Goal: Transaction & Acquisition: Purchase product/service

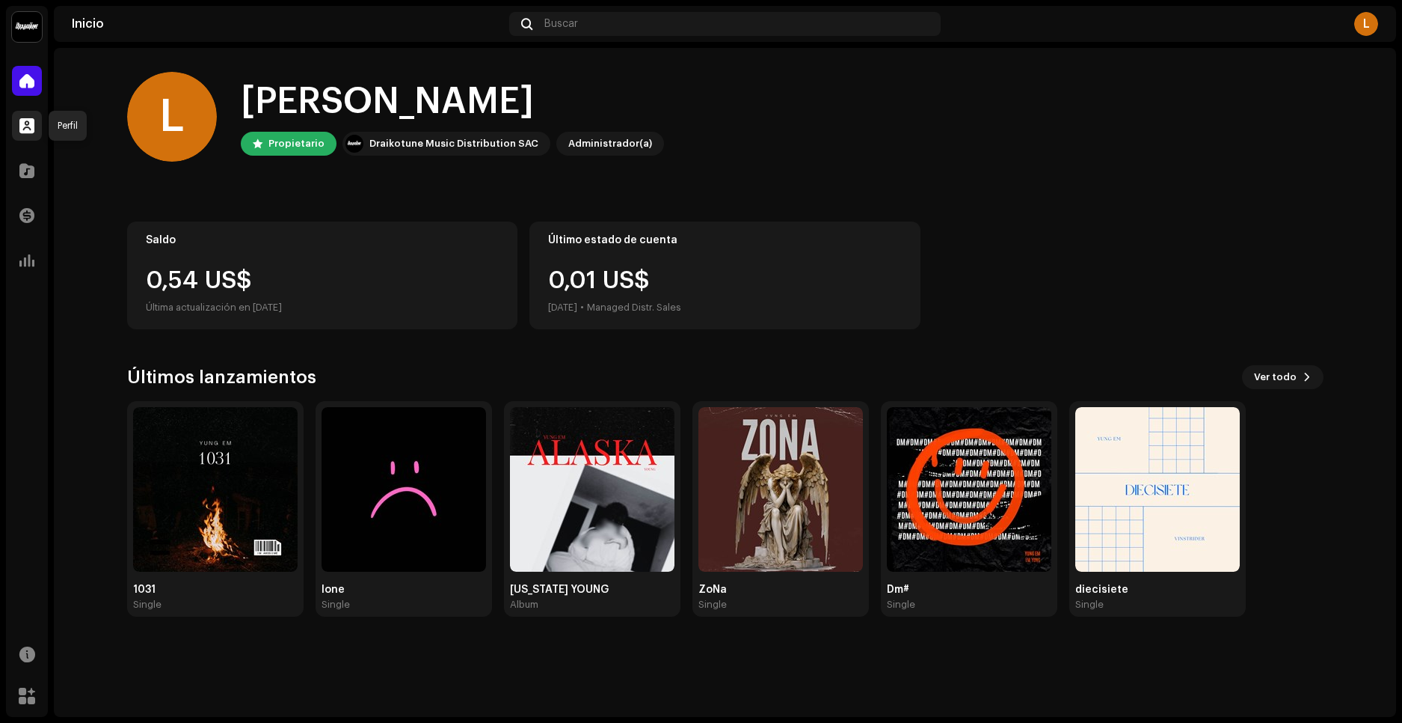
click at [22, 127] on span at bounding box center [26, 126] width 15 height 12
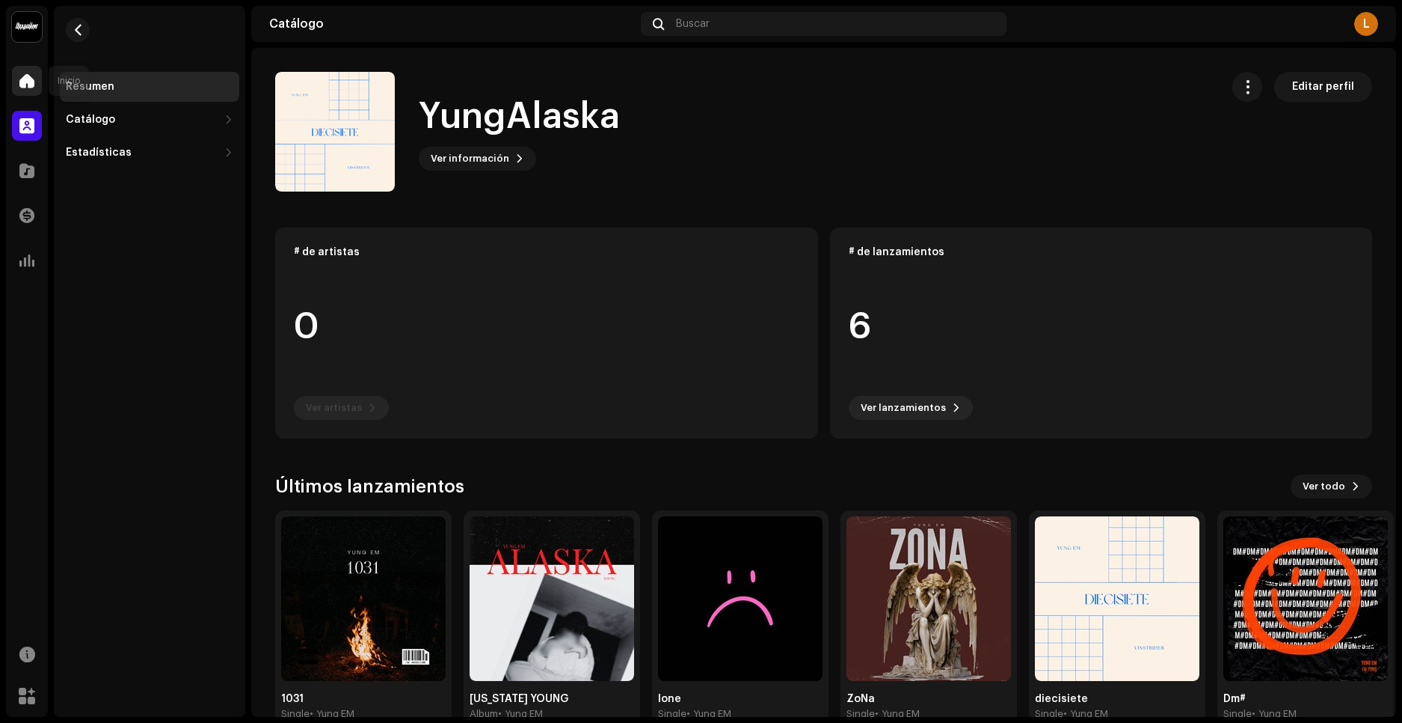
click at [27, 77] on span at bounding box center [26, 81] width 15 height 12
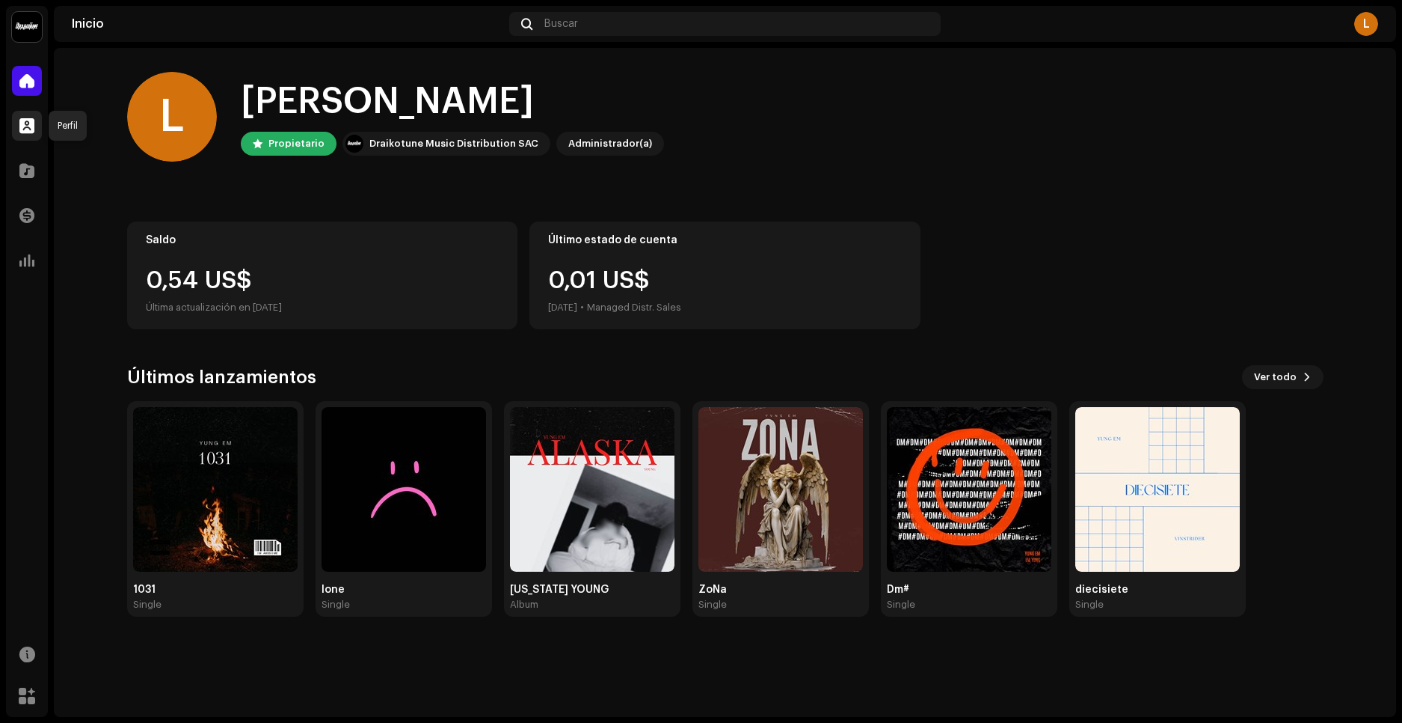
click at [27, 128] on span at bounding box center [26, 126] width 15 height 12
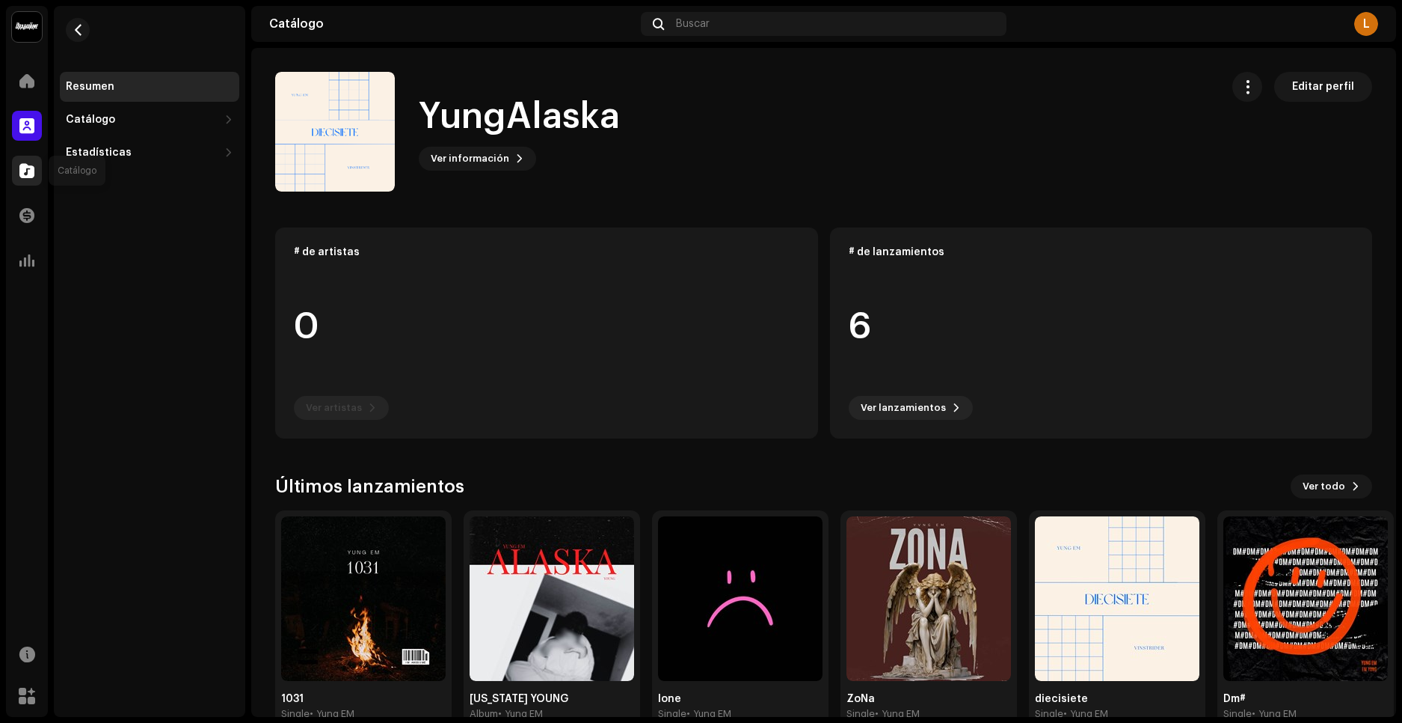
click at [34, 177] on div at bounding box center [27, 171] width 30 height 30
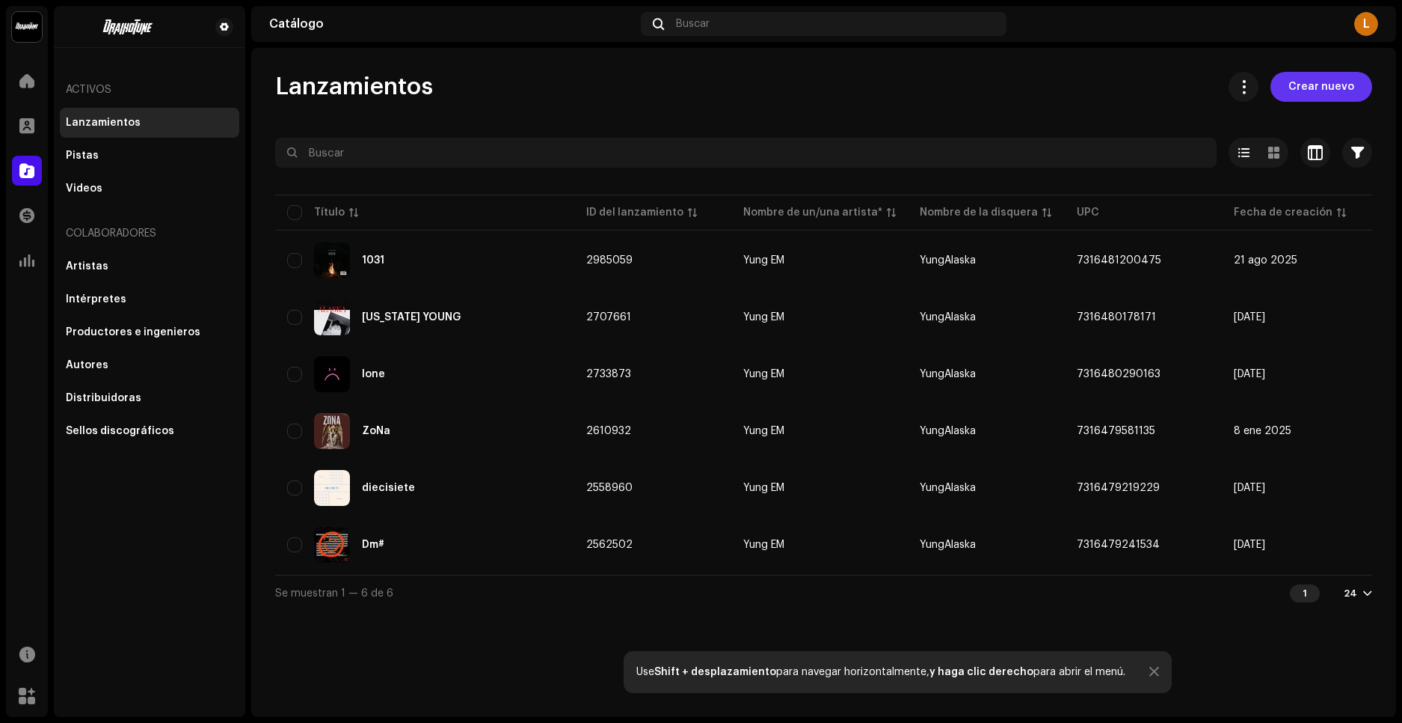
click at [1340, 83] on span "Crear nuevo" at bounding box center [1322, 87] width 66 height 30
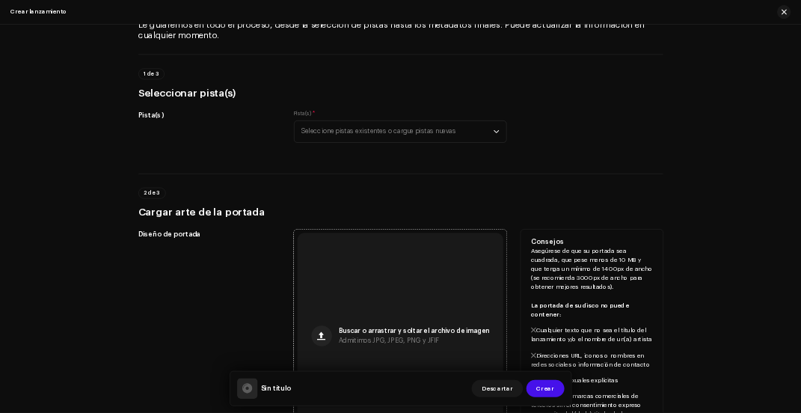
scroll to position [224, 0]
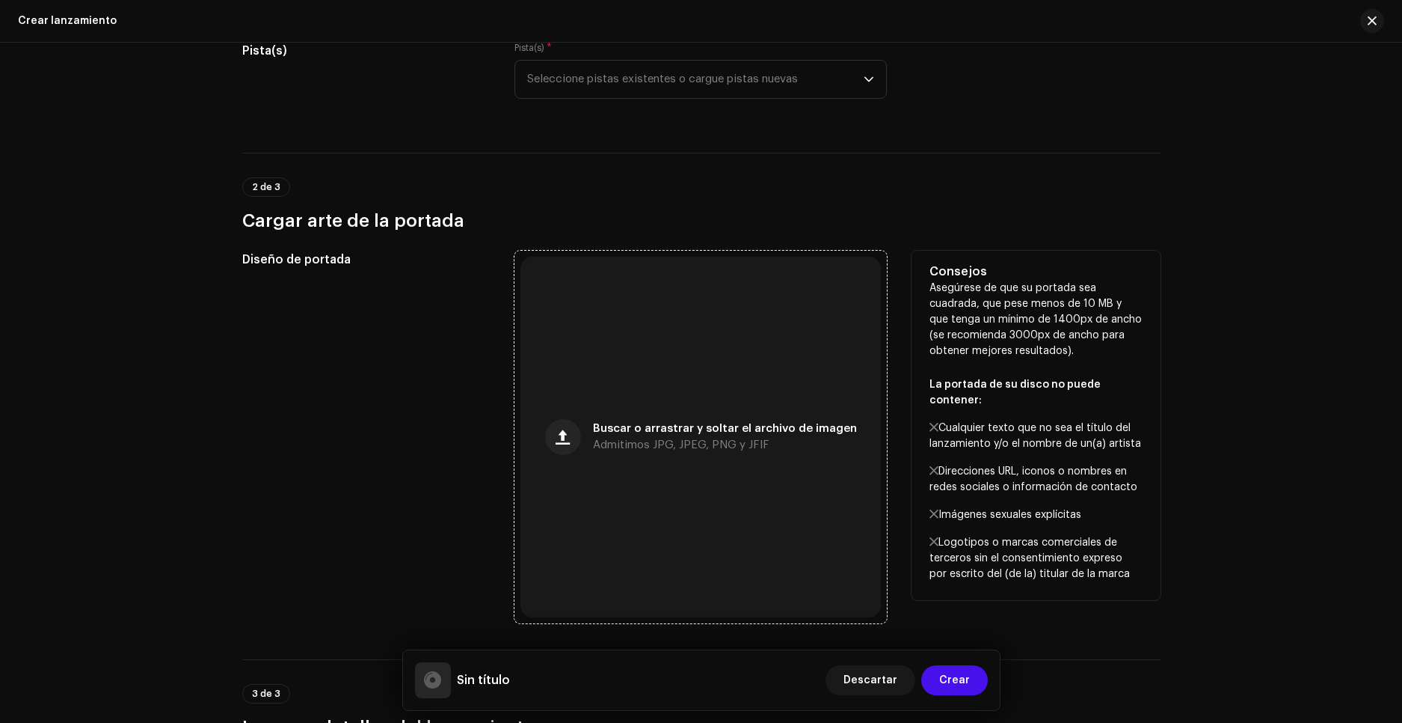
click at [681, 435] on div "Buscar o arrastrar y soltar el archivo de imagen Admitimos JPG, JPEG, PNG y JFIF" at bounding box center [725, 436] width 264 height 27
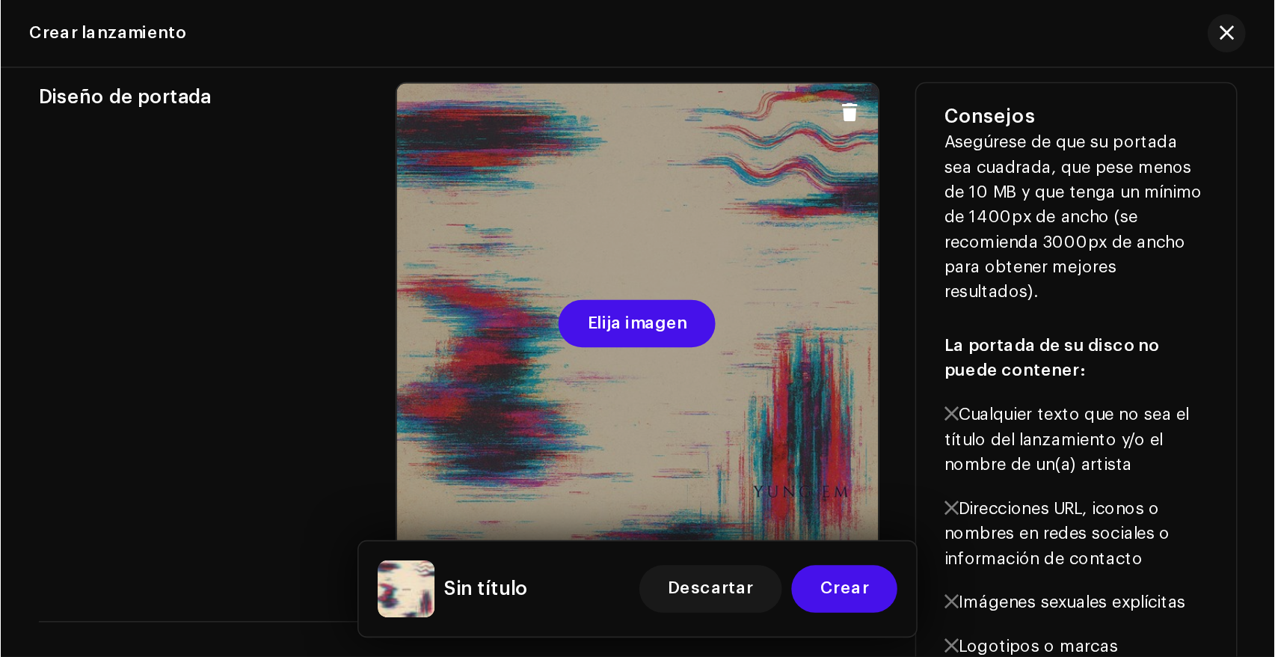
scroll to position [438, 0]
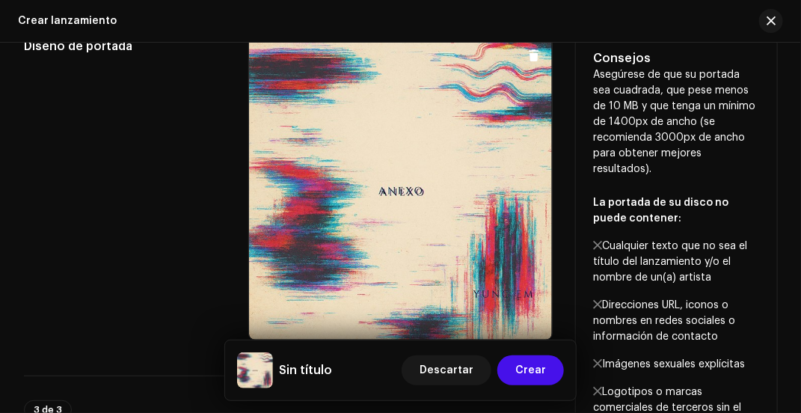
click at [528, 55] on span at bounding box center [533, 55] width 11 height 12
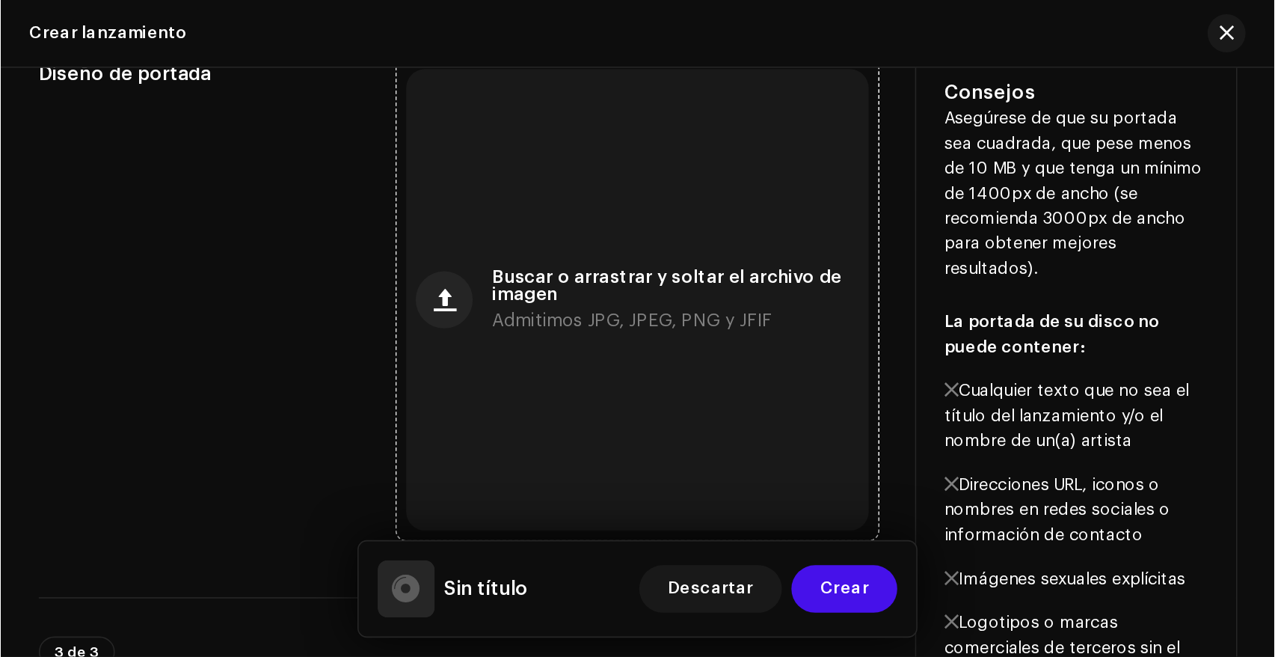
scroll to position [438, 0]
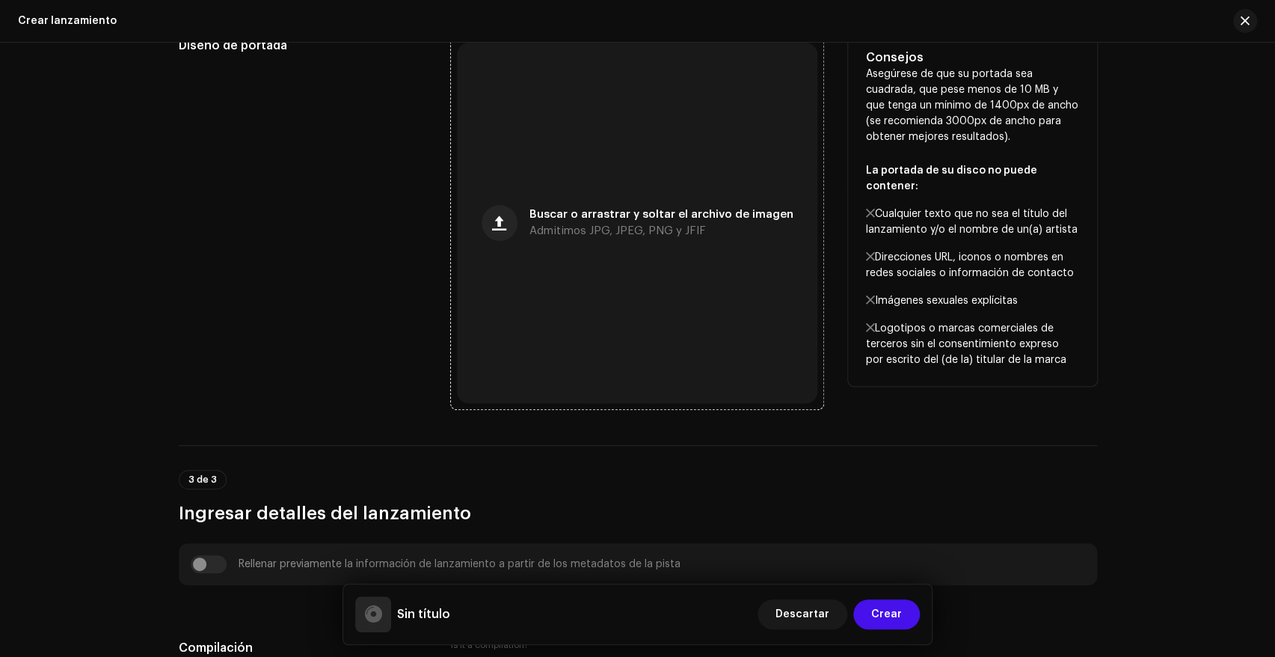
click at [598, 218] on span "Buscar o arrastrar y soltar el archivo de imagen" at bounding box center [662, 214] width 264 height 10
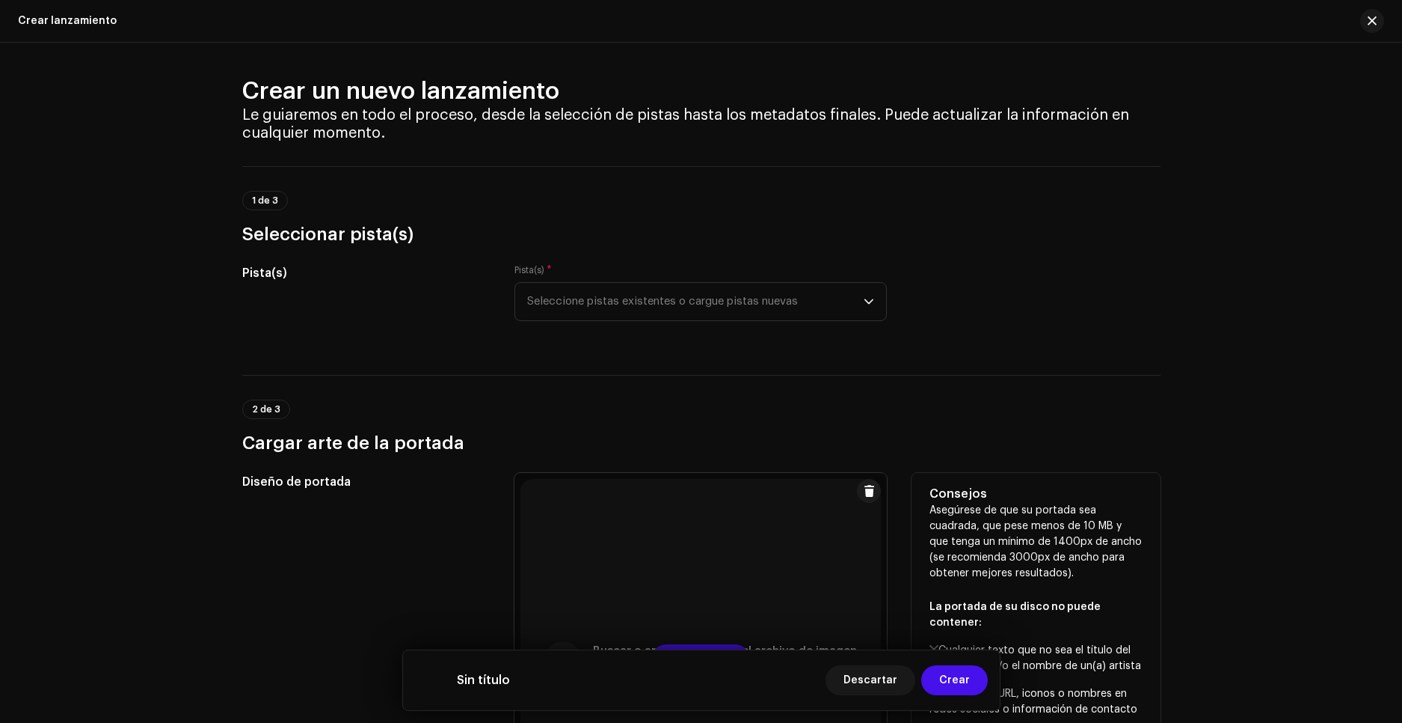
scroll to position [0, 0]
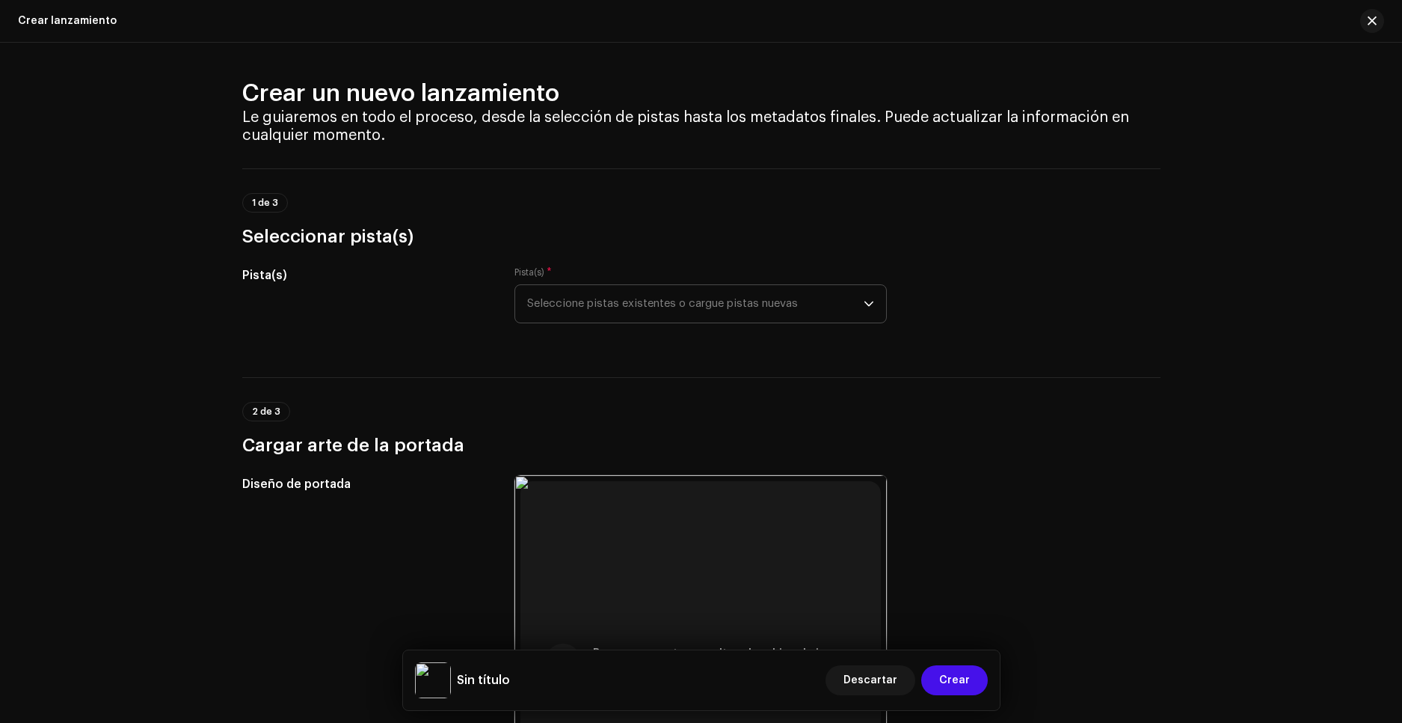
click at [549, 313] on span "Seleccione pistas existentes o cargue pistas nuevas" at bounding box center [695, 303] width 337 height 37
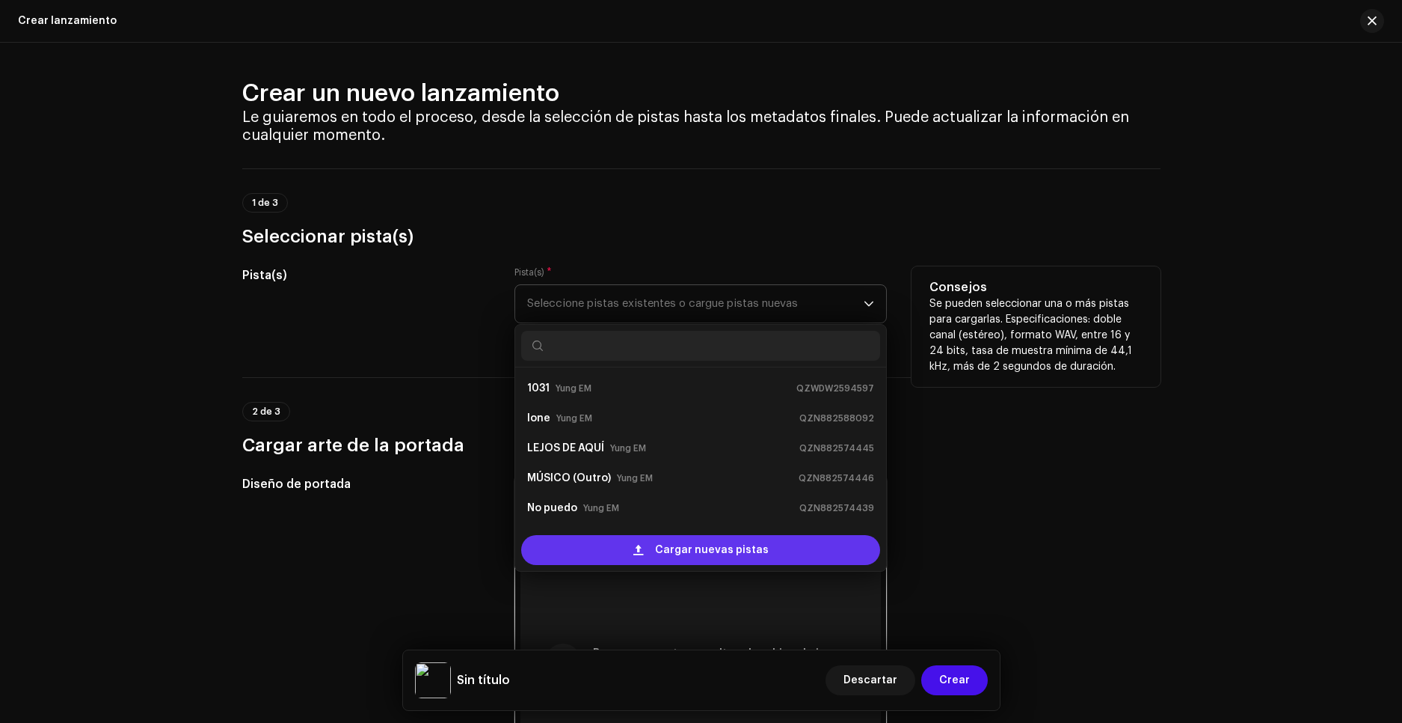
click at [640, 551] on span at bounding box center [639, 550] width 10 height 12
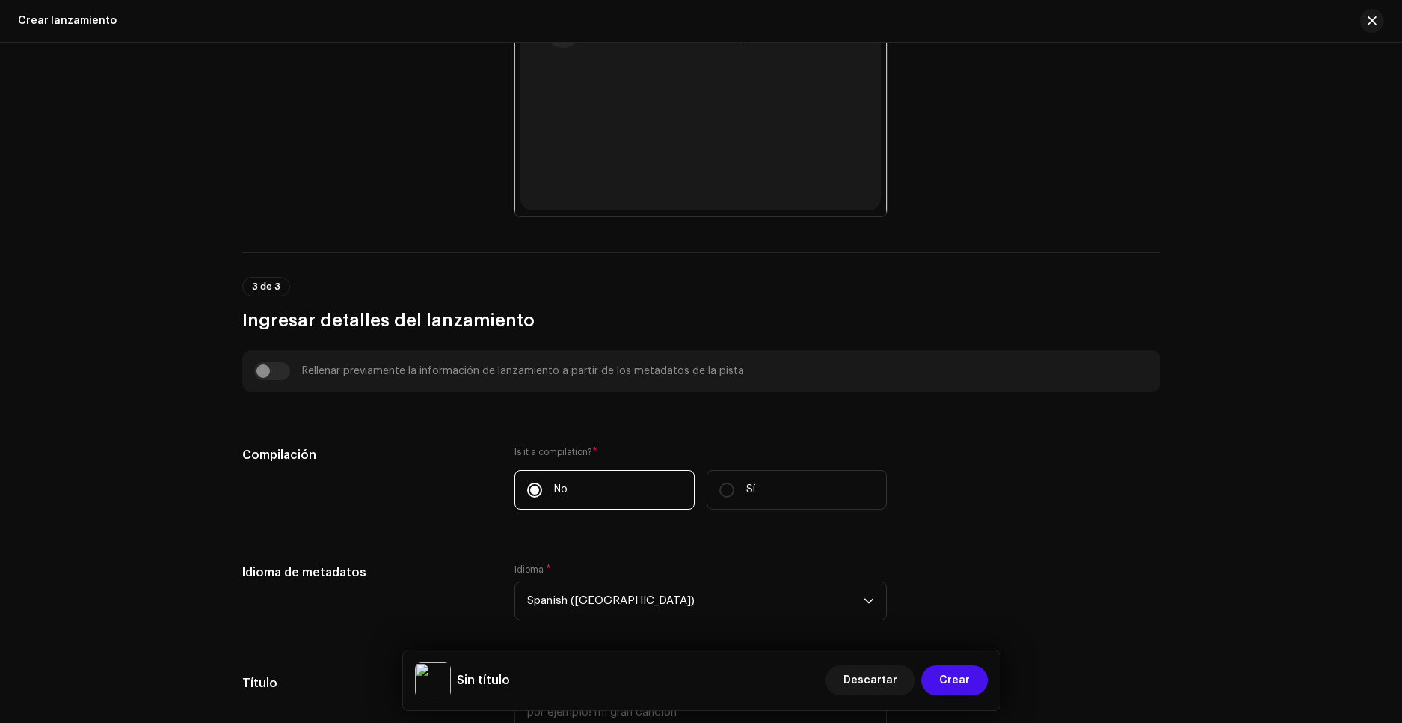
scroll to position [1346, 0]
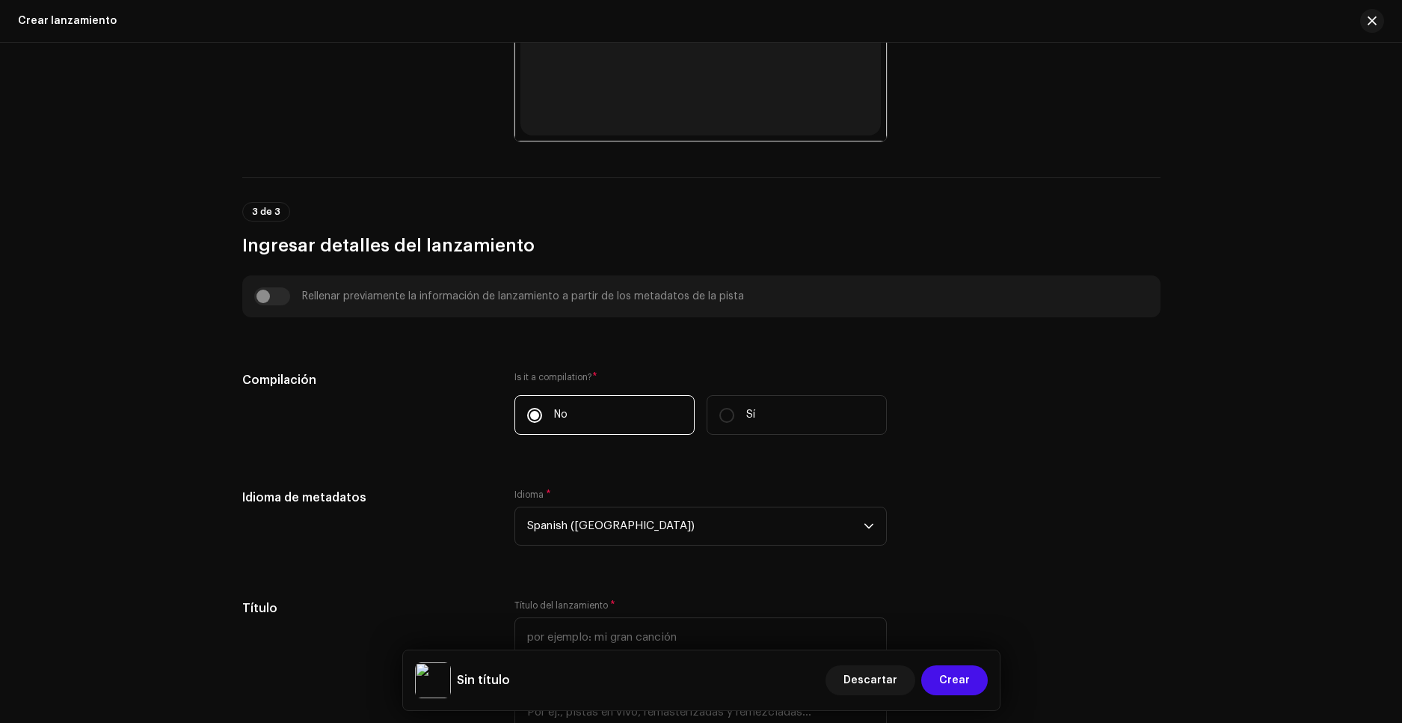
click at [596, 378] on span "*" at bounding box center [594, 377] width 5 height 10
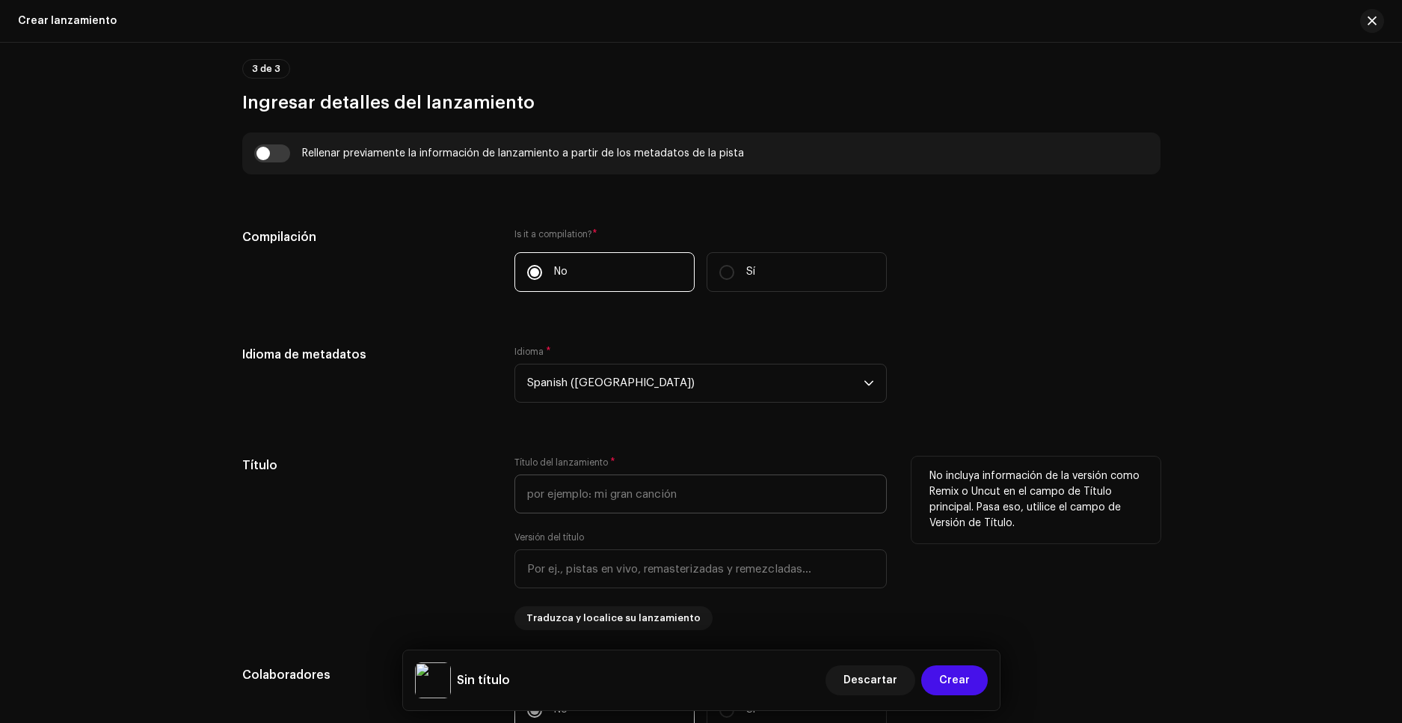
scroll to position [1556, 0]
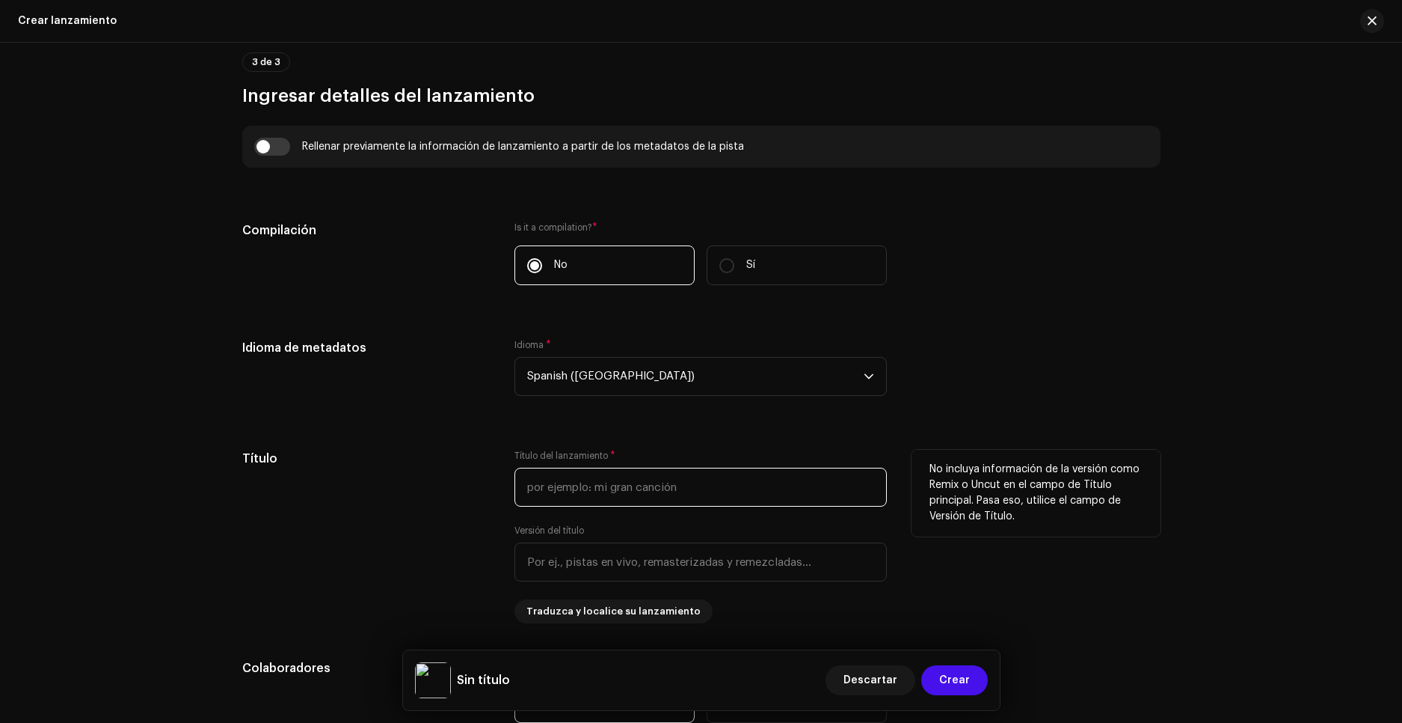
click at [634, 497] on input "text" at bounding box center [701, 486] width 372 height 39
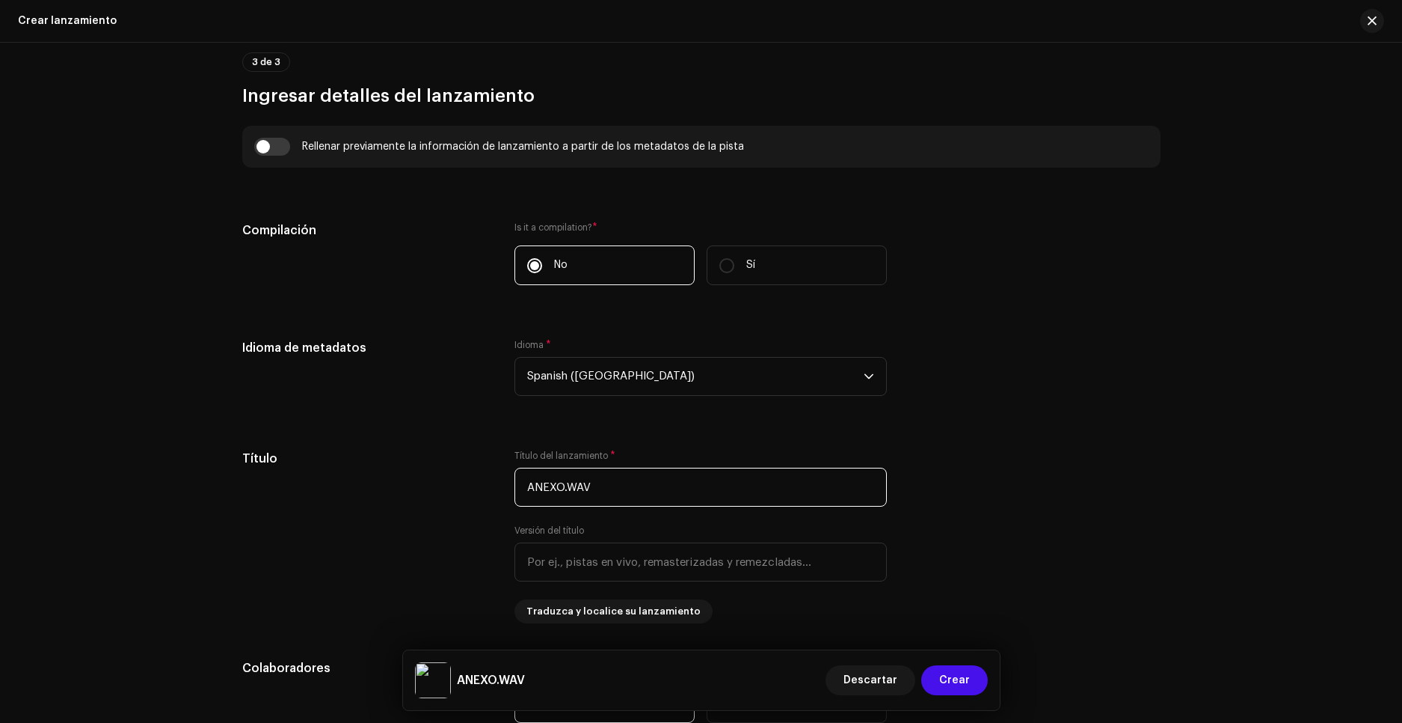
type input "ANEXO.WAV"
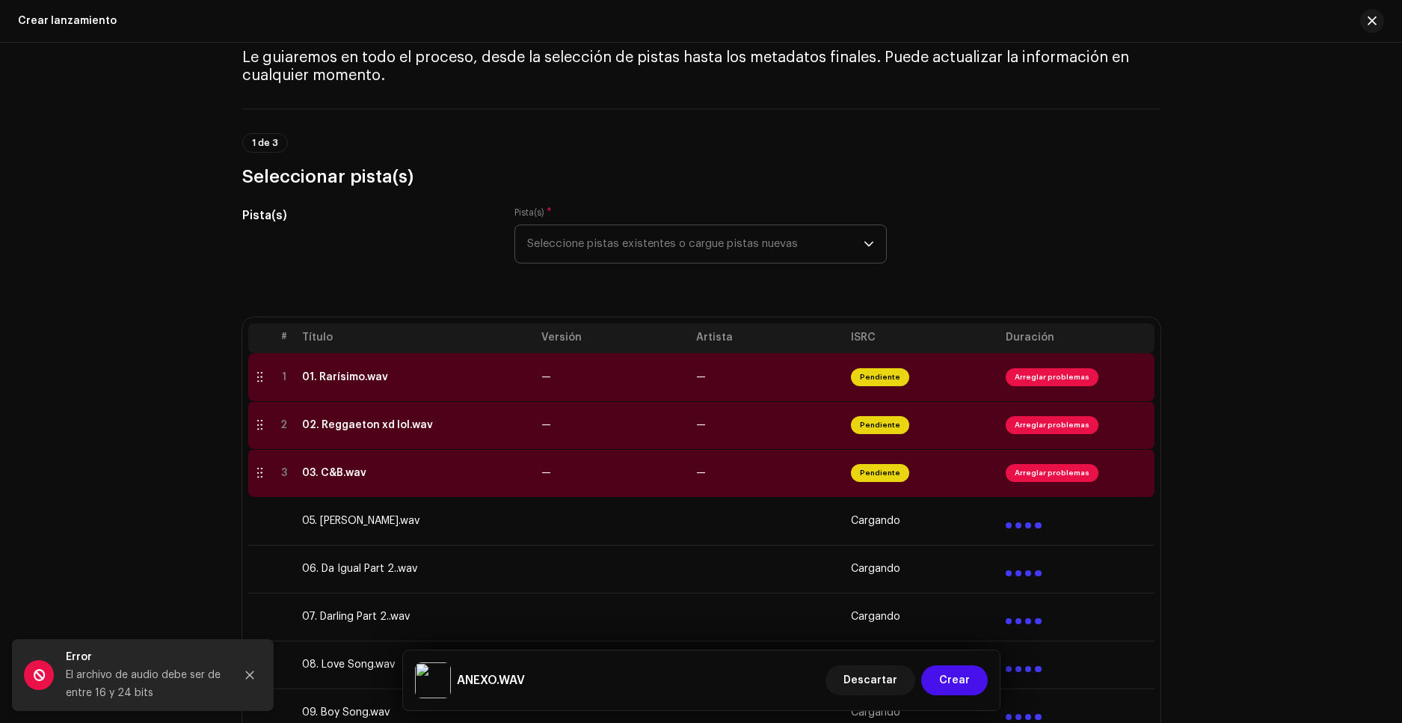
scroll to position [12, 0]
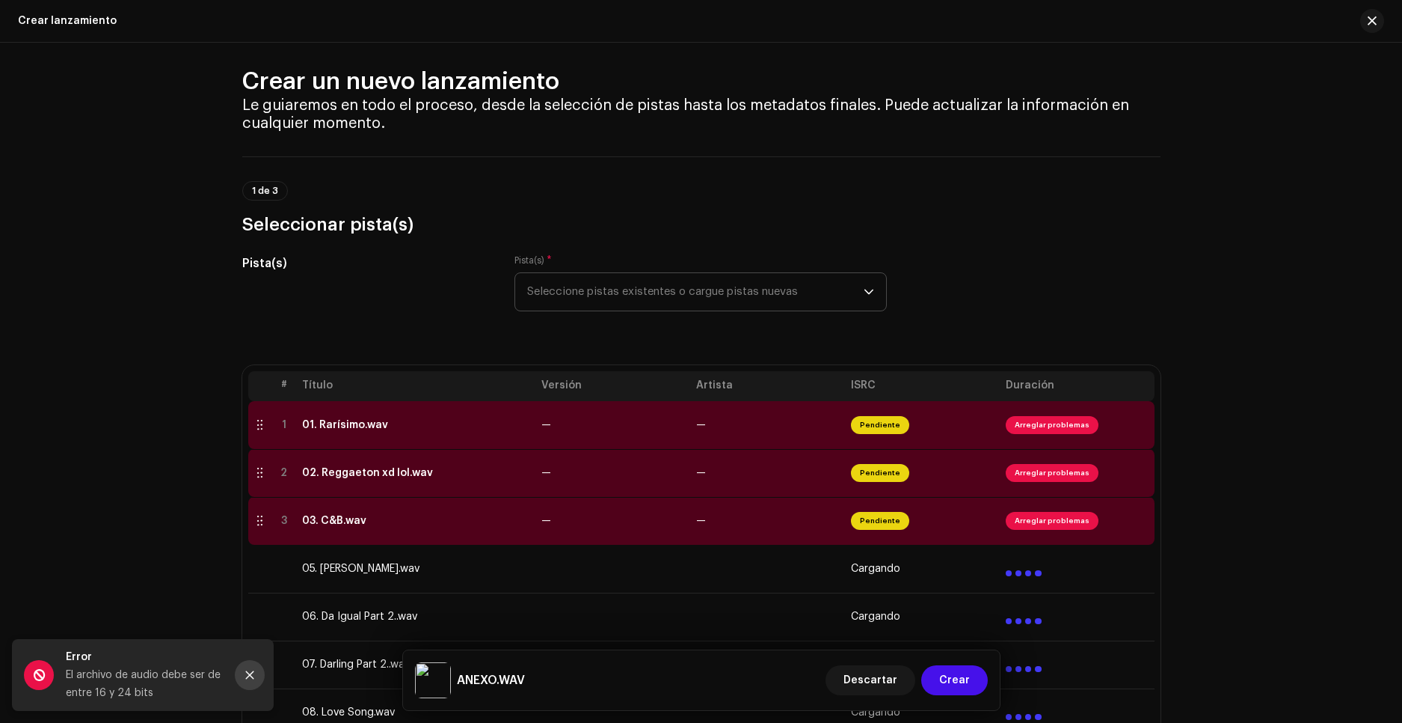
click at [247, 678] on icon "Close" at bounding box center [250, 675] width 8 height 8
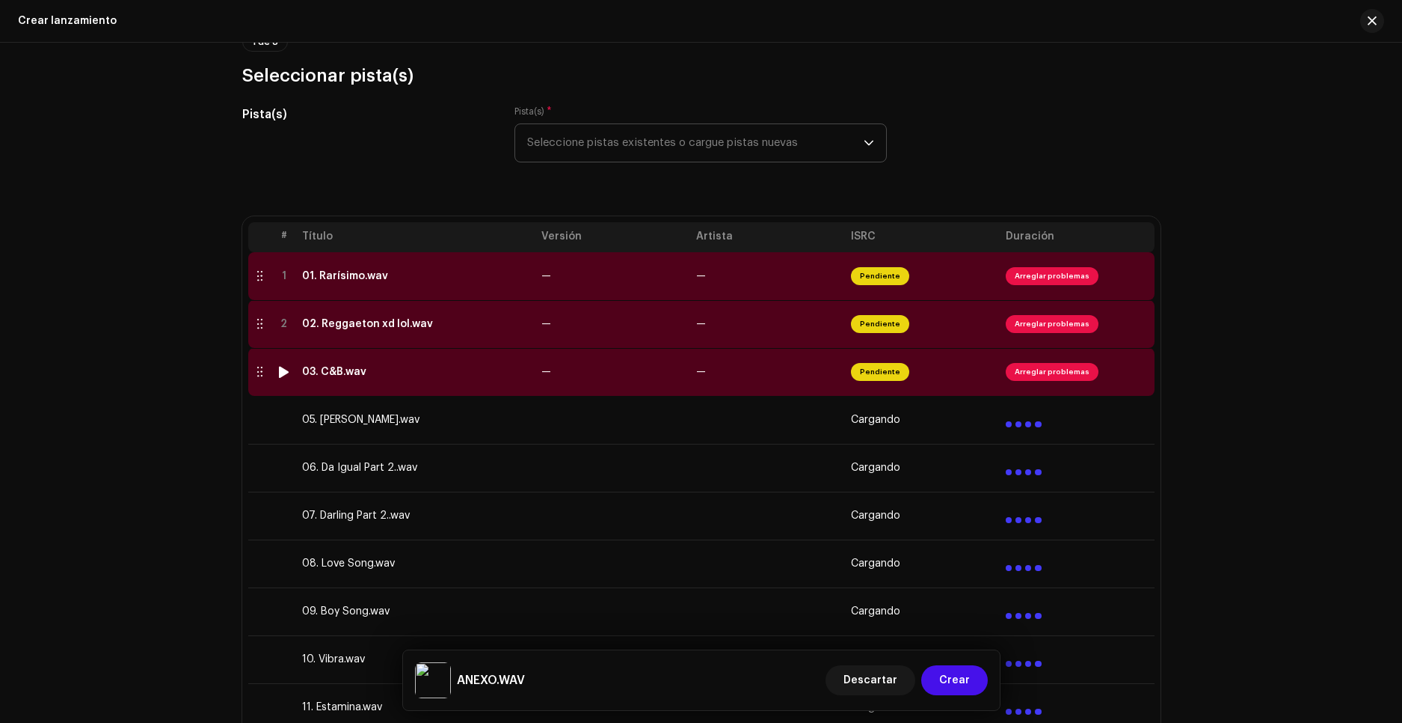
scroll to position [162, 0]
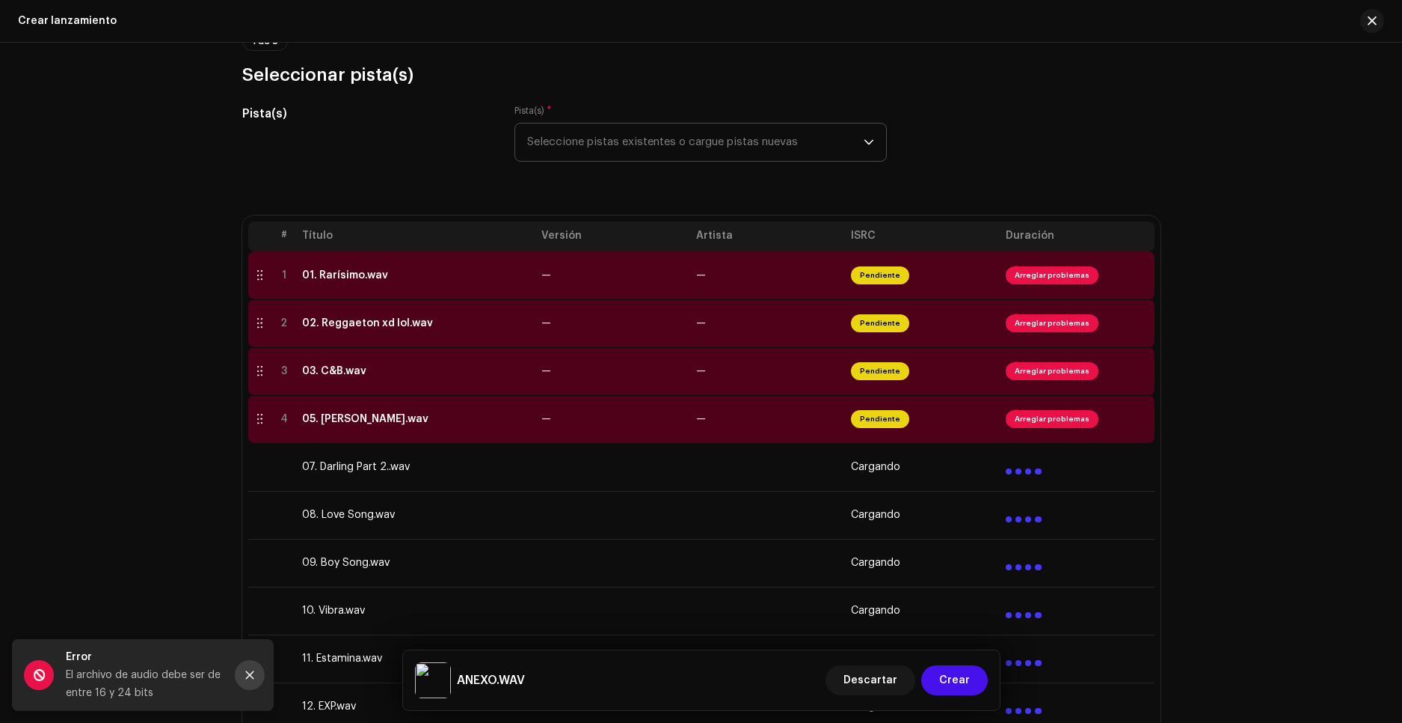
click at [250, 669] on button "Close" at bounding box center [250, 675] width 30 height 30
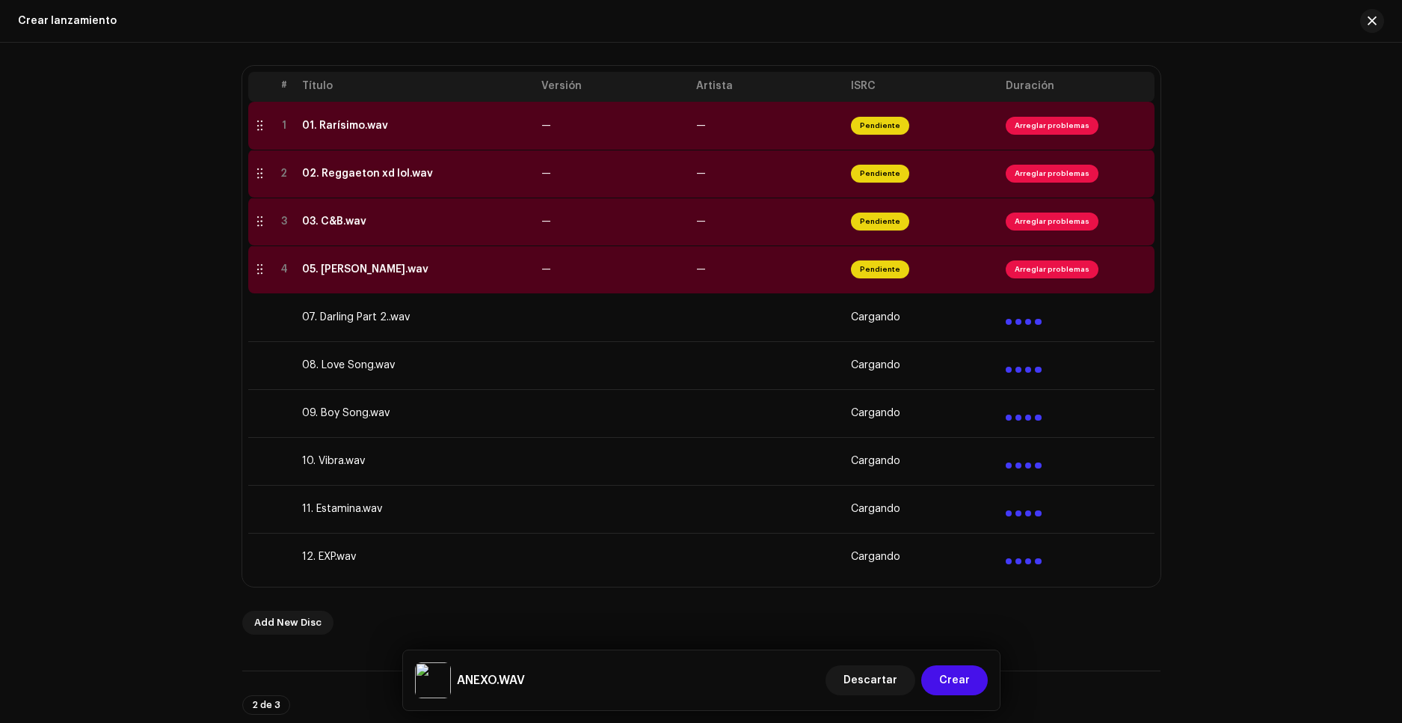
scroll to position [0, 0]
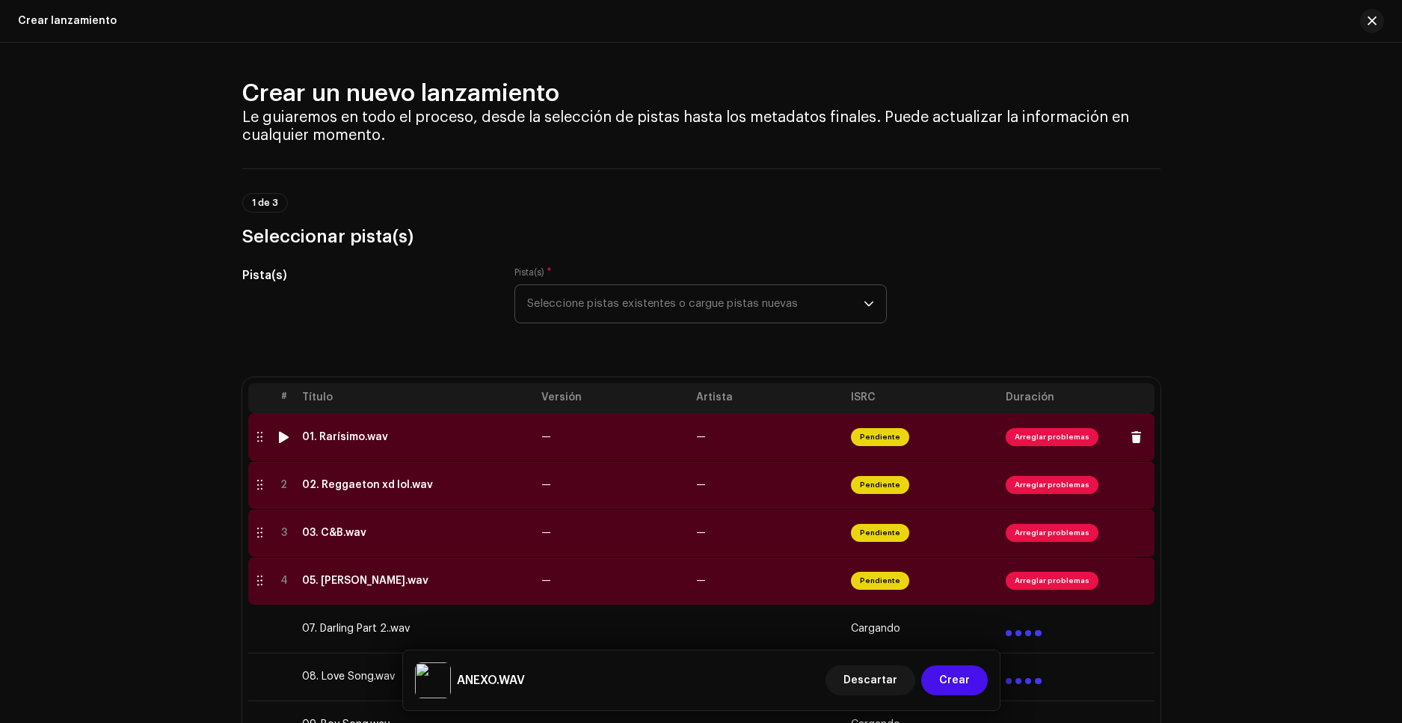
click at [1030, 434] on span "Arreglar problemas" at bounding box center [1052, 437] width 93 height 18
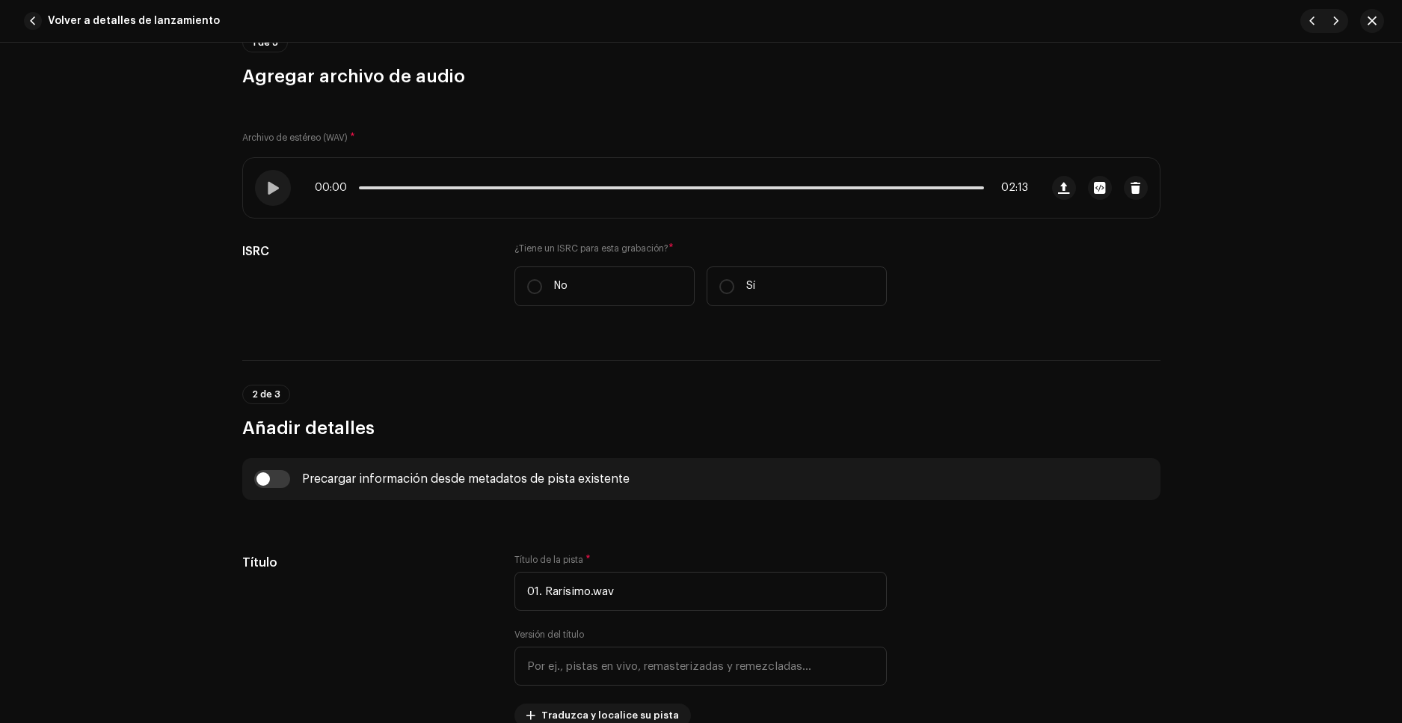
scroll to position [150, 0]
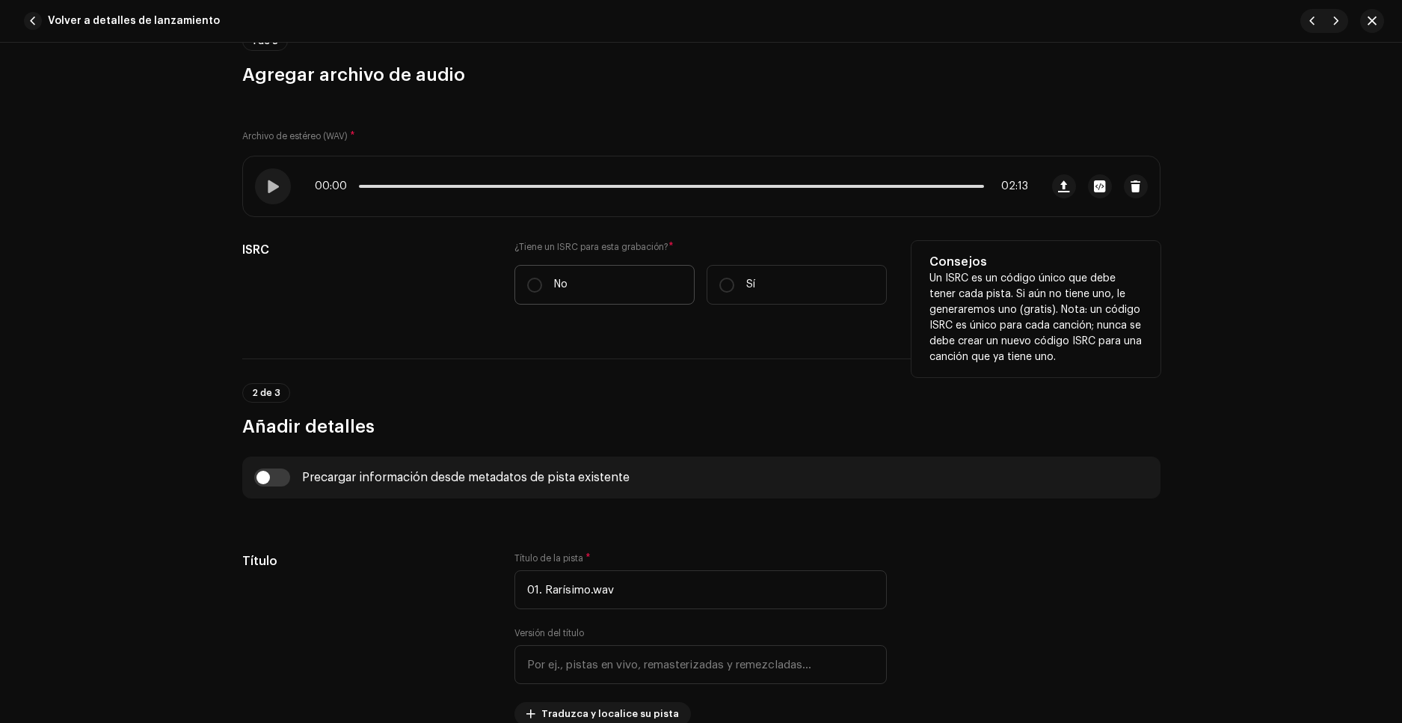
click at [544, 287] on label "No" at bounding box center [605, 285] width 180 height 40
click at [542, 287] on input "No" at bounding box center [534, 284] width 15 height 15
radio input "true"
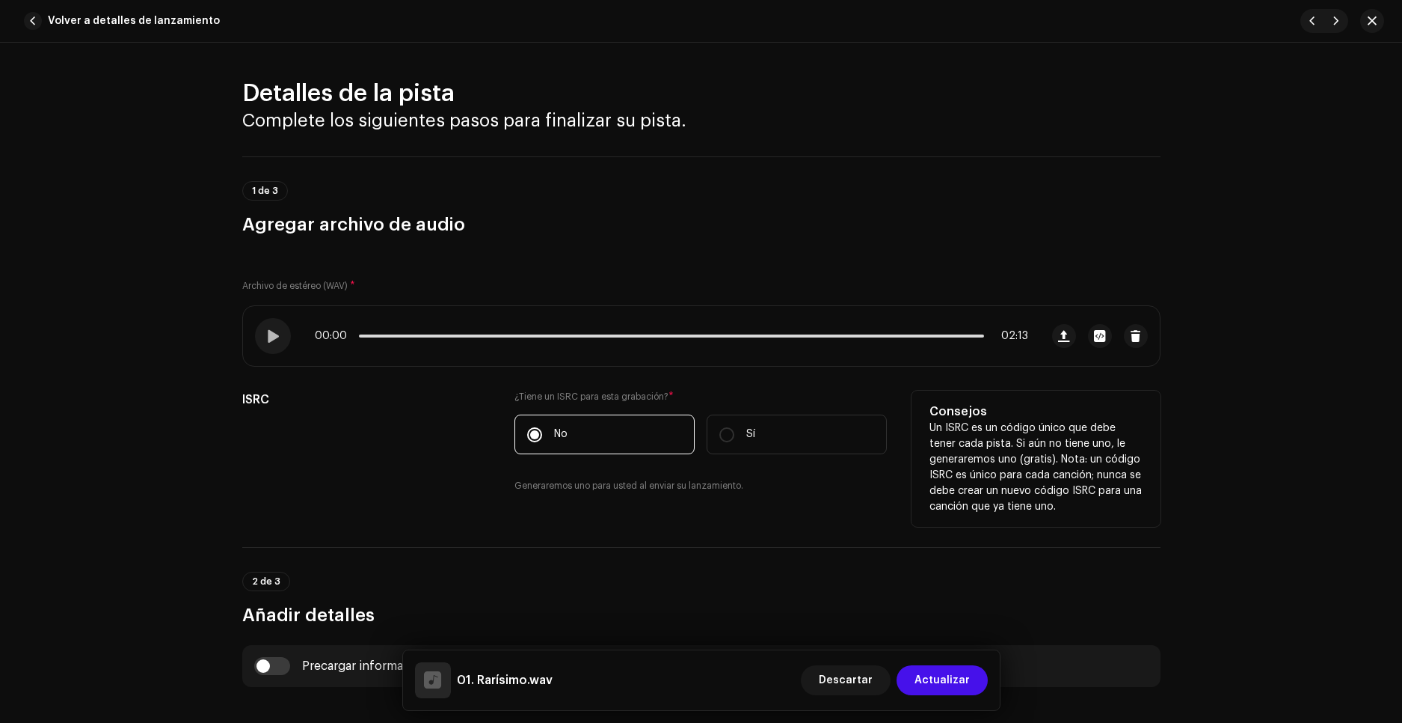
scroll to position [299, 0]
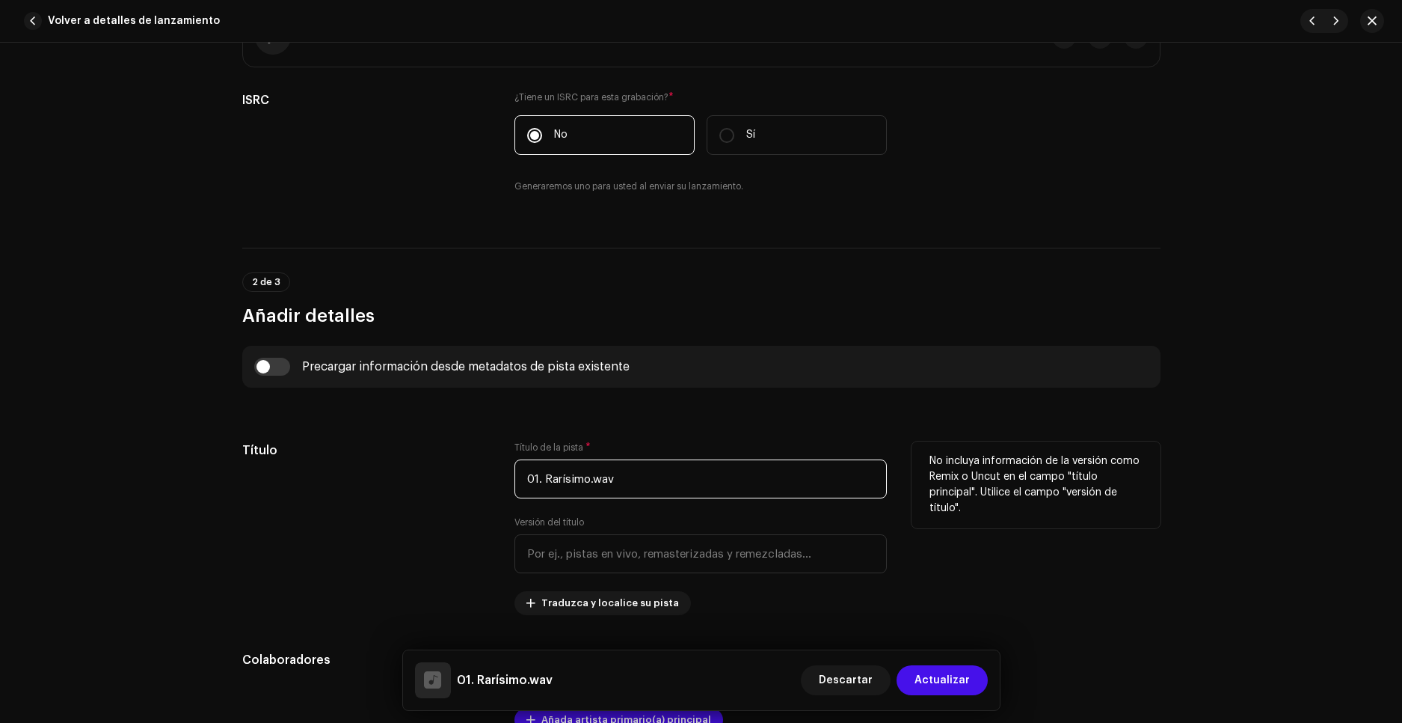
drag, startPoint x: 544, startPoint y: 475, endPoint x: 446, endPoint y: 497, distance: 100.4
click at [446, 497] on div "Título Título de la pista * 01. Rarísimo.wav Versión del título Traduzca y loca…" at bounding box center [701, 528] width 918 height 174
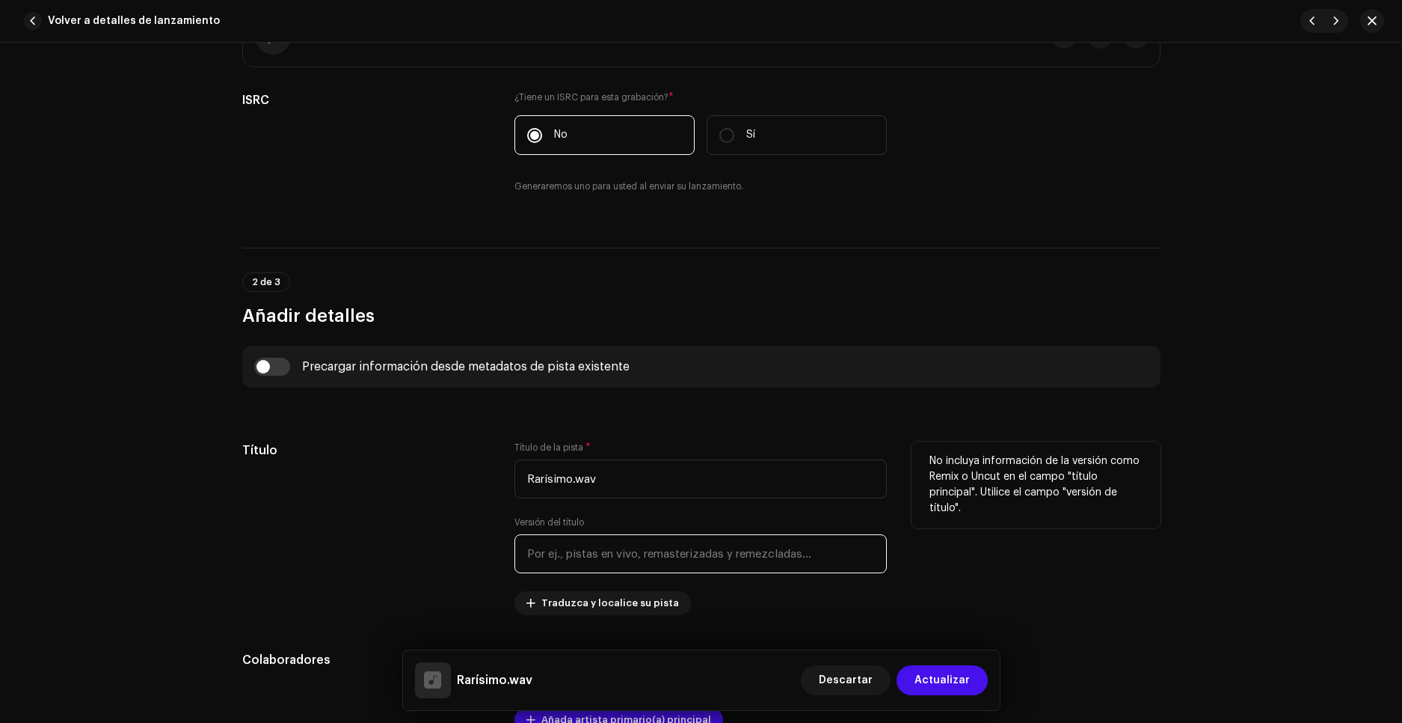
click at [641, 550] on input "text" at bounding box center [701, 553] width 372 height 39
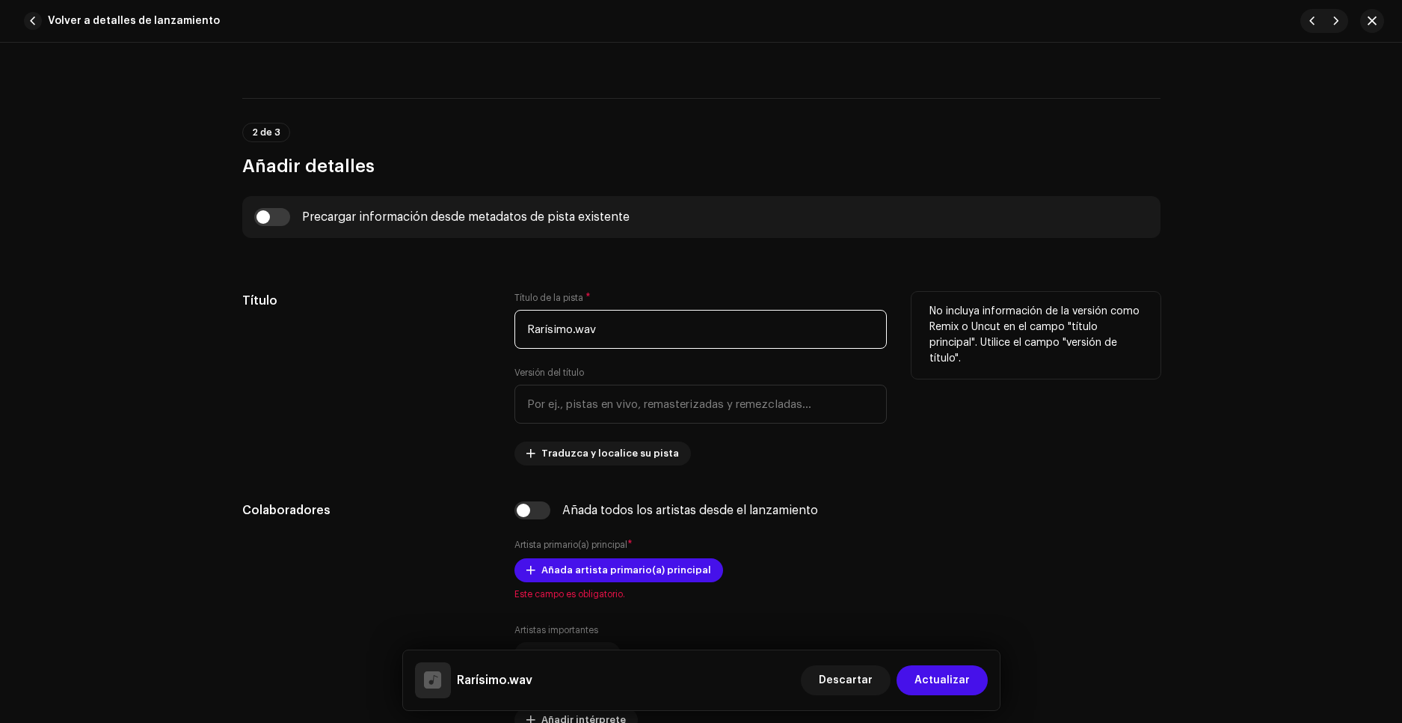
click at [530, 330] on input "Rarísimo.wav" at bounding box center [701, 329] width 372 height 39
type input "rarísimo.wav"
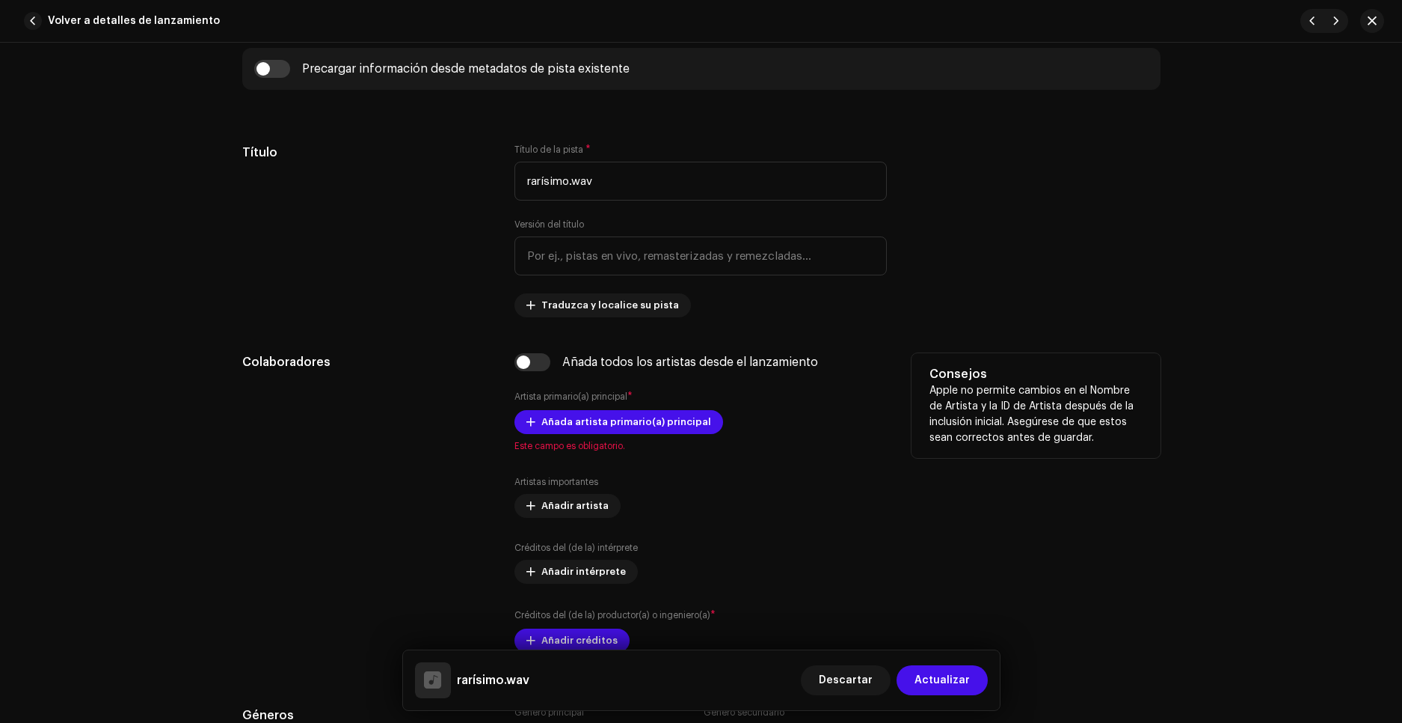
scroll to position [598, 0]
click at [544, 426] on span "Añada artista primario(a) principal" at bounding box center [627, 420] width 170 height 30
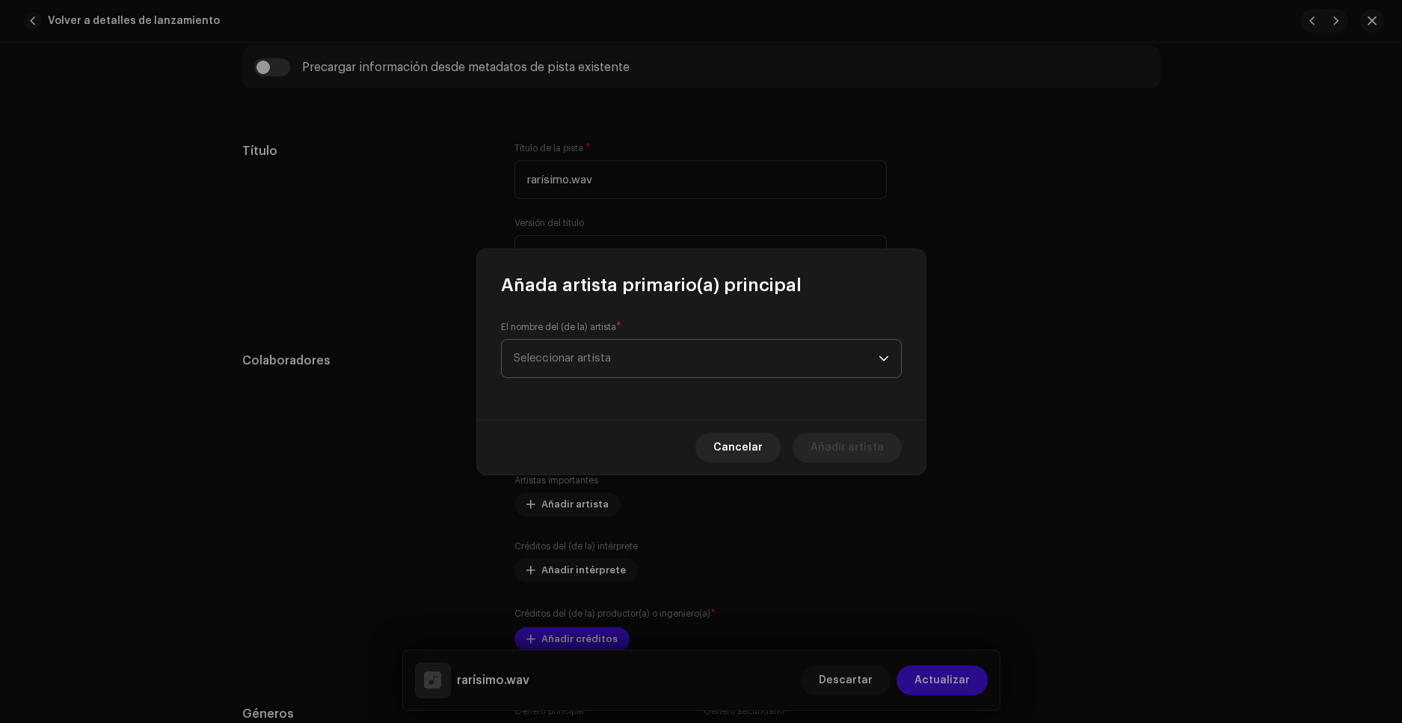
click at [583, 364] on span "Seleccionar artista" at bounding box center [696, 358] width 365 height 37
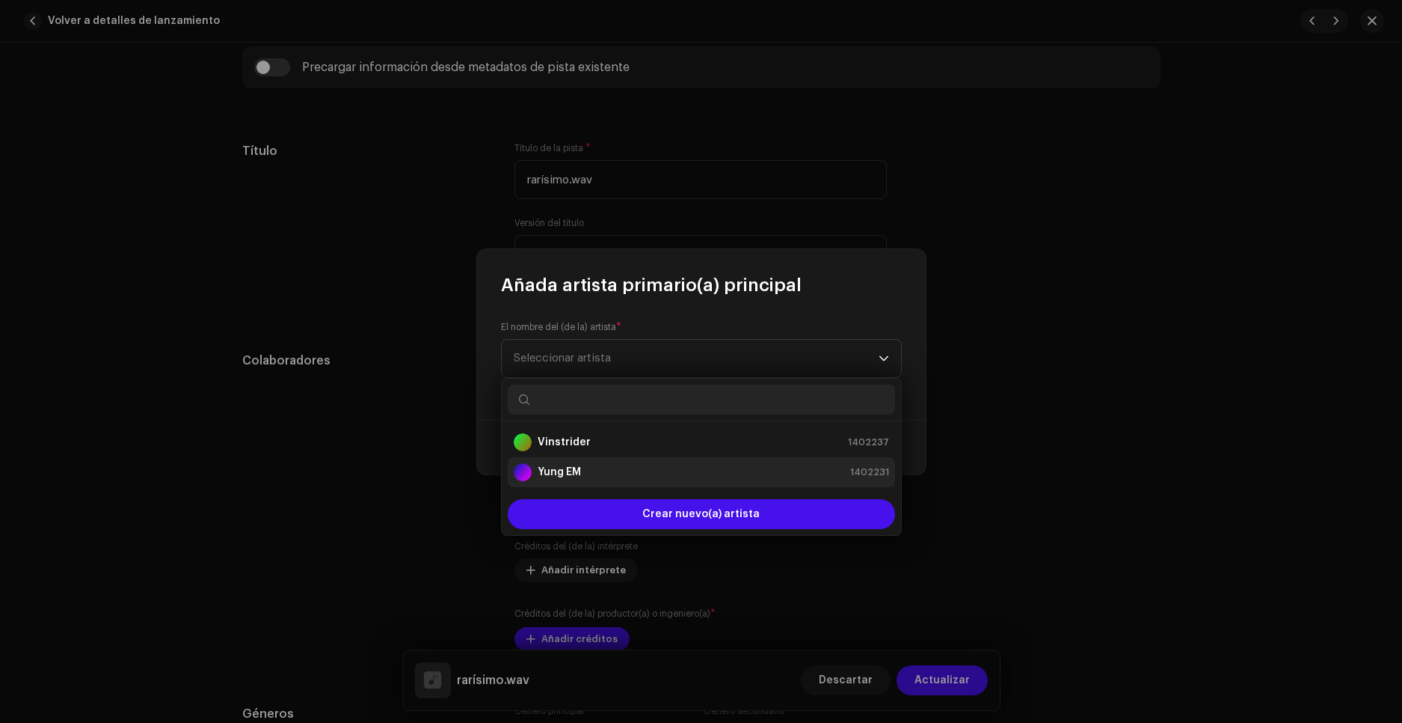
click at [571, 468] on strong "Yung EM" at bounding box center [559, 471] width 43 height 15
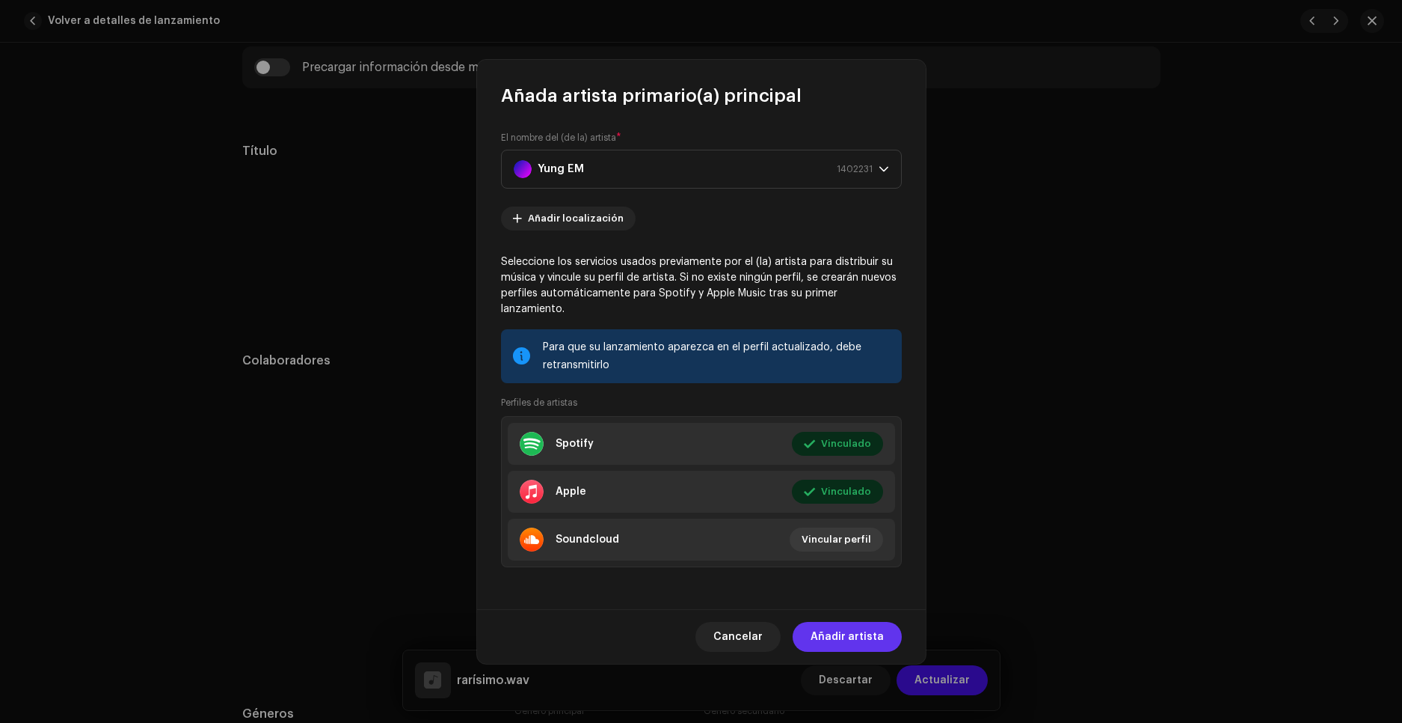
click at [863, 622] on span "Añadir artista" at bounding box center [847, 637] width 73 height 30
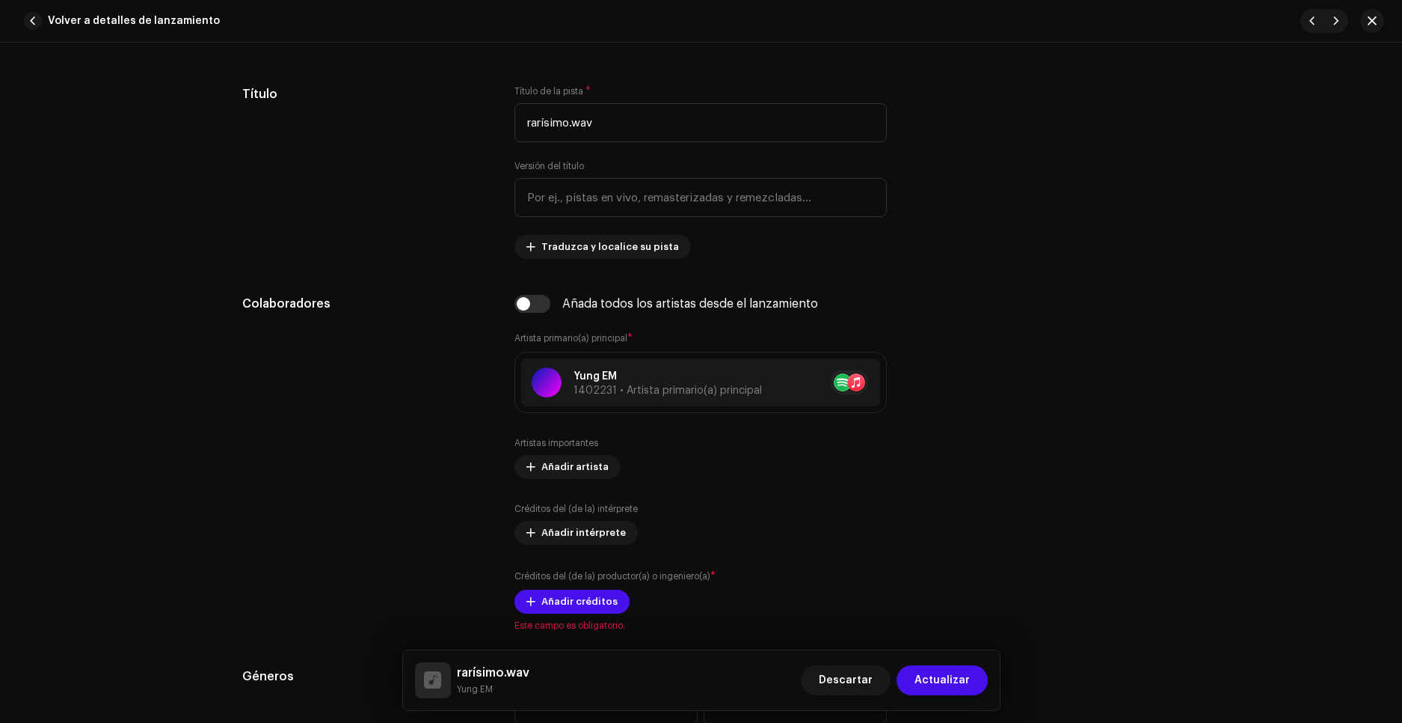
scroll to position [748, 0]
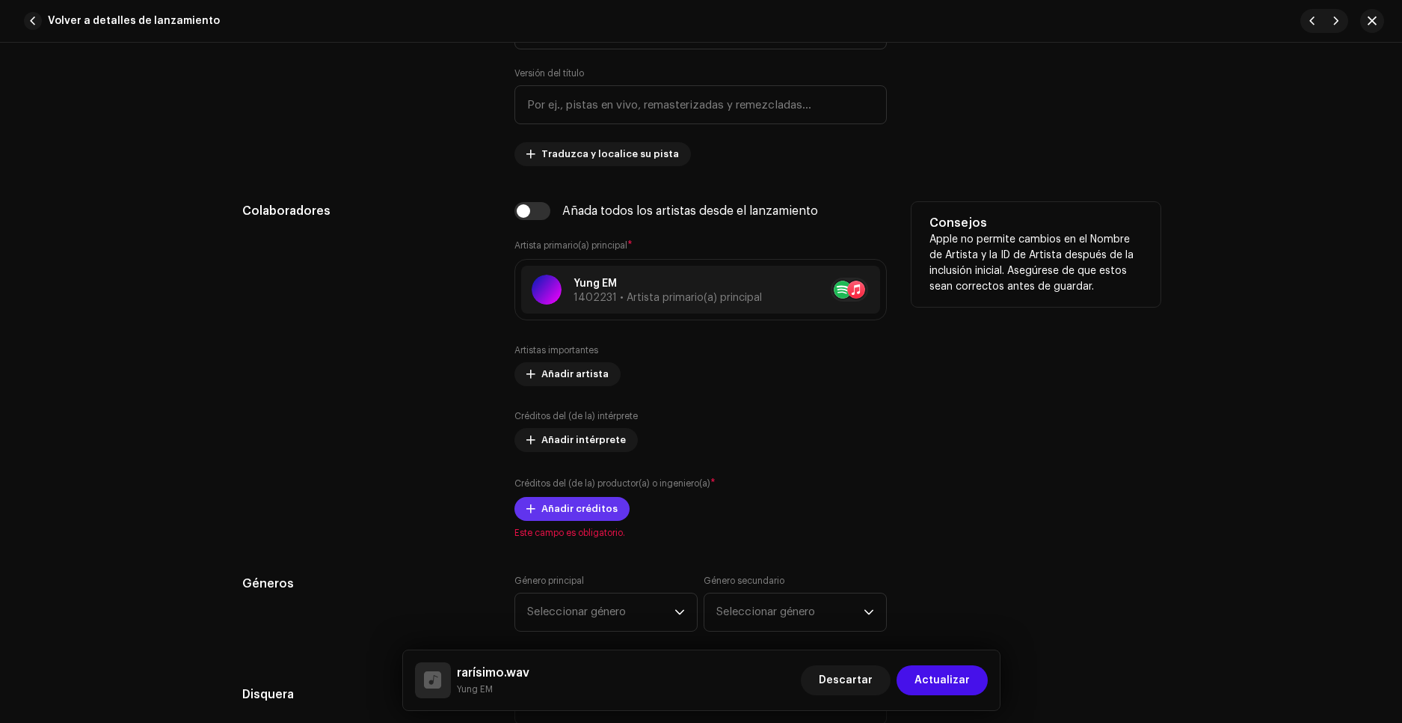
click at [591, 511] on span "Añadir créditos" at bounding box center [580, 509] width 76 height 30
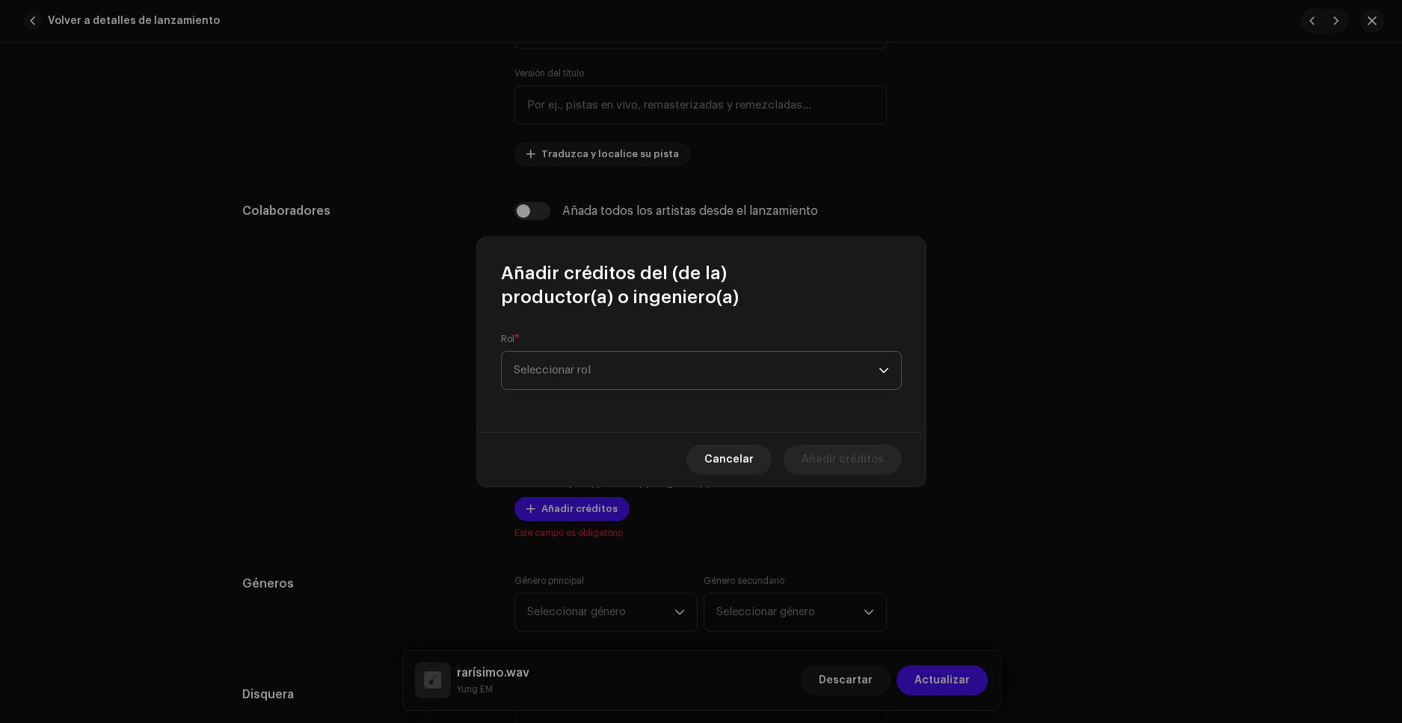
click at [601, 375] on span "Seleccionar rol" at bounding box center [696, 370] width 365 height 37
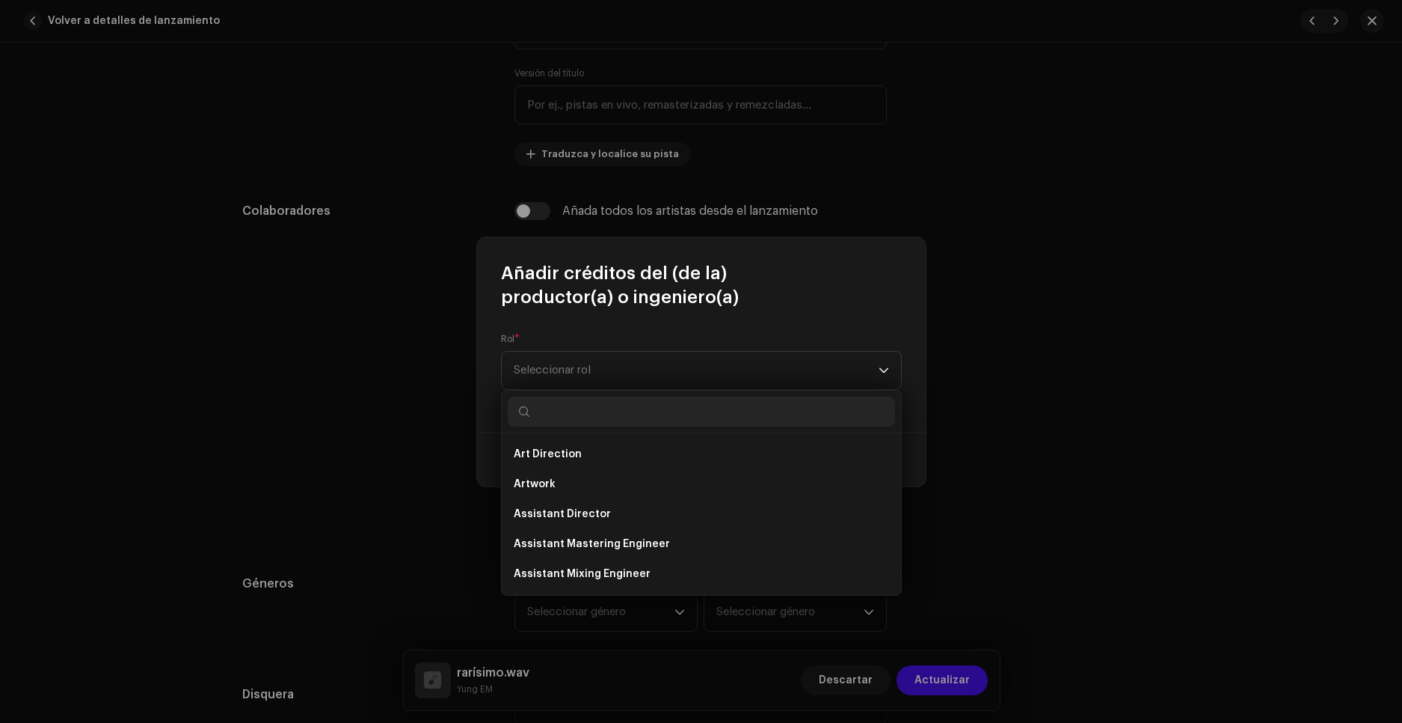
click at [593, 420] on input "text" at bounding box center [701, 411] width 387 height 30
click at [665, 543] on li "Assistant Mastering Engineer" at bounding box center [701, 544] width 387 height 30
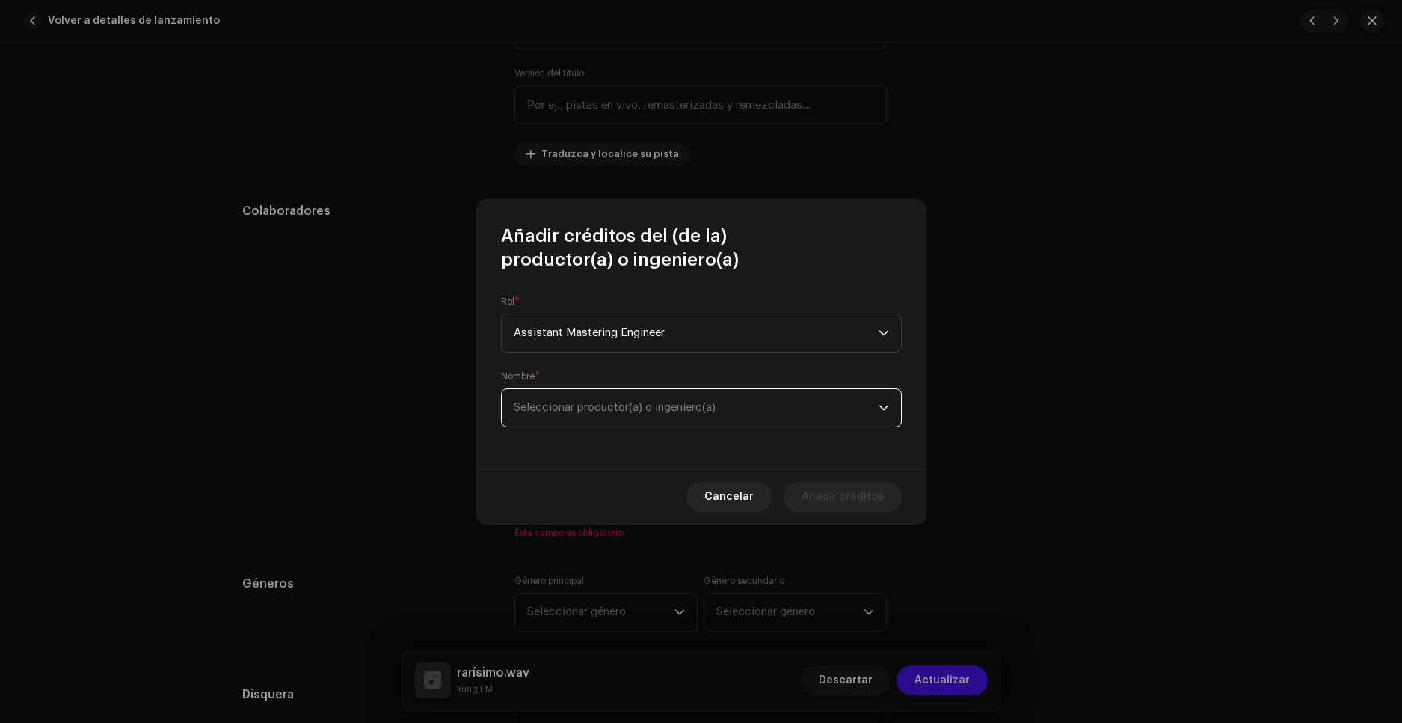
click at [640, 411] on span "Seleccionar productor(a) o ingeniero(a)" at bounding box center [615, 407] width 202 height 11
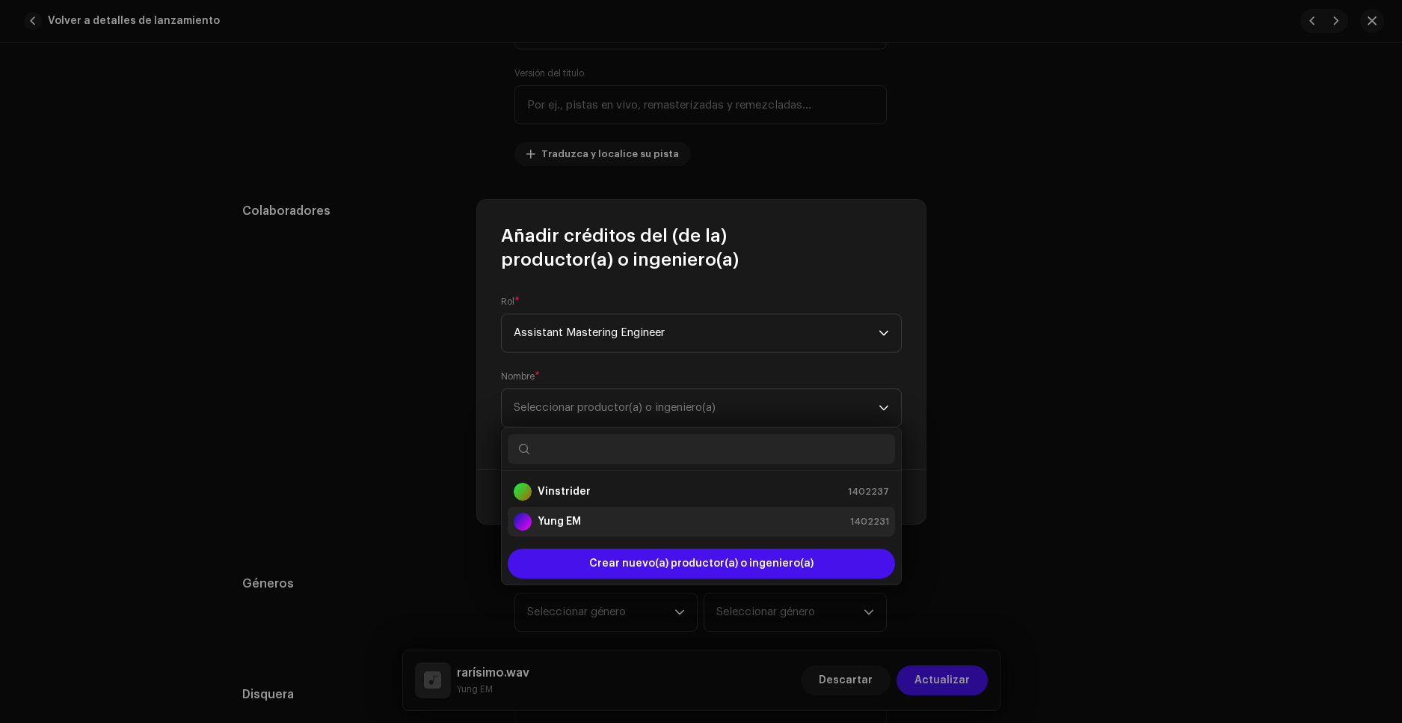
click at [599, 515] on div "Yung EM 1402231" at bounding box center [701, 521] width 375 height 18
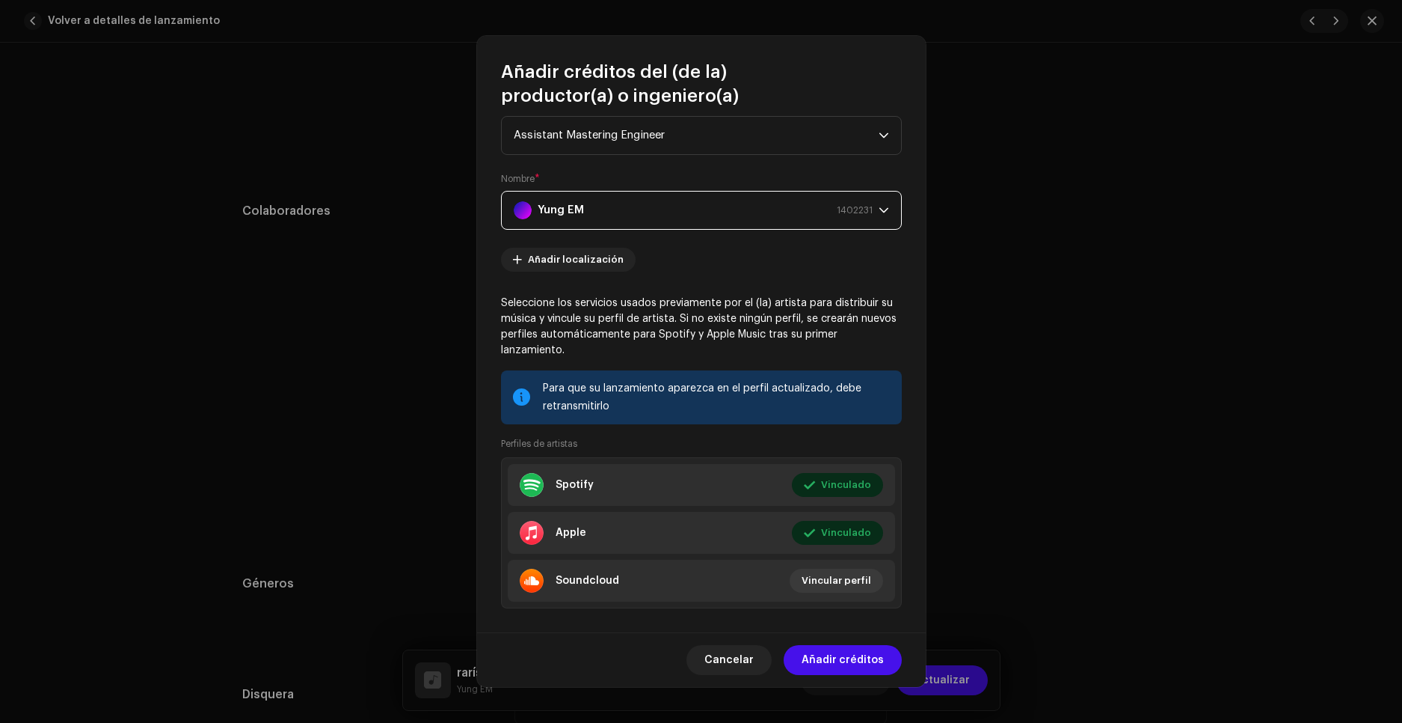
scroll to position [52, 0]
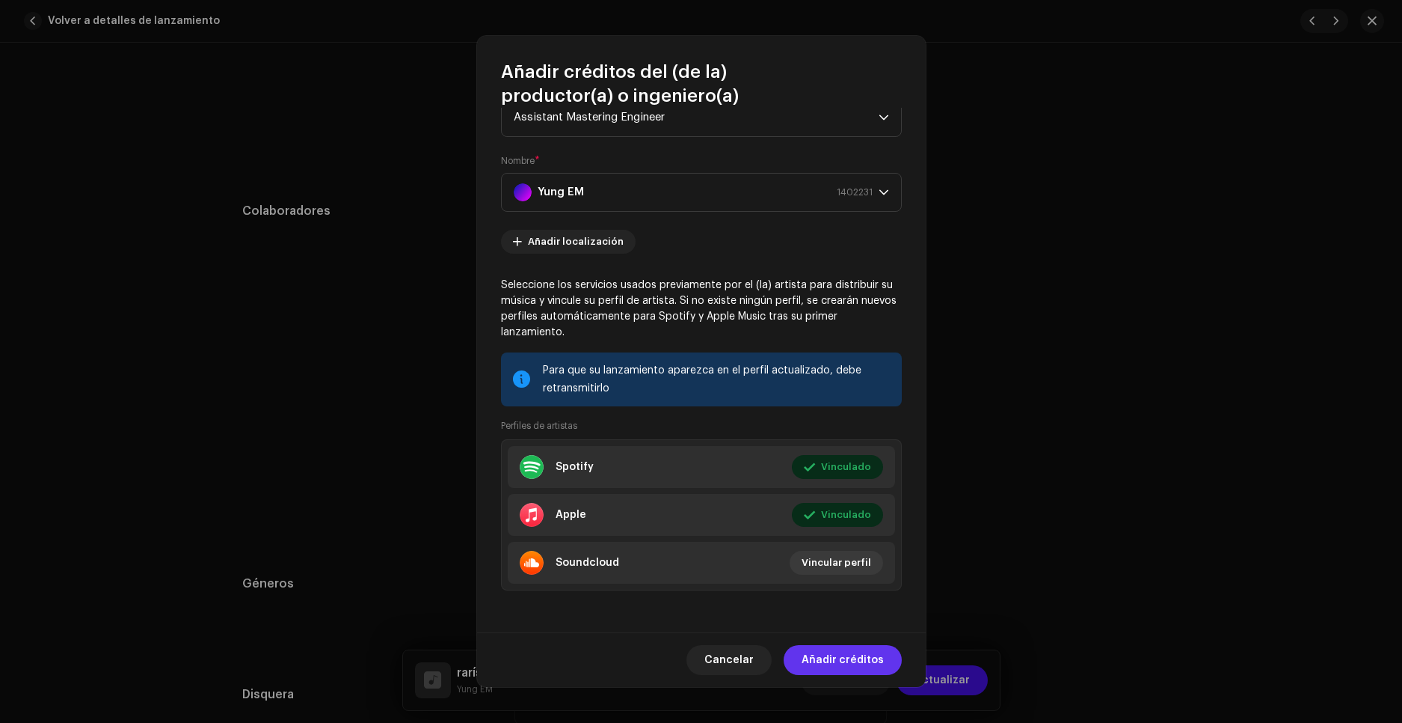
click at [856, 660] on span "Añadir créditos" at bounding box center [843, 660] width 82 height 30
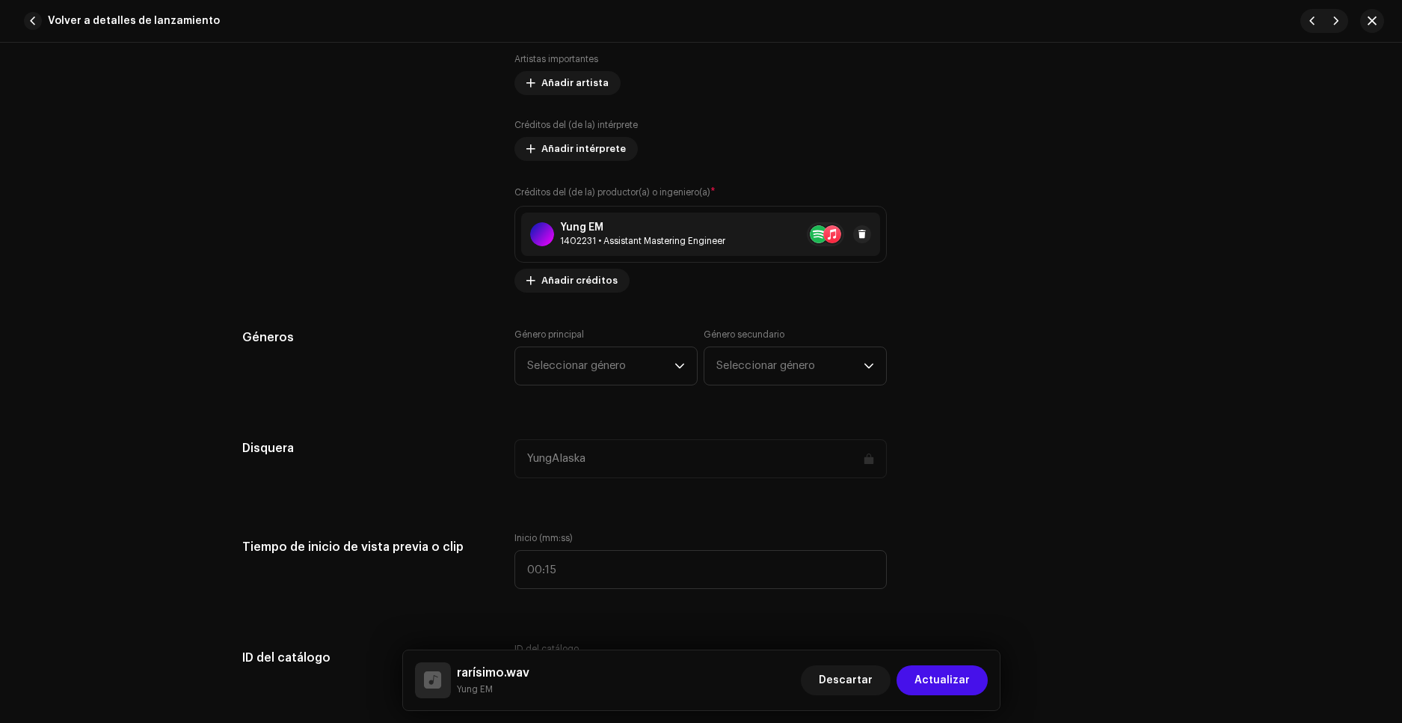
scroll to position [1047, 0]
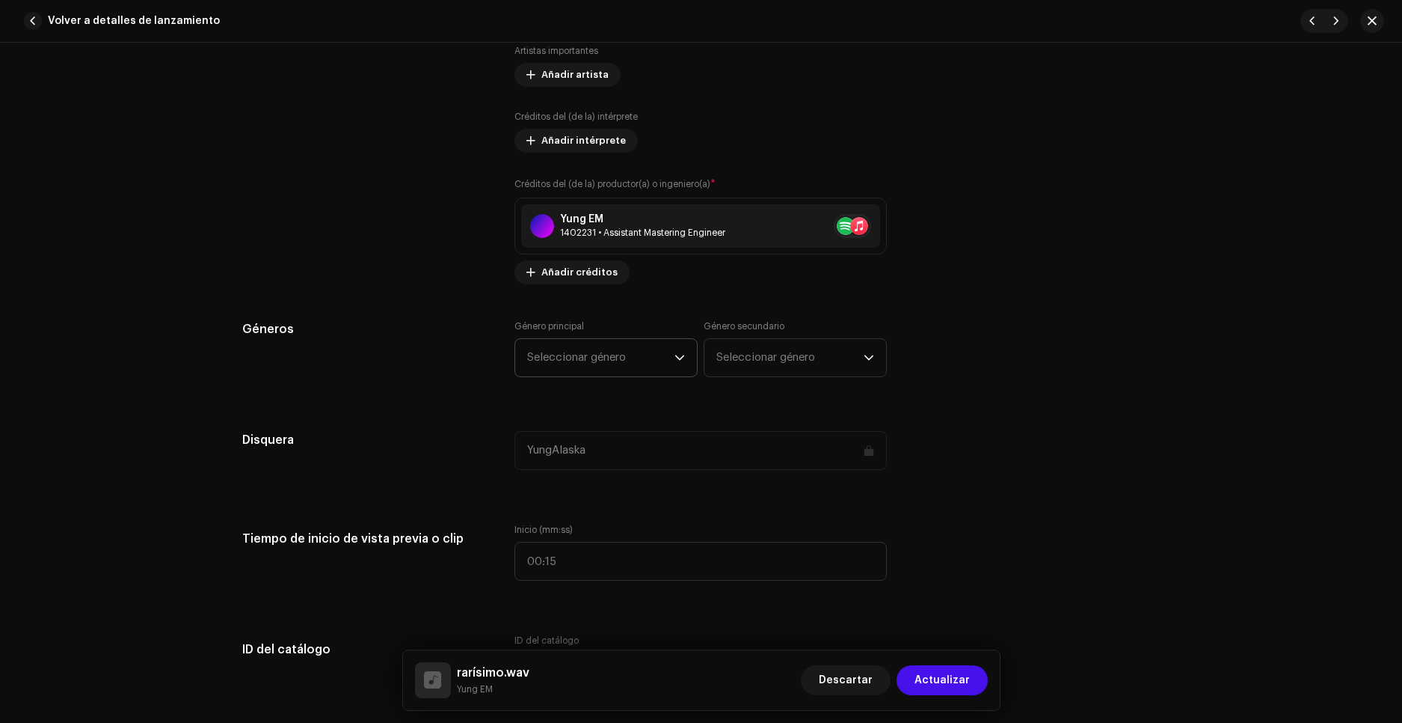
click at [590, 358] on span "Seleccionar género" at bounding box center [600, 357] width 147 height 37
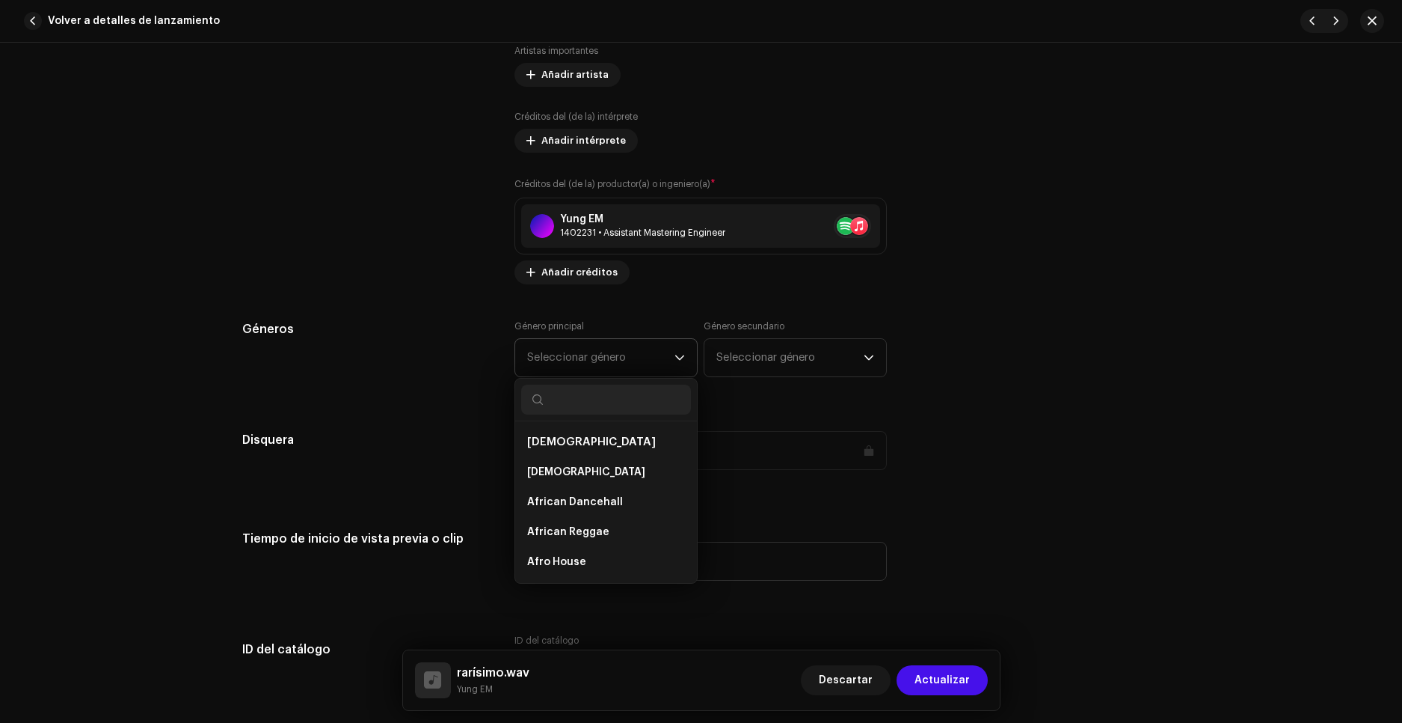
click at [615, 395] on input "text" at bounding box center [606, 399] width 170 height 30
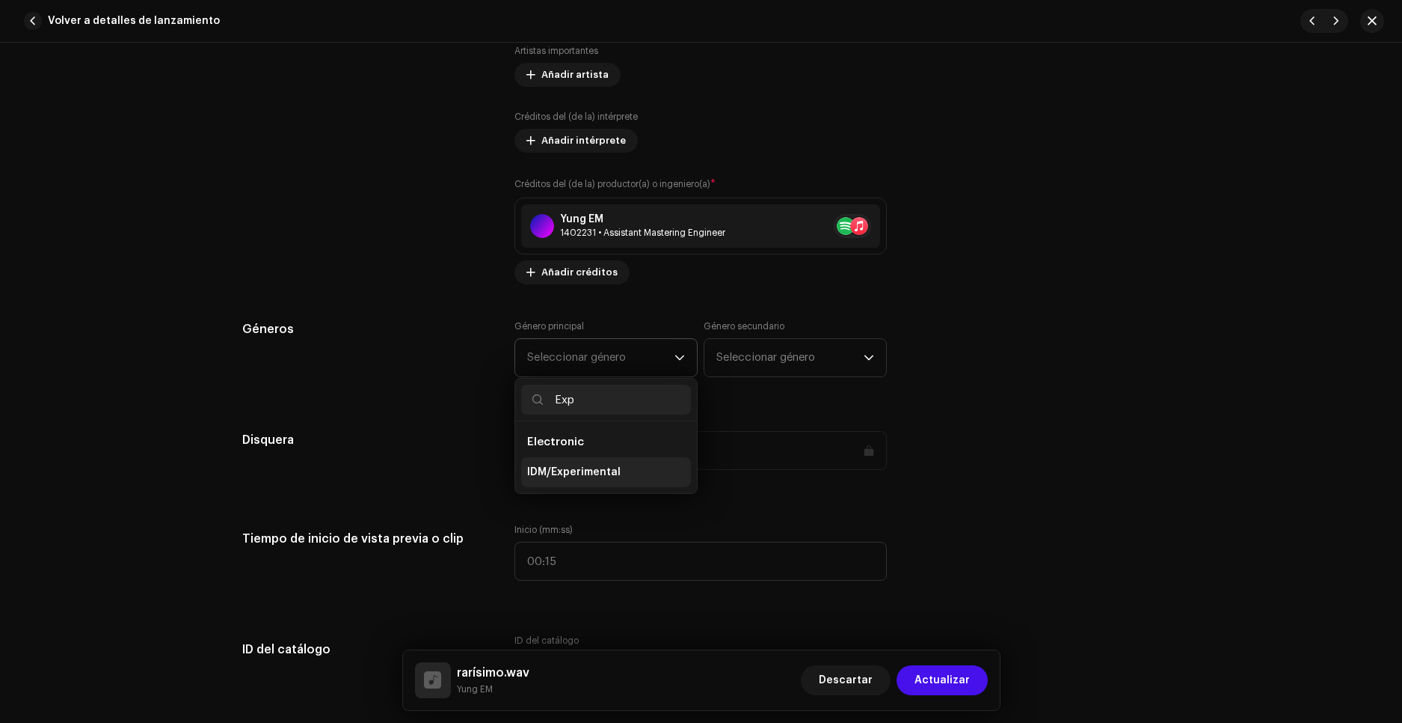
type input "Exp"
click at [610, 467] on span "IDM/Experimental" at bounding box center [573, 471] width 93 height 15
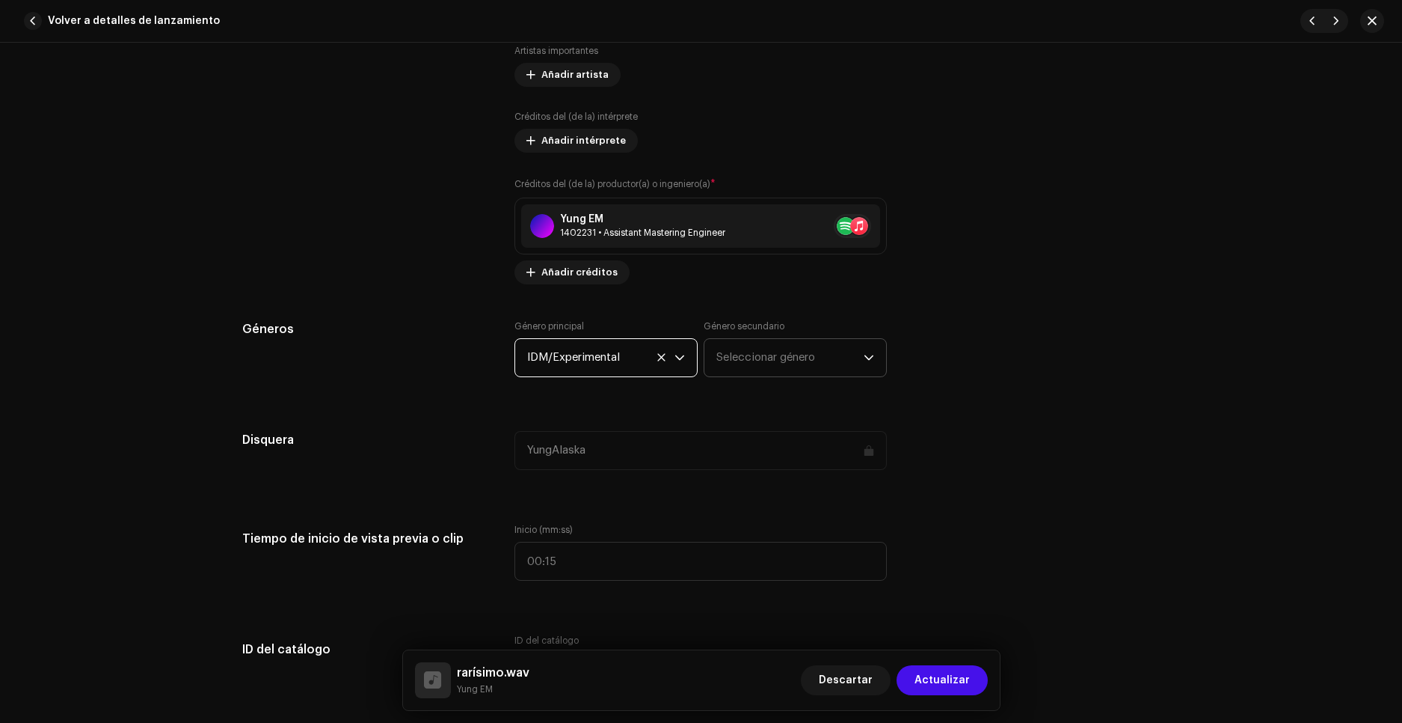
click at [752, 358] on span "Seleccionar género" at bounding box center [790, 357] width 147 height 37
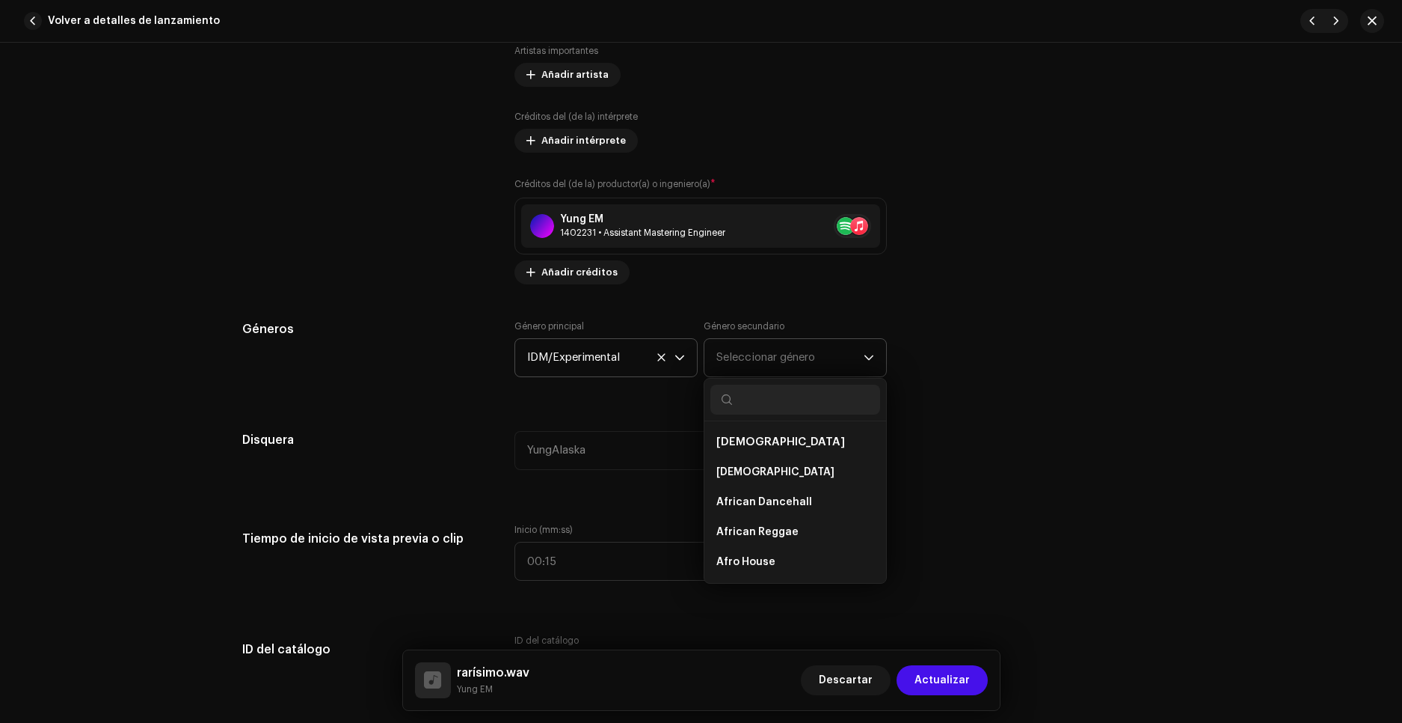
type input "E"
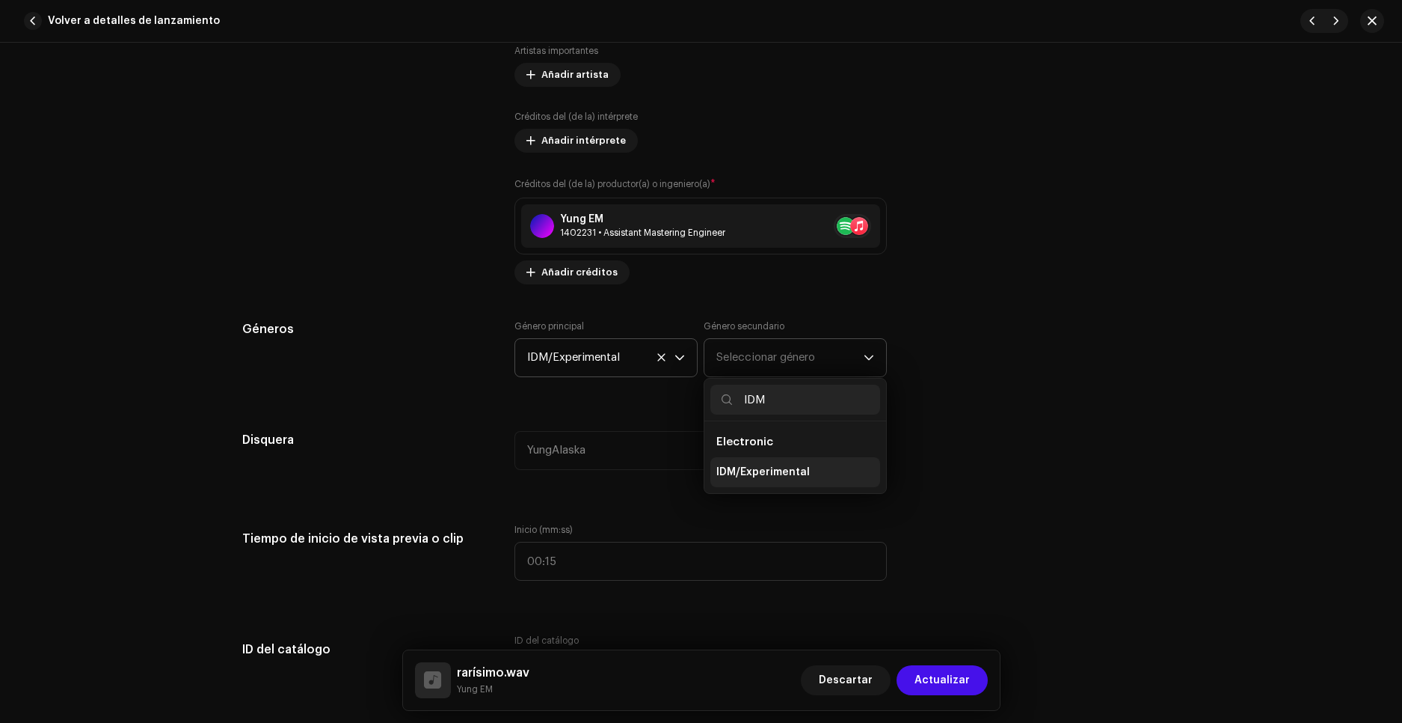
type input "IDM"
click at [752, 470] on span "IDM/Experimental" at bounding box center [763, 471] width 93 height 15
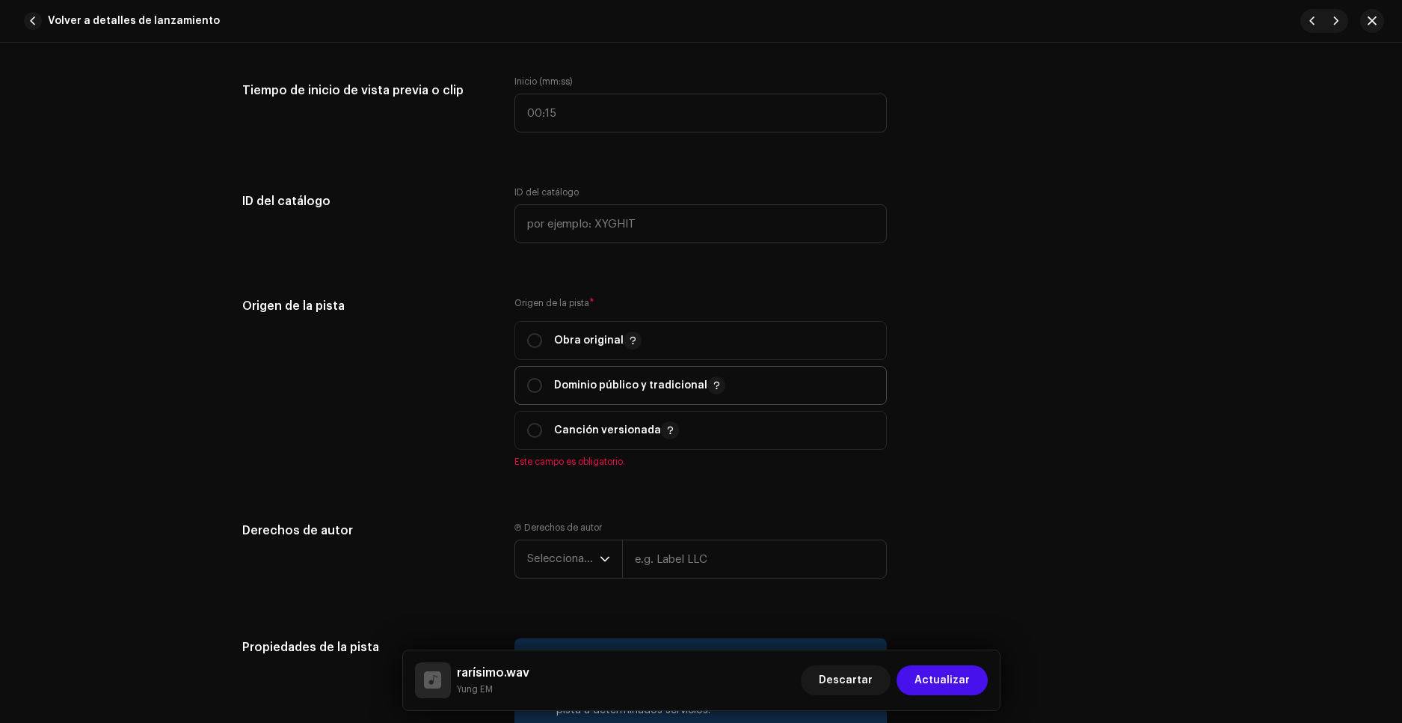
scroll to position [1496, 0]
click at [523, 331] on p-togglebutton "Obra original" at bounding box center [701, 339] width 372 height 39
radio input "true"
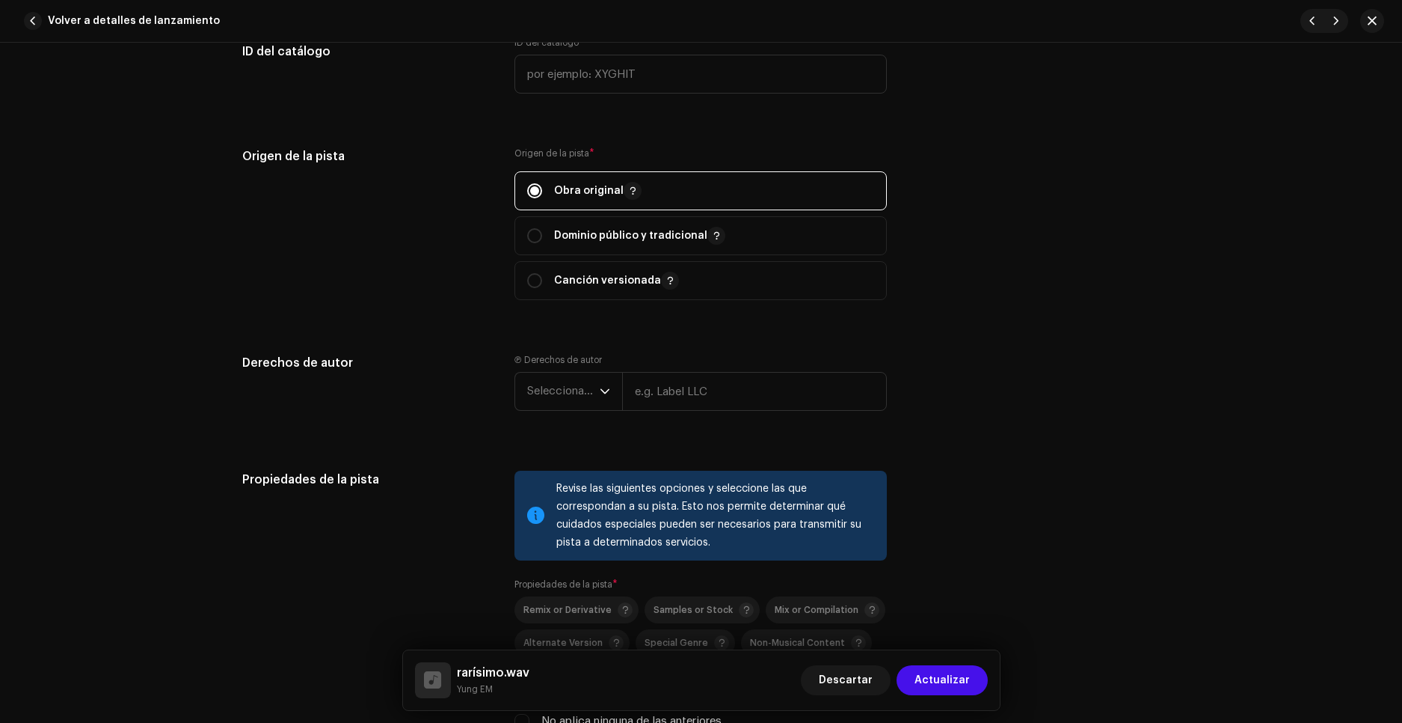
scroll to position [1646, 0]
click at [583, 394] on span "Seleccionar año" at bounding box center [563, 390] width 73 height 37
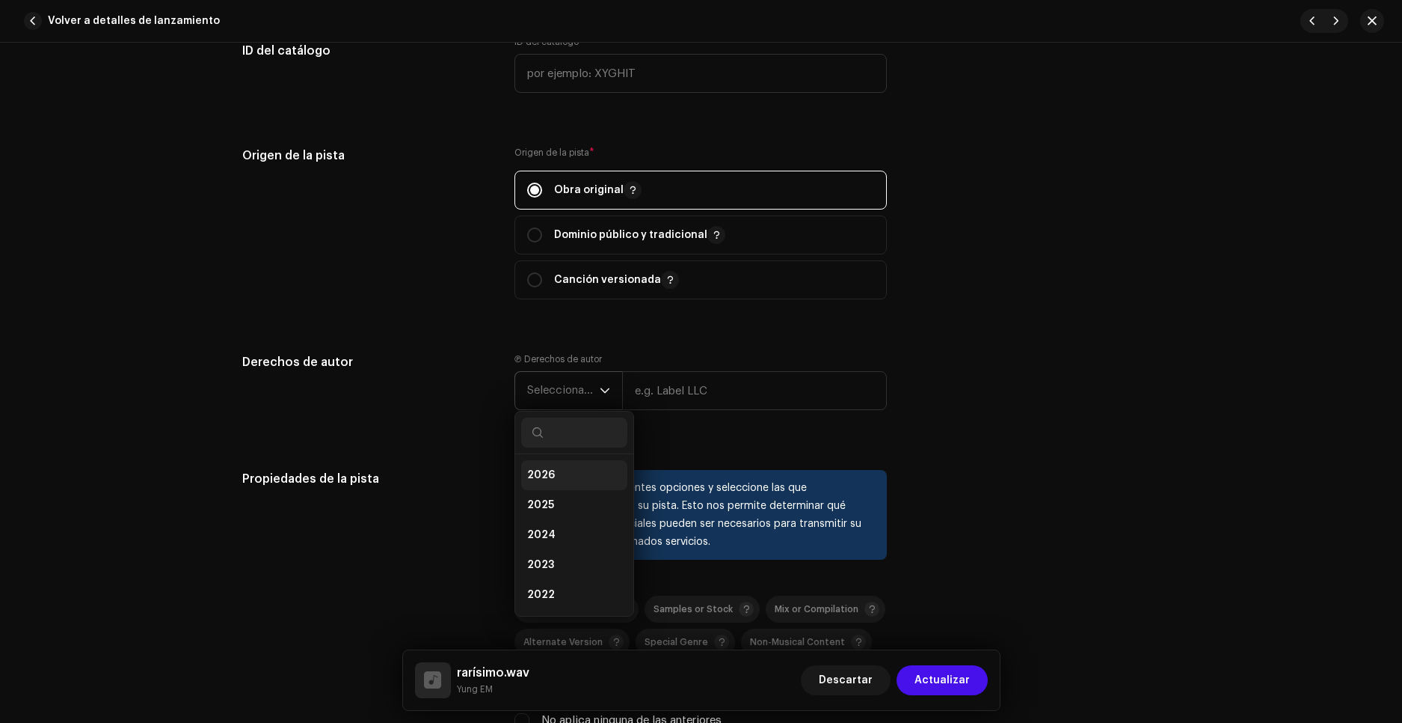
click at [565, 472] on li "2026" at bounding box center [574, 475] width 106 height 30
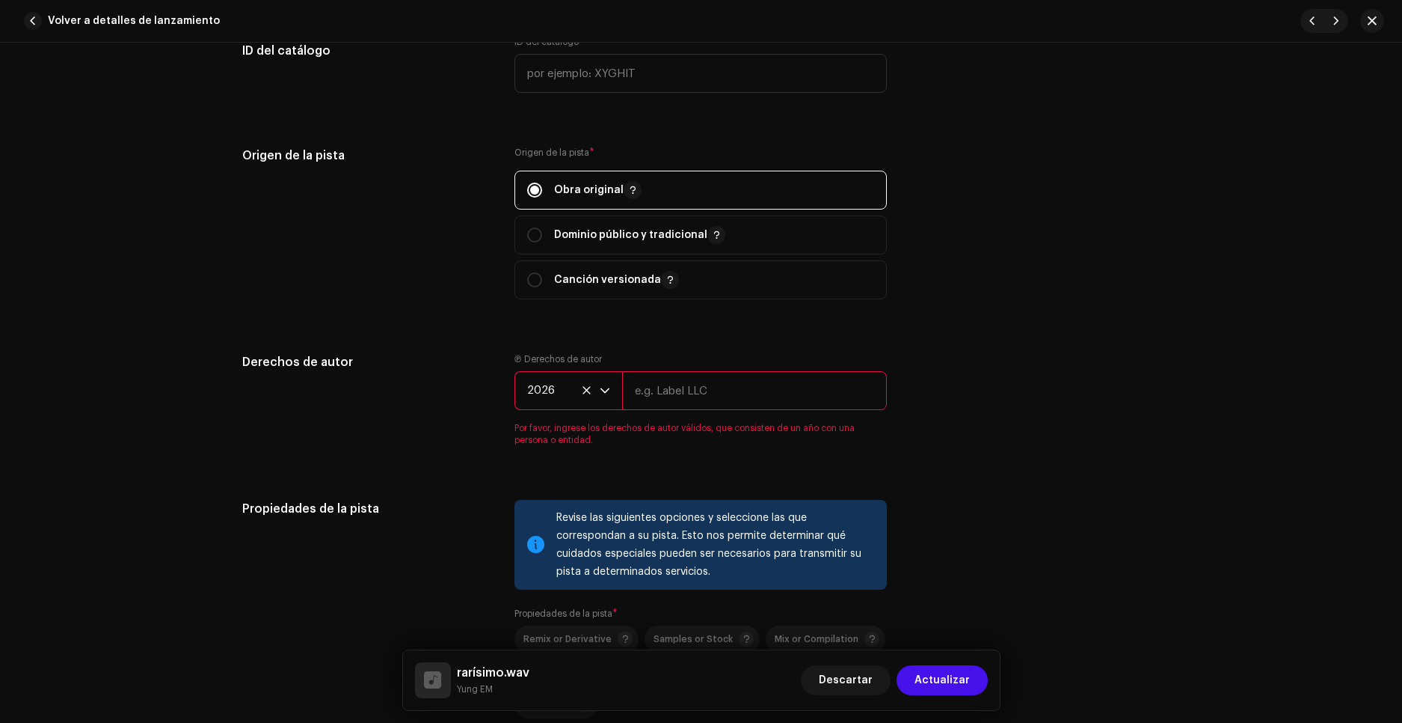
click at [684, 398] on input "text" at bounding box center [754, 390] width 265 height 39
type input "Little EM"
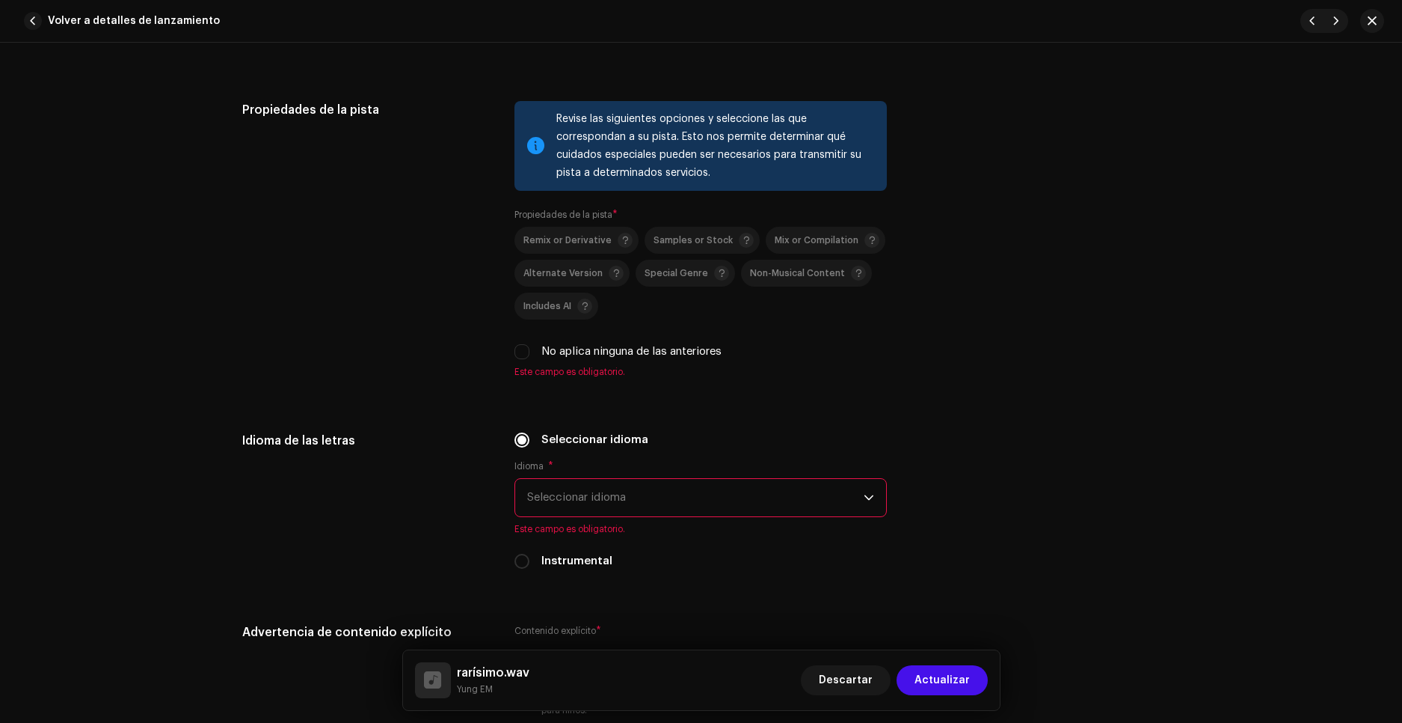
scroll to position [2094, 0]
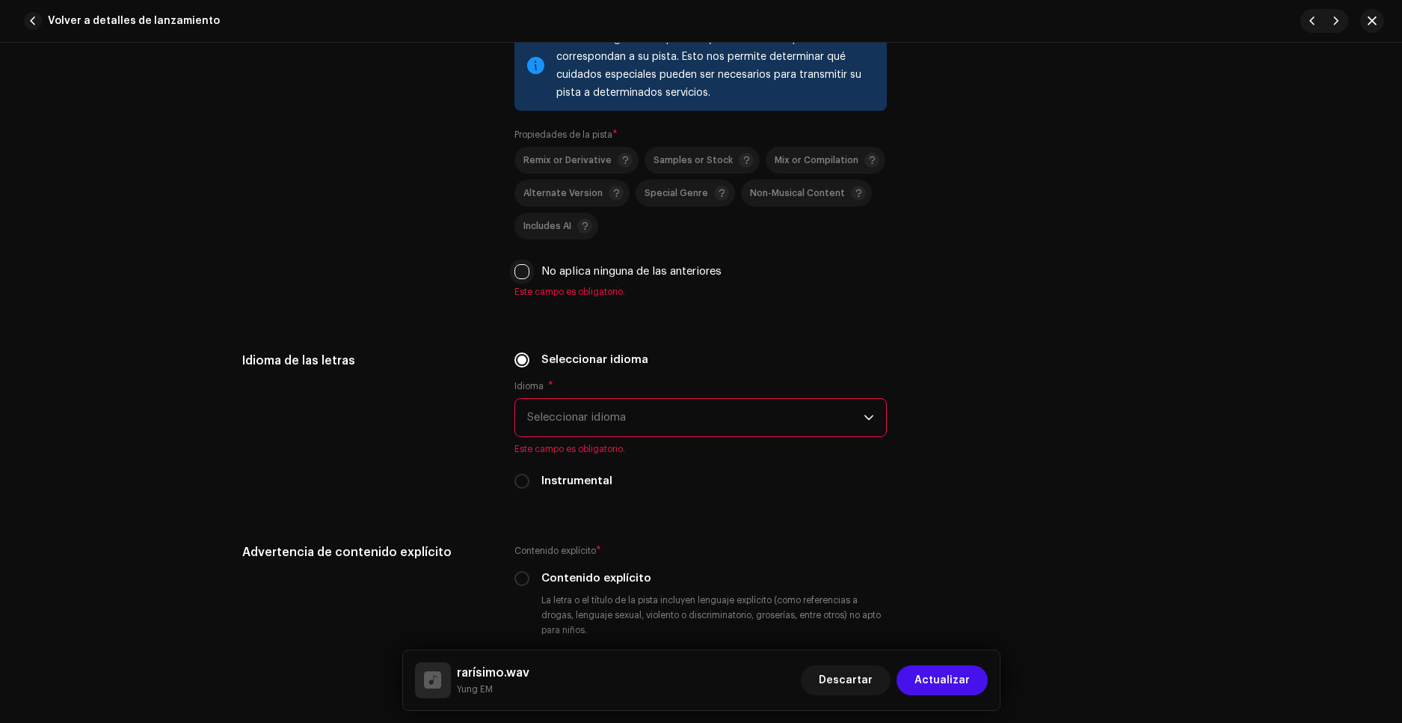
click at [518, 270] on input "No aplica ninguna de las anteriores" at bounding box center [522, 271] width 15 height 15
checkbox input "true"
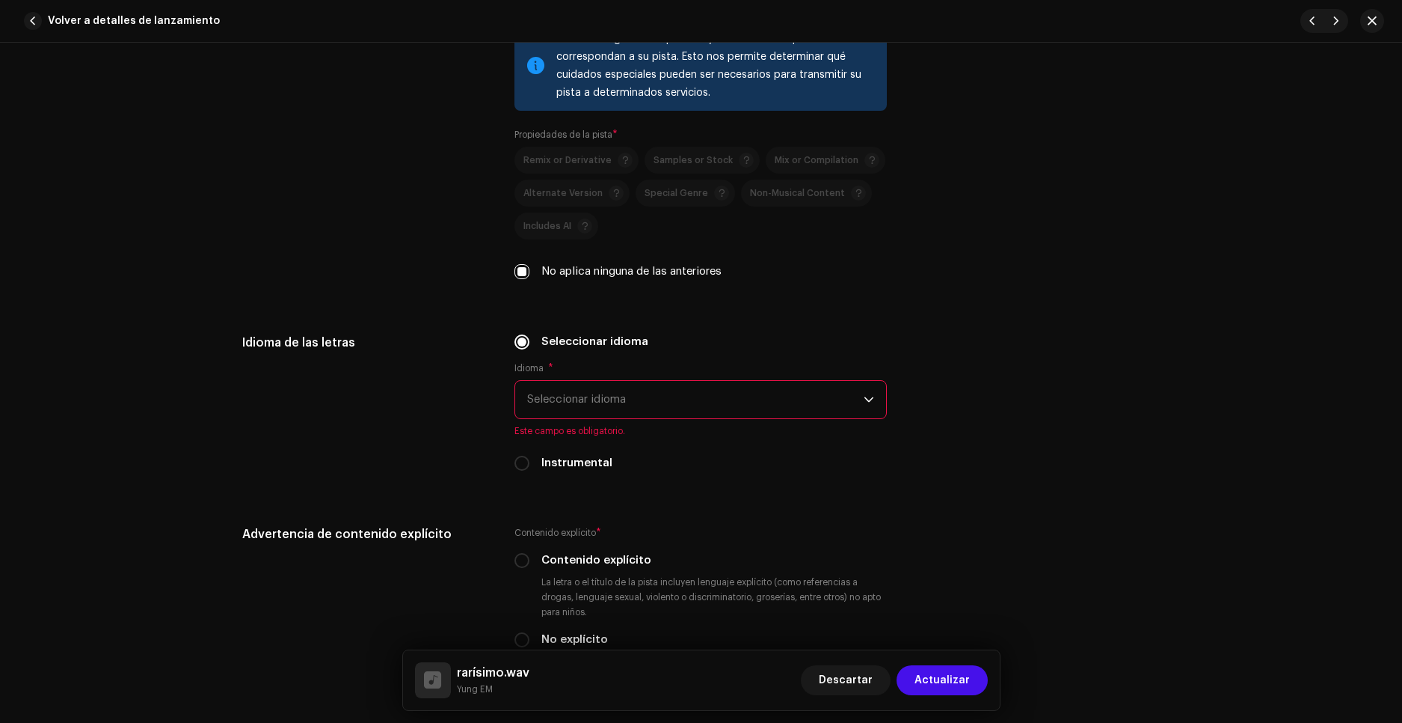
click at [582, 389] on span "Seleccionar idioma" at bounding box center [695, 399] width 337 height 37
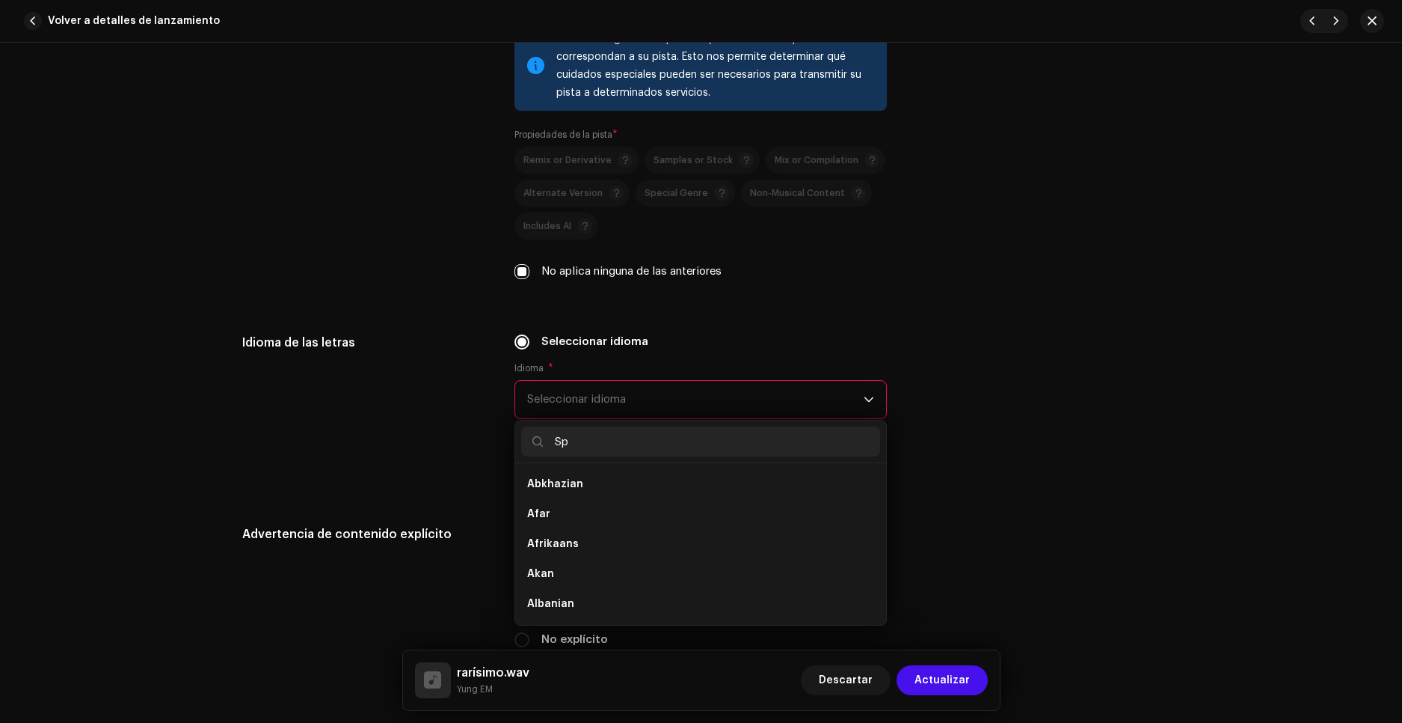
scroll to position [0, 0]
type input "Spa"
click at [601, 507] on span "Spanish ([GEOGRAPHIC_DATA])" at bounding box center [608, 513] width 162 height 15
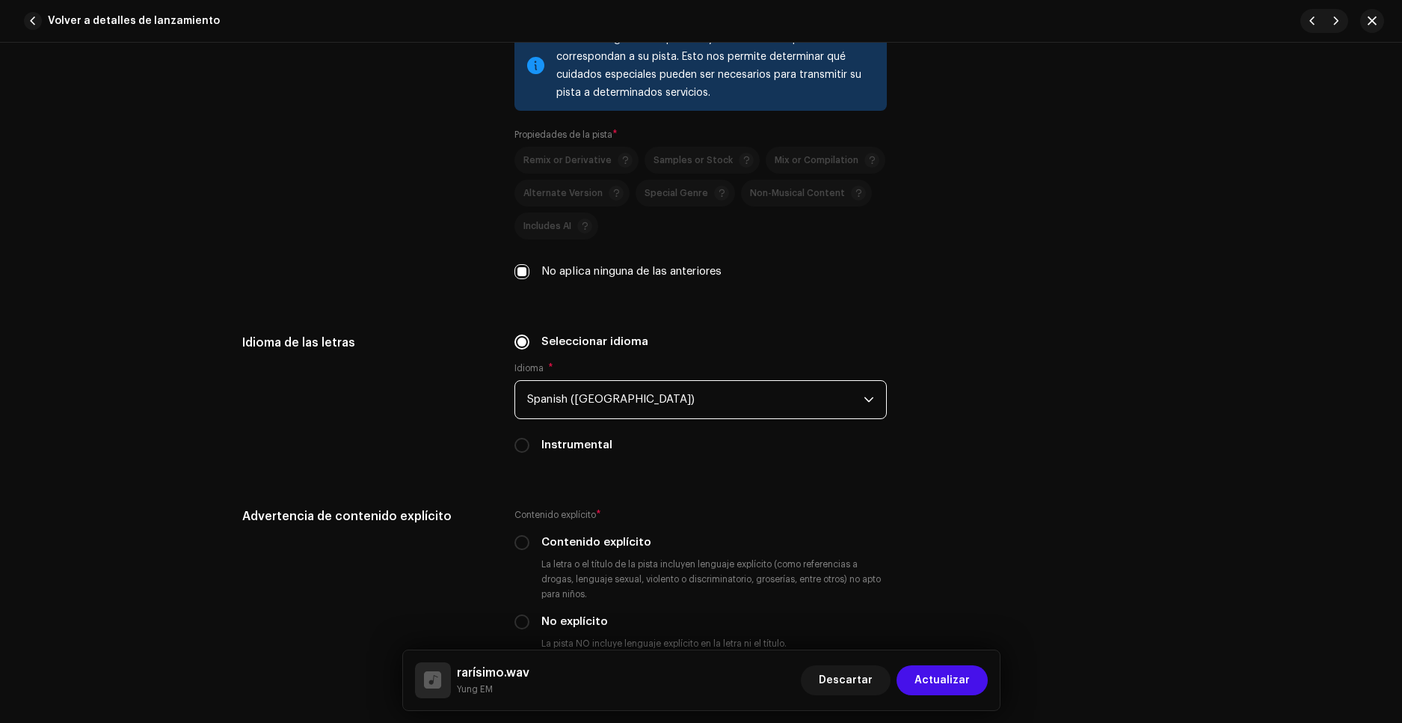
scroll to position [2244, 0]
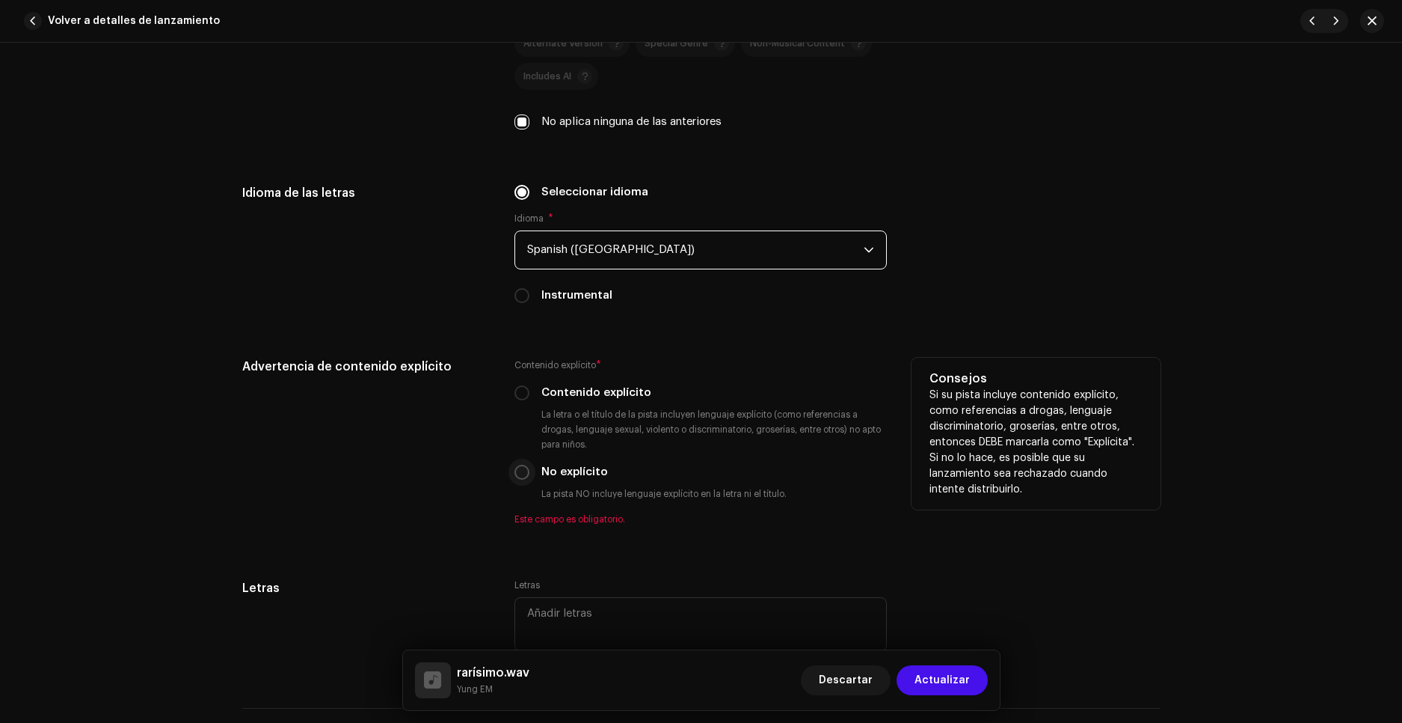
click at [517, 467] on input "No explícito" at bounding box center [522, 471] width 15 height 15
radio input "true"
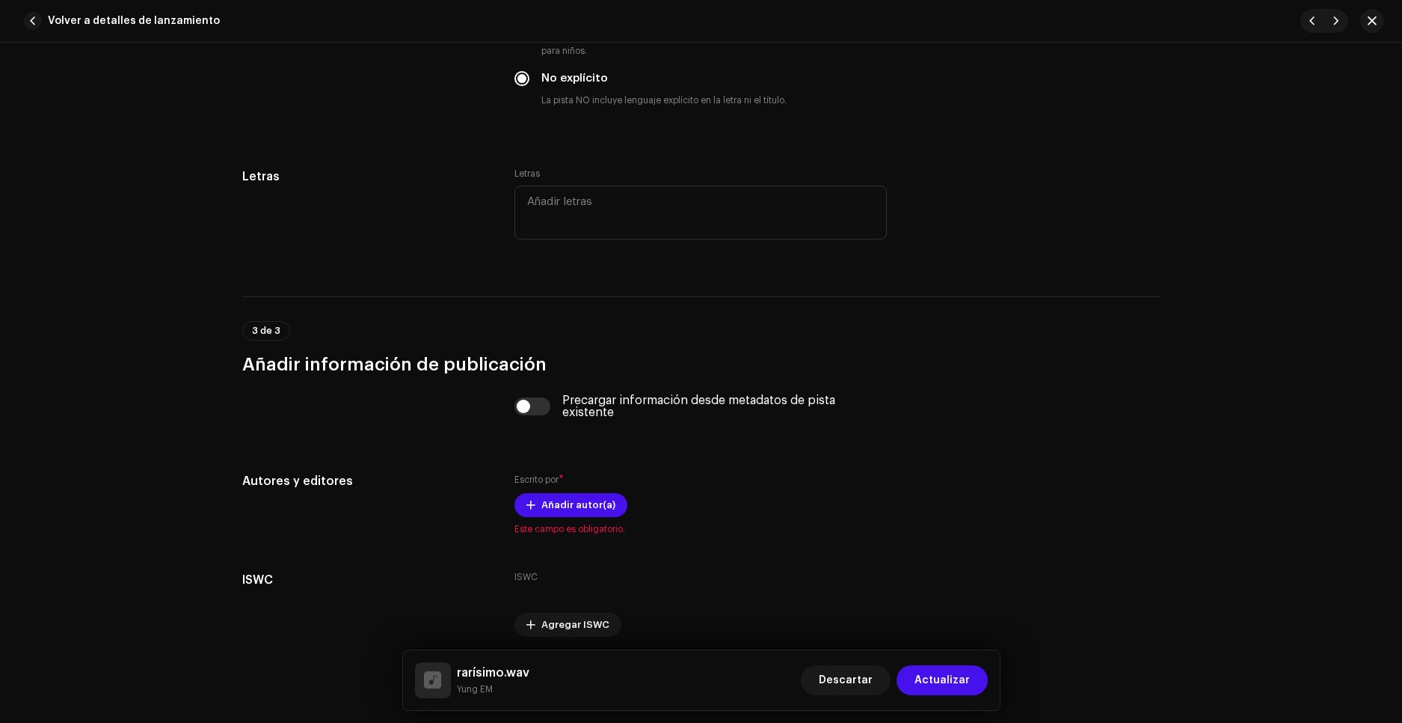
scroll to position [2693, 0]
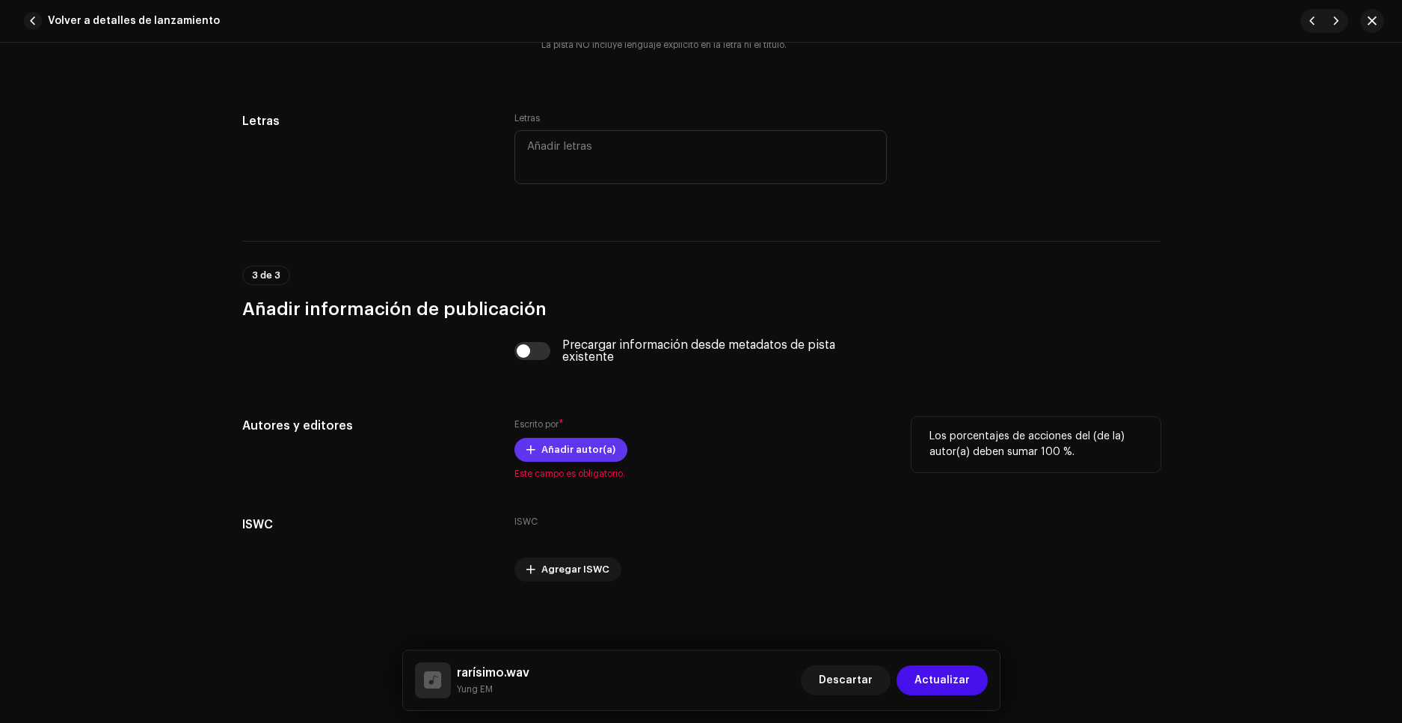
click at [607, 450] on span "Añadir autor(a)" at bounding box center [579, 450] width 74 height 30
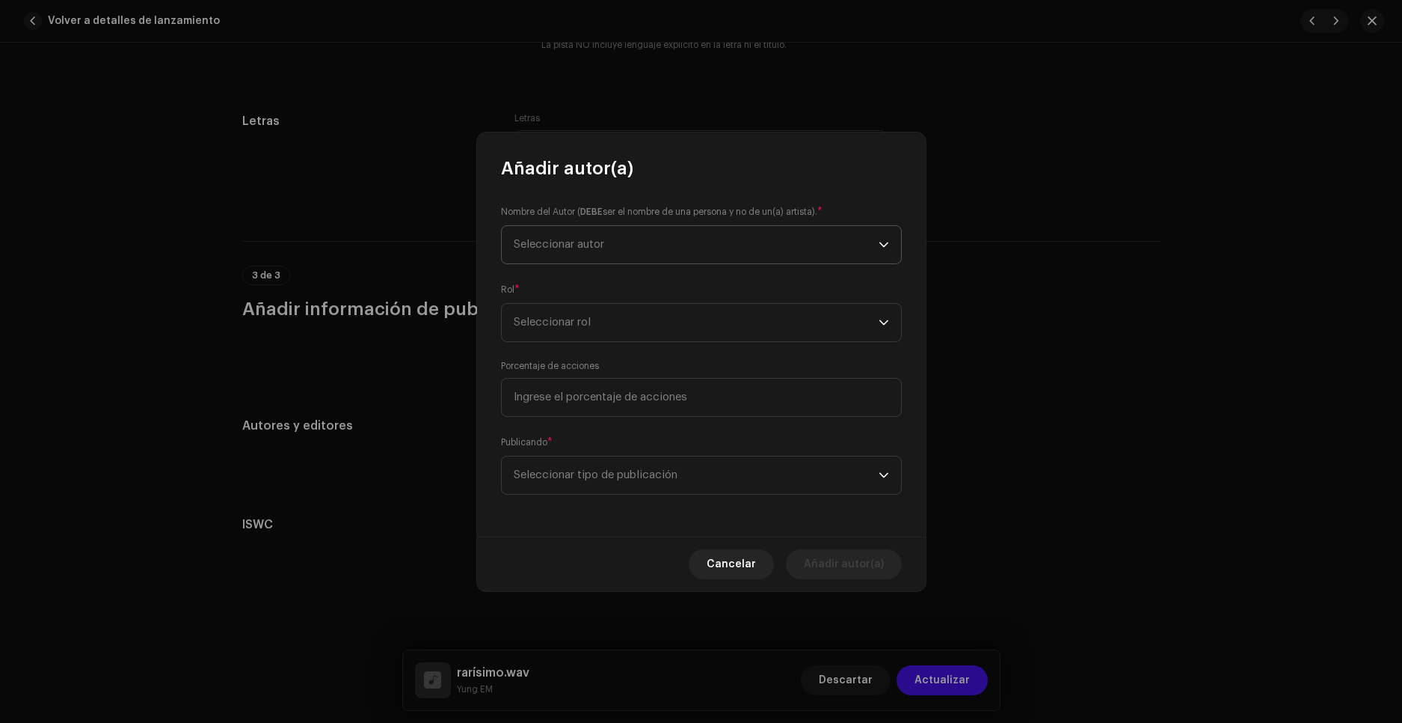
click at [607, 247] on span "Seleccionar autor" at bounding box center [696, 244] width 365 height 37
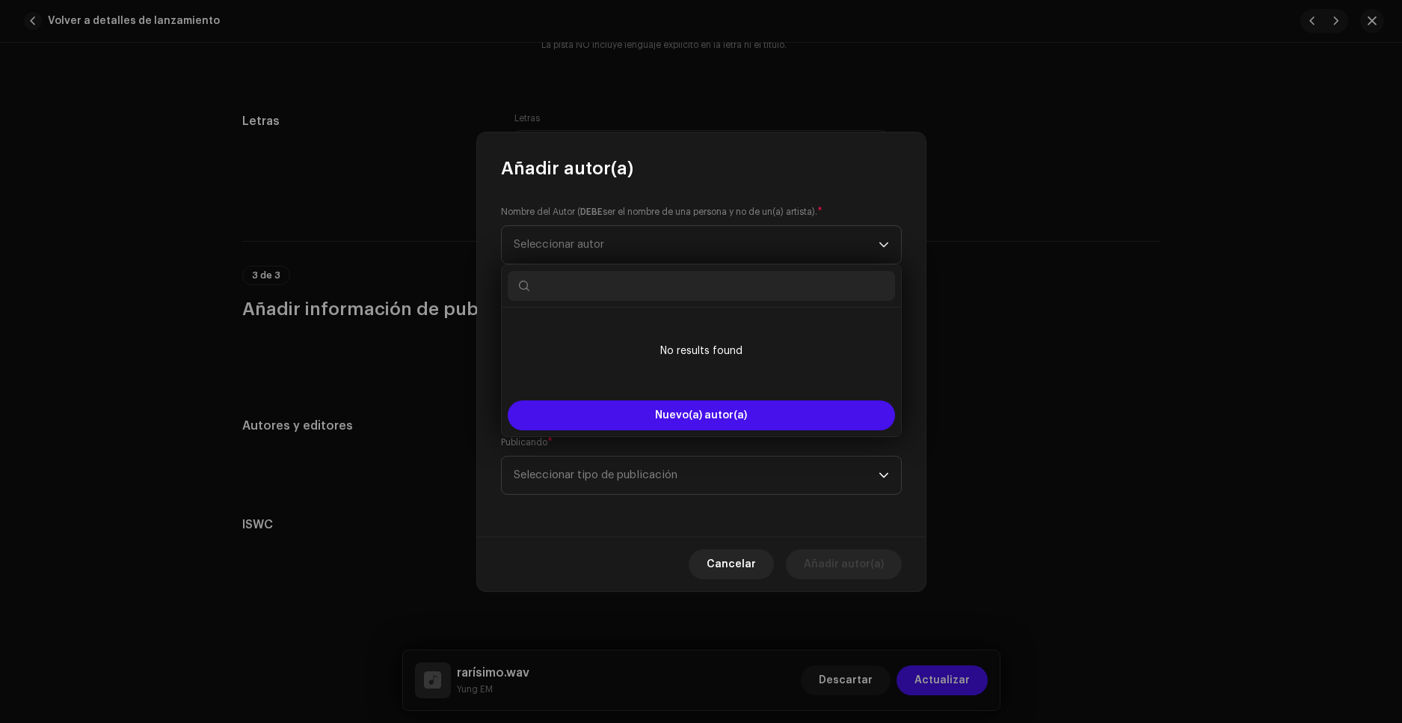
click at [621, 298] on input "text" at bounding box center [701, 286] width 387 height 30
click at [666, 423] on button "Nuevo(a) autor(a)" at bounding box center [701, 415] width 387 height 30
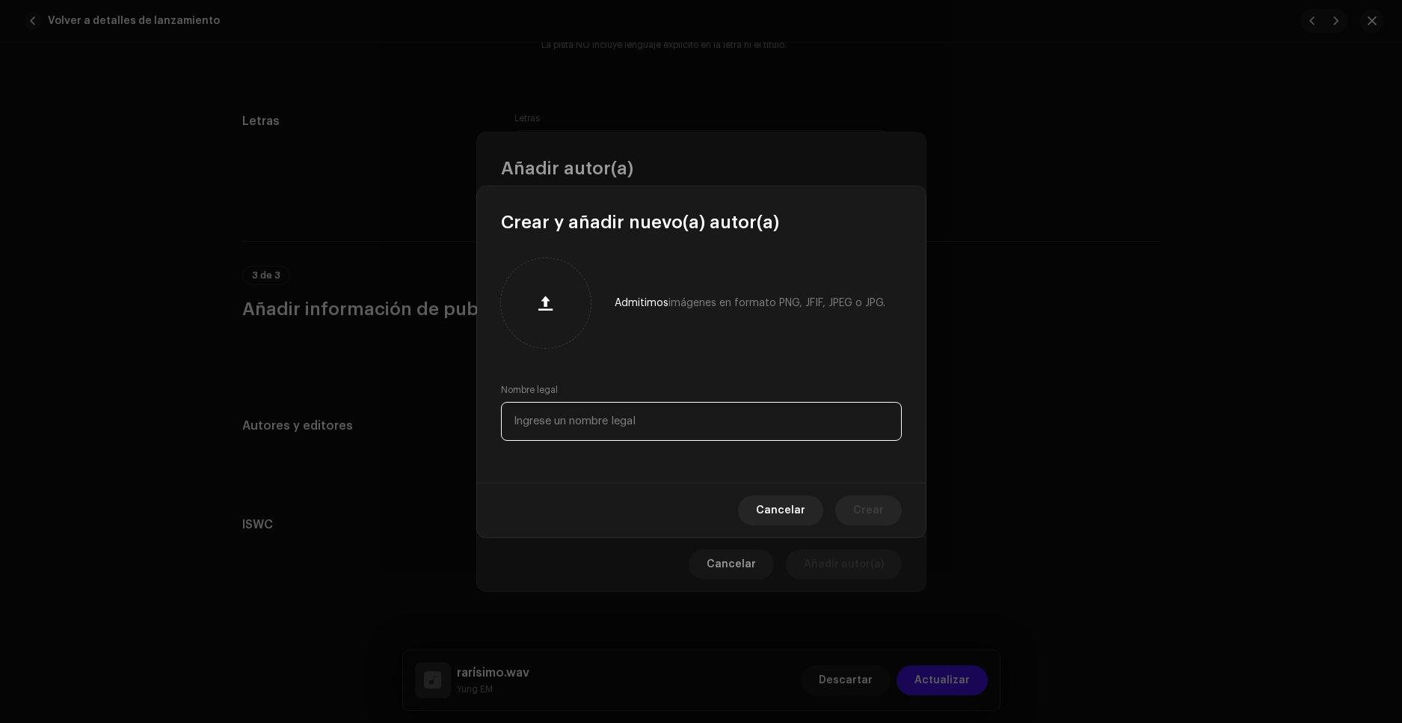
click at [628, 417] on input "text" at bounding box center [701, 421] width 401 height 39
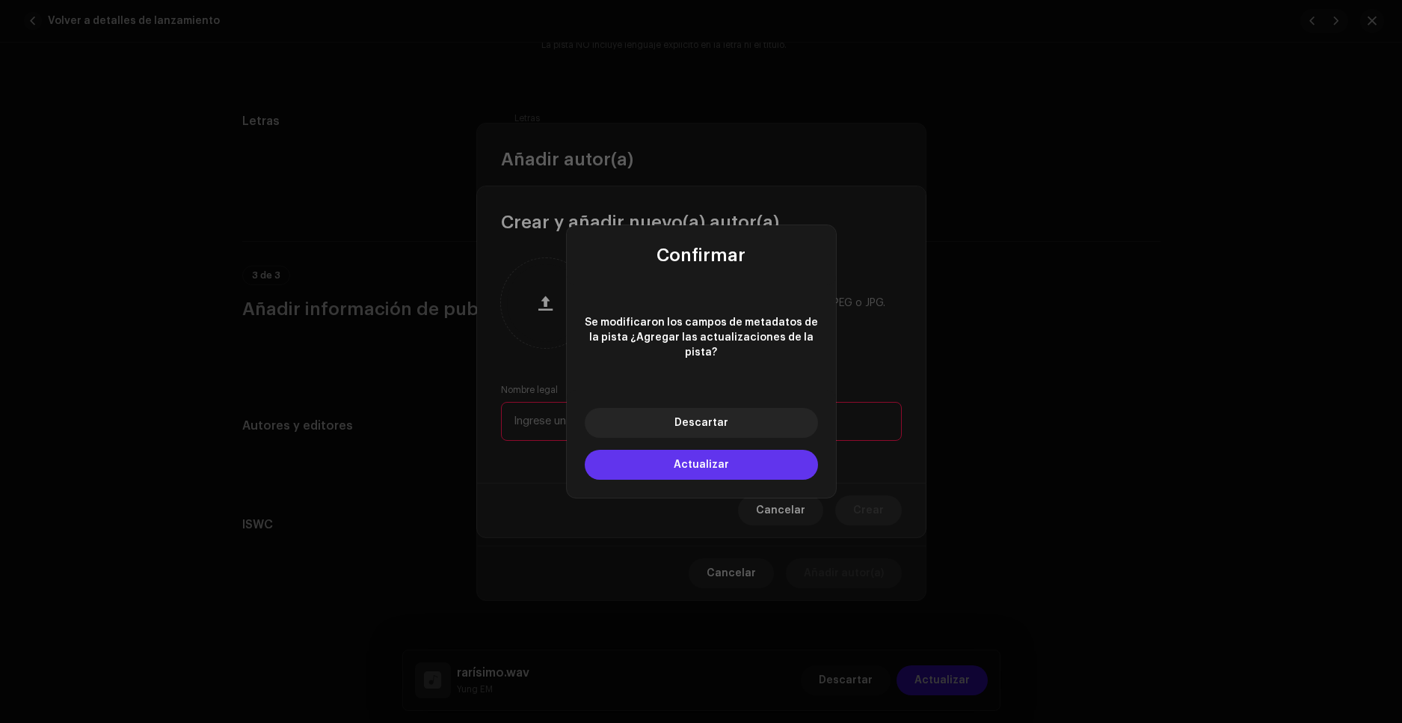
click at [734, 460] on button "Actualizar" at bounding box center [701, 465] width 233 height 30
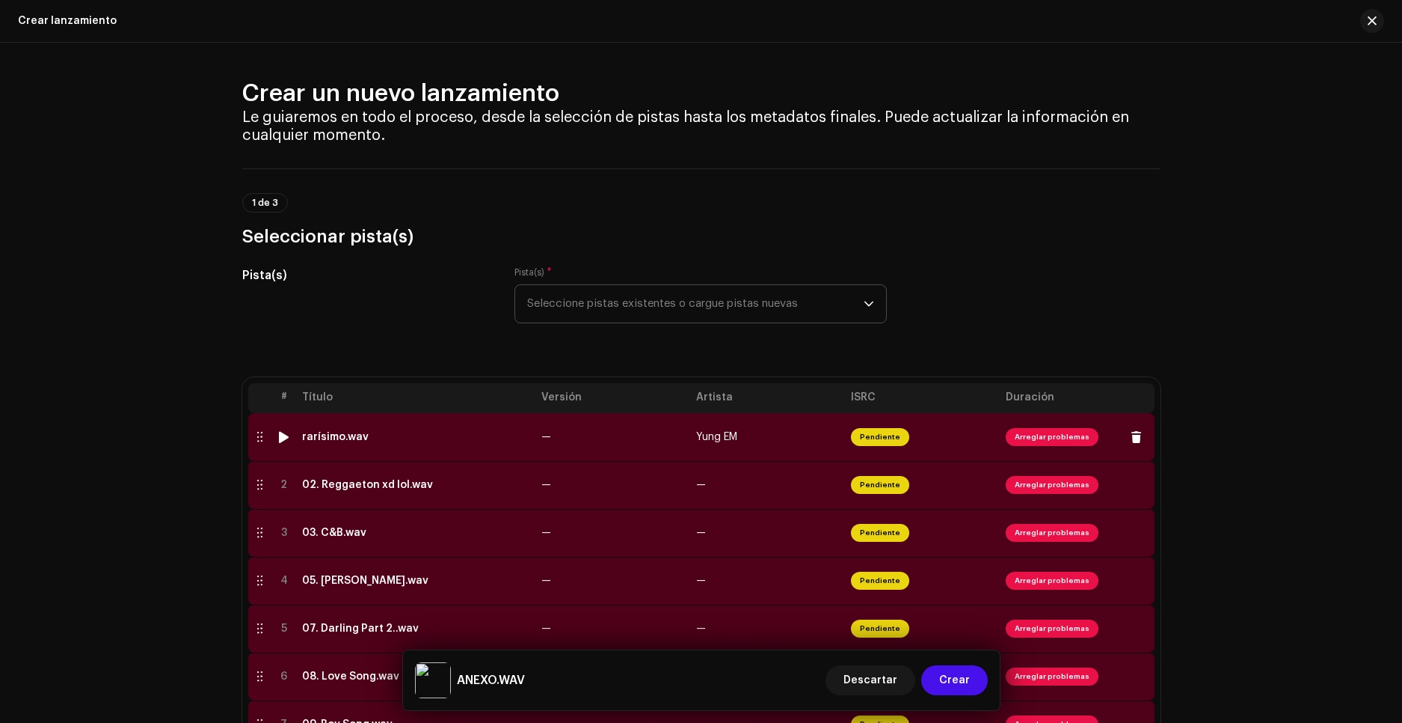
click at [1035, 438] on span "Arreglar problemas" at bounding box center [1052, 437] width 93 height 18
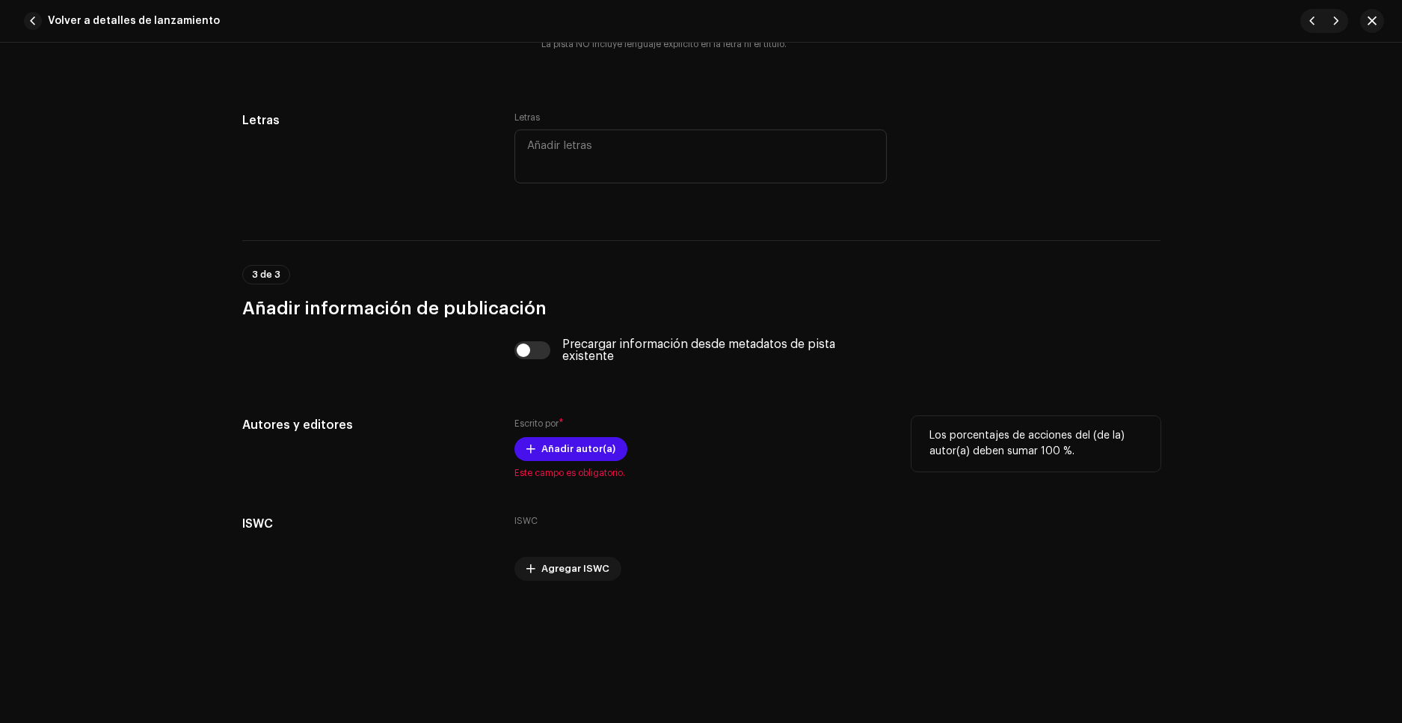
scroll to position [2695, 0]
click at [592, 453] on span "Añadir autor(a)" at bounding box center [579, 447] width 74 height 30
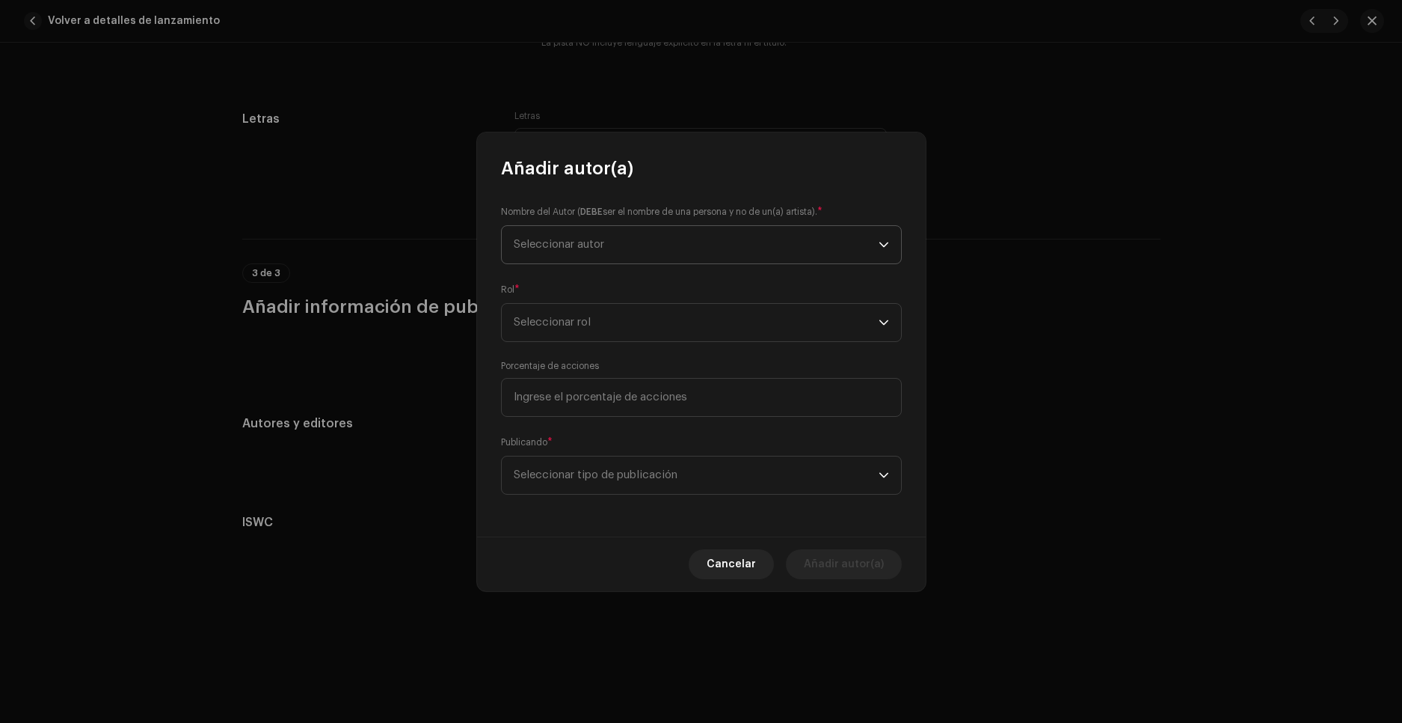
click at [637, 250] on span "Seleccionar autor" at bounding box center [696, 244] width 365 height 37
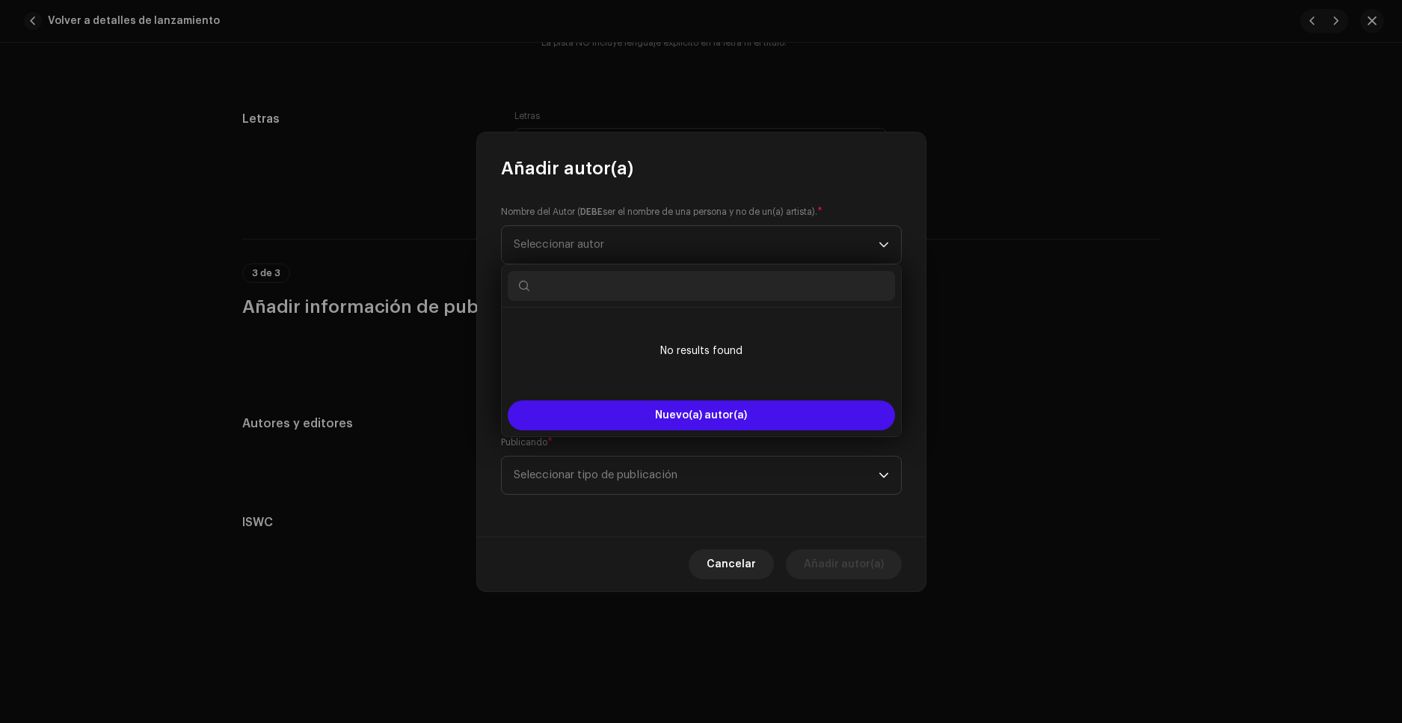
click at [614, 283] on input "text" at bounding box center [701, 286] width 387 height 30
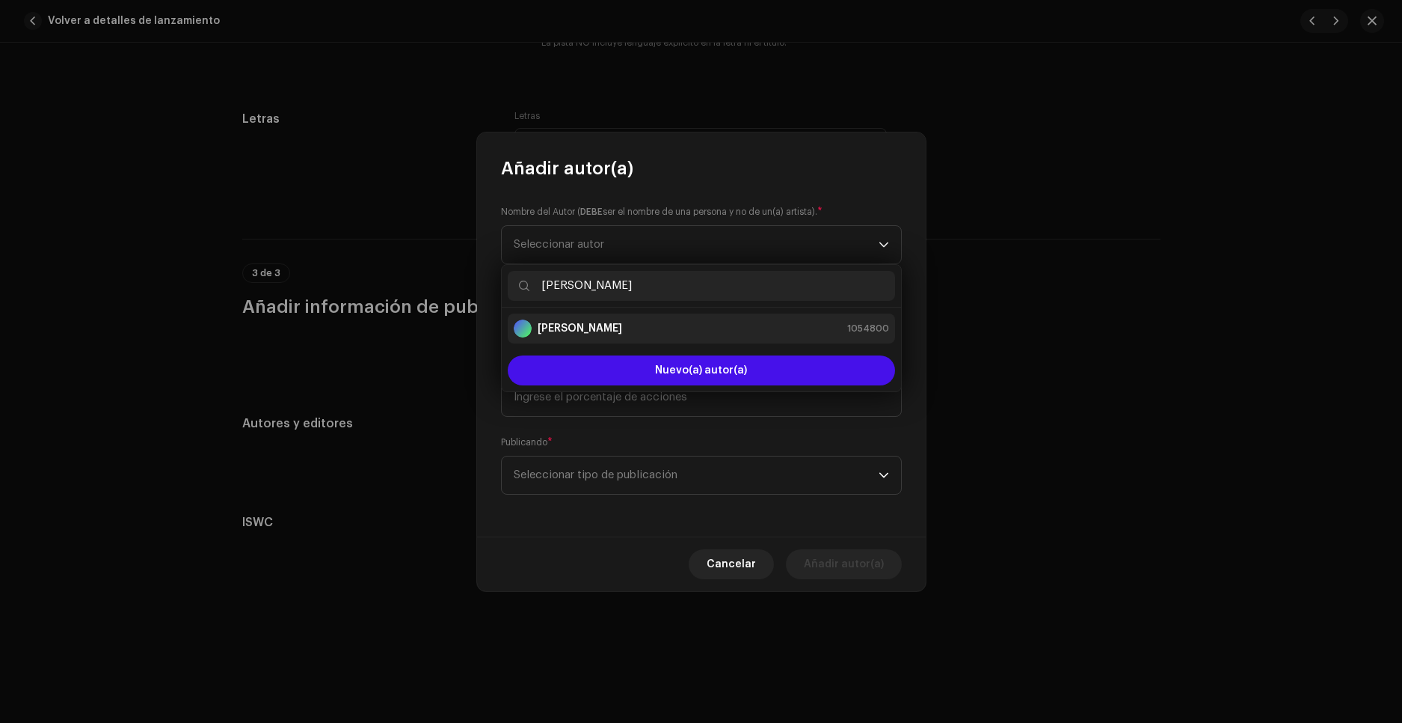
type input "[PERSON_NAME]"
click at [642, 333] on div "[PERSON_NAME] 1054800" at bounding box center [701, 328] width 375 height 18
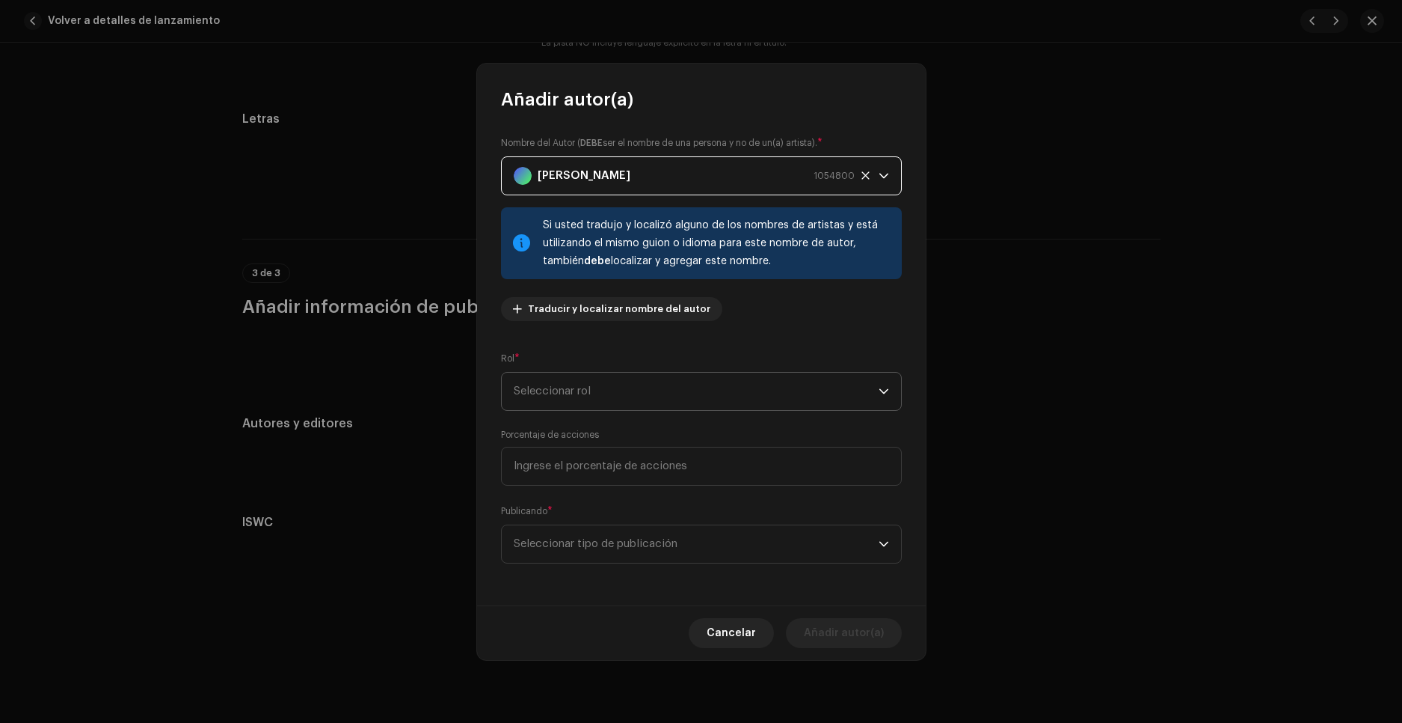
click at [622, 385] on span "Seleccionar rol" at bounding box center [696, 390] width 365 height 37
click at [651, 519] on li "Composer & Lyricist" at bounding box center [701, 522] width 387 height 30
click at [610, 469] on input at bounding box center [701, 466] width 401 height 39
type input "100,00"
click at [601, 545] on span "Seleccionar tipo de publicación" at bounding box center [696, 543] width 365 height 37
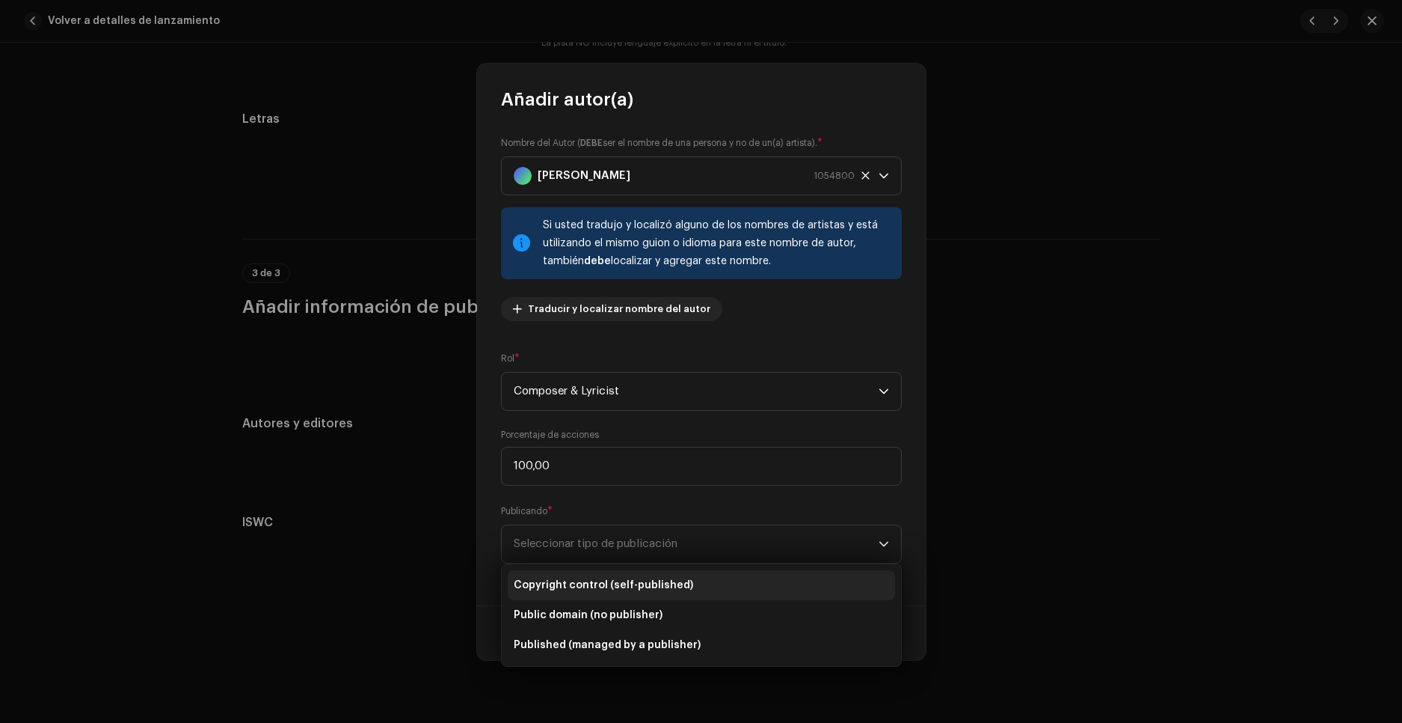
click at [681, 584] on span "Copyright control (self-published)" at bounding box center [604, 584] width 180 height 15
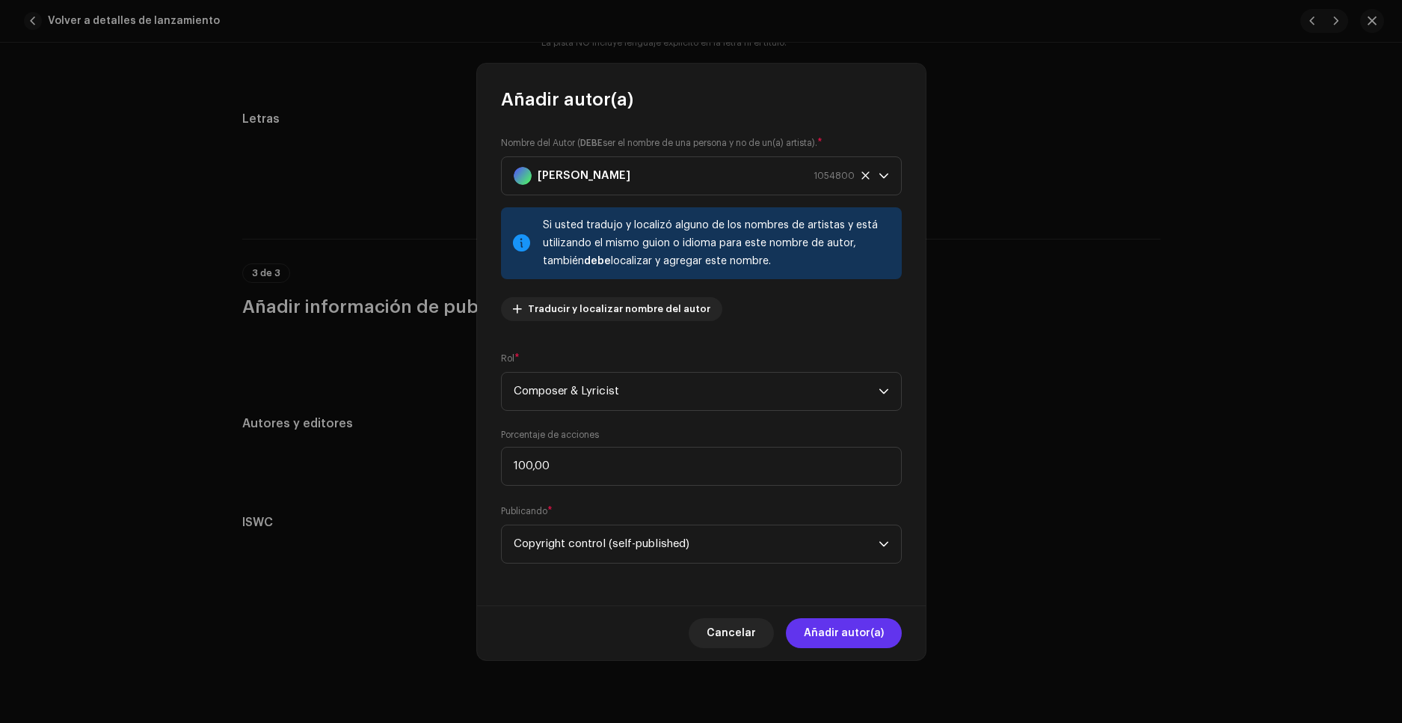
click at [847, 636] on span "Añadir autor(a)" at bounding box center [844, 633] width 80 height 30
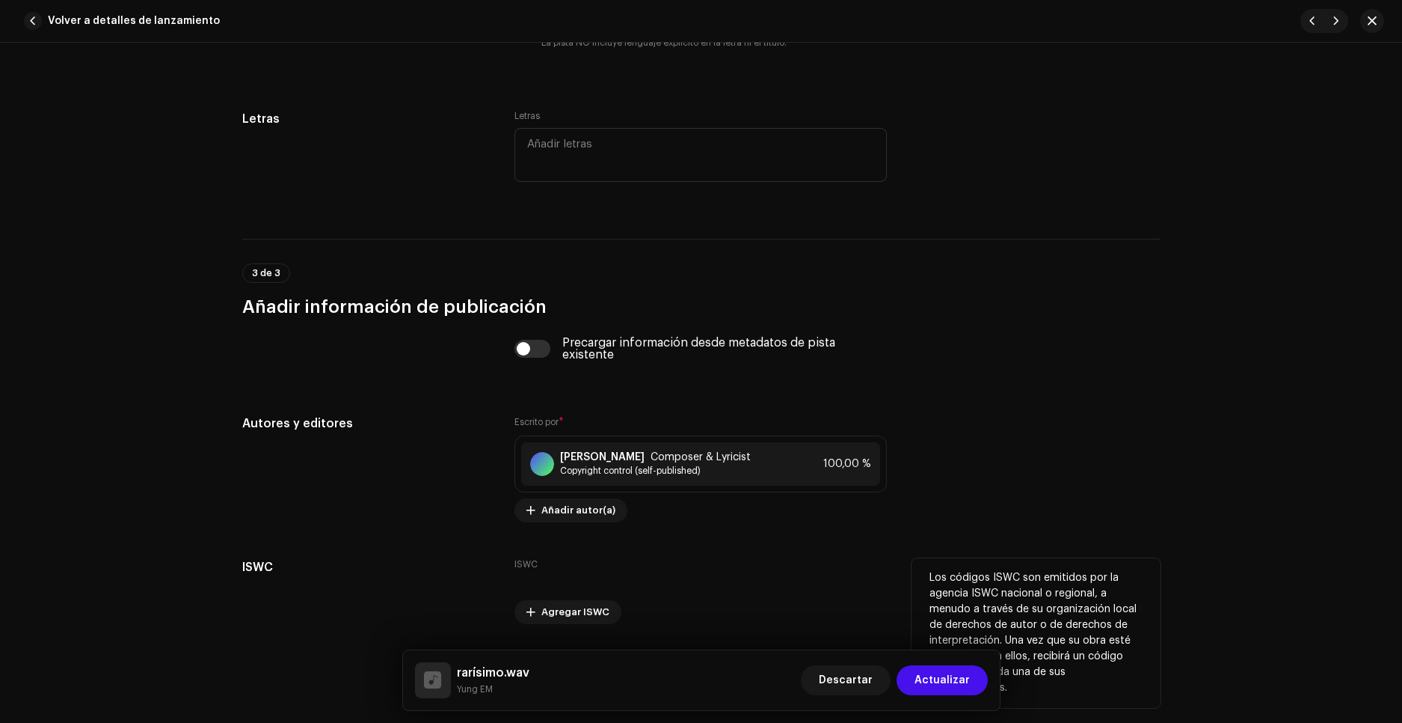
scroll to position [2740, 0]
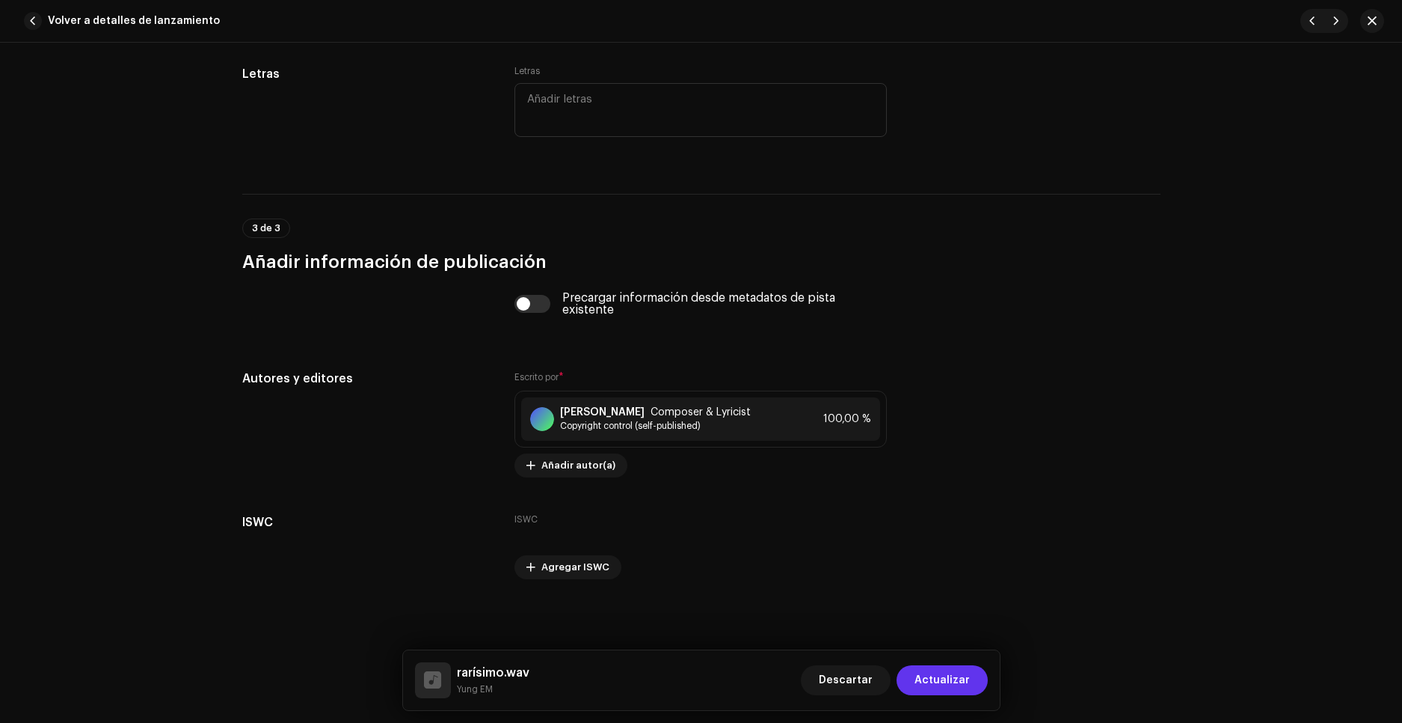
click at [951, 685] on span "Actualizar" at bounding box center [942, 680] width 55 height 30
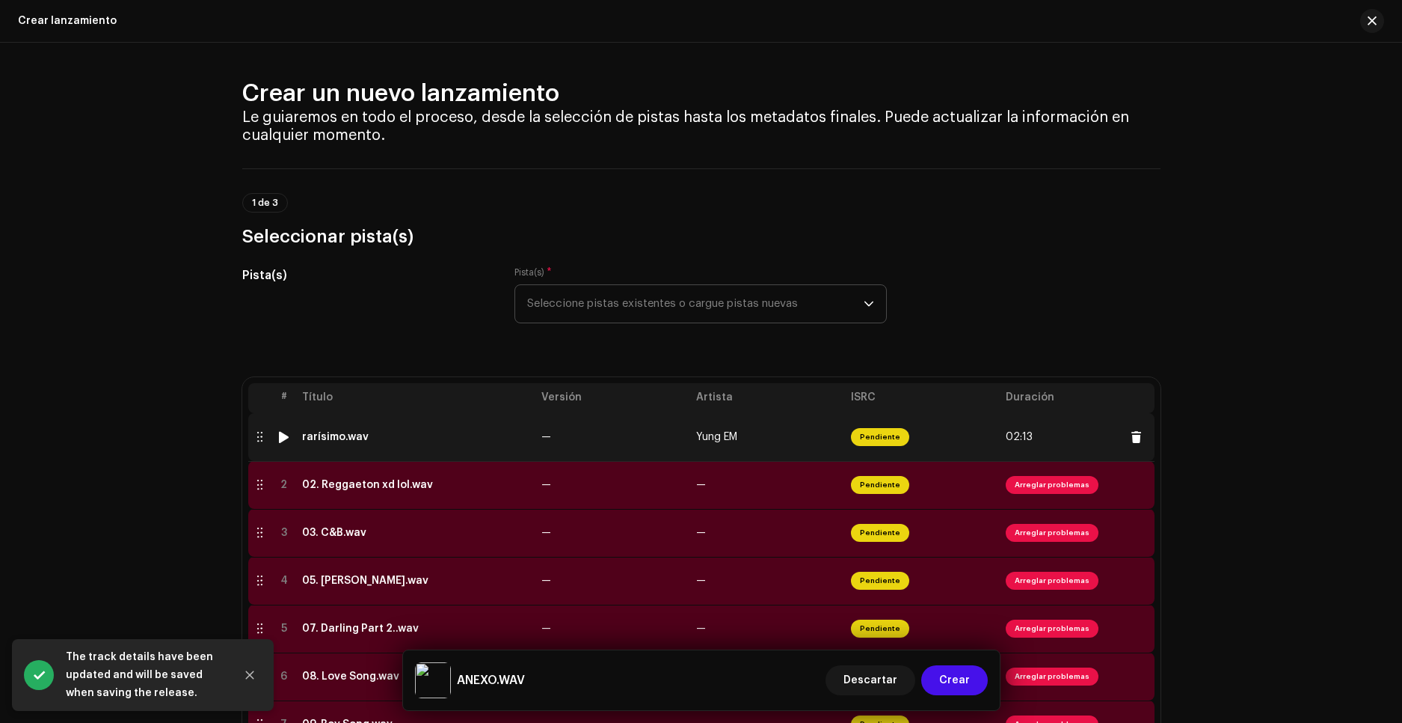
click at [279, 438] on div at bounding box center [283, 437] width 11 height 12
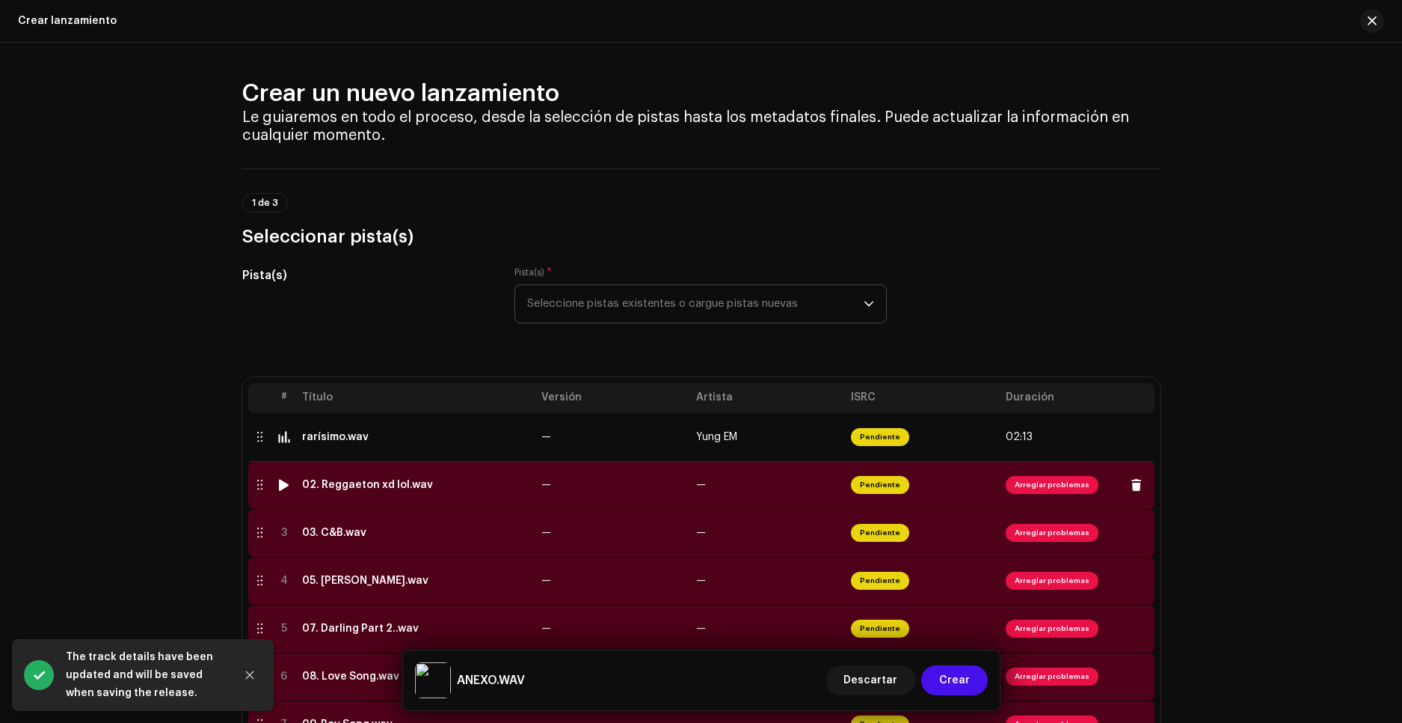
click at [1040, 486] on span "Arreglar problemas" at bounding box center [1052, 485] width 93 height 18
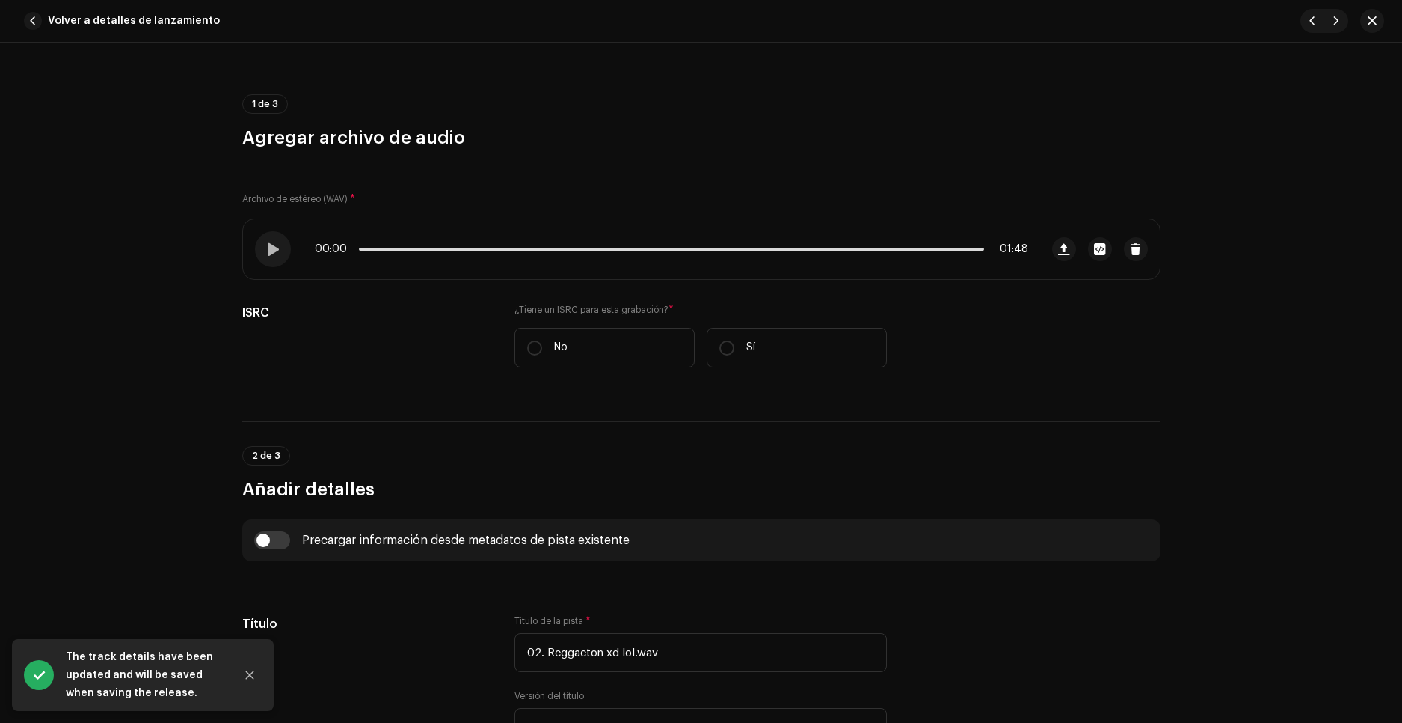
scroll to position [224, 0]
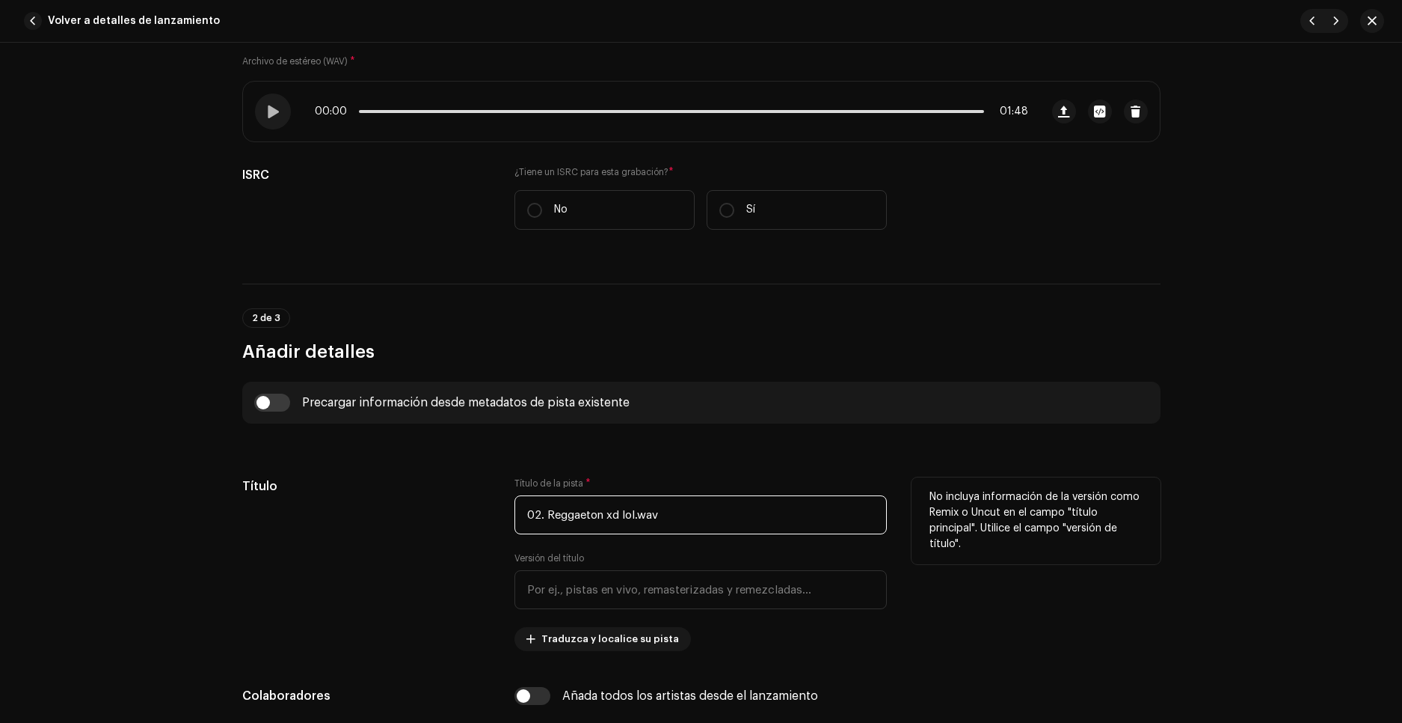
drag, startPoint x: 546, startPoint y: 509, endPoint x: 473, endPoint y: 512, distance: 72.6
click at [474, 512] on div "Título Título de la pista * 02. Reggaeton xd lol.wav Versión del título Traduzc…" at bounding box center [701, 564] width 918 height 174
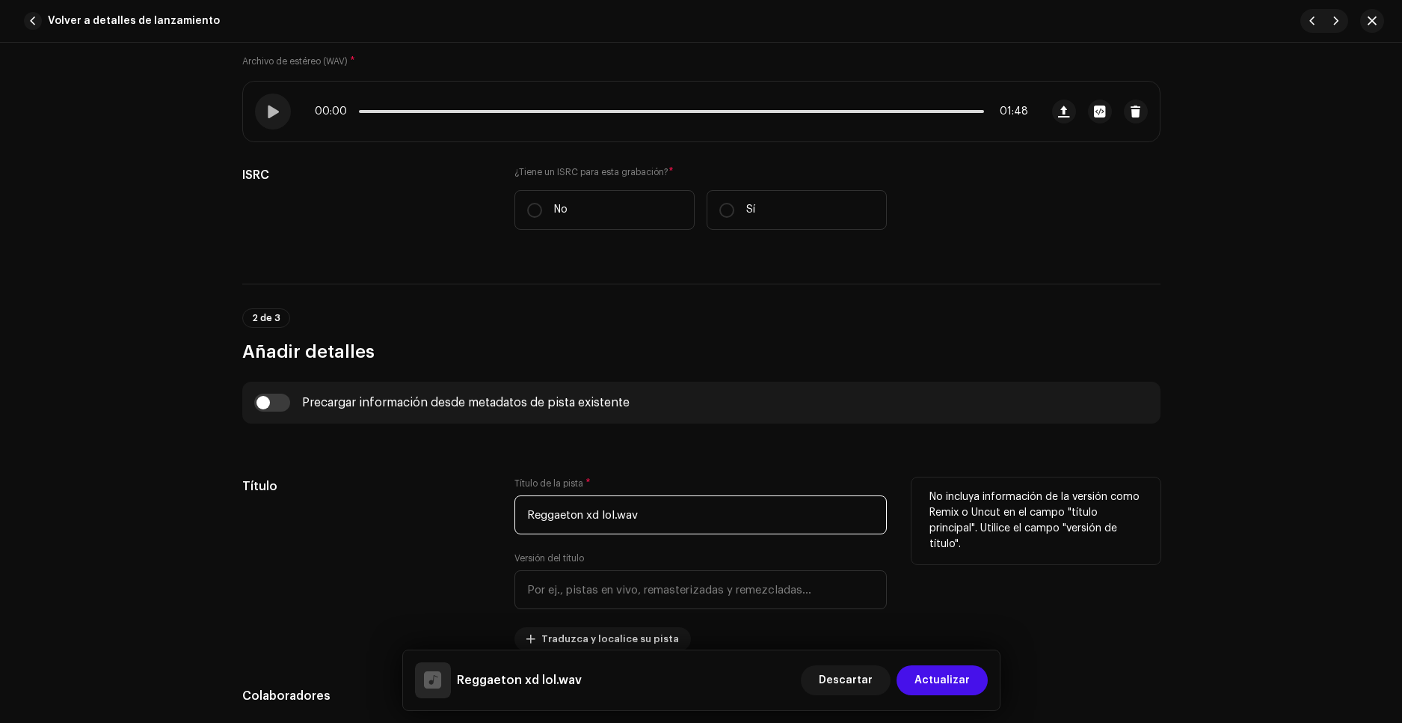
drag, startPoint x: 530, startPoint y: 515, endPoint x: 544, endPoint y: 524, distance: 16.2
click at [532, 515] on input "Reggaeton xd lol.wav" at bounding box center [701, 514] width 372 height 39
click at [581, 515] on input "reggaeton xd lol.wav" at bounding box center [701, 514] width 372 height 39
drag, startPoint x: 651, startPoint y: 515, endPoint x: 644, endPoint y: 542, distance: 27.9
click at [580, 516] on input "reggaetonxd lol.wav" at bounding box center [701, 514] width 372 height 39
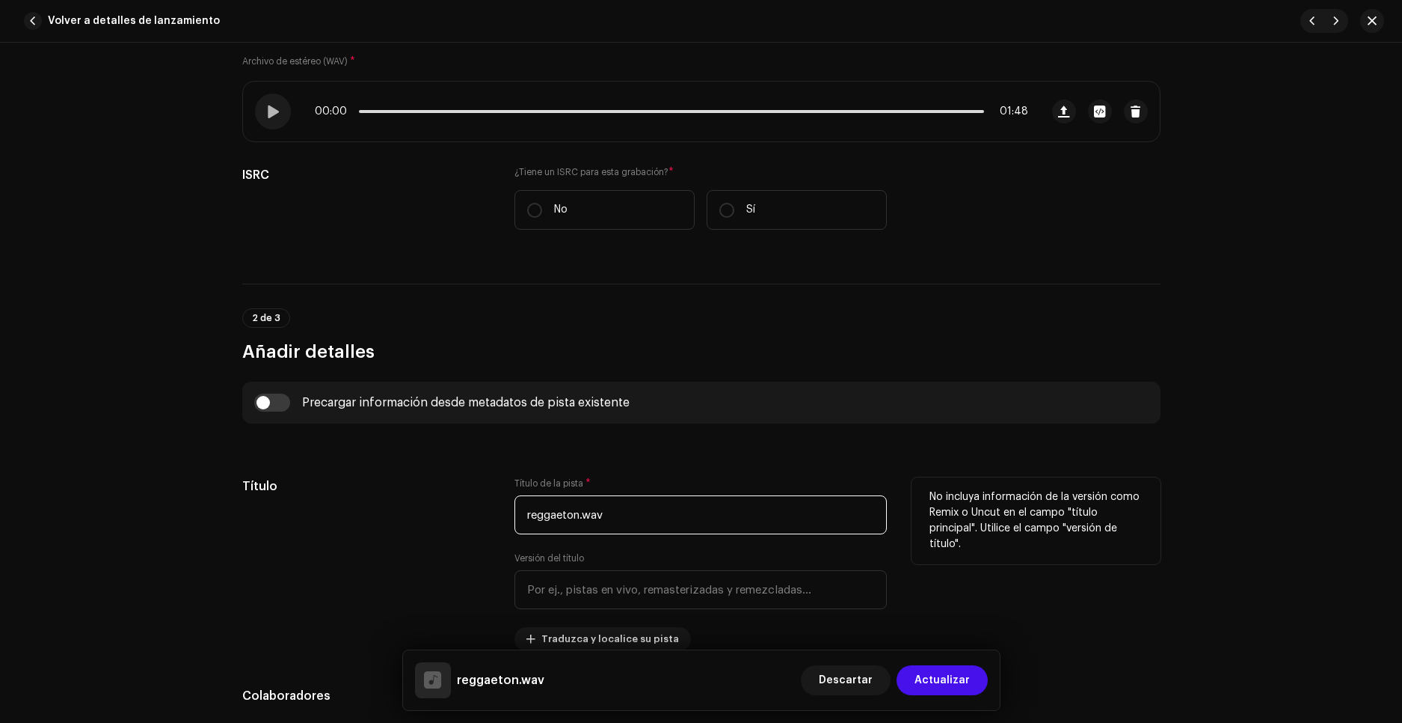
click at [579, 514] on input "reggaeton.wav" at bounding box center [701, 514] width 372 height 39
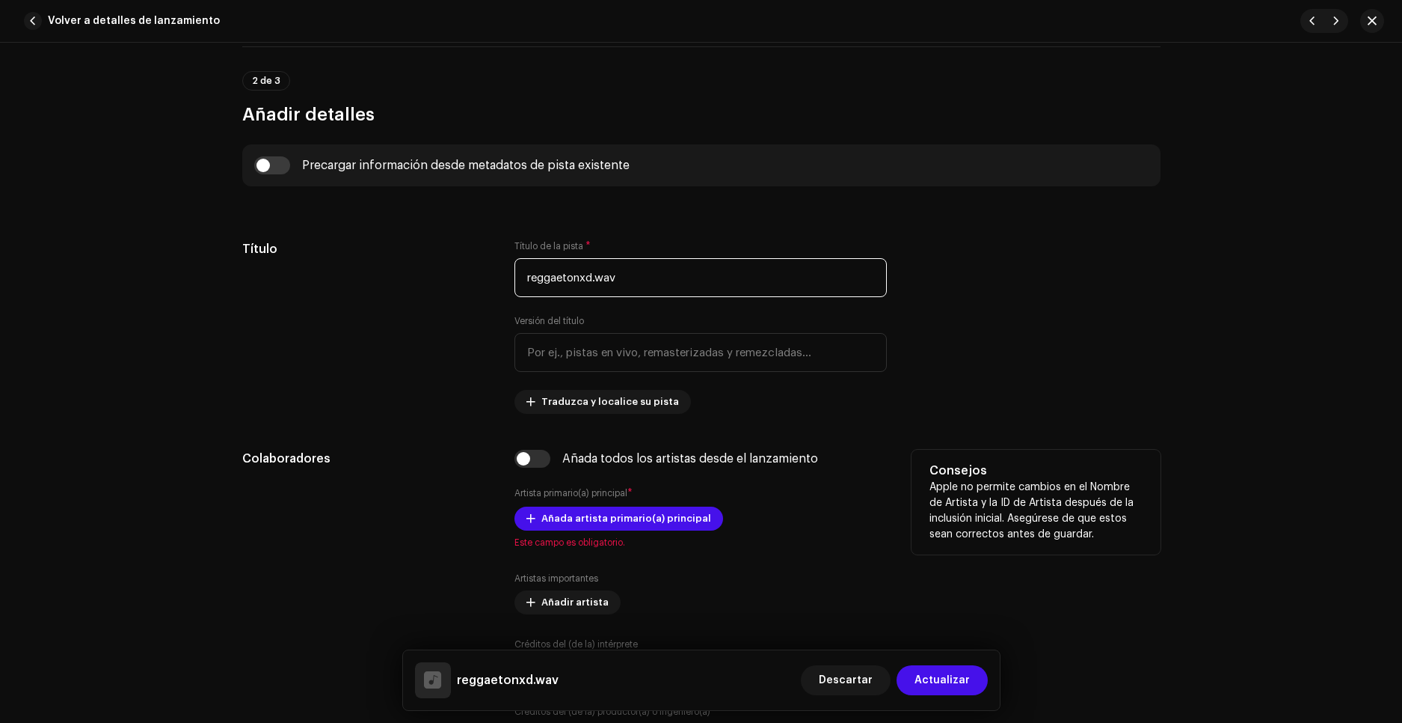
scroll to position [598, 0]
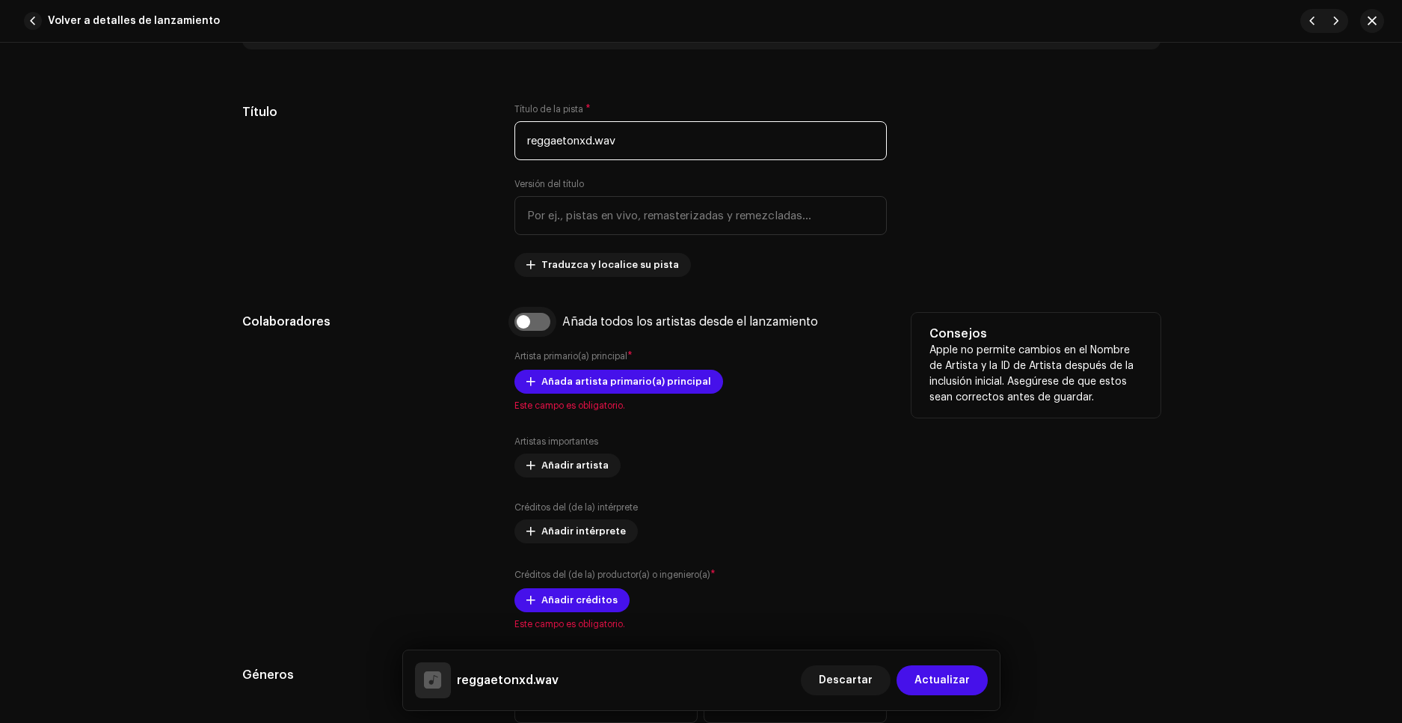
type input "reggaetonxd.wav"
click at [531, 329] on input "checkbox" at bounding box center [533, 322] width 36 height 18
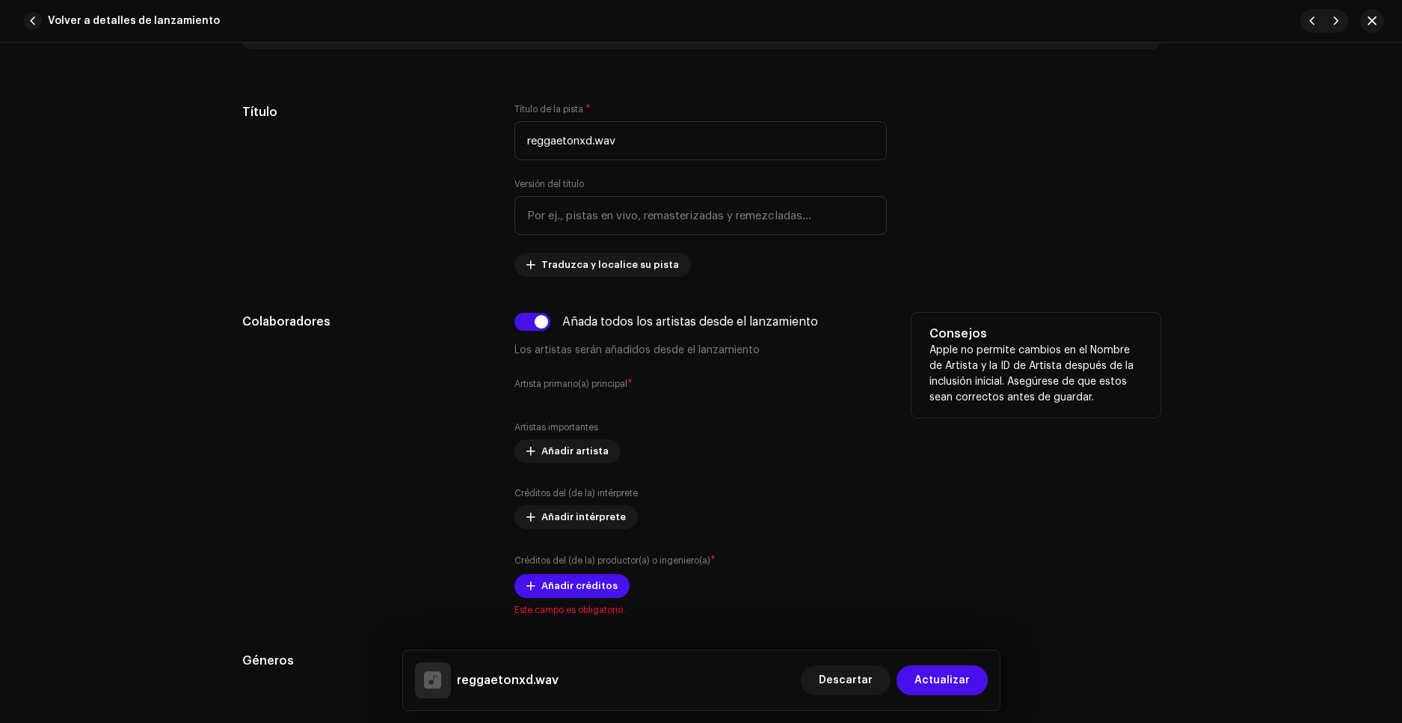
click at [532, 337] on div "Añada todos los artistas desde el lanzamiento Los artistas serán añadidos desde…" at bounding box center [701, 336] width 372 height 46
click at [531, 328] on input "checkbox" at bounding box center [533, 322] width 36 height 18
checkbox input "false"
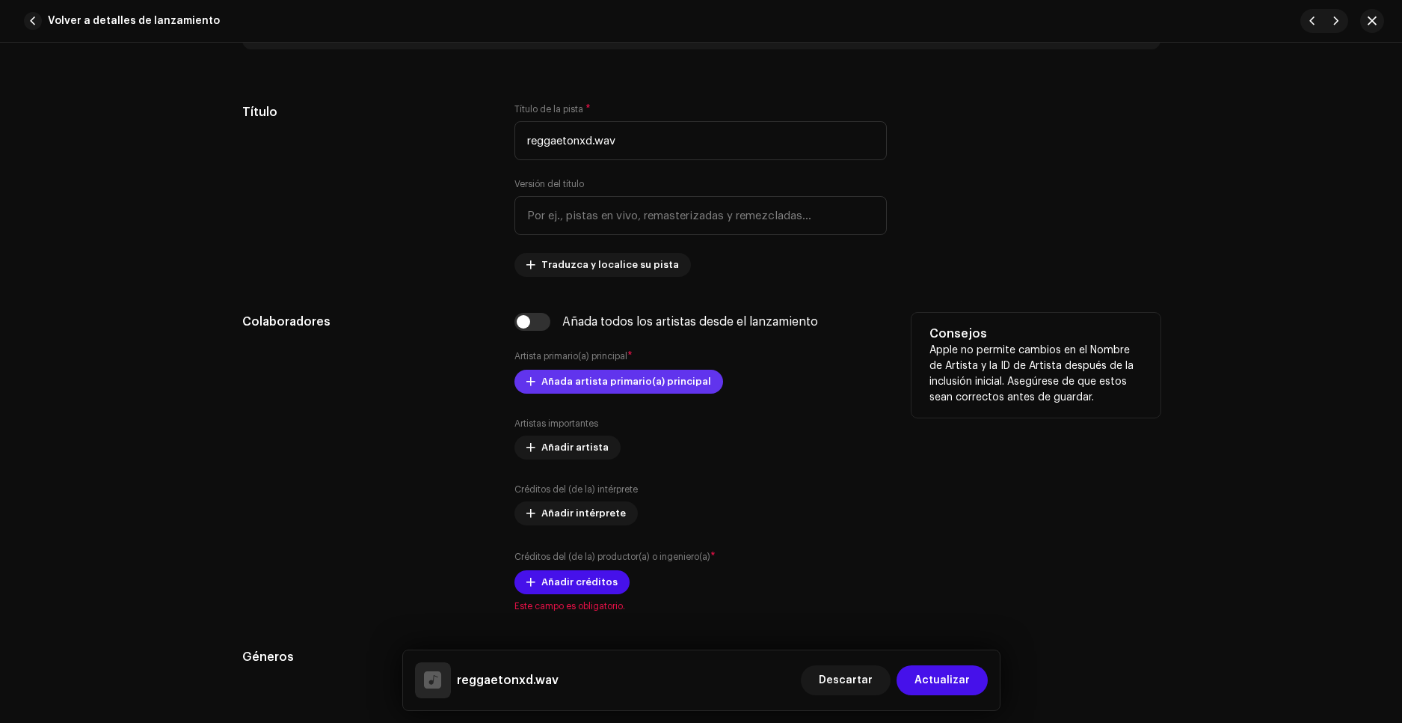
click at [589, 390] on span "Añada artista primario(a) principal" at bounding box center [627, 381] width 170 height 30
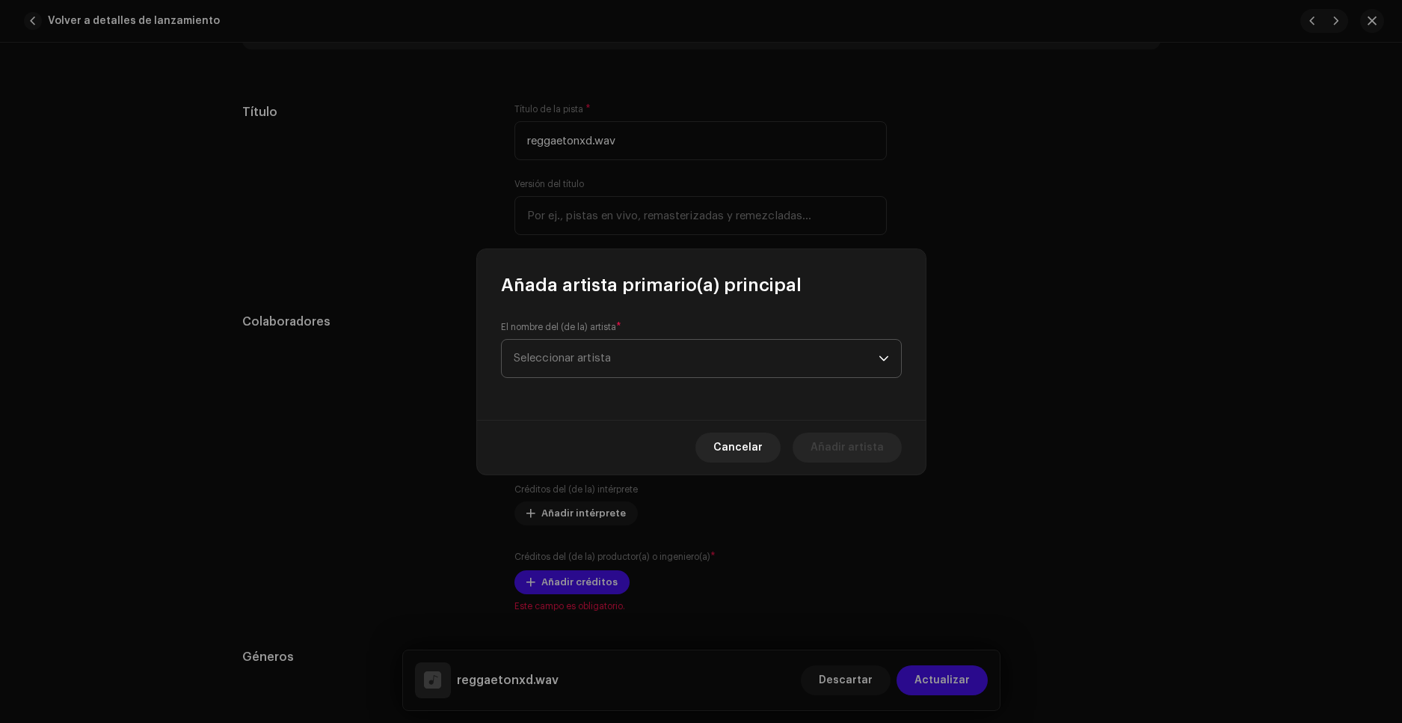
click at [631, 358] on span "Seleccionar artista" at bounding box center [696, 358] width 365 height 37
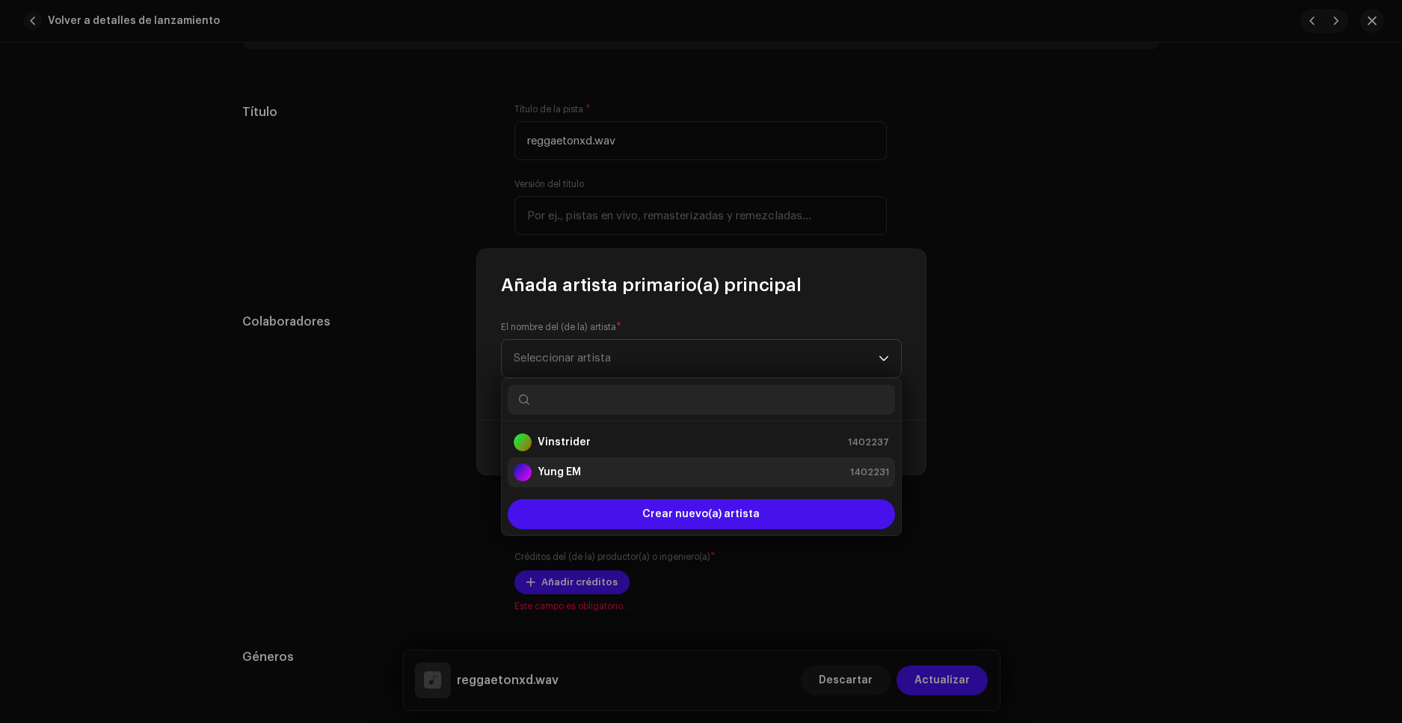
click at [583, 464] on div "Yung EM 1402231" at bounding box center [701, 472] width 375 height 18
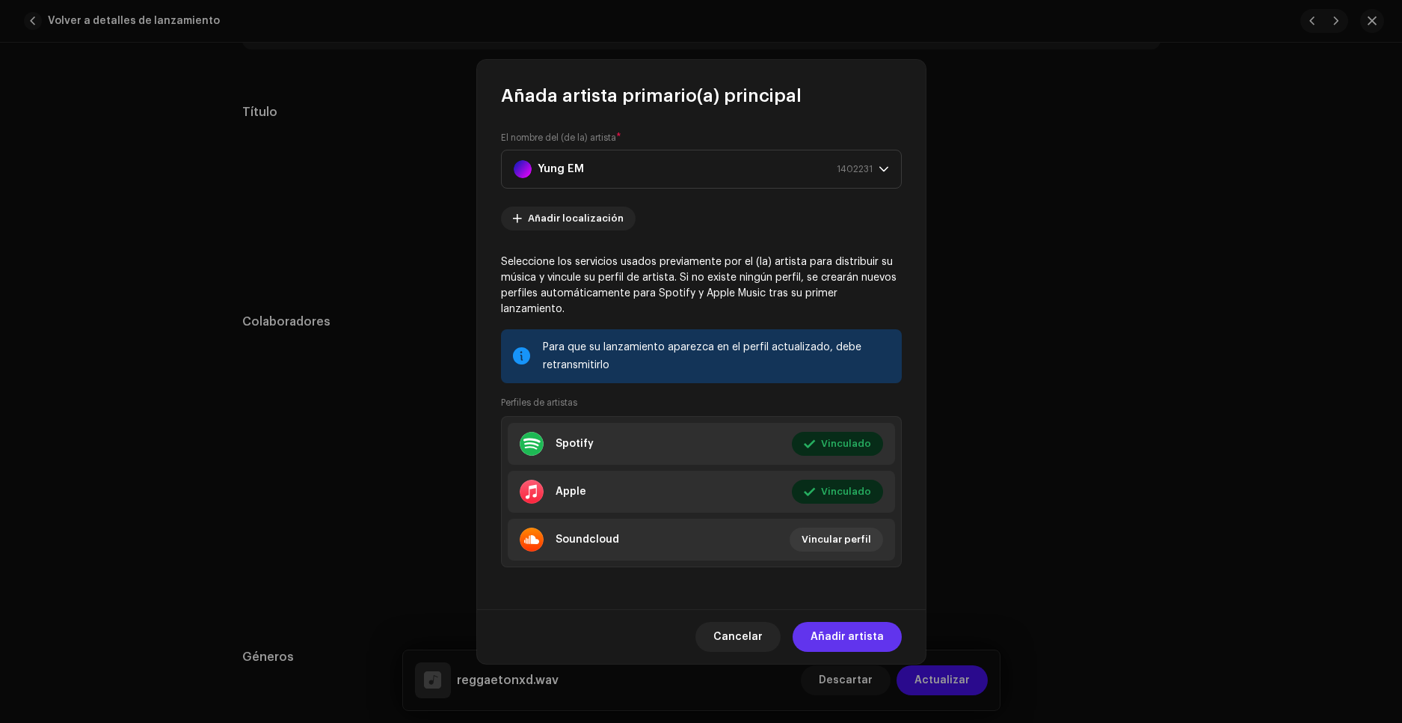
click at [875, 622] on span "Añadir artista" at bounding box center [847, 637] width 73 height 30
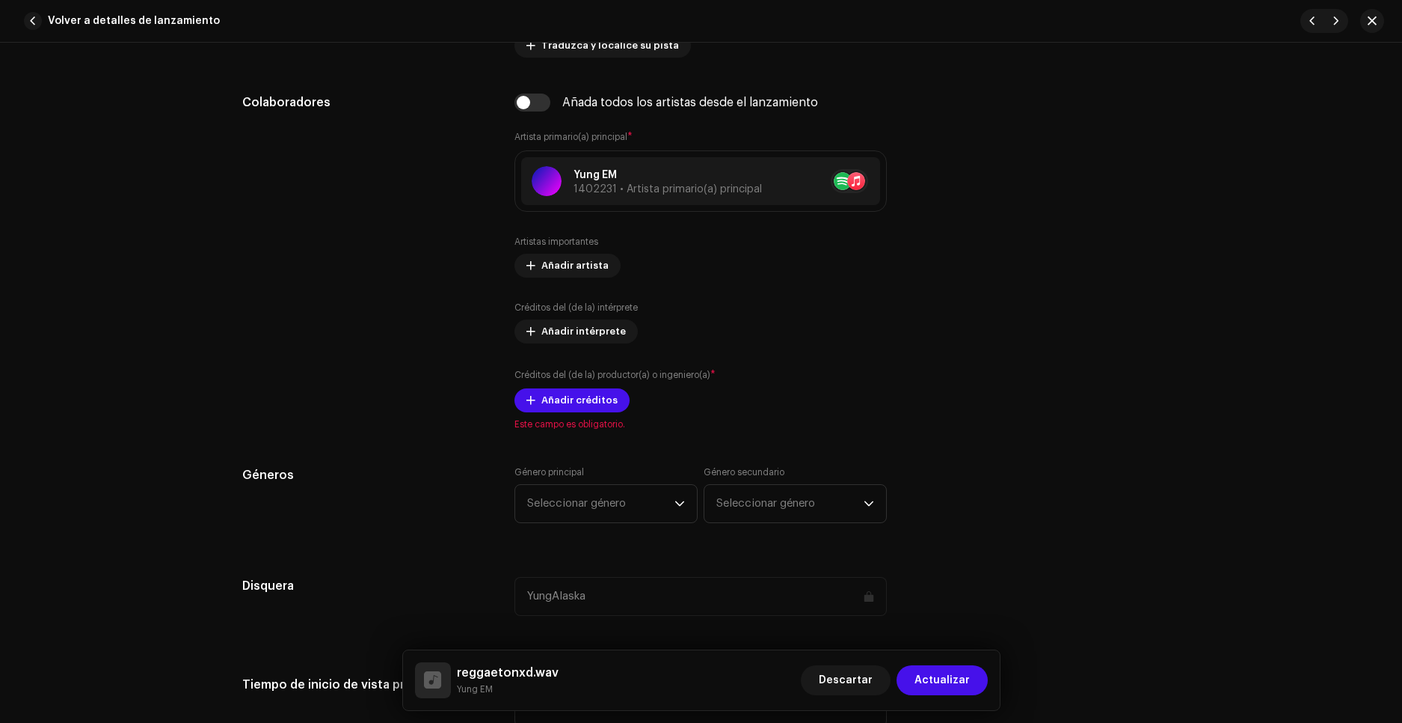
scroll to position [823, 0]
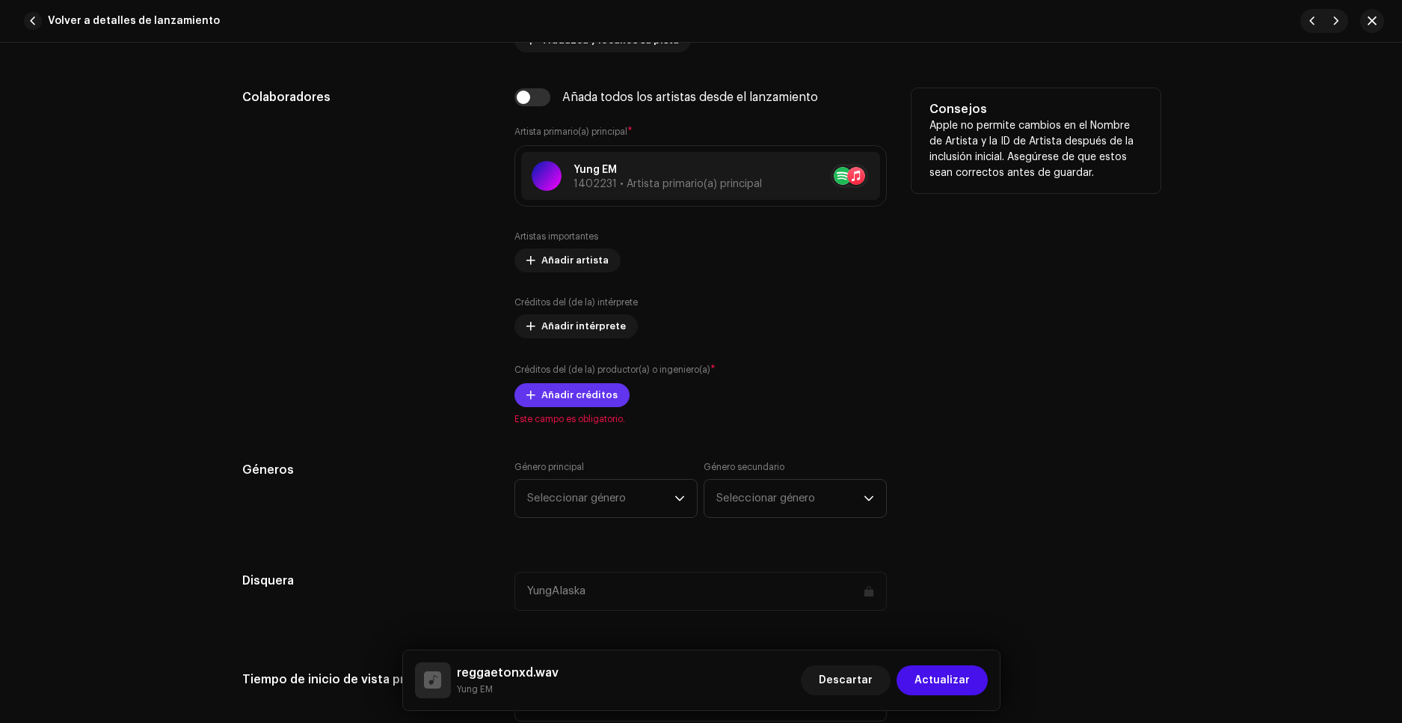
click at [581, 399] on span "Añadir créditos" at bounding box center [580, 395] width 76 height 30
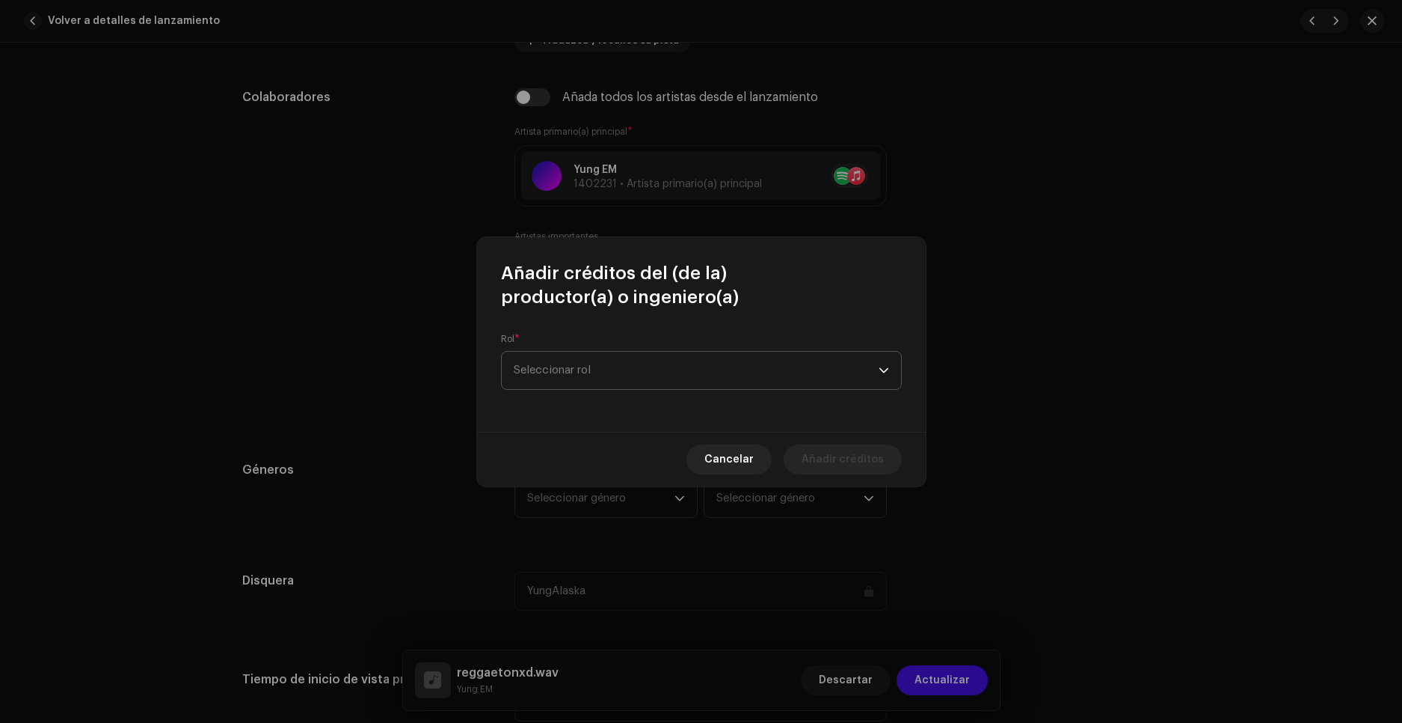
click at [568, 369] on span "Seleccionar rol" at bounding box center [696, 370] width 365 height 37
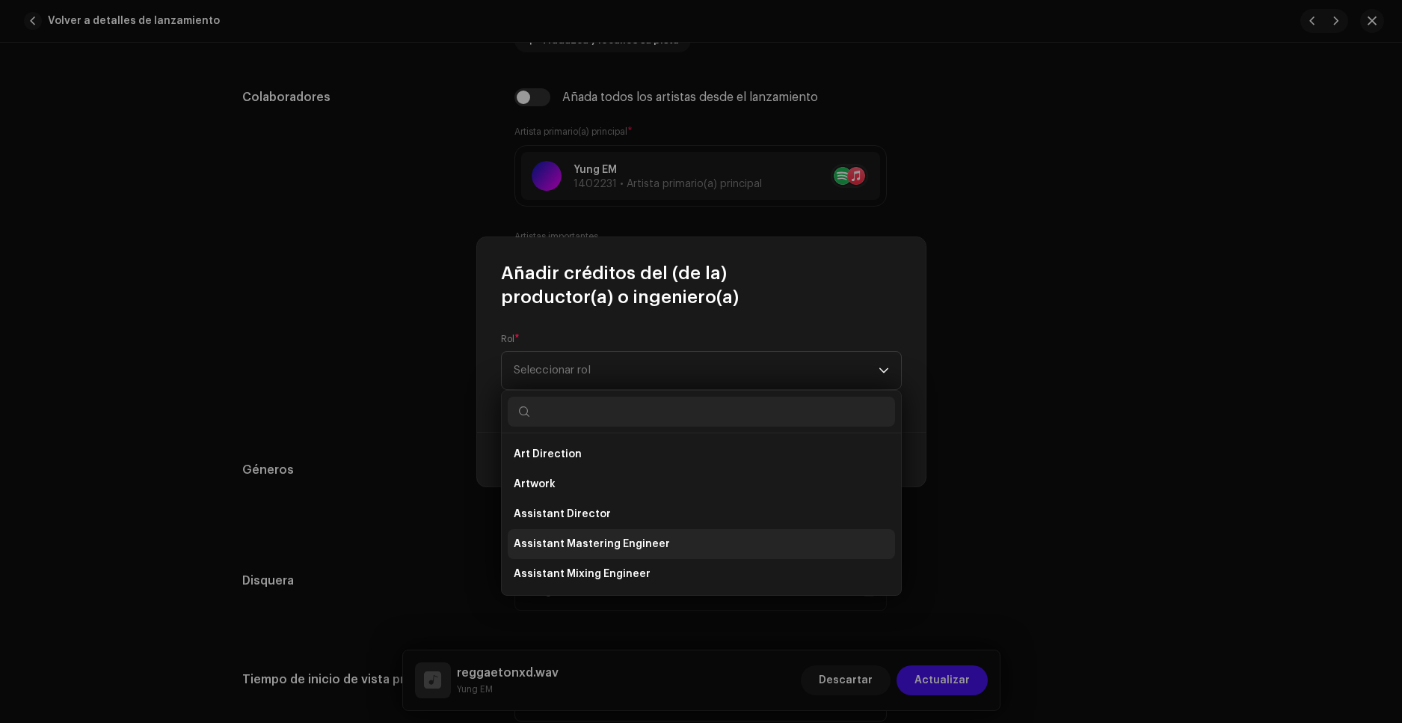
click at [645, 548] on span "Assistant Mastering Engineer" at bounding box center [592, 543] width 156 height 15
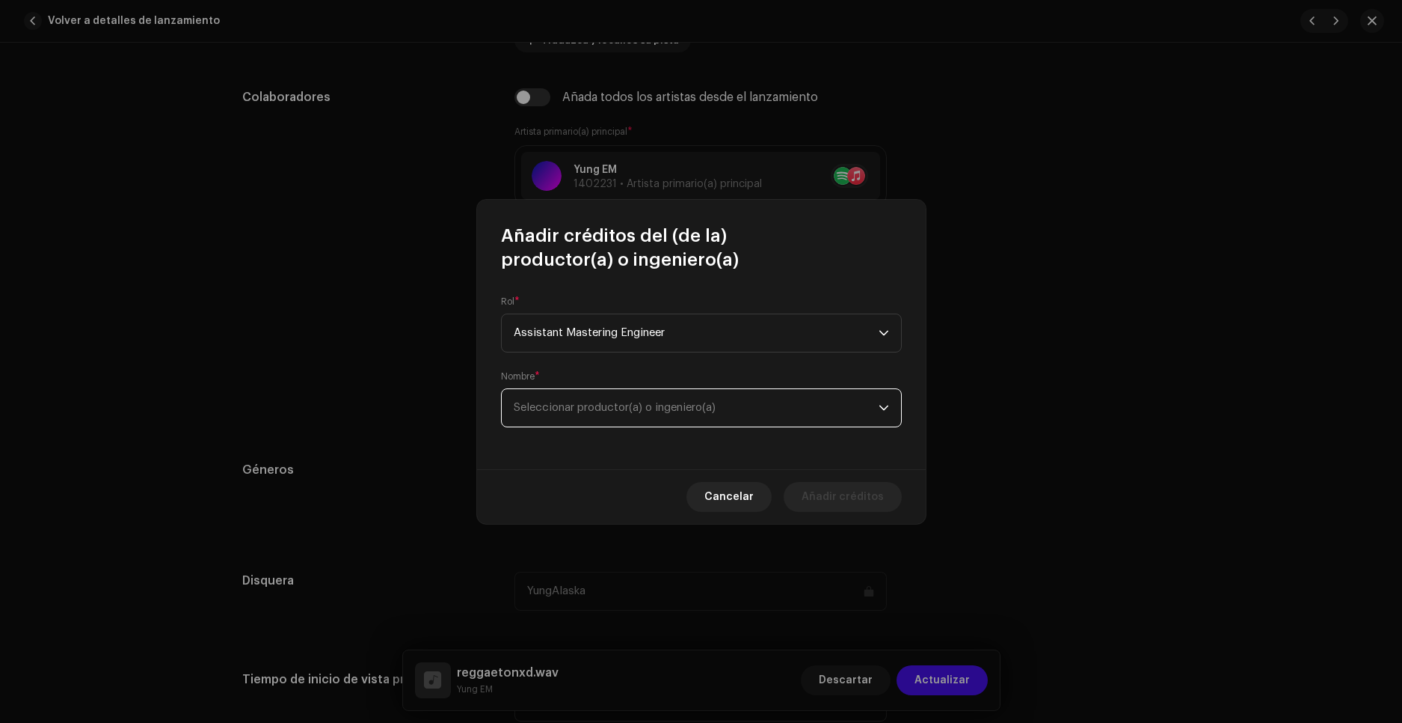
click at [737, 408] on span "Seleccionar productor(a) o ingeniero(a)" at bounding box center [696, 407] width 365 height 37
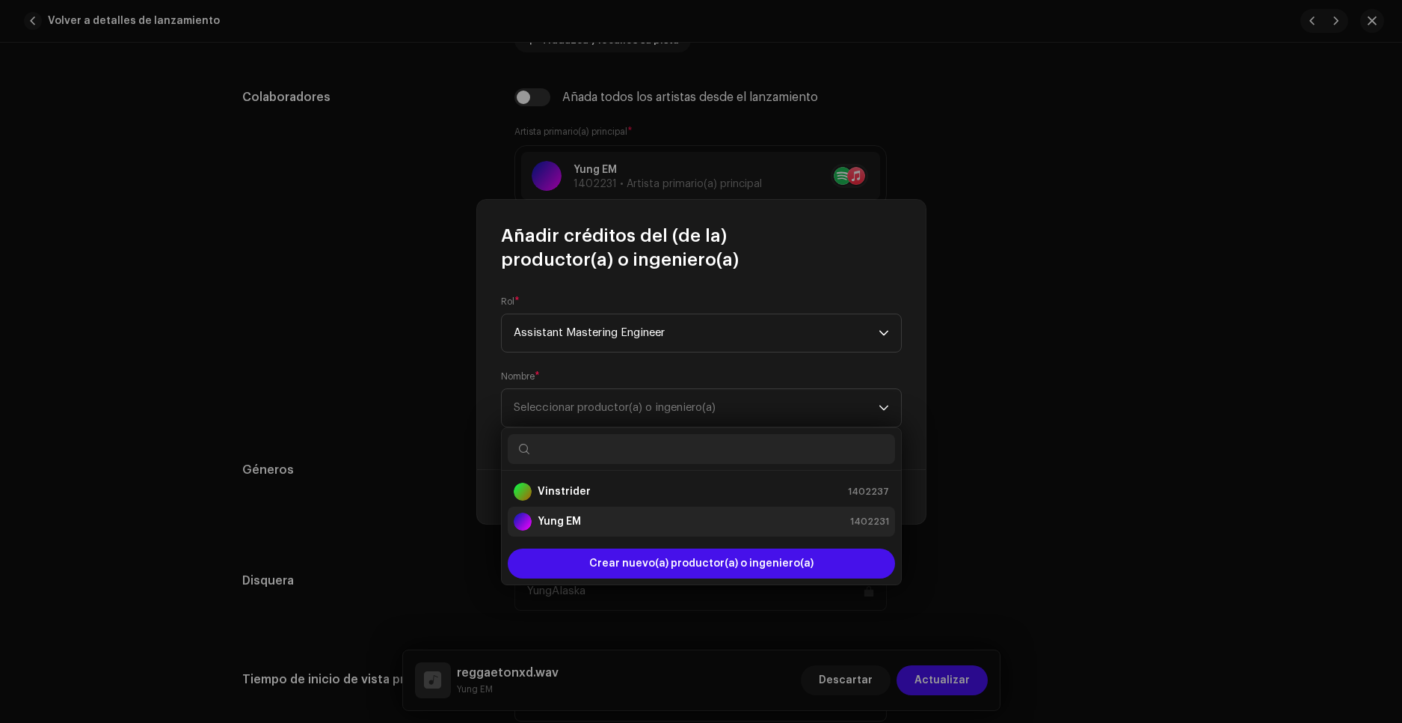
click at [606, 520] on div "Yung EM 1402231" at bounding box center [701, 521] width 375 height 18
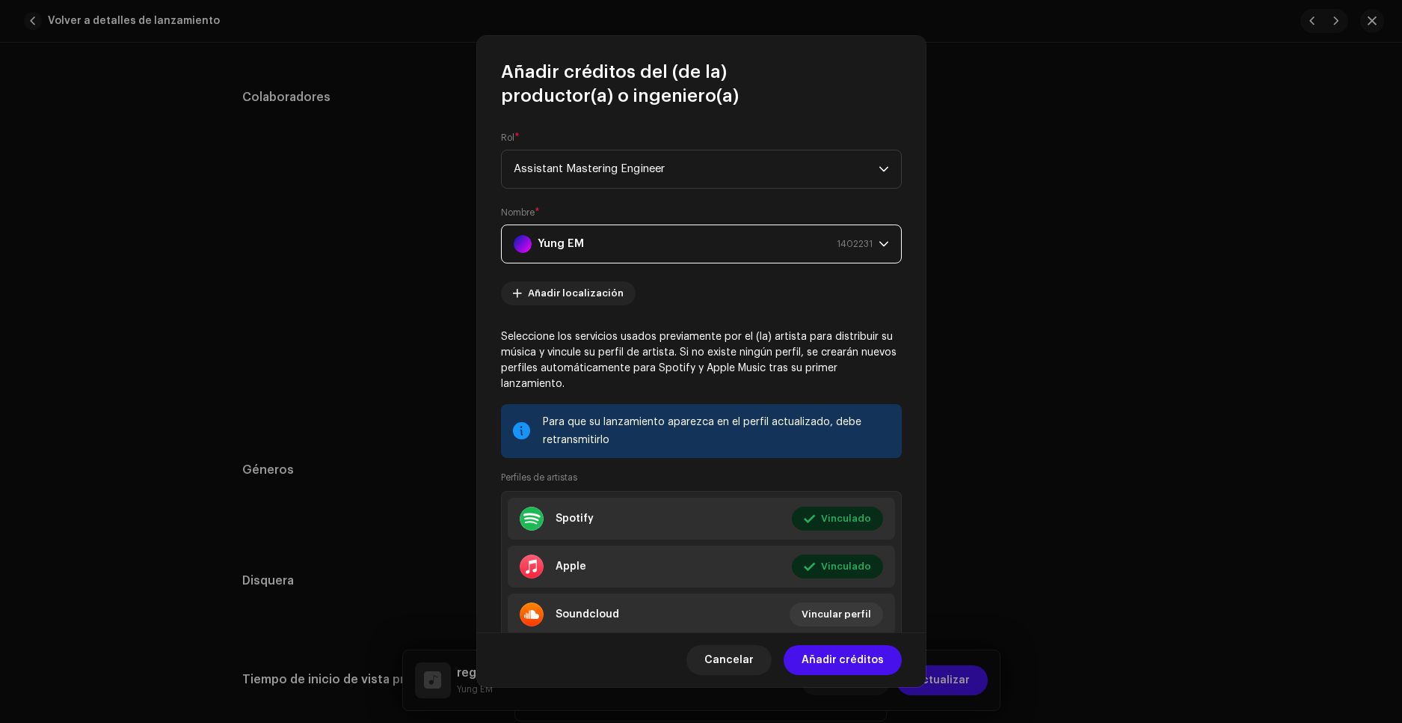
click at [852, 675] on div "Cancelar Añadir créditos" at bounding box center [701, 659] width 449 height 55
click at [852, 664] on span "Añadir créditos" at bounding box center [843, 660] width 82 height 30
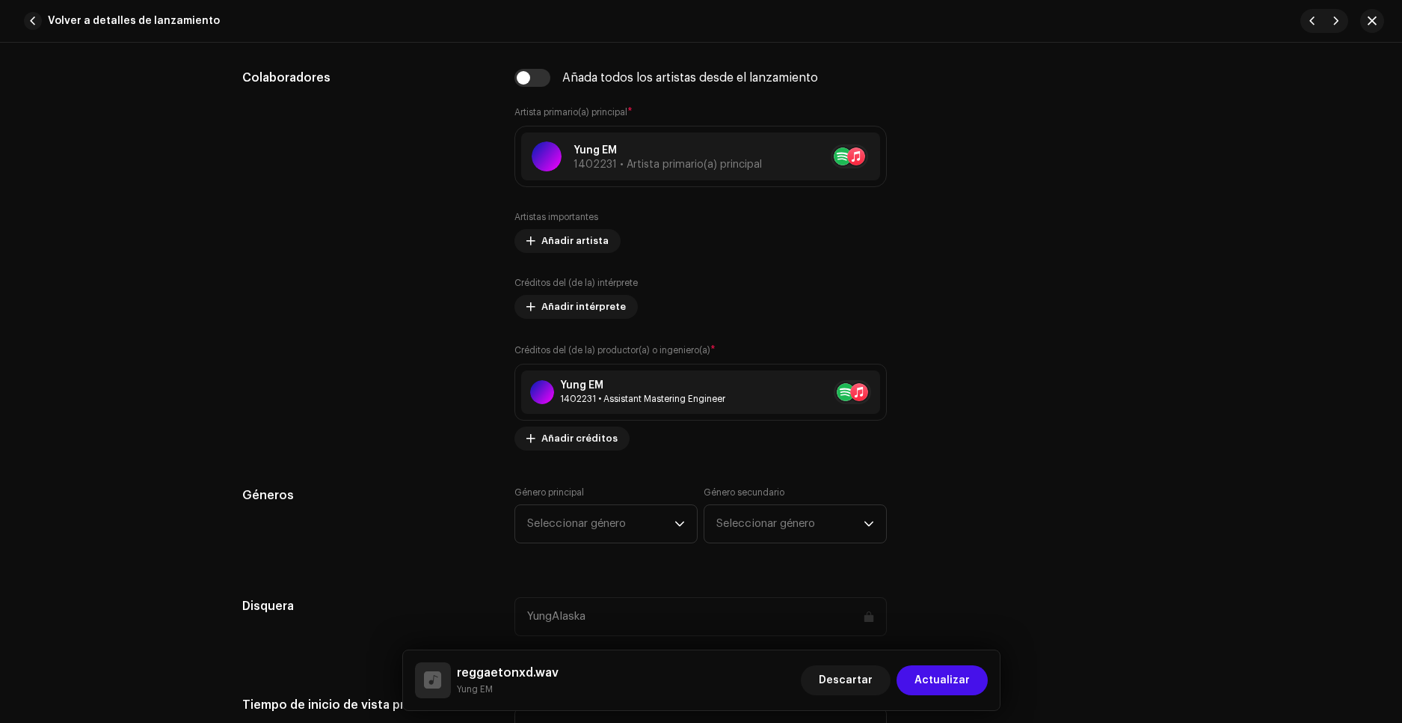
scroll to position [898, 0]
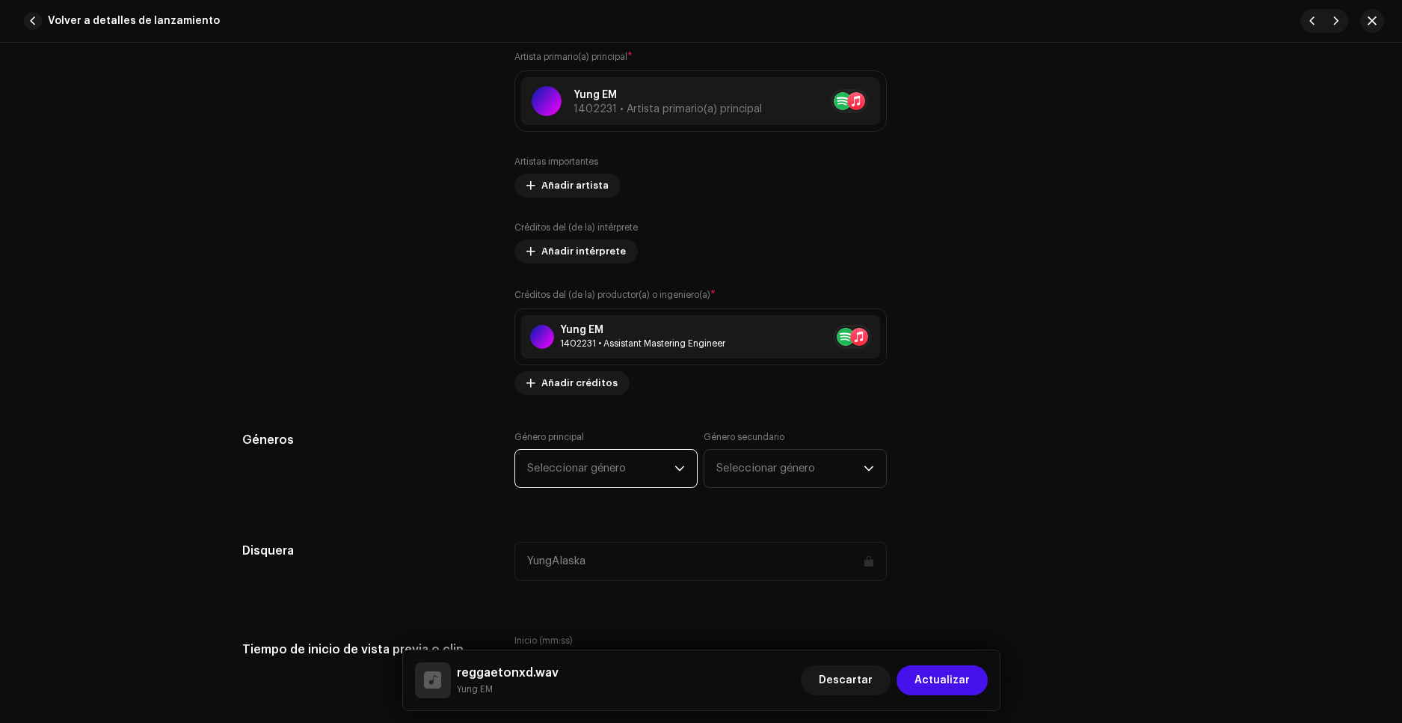
click at [606, 473] on span "Seleccionar género" at bounding box center [600, 468] width 147 height 37
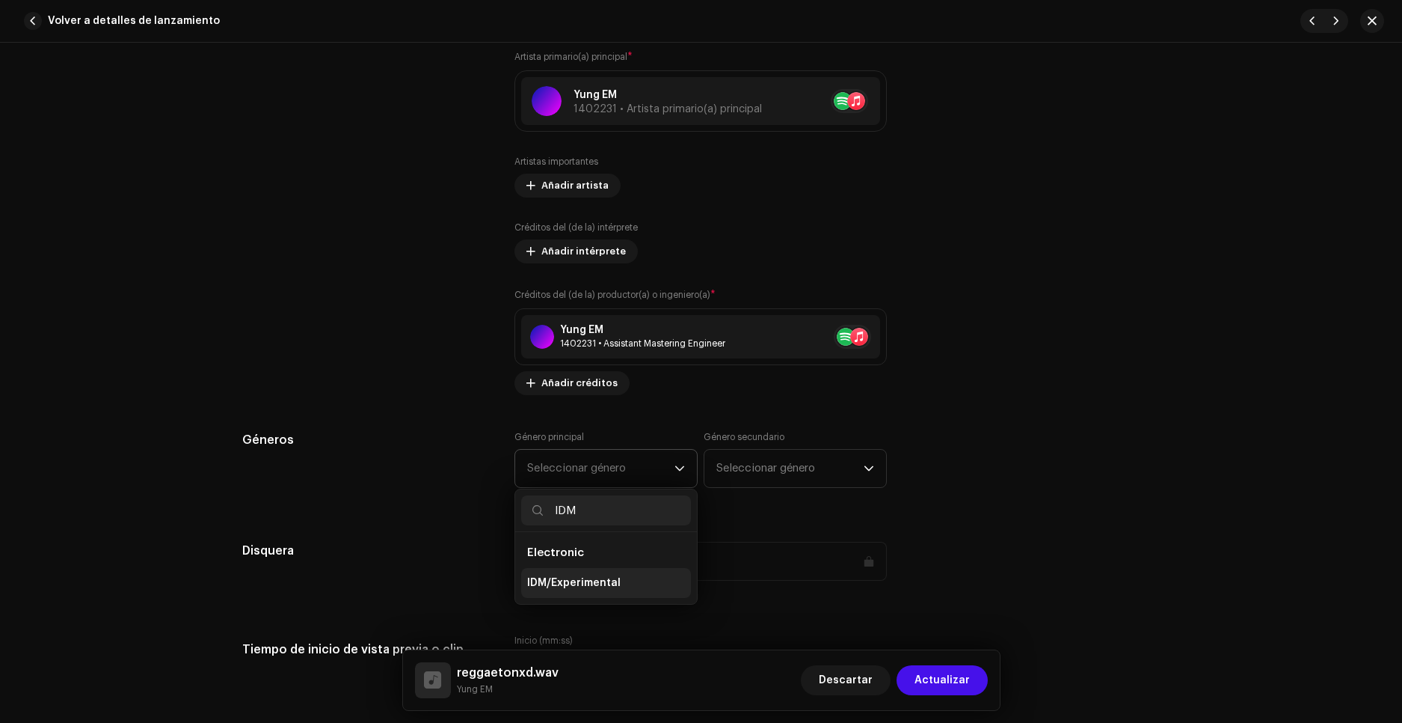
type input "IDM"
click at [625, 587] on li "IDM/Experimental" at bounding box center [606, 583] width 170 height 30
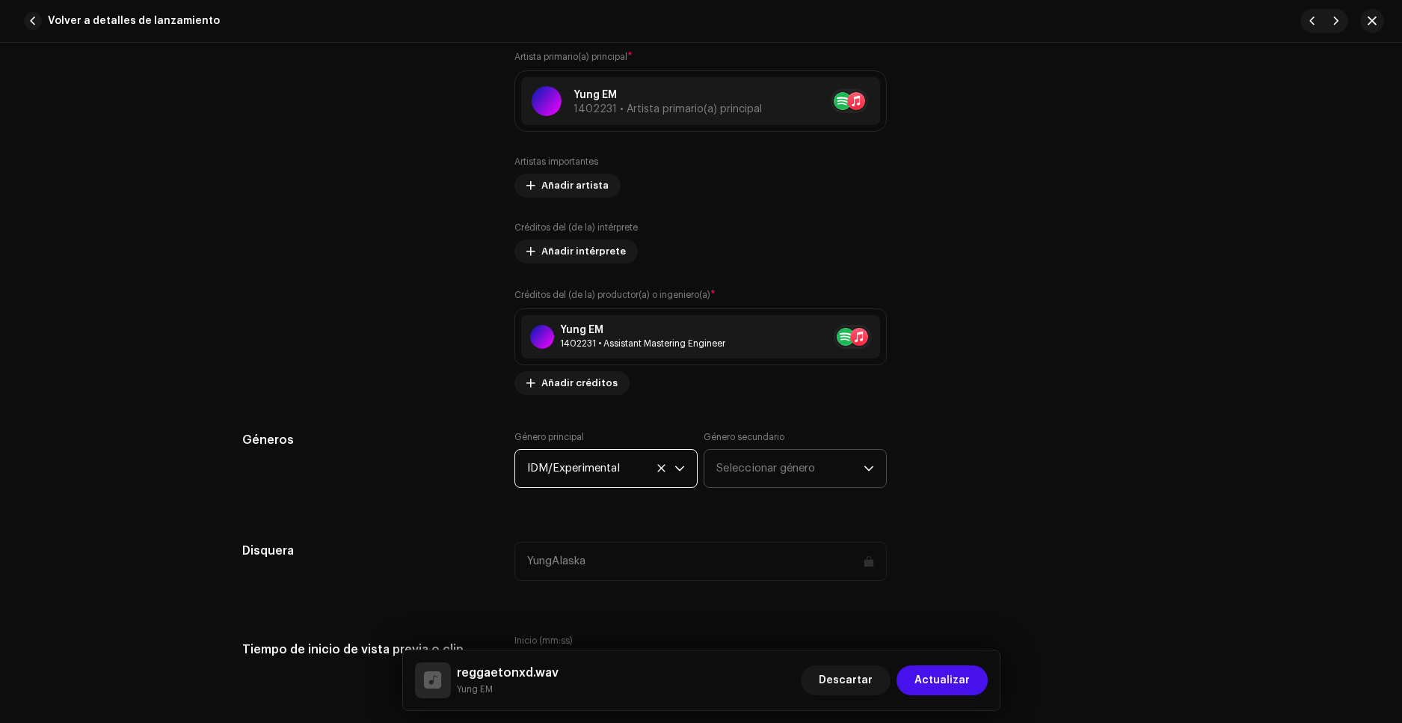
click at [769, 461] on span "Seleccionar género" at bounding box center [790, 468] width 147 height 37
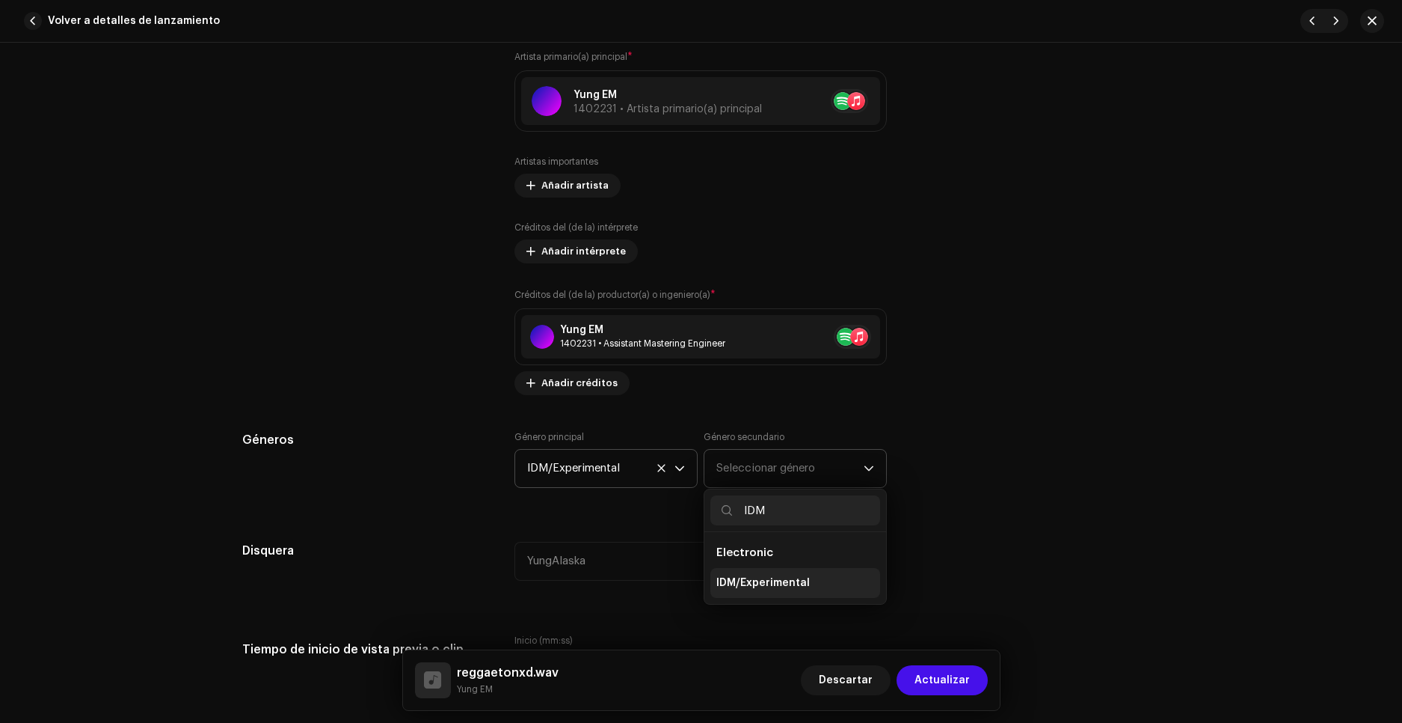
type input "IDM"
click at [764, 582] on span "IDM/Experimental" at bounding box center [763, 582] width 93 height 15
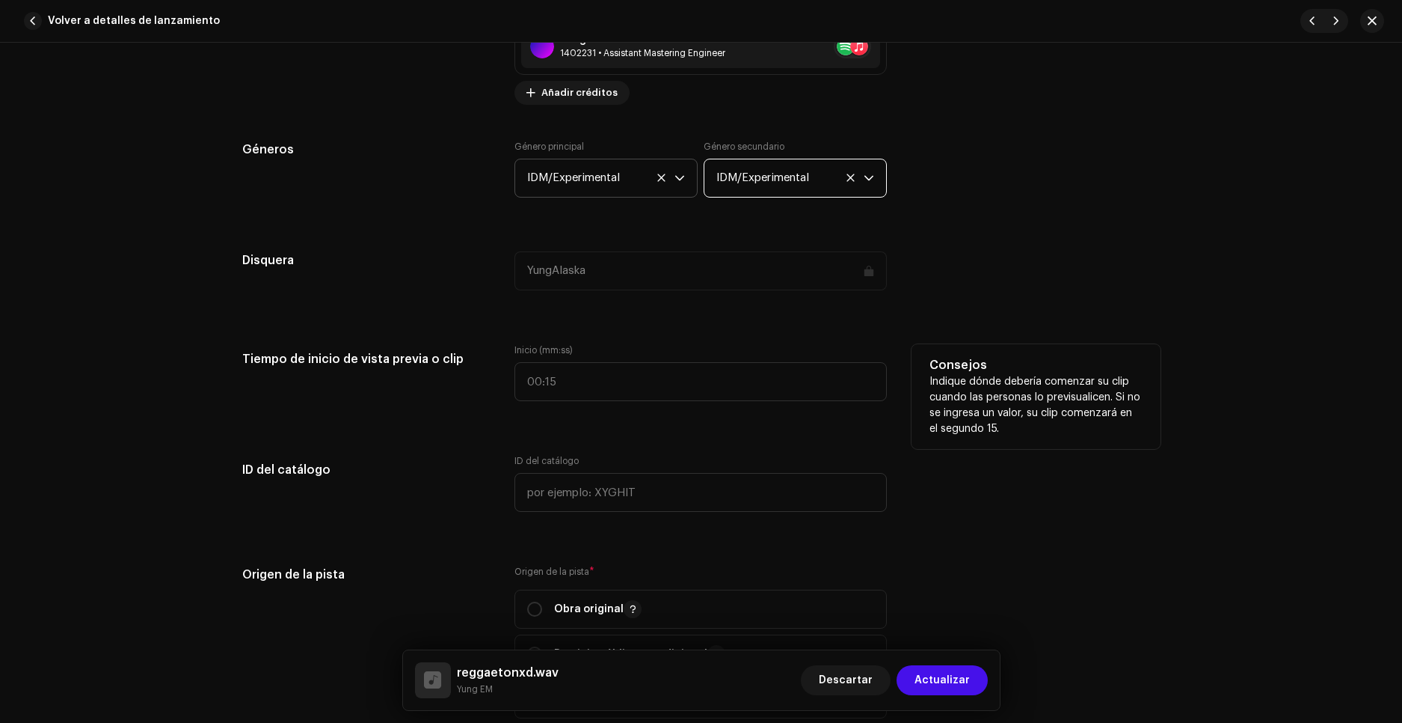
scroll to position [1197, 0]
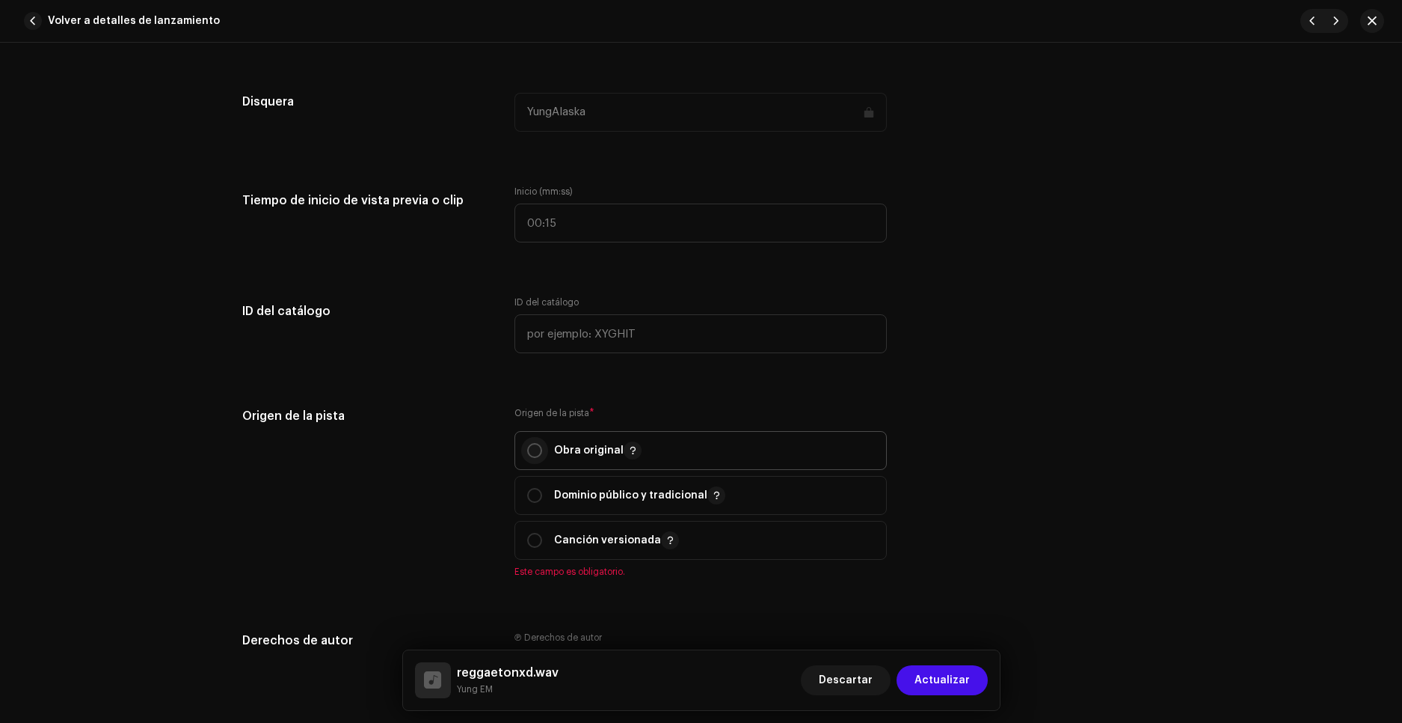
click at [534, 447] on input "radio" at bounding box center [534, 450] width 15 height 15
radio input "true"
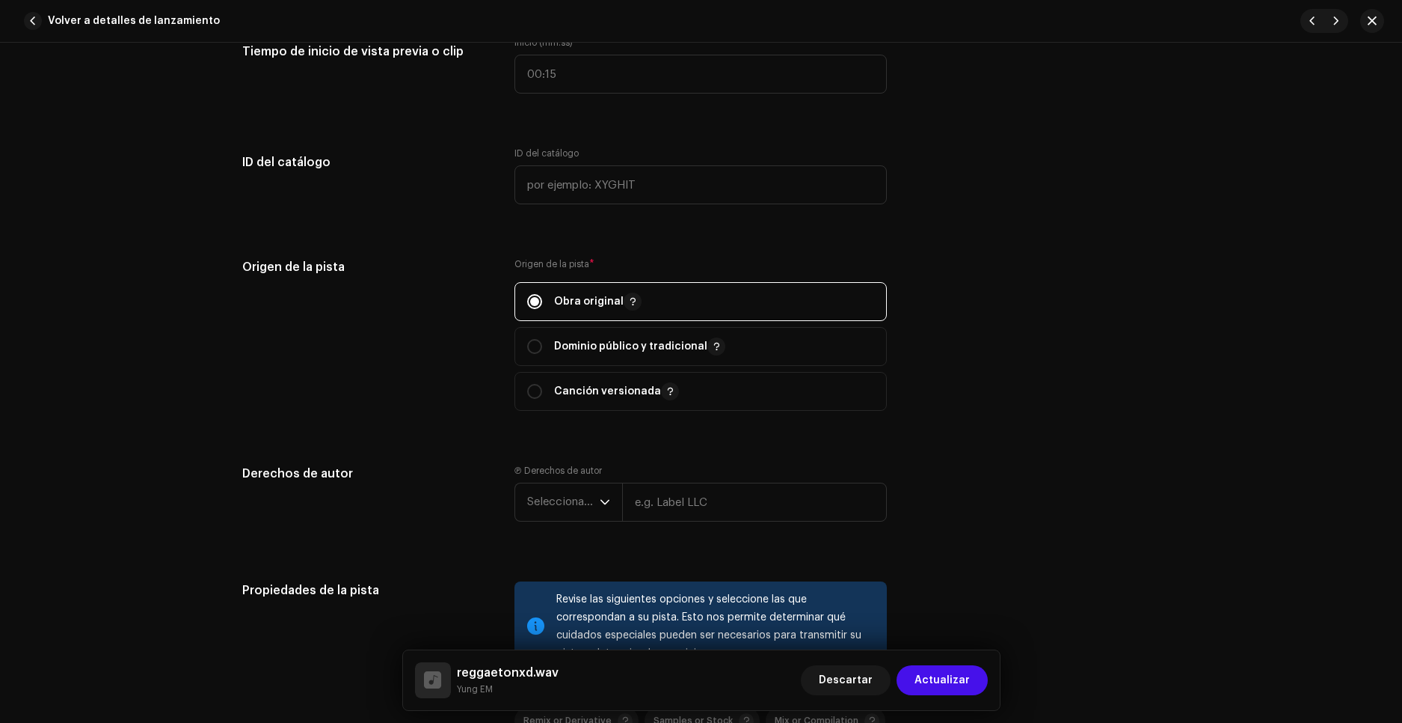
scroll to position [1496, 0]
click at [675, 497] on input "text" at bounding box center [754, 501] width 265 height 39
type input "Little EM"
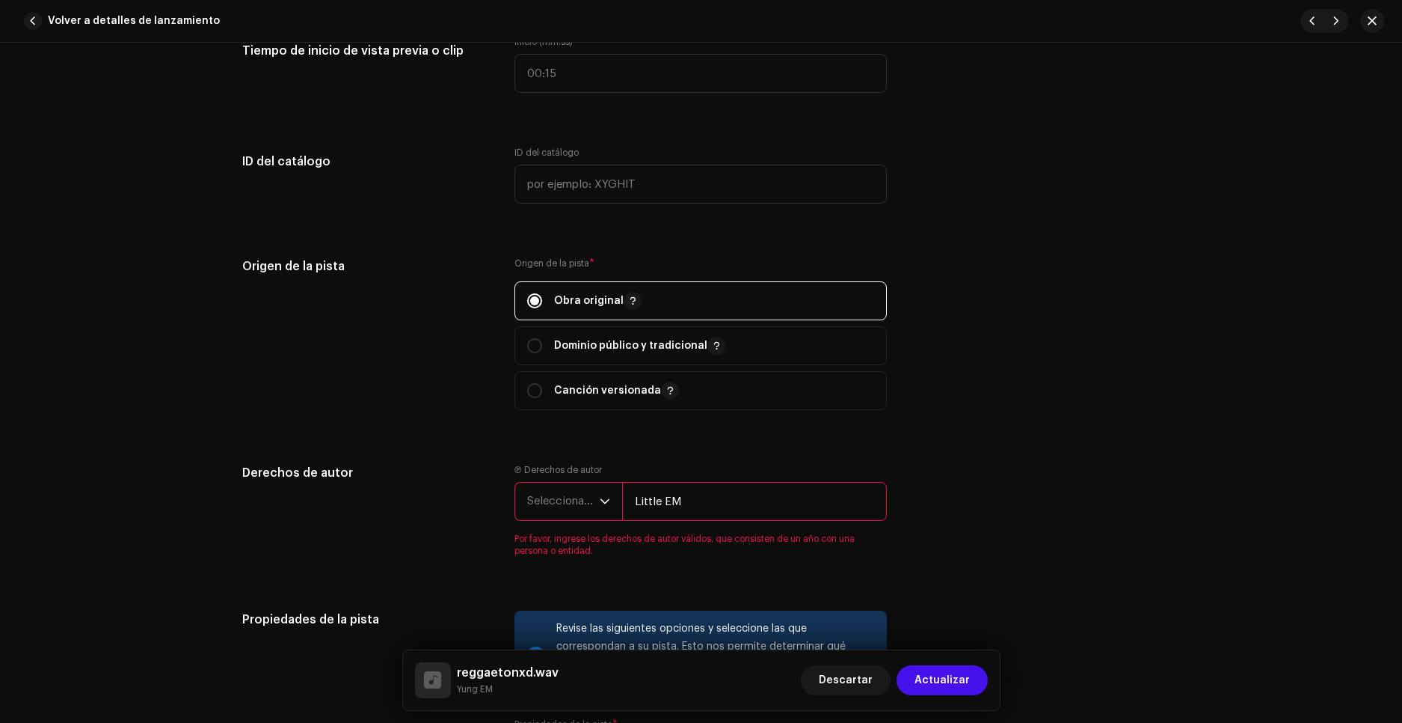
click at [589, 500] on span "Seleccionar año" at bounding box center [563, 500] width 73 height 37
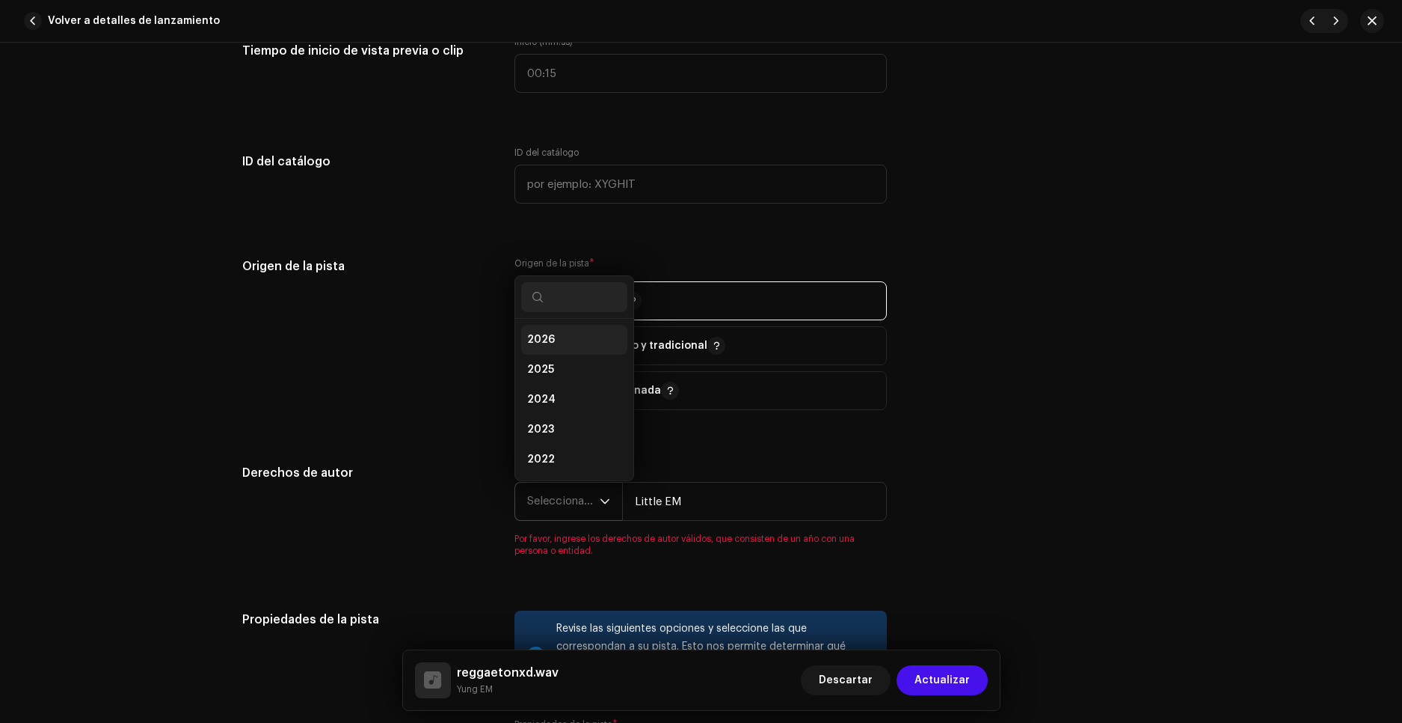
click at [553, 332] on li "2026" at bounding box center [574, 340] width 106 height 30
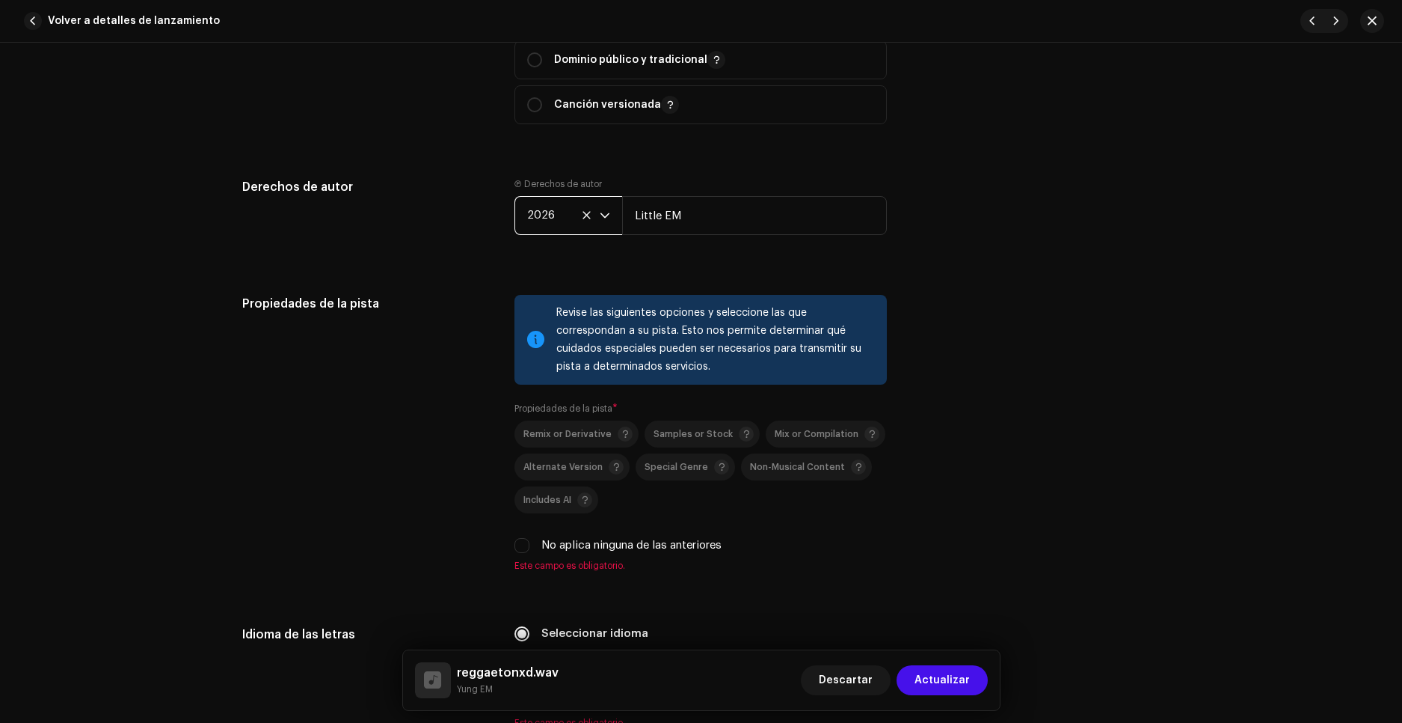
scroll to position [1795, 0]
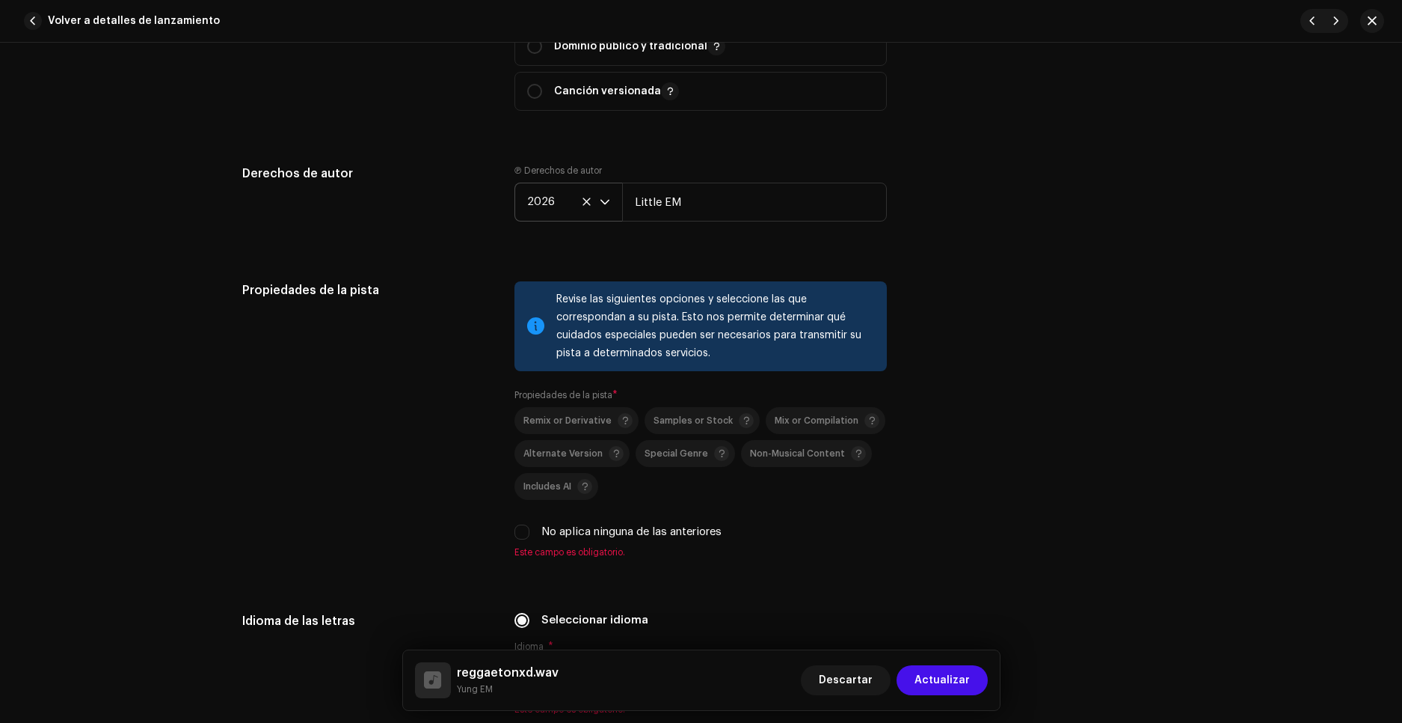
click at [529, 527] on div "No aplica ninguna de las anteriores" at bounding box center [701, 532] width 372 height 16
click at [524, 531] on input "No aplica ninguna de las anteriores" at bounding box center [522, 531] width 15 height 15
checkbox input "true"
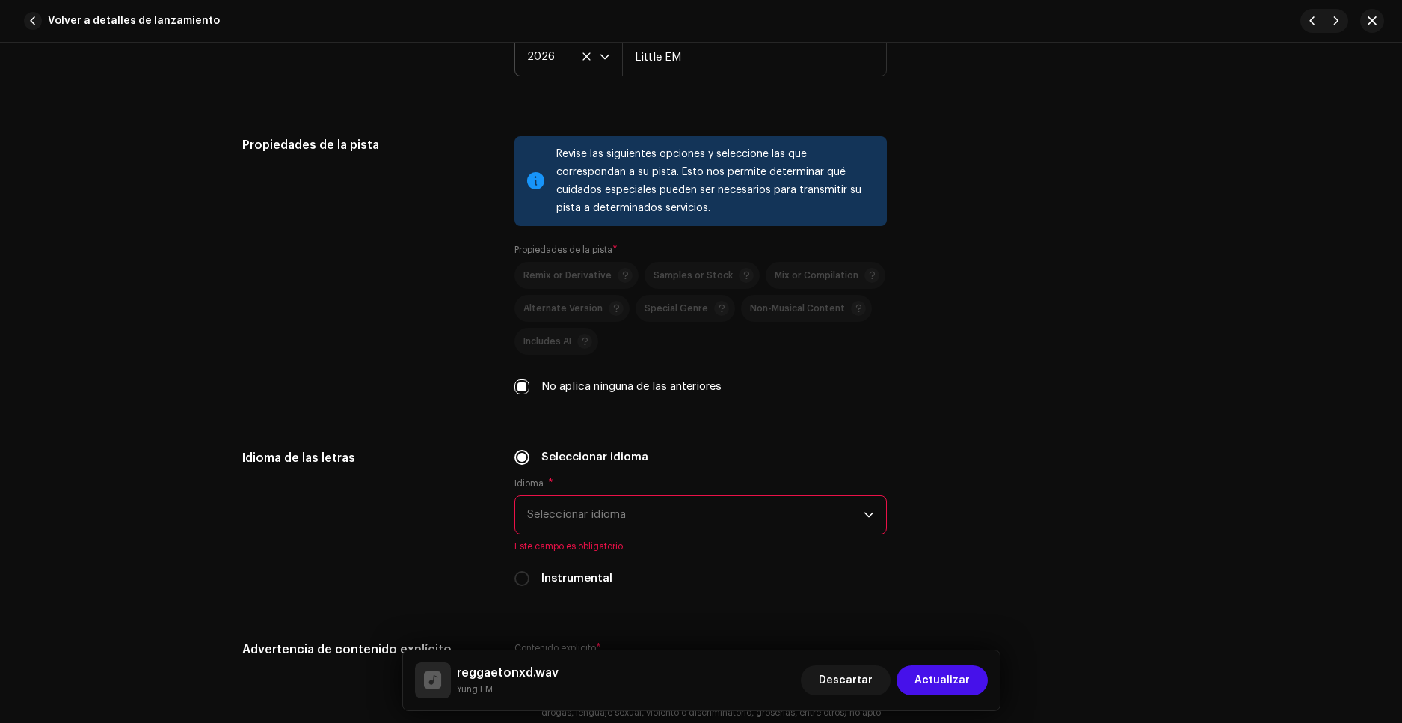
scroll to position [1945, 0]
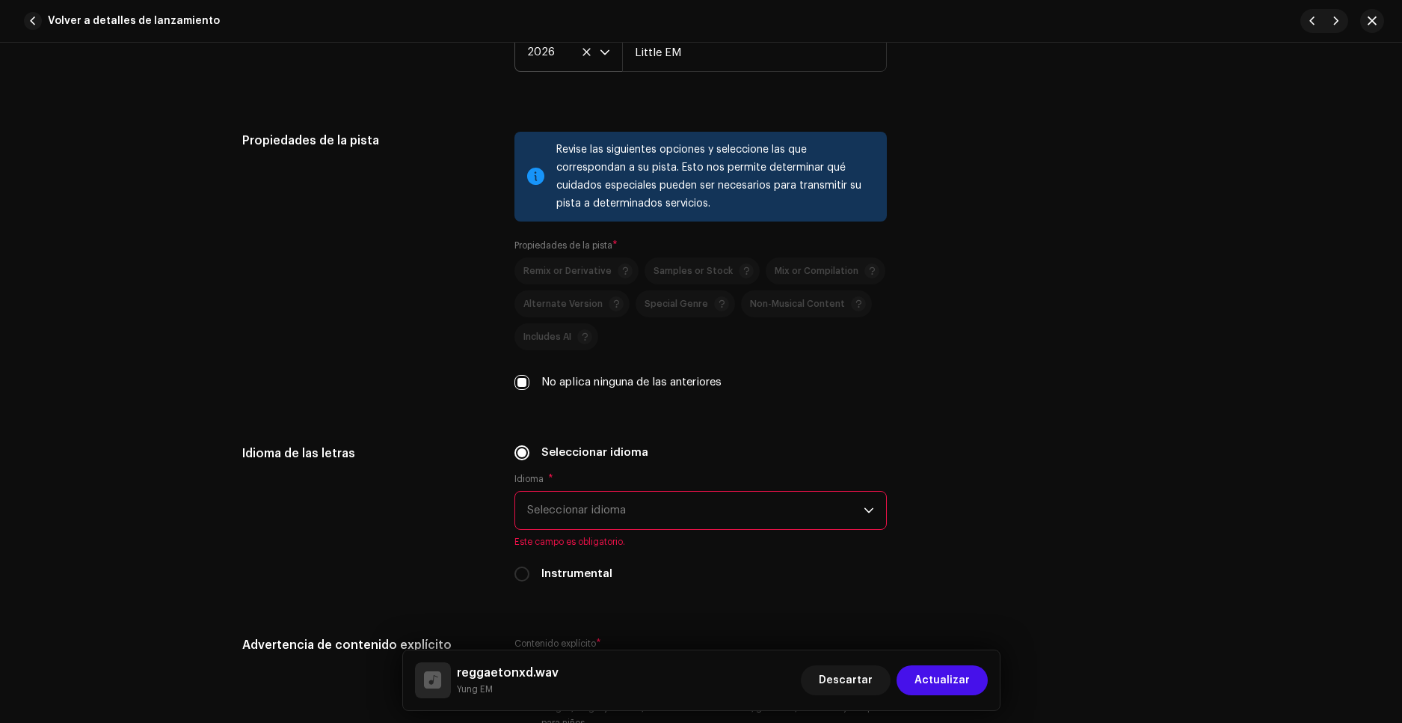
click at [577, 518] on span "Seleccionar idioma" at bounding box center [695, 509] width 337 height 37
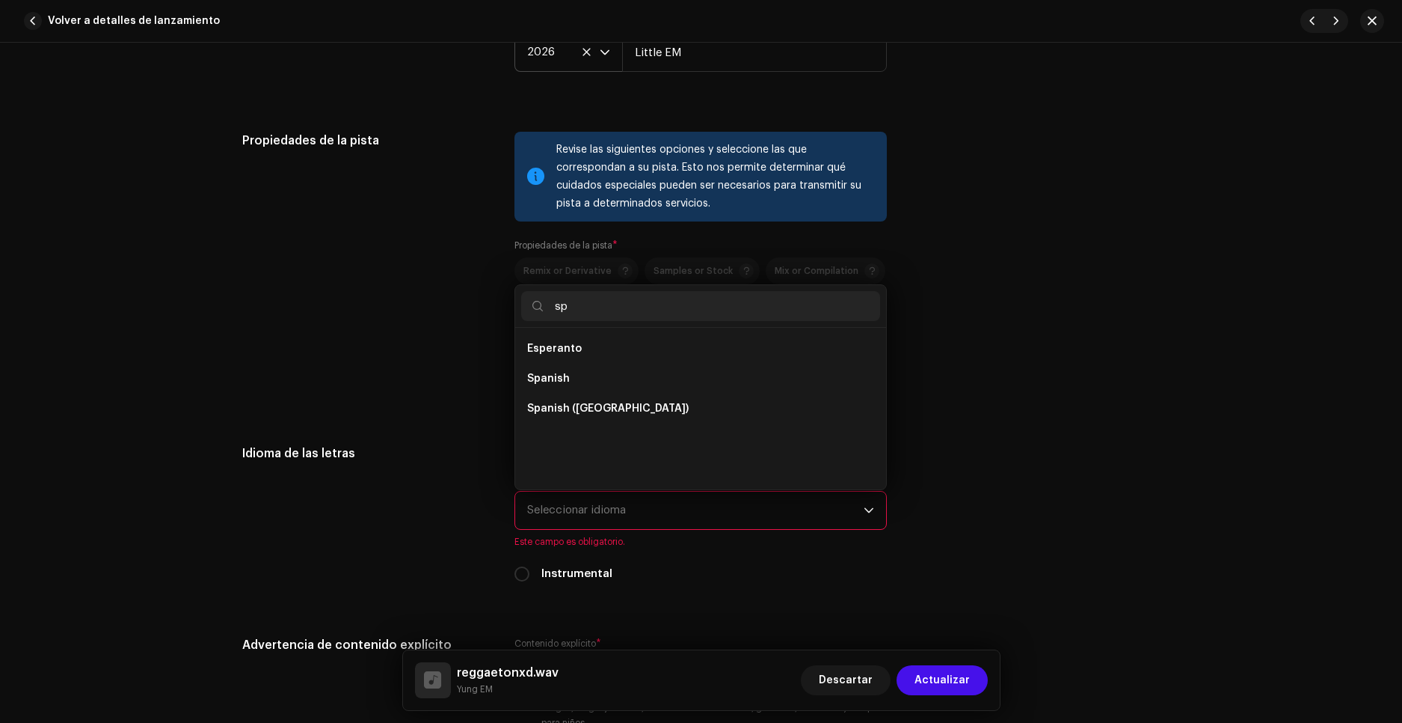
scroll to position [0, 0]
type input "sp"
click at [574, 406] on span "Spanish ([GEOGRAPHIC_DATA])" at bounding box center [608, 408] width 162 height 15
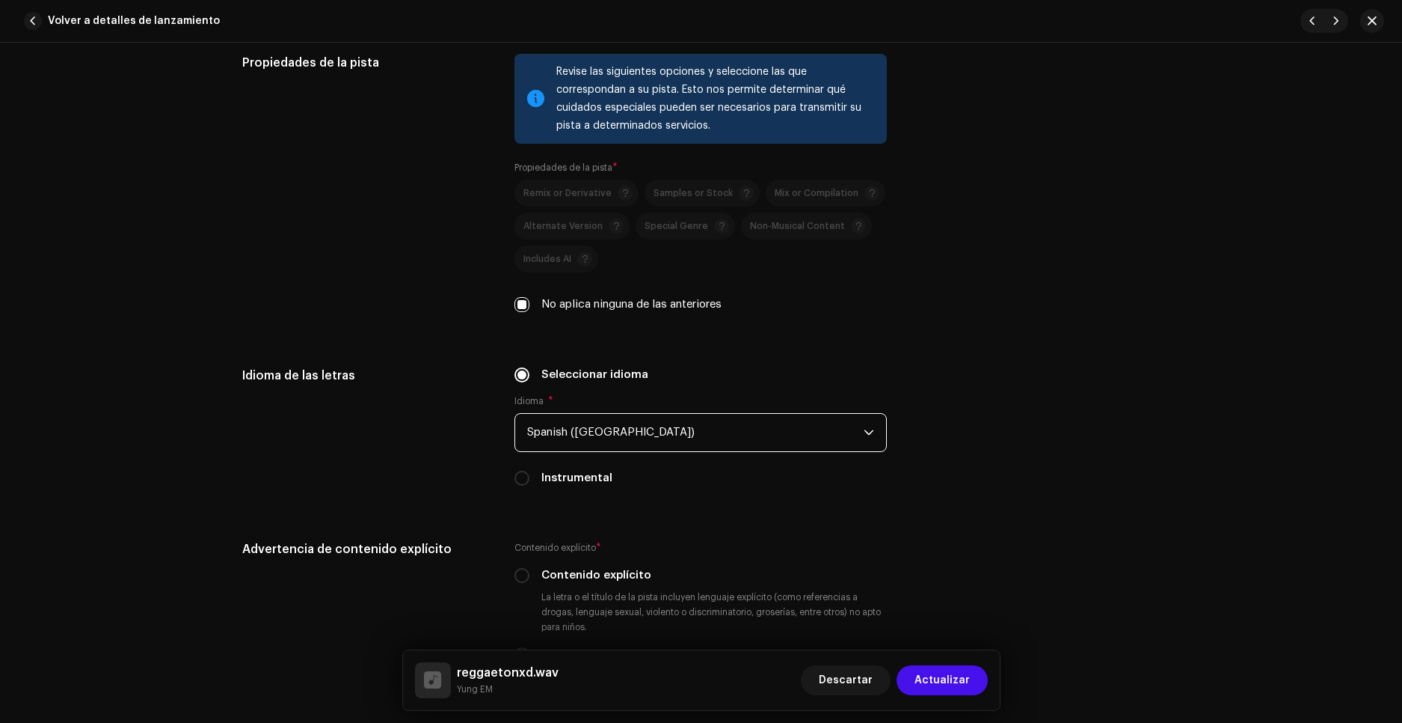
scroll to position [2094, 0]
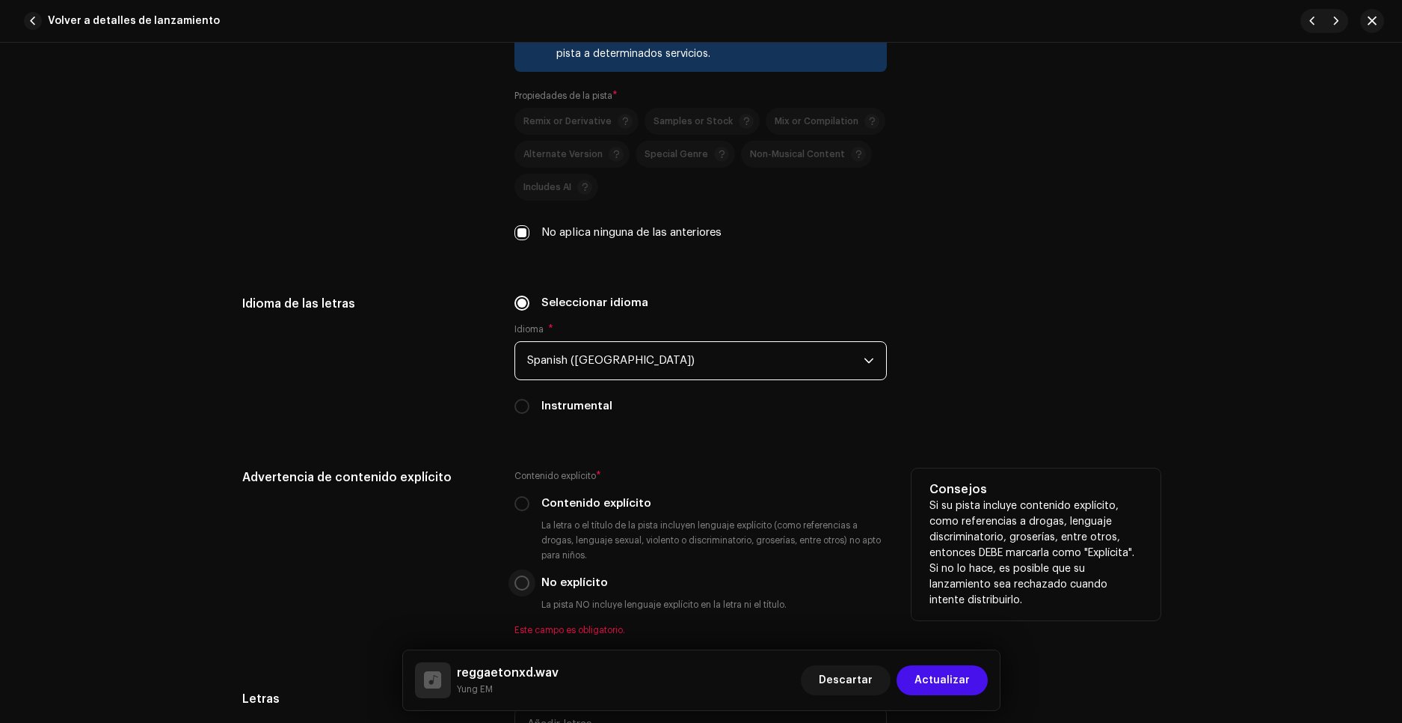
click at [519, 586] on input "No explícito" at bounding box center [522, 582] width 15 height 15
radio input "true"
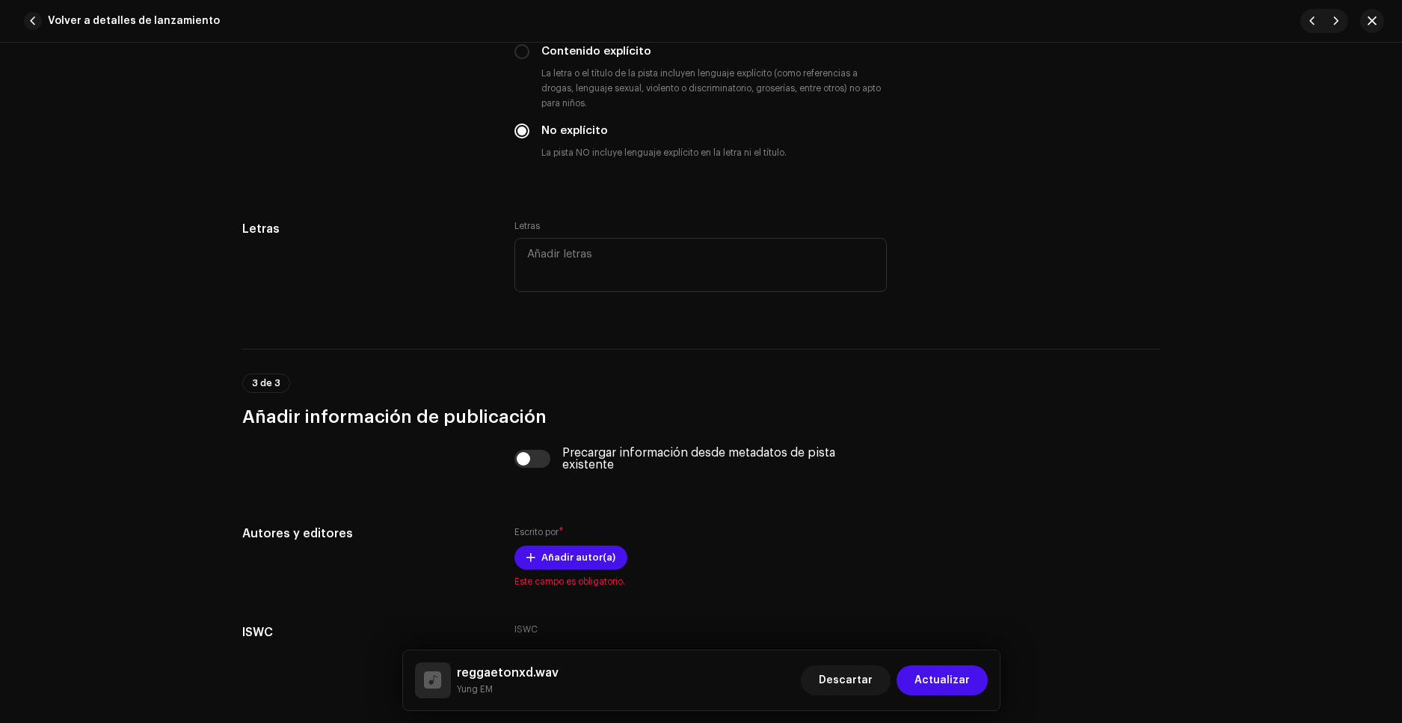
scroll to position [2618, 0]
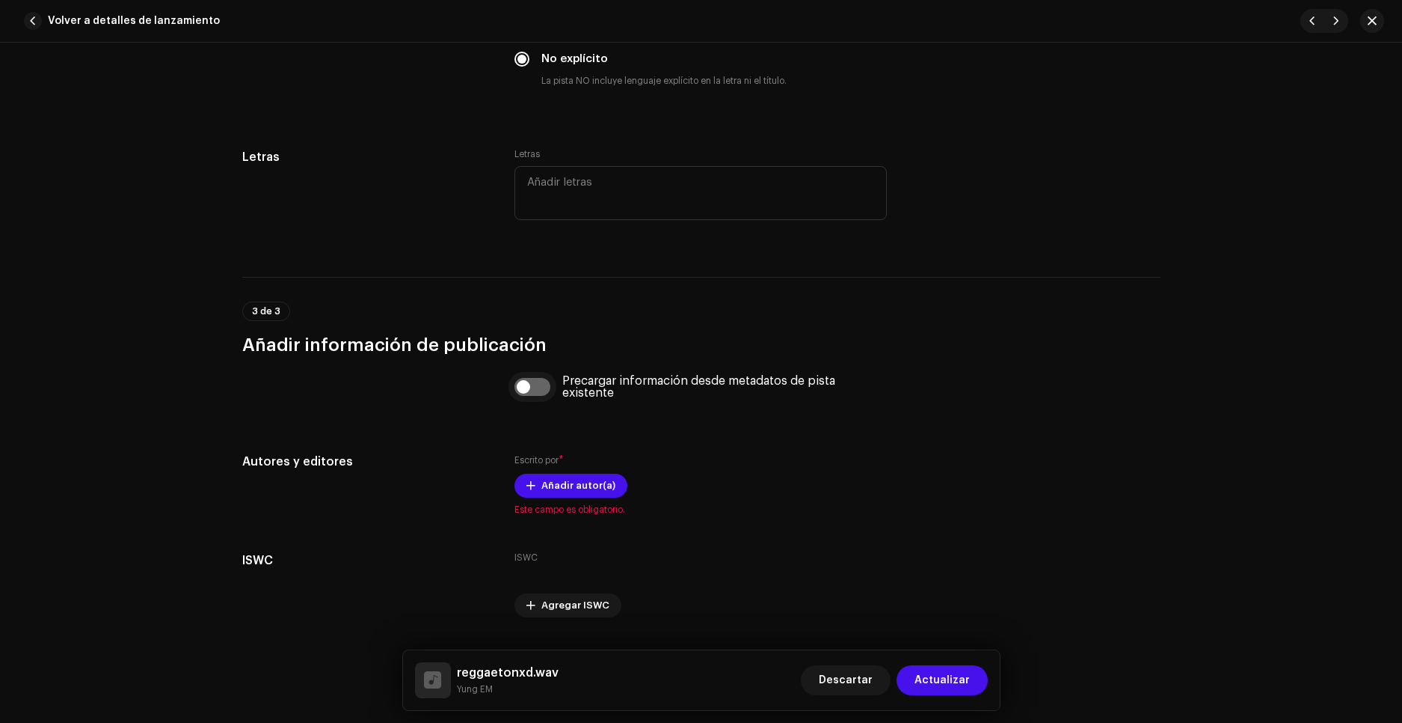
click at [536, 388] on input "checkbox" at bounding box center [533, 387] width 36 height 18
checkbox input "true"
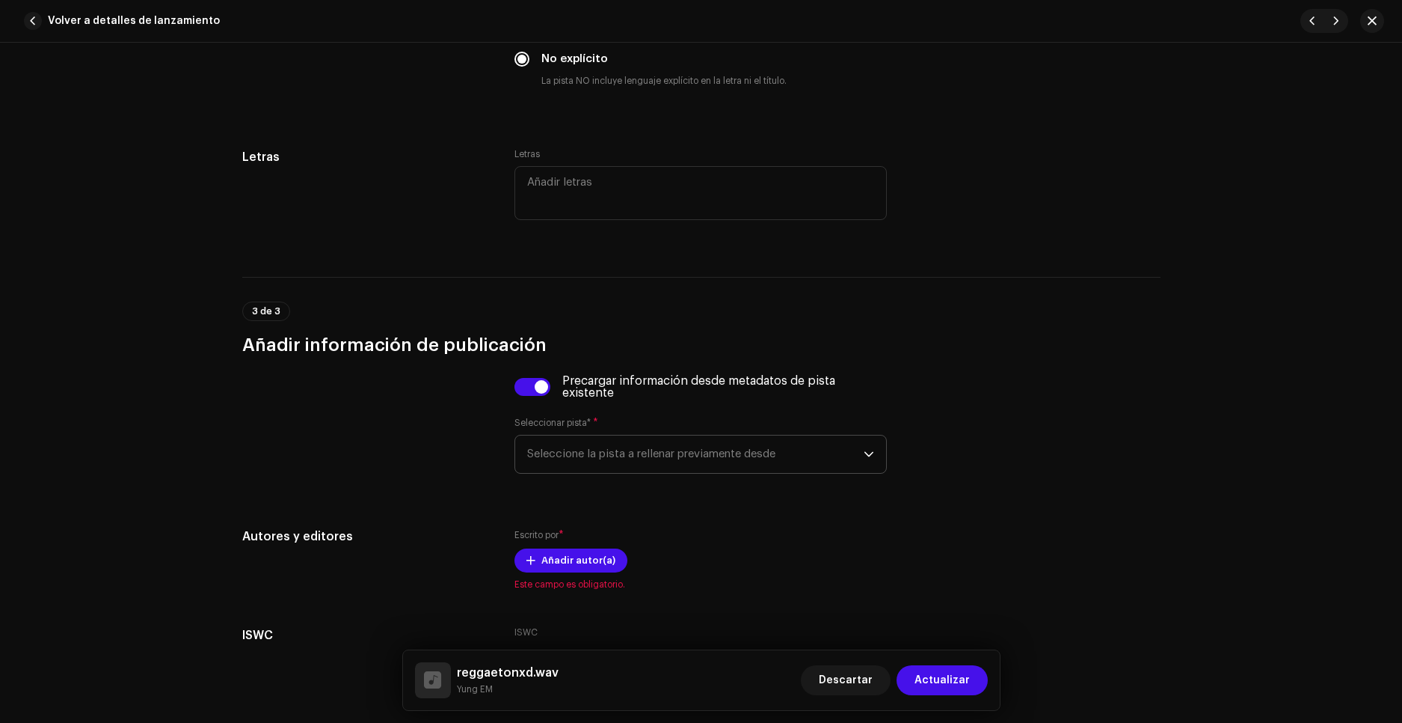
click at [597, 457] on span "Seleccione la pista a rellenar previamente desde" at bounding box center [695, 453] width 337 height 37
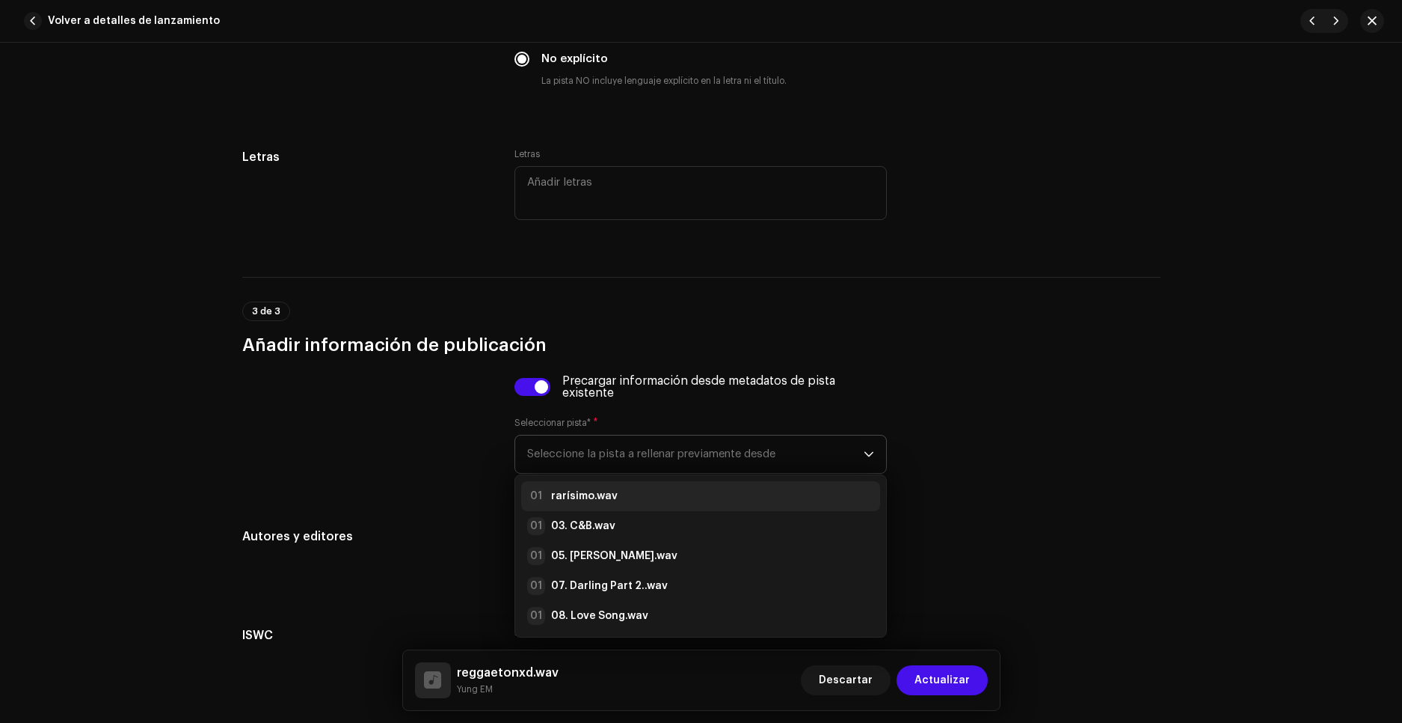
click at [595, 497] on strong "rarísimo.wav" at bounding box center [584, 495] width 67 height 15
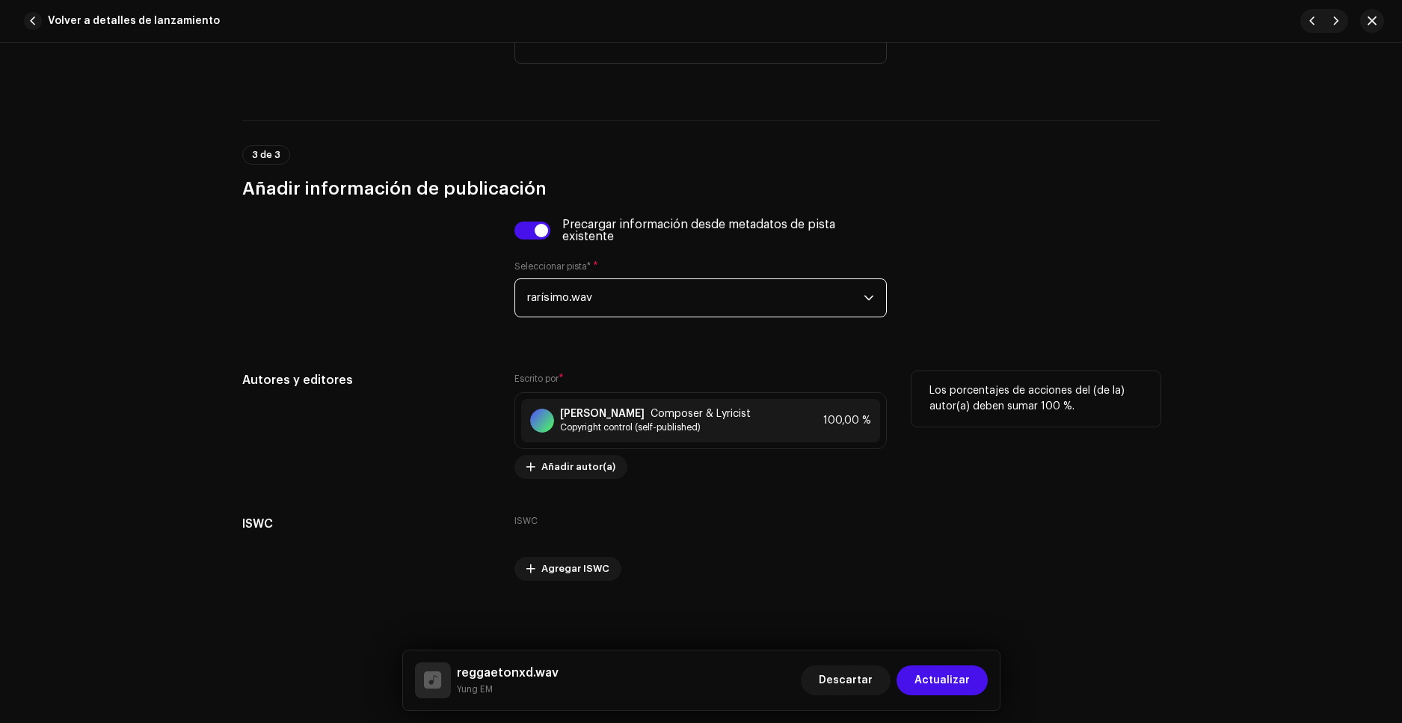
scroll to position [2776, 0]
click at [948, 677] on span "Actualizar" at bounding box center [942, 680] width 55 height 30
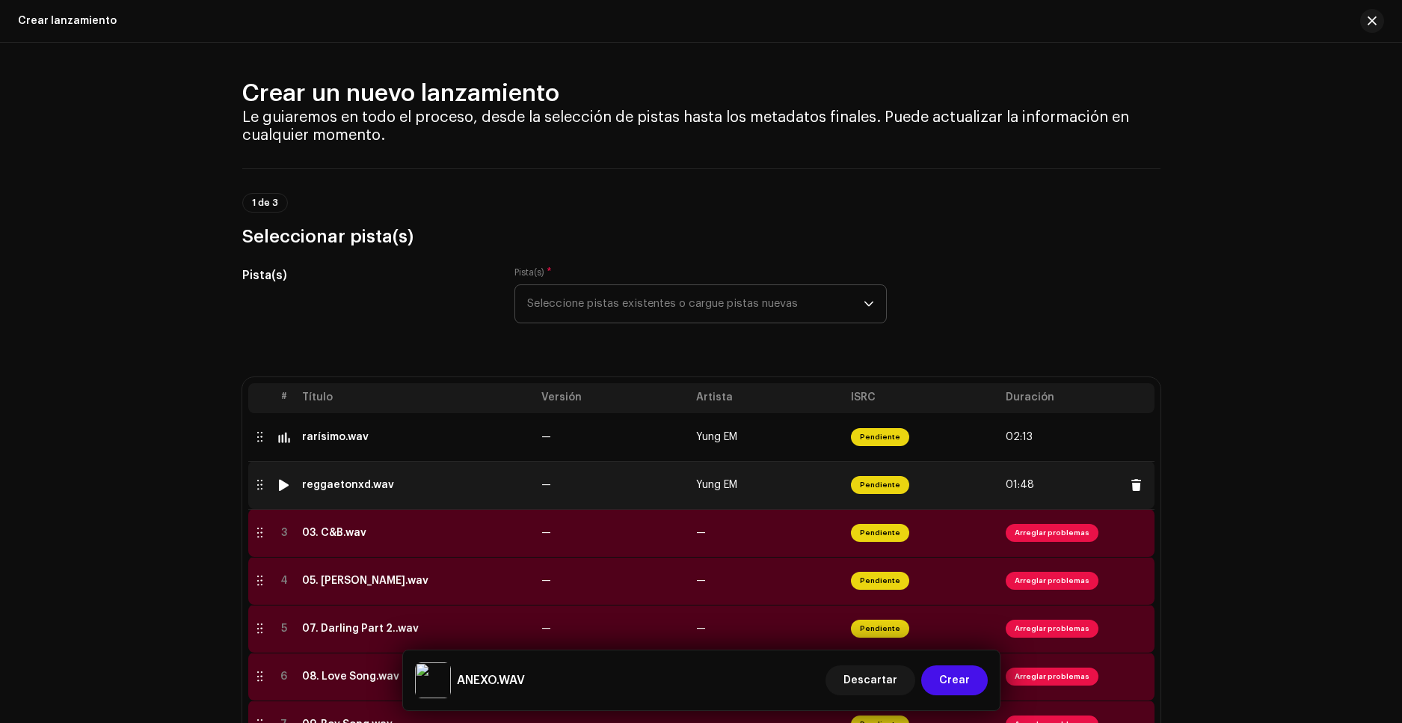
click at [280, 486] on div at bounding box center [283, 485] width 11 height 12
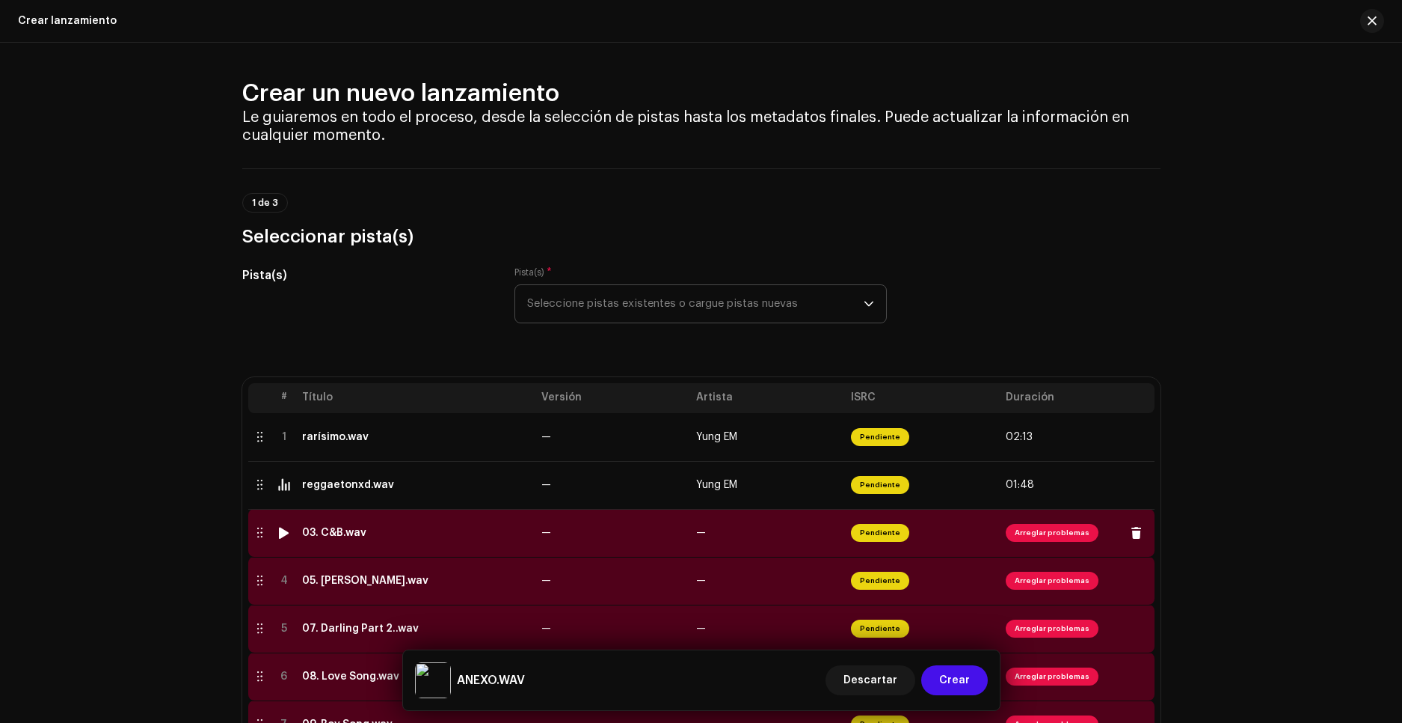
click at [1009, 536] on span "Arreglar problemas" at bounding box center [1052, 533] width 93 height 18
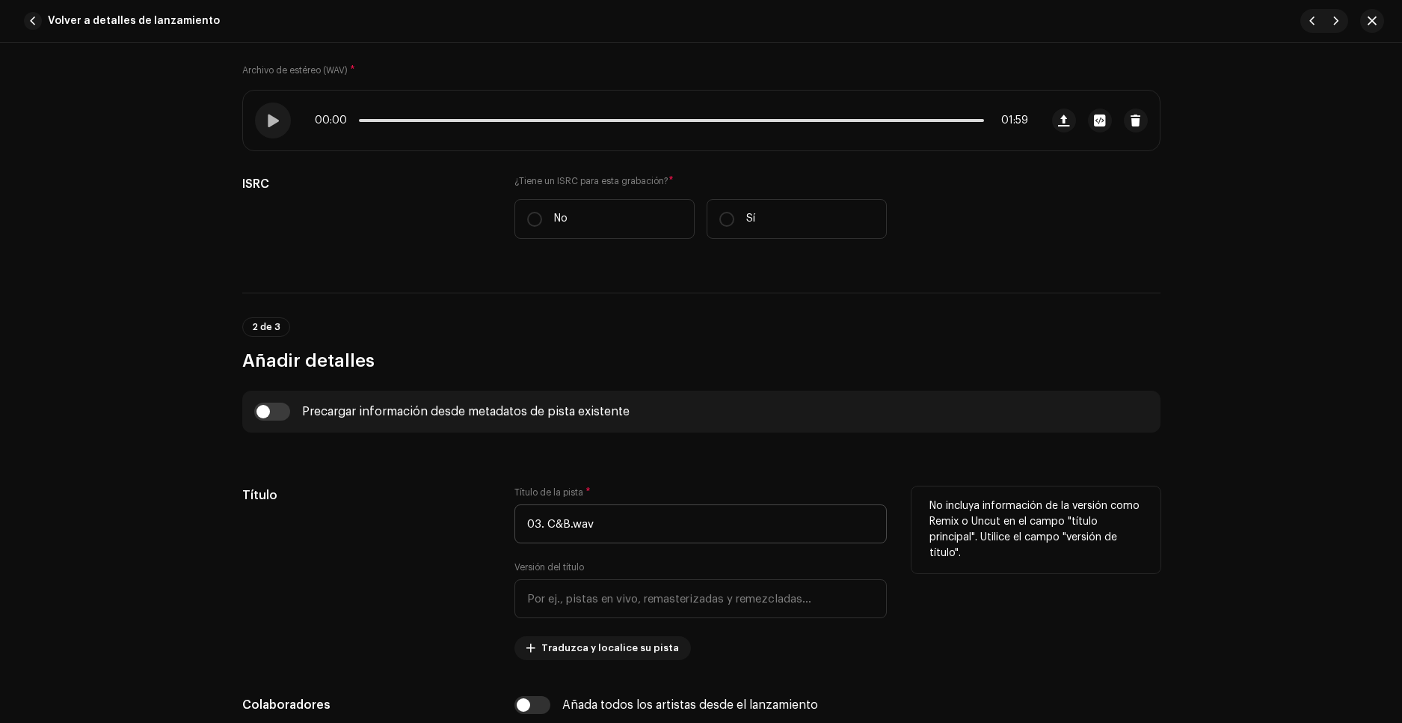
scroll to position [224, 0]
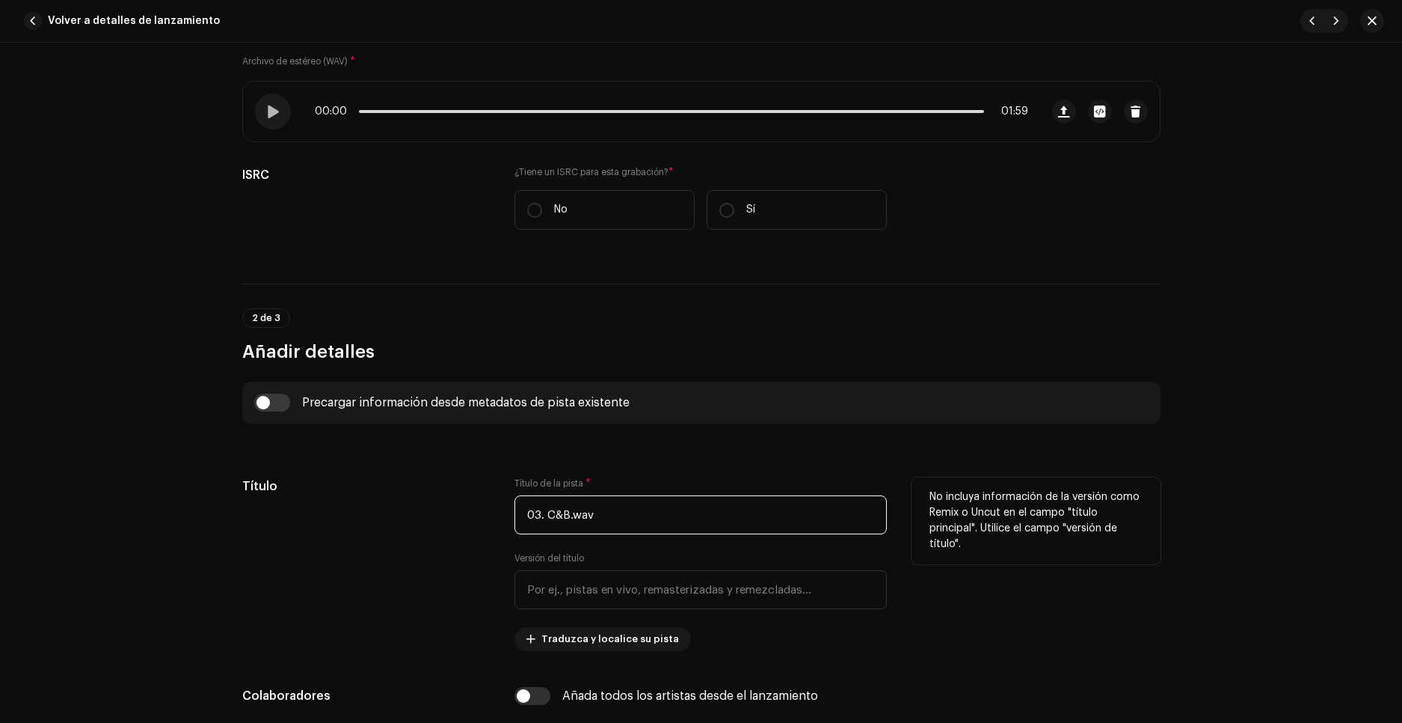
drag, startPoint x: 605, startPoint y: 518, endPoint x: 401, endPoint y: 500, distance: 205.0
click at [401, 500] on div "Título Título de la pista * 03. C&B.wav Versión del título Traduzca y localice …" at bounding box center [701, 564] width 918 height 174
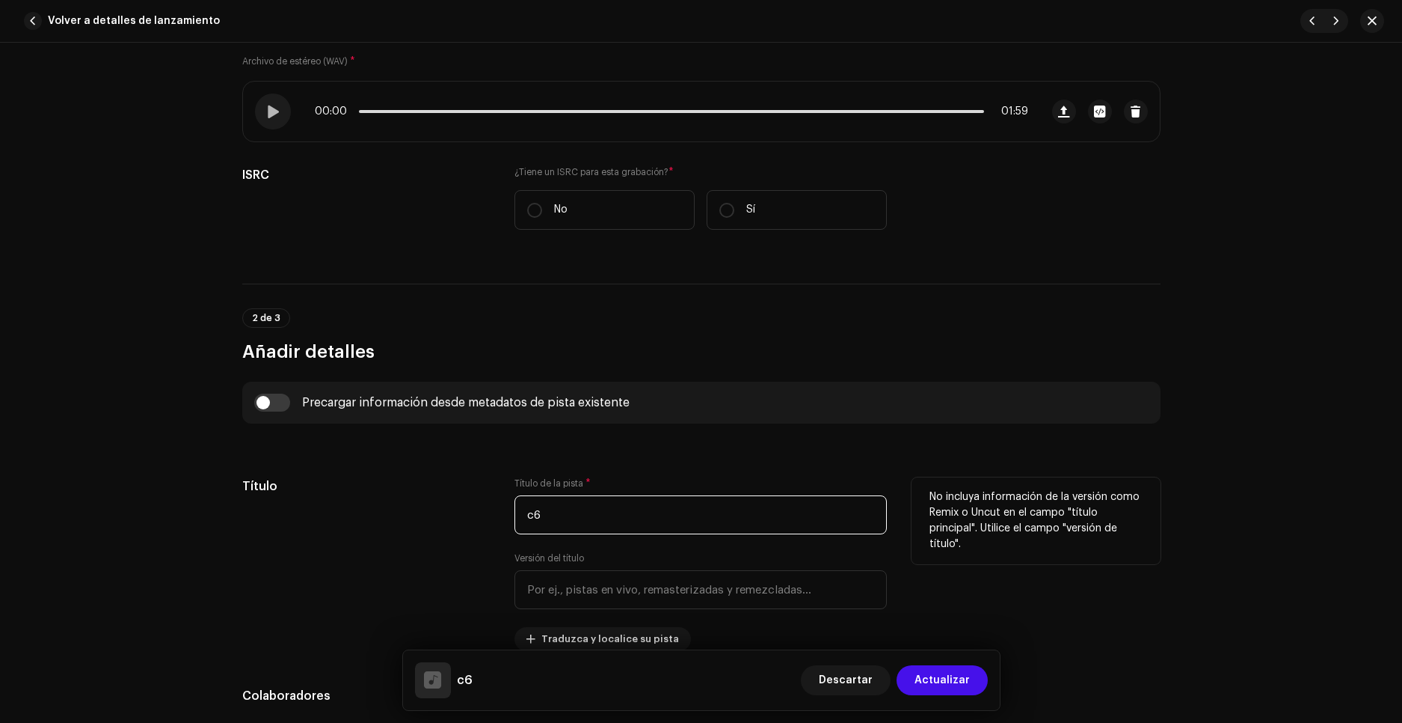
type input "c"
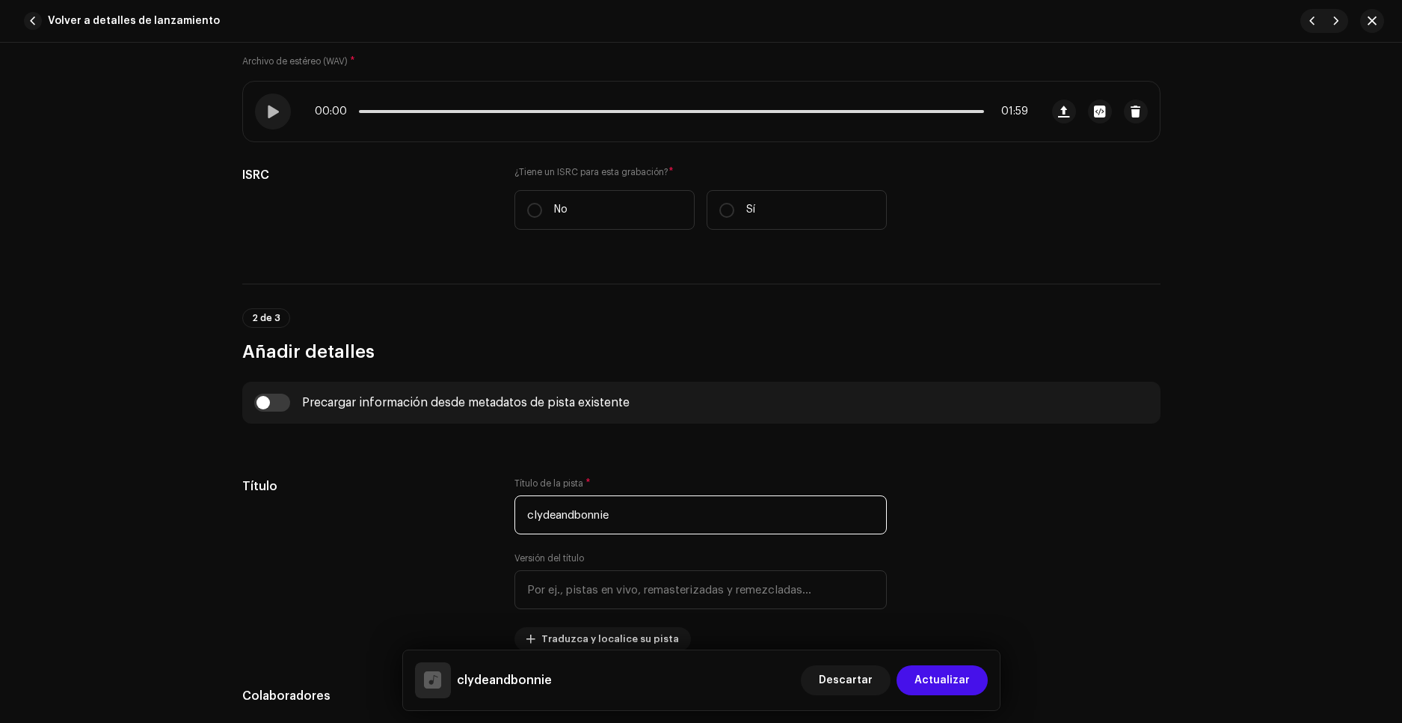
type input "clydeandbonnie"
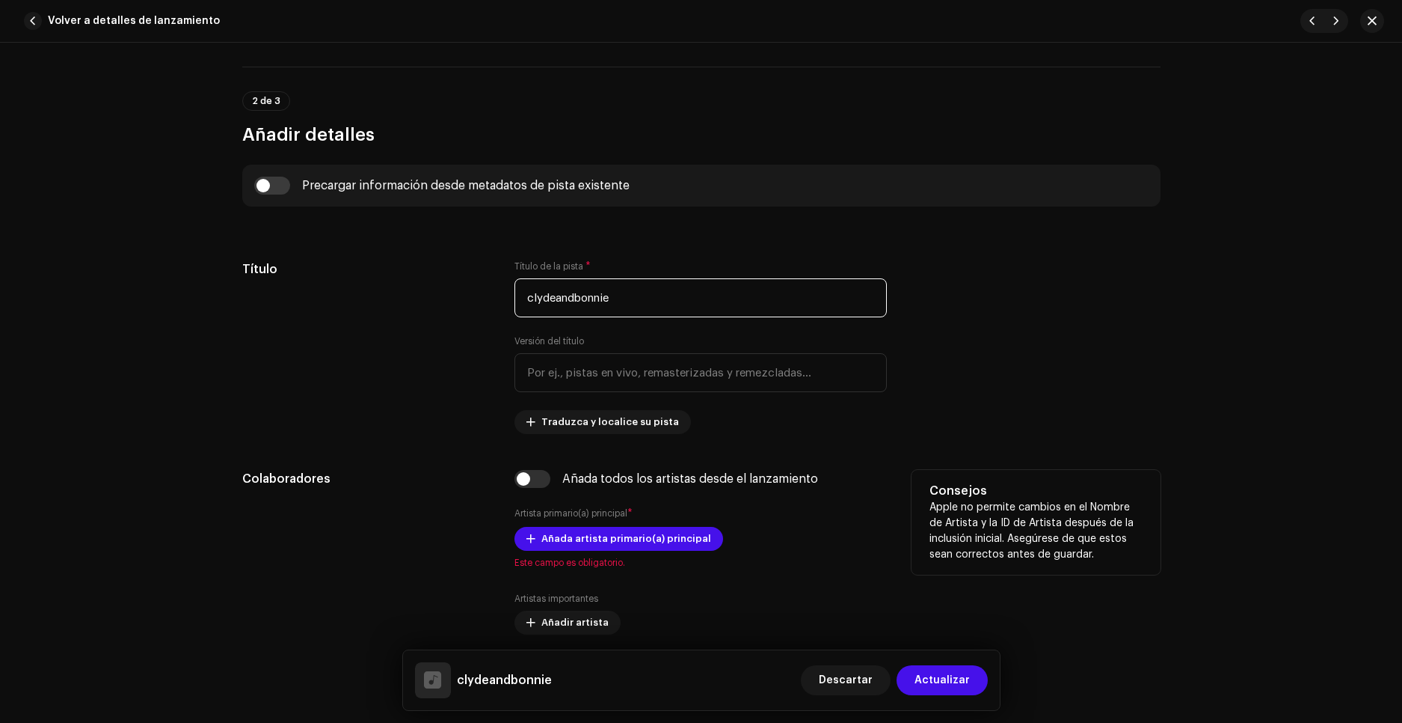
scroll to position [449, 0]
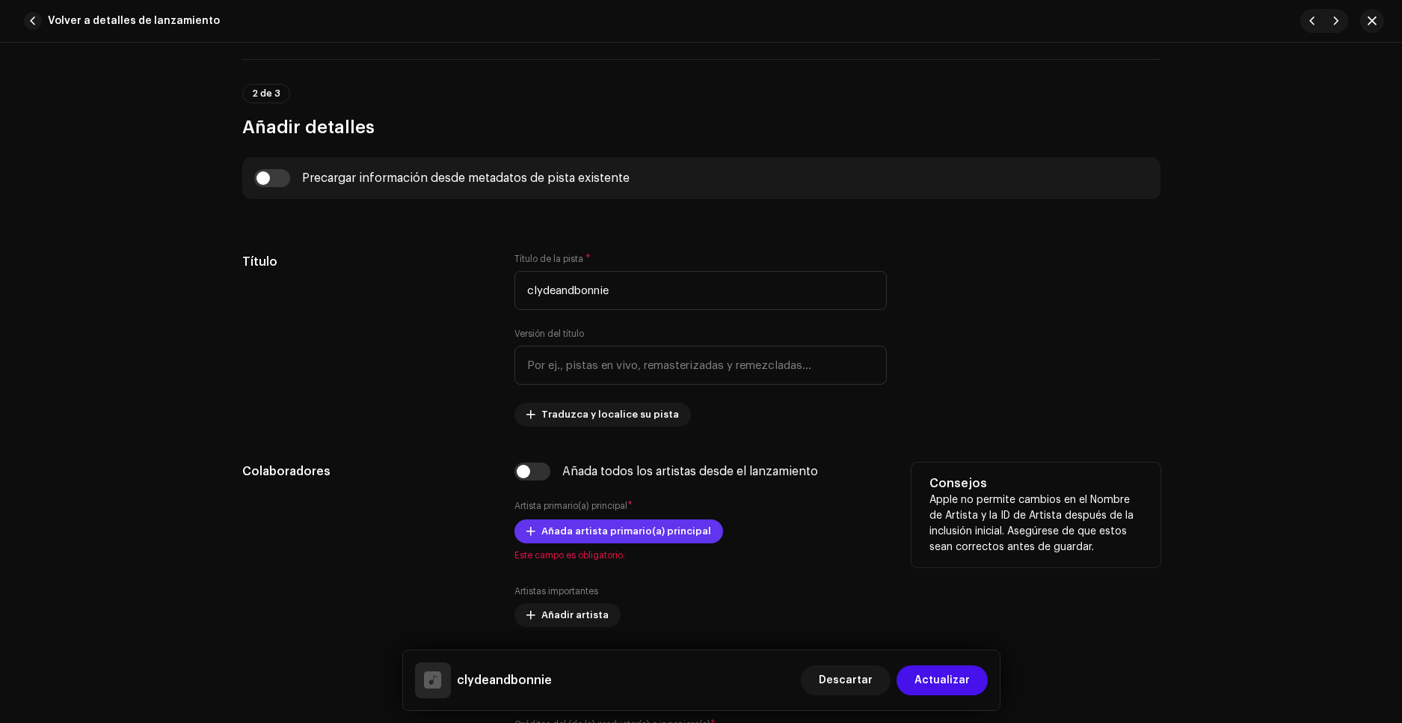
click at [562, 527] on span "Añada artista primario(a) principal" at bounding box center [627, 531] width 170 height 30
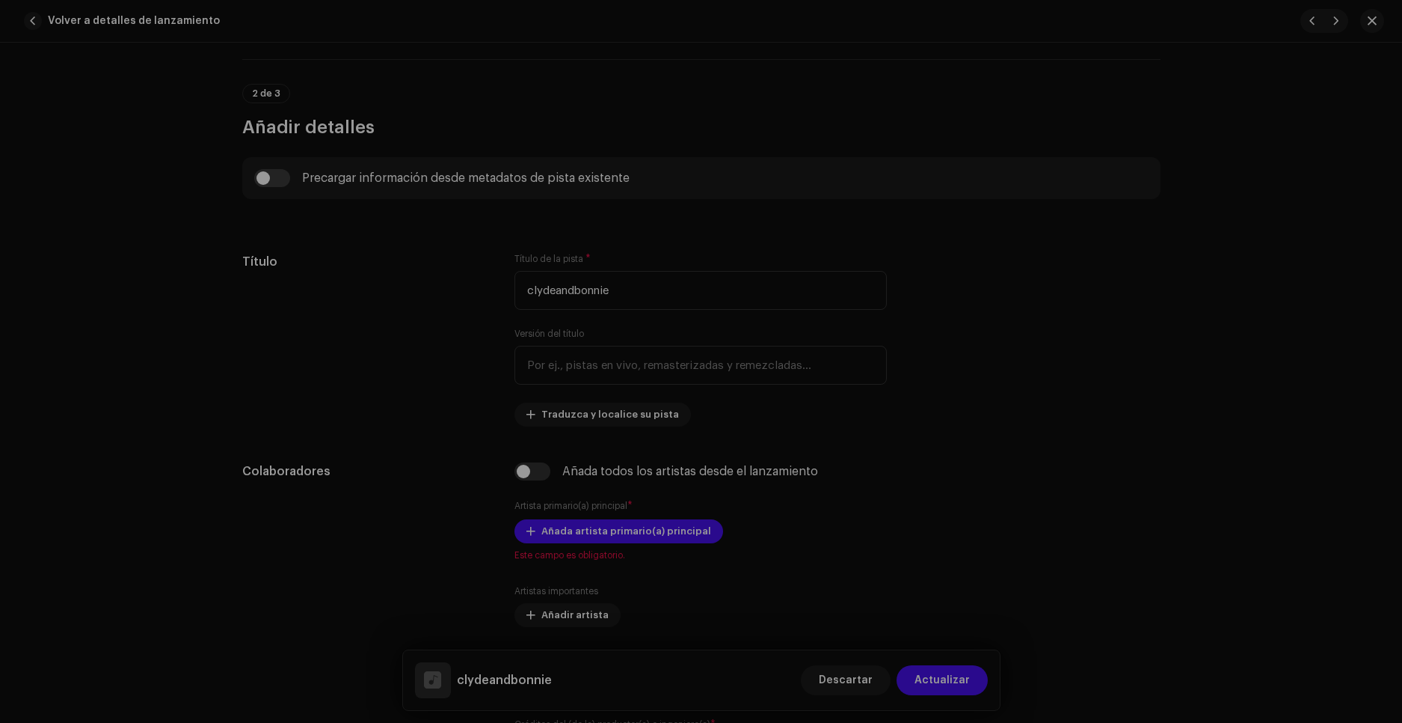
click at [614, 565] on div "Añada artista primario(a) principal El nombre del (de la) artista * Seleccionar…" at bounding box center [701, 361] width 1402 height 723
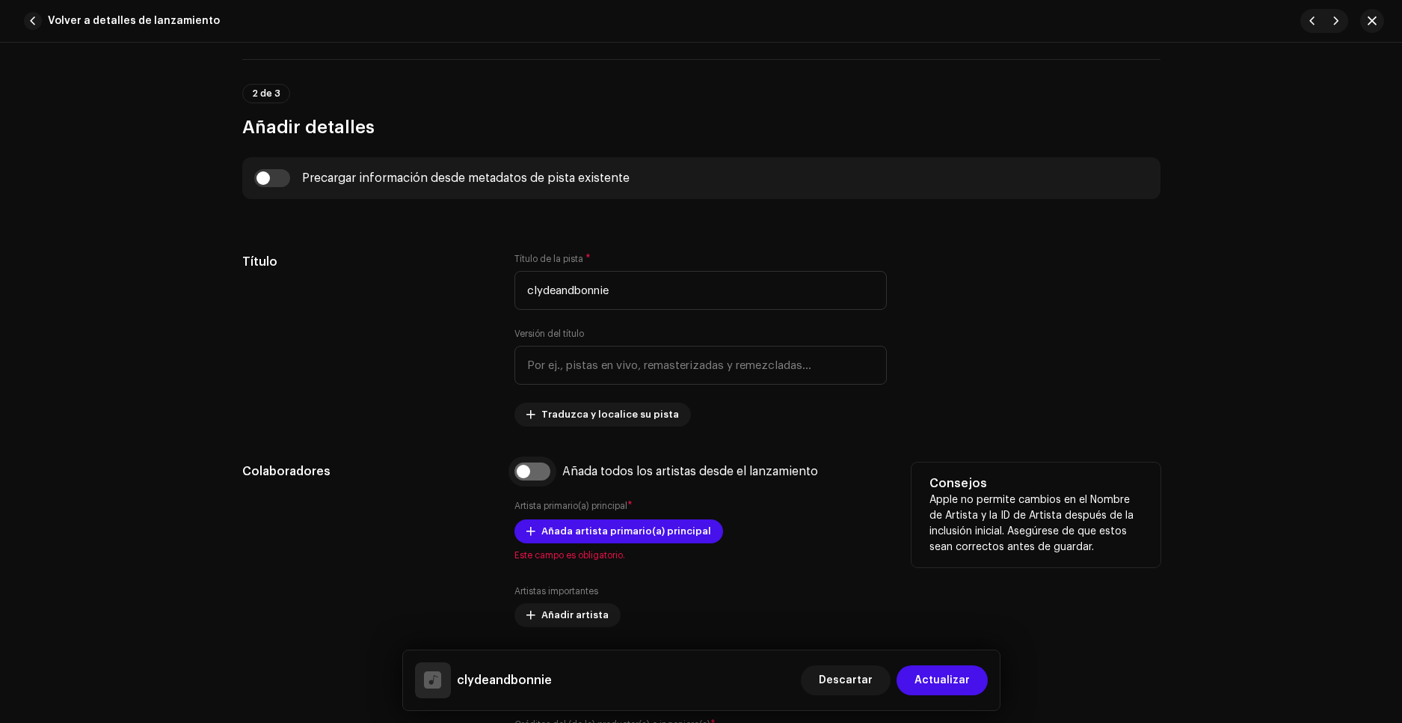
click at [530, 477] on input "checkbox" at bounding box center [533, 471] width 36 height 18
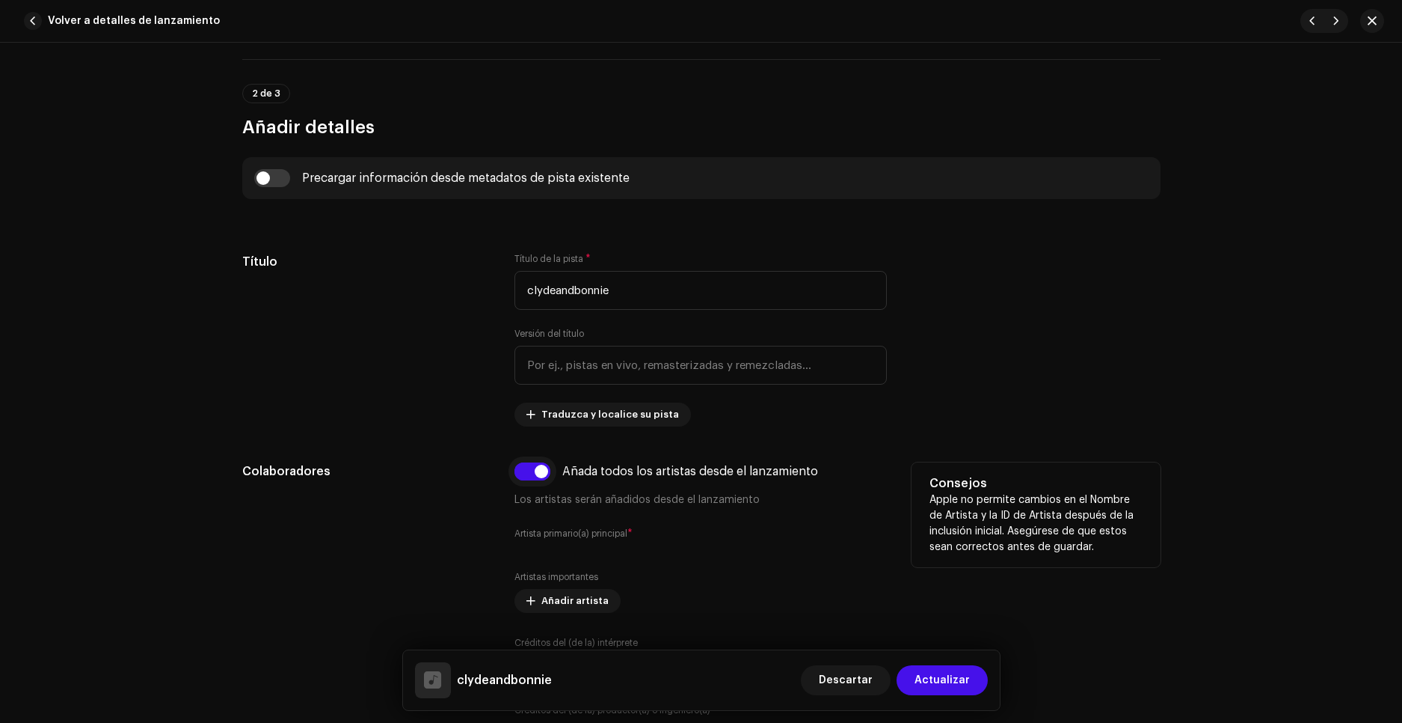
click at [521, 479] on input "checkbox" at bounding box center [533, 471] width 36 height 18
checkbox input "false"
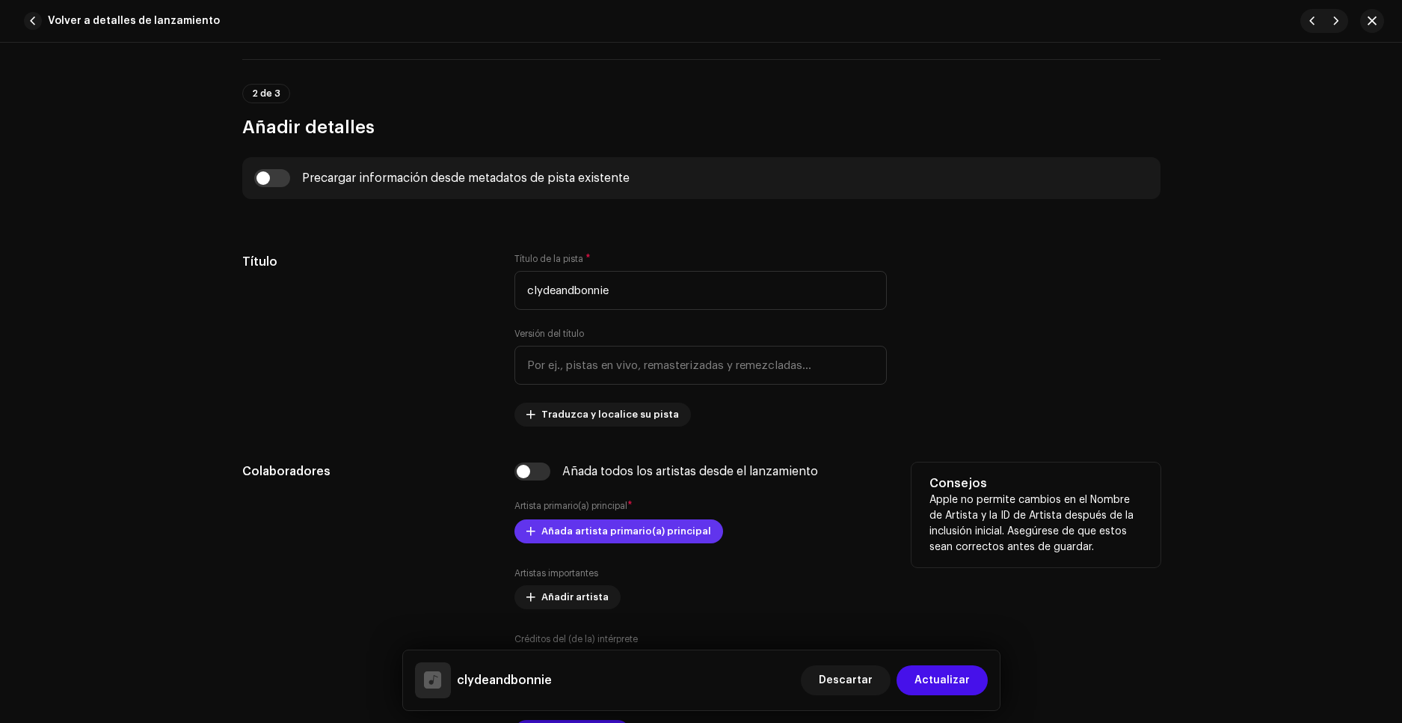
click at [559, 524] on span "Añada artista primario(a) principal" at bounding box center [627, 531] width 170 height 30
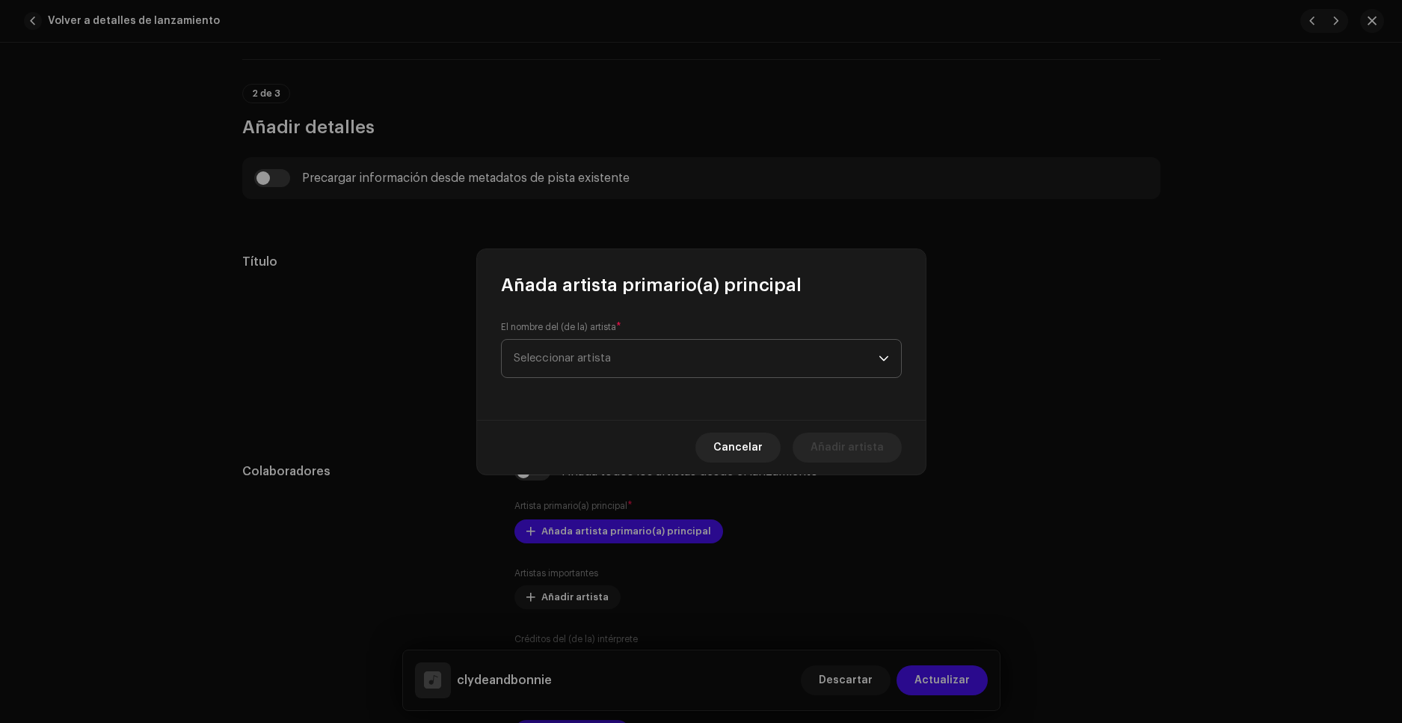
click at [619, 352] on span "Seleccionar artista" at bounding box center [696, 358] width 365 height 37
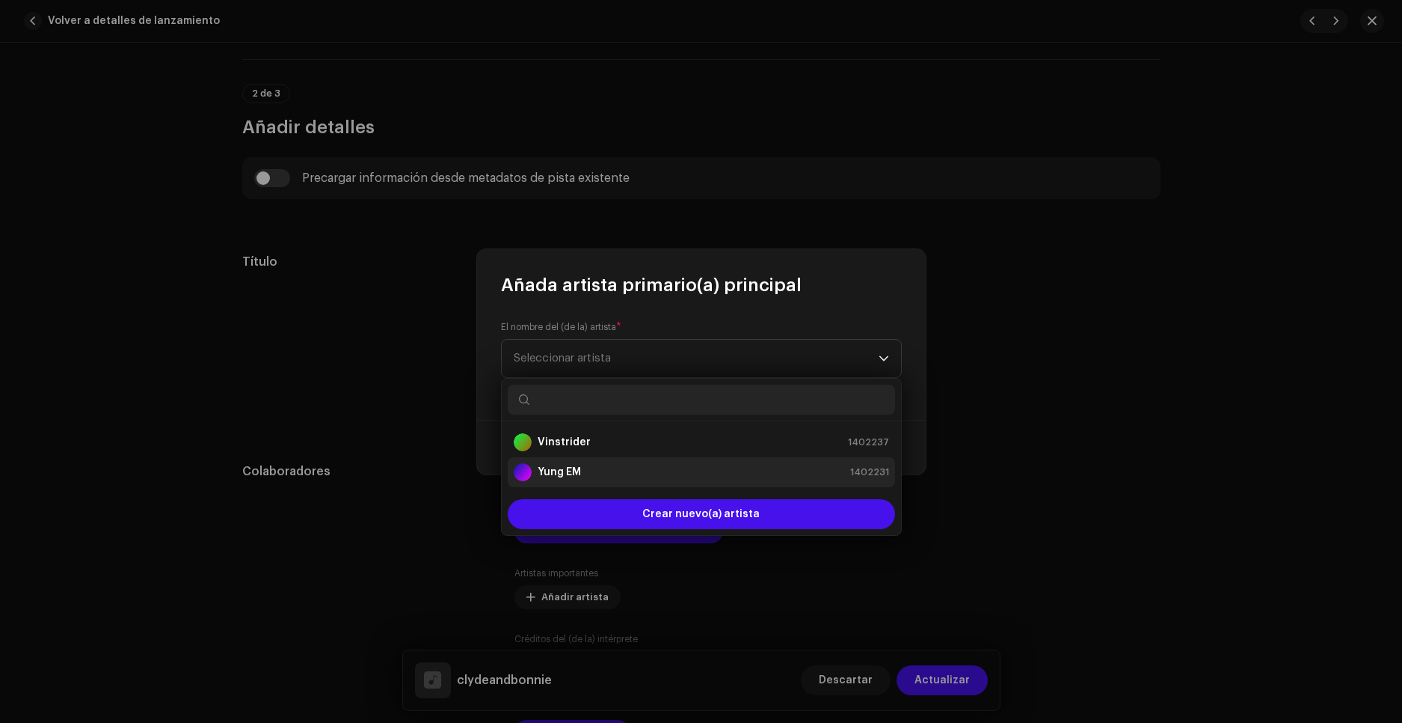
click at [606, 463] on div "Yung EM 1402231" at bounding box center [701, 472] width 375 height 18
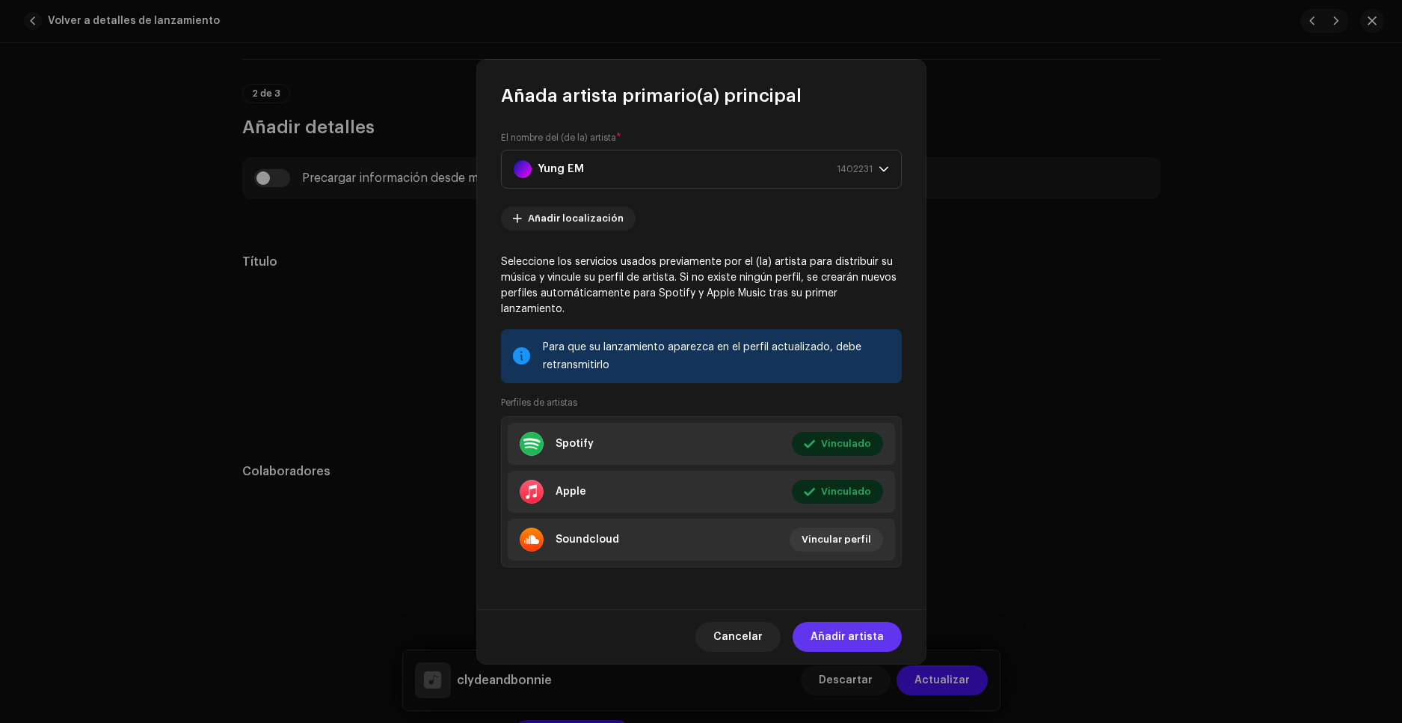
click at [853, 626] on span "Añadir artista" at bounding box center [847, 637] width 73 height 30
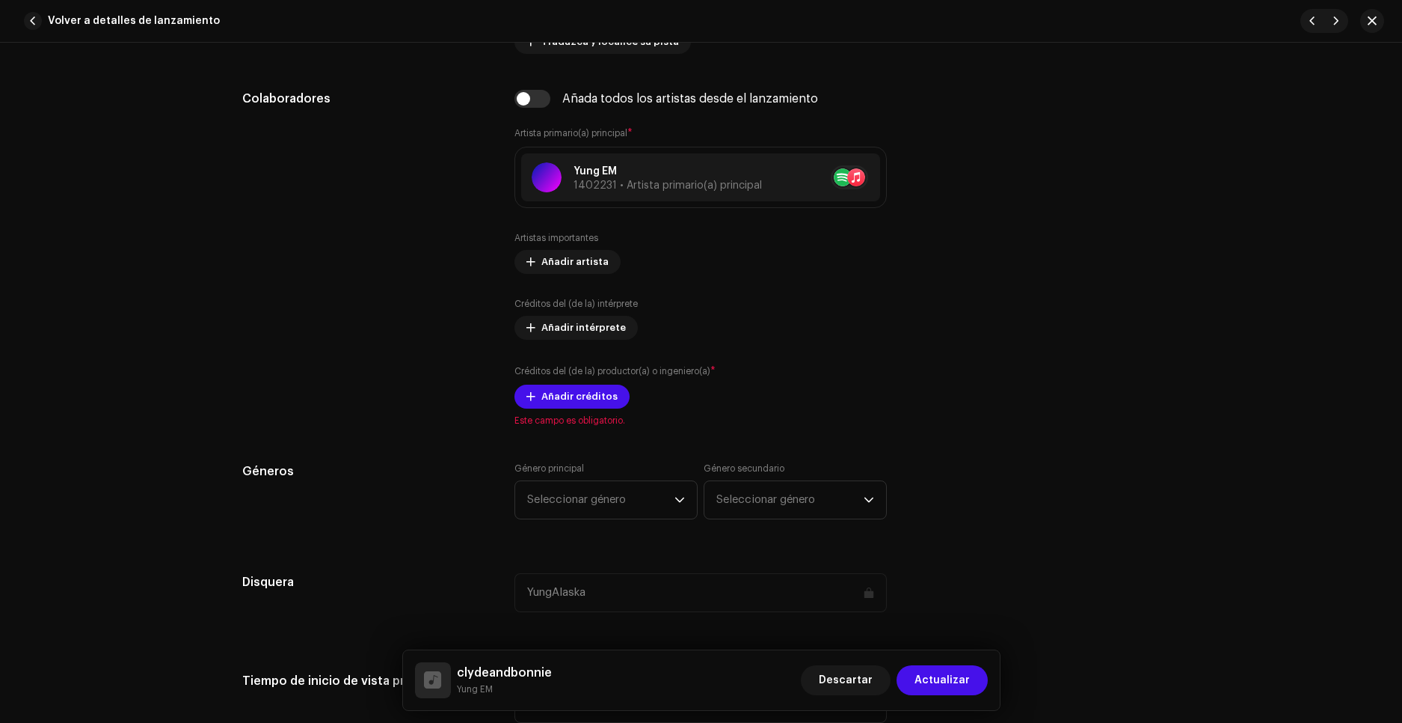
scroll to position [823, 0]
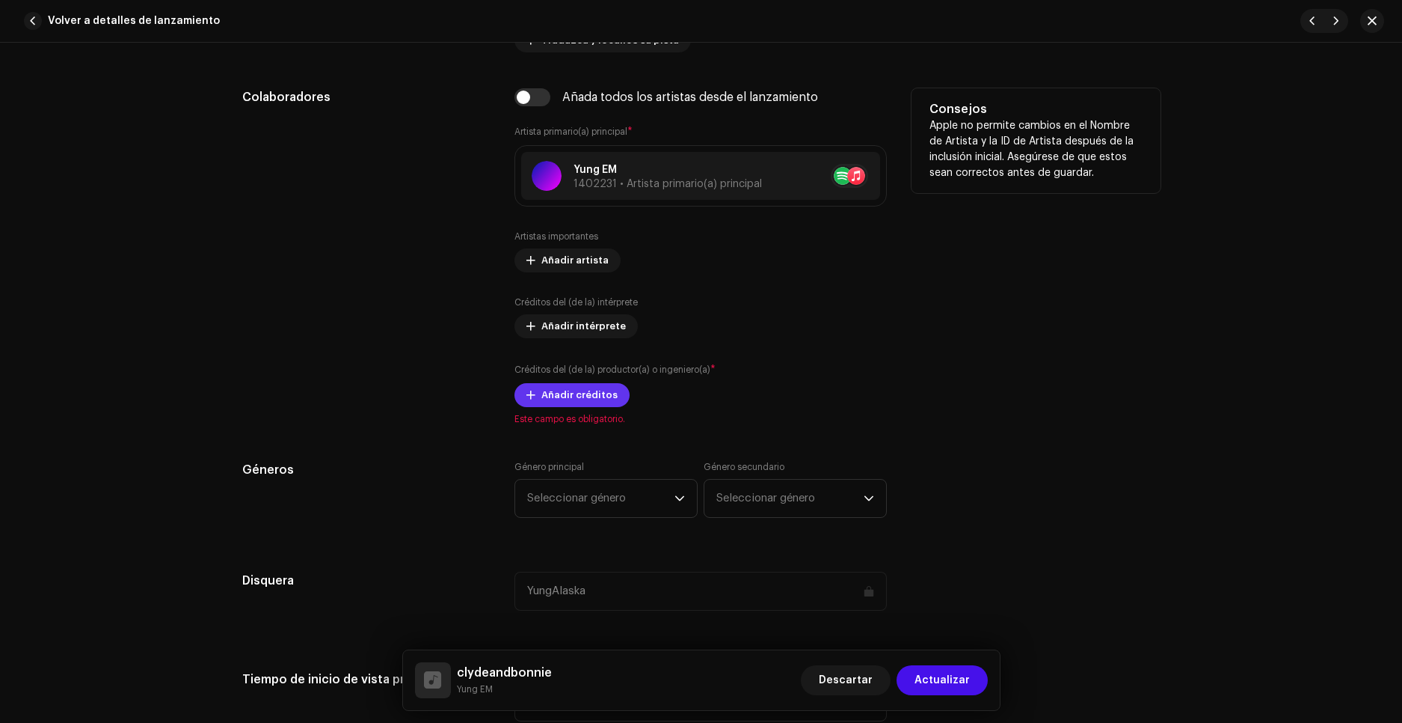
click at [568, 399] on span "Añadir créditos" at bounding box center [580, 395] width 76 height 30
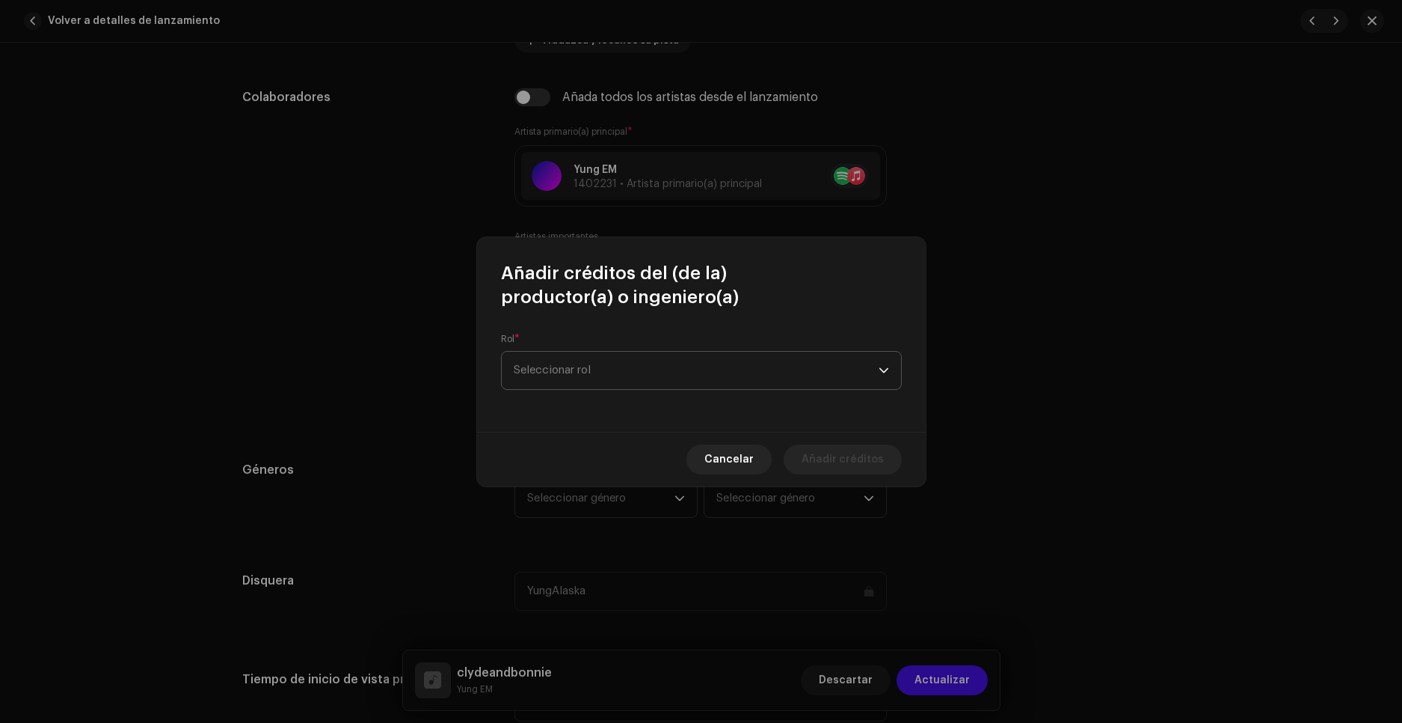
click at [629, 363] on span "Seleccionar rol" at bounding box center [696, 370] width 365 height 37
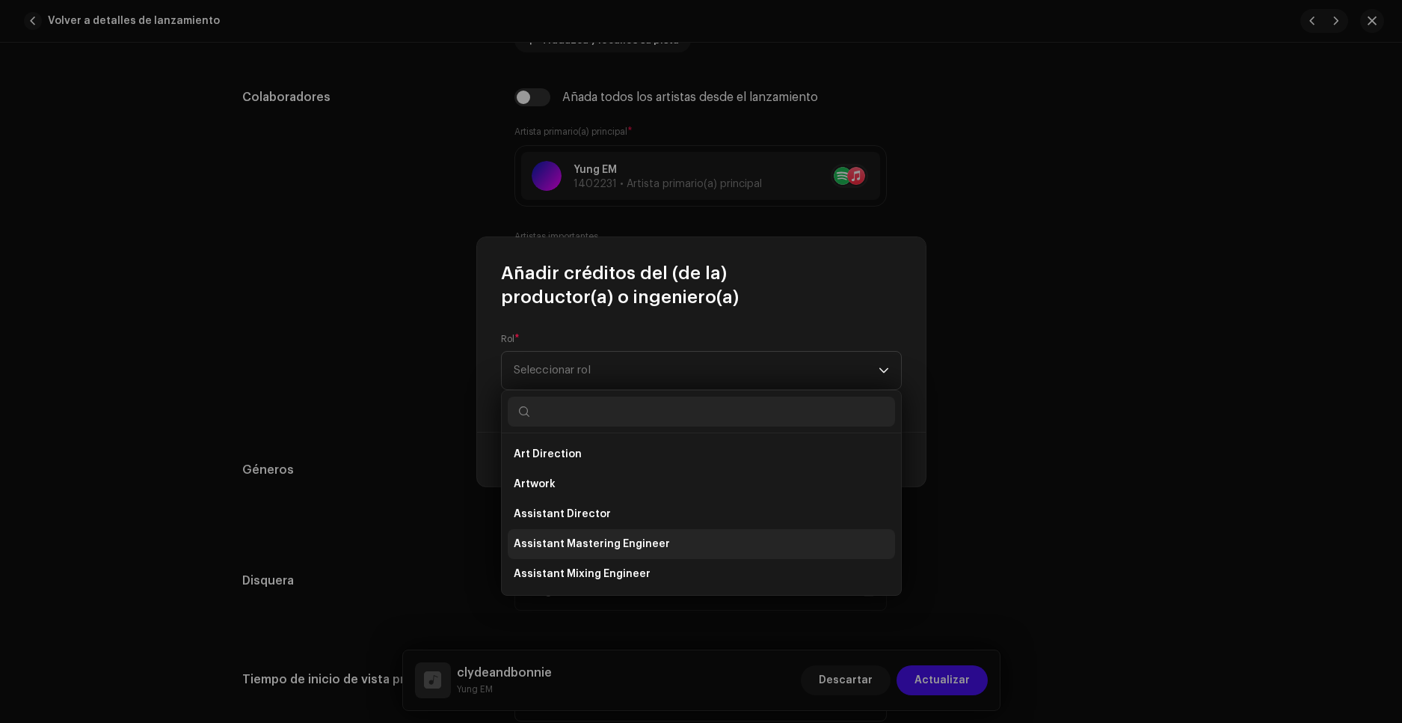
click at [649, 546] on span "Assistant Mastering Engineer" at bounding box center [592, 543] width 156 height 15
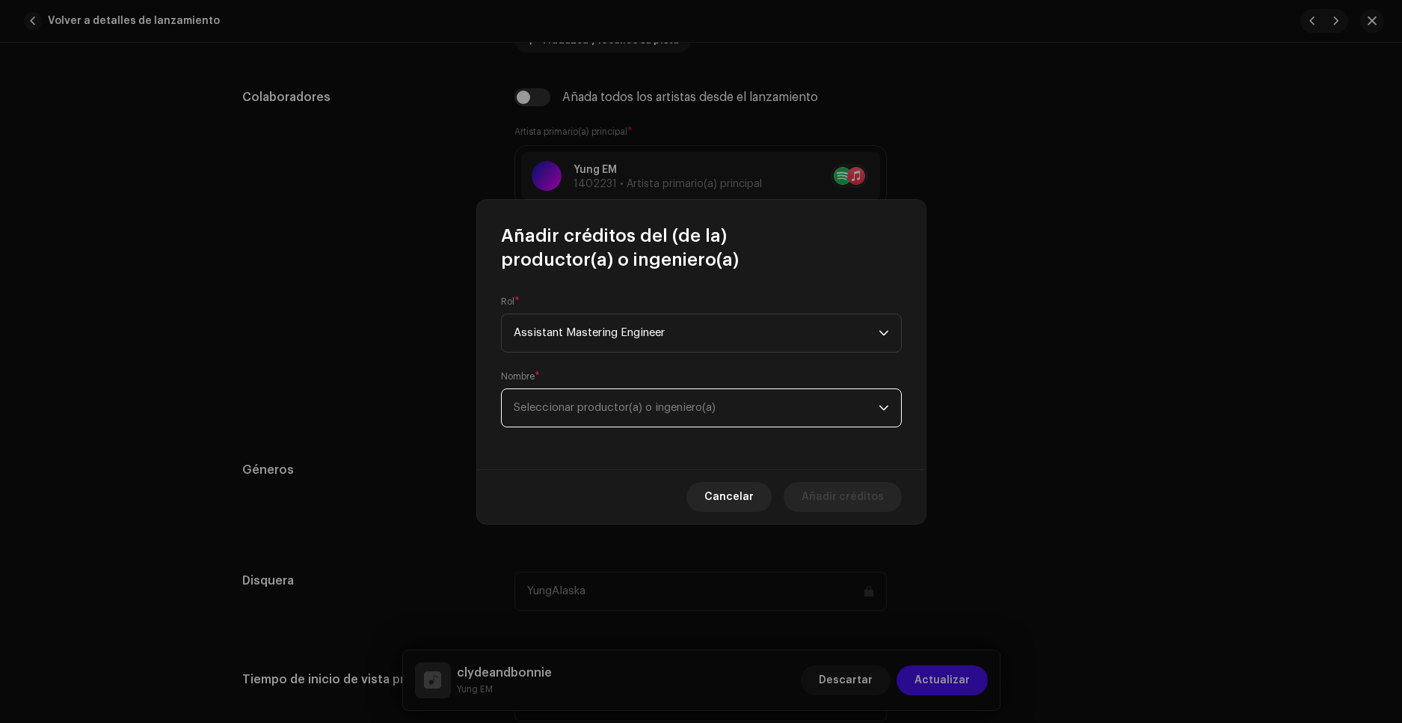
click at [744, 395] on span "Seleccionar productor(a) o ingeniero(a)" at bounding box center [696, 407] width 365 height 37
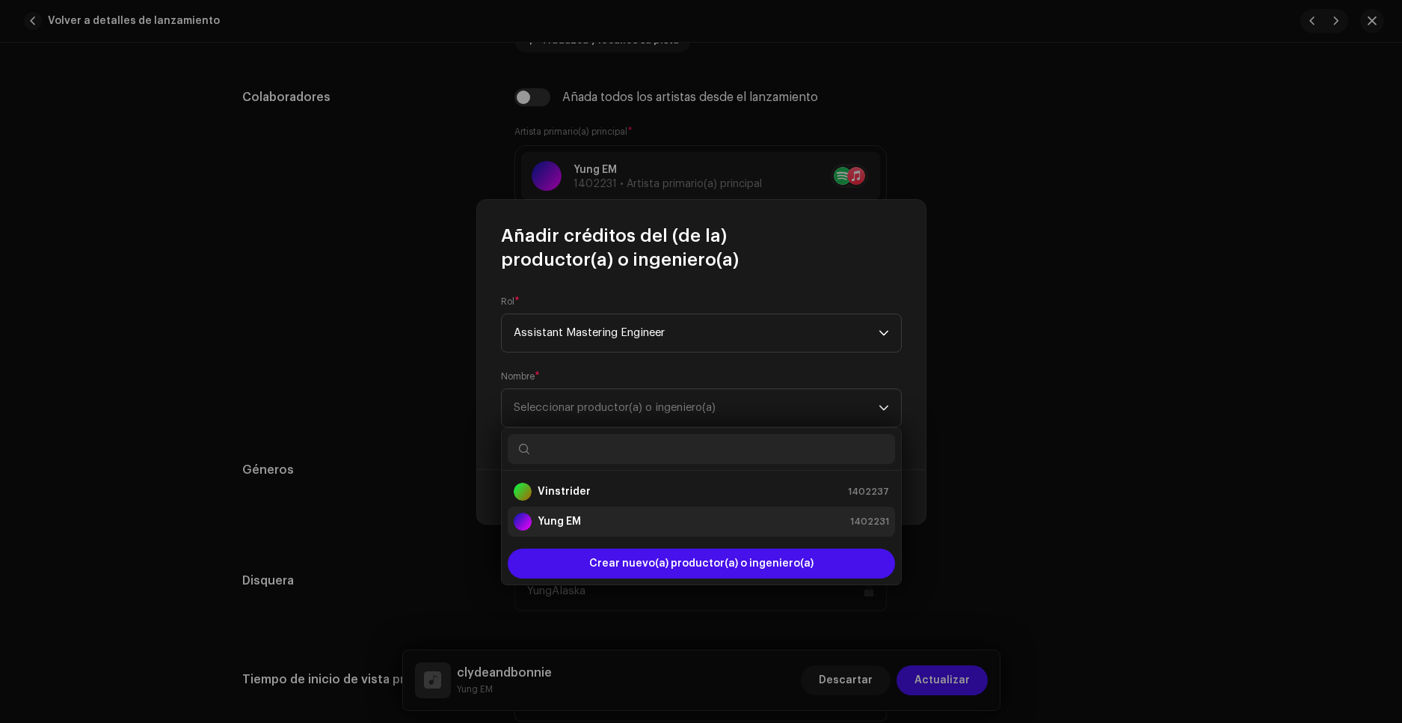
click at [600, 515] on div "Yung EM 1402231" at bounding box center [701, 521] width 375 height 18
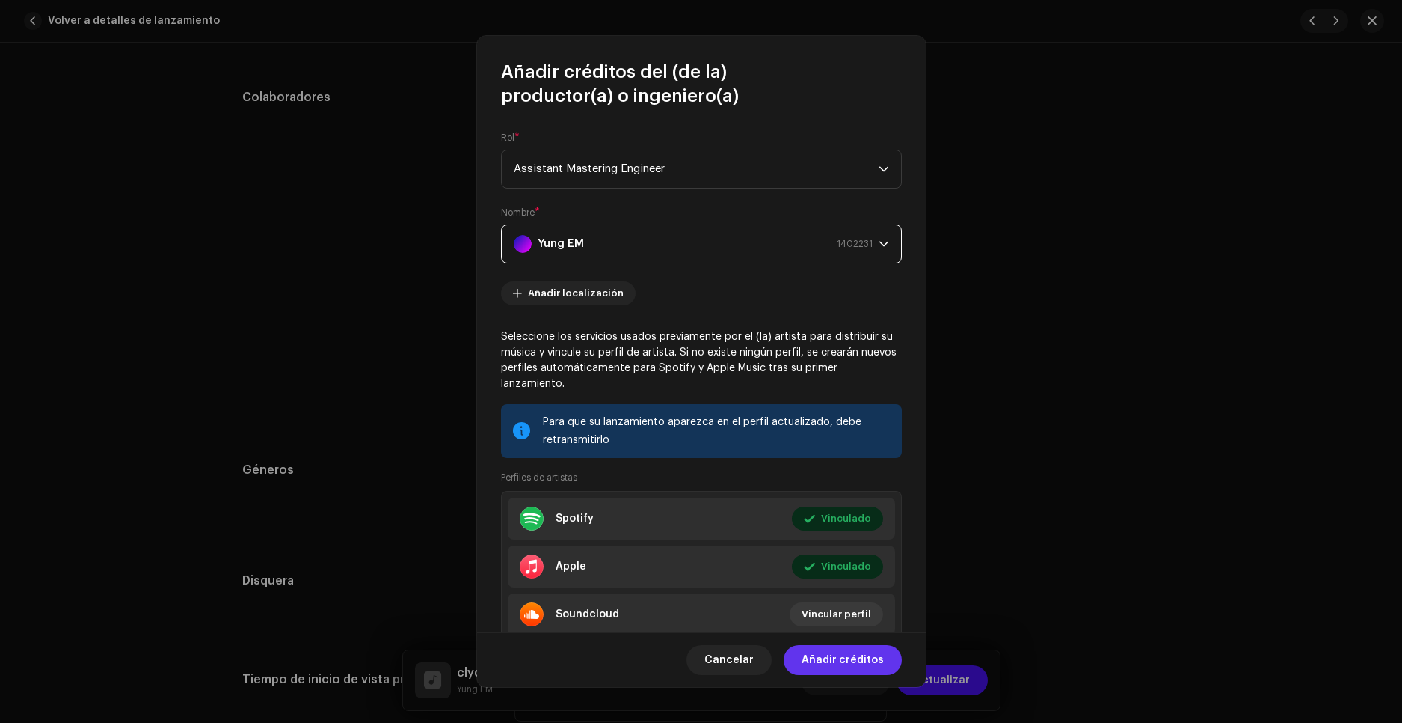
click at [850, 661] on span "Añadir créditos" at bounding box center [843, 660] width 82 height 30
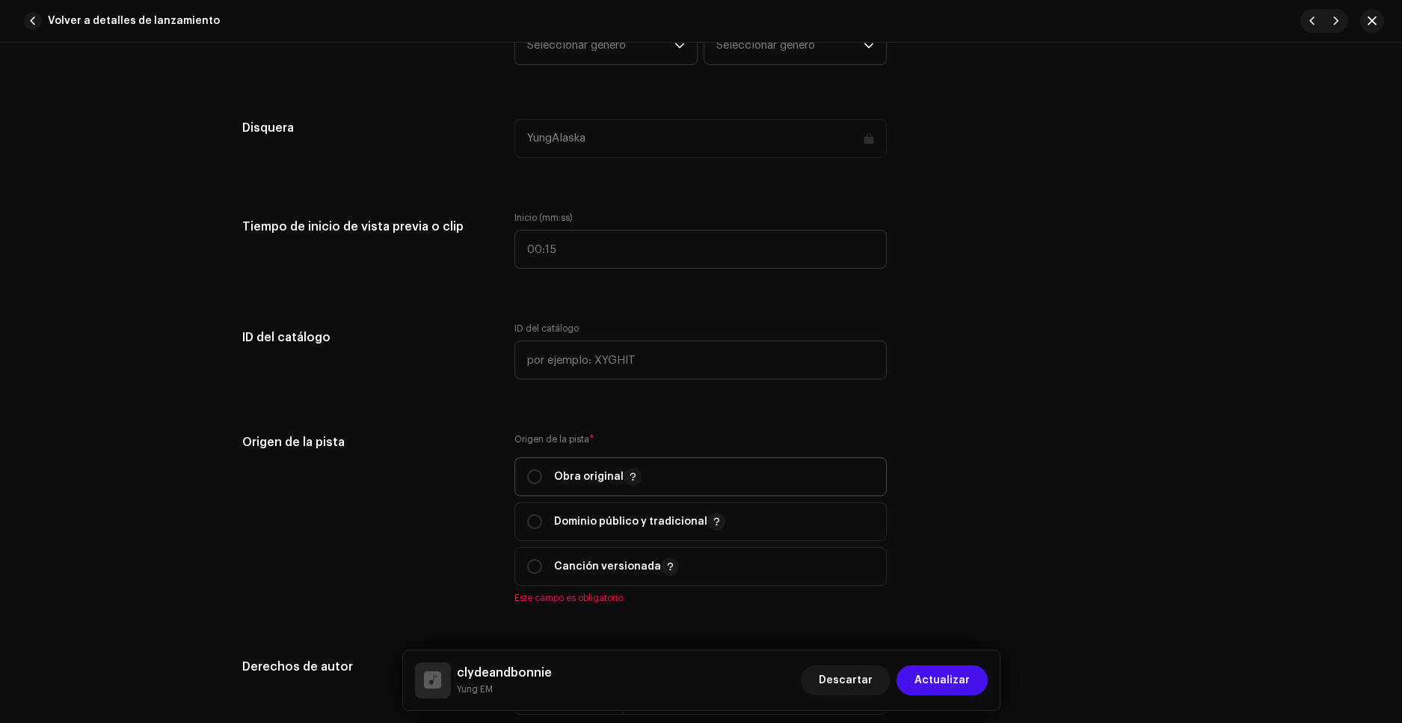
scroll to position [1346, 0]
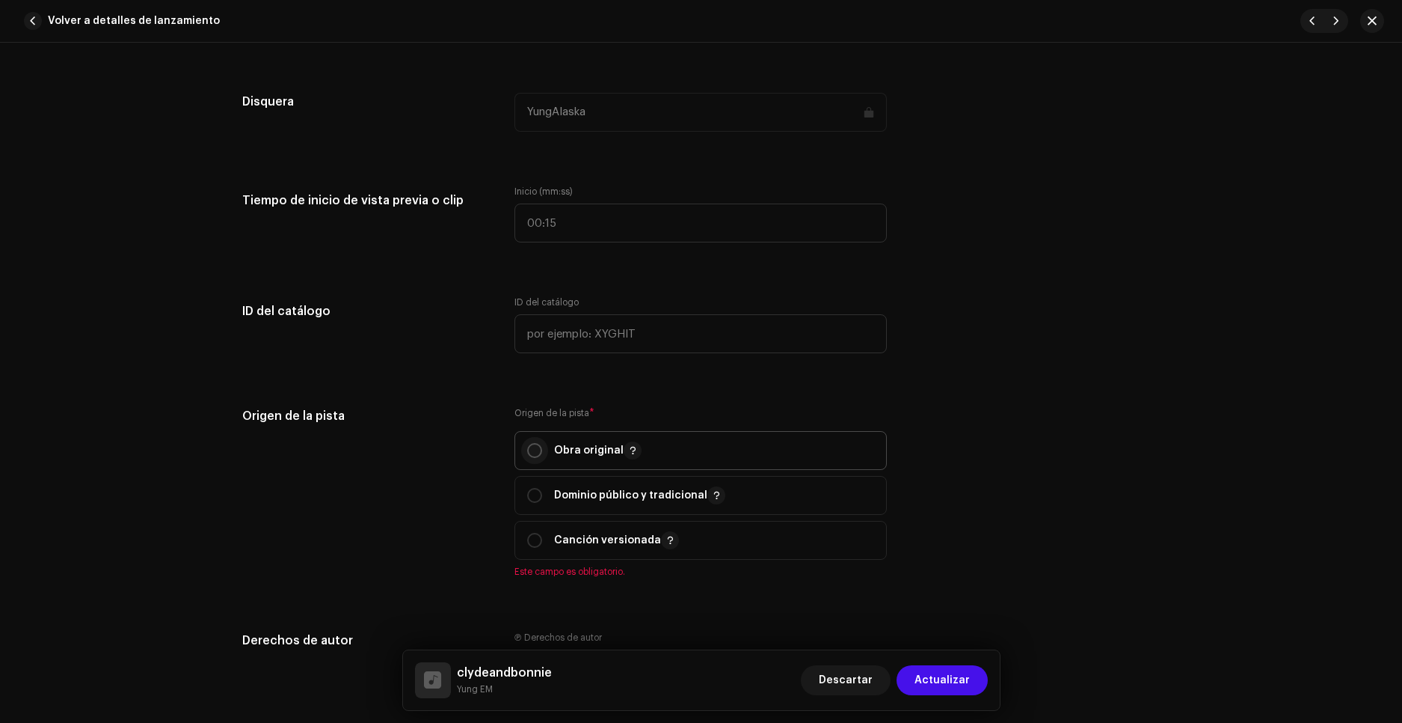
click at [531, 452] on input "radio" at bounding box center [534, 450] width 15 height 15
radio input "true"
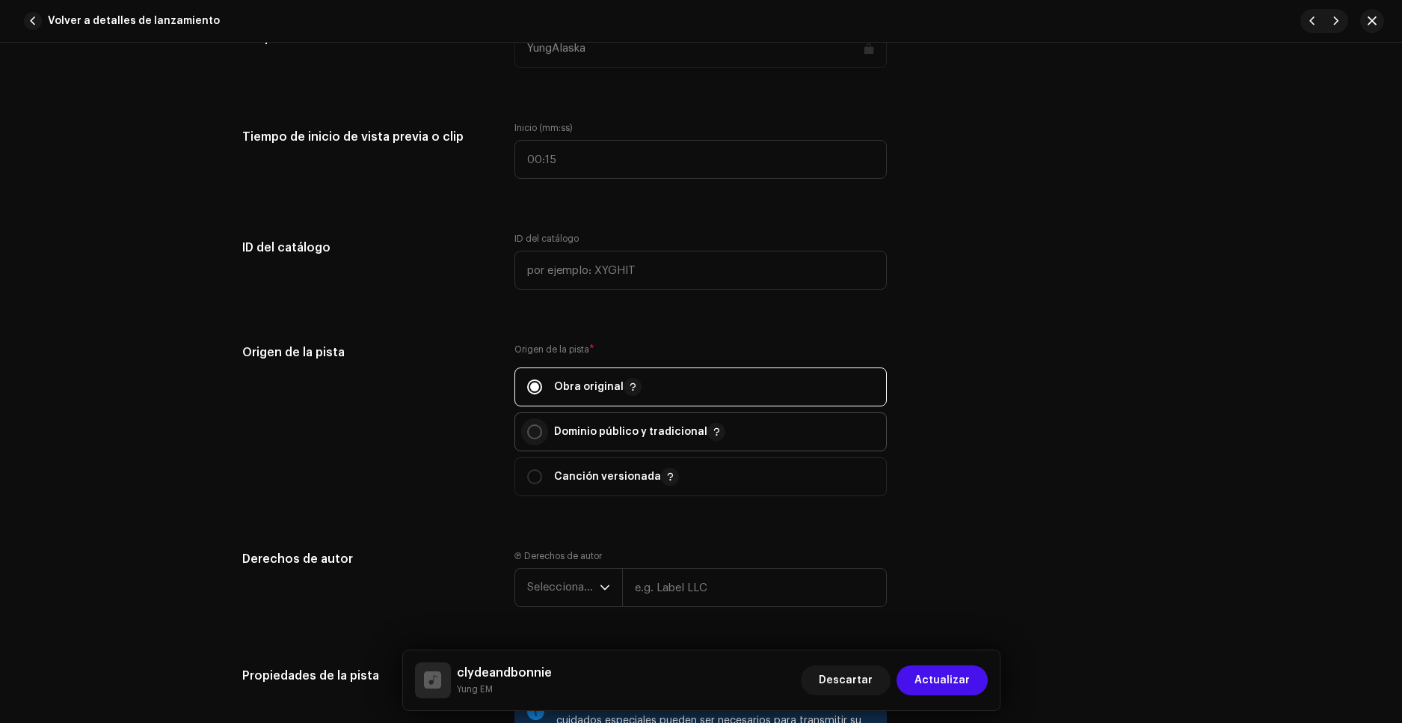
scroll to position [1496, 0]
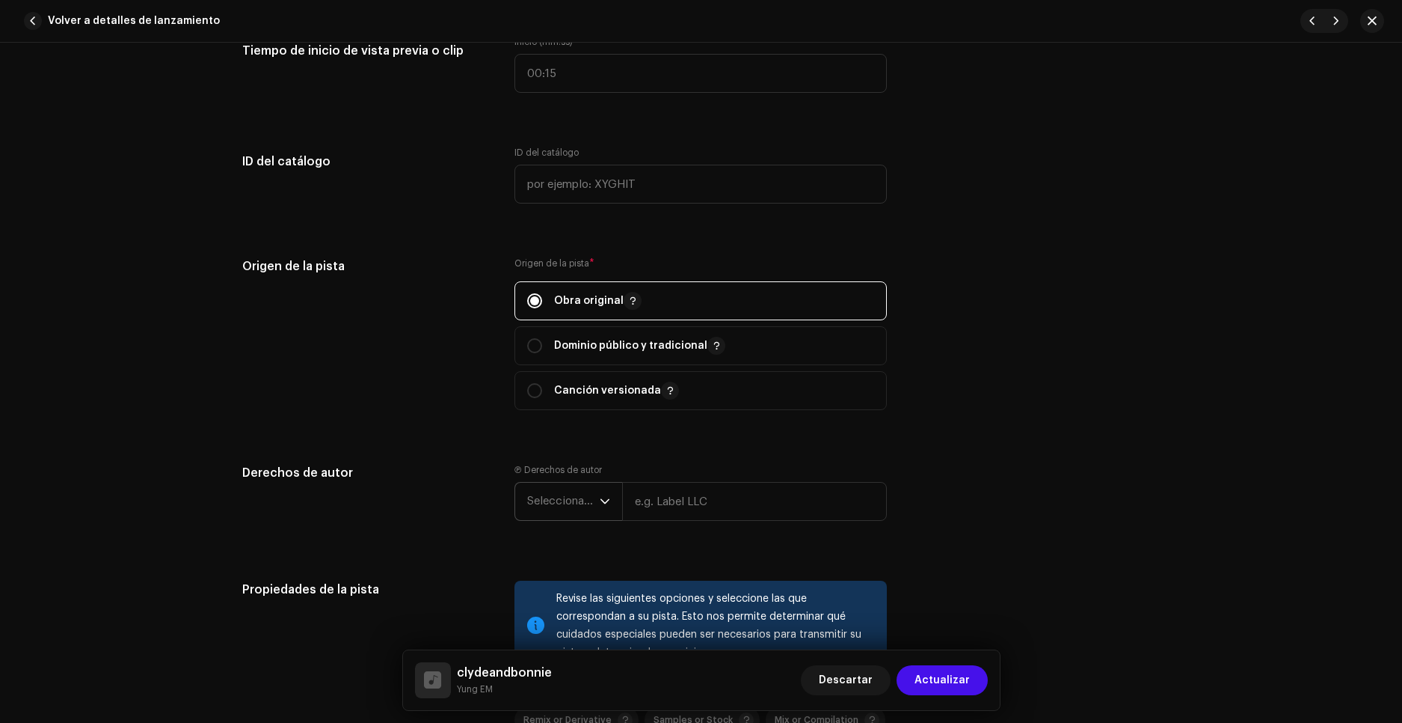
click at [600, 509] on div "dropdown trigger" at bounding box center [605, 500] width 10 height 37
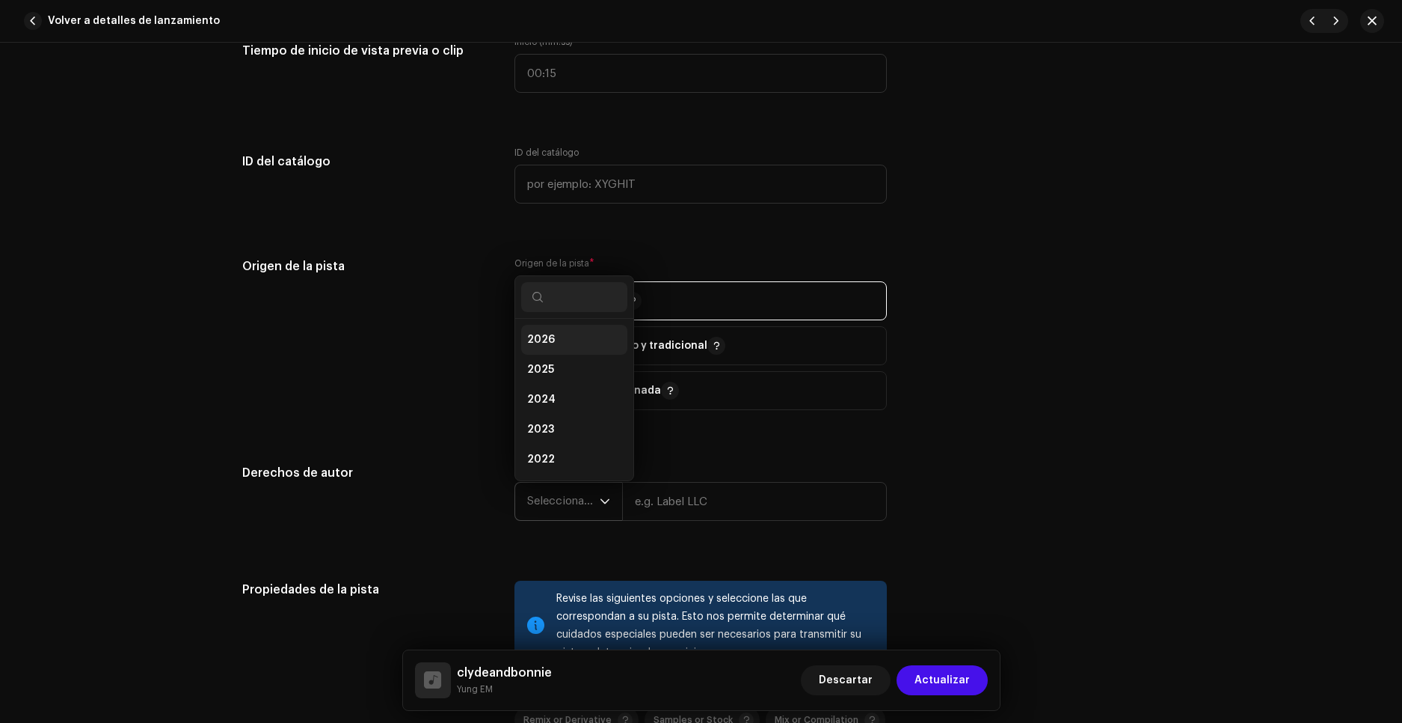
click at [559, 336] on li "2026" at bounding box center [574, 340] width 106 height 30
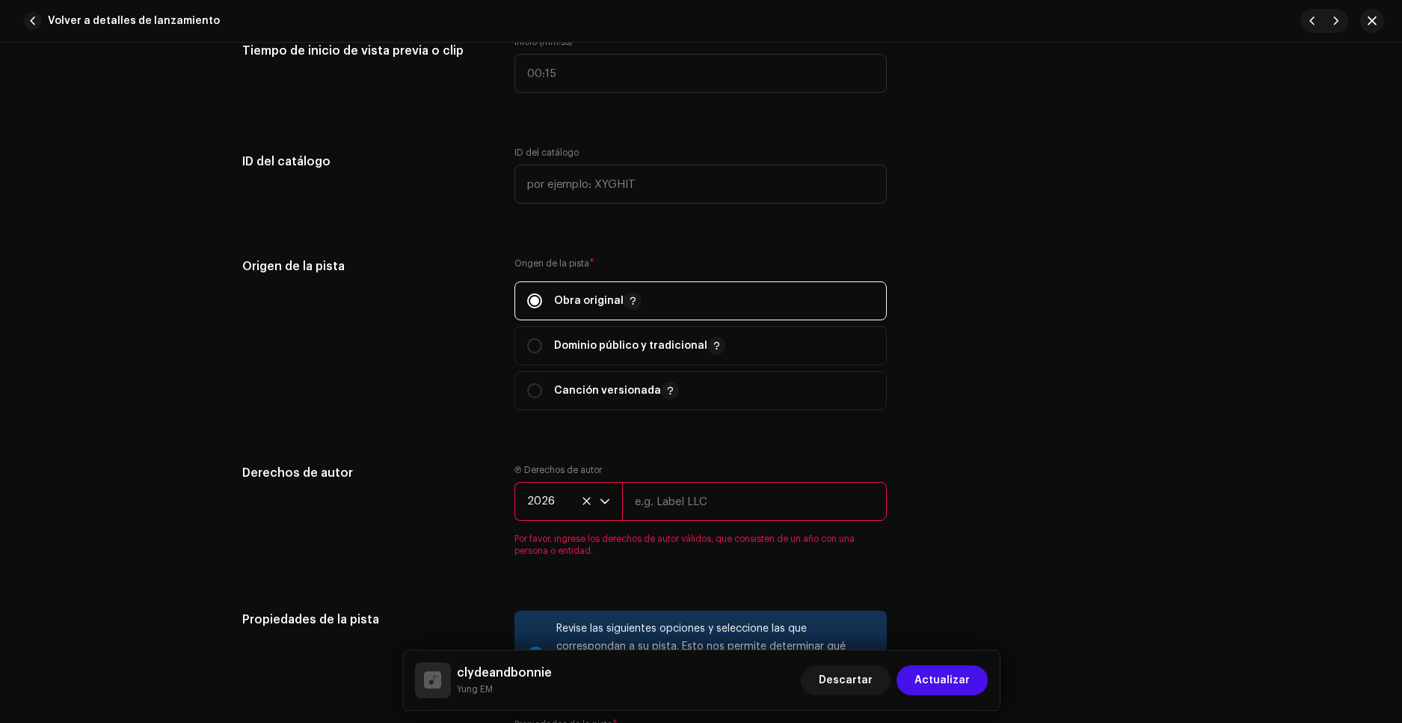
click at [692, 497] on input "text" at bounding box center [754, 501] width 265 height 39
type input "Little EM"
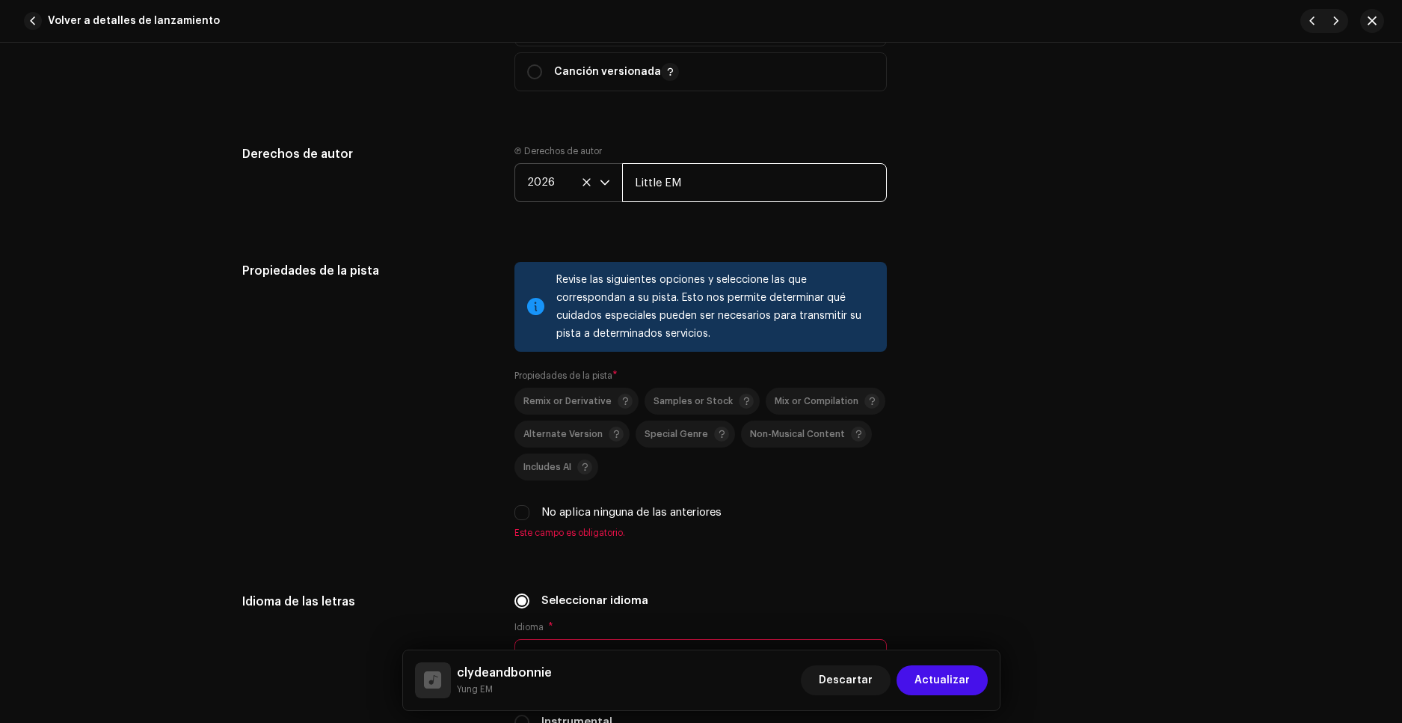
scroll to position [1945, 0]
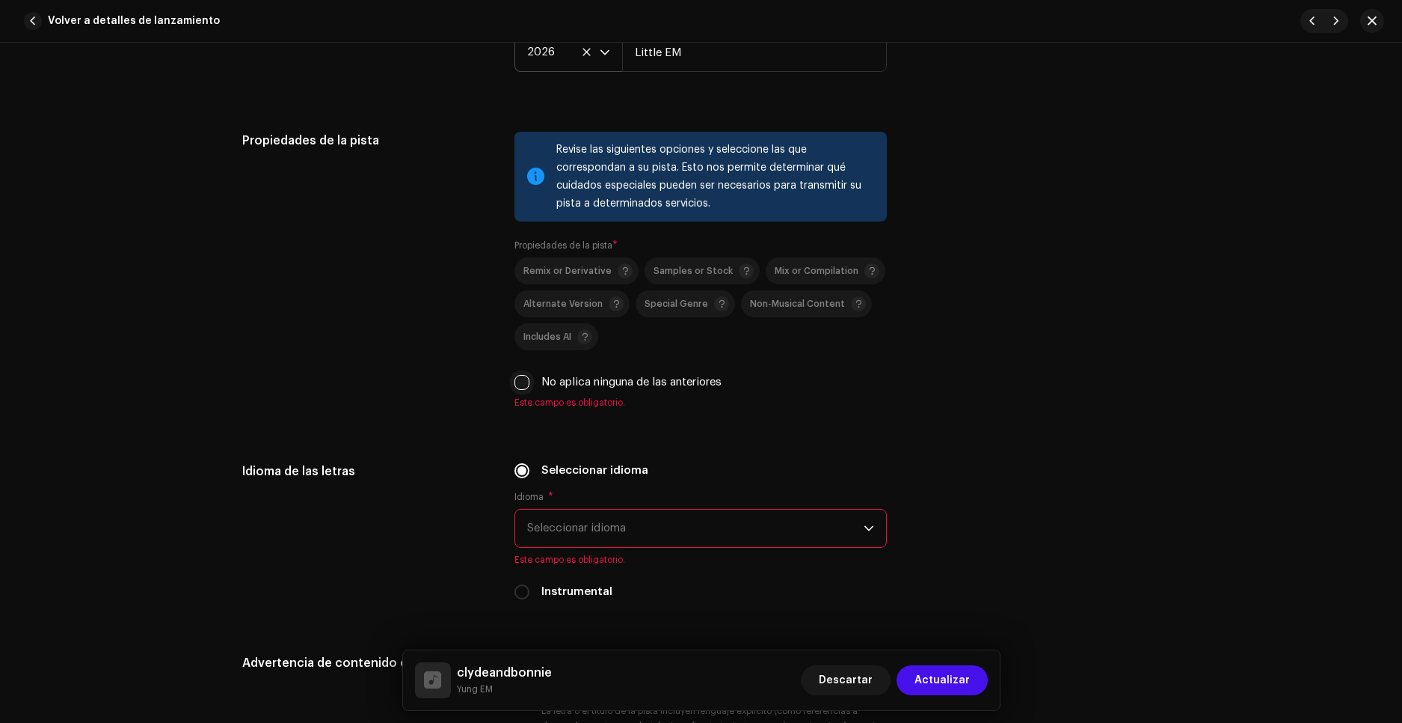
click at [522, 379] on input "No aplica ninguna de las anteriores" at bounding box center [522, 382] width 15 height 15
checkbox input "true"
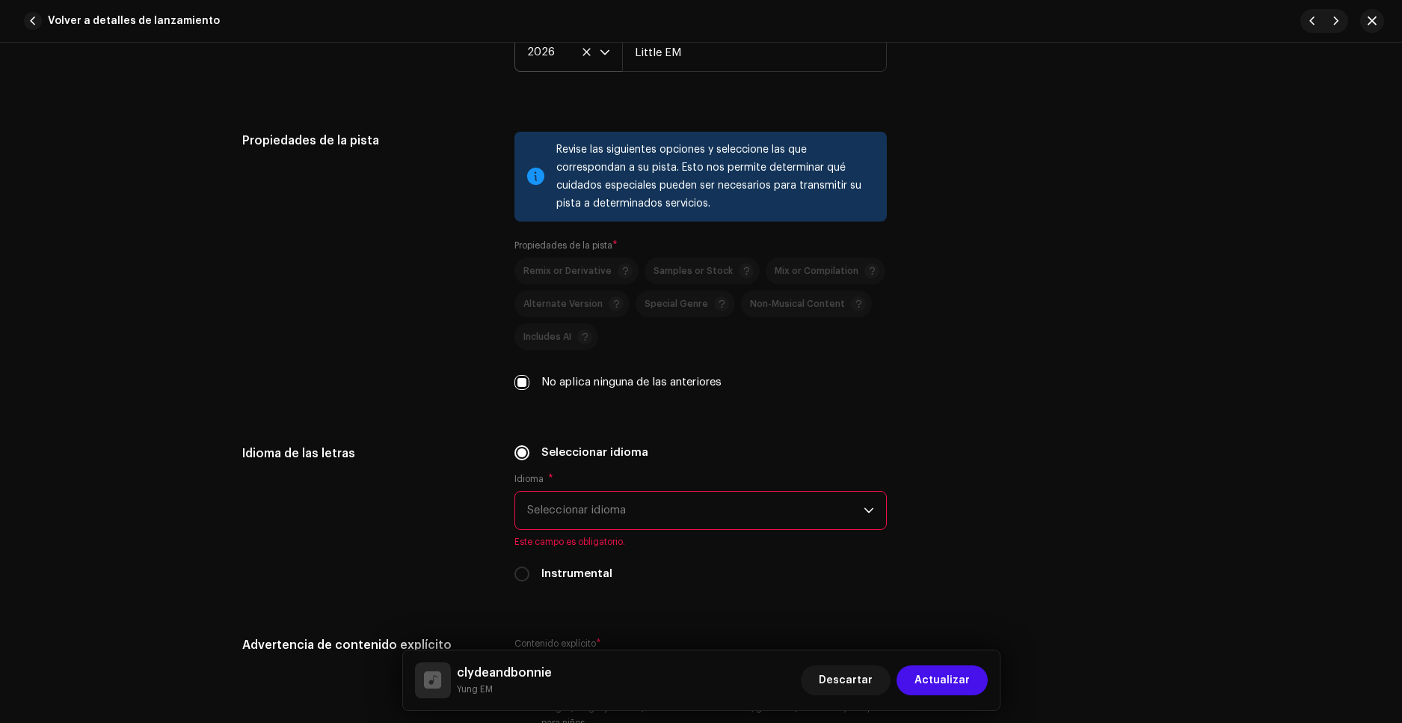
click at [596, 503] on span "Seleccionar idioma" at bounding box center [695, 509] width 337 height 37
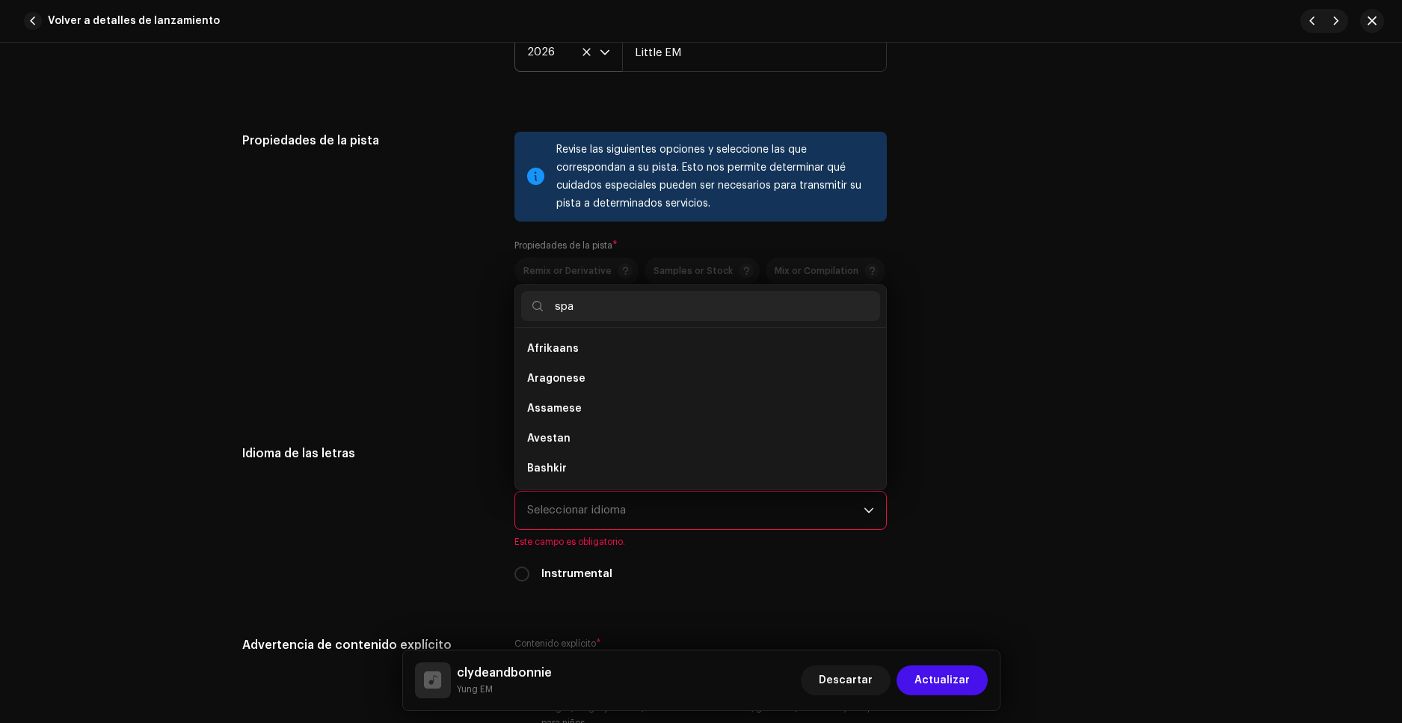
scroll to position [0, 0]
type input "spa"
click at [605, 375] on span "Spanish ([GEOGRAPHIC_DATA])" at bounding box center [608, 378] width 162 height 15
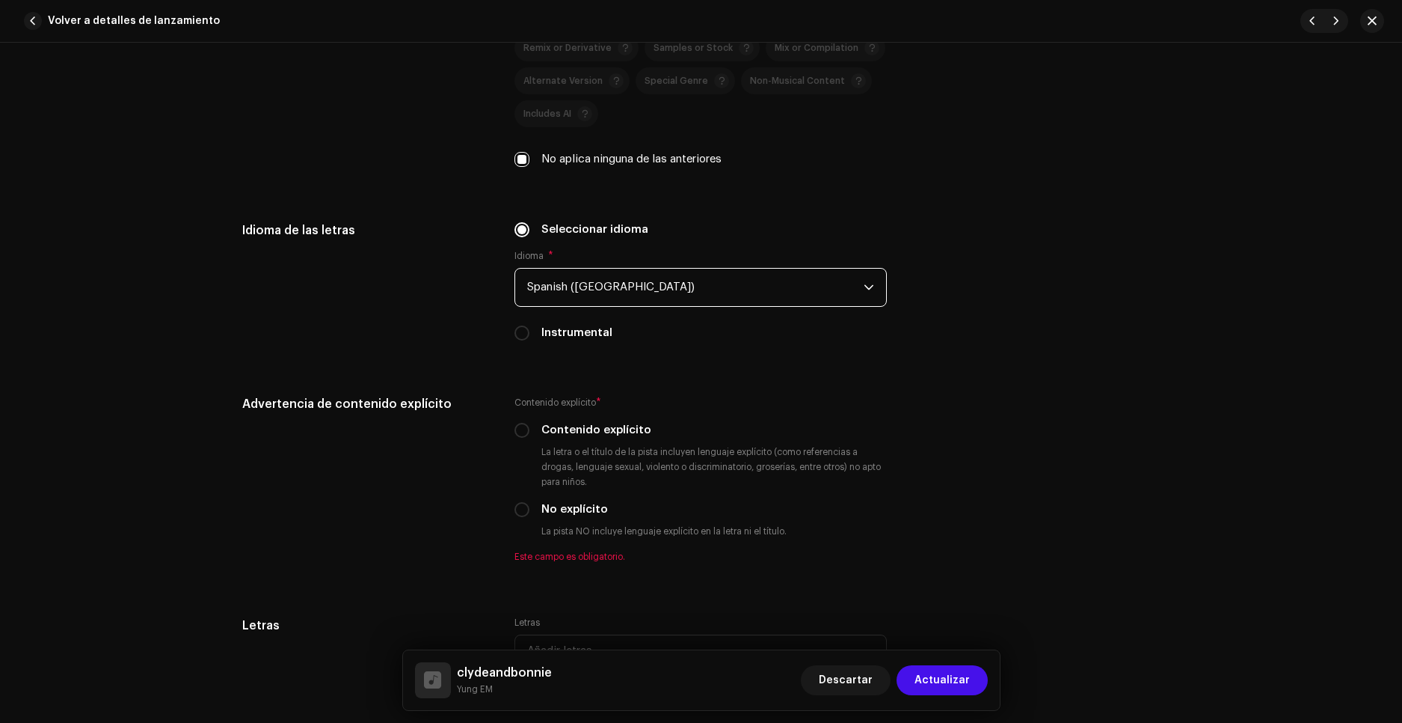
scroll to position [2169, 0]
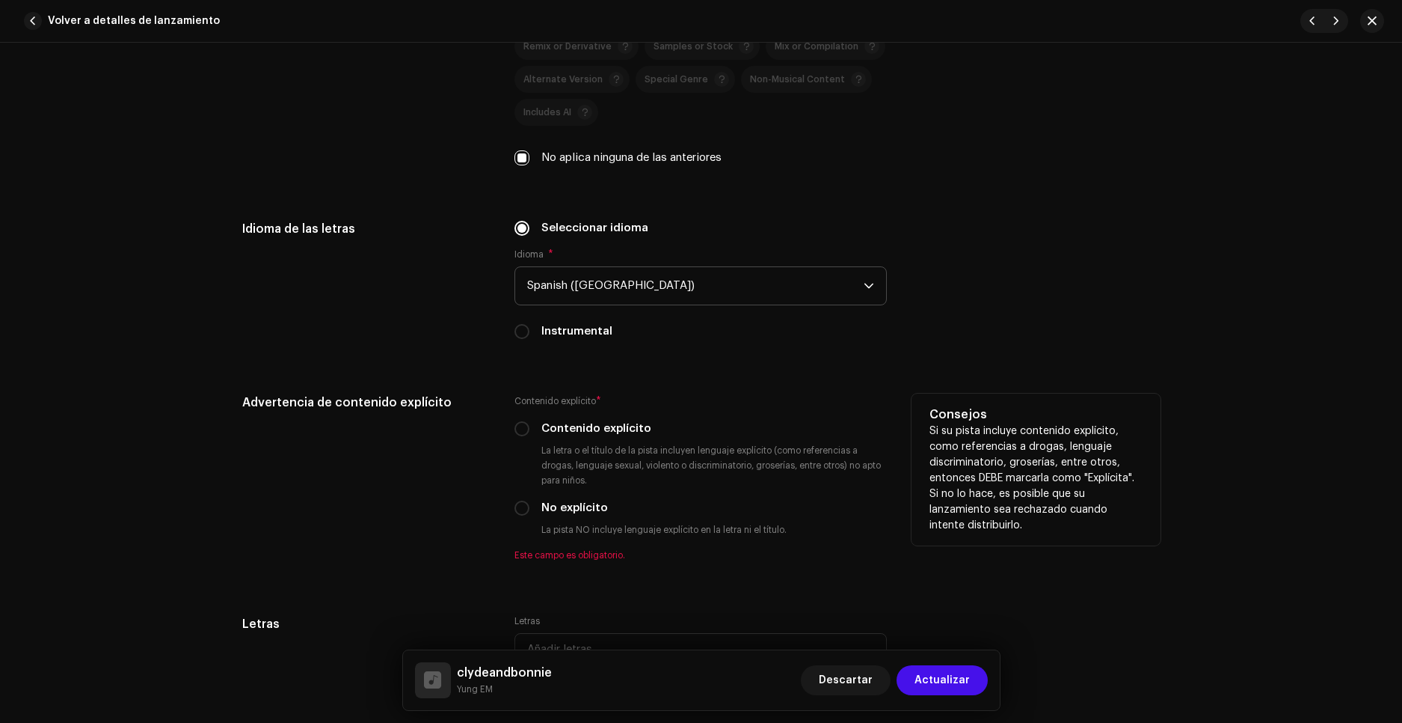
click at [532, 430] on div "Contenido explícito" at bounding box center [701, 428] width 372 height 16
click at [529, 426] on div "Contenido explícito" at bounding box center [701, 428] width 372 height 16
click at [527, 429] on input "Contenido explícito" at bounding box center [522, 428] width 15 height 15
radio input "true"
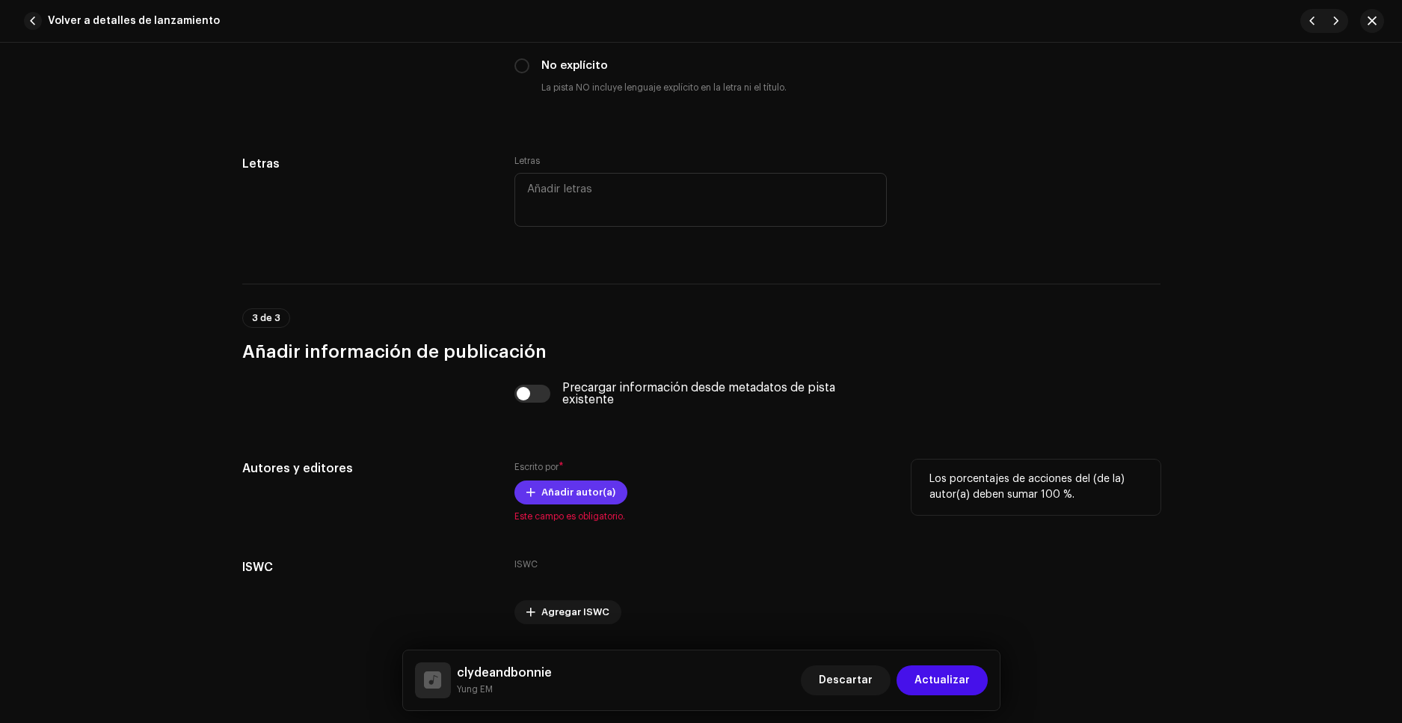
scroll to position [2618, 0]
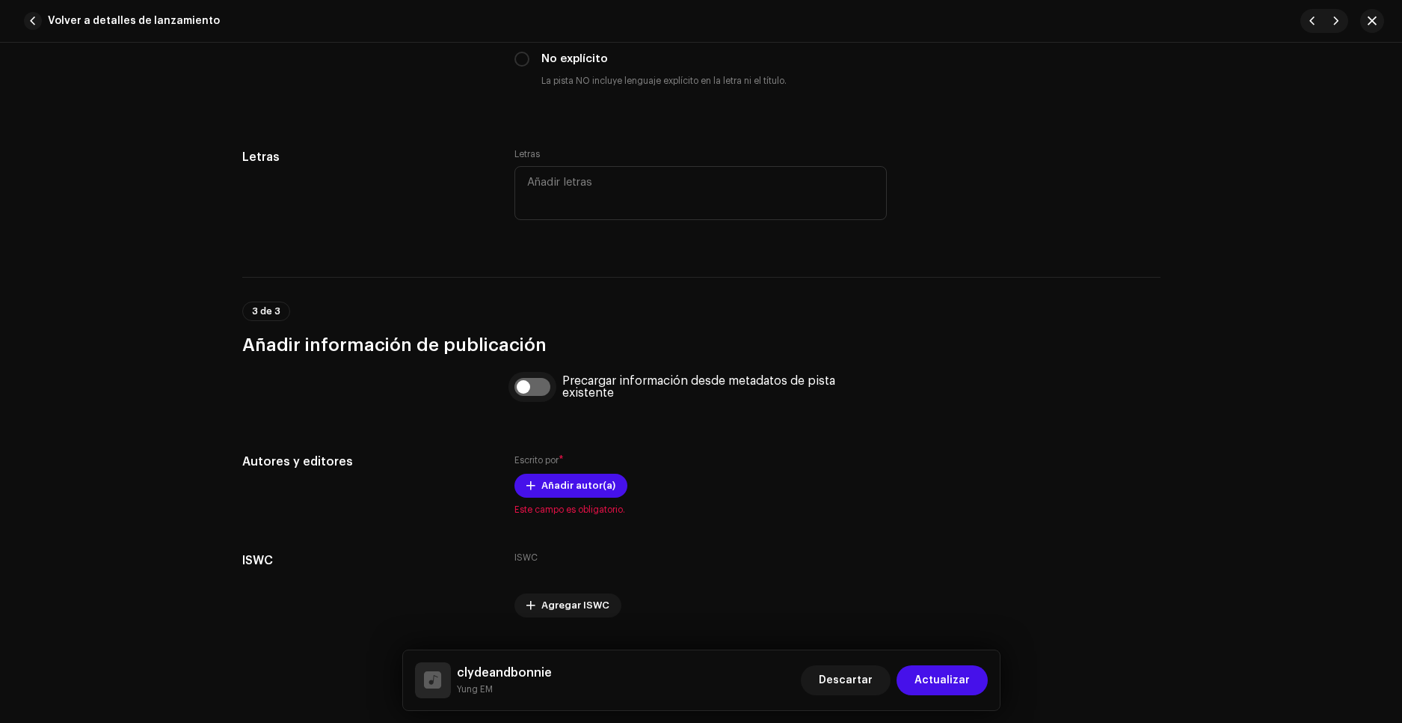
click at [534, 390] on input "checkbox" at bounding box center [533, 387] width 36 height 18
checkbox input "true"
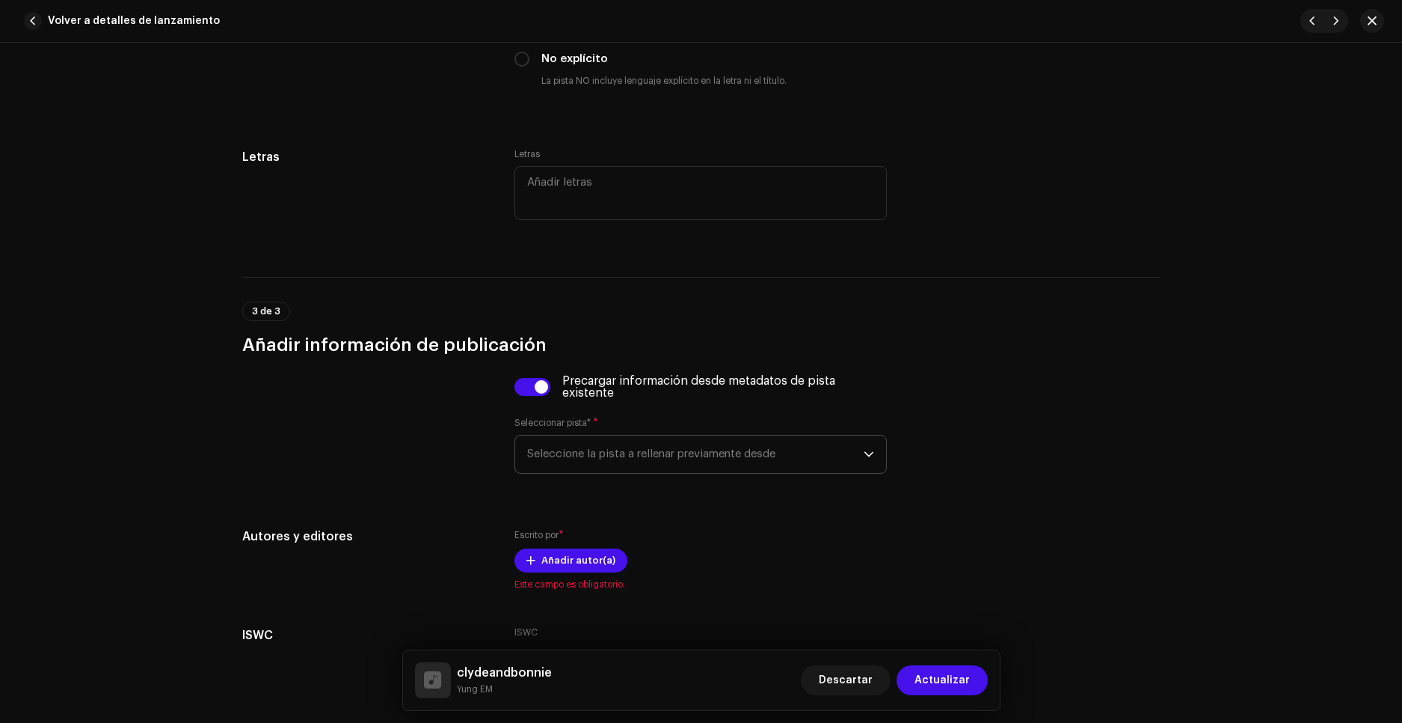
click at [556, 440] on span "Seleccione la pista a rellenar previamente desde" at bounding box center [695, 453] width 337 height 37
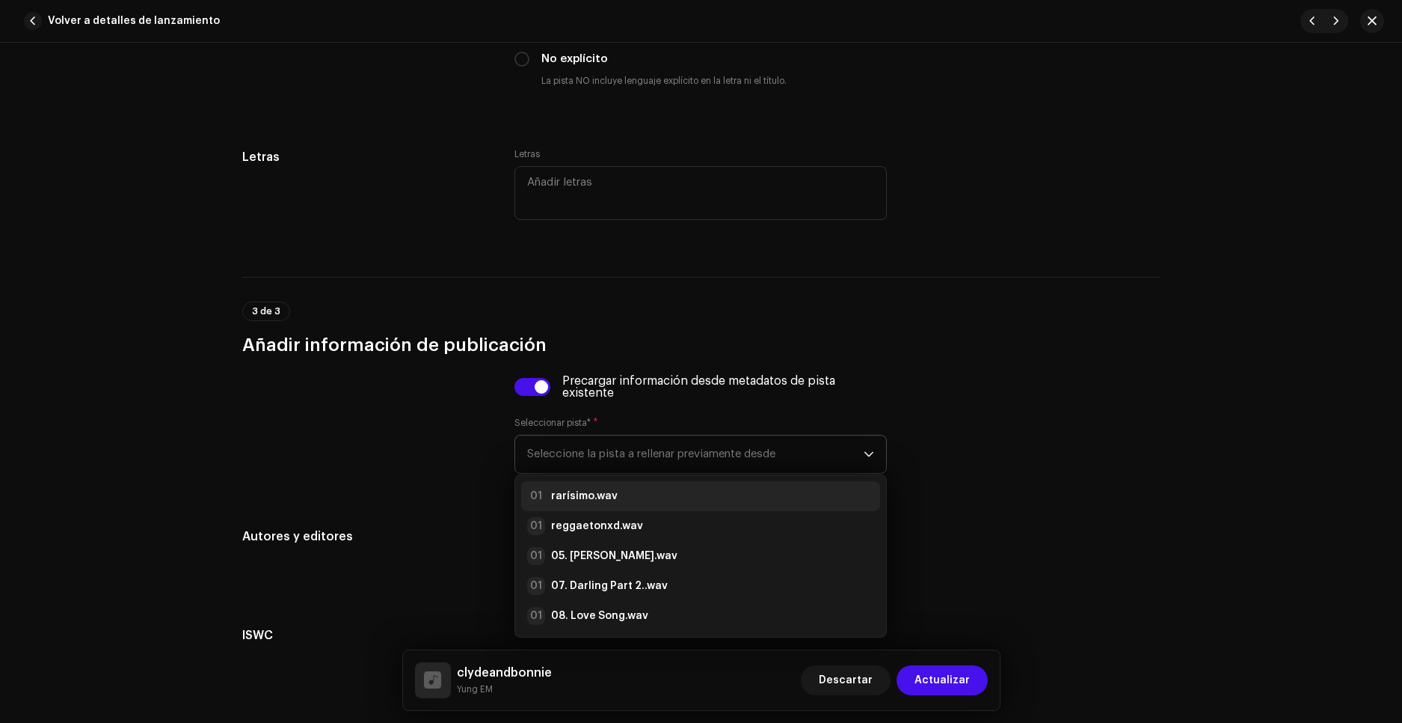
click at [570, 490] on strong "rarísimo.wav" at bounding box center [584, 495] width 67 height 15
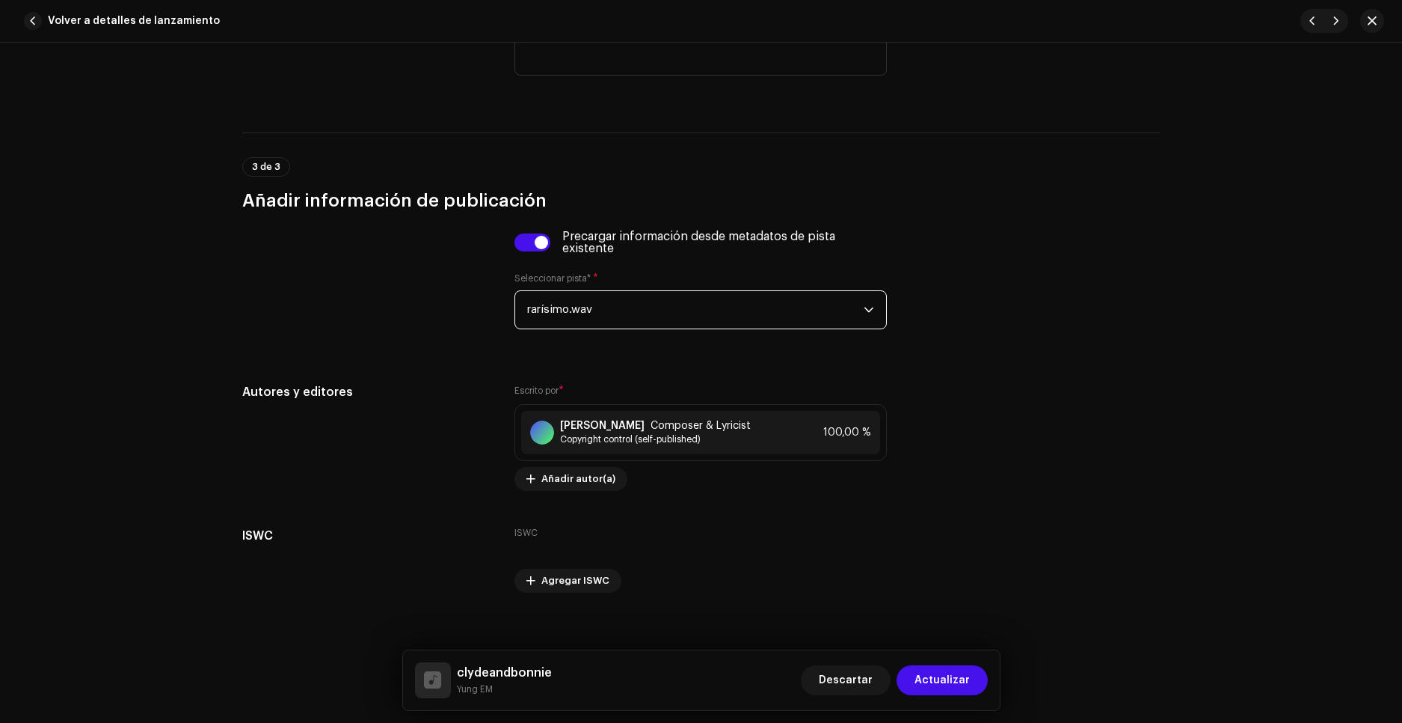
scroll to position [2776, 0]
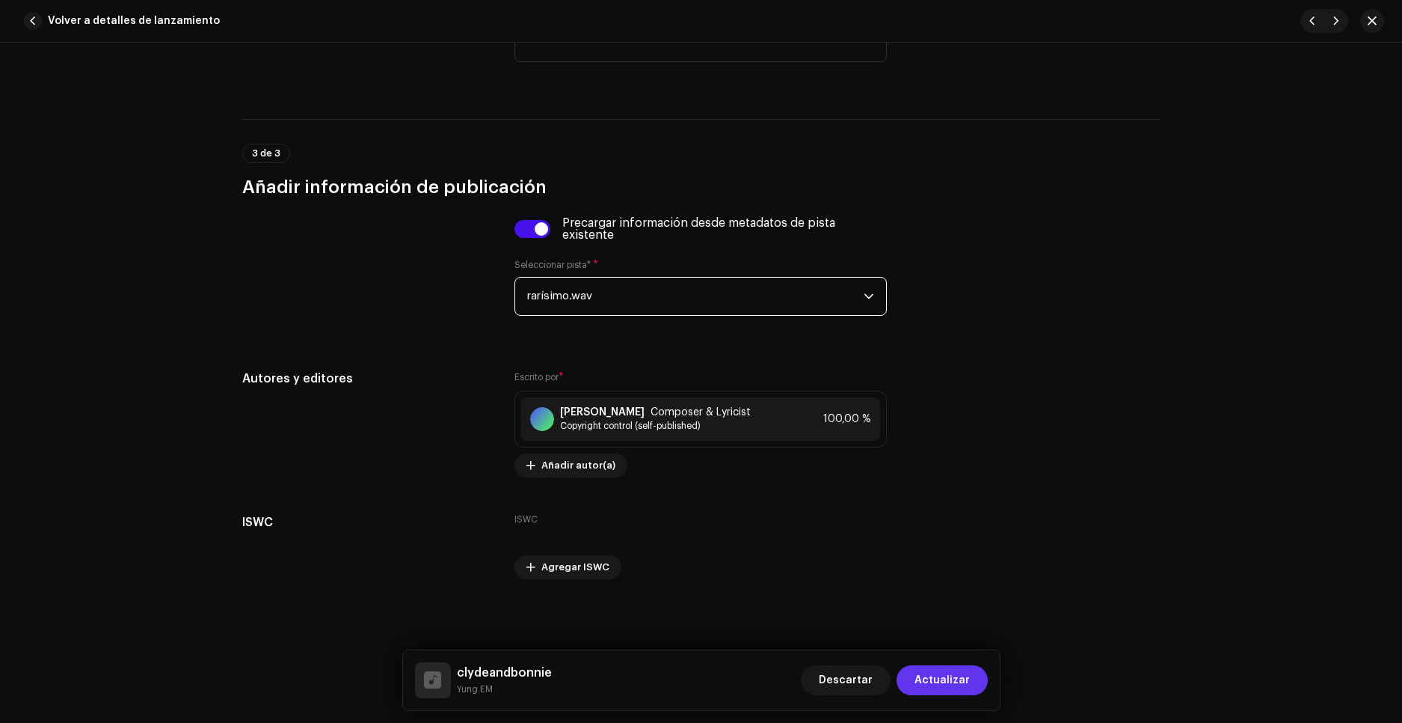
click at [933, 678] on span "Actualizar" at bounding box center [942, 680] width 55 height 30
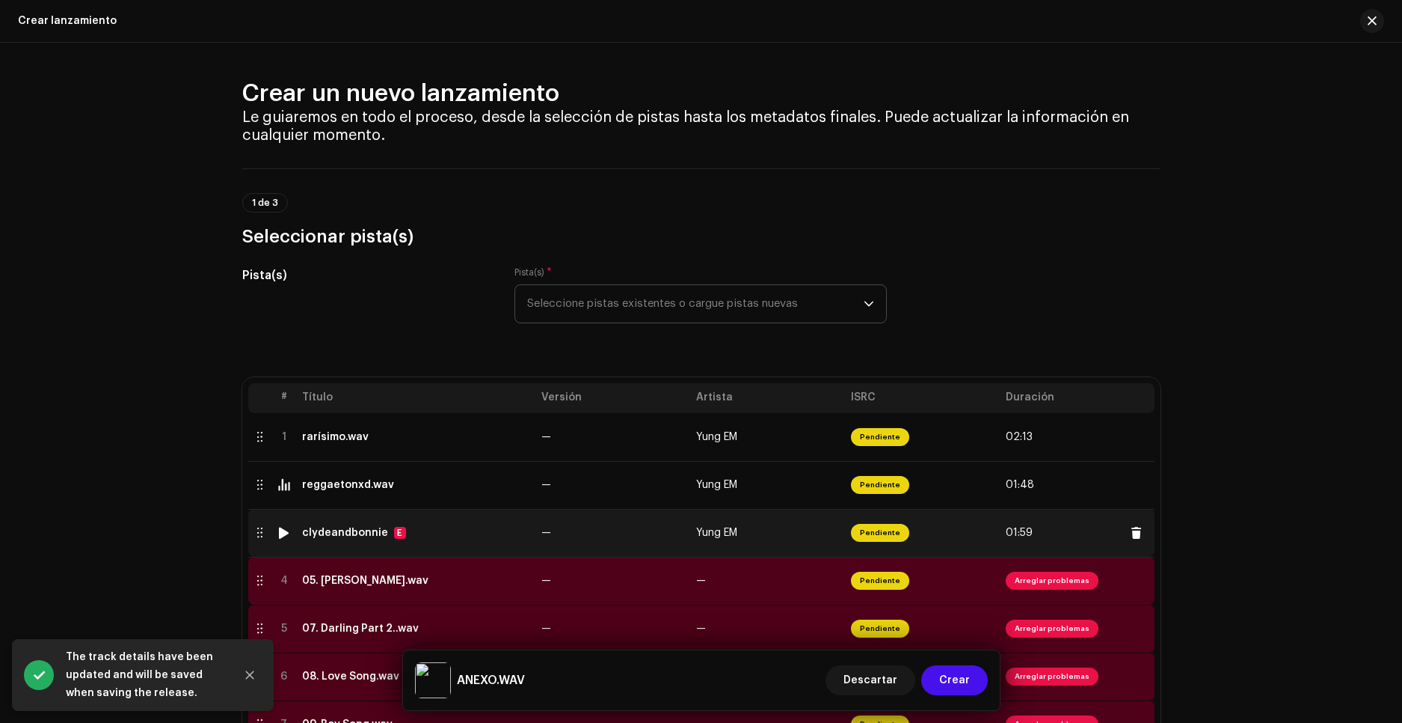
click at [283, 535] on div at bounding box center [283, 533] width 11 height 12
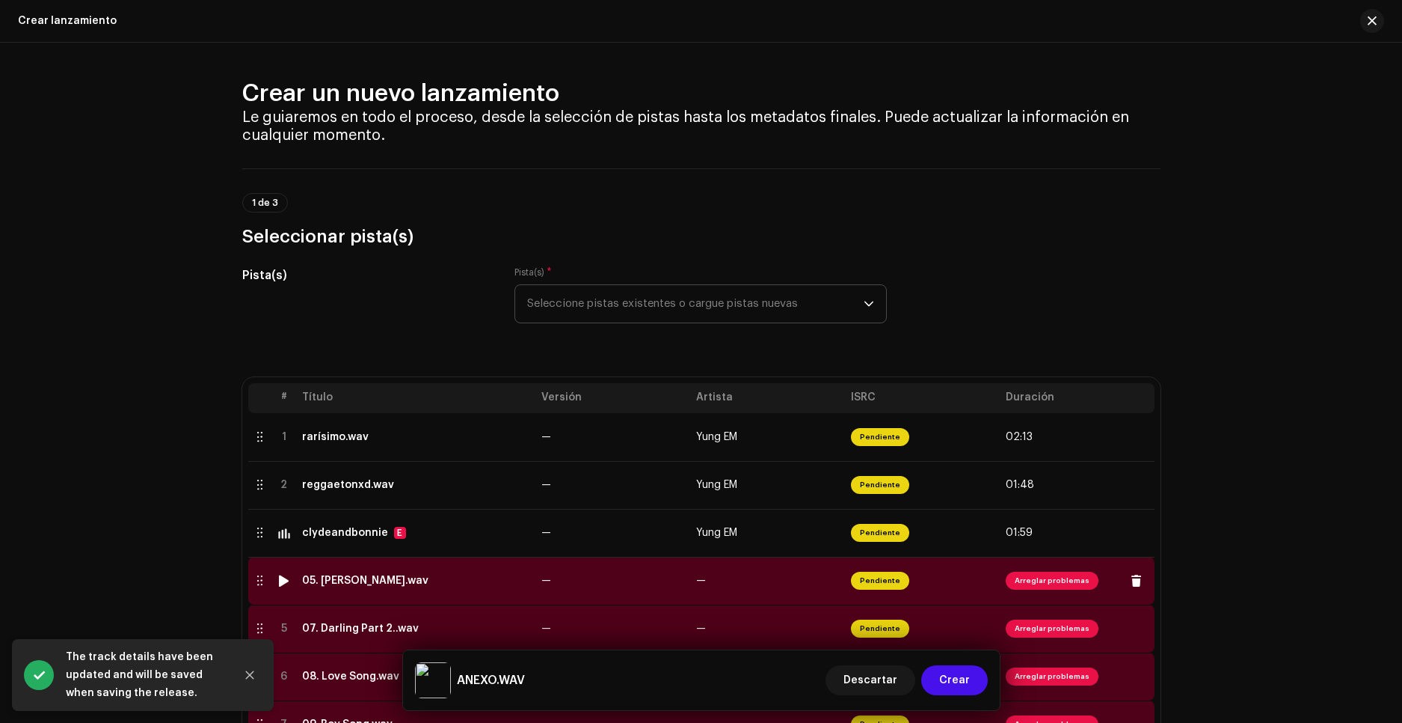
click at [1058, 583] on span "Arreglar problemas" at bounding box center [1052, 580] width 93 height 18
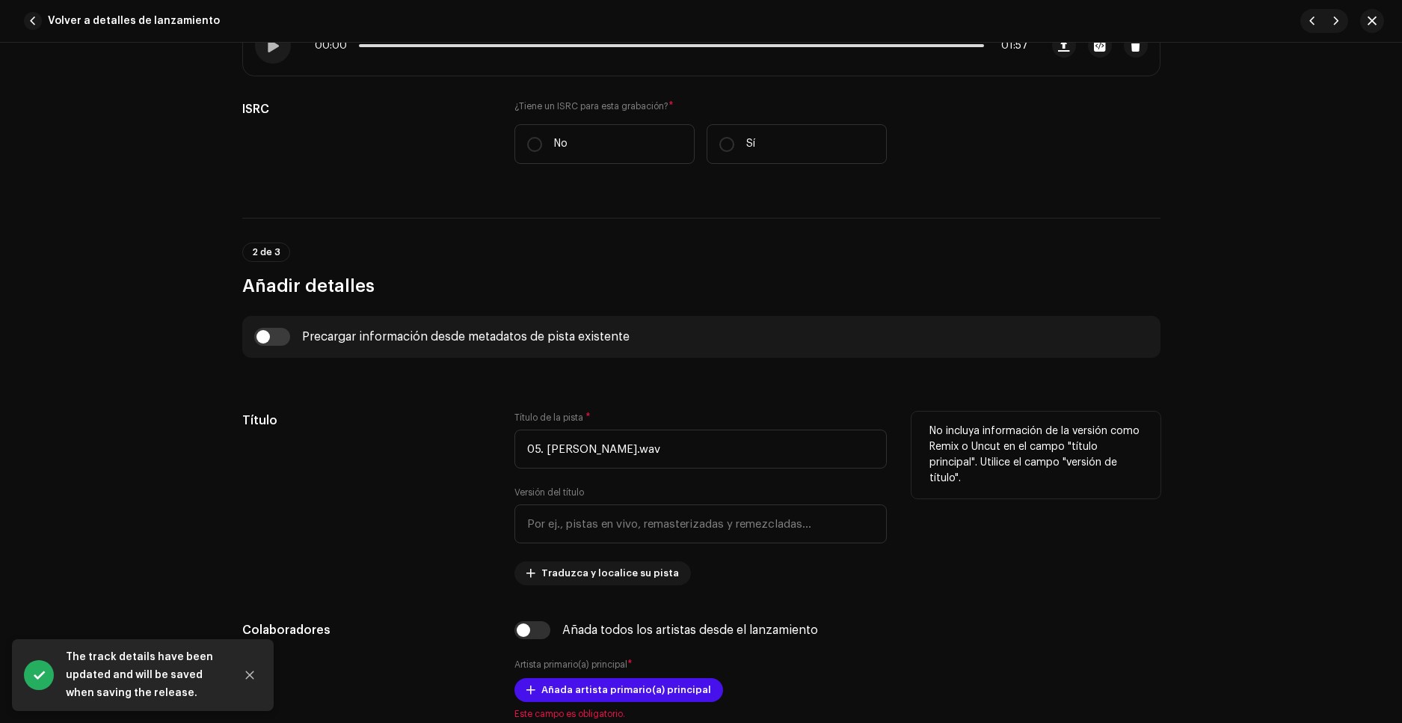
scroll to position [299, 0]
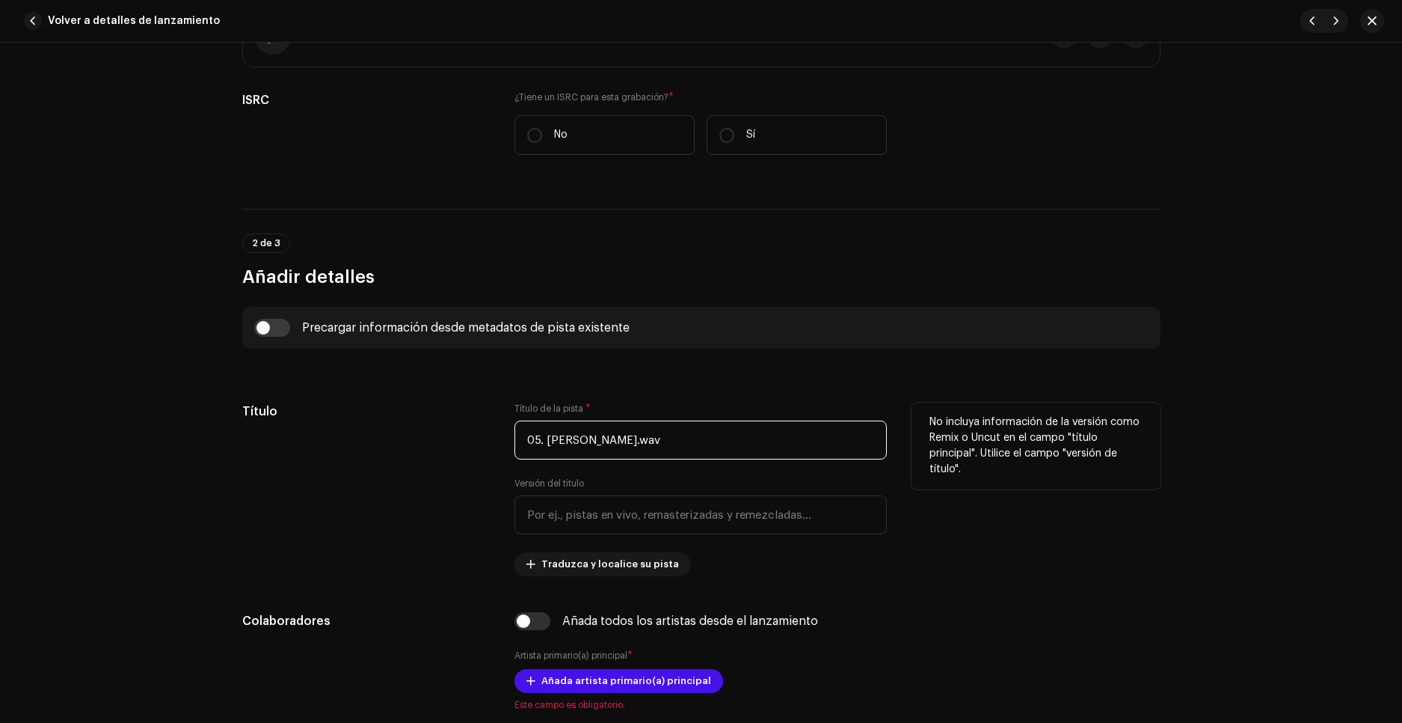
drag, startPoint x: 545, startPoint y: 446, endPoint x: 480, endPoint y: 446, distance: 64.3
click at [482, 446] on div "Título Título de la pista * 05. [PERSON_NAME].wav Versión del título Traduzca y…" at bounding box center [701, 489] width 918 height 174
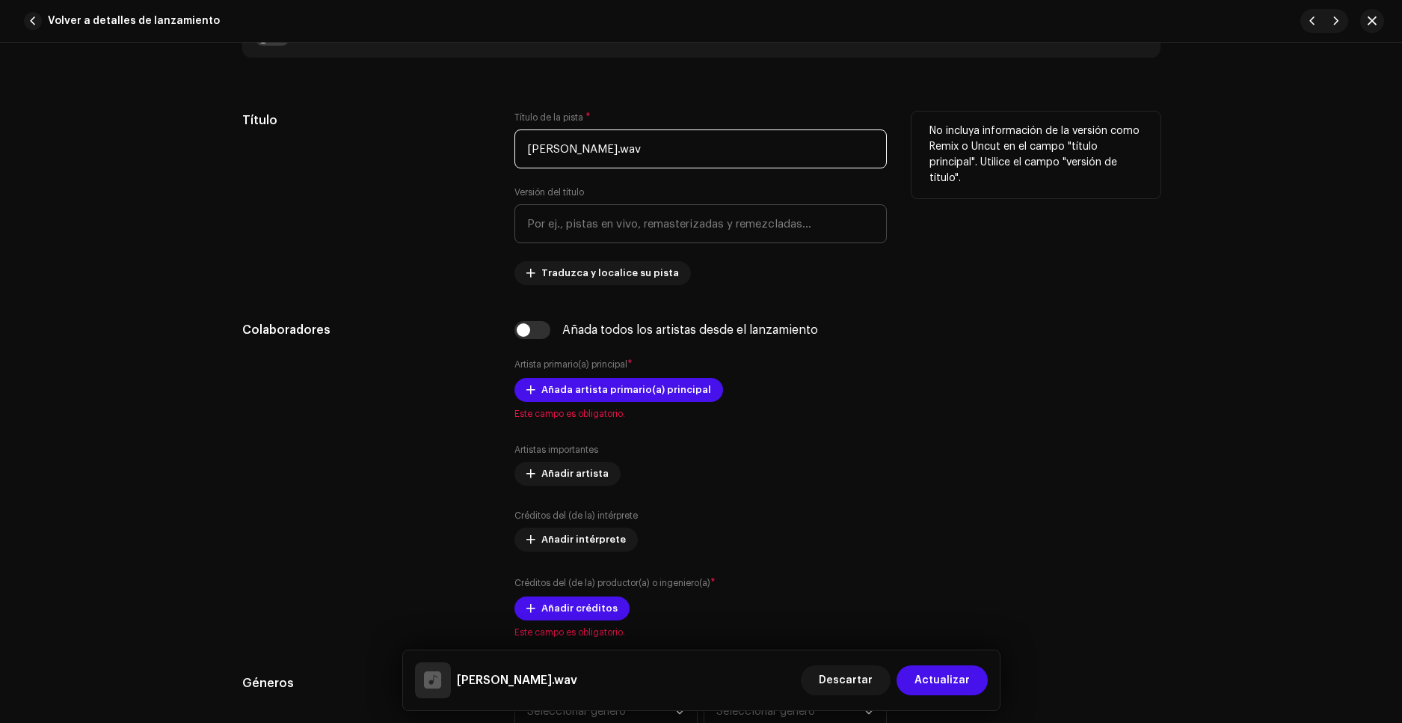
scroll to position [598, 0]
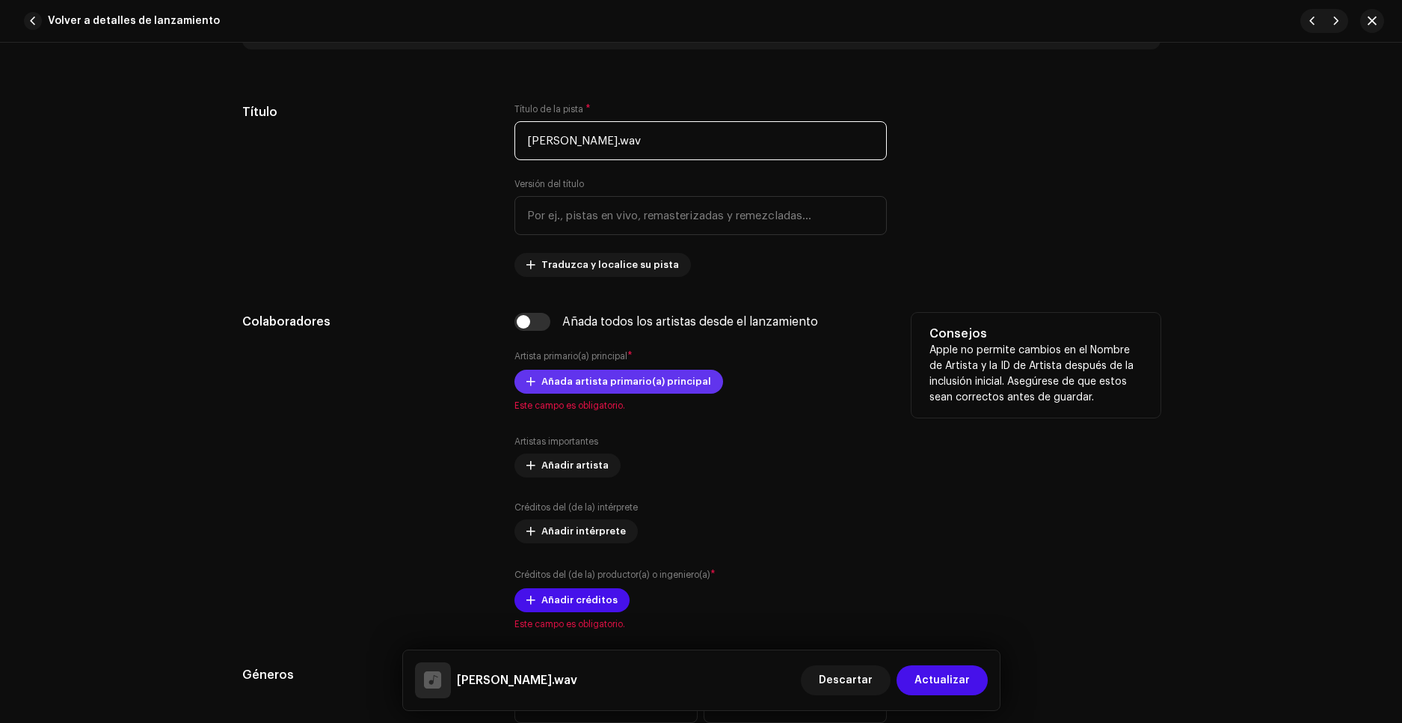
type input "[PERSON_NAME].wav"
click at [560, 379] on span "Añada artista primario(a) principal" at bounding box center [627, 381] width 170 height 30
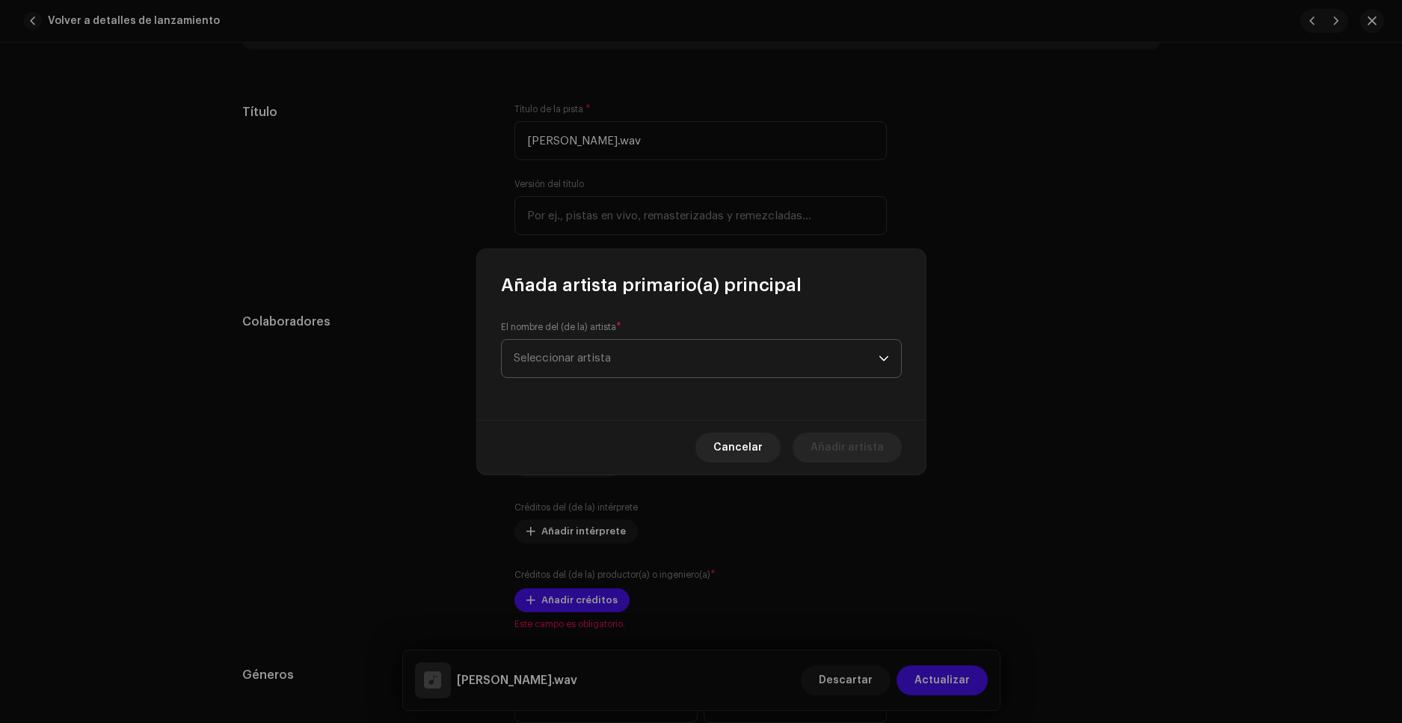
click at [562, 364] on span "Seleccionar artista" at bounding box center [696, 358] width 365 height 37
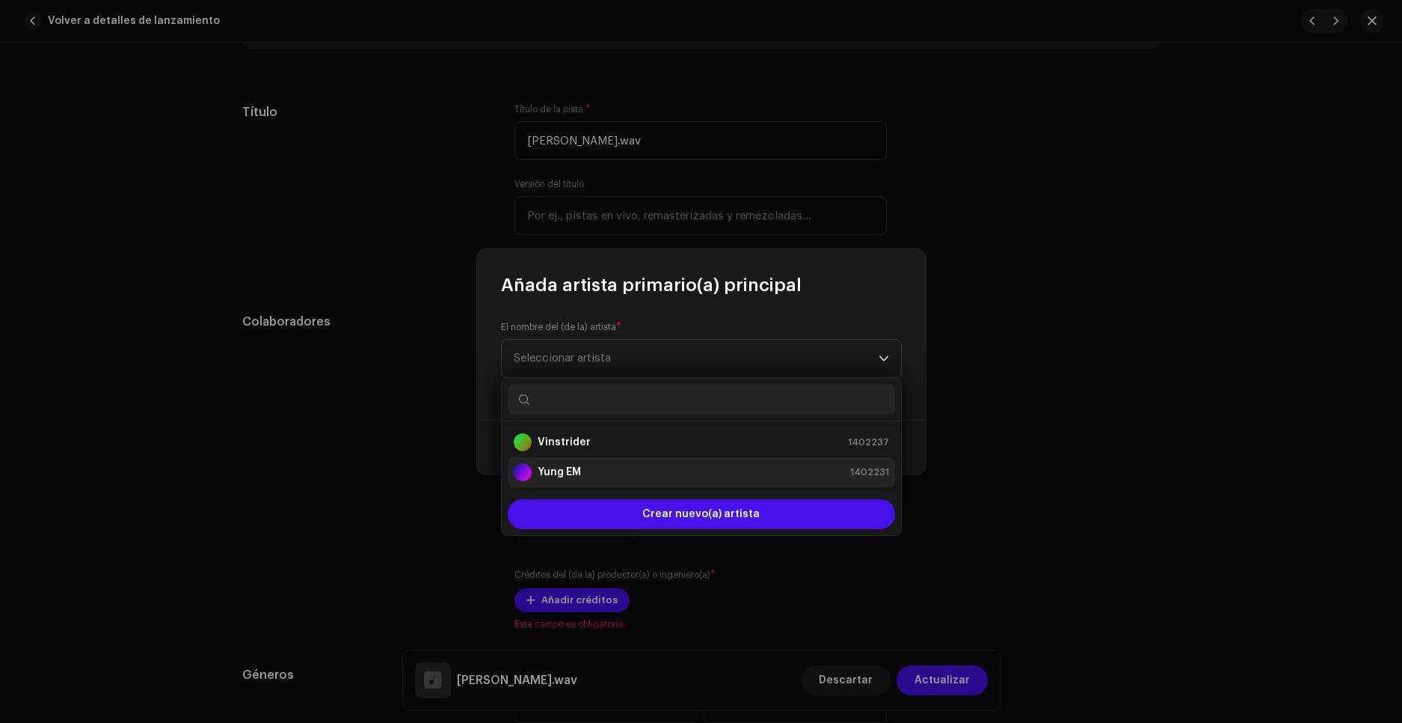
click at [577, 465] on strong "Yung EM" at bounding box center [559, 471] width 43 height 15
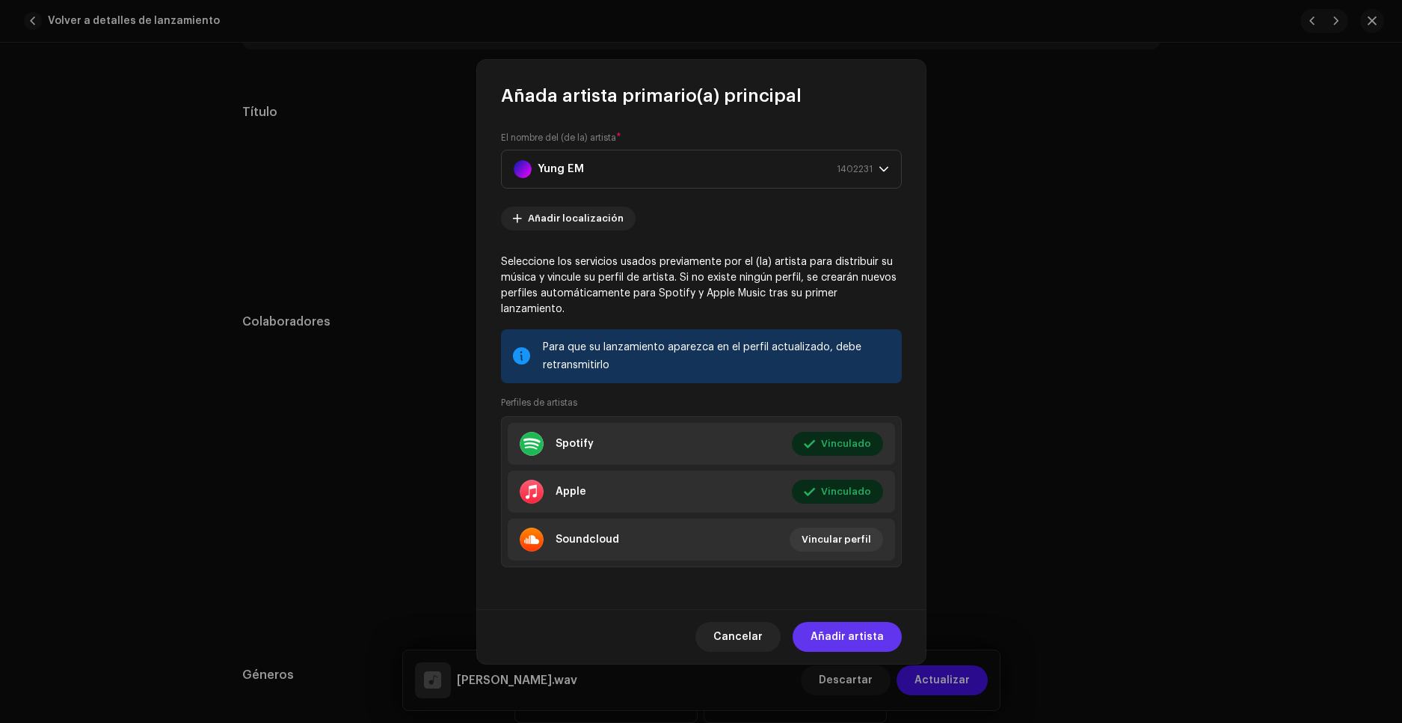
click at [854, 629] on span "Añadir artista" at bounding box center [847, 637] width 73 height 30
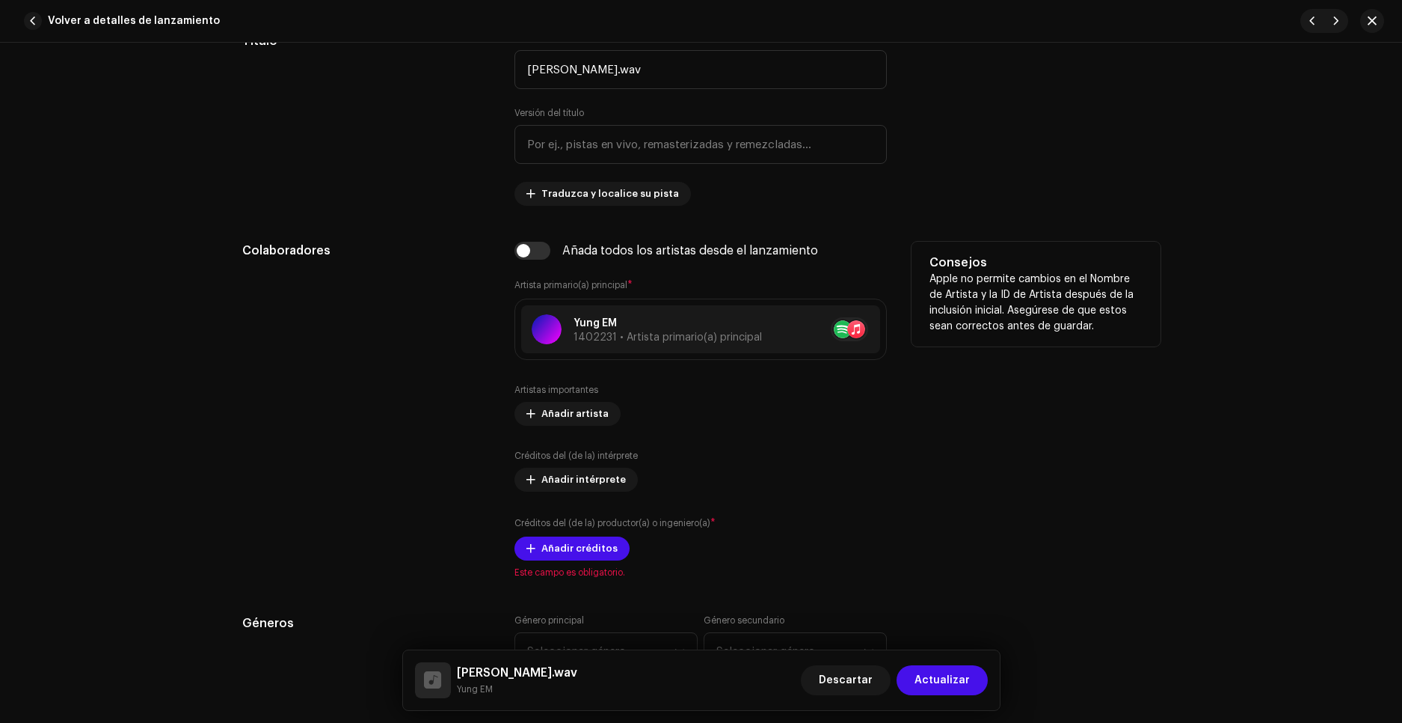
scroll to position [748, 0]
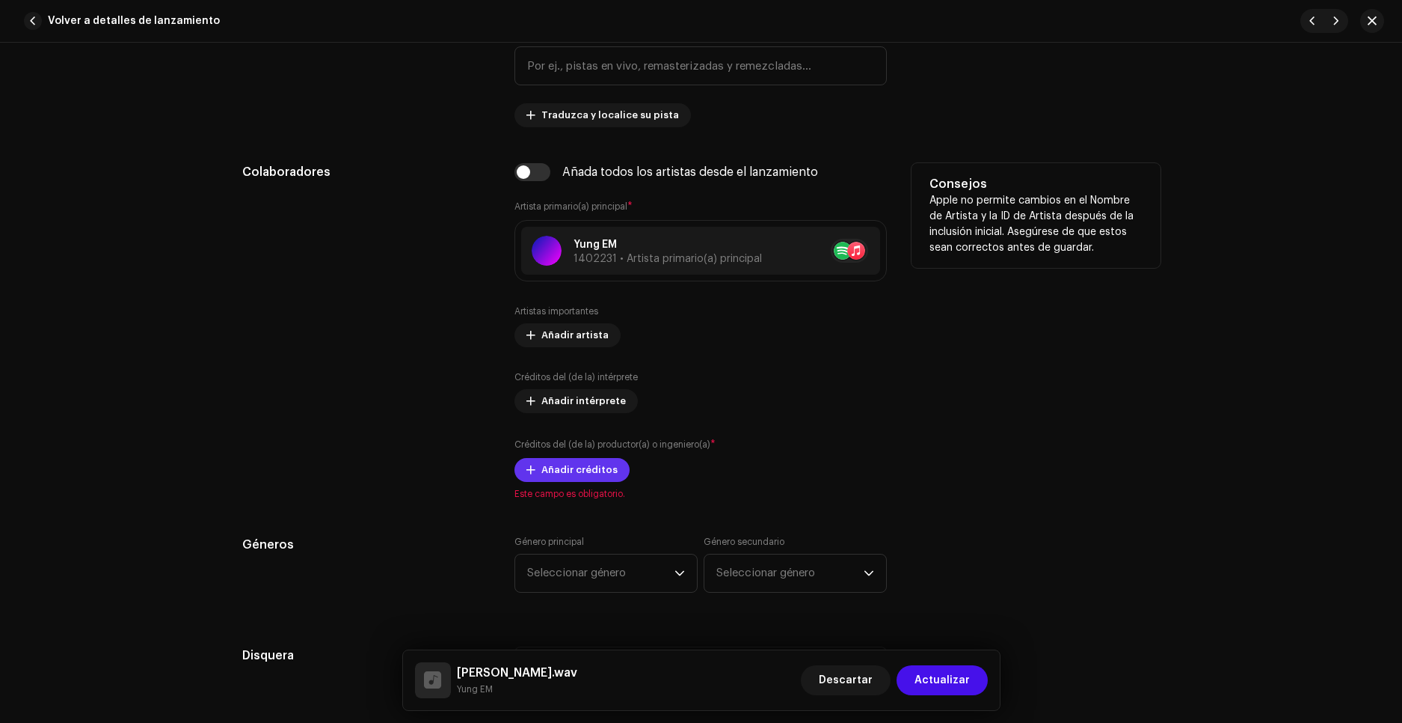
click at [580, 477] on span "Añadir créditos" at bounding box center [580, 470] width 76 height 30
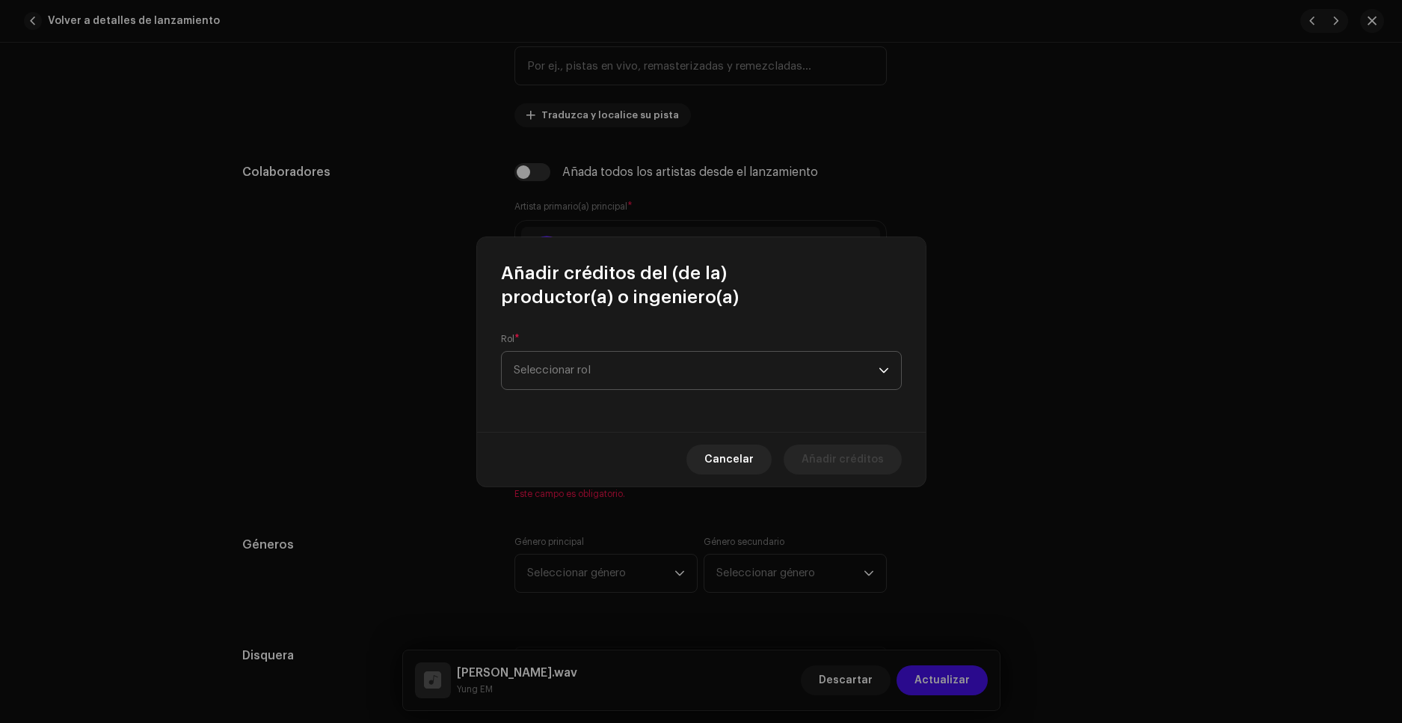
click at [587, 370] on span "Seleccionar rol" at bounding box center [696, 370] width 365 height 37
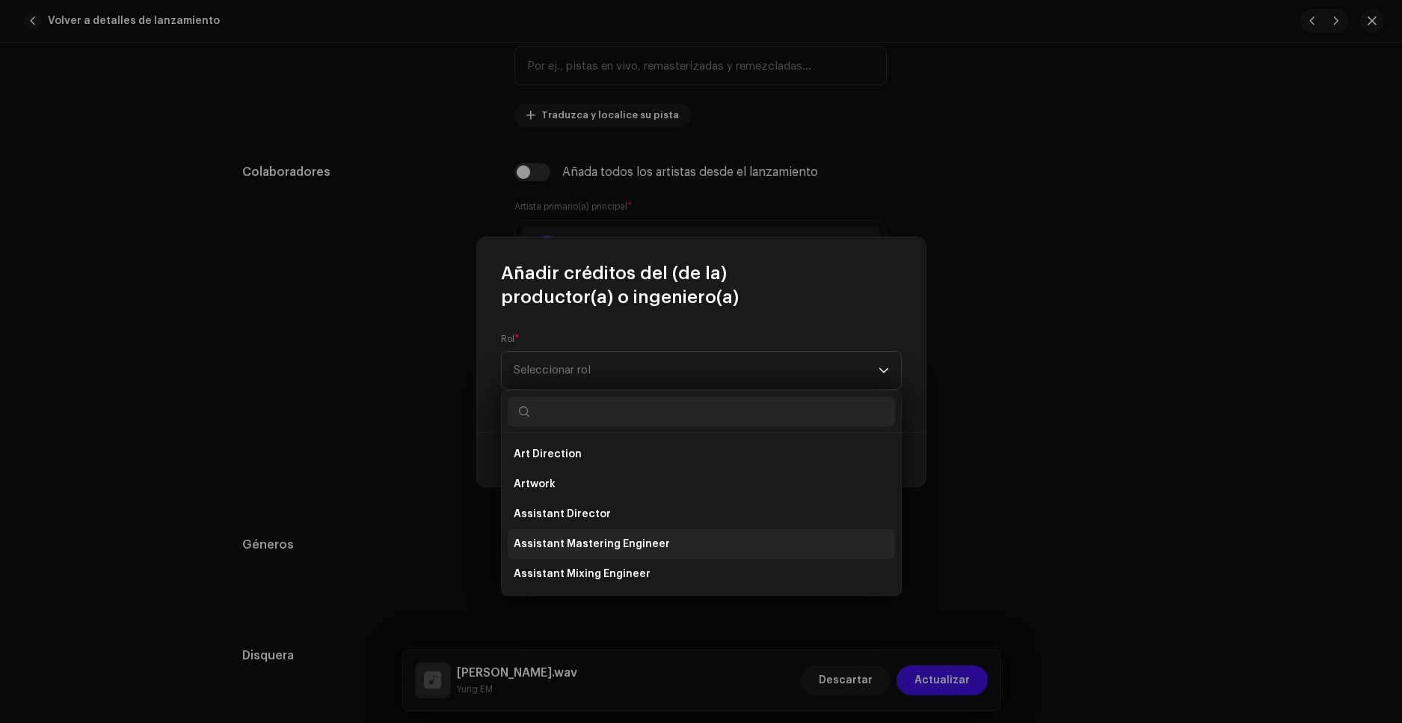
click at [622, 536] on span "Assistant Mastering Engineer" at bounding box center [592, 543] width 156 height 15
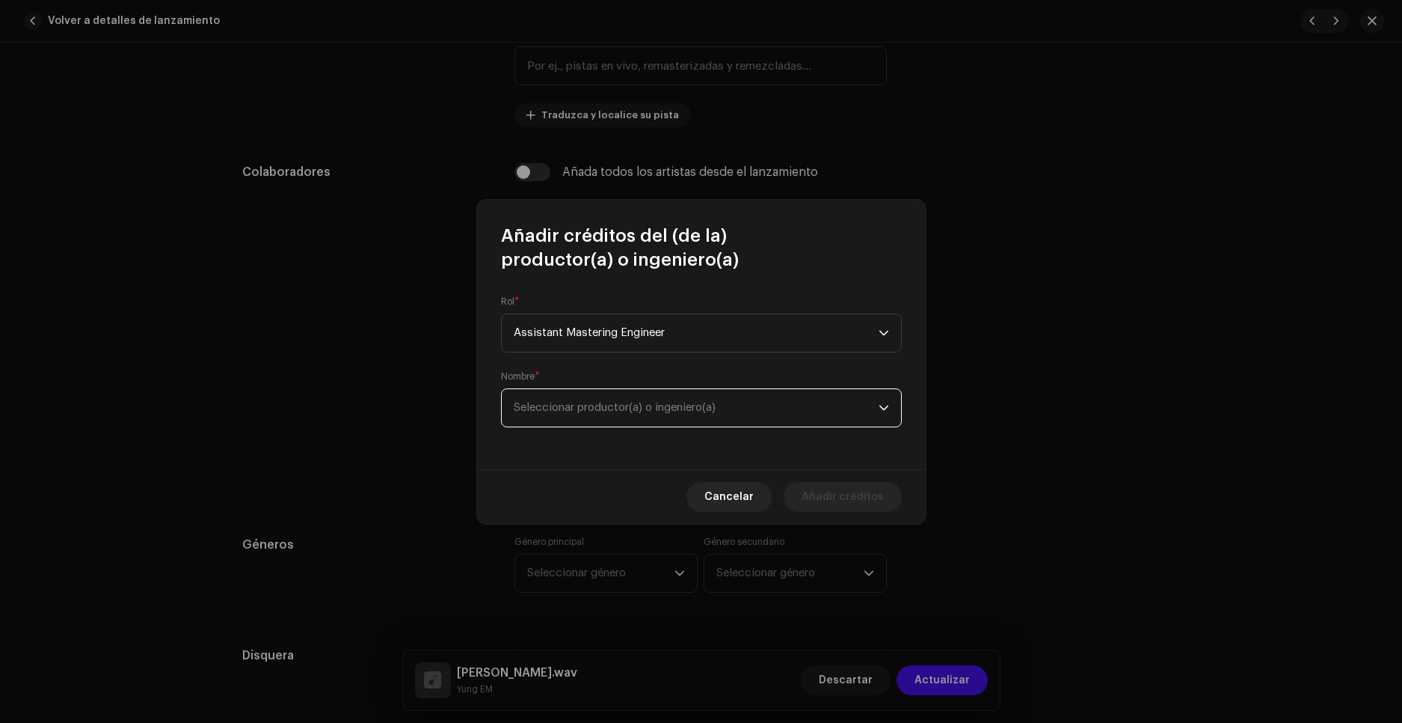
click at [681, 398] on span "Seleccionar productor(a) o ingeniero(a)" at bounding box center [696, 407] width 365 height 37
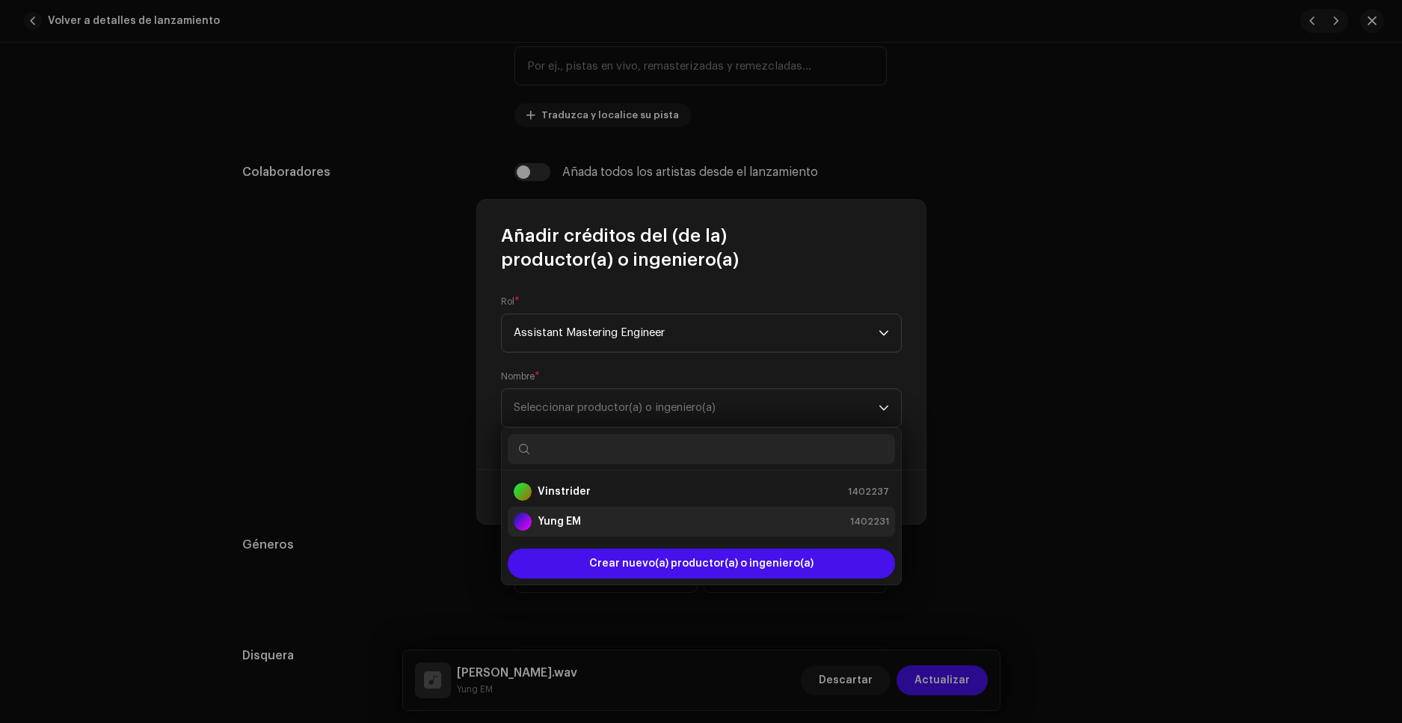
click at [609, 520] on div "Yung EM 1402231" at bounding box center [701, 521] width 375 height 18
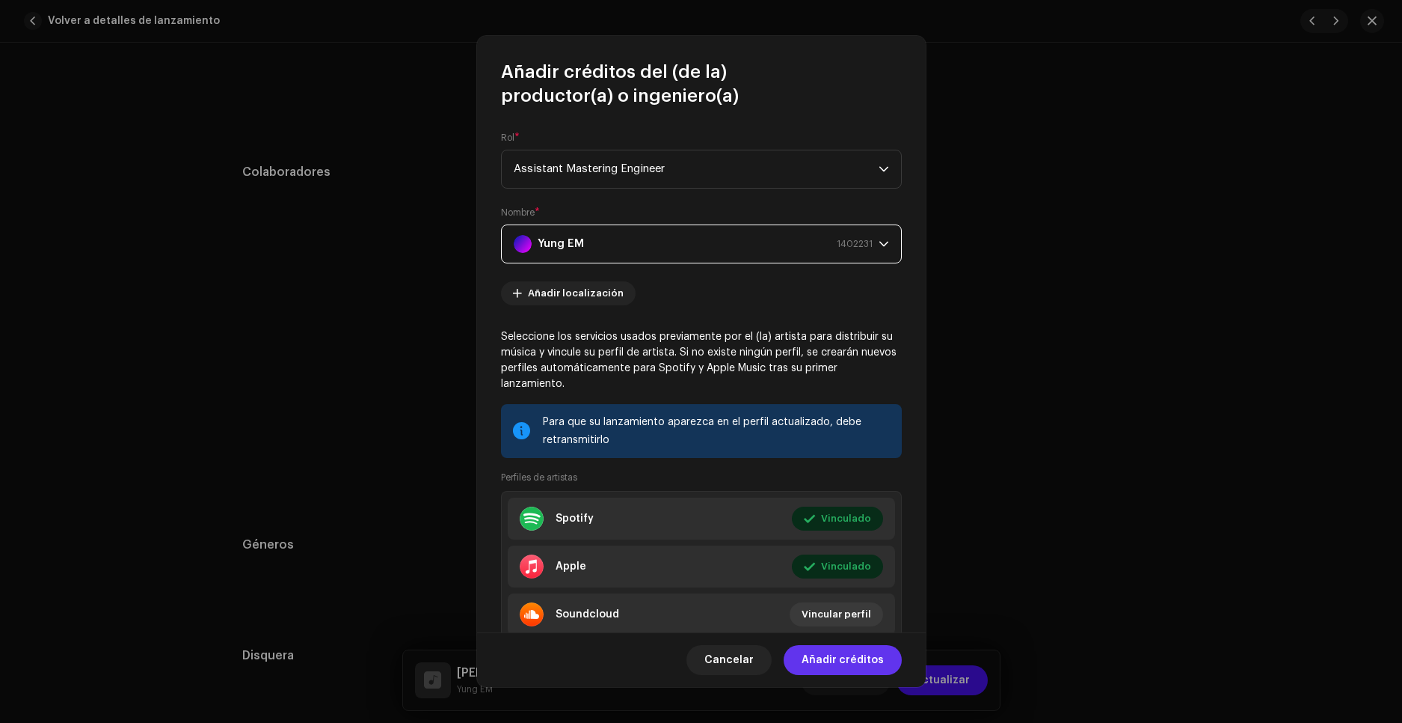
click at [848, 660] on span "Añadir créditos" at bounding box center [843, 660] width 82 height 30
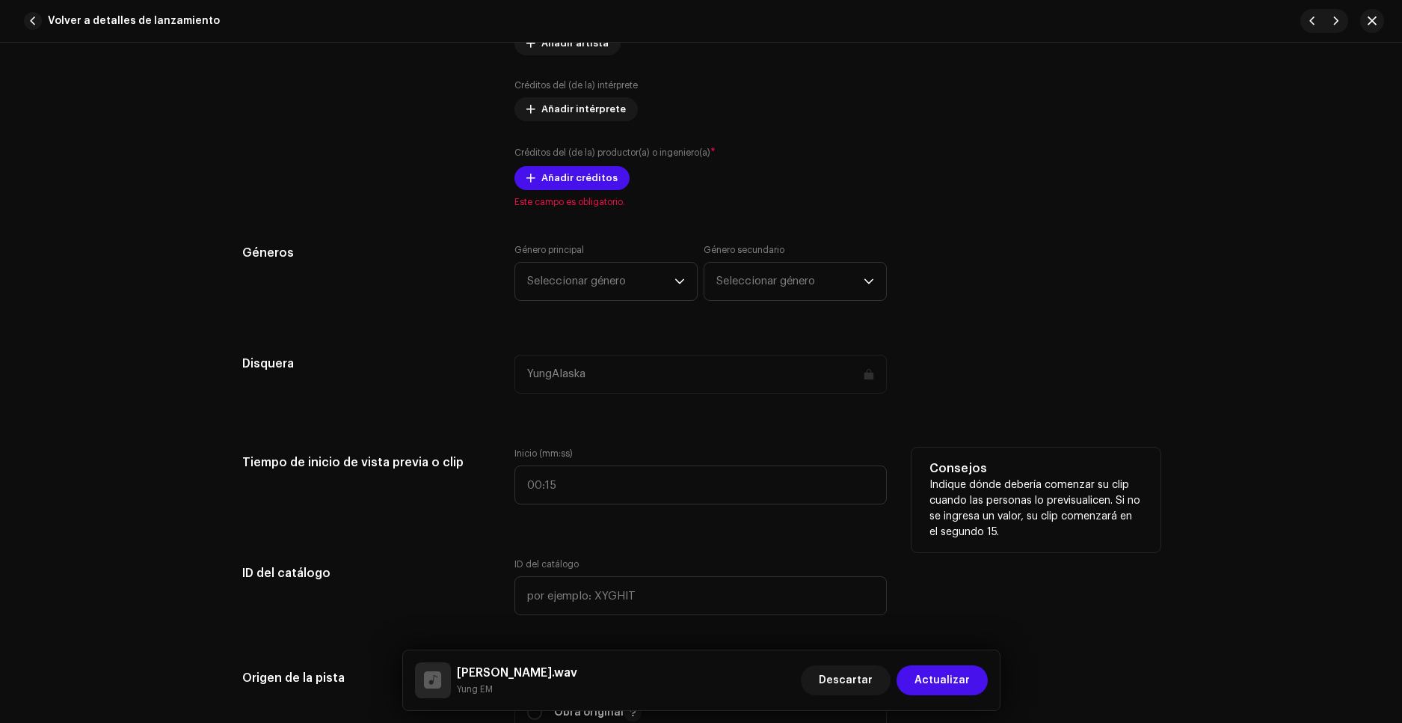
scroll to position [1047, 0]
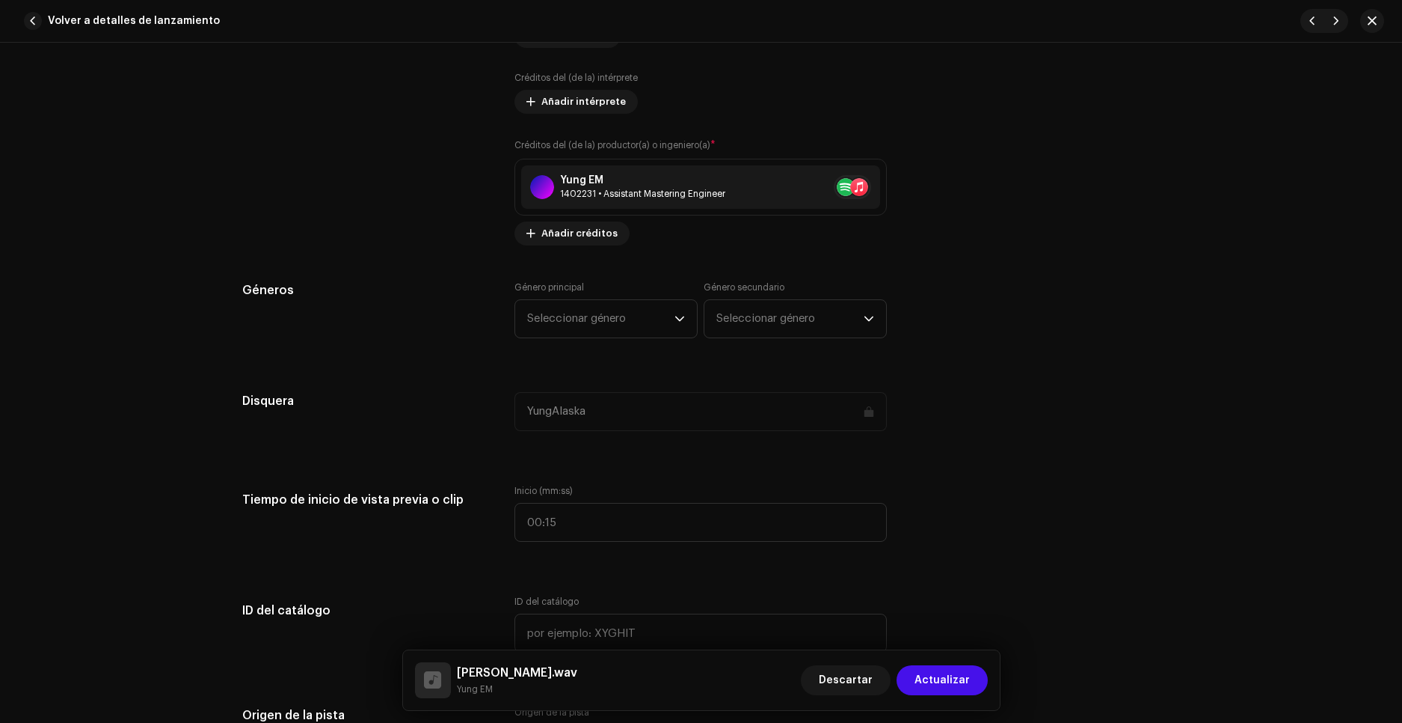
click at [577, 266] on div "Detalles de la pista Complete los siguientes pasos para finalizar su pista. 1 d…" at bounding box center [701, 645] width 966 height 3228
click at [584, 307] on span "Seleccionar género" at bounding box center [600, 318] width 147 height 37
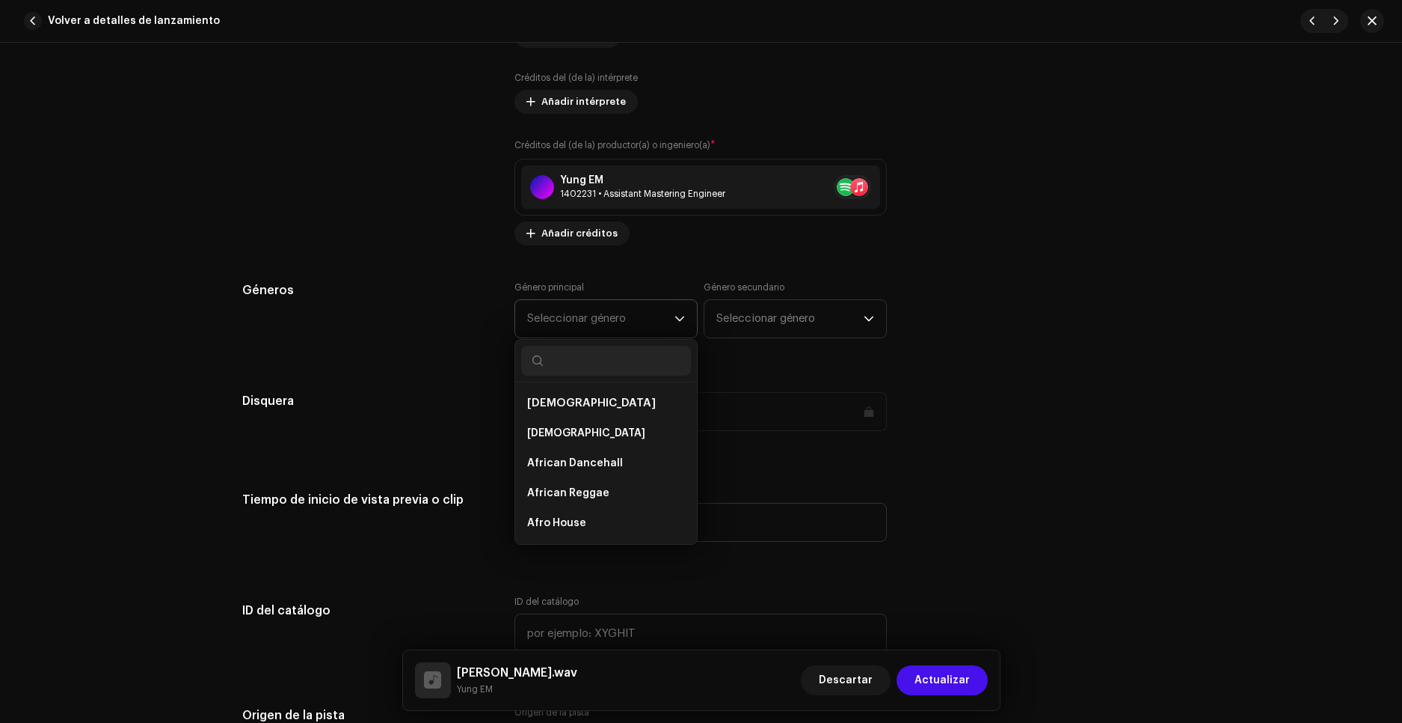
type input "O"
type input "ID"
click at [596, 430] on span "IDM/Experimental" at bounding box center [573, 433] width 93 height 15
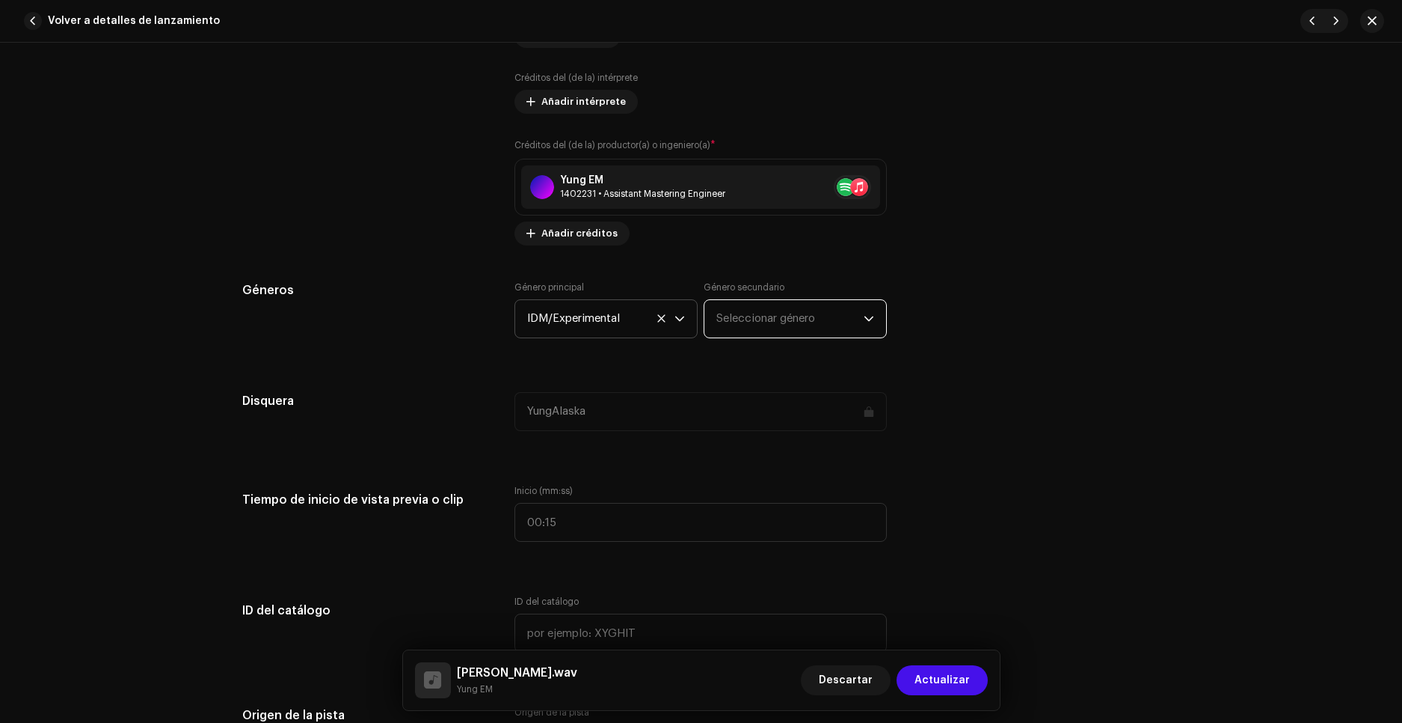
click at [740, 319] on span "Seleccionar género" at bounding box center [790, 318] width 147 height 37
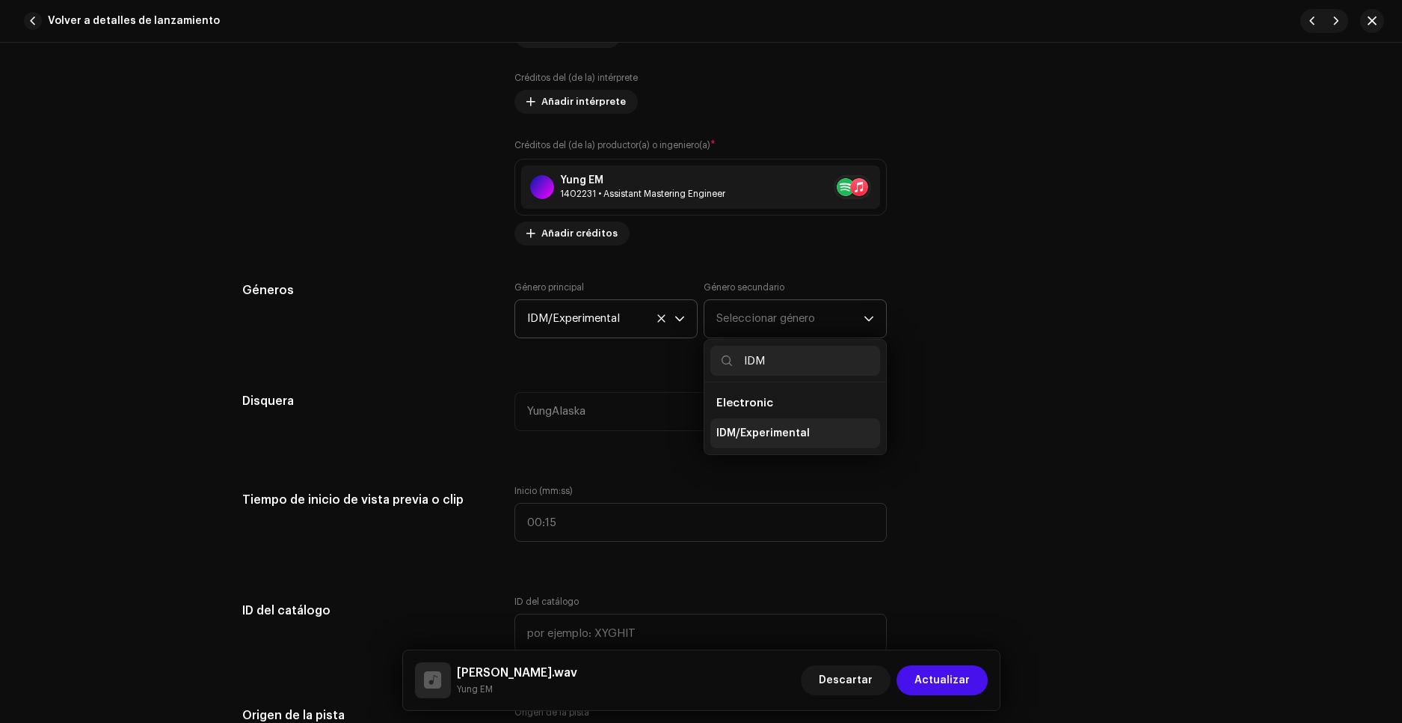
type input "IDM"
click at [750, 426] on span "IDM/Experimental" at bounding box center [763, 433] width 93 height 15
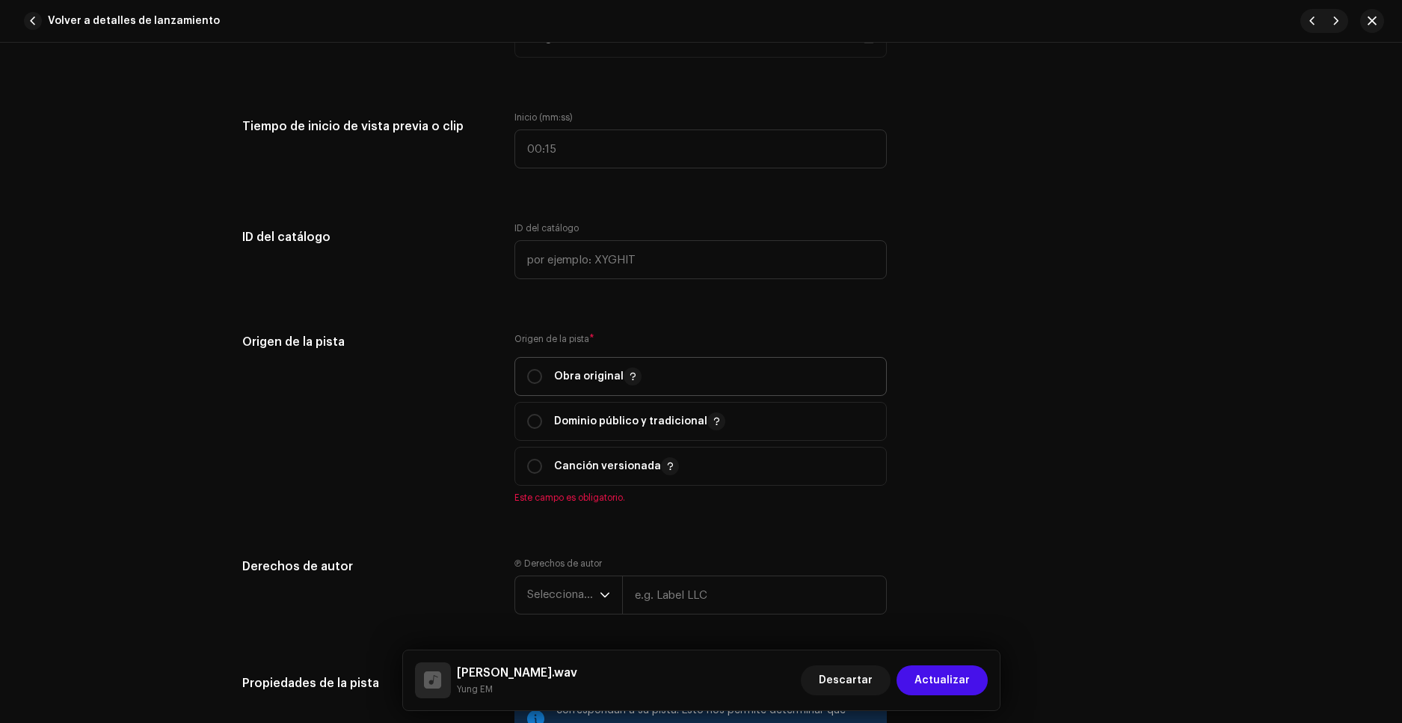
scroll to position [1421, 0]
click at [536, 378] on input "radio" at bounding box center [534, 375] width 15 height 15
radio input "true"
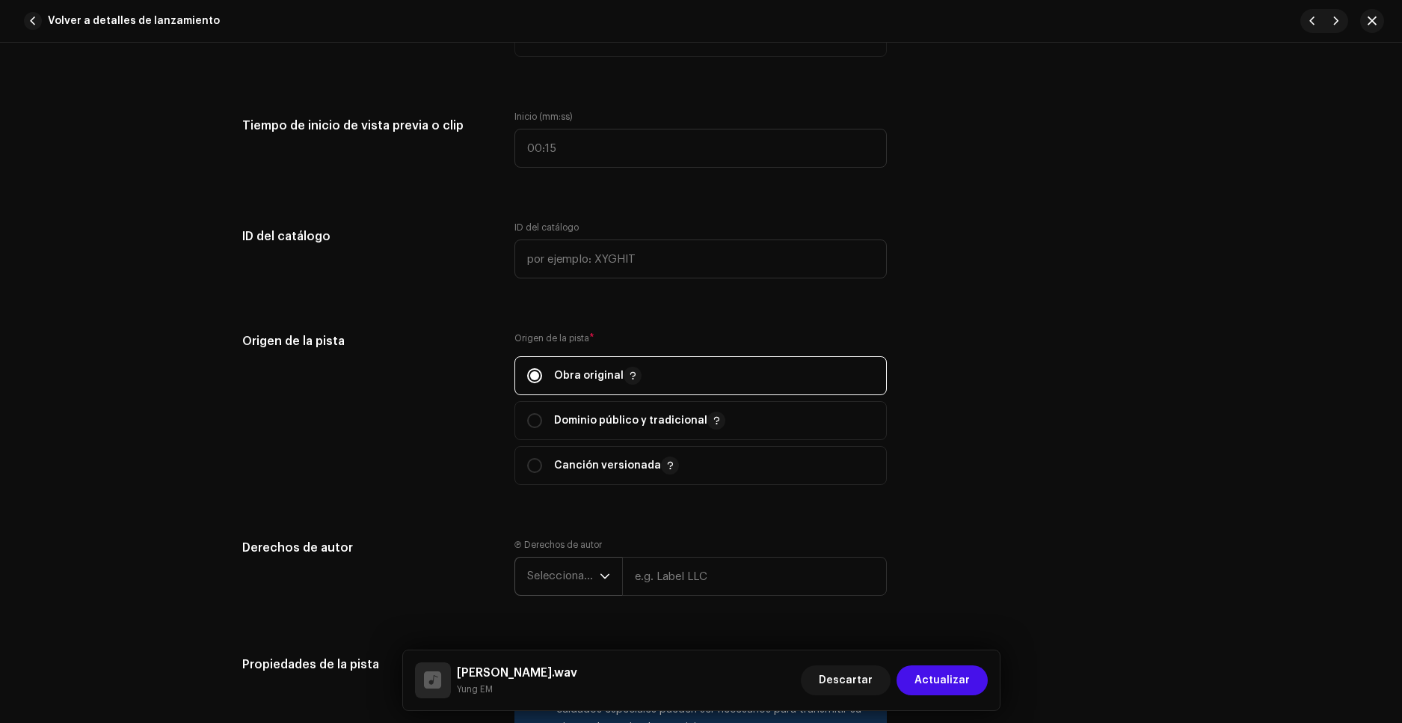
click at [590, 569] on span "Seleccionar año" at bounding box center [563, 575] width 73 height 37
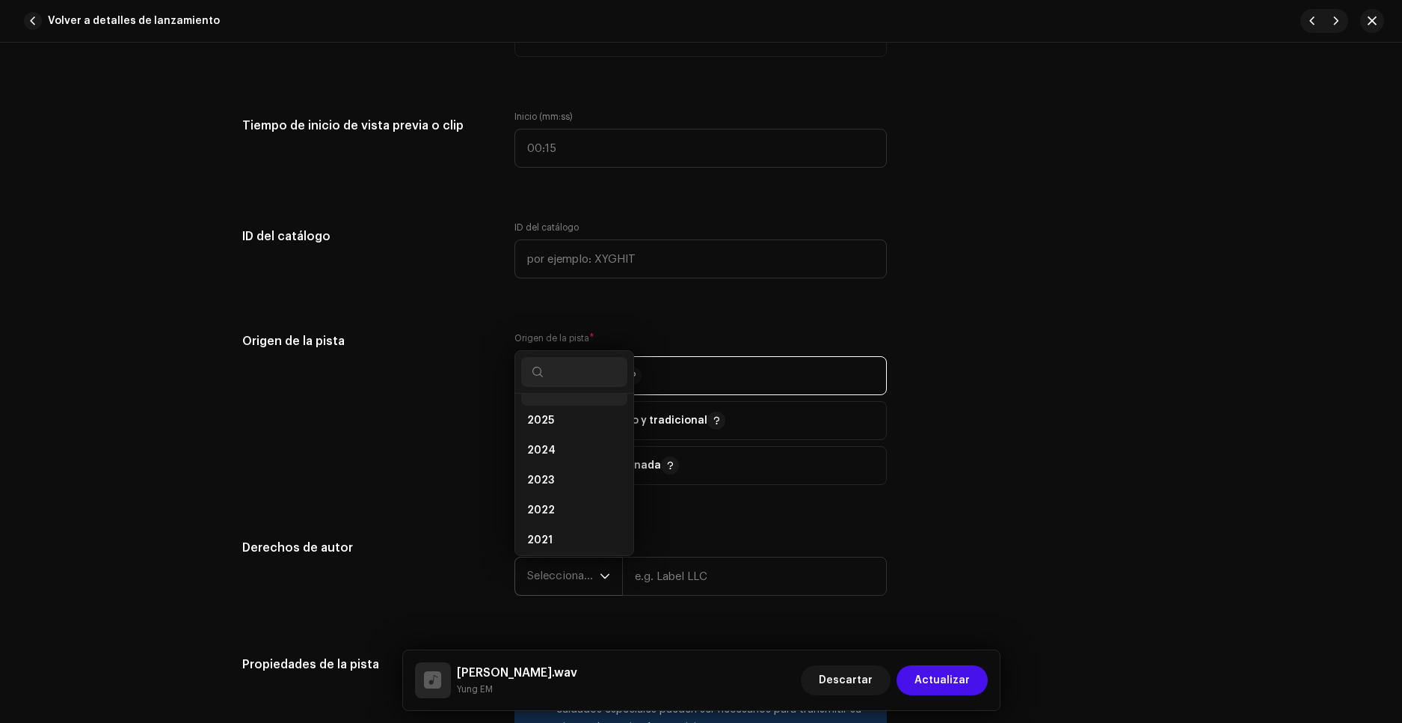
scroll to position [6, 0]
click at [555, 413] on li "2026" at bounding box center [574, 408] width 106 height 30
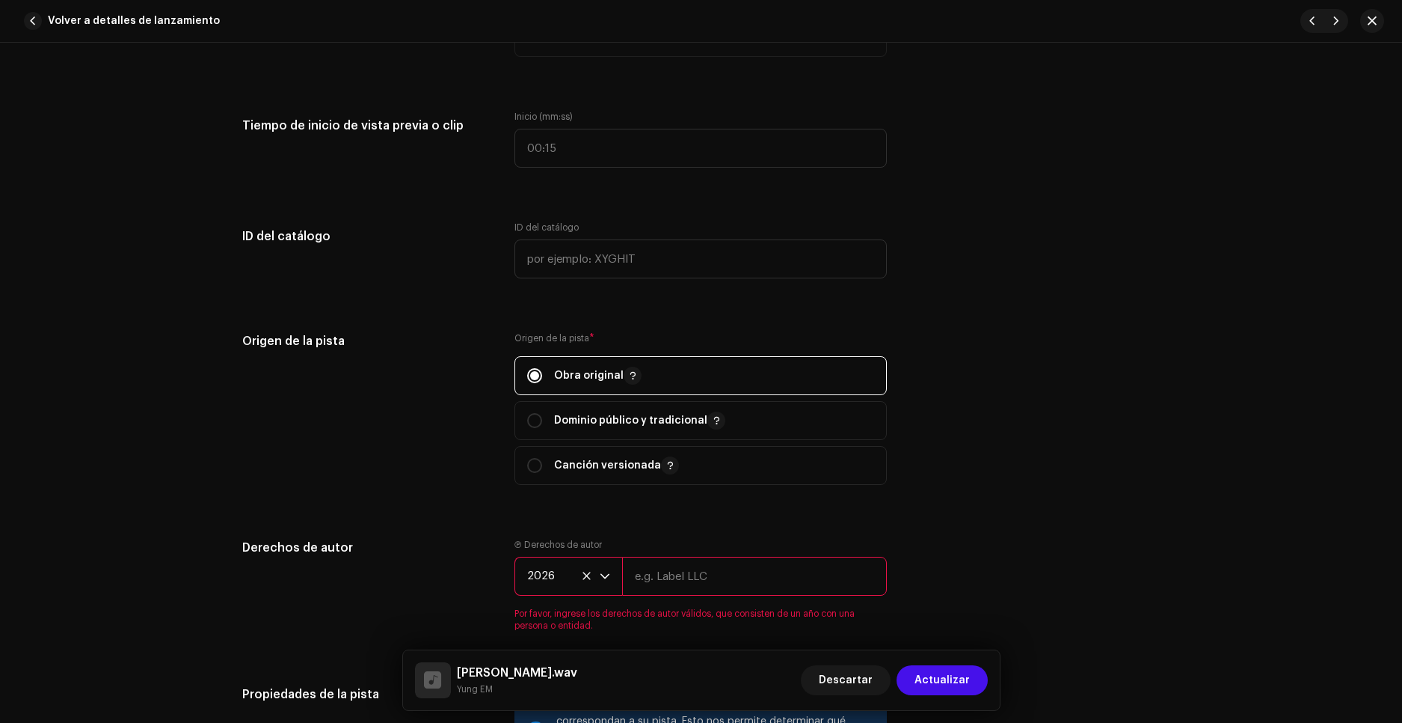
drag, startPoint x: 666, startPoint y: 568, endPoint x: 660, endPoint y: 583, distance: 16.6
click at [661, 580] on input "text" at bounding box center [754, 575] width 265 height 39
type input "Little EM"
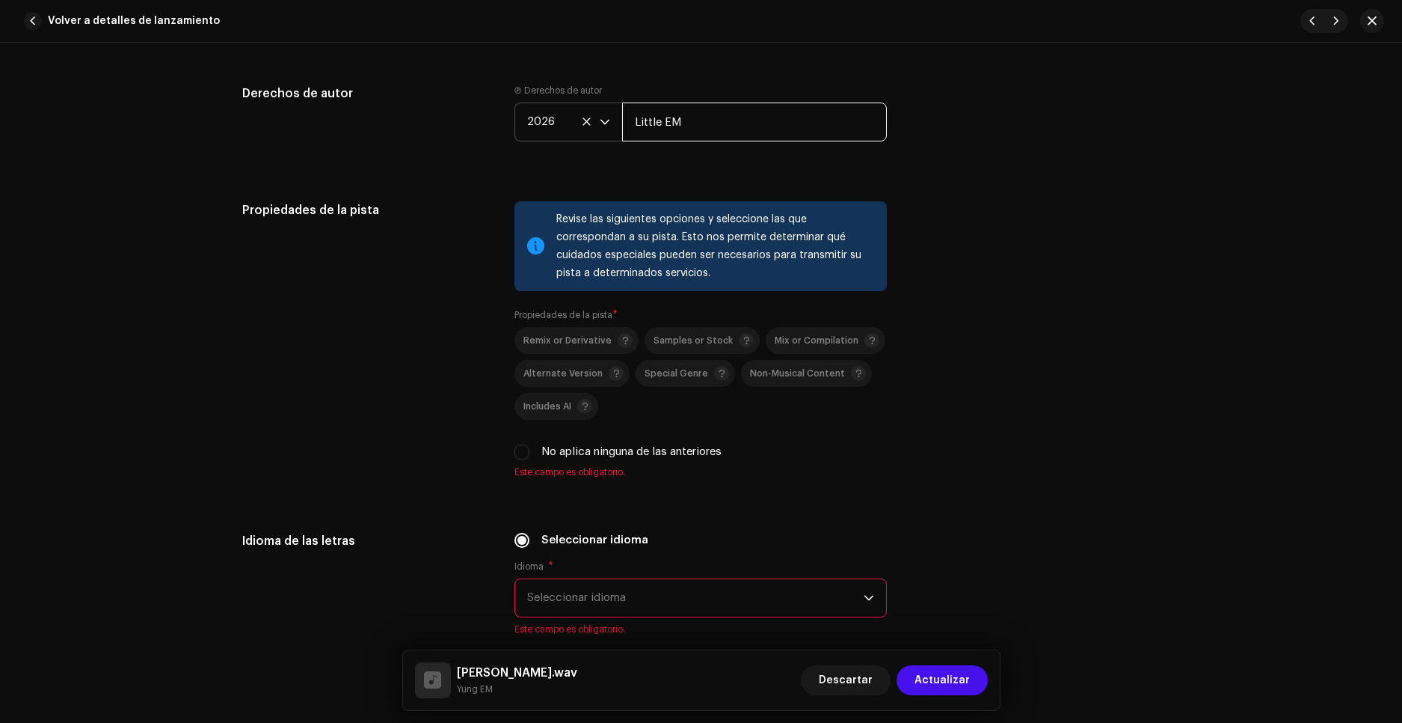
scroll to position [2094, 0]
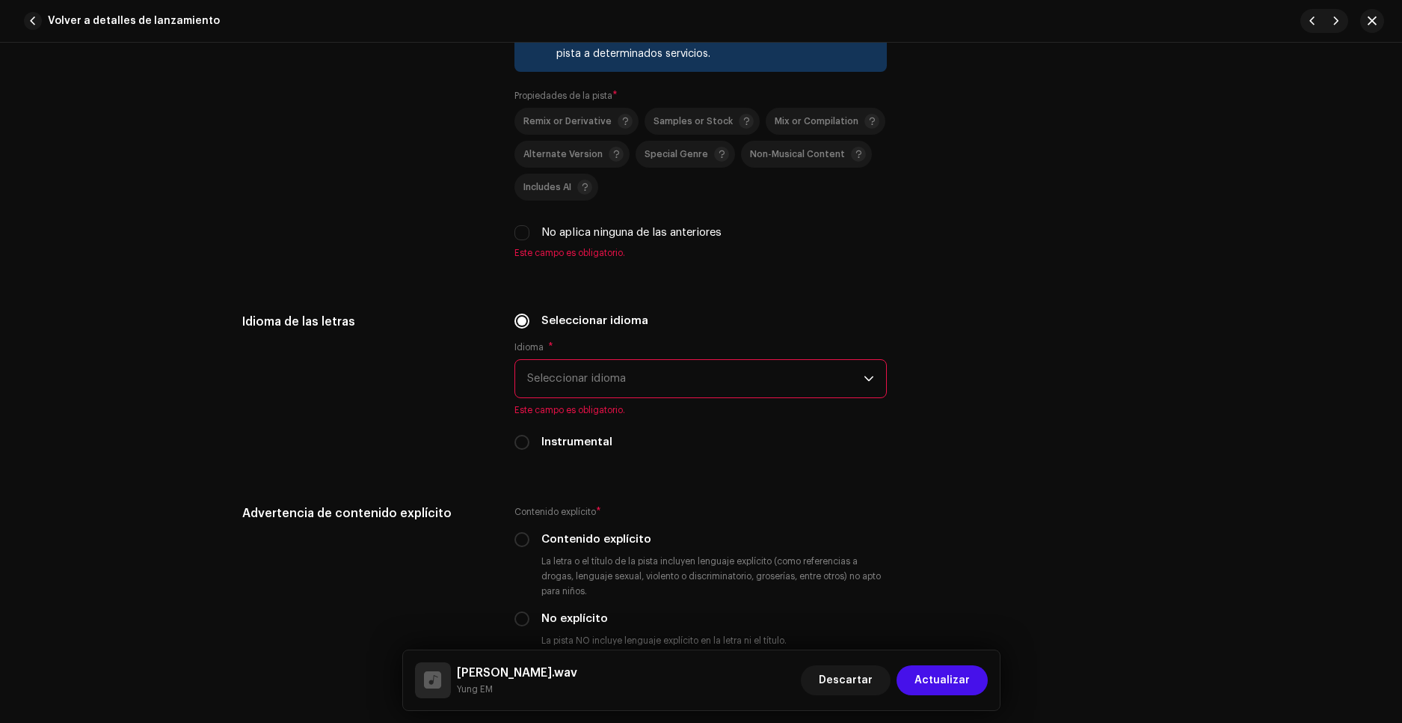
click at [589, 378] on span "Seleccionar idioma" at bounding box center [695, 378] width 337 height 37
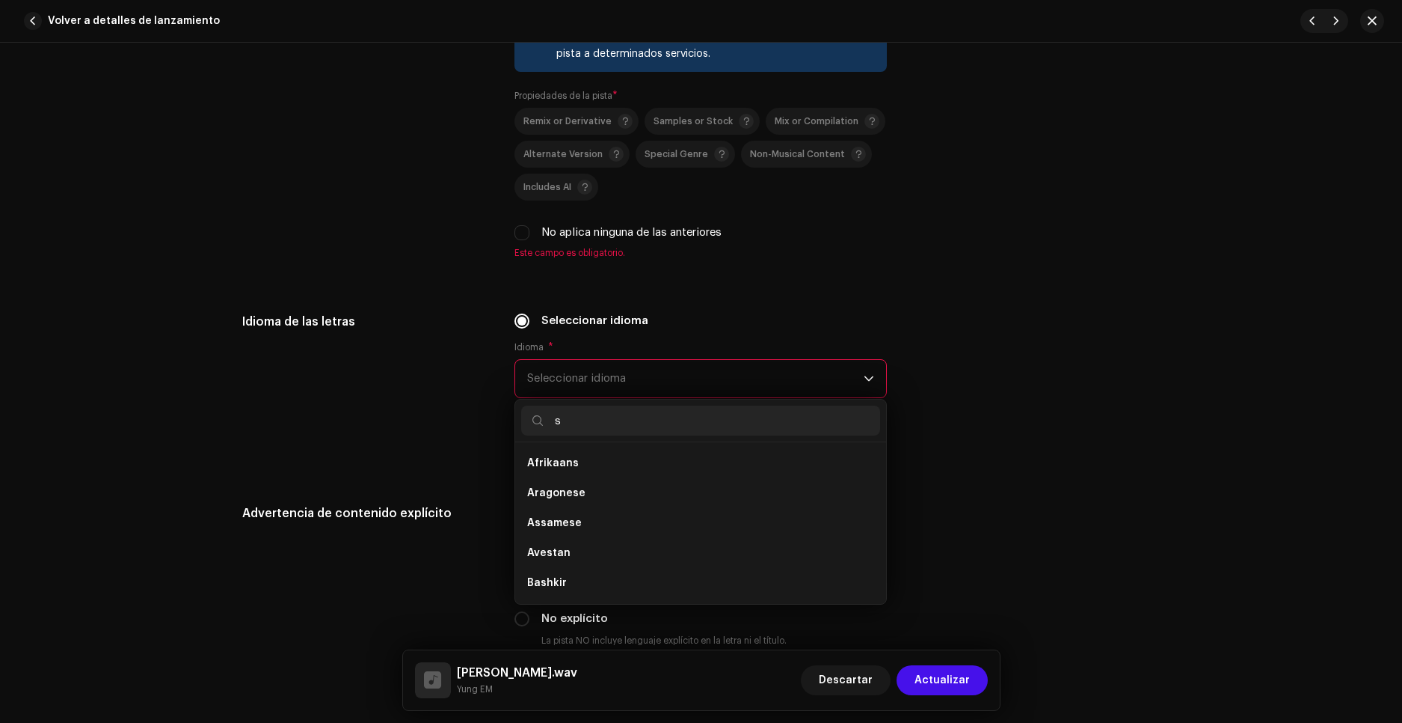
scroll to position [0, 0]
type input "spa"
click at [589, 497] on span "Spanish ([GEOGRAPHIC_DATA])" at bounding box center [608, 492] width 162 height 15
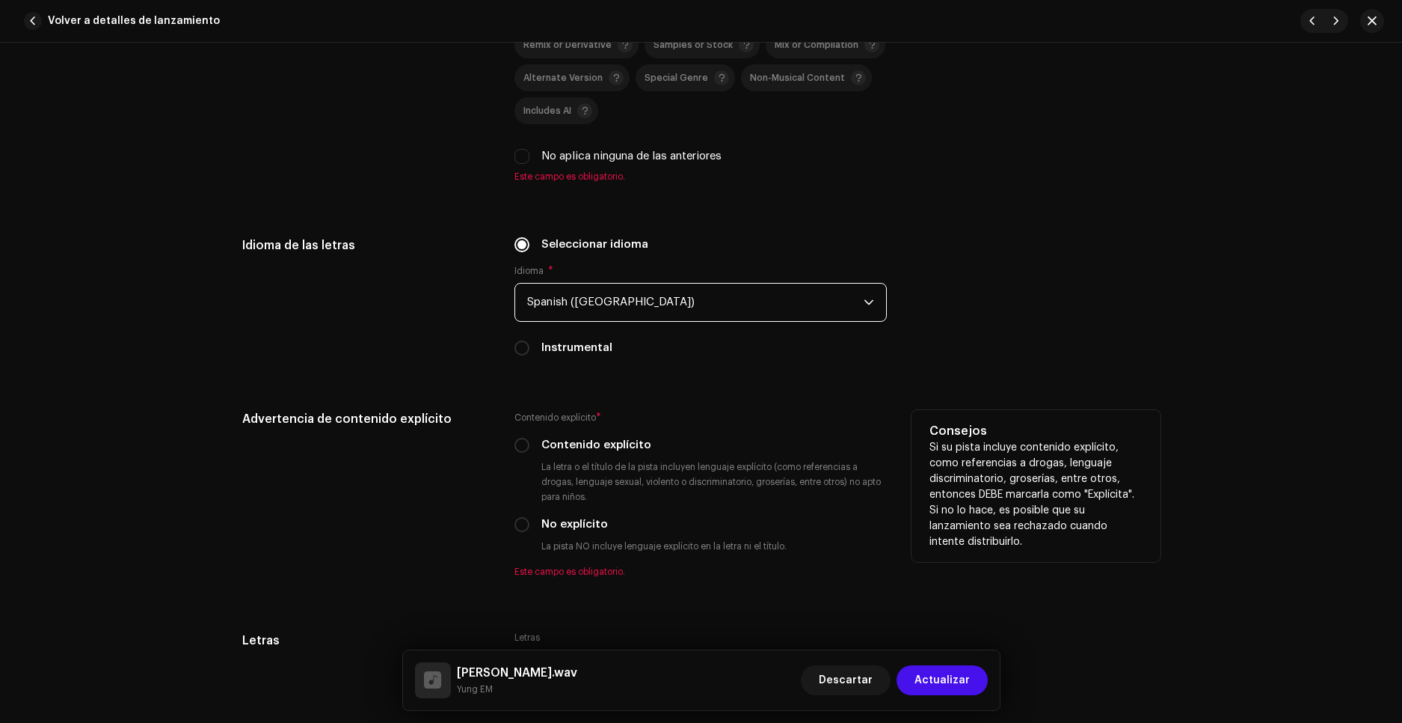
scroll to position [2244, 0]
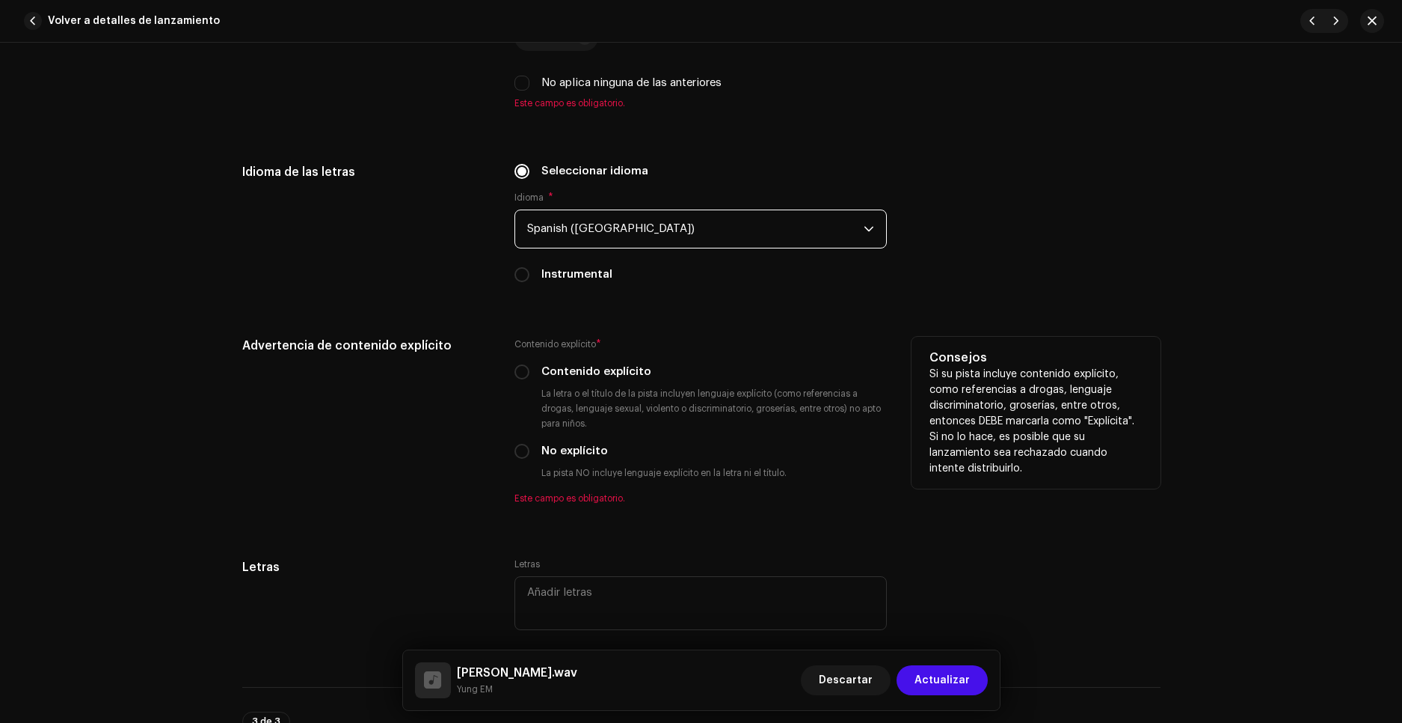
click at [530, 450] on div "No explícito" at bounding box center [701, 451] width 372 height 16
click at [520, 450] on input "No explícito" at bounding box center [522, 451] width 15 height 15
radio input "true"
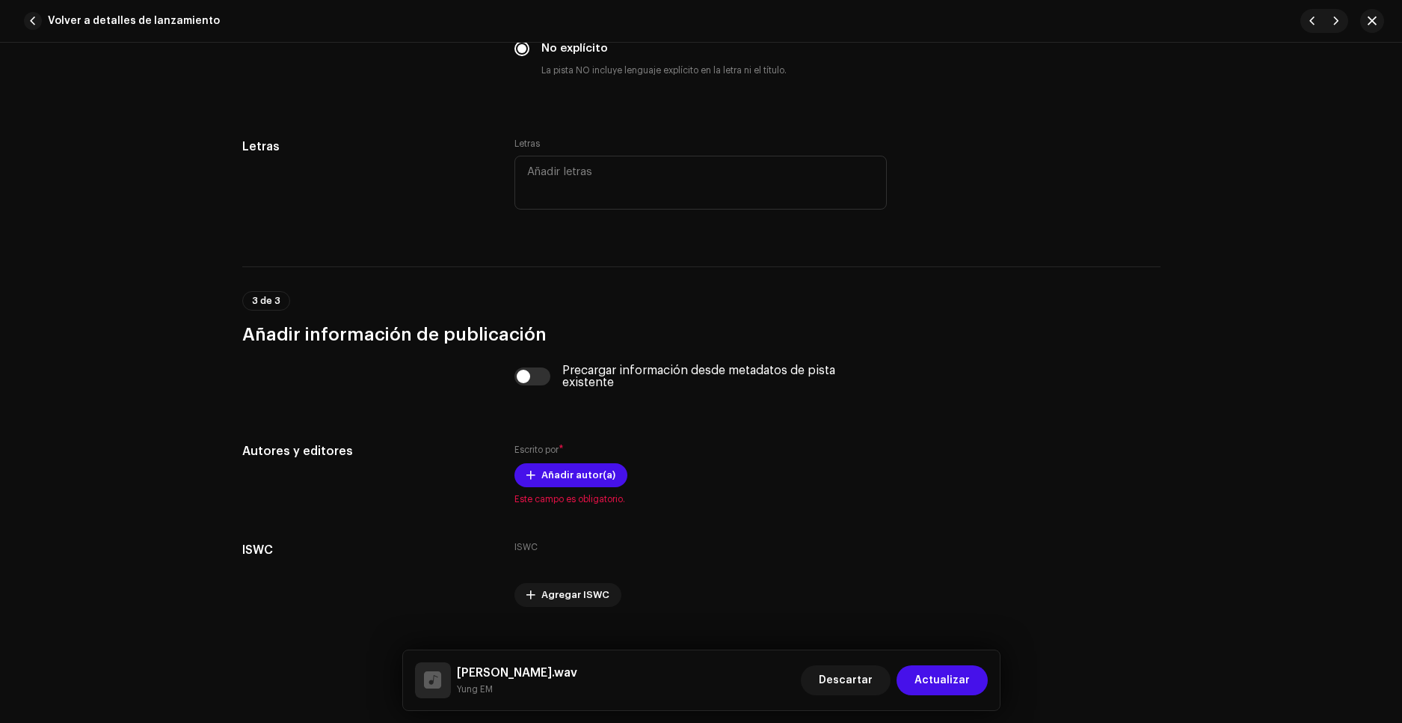
scroll to position [2674, 0]
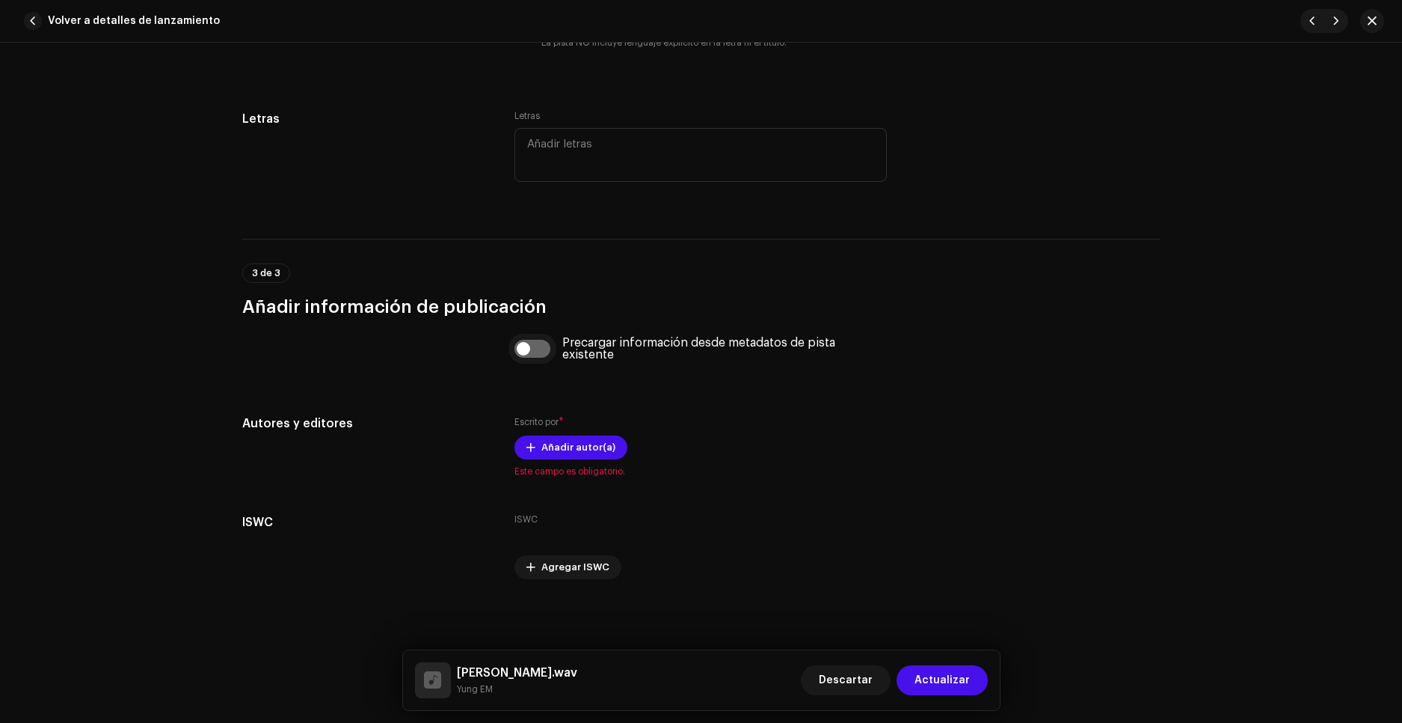
click at [533, 354] on input "checkbox" at bounding box center [533, 349] width 36 height 18
checkbox input "true"
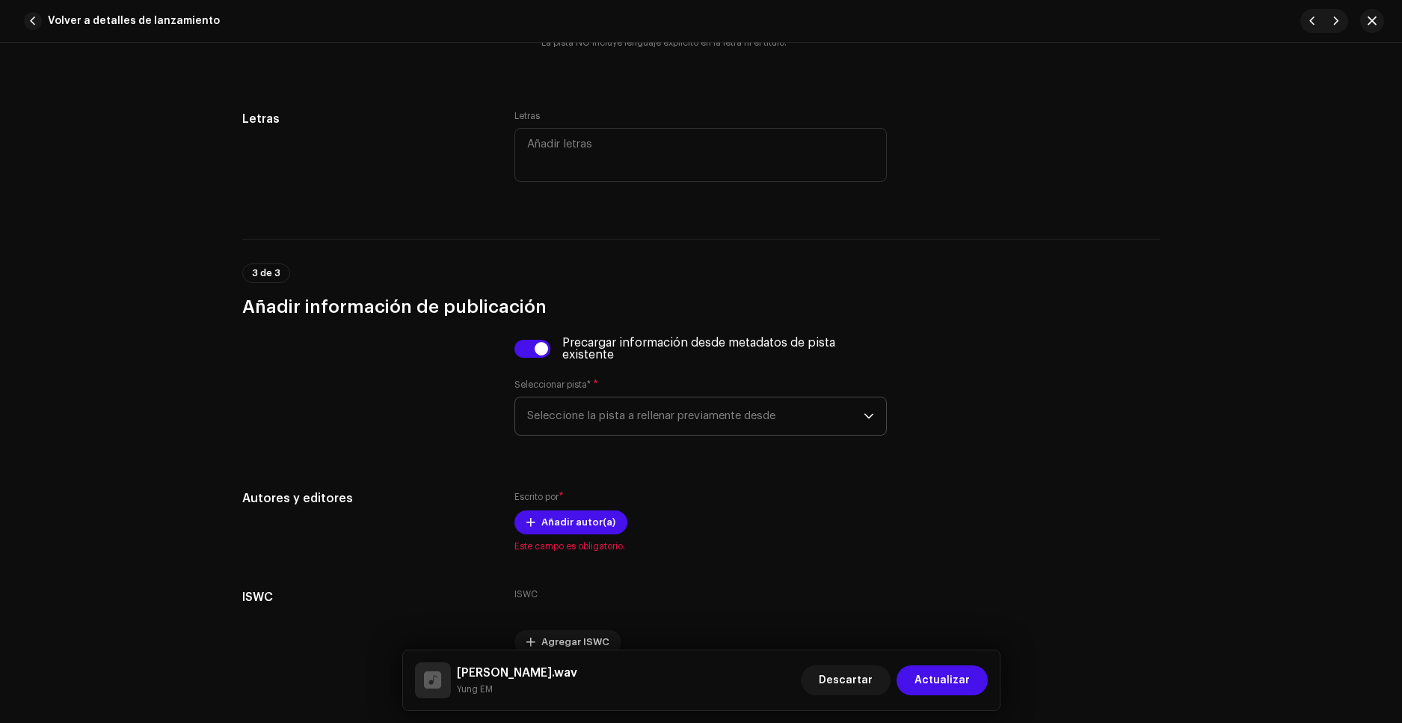
click at [582, 414] on span "Seleccione la pista a rellenar previamente desde" at bounding box center [695, 415] width 337 height 37
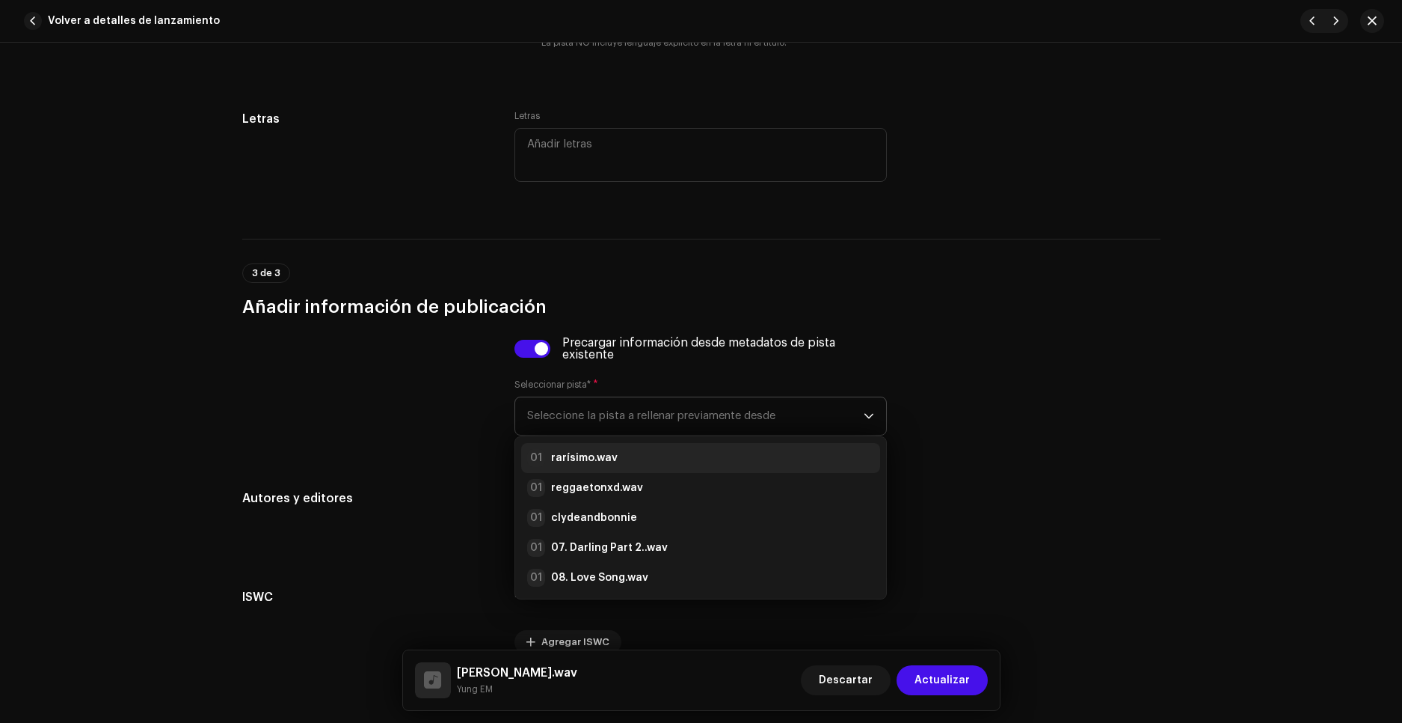
click at [593, 458] on strong "rarísimo.wav" at bounding box center [584, 457] width 67 height 15
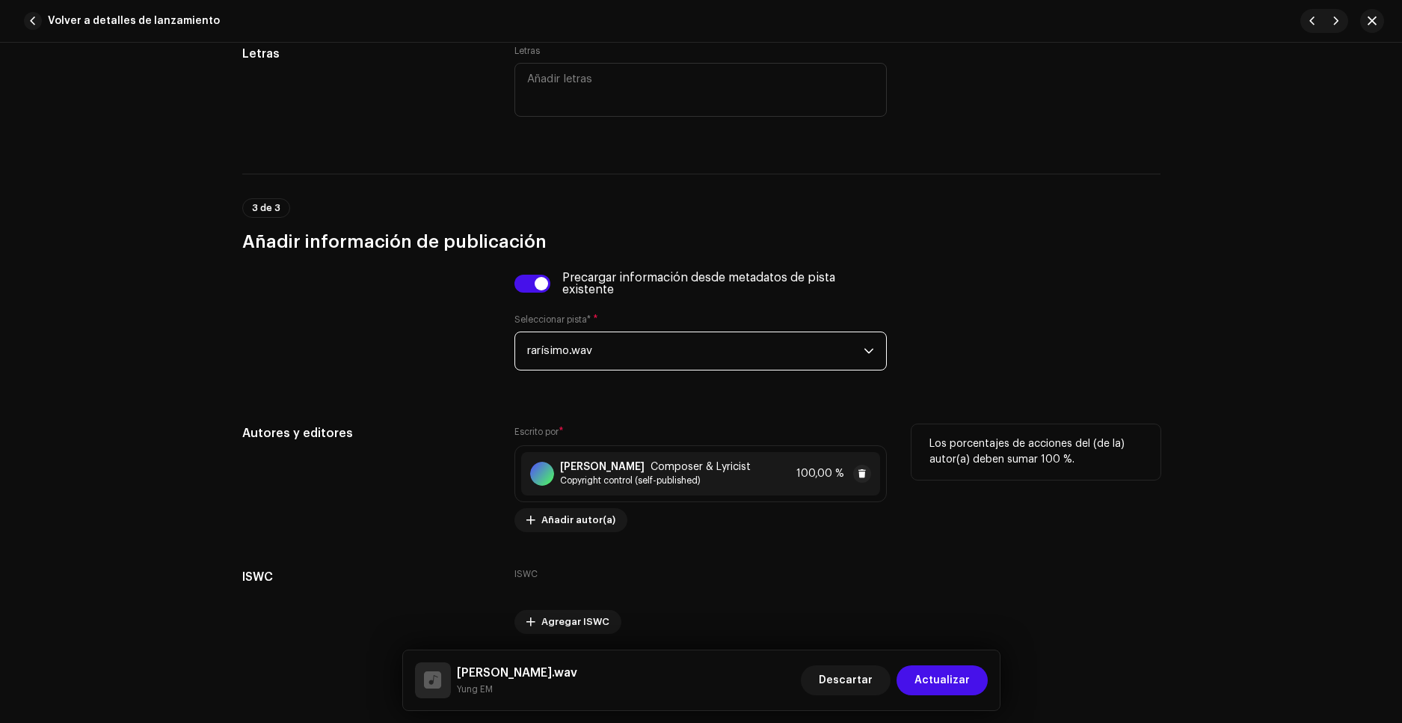
scroll to position [2794, 0]
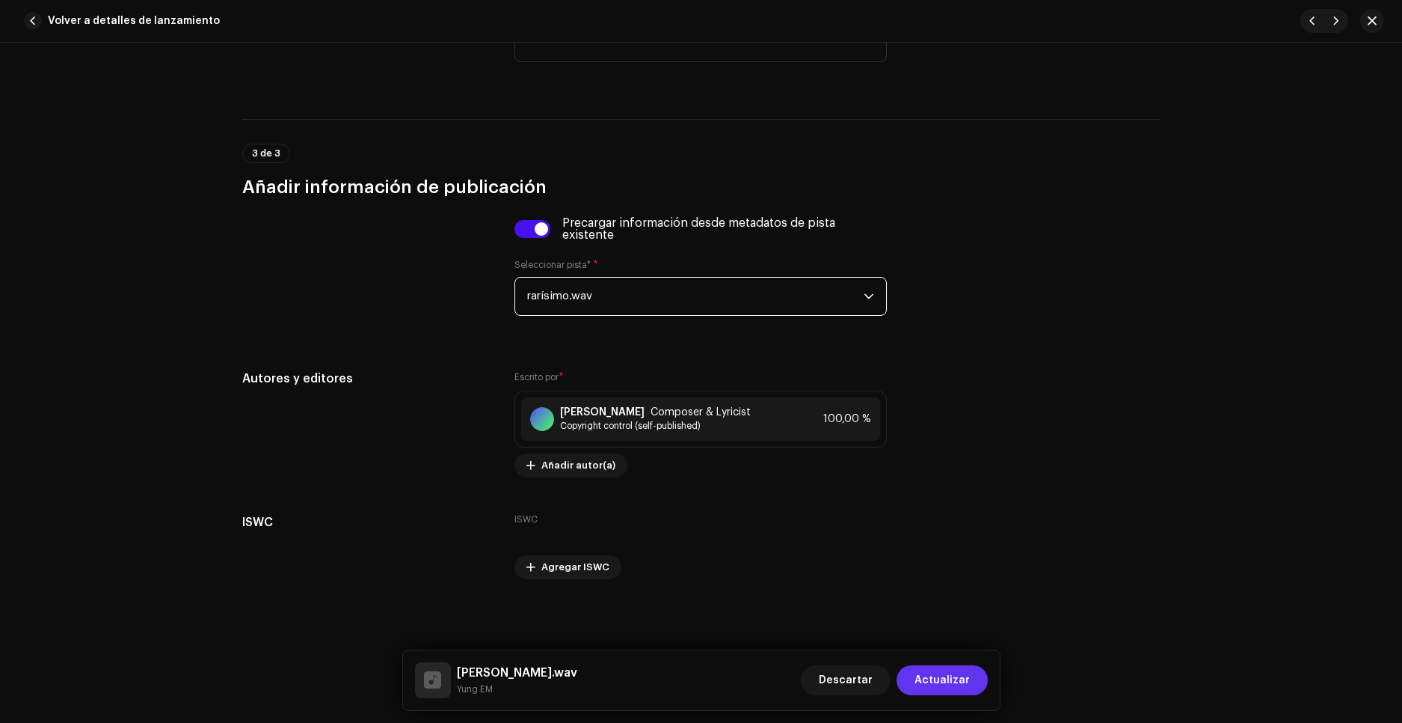
click at [948, 687] on span "Actualizar" at bounding box center [942, 680] width 55 height 30
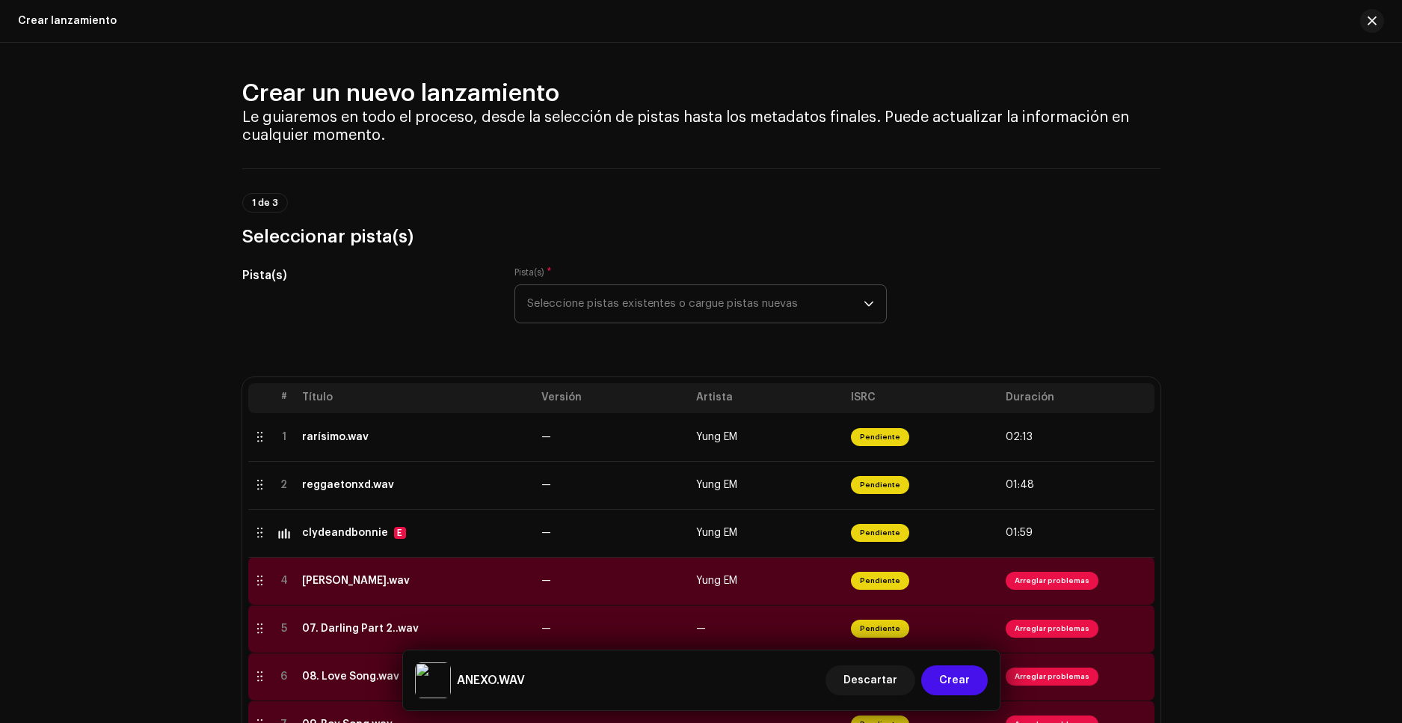
scroll to position [75, 0]
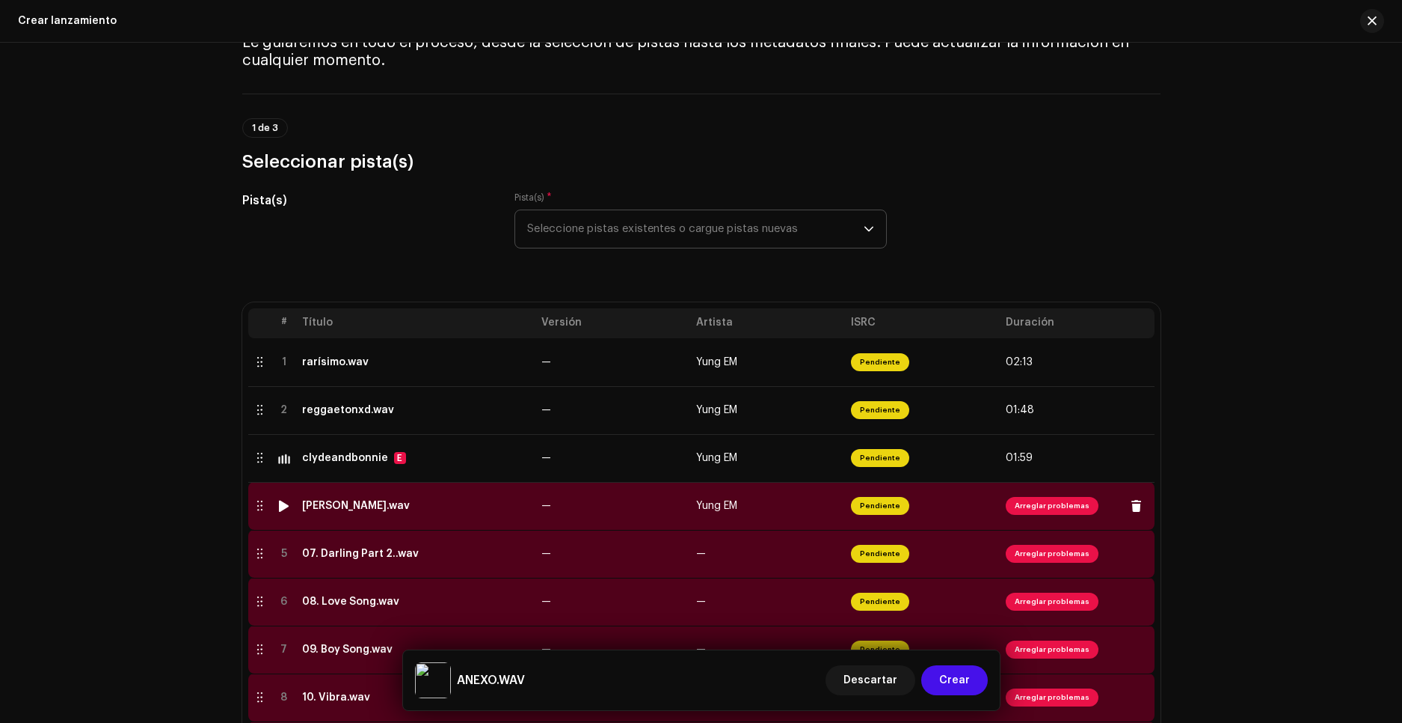
click at [810, 516] on td "Yung EM" at bounding box center [767, 506] width 155 height 48
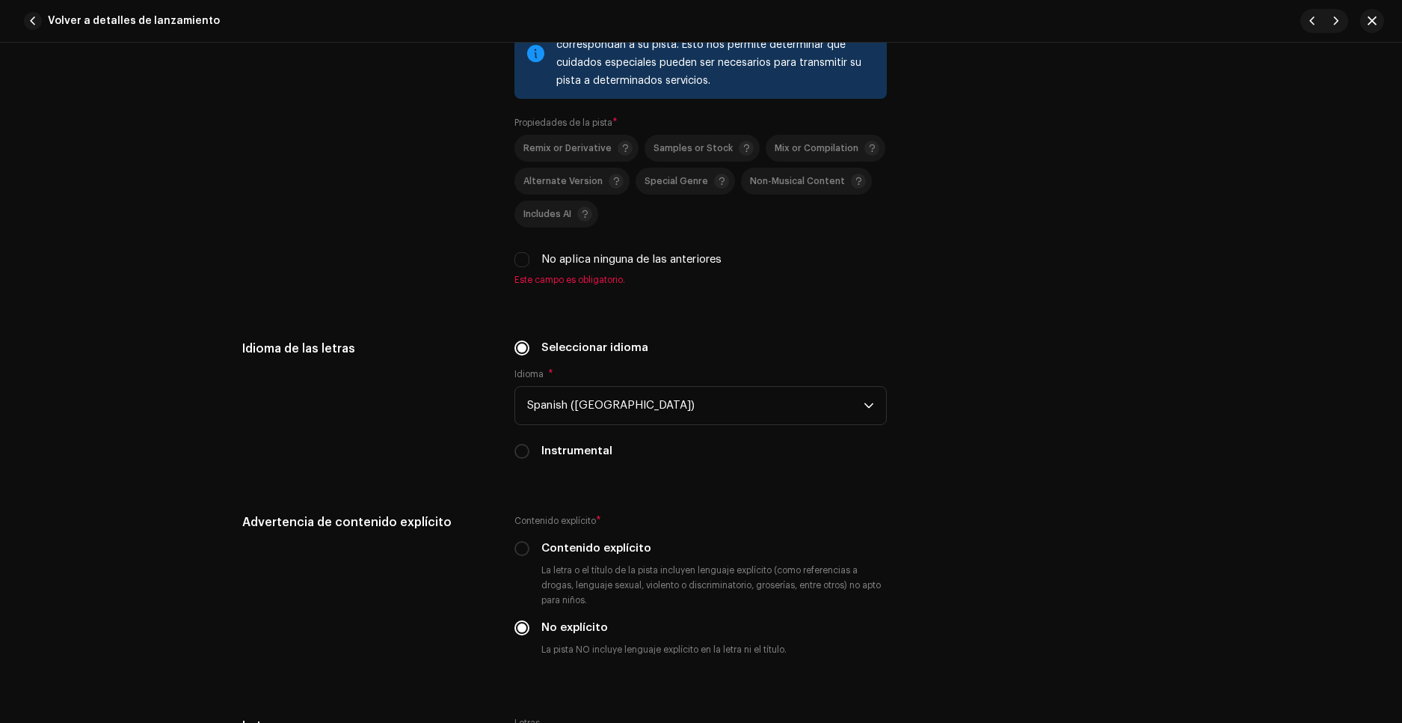
scroll to position [2094, 0]
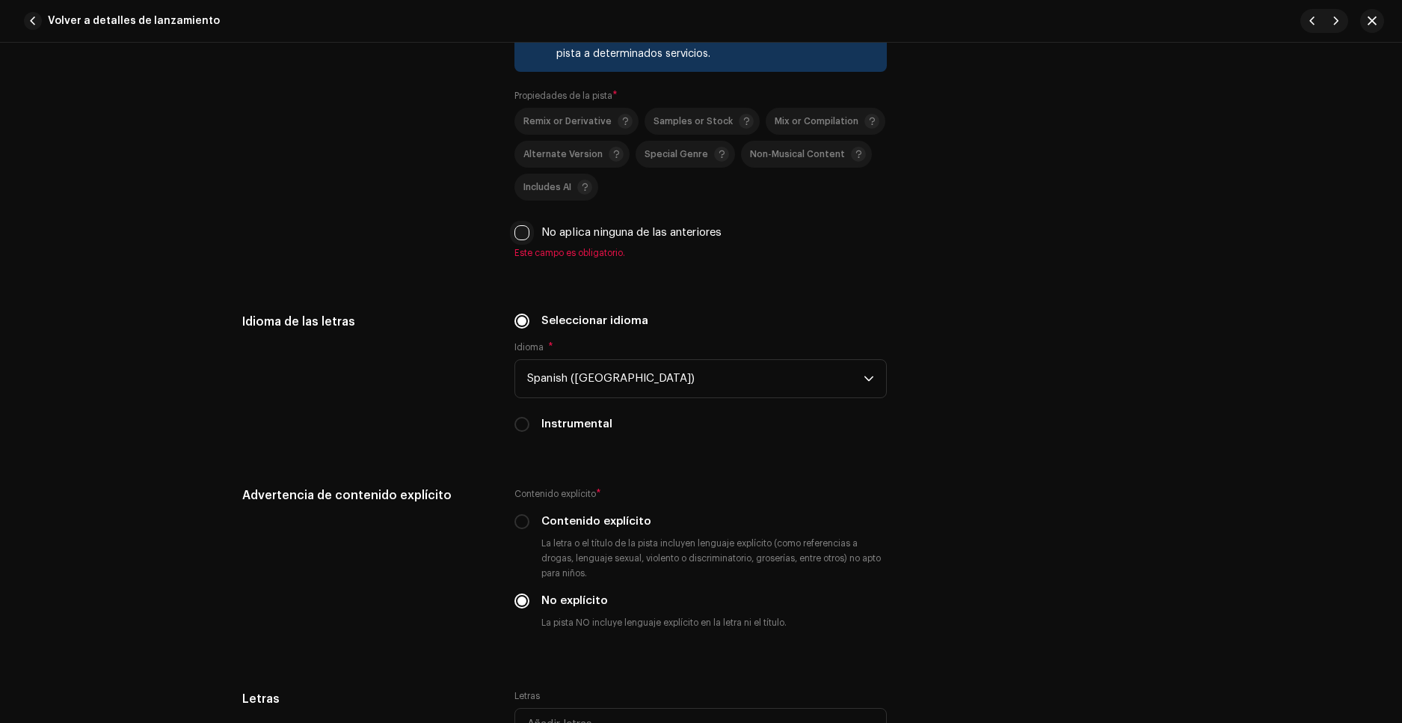
click at [524, 227] on input "No aplica ninguna de las anteriores" at bounding box center [522, 232] width 15 height 15
checkbox input "true"
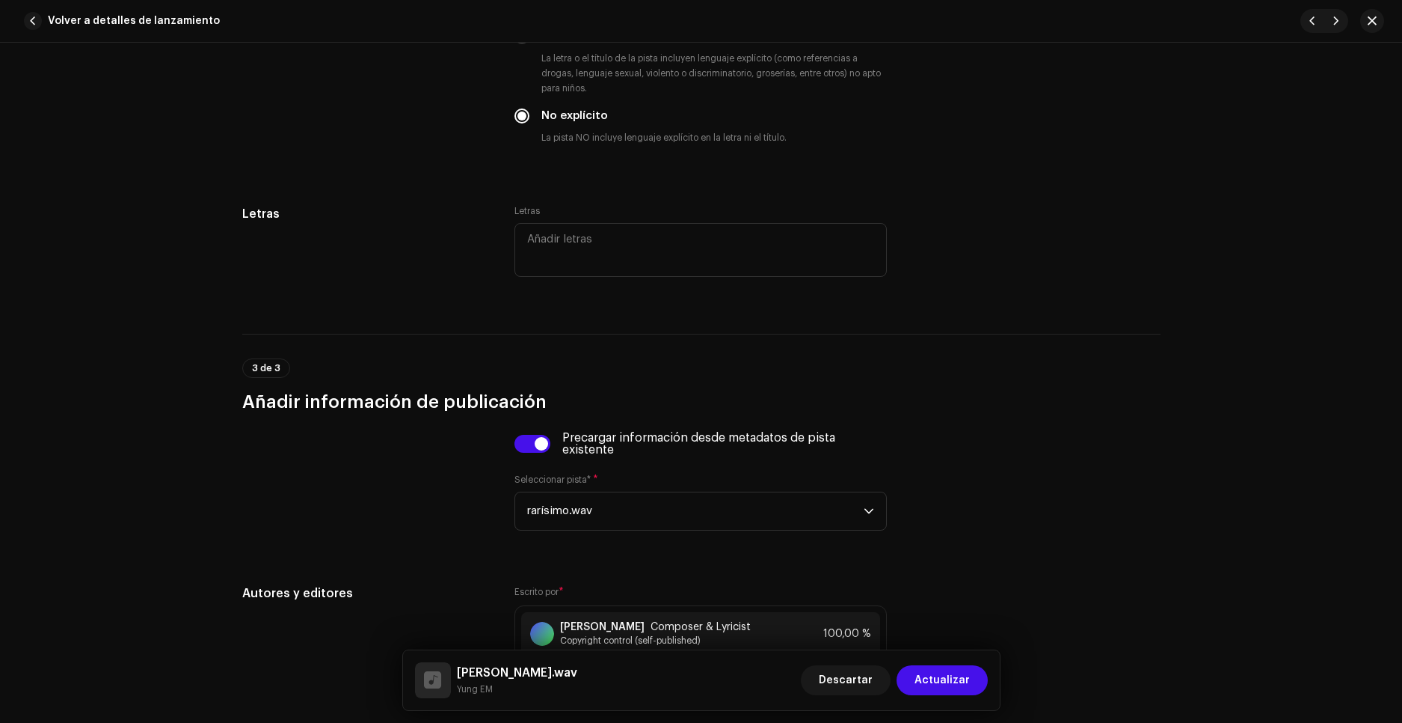
scroll to position [2776, 0]
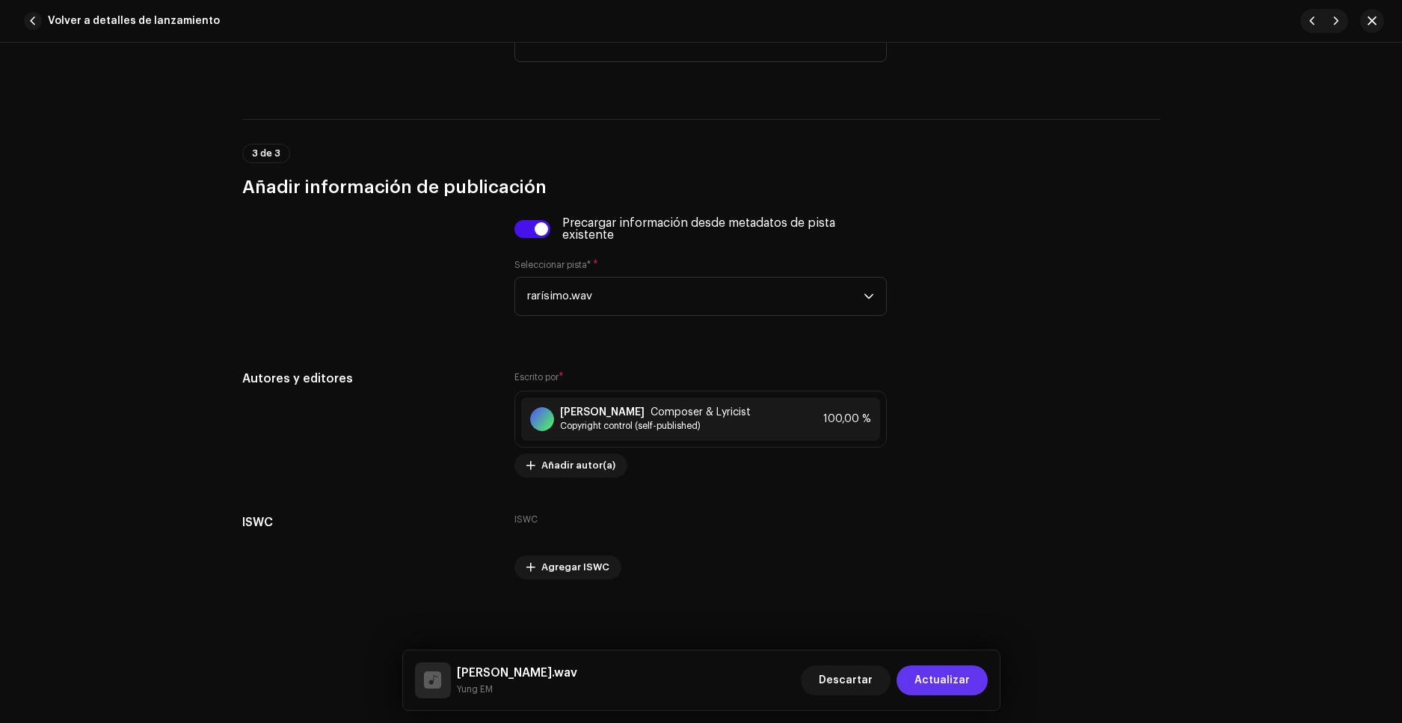
click at [930, 684] on span "Actualizar" at bounding box center [942, 680] width 55 height 30
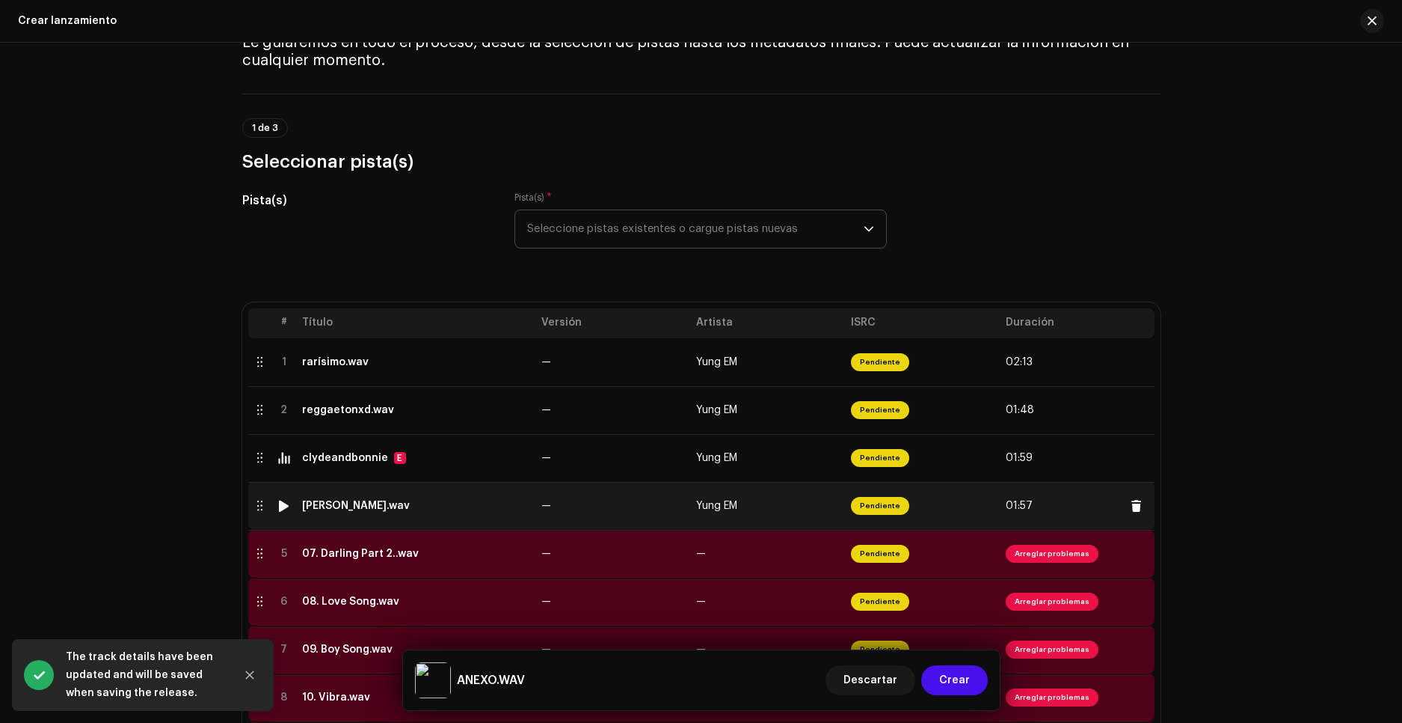
click at [284, 503] on div at bounding box center [283, 506] width 11 height 12
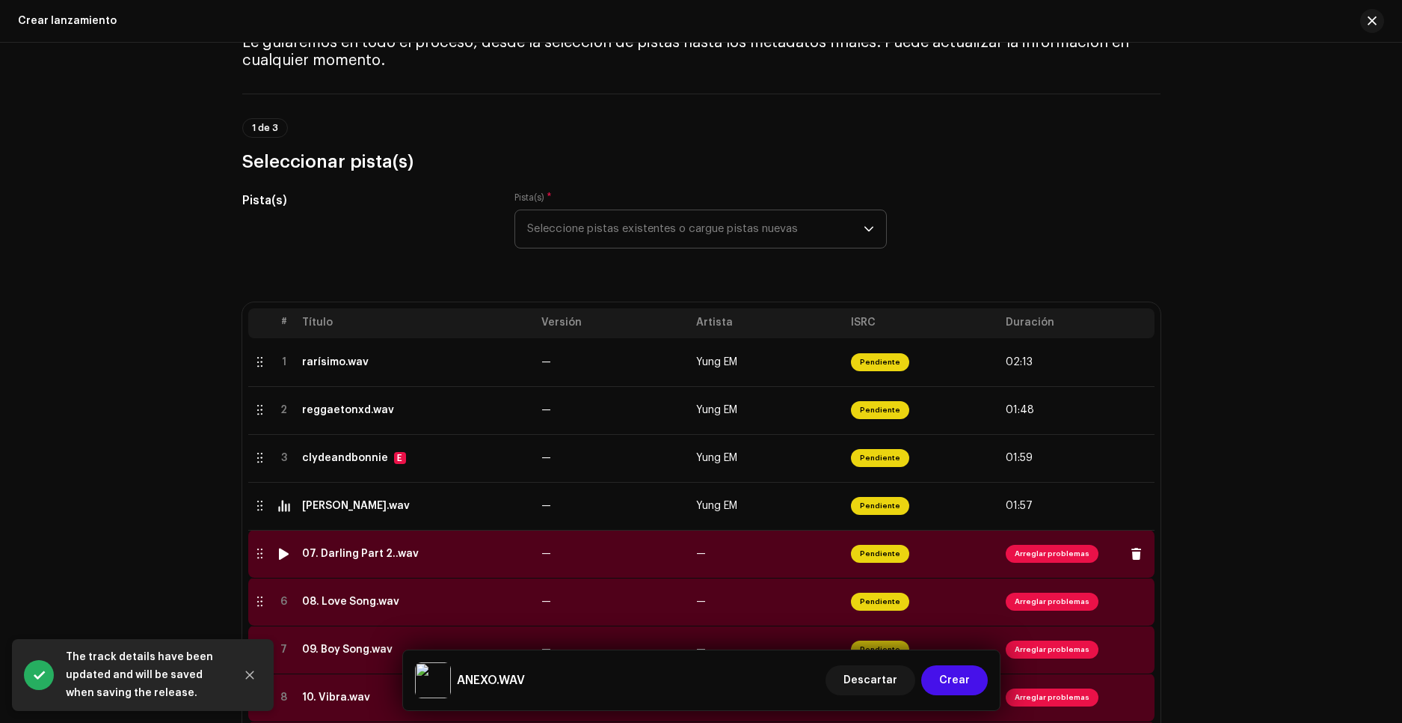
click at [1034, 550] on span "Arreglar problemas" at bounding box center [1052, 554] width 93 height 18
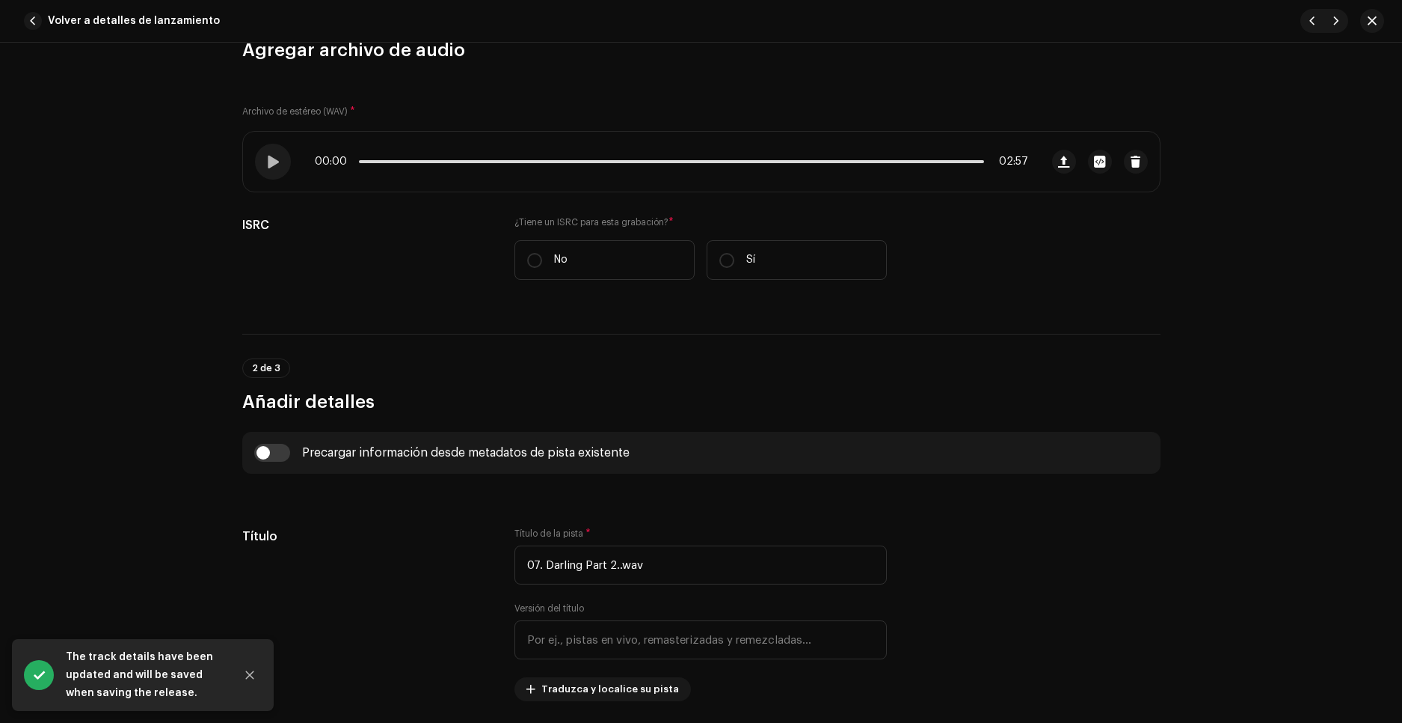
scroll to position [374, 0]
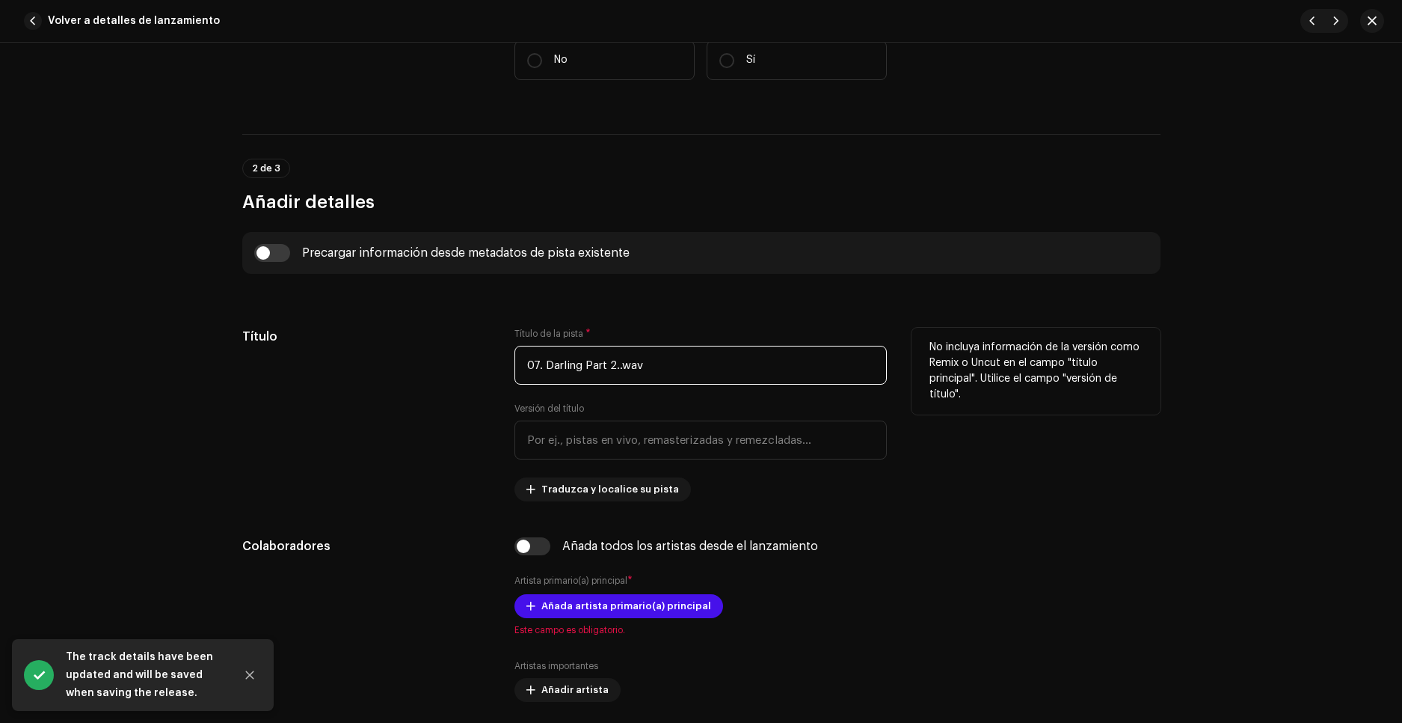
drag, startPoint x: 665, startPoint y: 363, endPoint x: 388, endPoint y: 384, distance: 277.6
click at [388, 384] on div "Título Título de la pista * 07. Darling Part 2..wav Versión del título Traduzca…" at bounding box center [701, 415] width 918 height 174
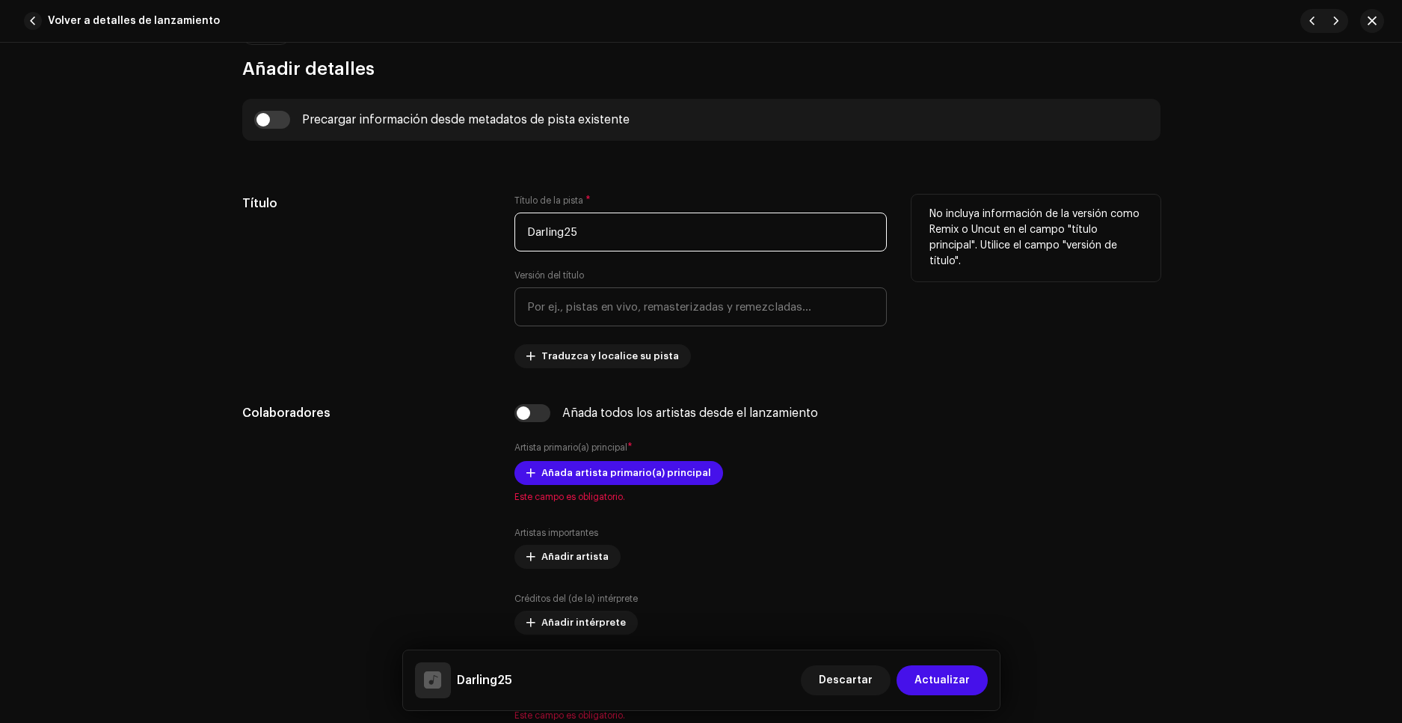
scroll to position [524, 0]
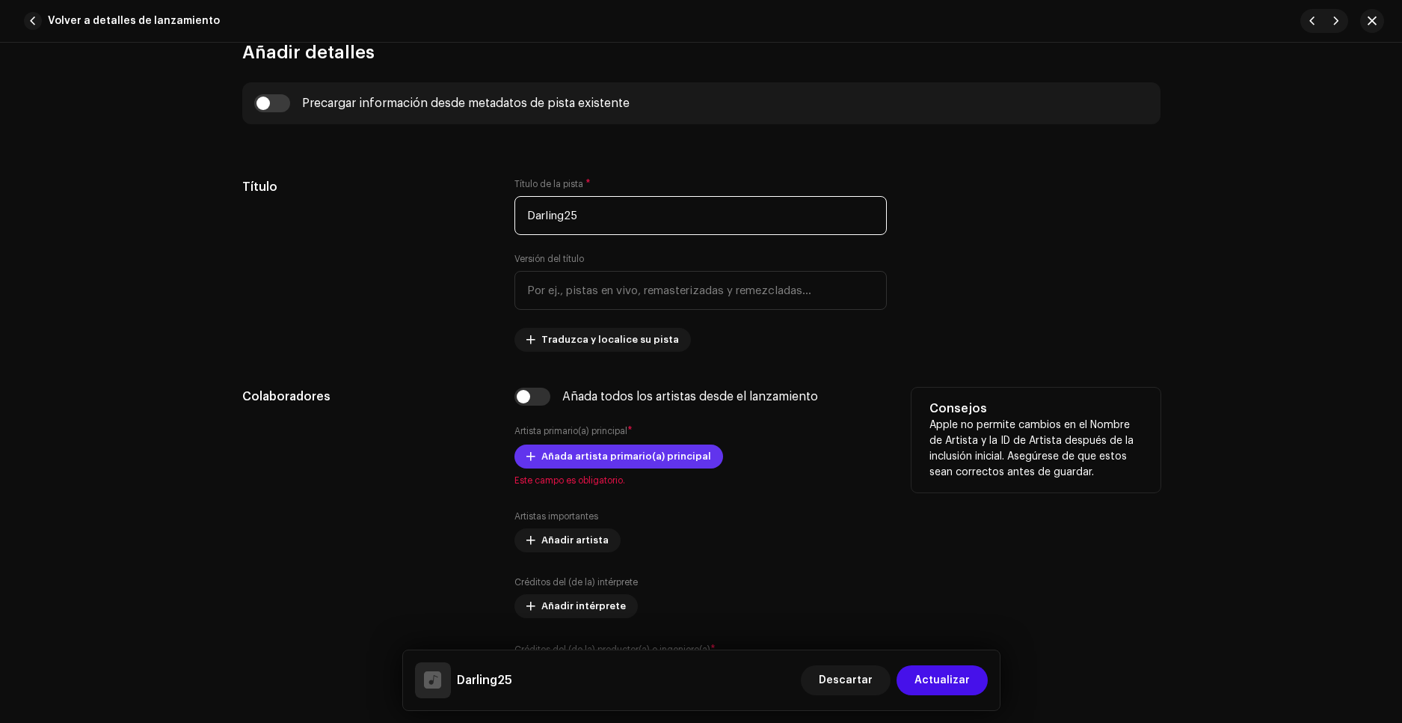
type input "Darling25"
click at [552, 458] on span "Añada artista primario(a) principal" at bounding box center [627, 456] width 170 height 30
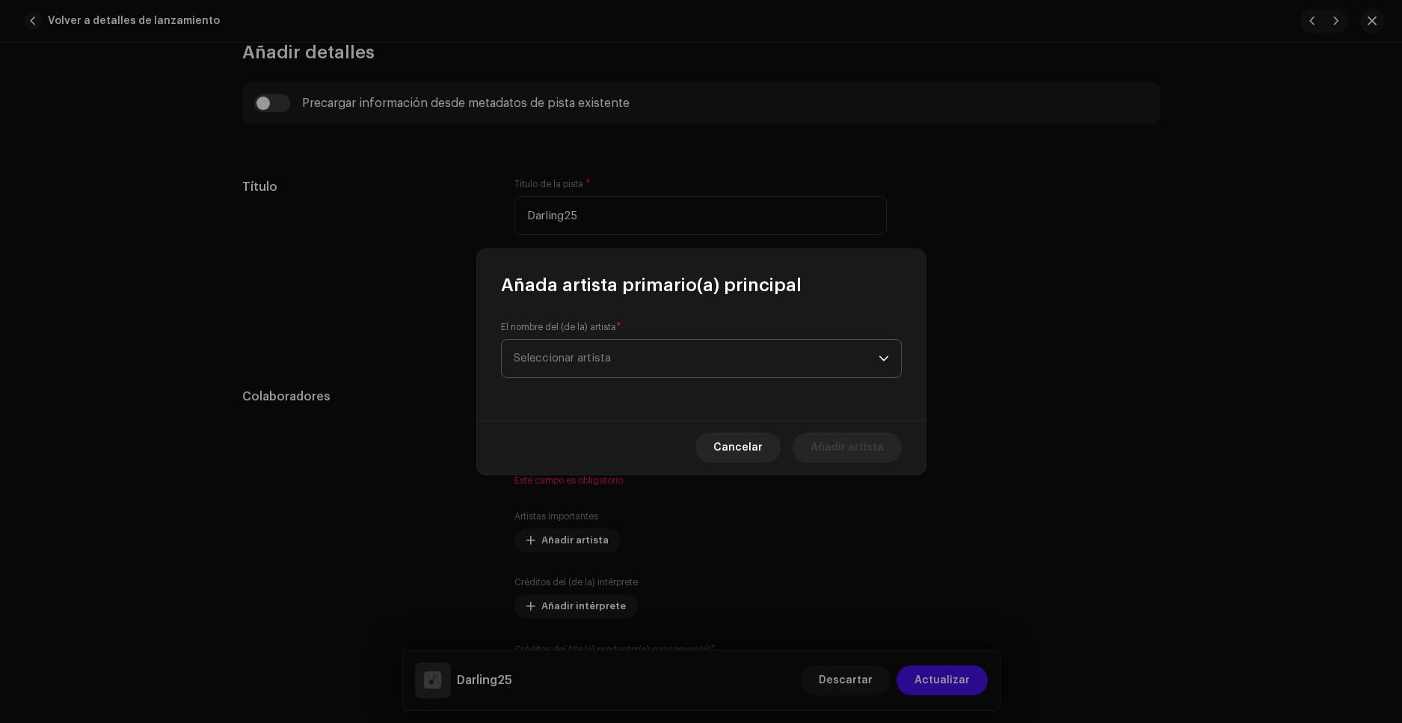
click at [637, 355] on span "Seleccionar artista" at bounding box center [696, 358] width 365 height 37
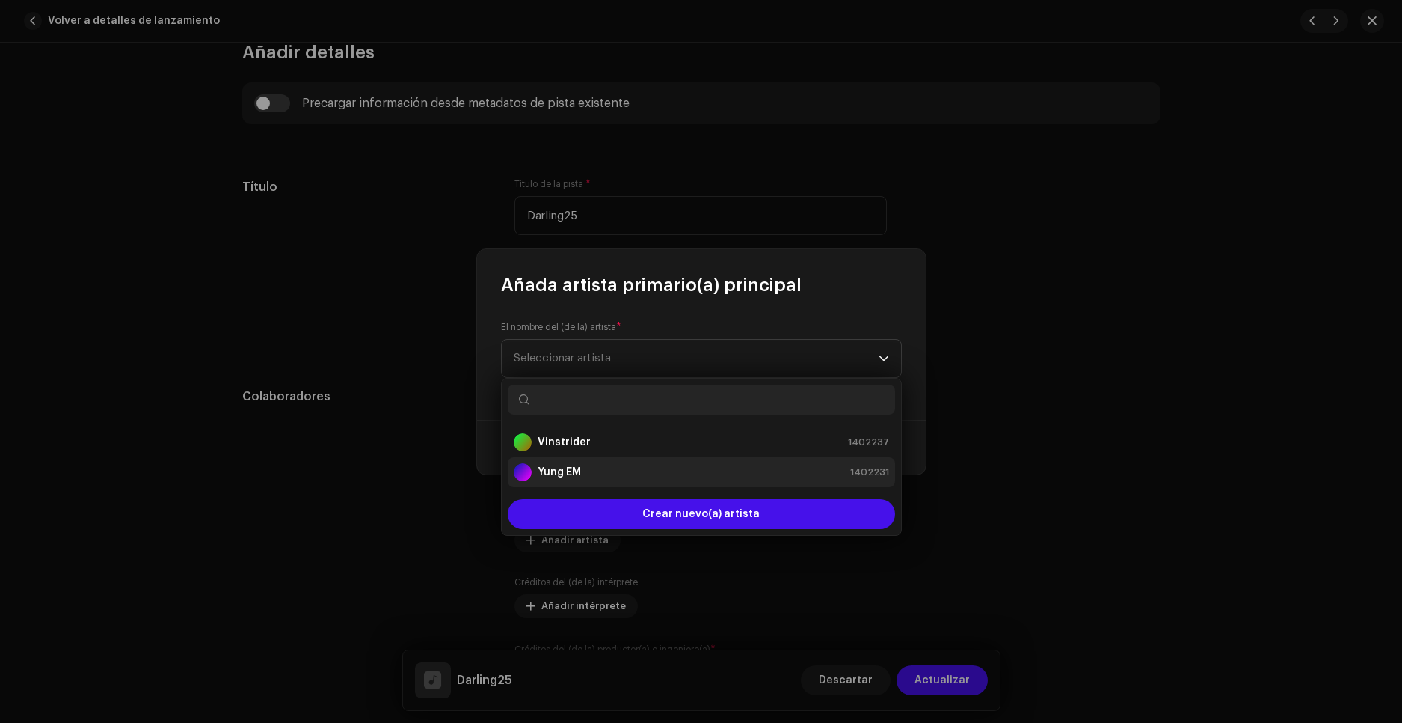
click at [577, 472] on strong "Yung EM" at bounding box center [559, 471] width 43 height 15
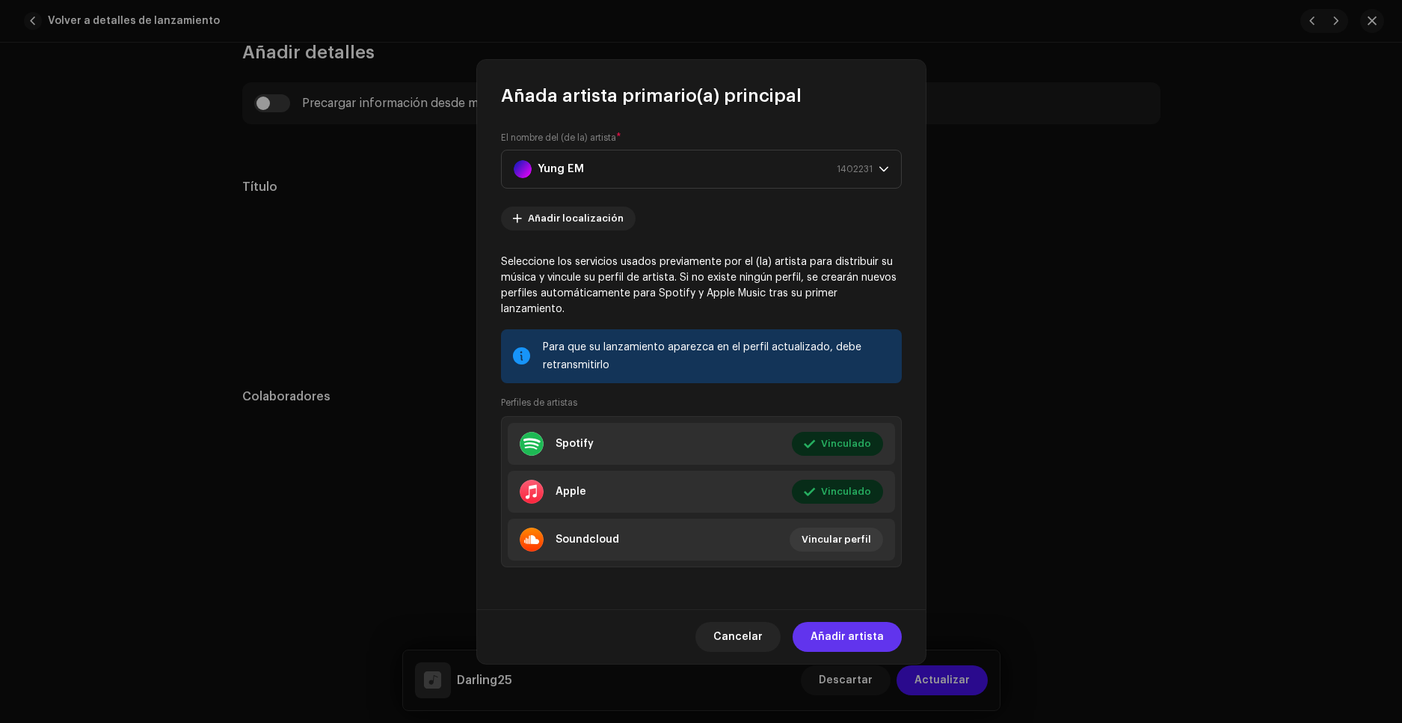
click at [856, 633] on span "Añadir artista" at bounding box center [847, 637] width 73 height 30
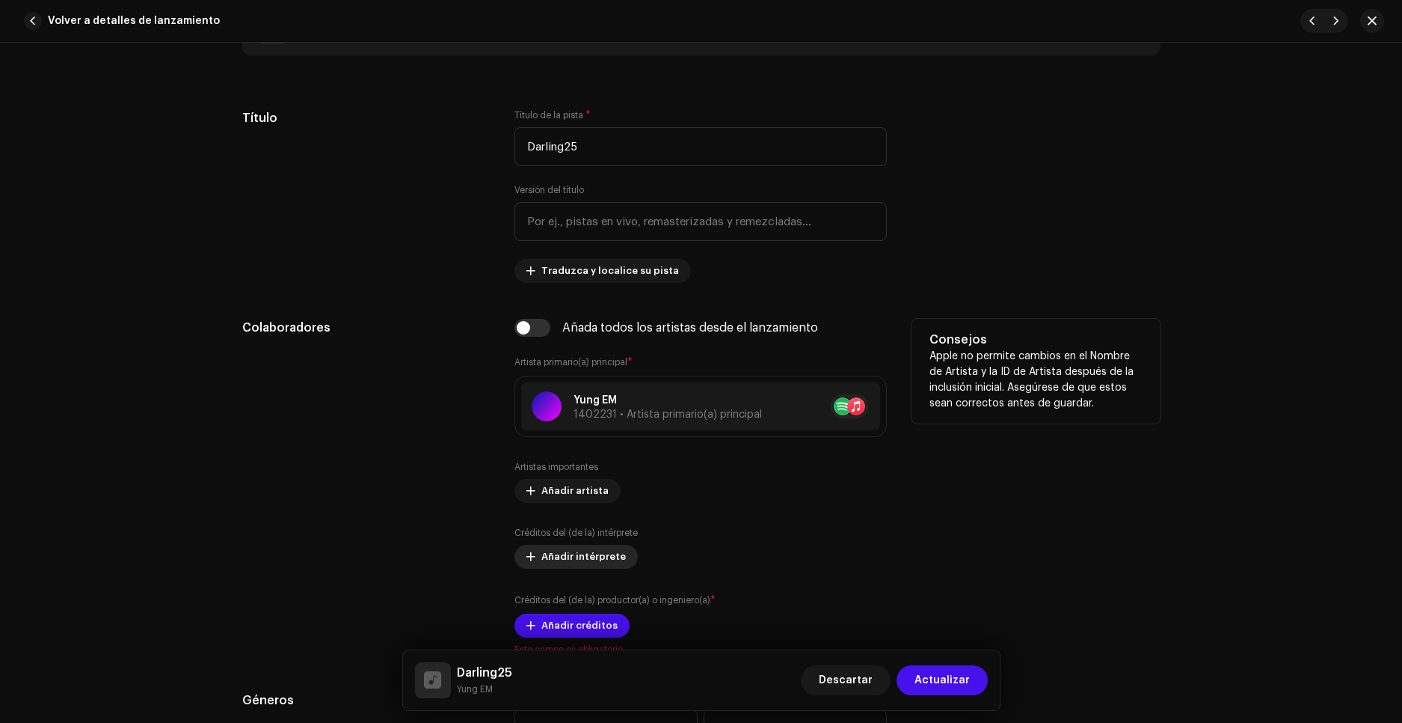
scroll to position [673, 0]
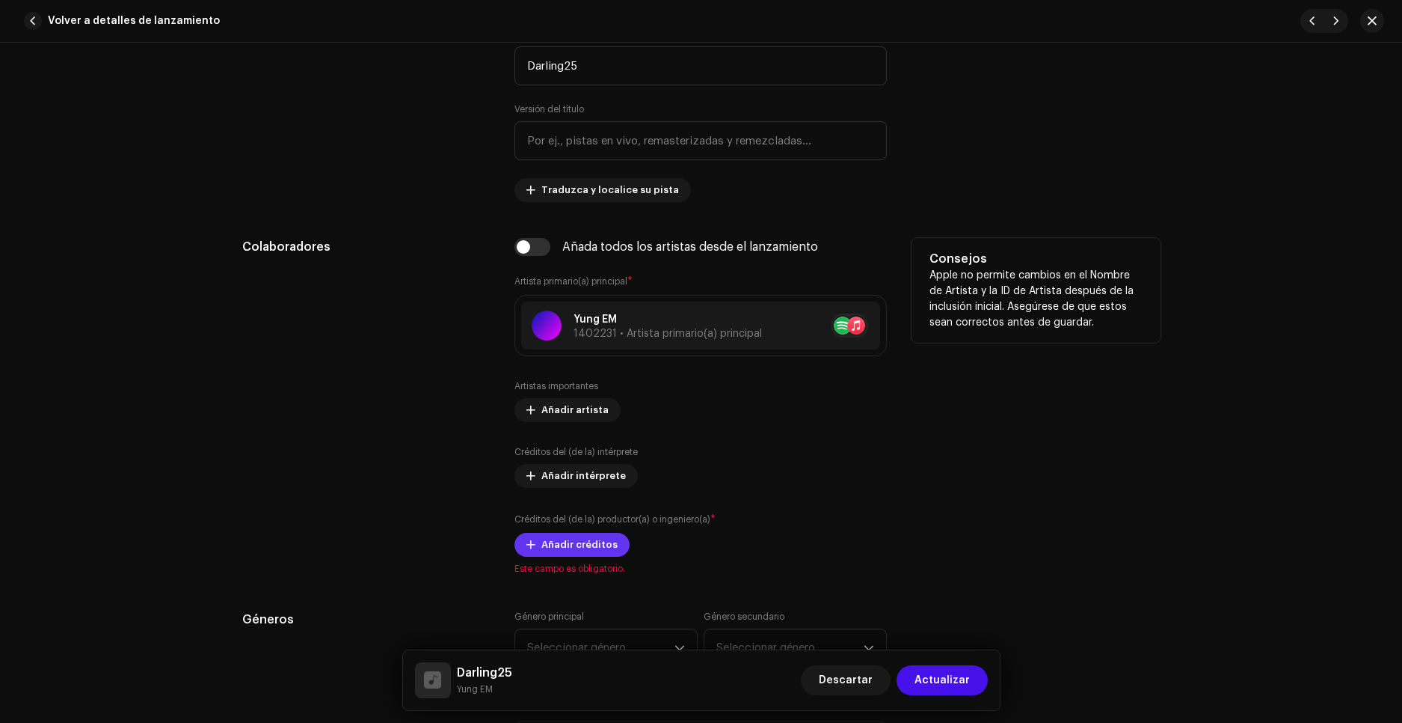
click at [577, 545] on span "Añadir créditos" at bounding box center [580, 545] width 76 height 30
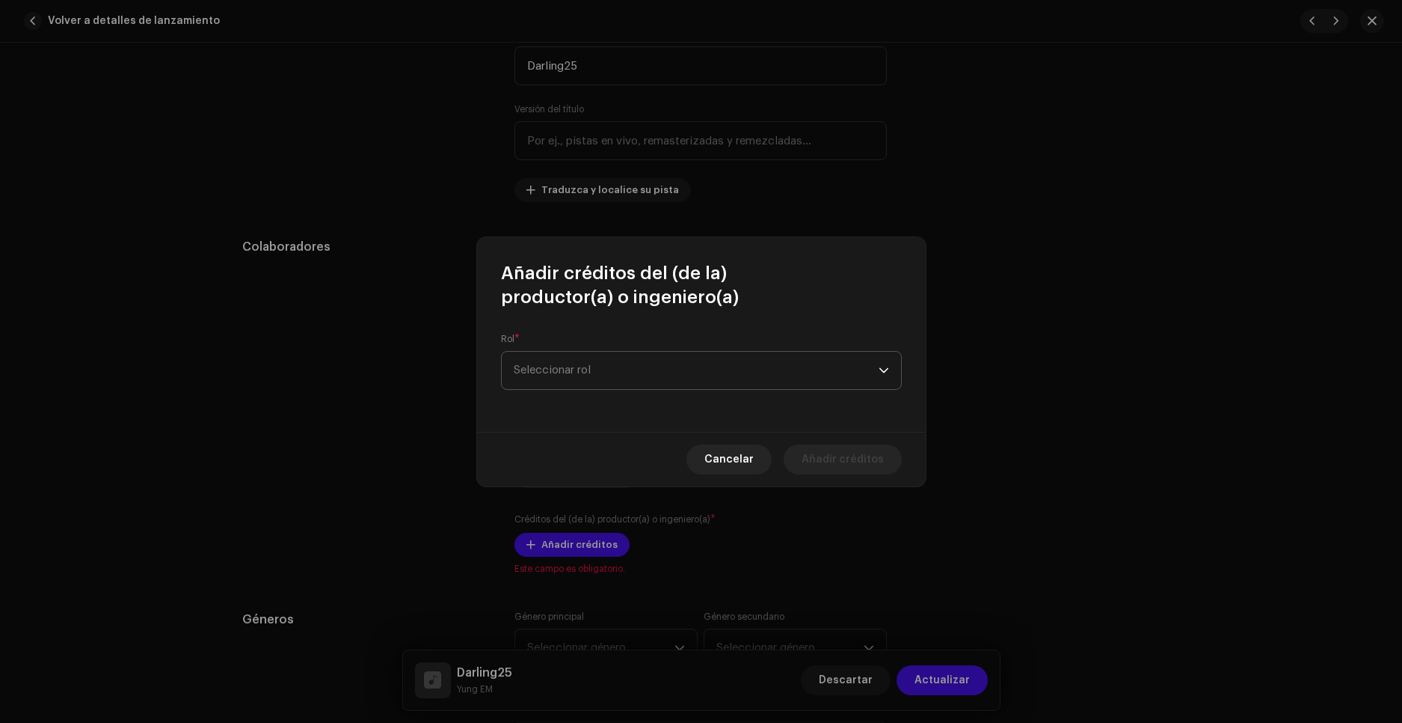
click at [582, 368] on span "Seleccionar rol" at bounding box center [696, 370] width 365 height 37
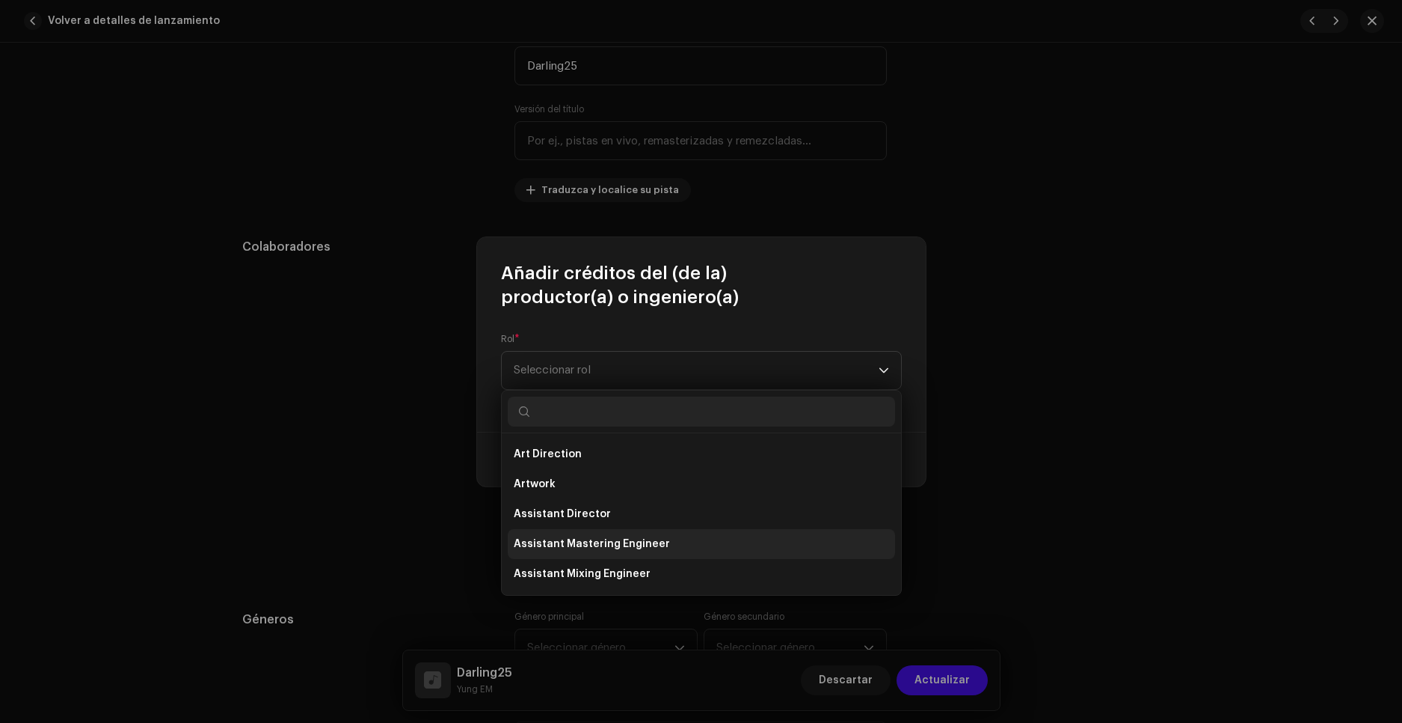
click at [637, 550] on span "Assistant Mastering Engineer" at bounding box center [592, 543] width 156 height 15
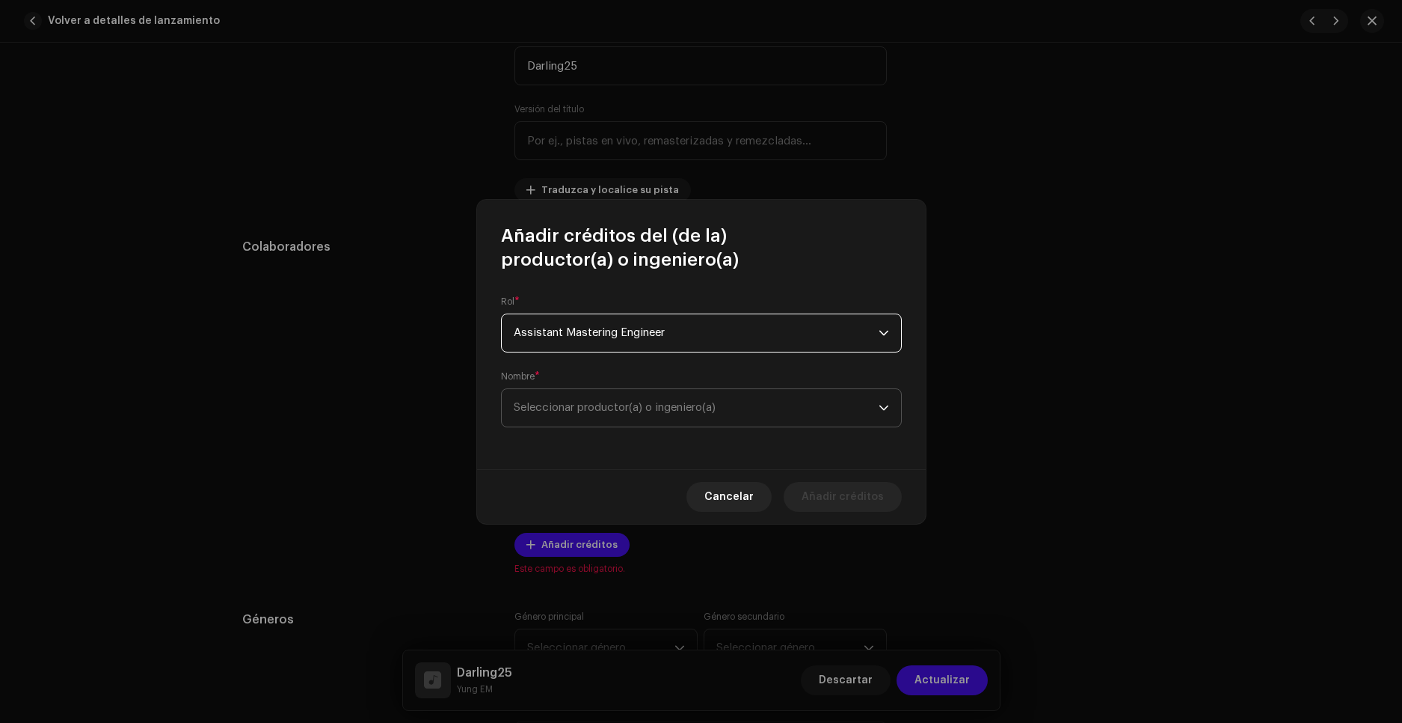
click at [683, 408] on span "Seleccionar productor(a) o ingeniero(a)" at bounding box center [615, 407] width 202 height 11
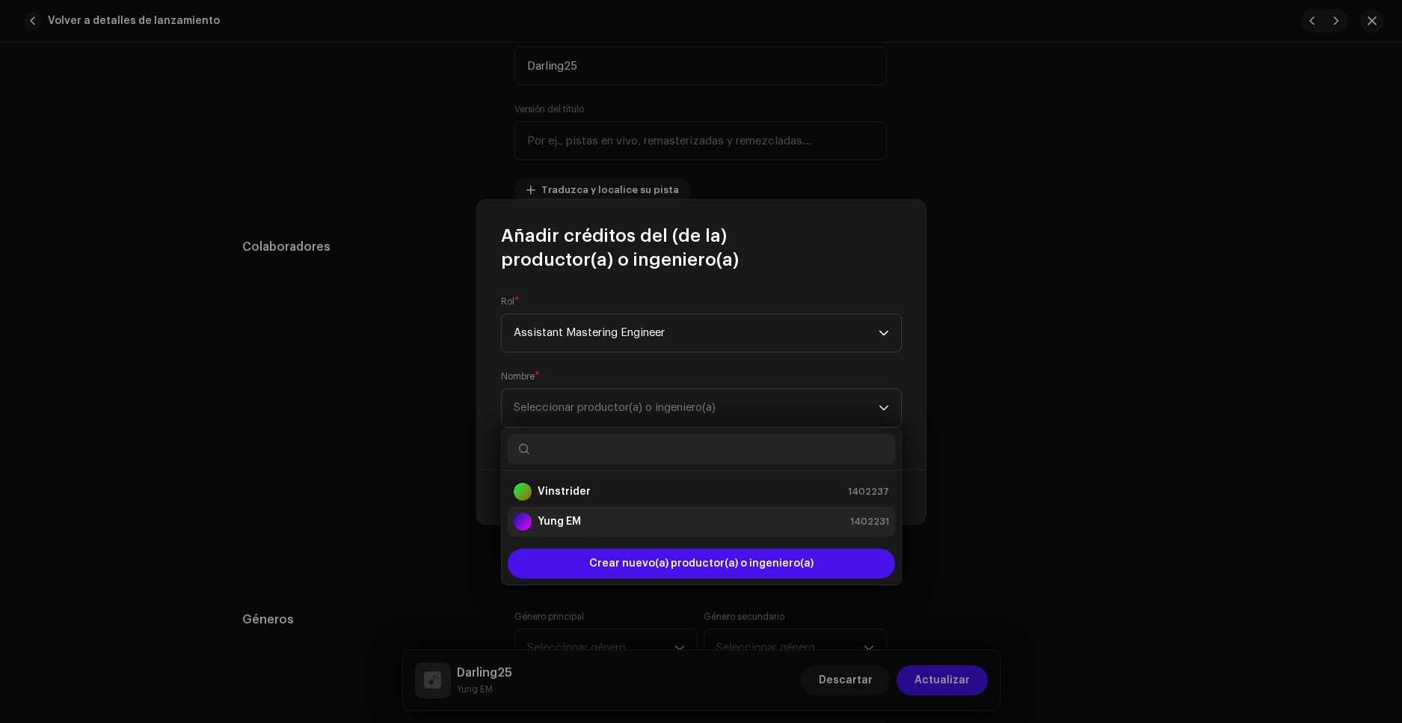
click at [592, 518] on div "Yung EM 1402231" at bounding box center [701, 521] width 375 height 18
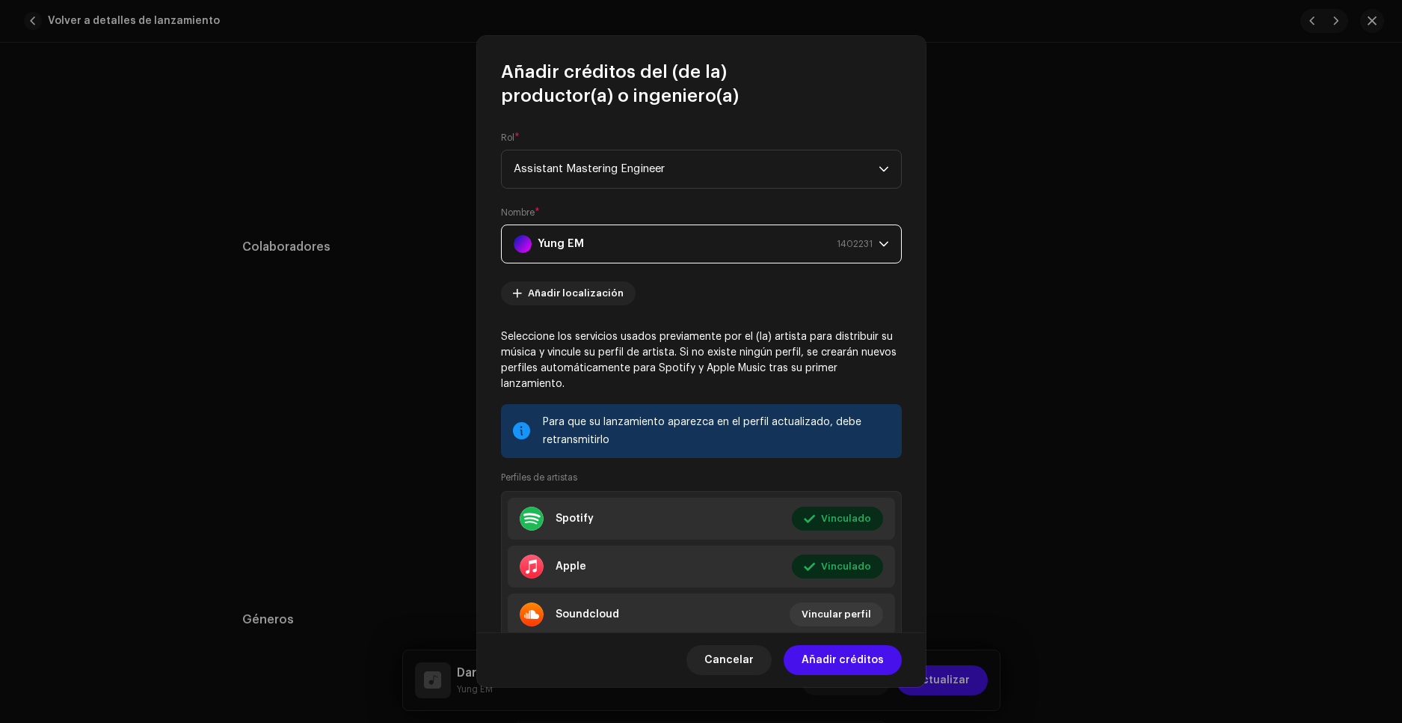
click at [865, 664] on span "Añadir créditos" at bounding box center [843, 660] width 82 height 30
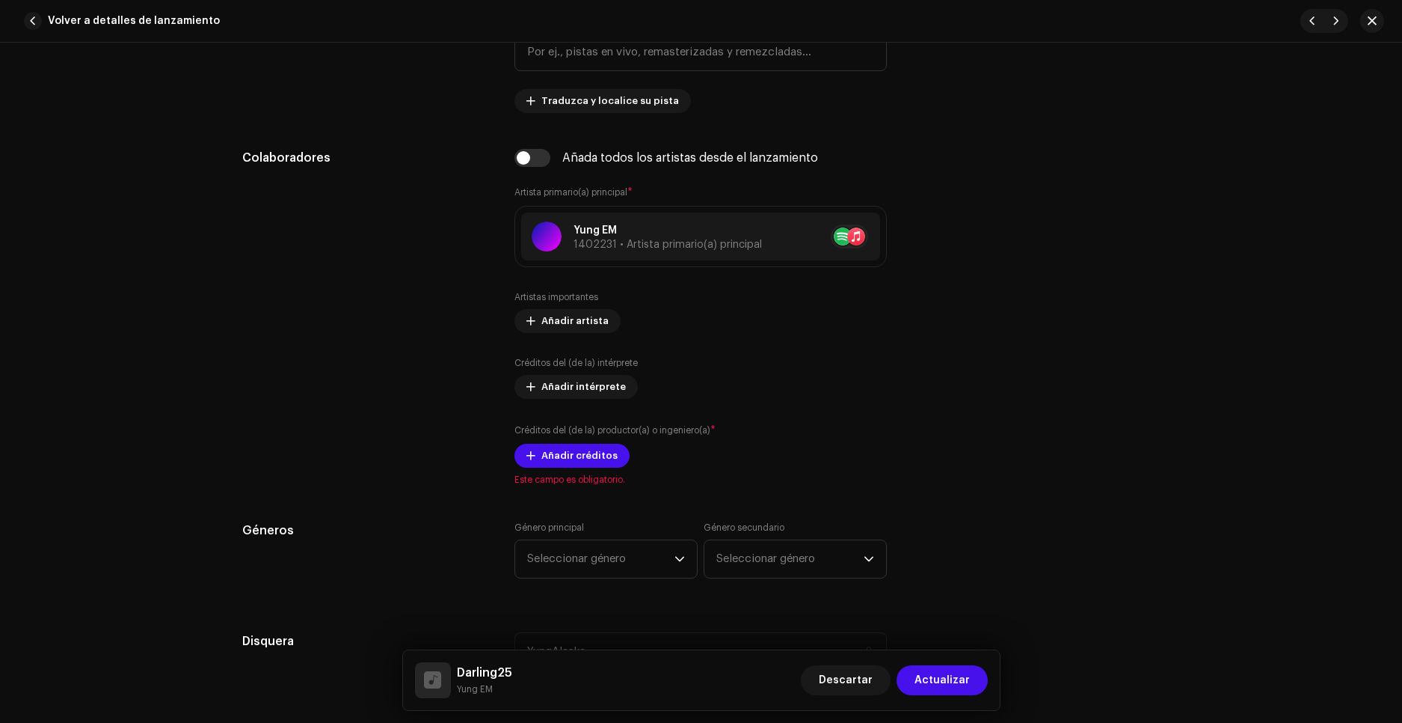
scroll to position [898, 0]
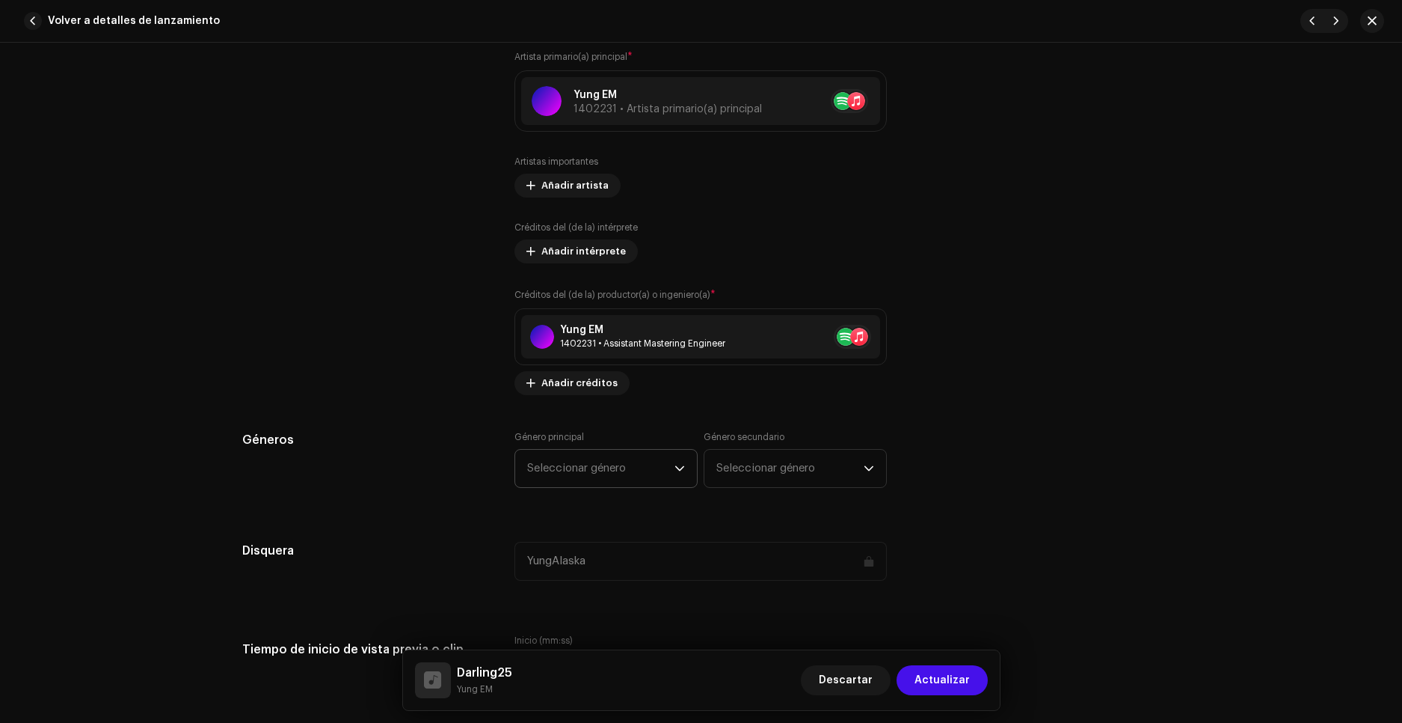
click at [592, 474] on span "Seleccionar género" at bounding box center [600, 468] width 147 height 37
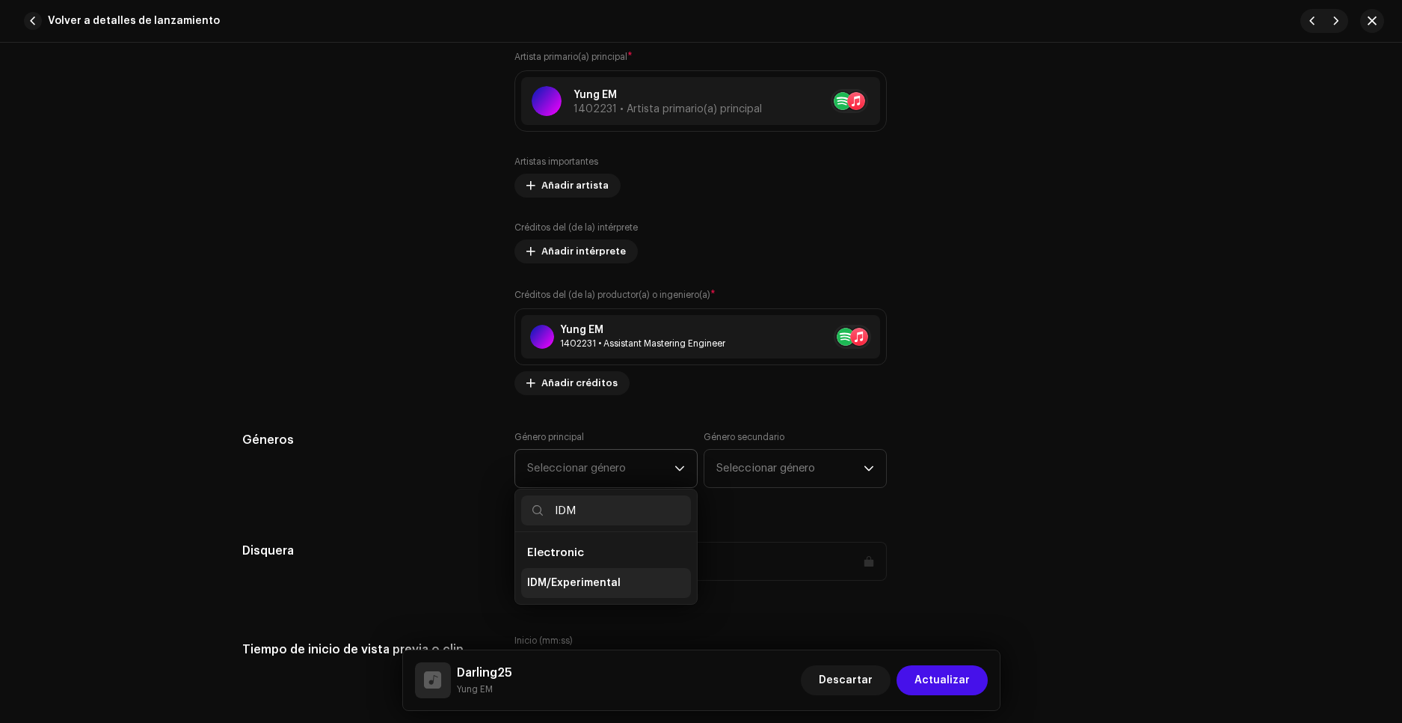
type input "IDM"
click at [604, 585] on span "IDM/Experimental" at bounding box center [573, 582] width 93 height 15
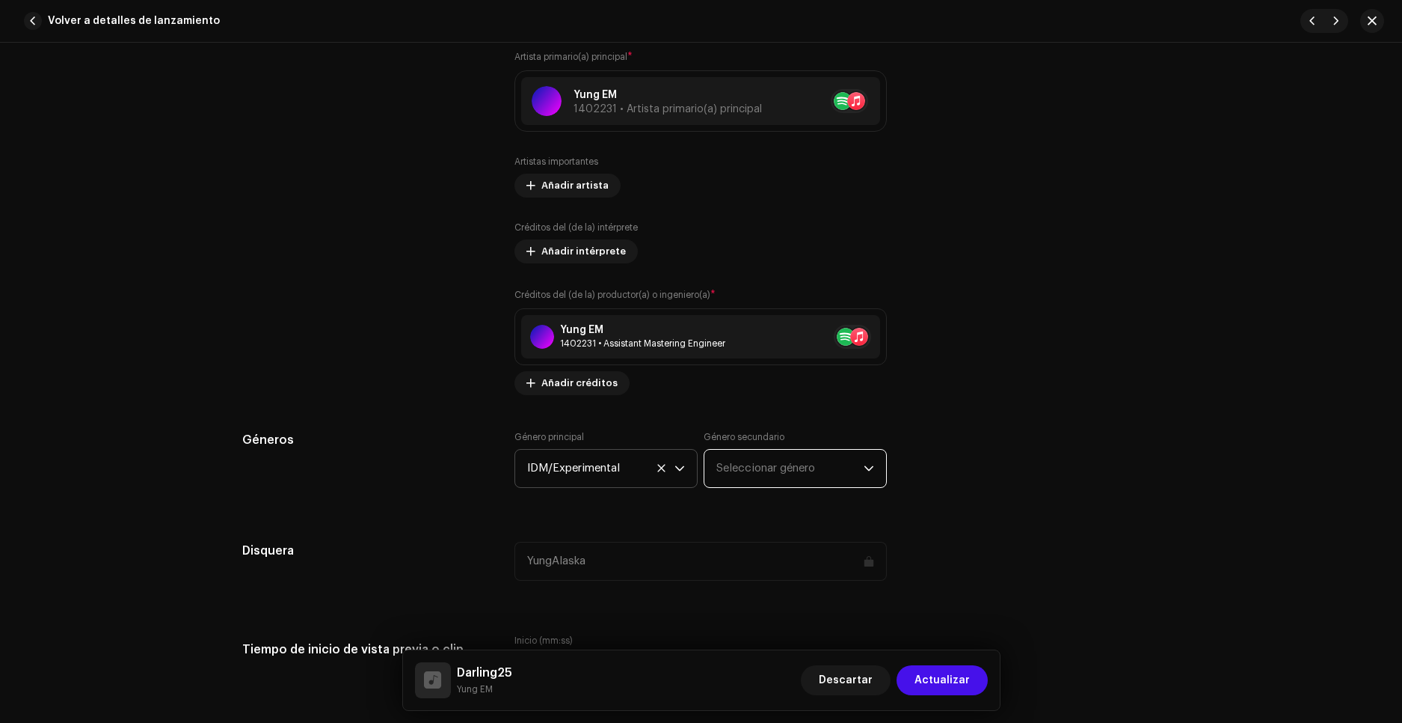
click at [717, 473] on span "Seleccionar género" at bounding box center [790, 468] width 147 height 37
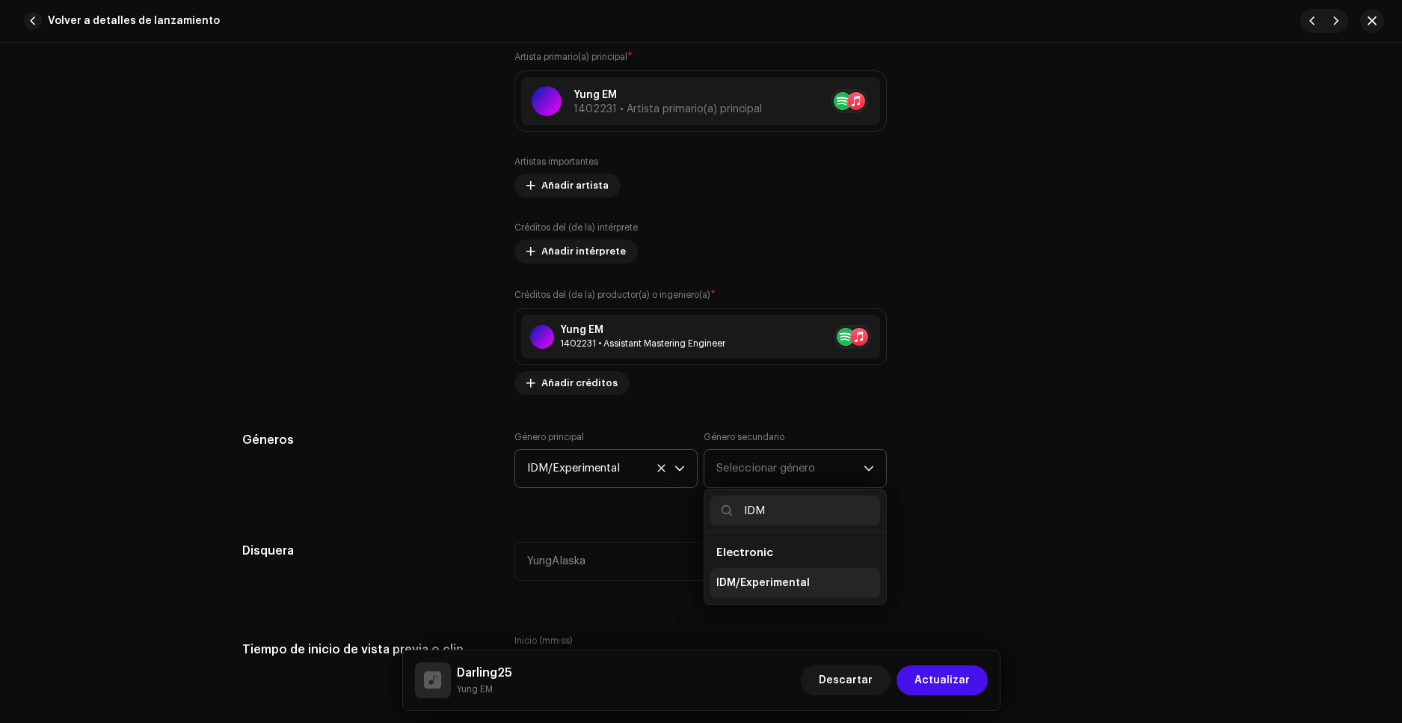
type input "IDM"
click at [769, 587] on span "IDM/Experimental" at bounding box center [763, 582] width 93 height 15
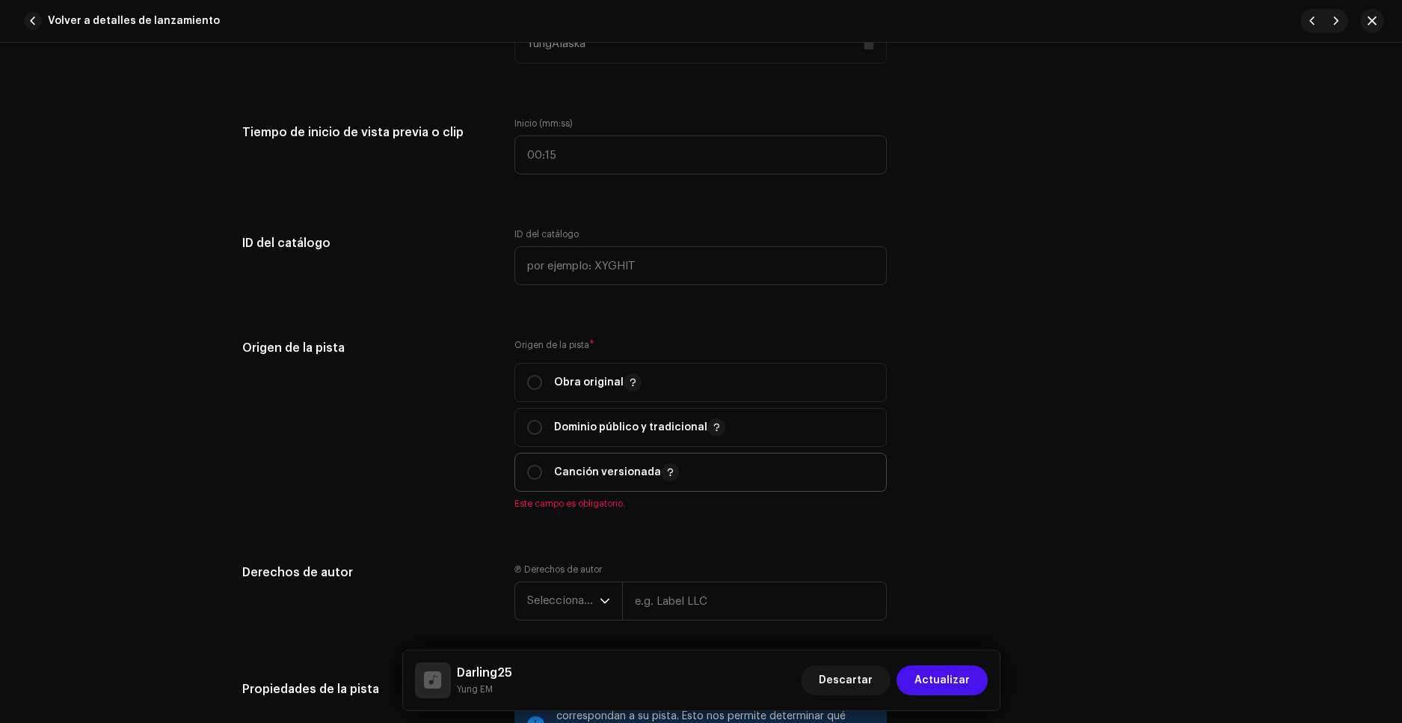
scroll to position [1421, 0]
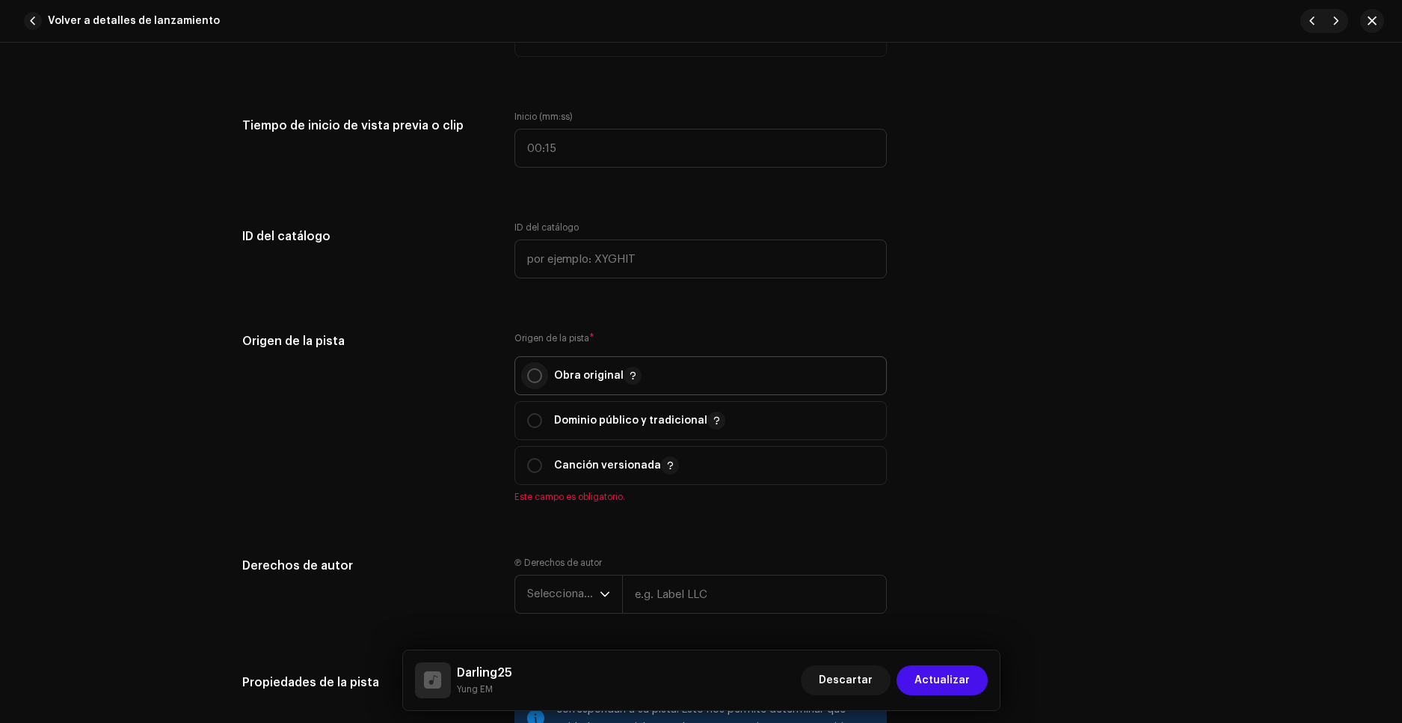
click at [530, 375] on input "radio" at bounding box center [534, 375] width 15 height 15
radio input "true"
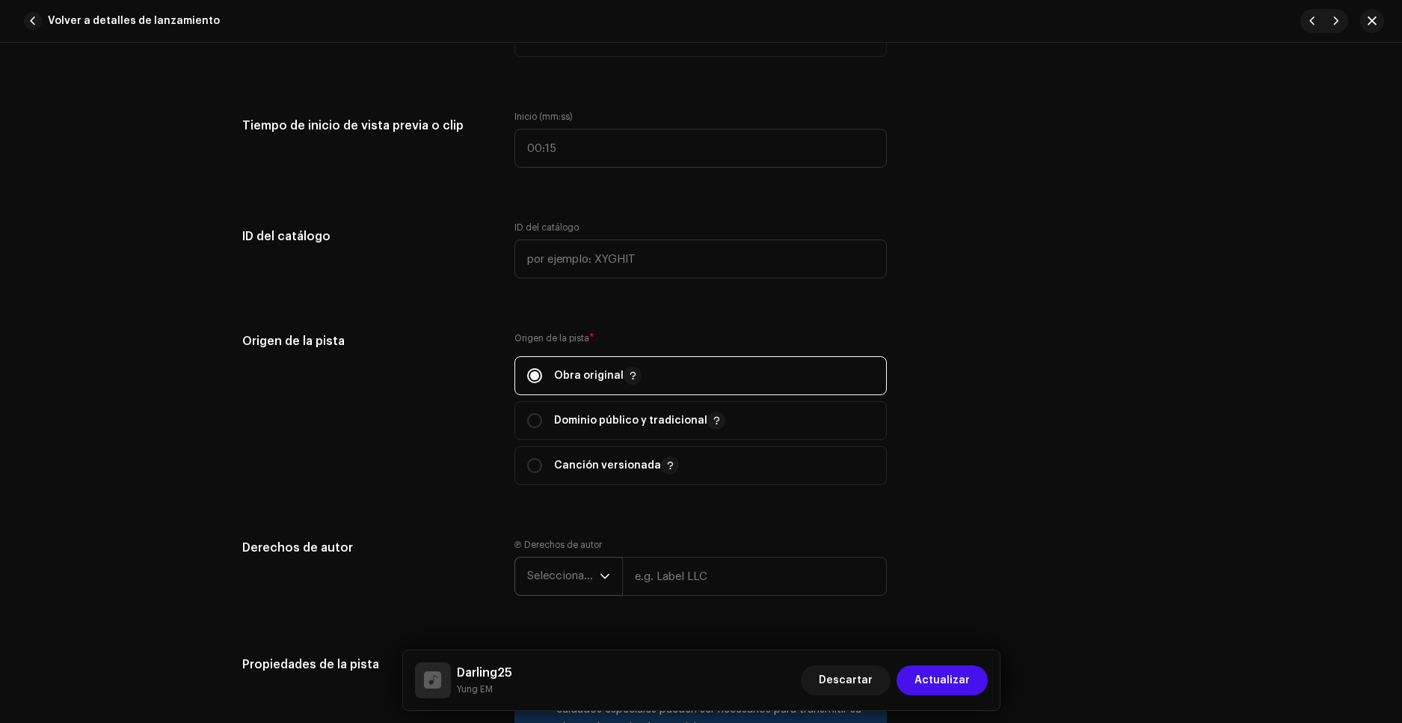
click at [579, 582] on span "Seleccionar año" at bounding box center [563, 575] width 73 height 37
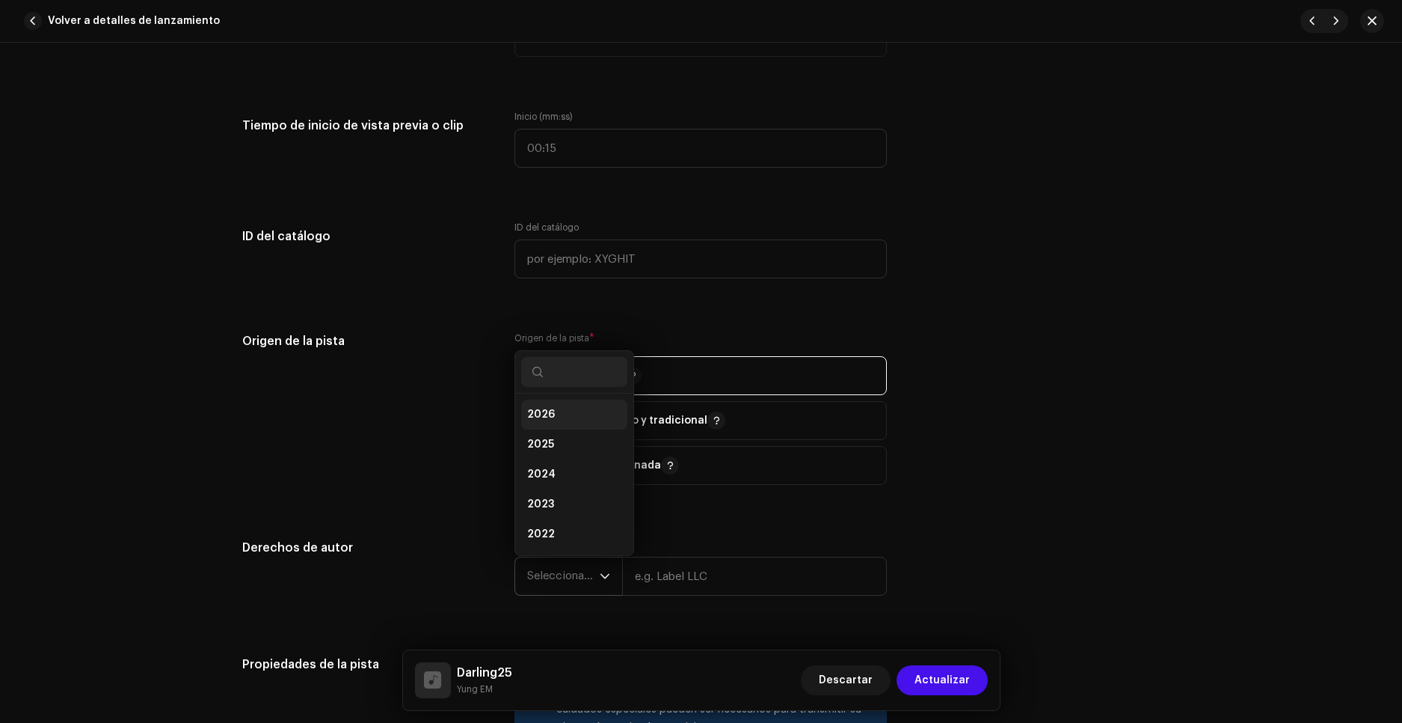
click at [548, 419] on span "2026" at bounding box center [541, 414] width 28 height 15
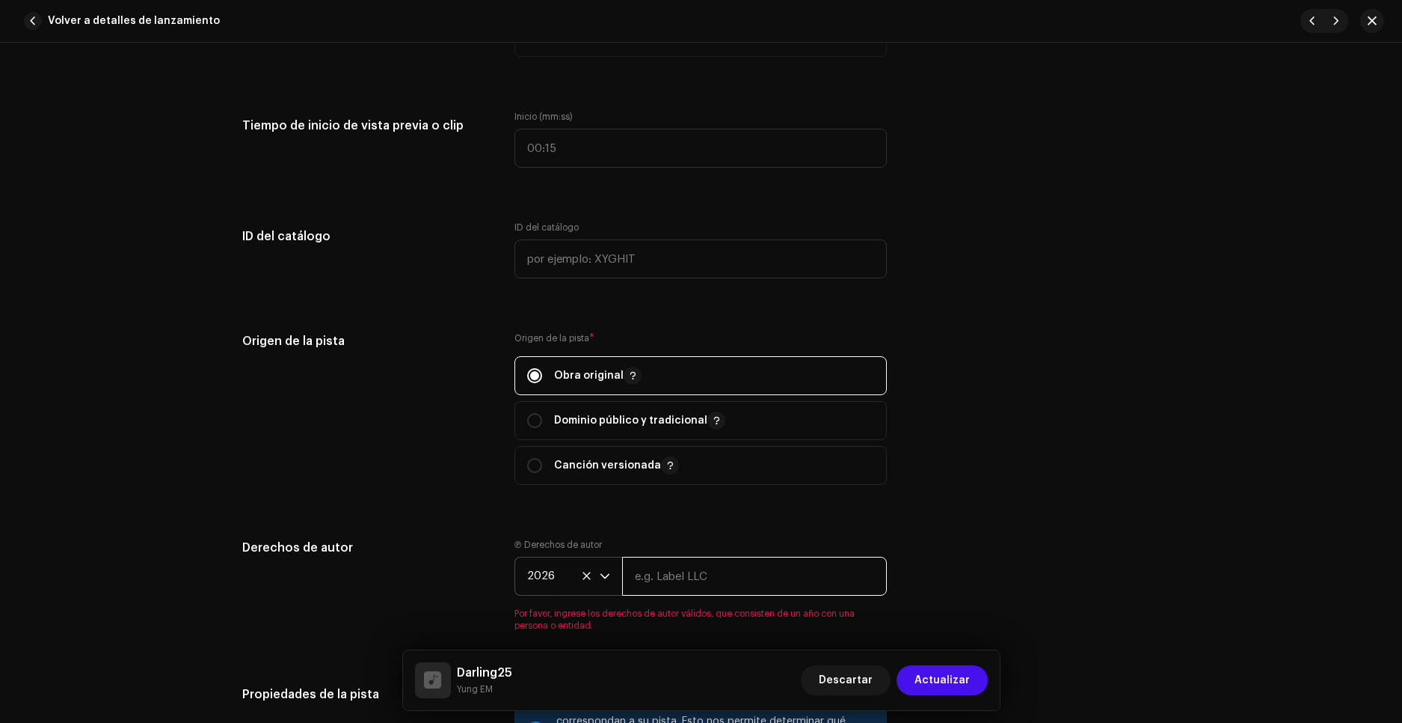
click at [711, 578] on input "text" at bounding box center [754, 575] width 265 height 39
type input "Little EM"
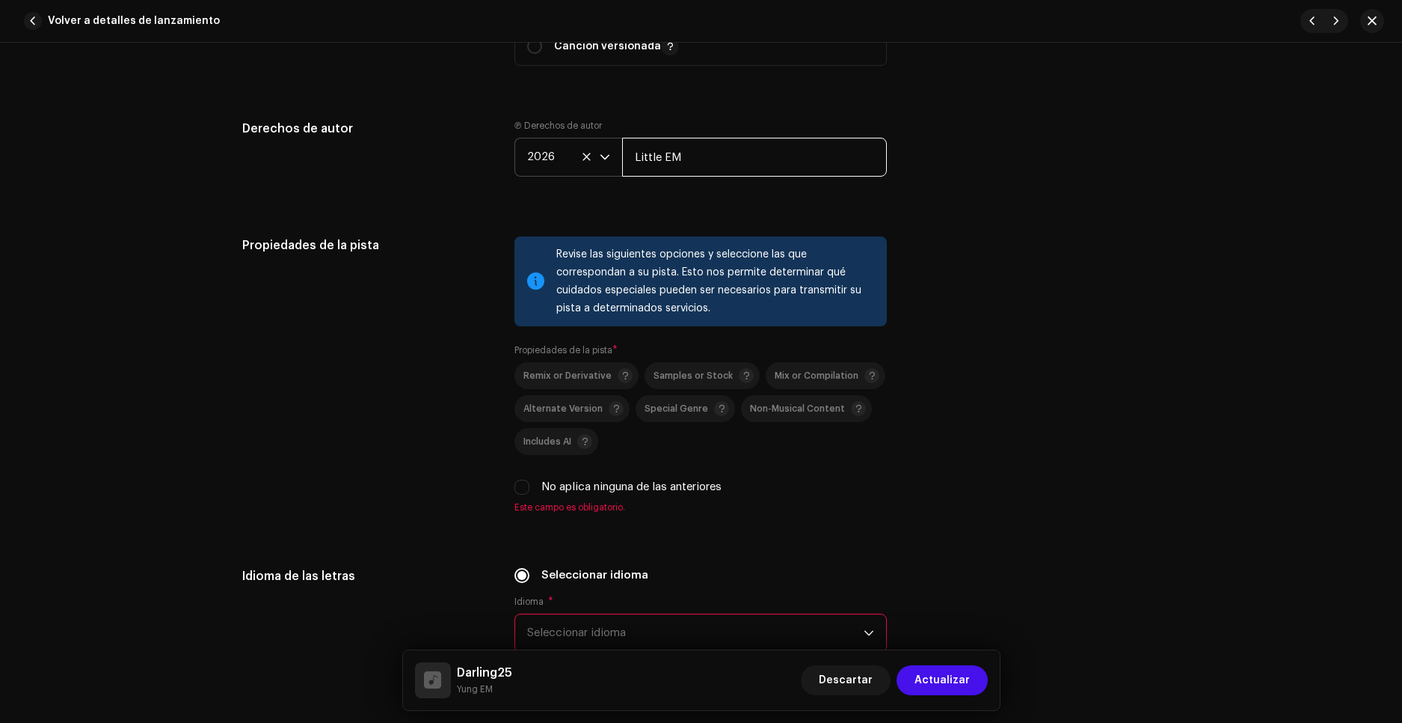
scroll to position [1945, 0]
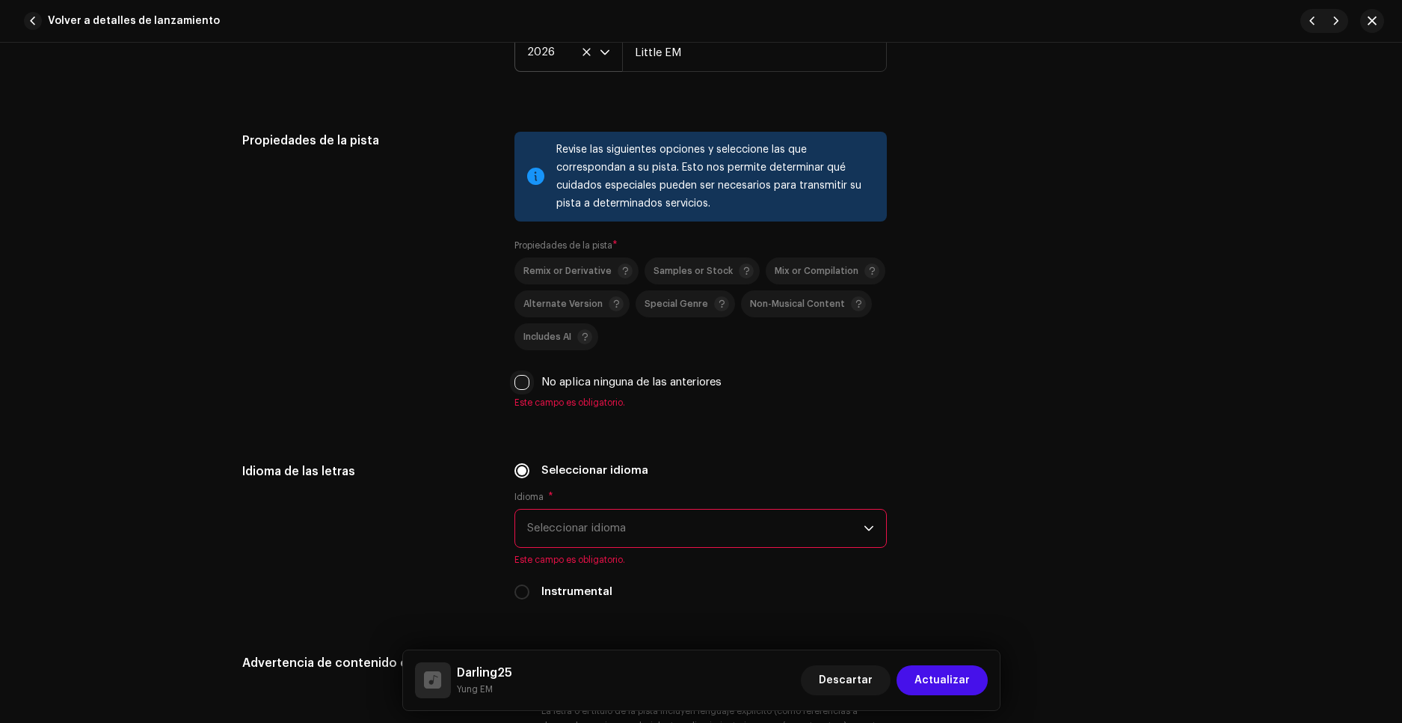
click at [525, 386] on input "No aplica ninguna de las anteriores" at bounding box center [522, 382] width 15 height 15
checkbox input "true"
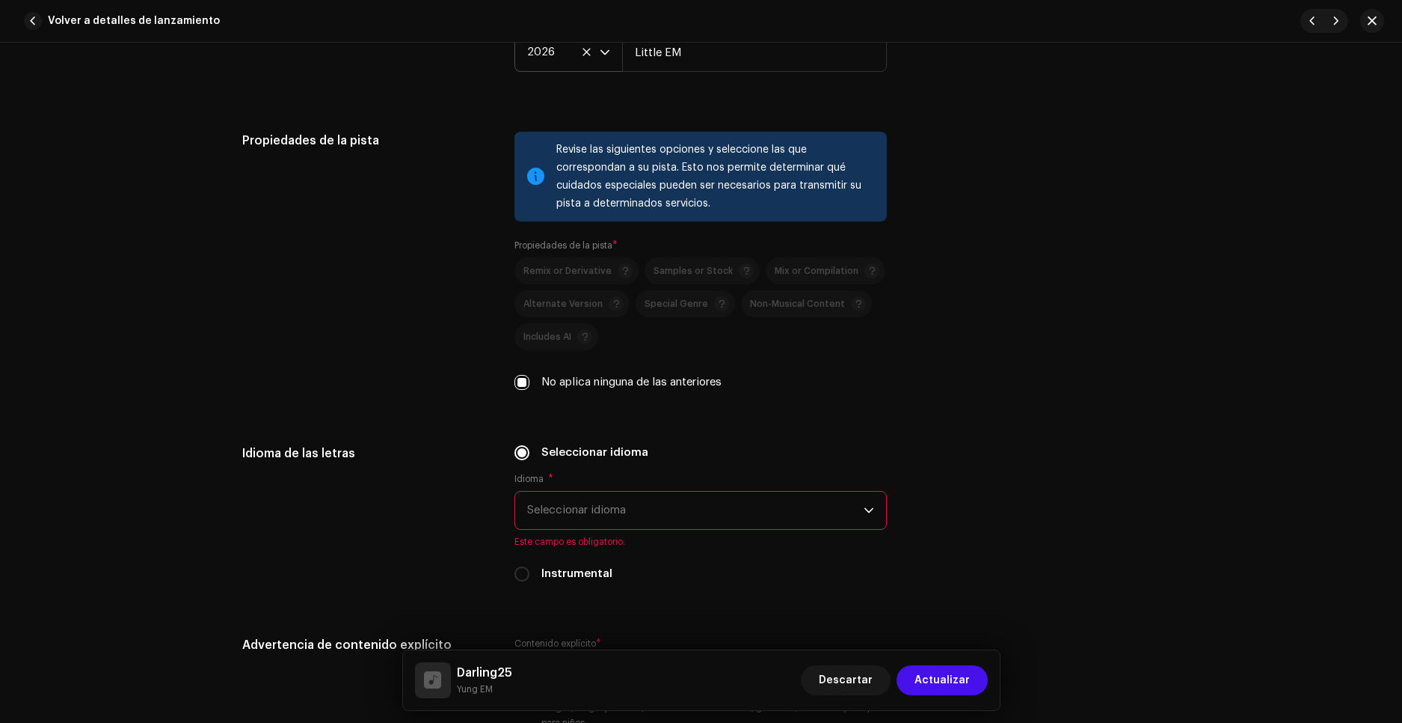
click at [579, 514] on span "Seleccionar idioma" at bounding box center [695, 509] width 337 height 37
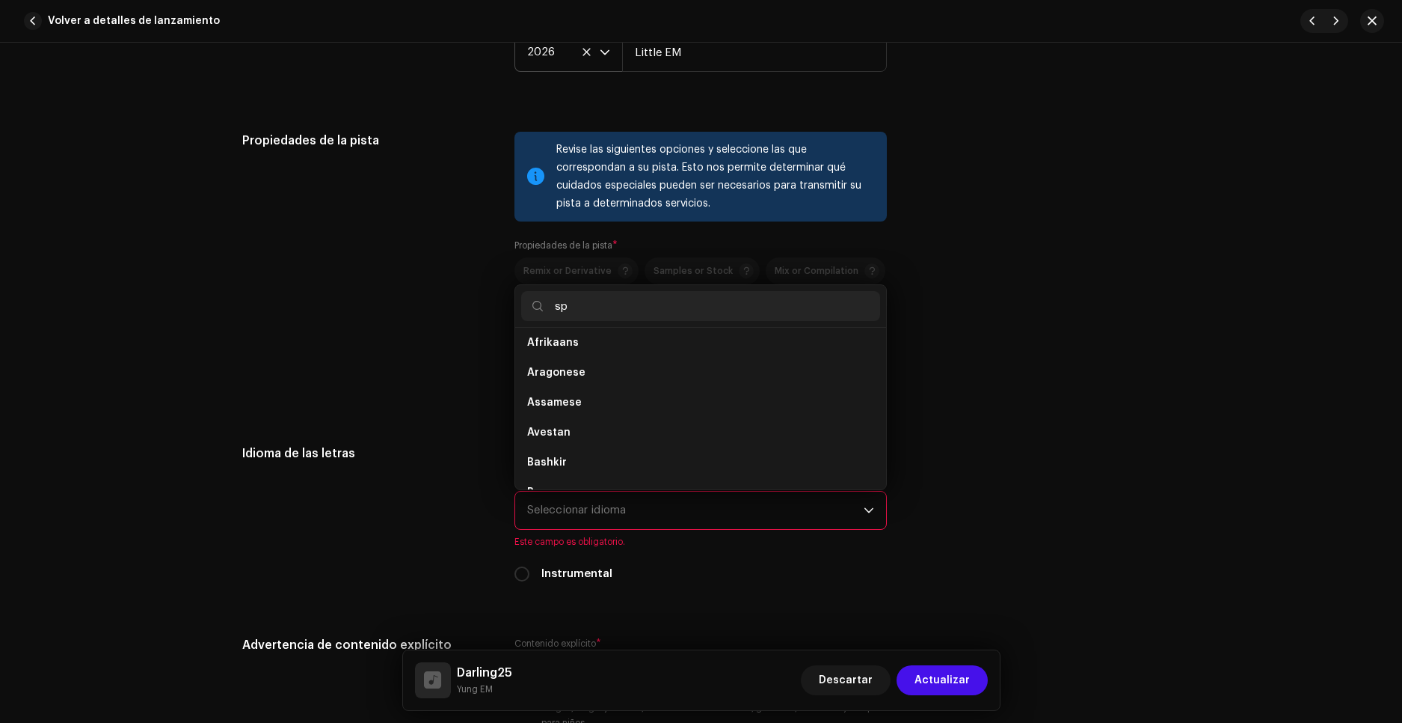
scroll to position [0, 0]
type input "spa"
click at [625, 378] on span "Spanish ([GEOGRAPHIC_DATA])" at bounding box center [608, 378] width 162 height 15
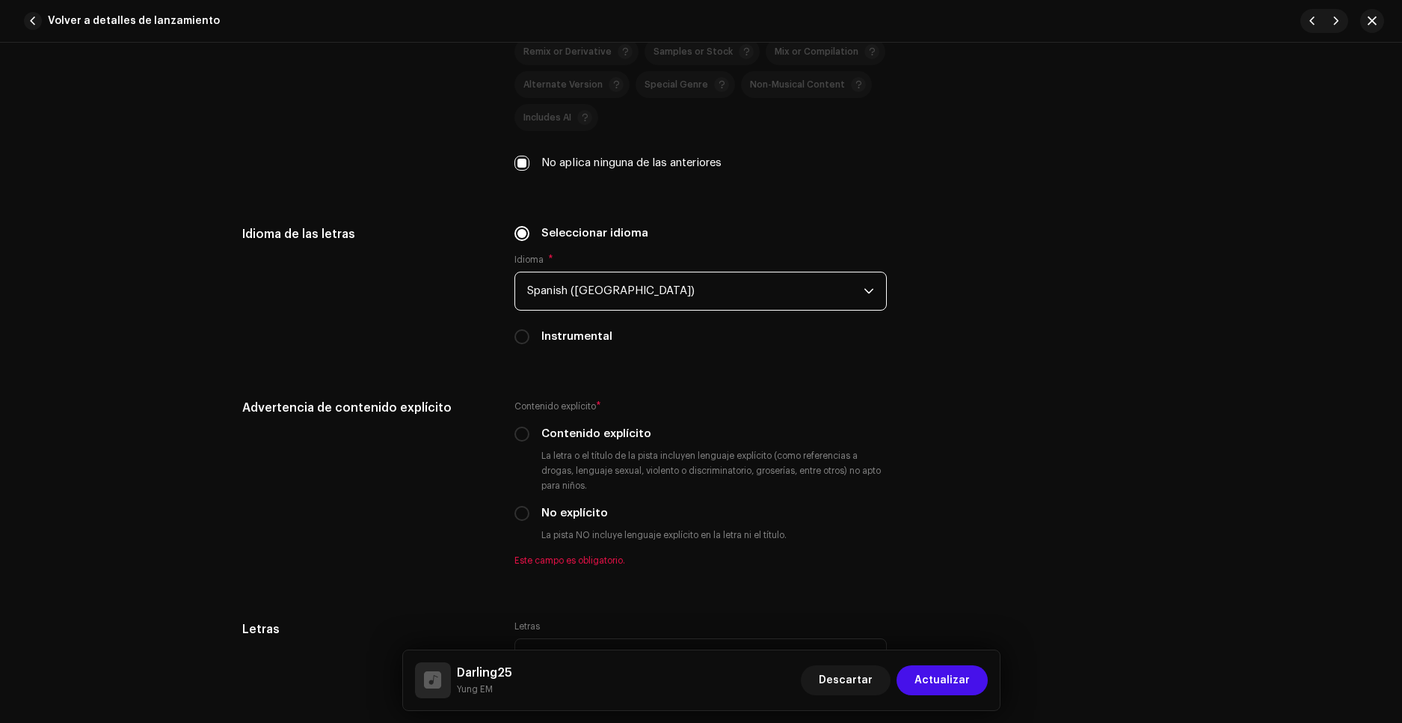
scroll to position [2169, 0]
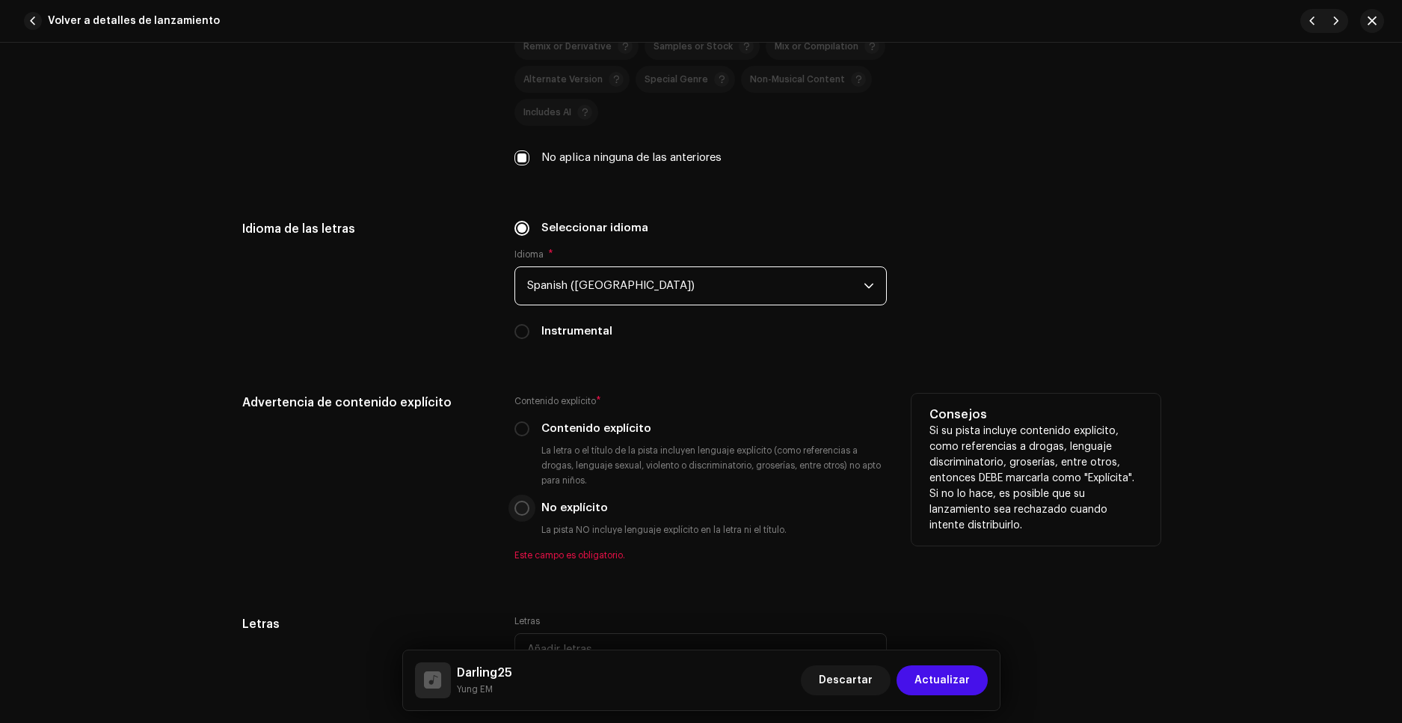
click at [525, 508] on input "No explícito" at bounding box center [522, 507] width 15 height 15
radio input "true"
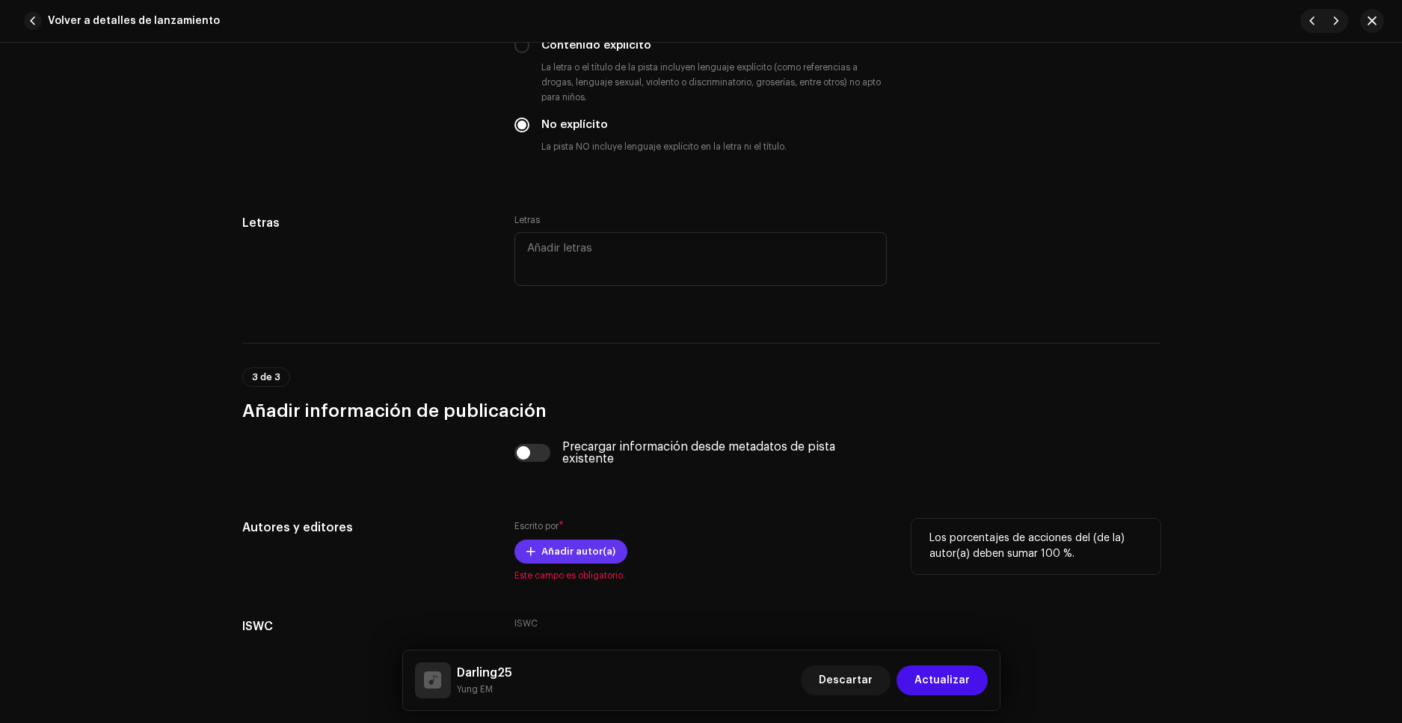
scroll to position [2618, 0]
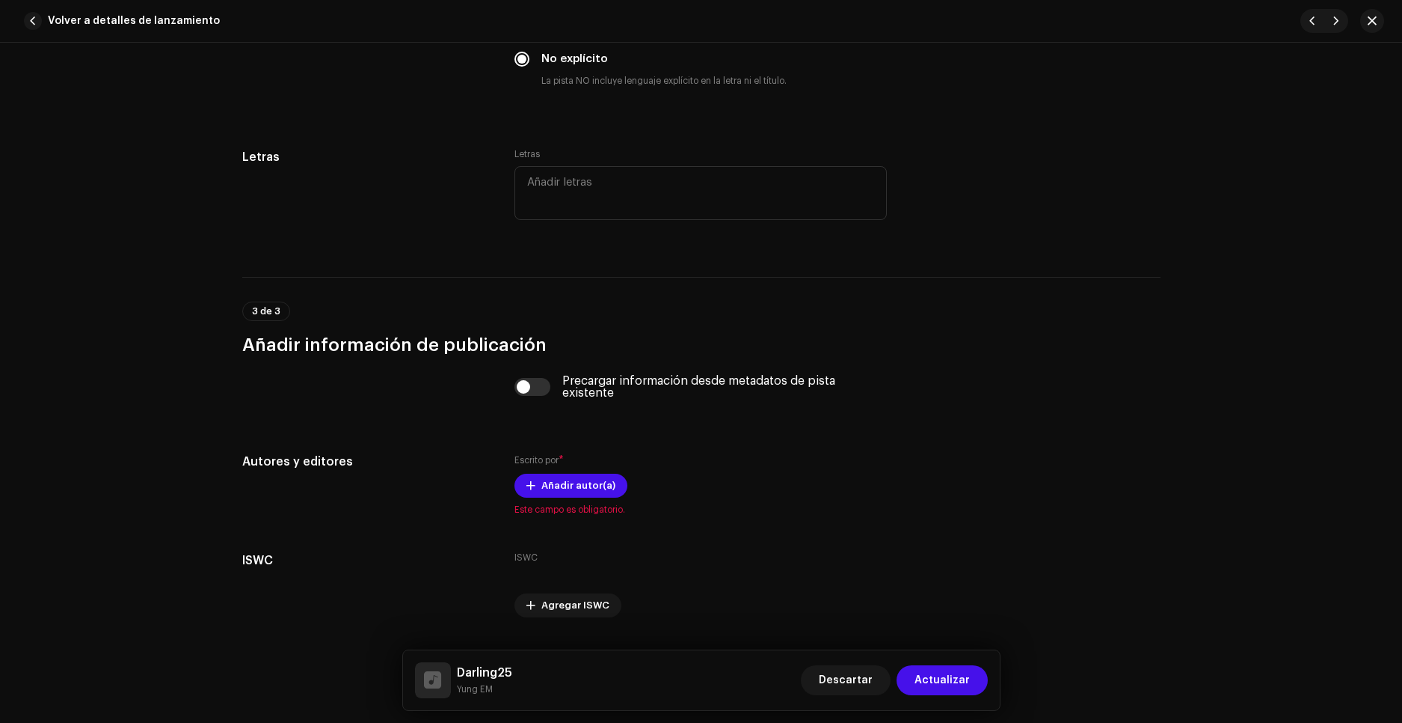
click at [534, 398] on div "Precargar información desde metadatos de pista existente" at bounding box center [701, 387] width 372 height 24
click at [533, 390] on input "checkbox" at bounding box center [533, 387] width 36 height 18
checkbox input "true"
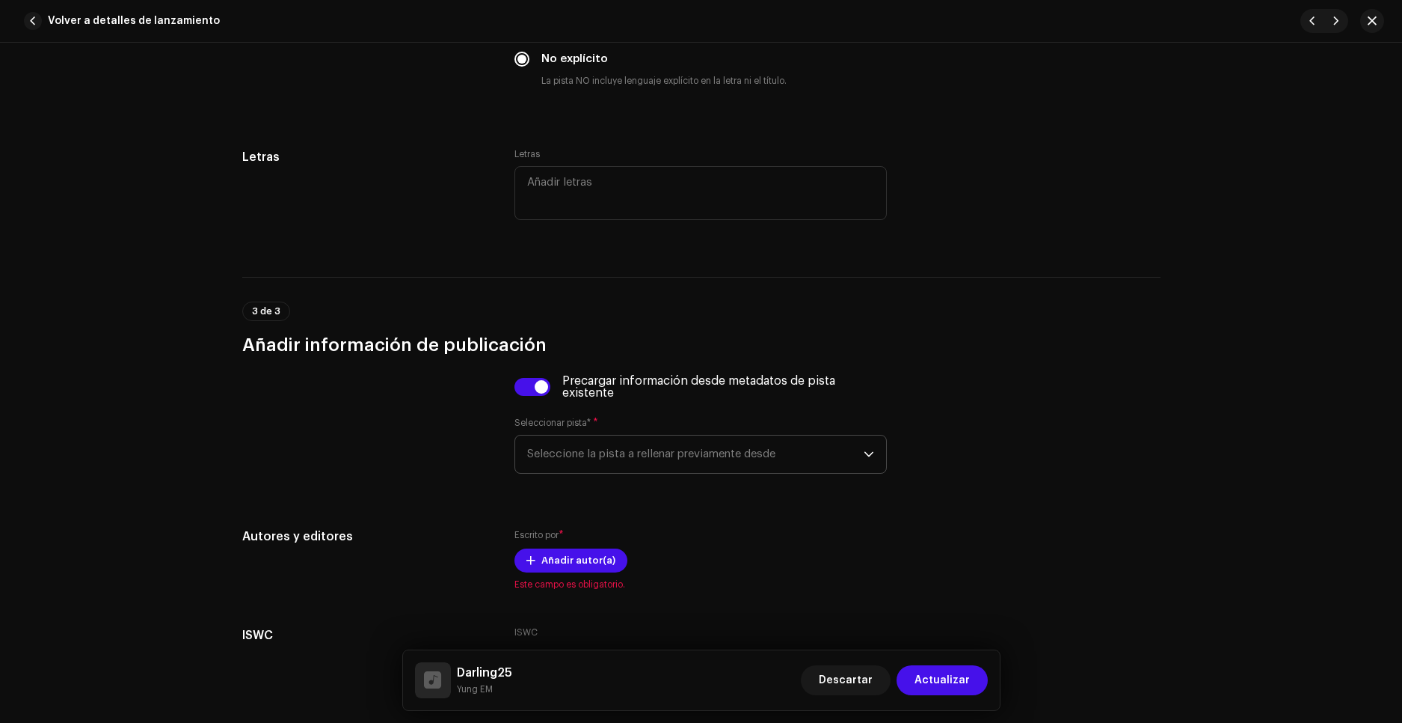
click at [638, 453] on span "Seleccione la pista a rellenar previamente desde" at bounding box center [695, 453] width 337 height 37
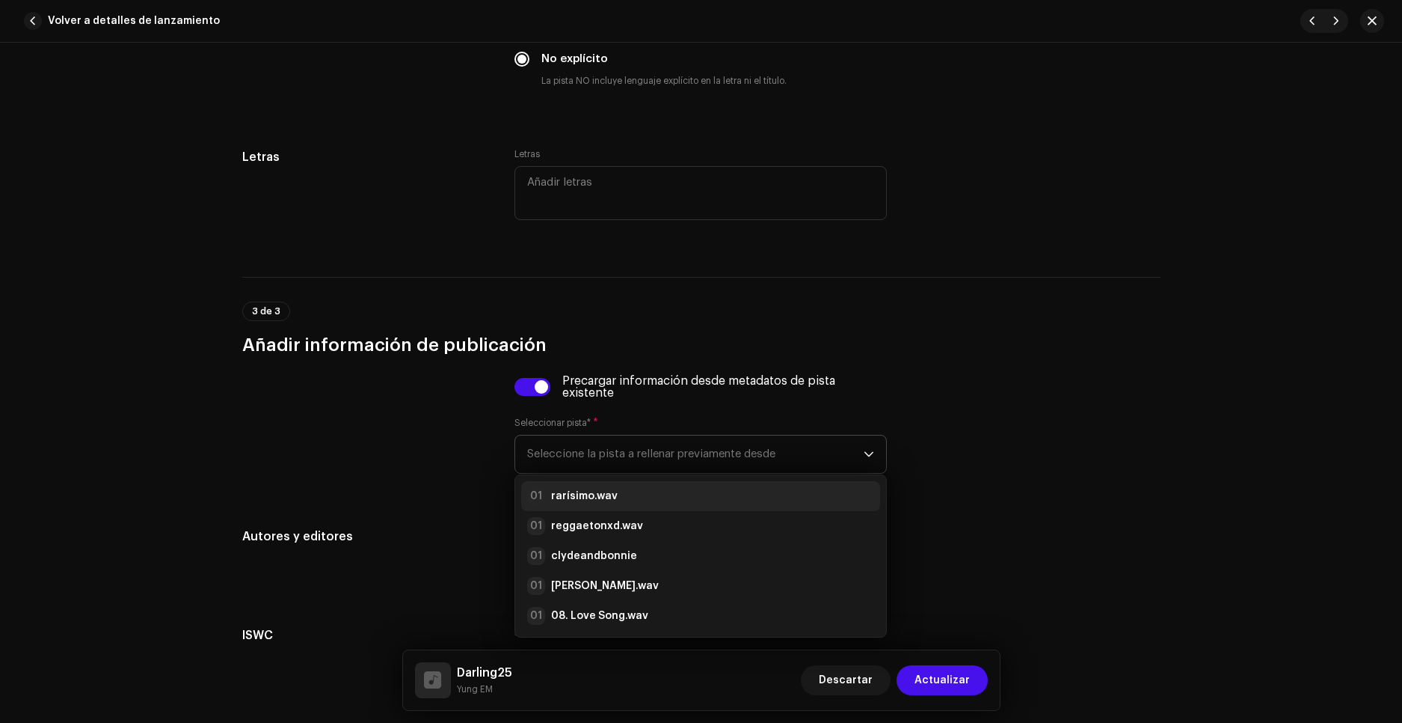
click at [607, 482] on li "01 rarísimo.wav" at bounding box center [700, 496] width 359 height 30
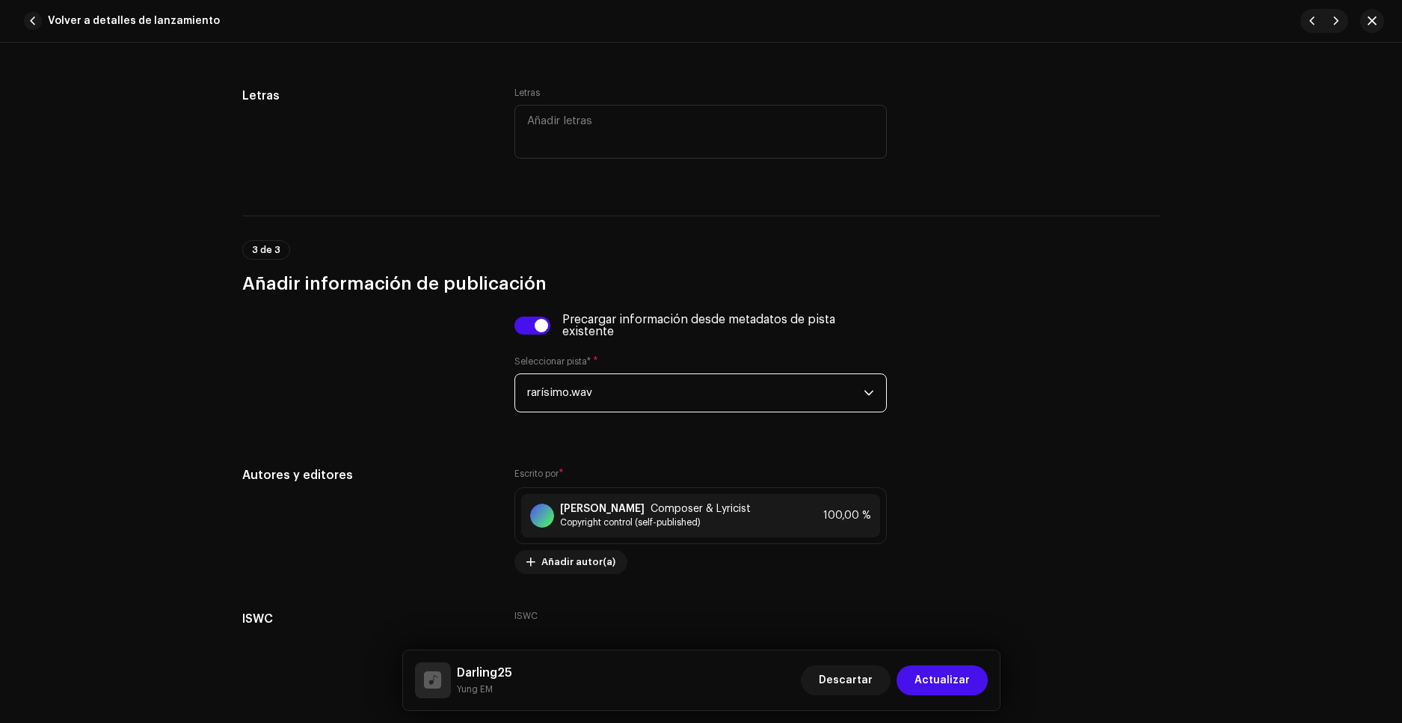
scroll to position [2776, 0]
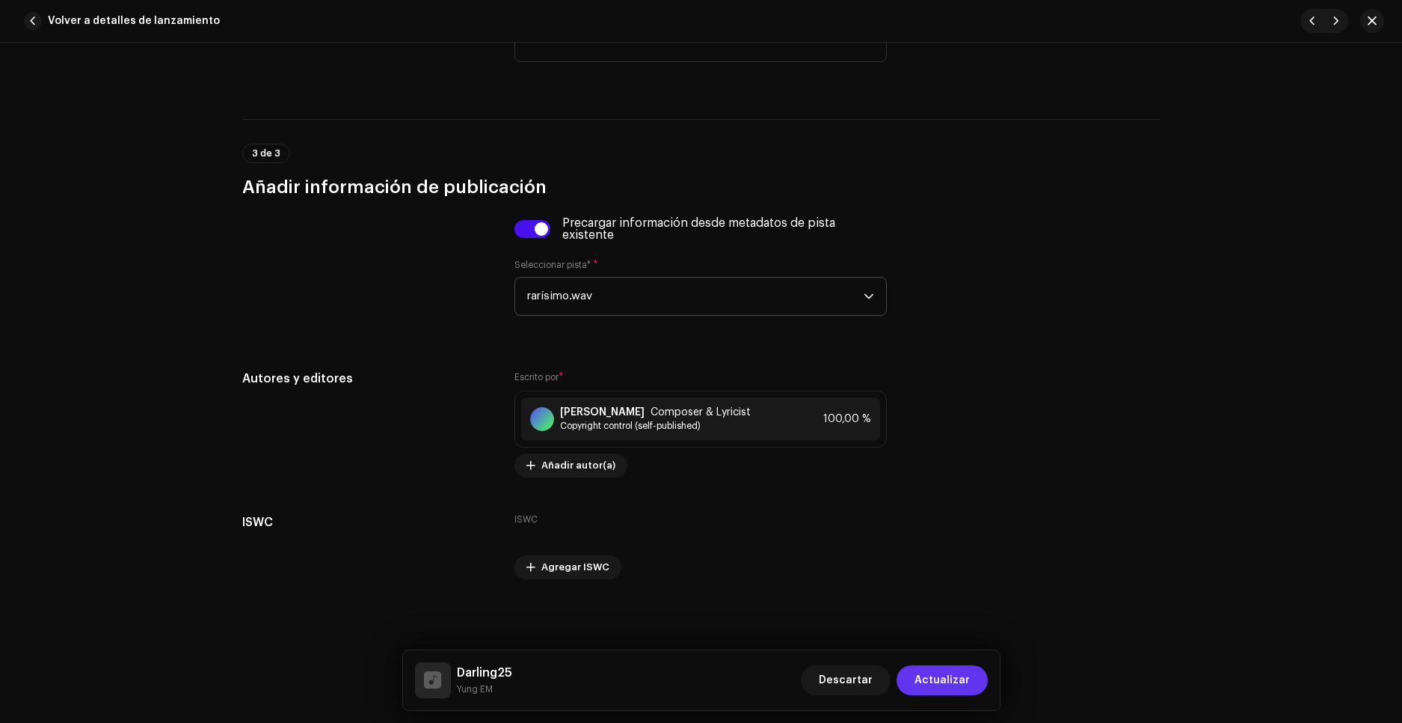
click at [955, 680] on span "Actualizar" at bounding box center [942, 680] width 55 height 30
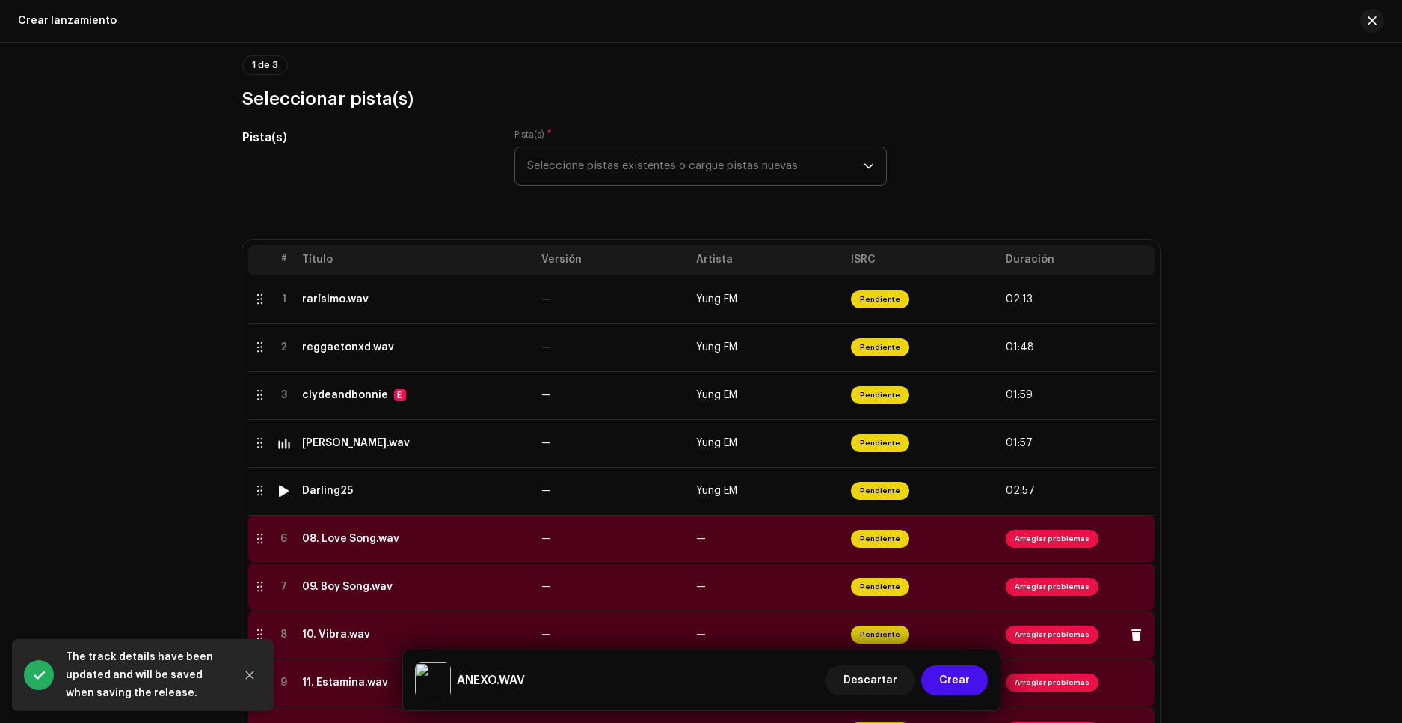
scroll to position [224, 0]
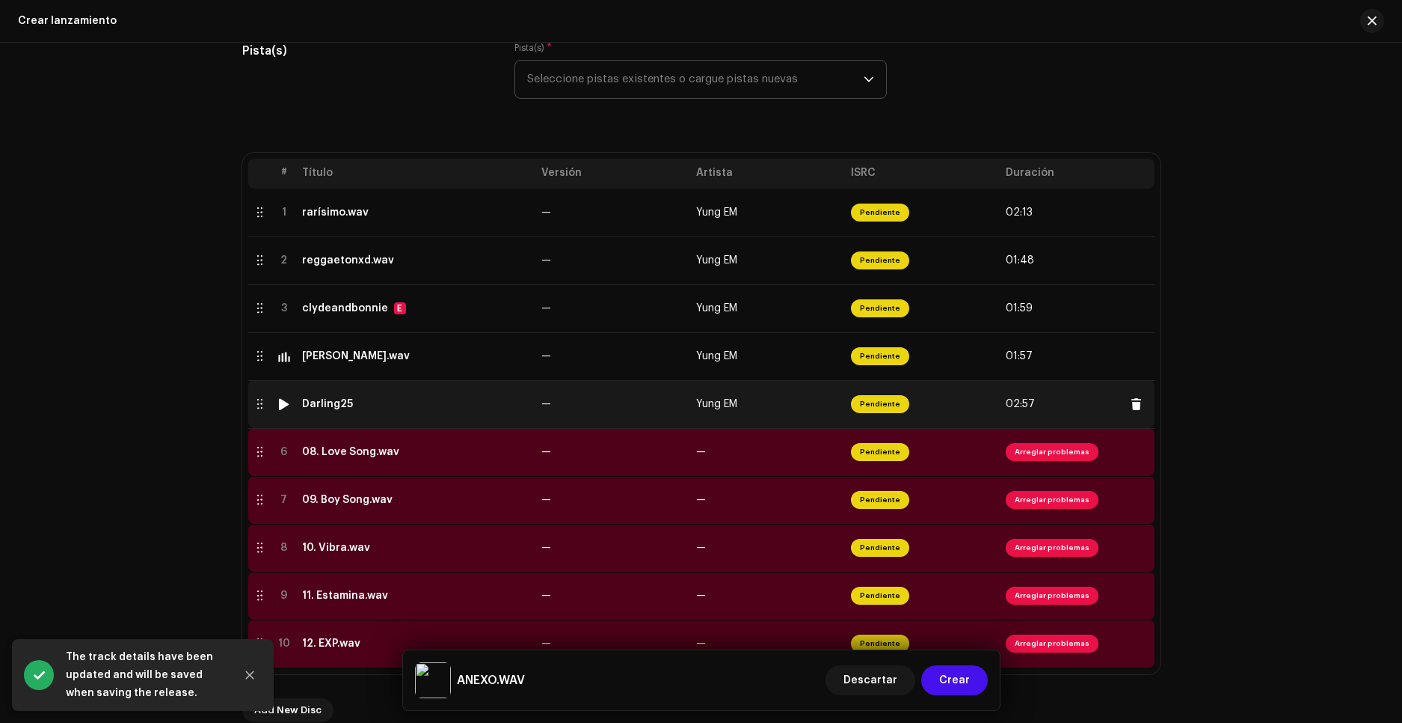
click at [283, 405] on div at bounding box center [283, 404] width 11 height 12
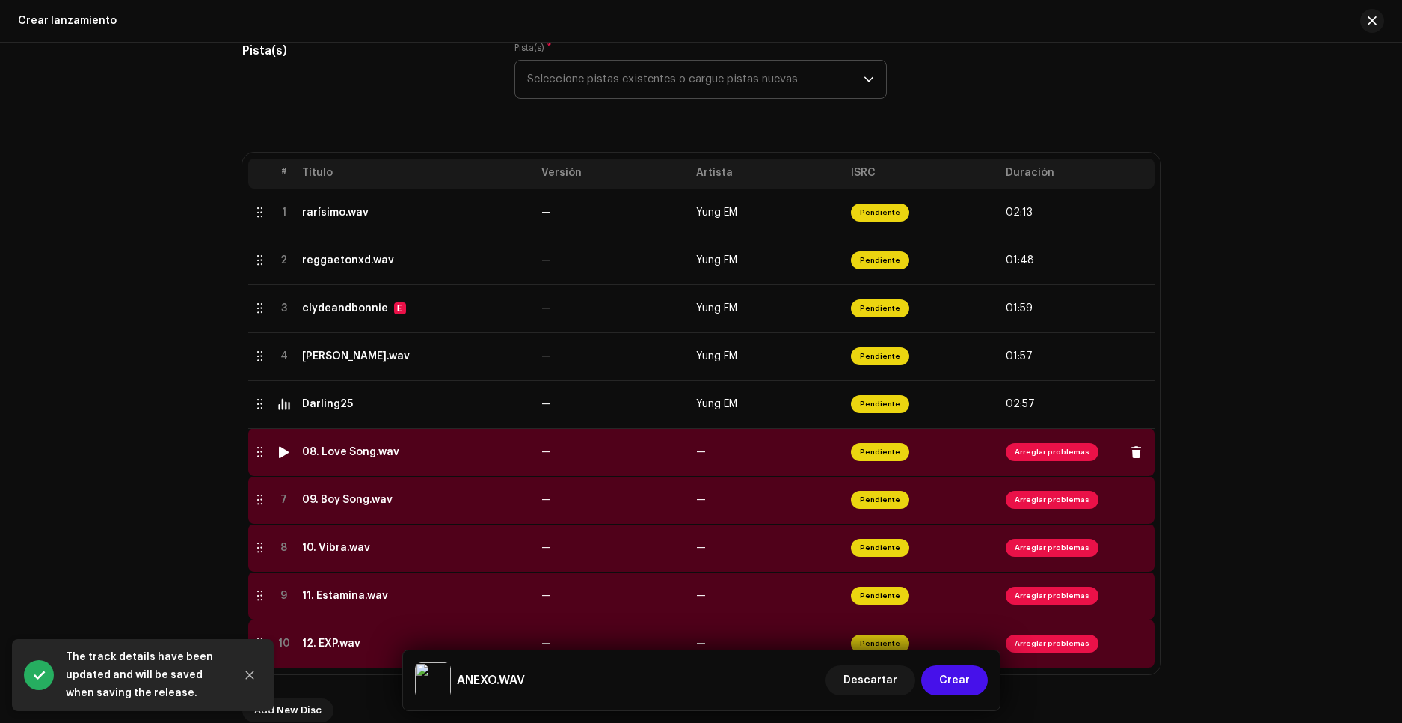
click at [1052, 452] on span "Arreglar problemas" at bounding box center [1052, 452] width 93 height 18
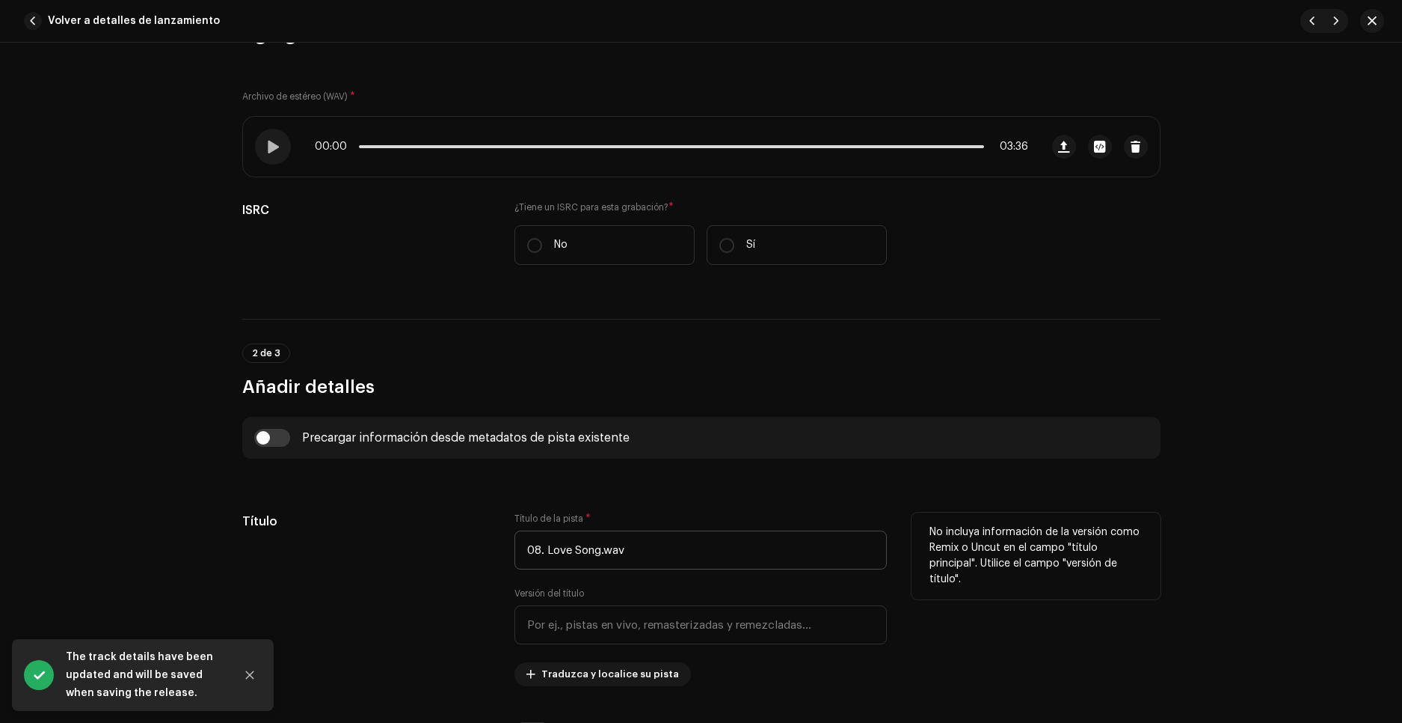
scroll to position [299, 0]
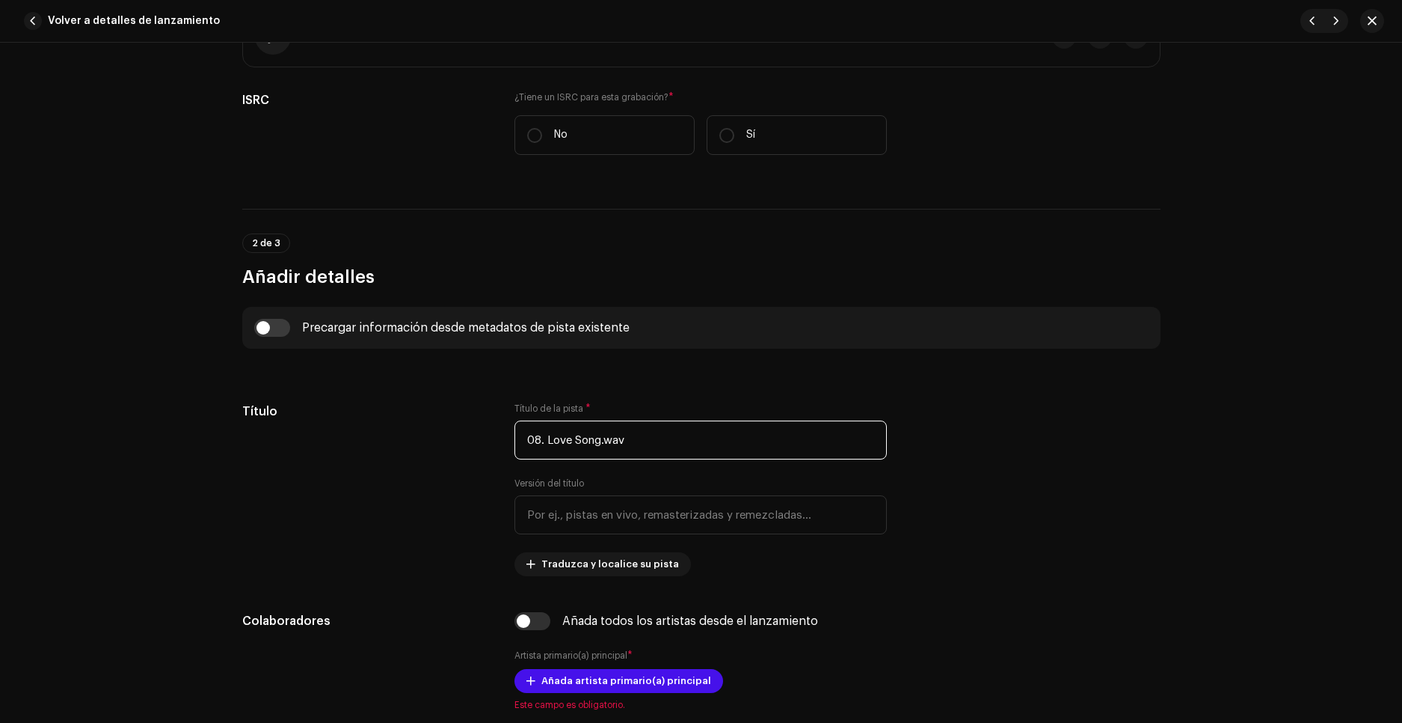
drag, startPoint x: 713, startPoint y: 432, endPoint x: 367, endPoint y: 398, distance: 347.3
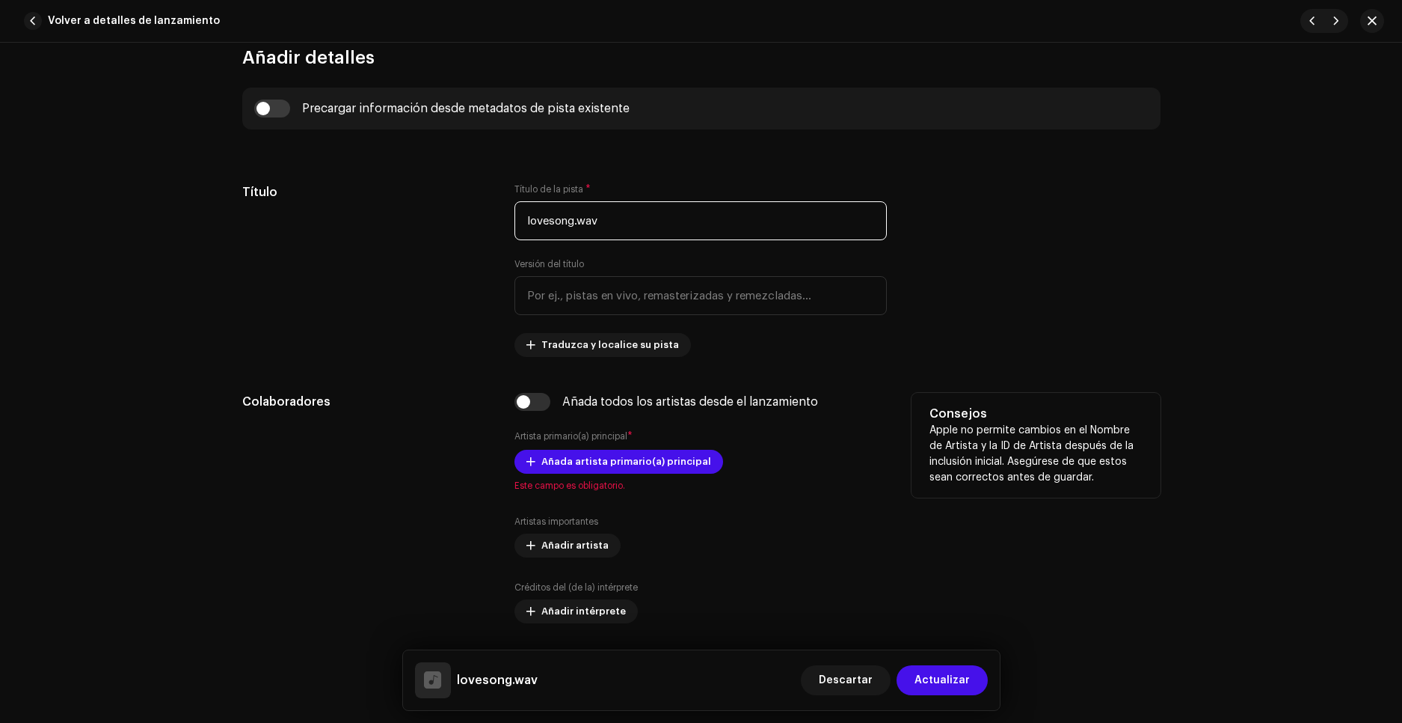
scroll to position [524, 0]
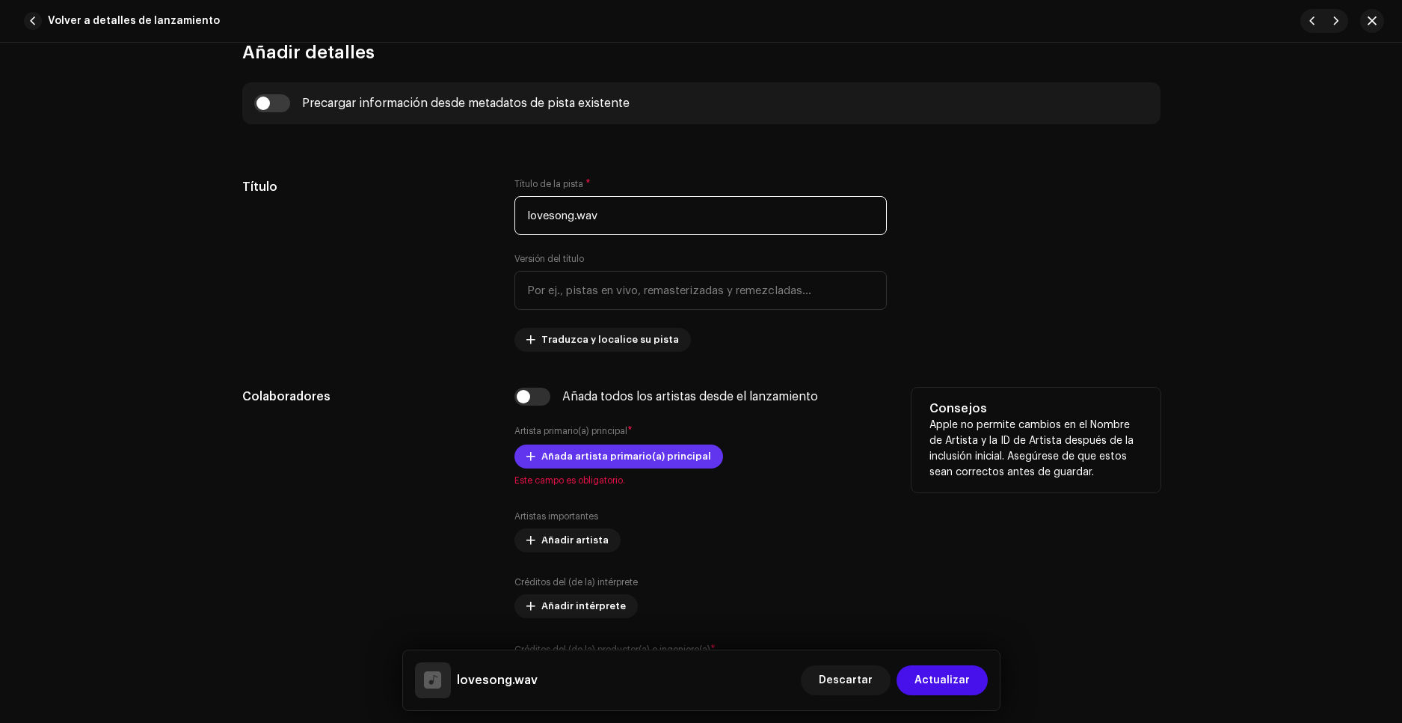
type input "lovesong.wav"
click at [565, 450] on span "Añada artista primario(a) principal" at bounding box center [627, 456] width 170 height 30
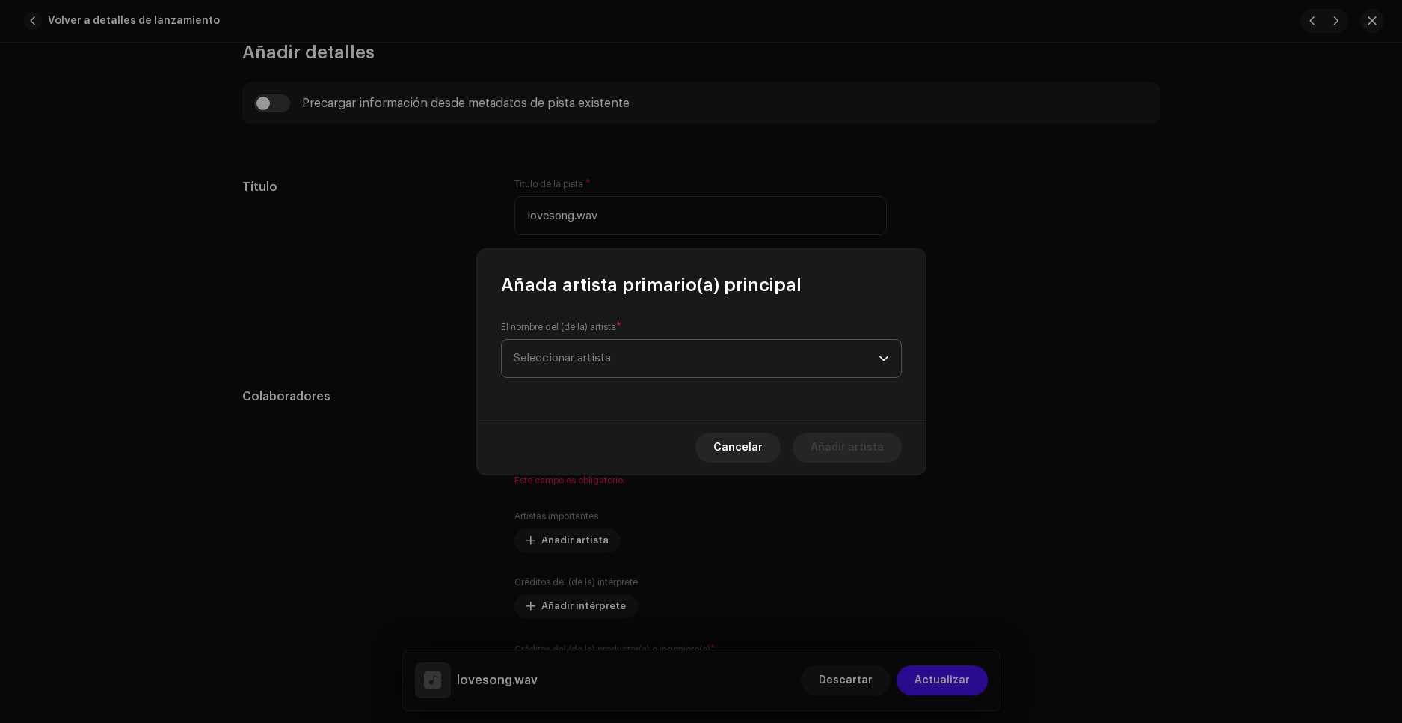
click at [568, 375] on span "Seleccionar artista" at bounding box center [696, 358] width 365 height 37
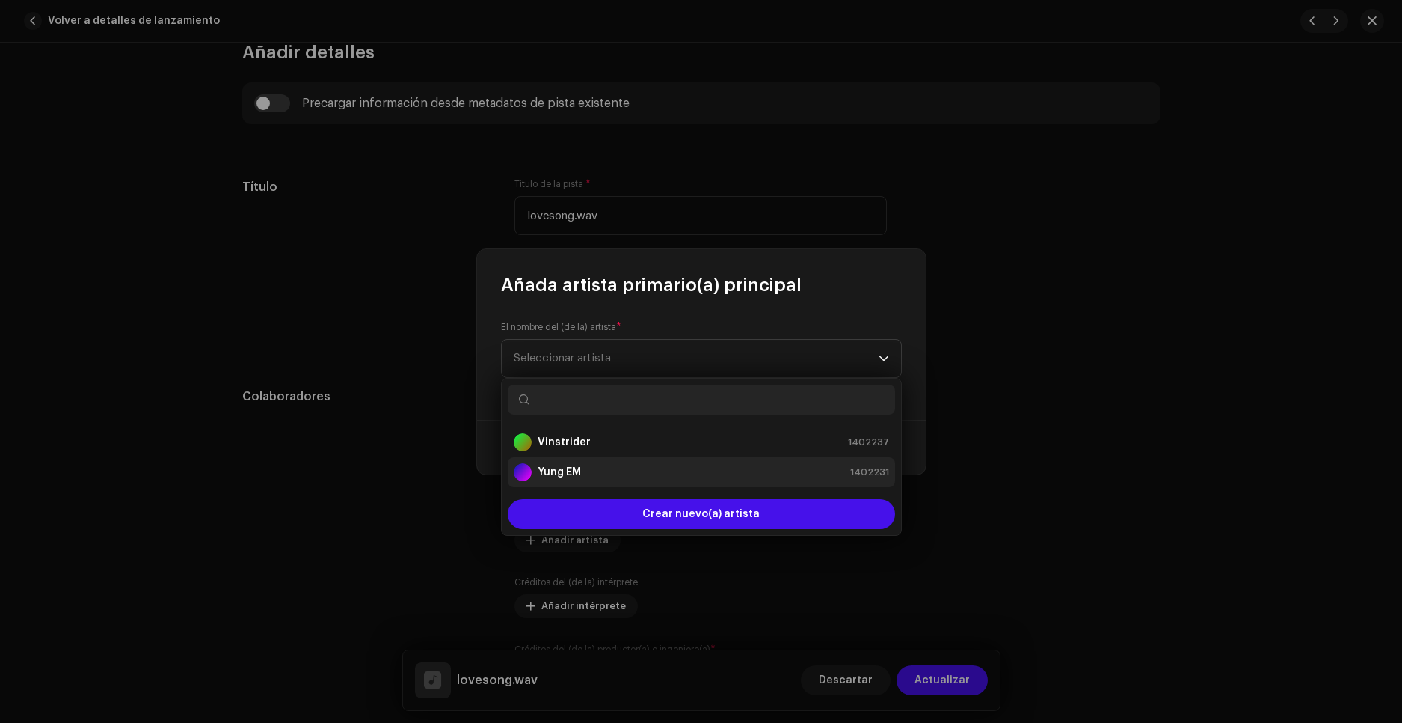
click at [583, 463] on div "Yung EM 1402231" at bounding box center [701, 472] width 375 height 18
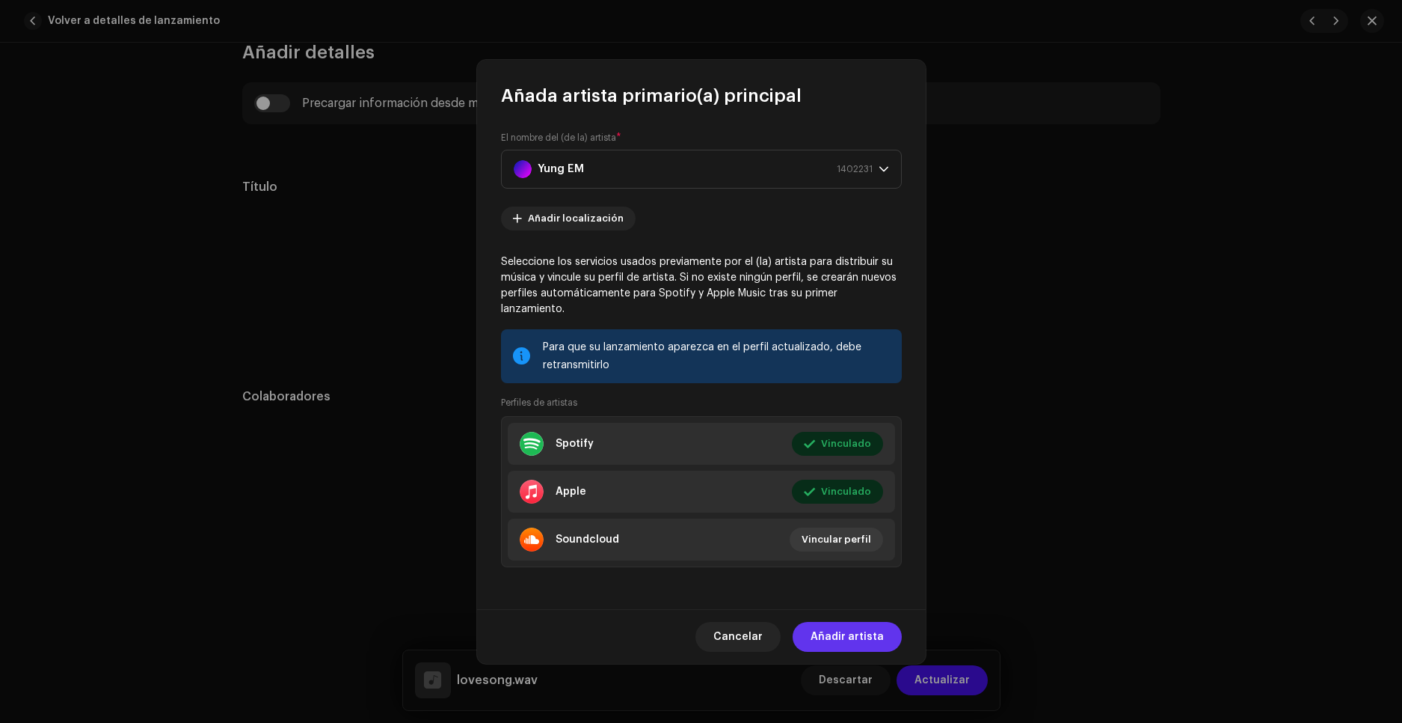
click at [859, 637] on span "Añadir artista" at bounding box center [847, 637] width 73 height 30
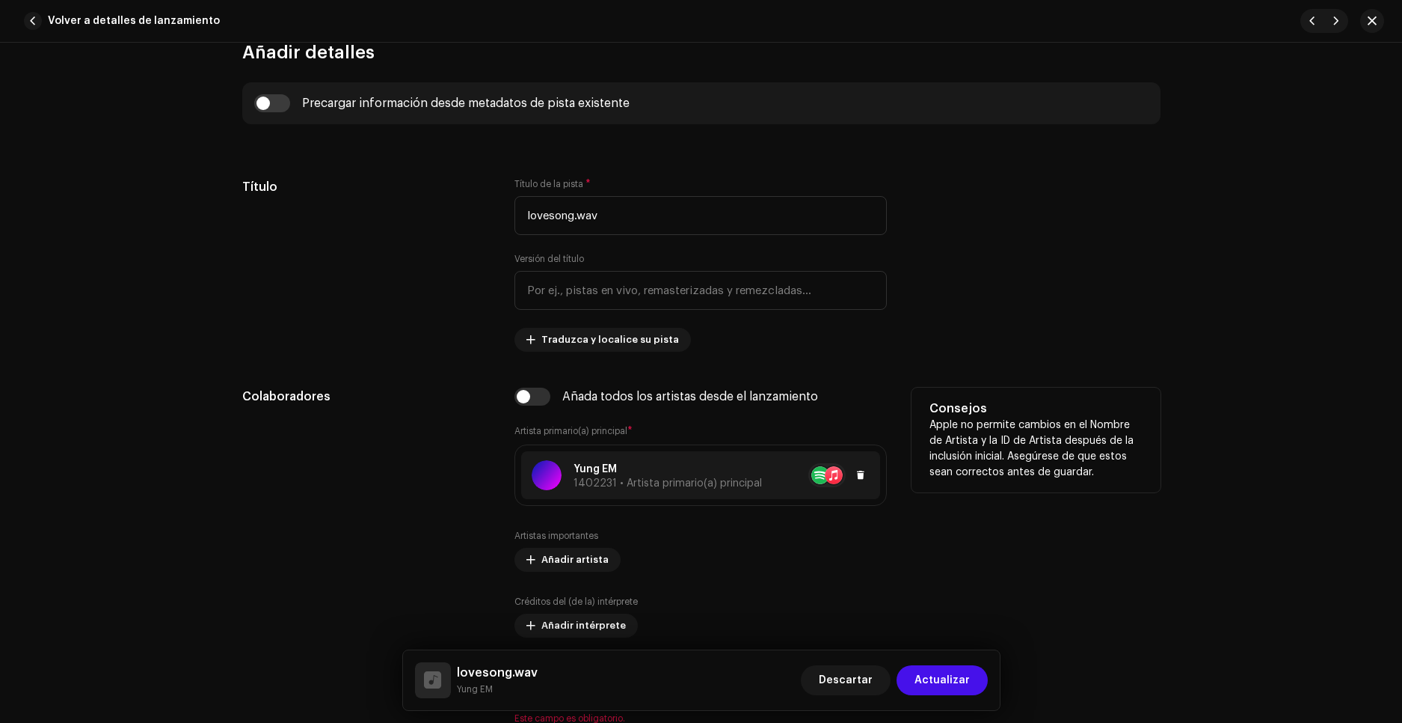
scroll to position [823, 0]
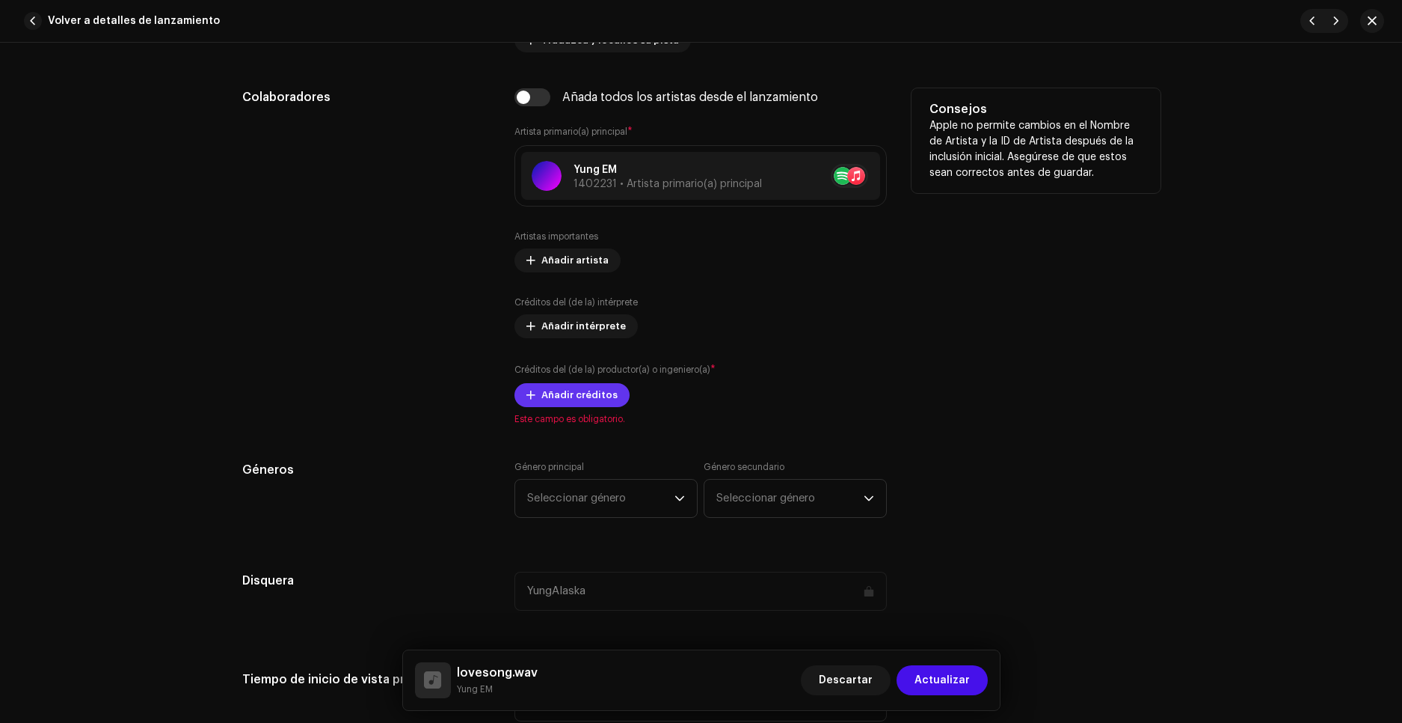
click at [587, 396] on span "Añadir créditos" at bounding box center [580, 395] width 76 height 30
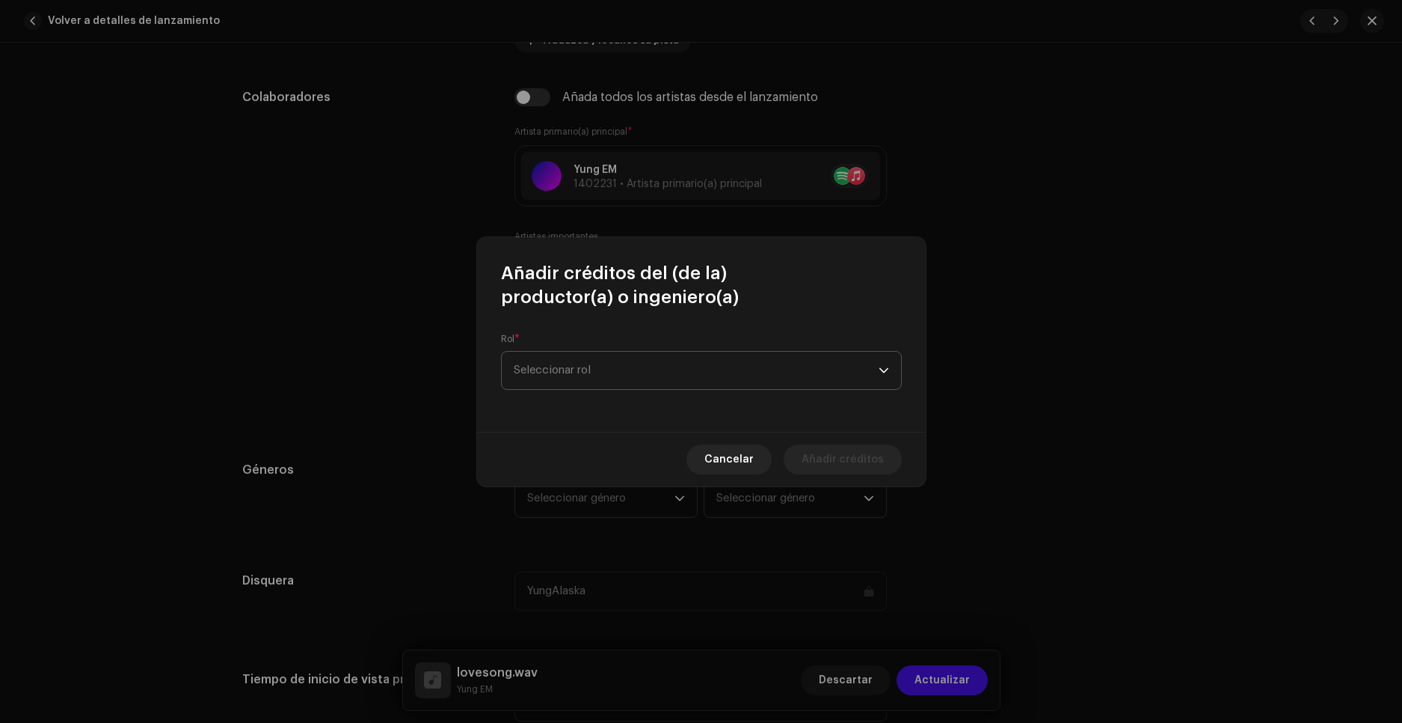
click at [619, 369] on span "Seleccionar rol" at bounding box center [696, 370] width 365 height 37
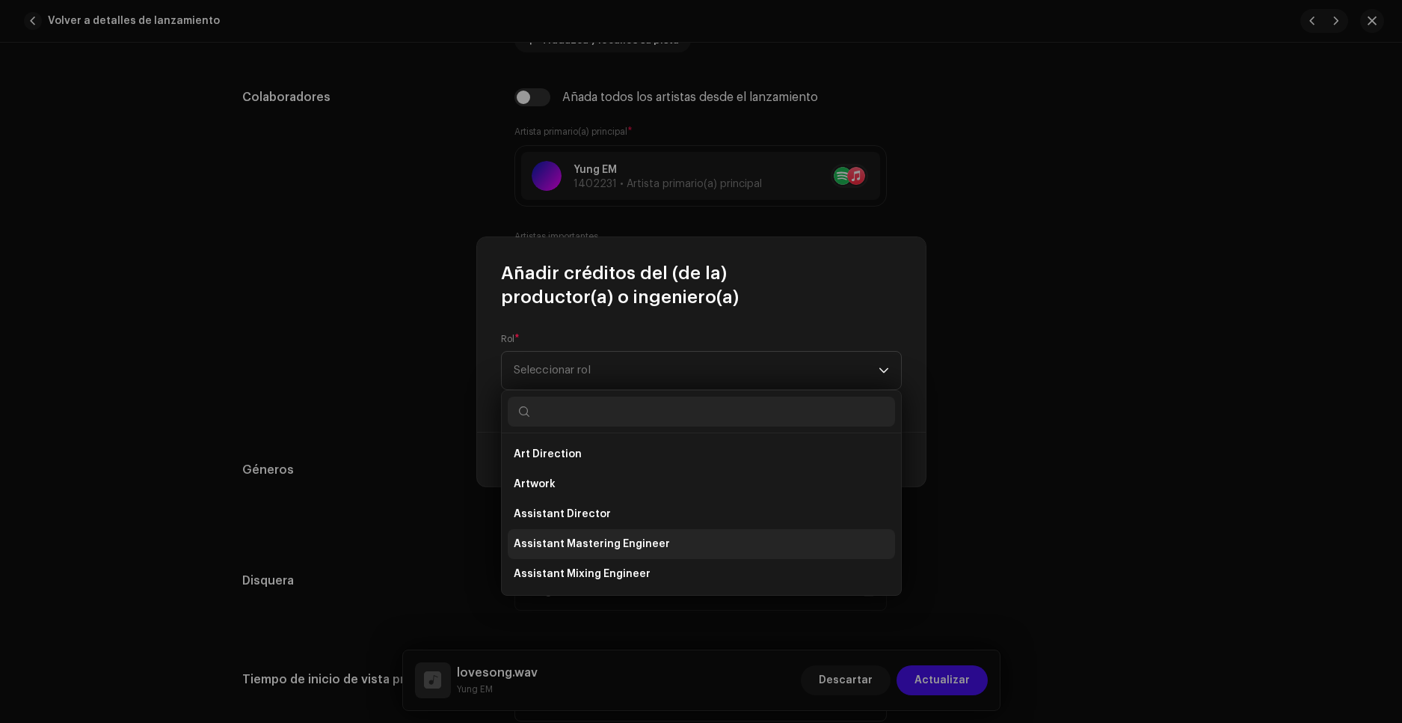
click at [613, 538] on span "Assistant Mastering Engineer" at bounding box center [592, 543] width 156 height 15
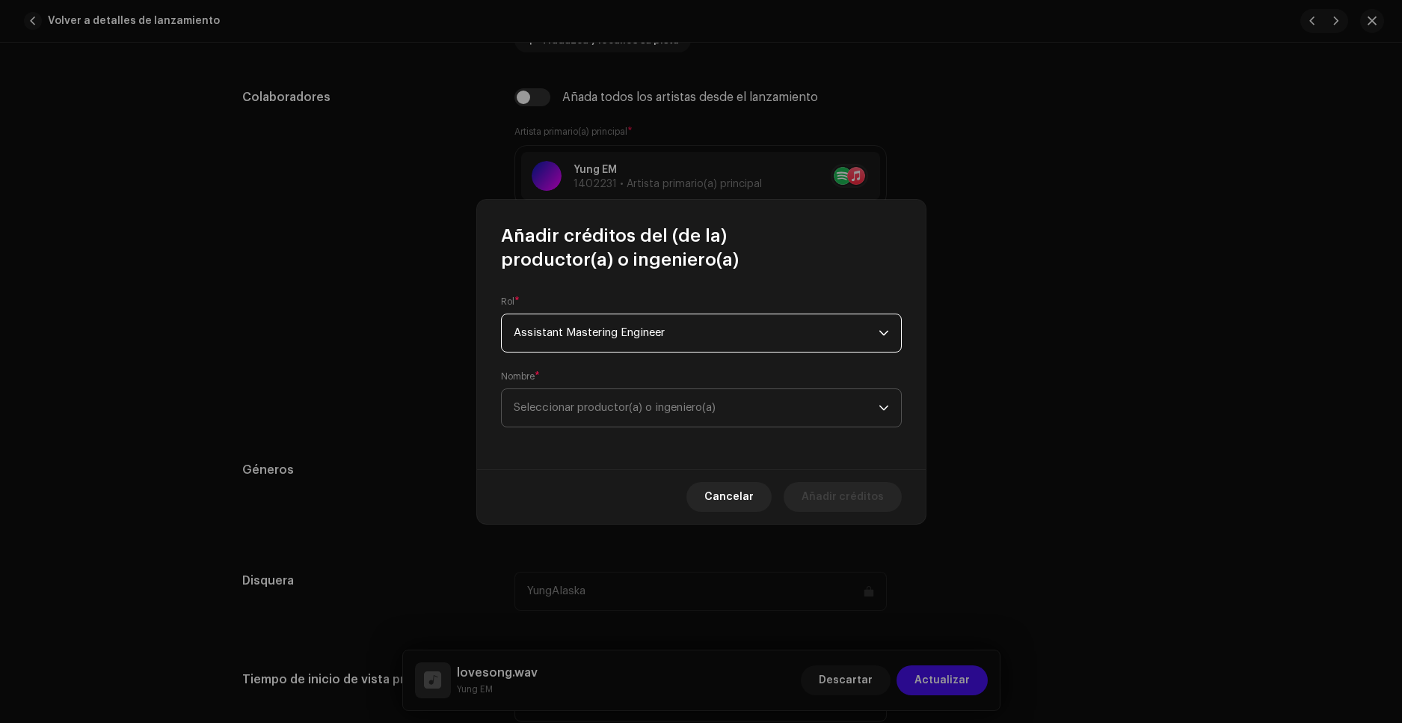
click at [750, 411] on span "Seleccionar productor(a) o ingeniero(a)" at bounding box center [696, 407] width 365 height 37
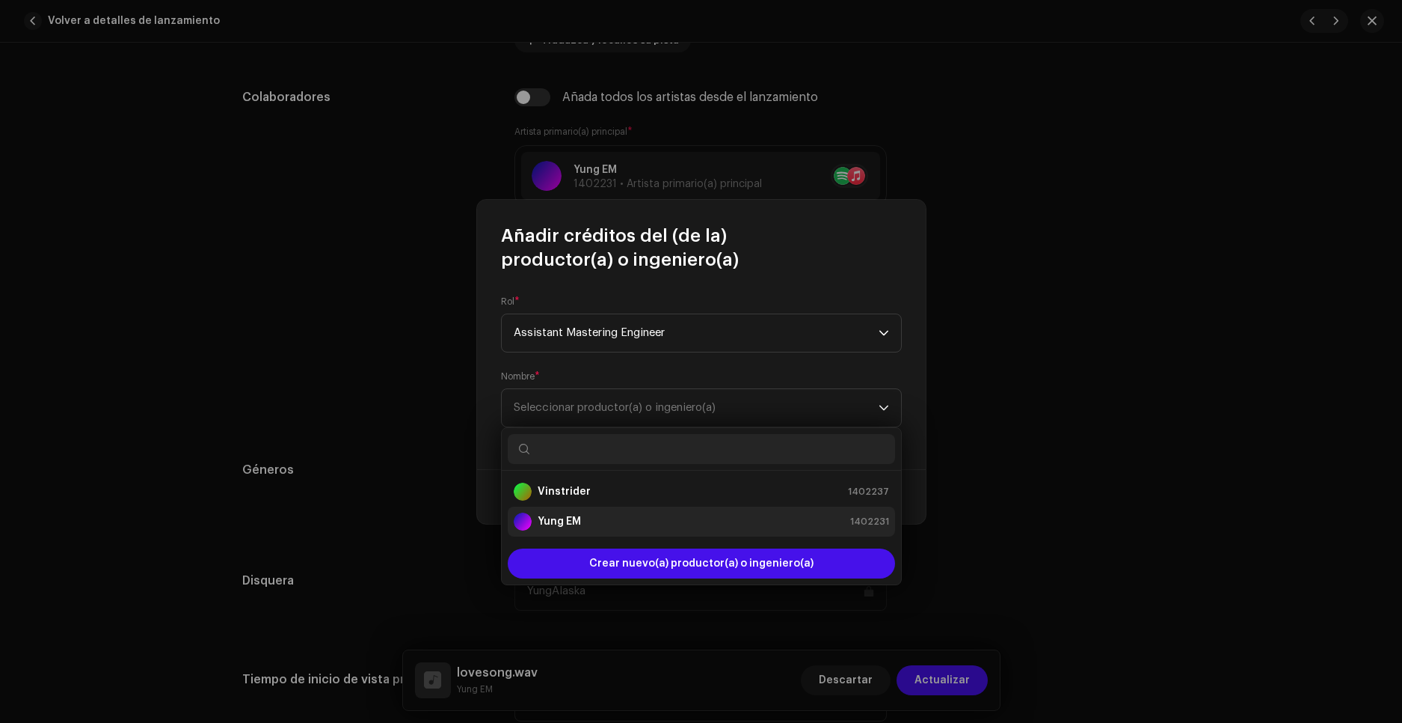
click at [577, 522] on strong "Yung EM" at bounding box center [559, 521] width 43 height 15
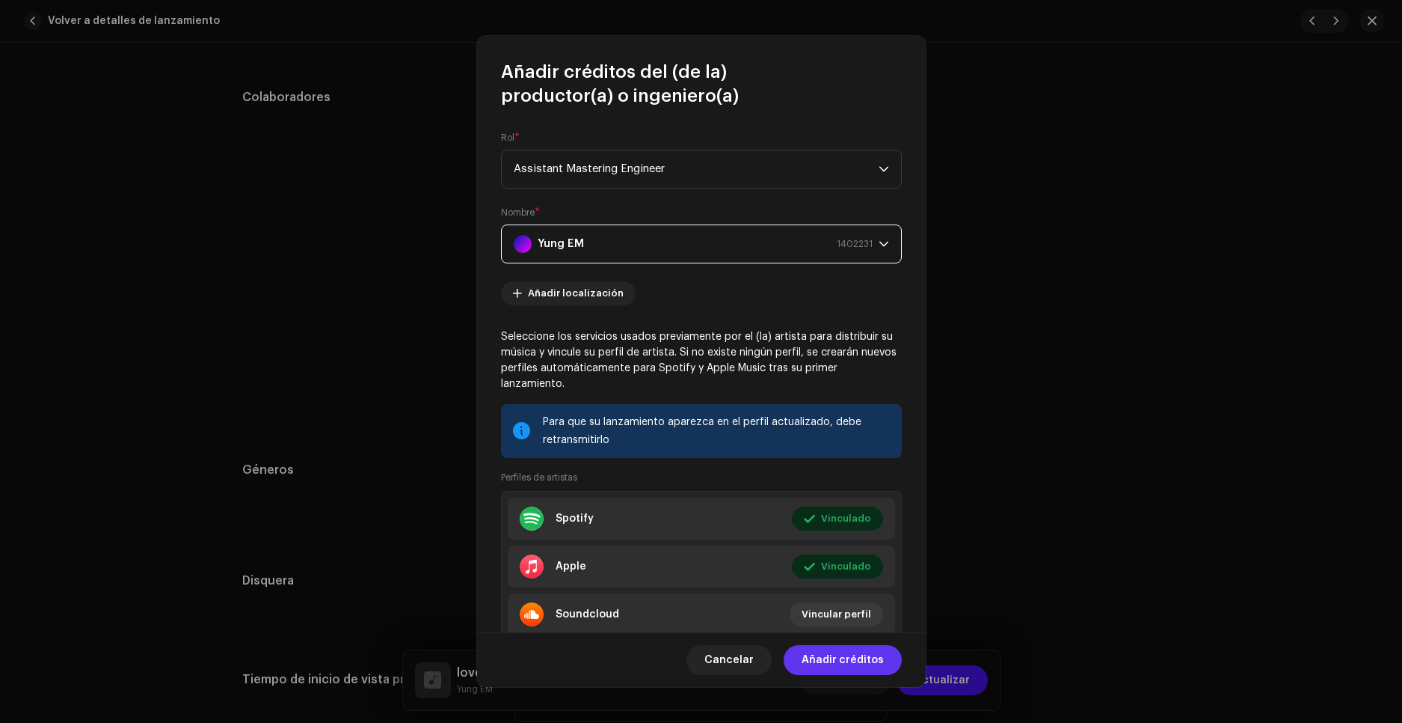
click at [853, 660] on span "Añadir créditos" at bounding box center [843, 660] width 82 height 30
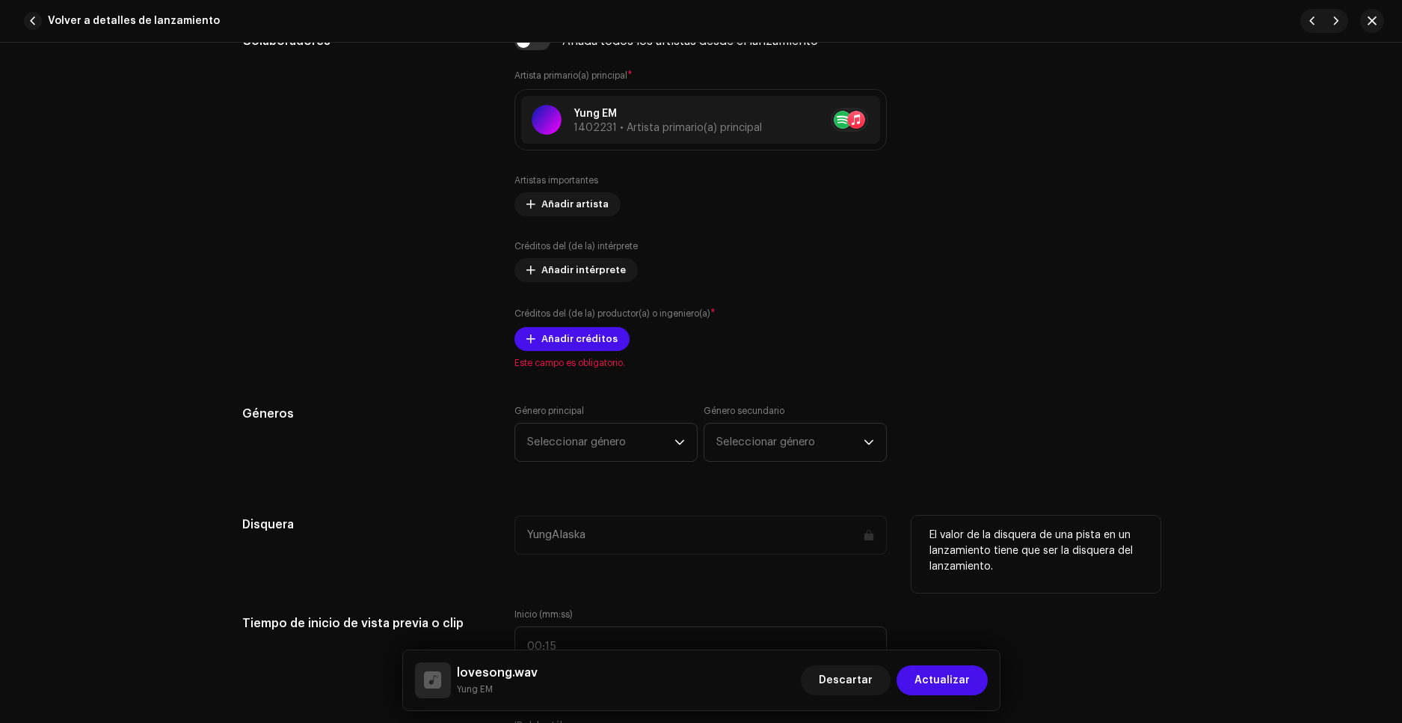
scroll to position [972, 0]
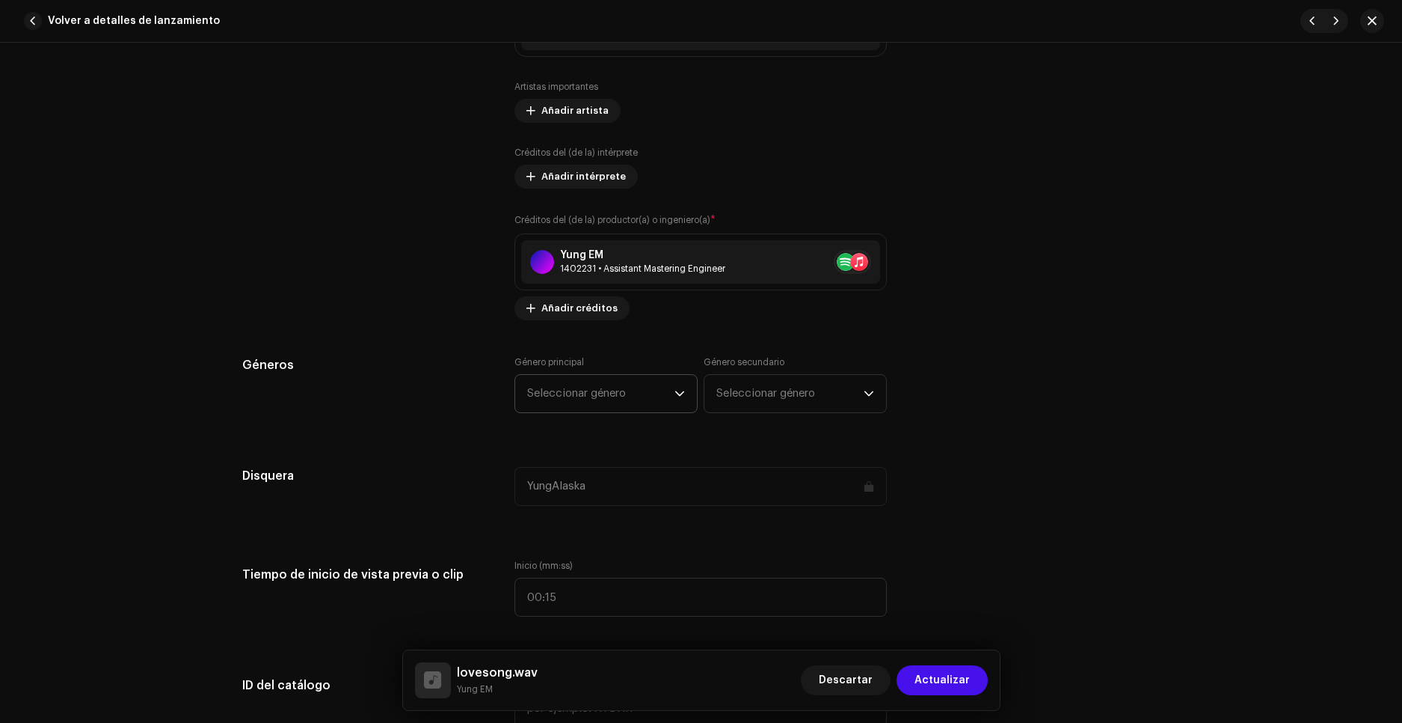
click at [596, 399] on span "Seleccionar género" at bounding box center [600, 393] width 147 height 37
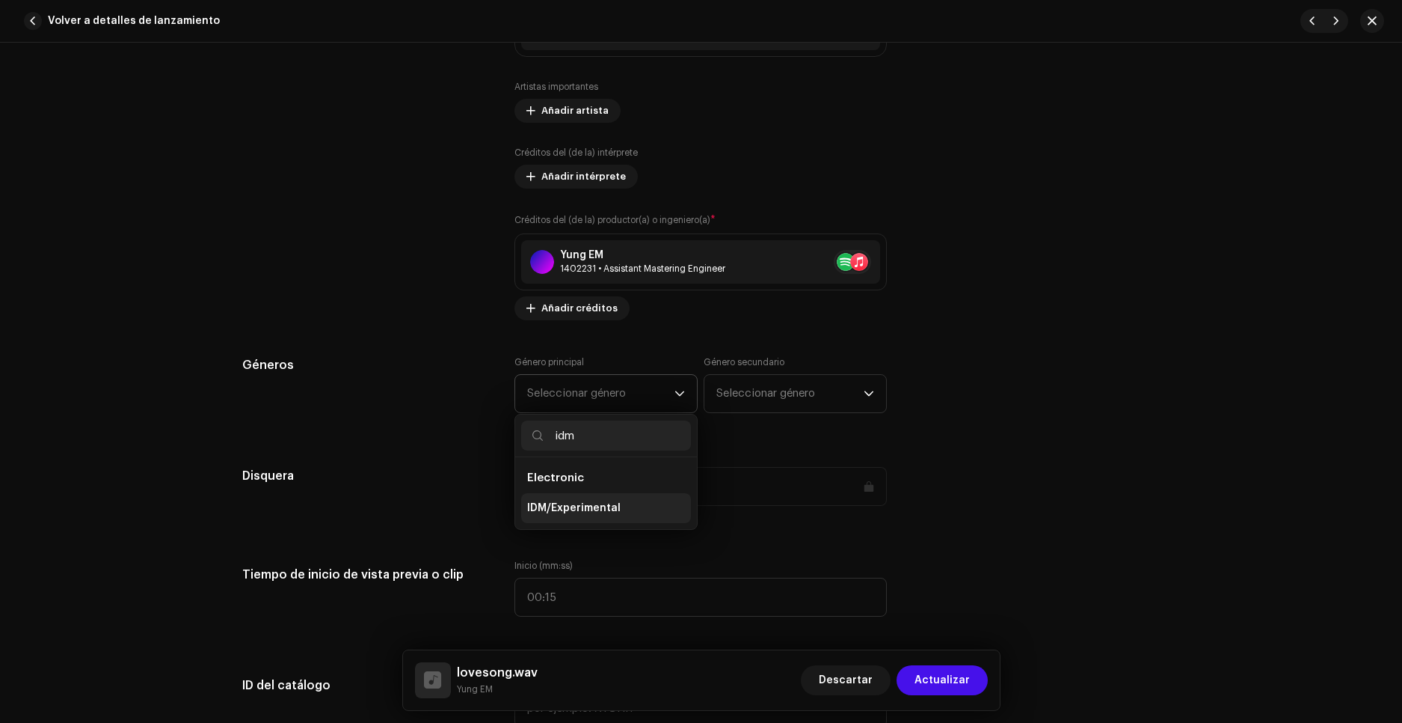
type input "idm"
click at [630, 516] on li "IDM/Experimental" at bounding box center [606, 508] width 170 height 30
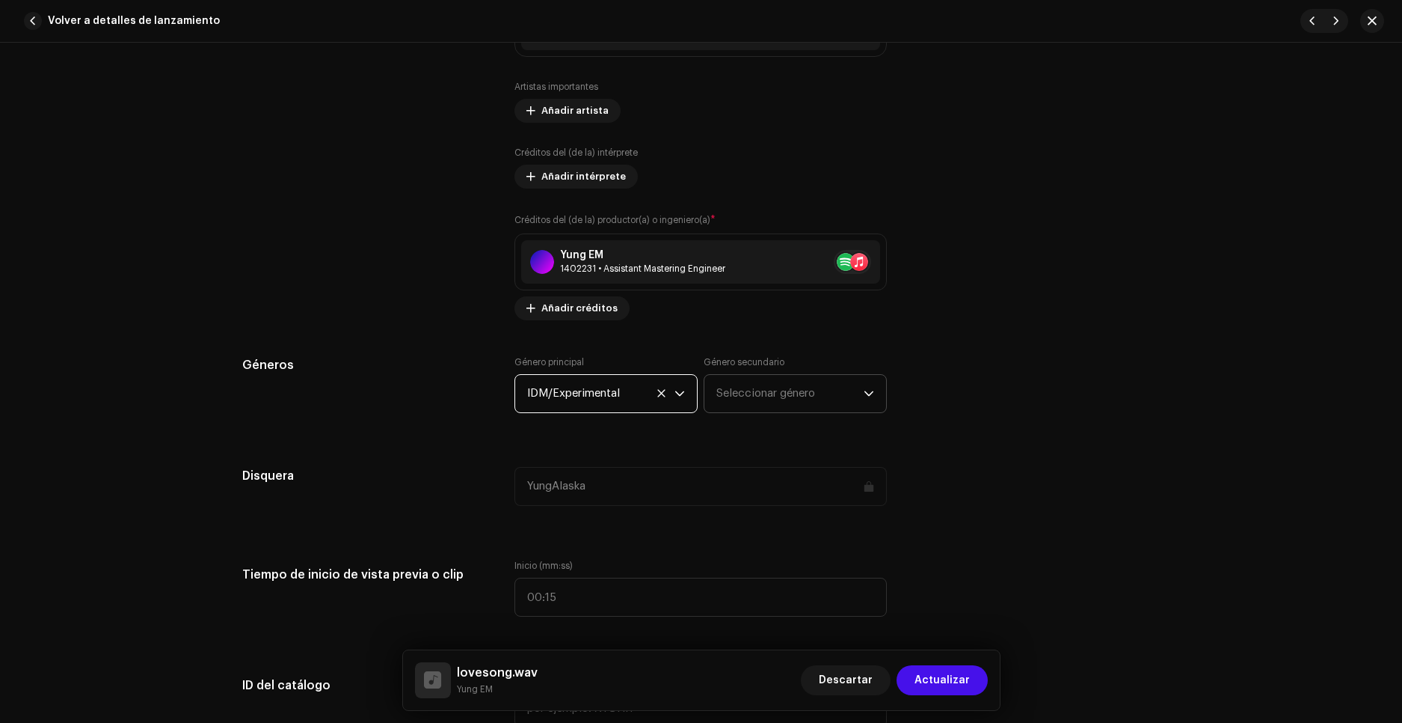
click at [773, 393] on span "Seleccionar género" at bounding box center [790, 393] width 147 height 37
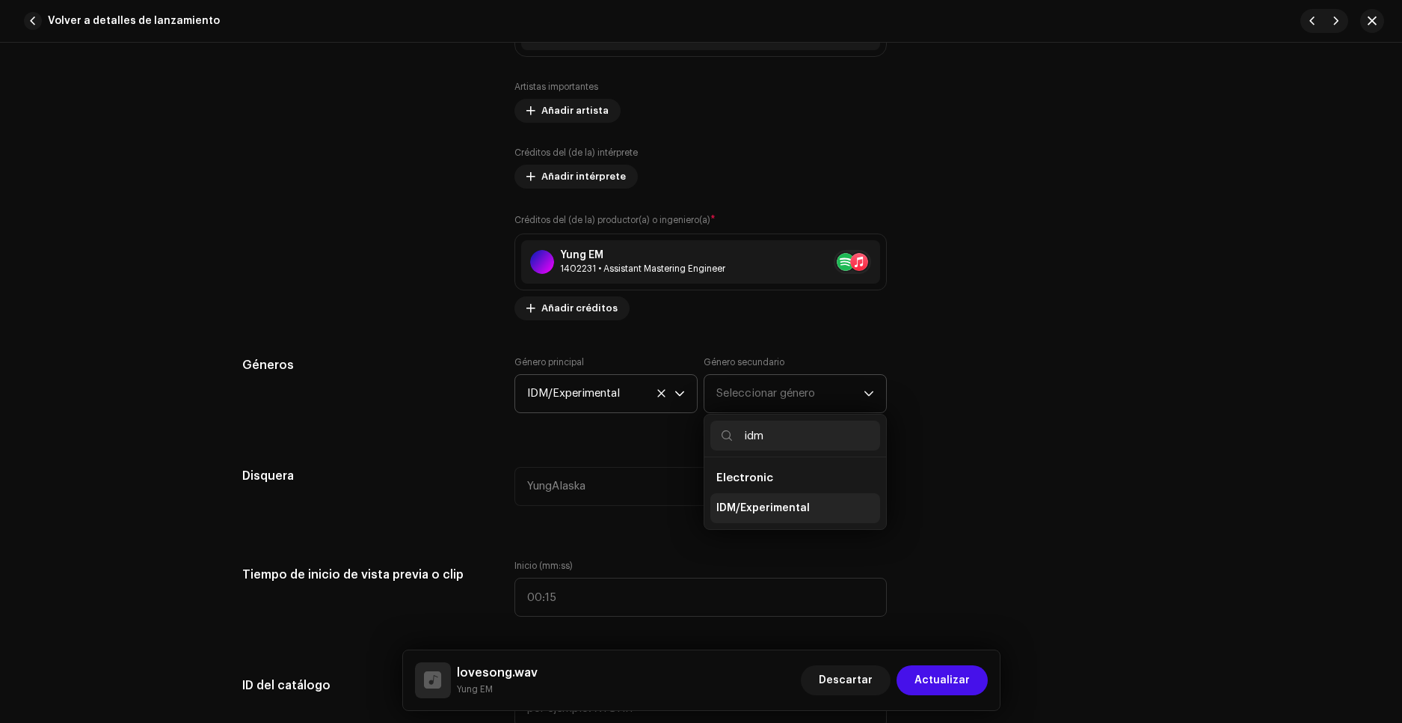
type input "idm"
click at [776, 512] on span "IDM/Experimental" at bounding box center [763, 507] width 93 height 15
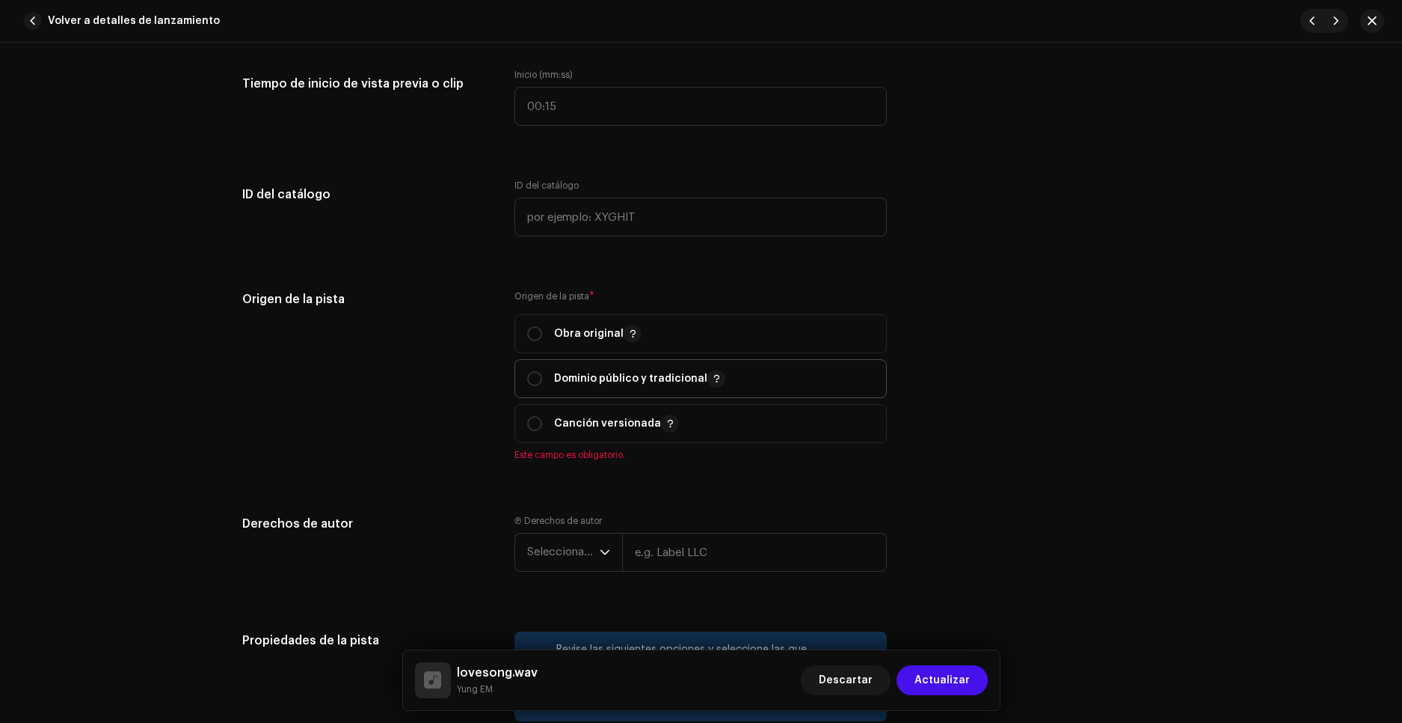
scroll to position [1496, 0]
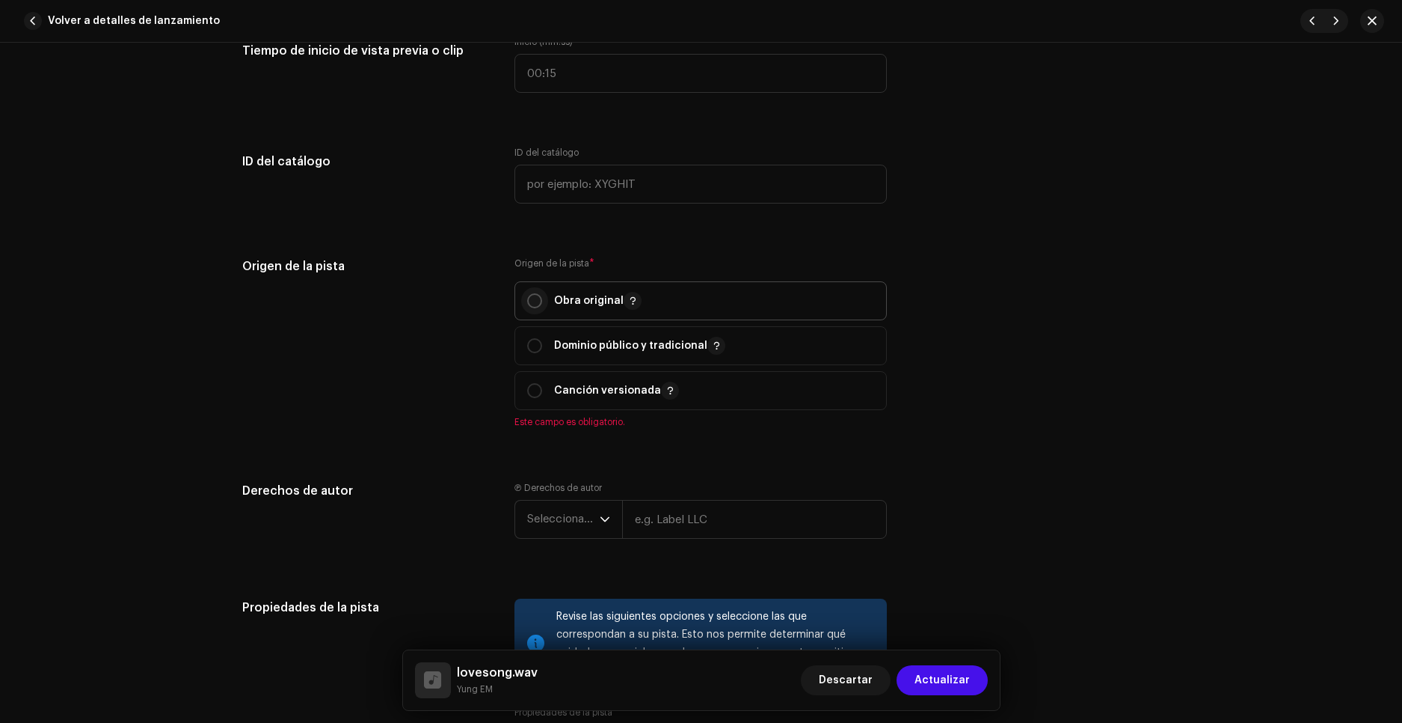
click at [534, 304] on input "radio" at bounding box center [534, 300] width 15 height 15
radio input "true"
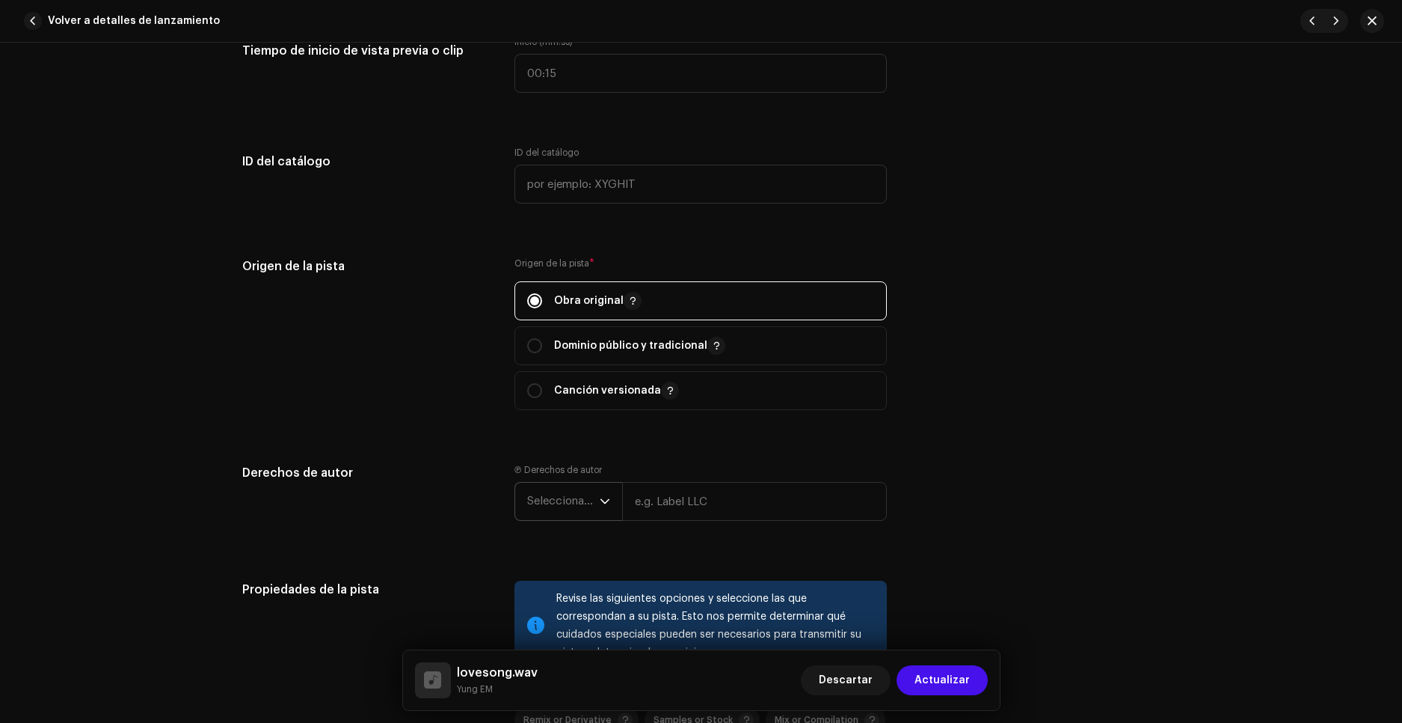
click at [577, 502] on span "Seleccionar año" at bounding box center [563, 500] width 73 height 37
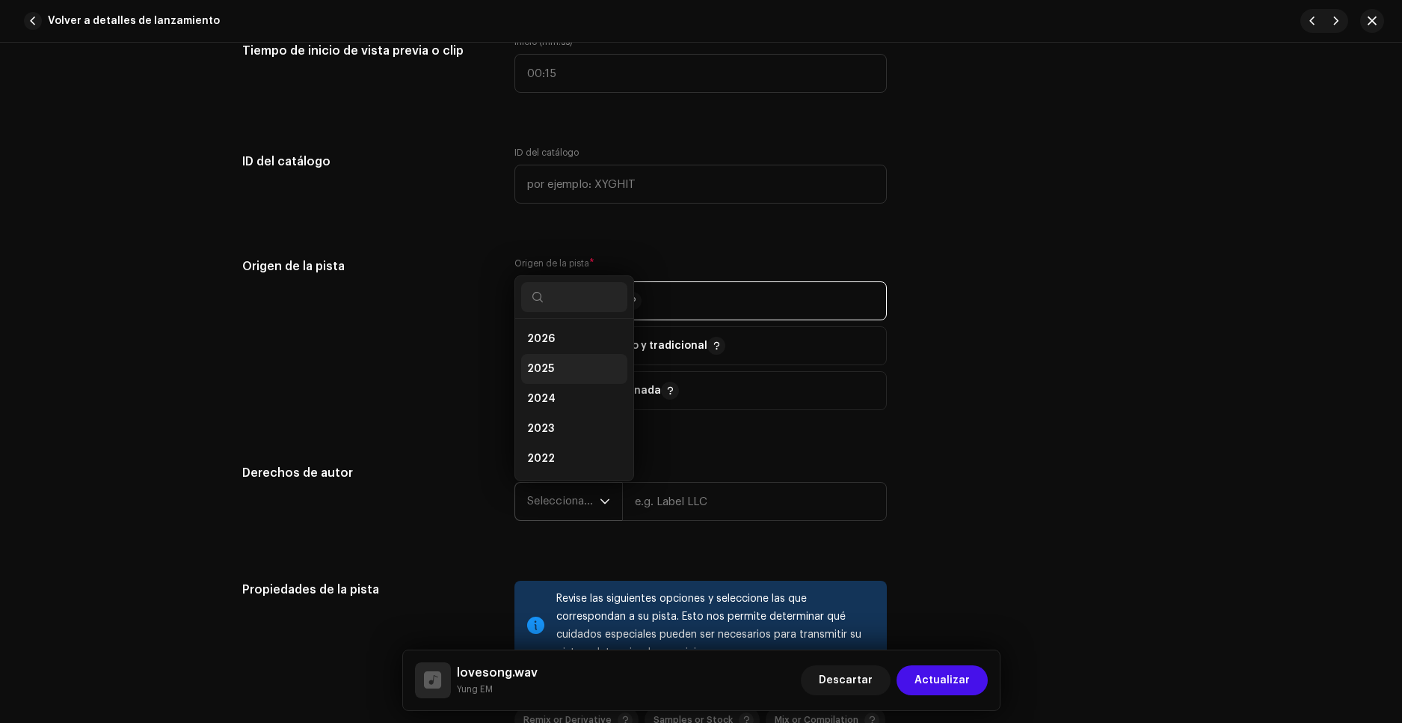
scroll to position [0, 0]
click at [548, 332] on span "2026" at bounding box center [541, 339] width 28 height 15
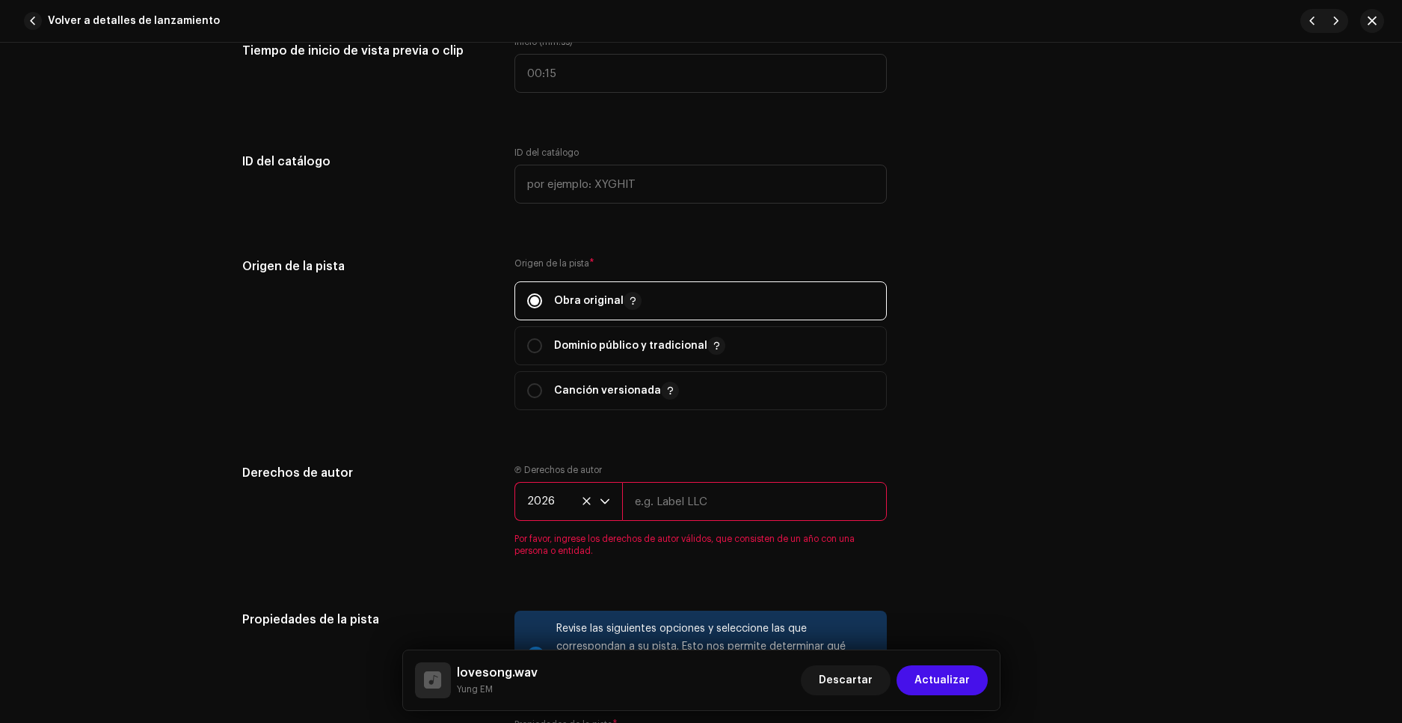
click at [693, 502] on input "text" at bounding box center [754, 501] width 265 height 39
type input "Little EM"
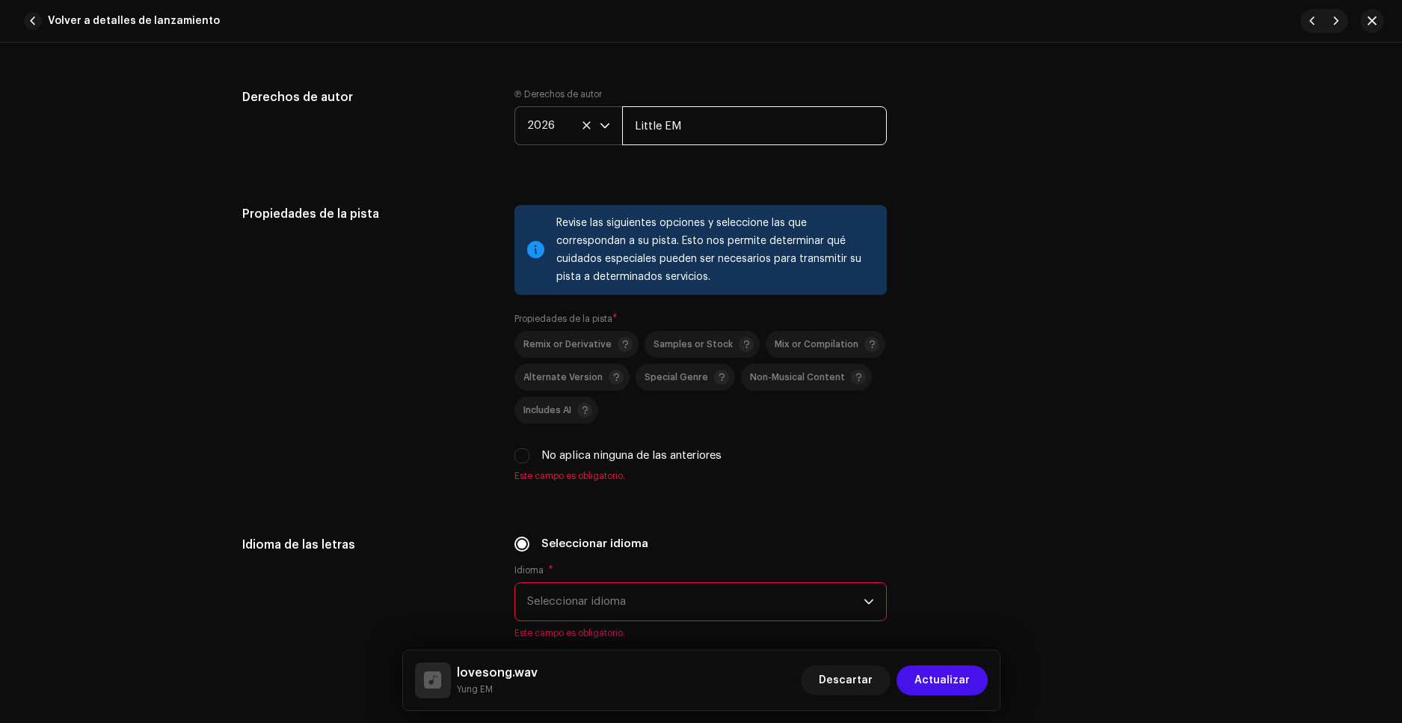
scroll to position [1945, 0]
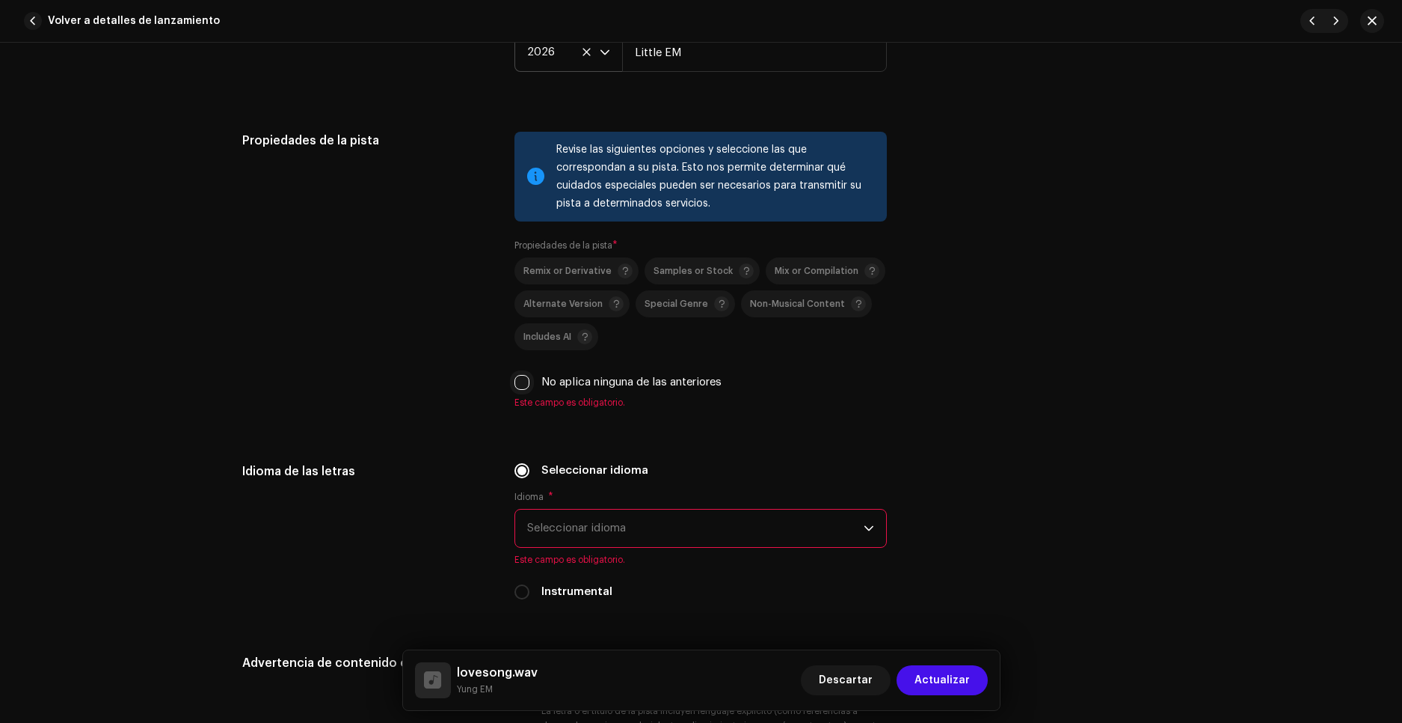
click at [524, 384] on input "No aplica ninguna de las anteriores" at bounding box center [522, 382] width 15 height 15
checkbox input "true"
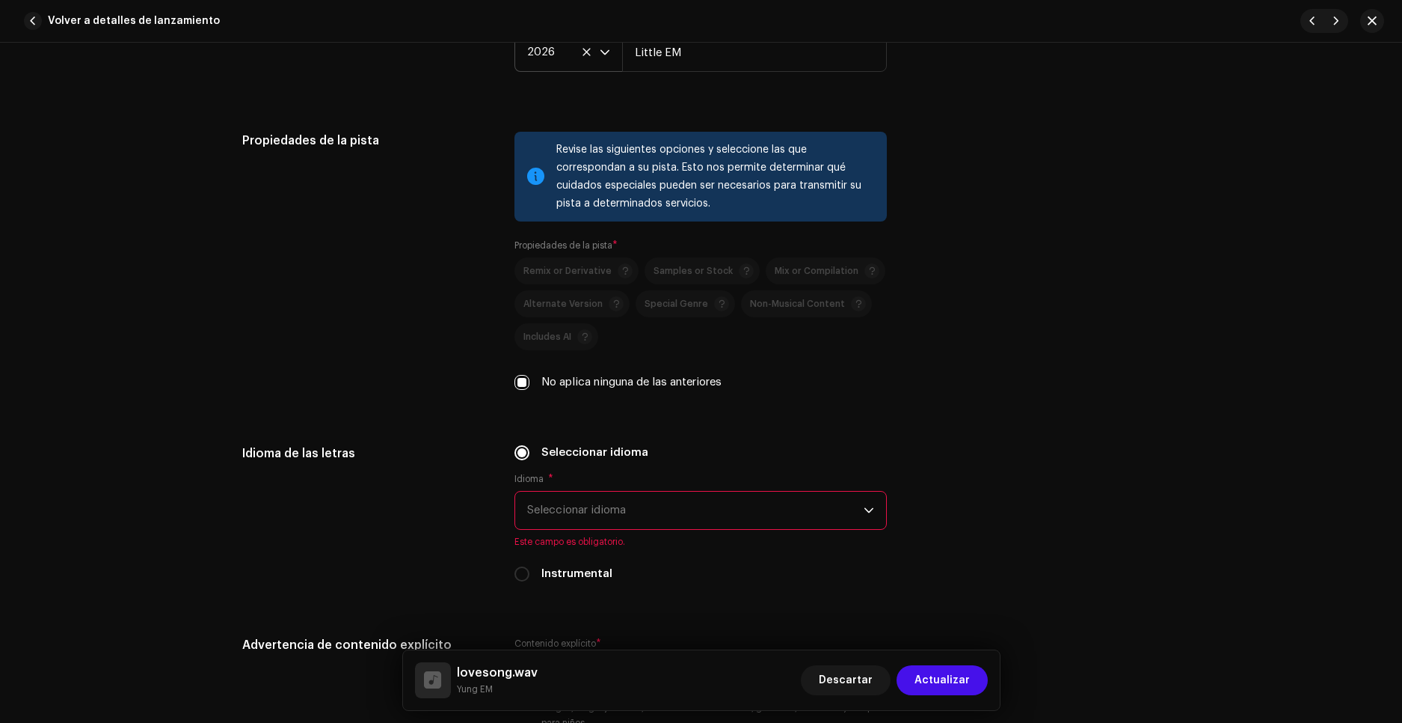
click at [585, 512] on span "Seleccionar idioma" at bounding box center [695, 509] width 337 height 37
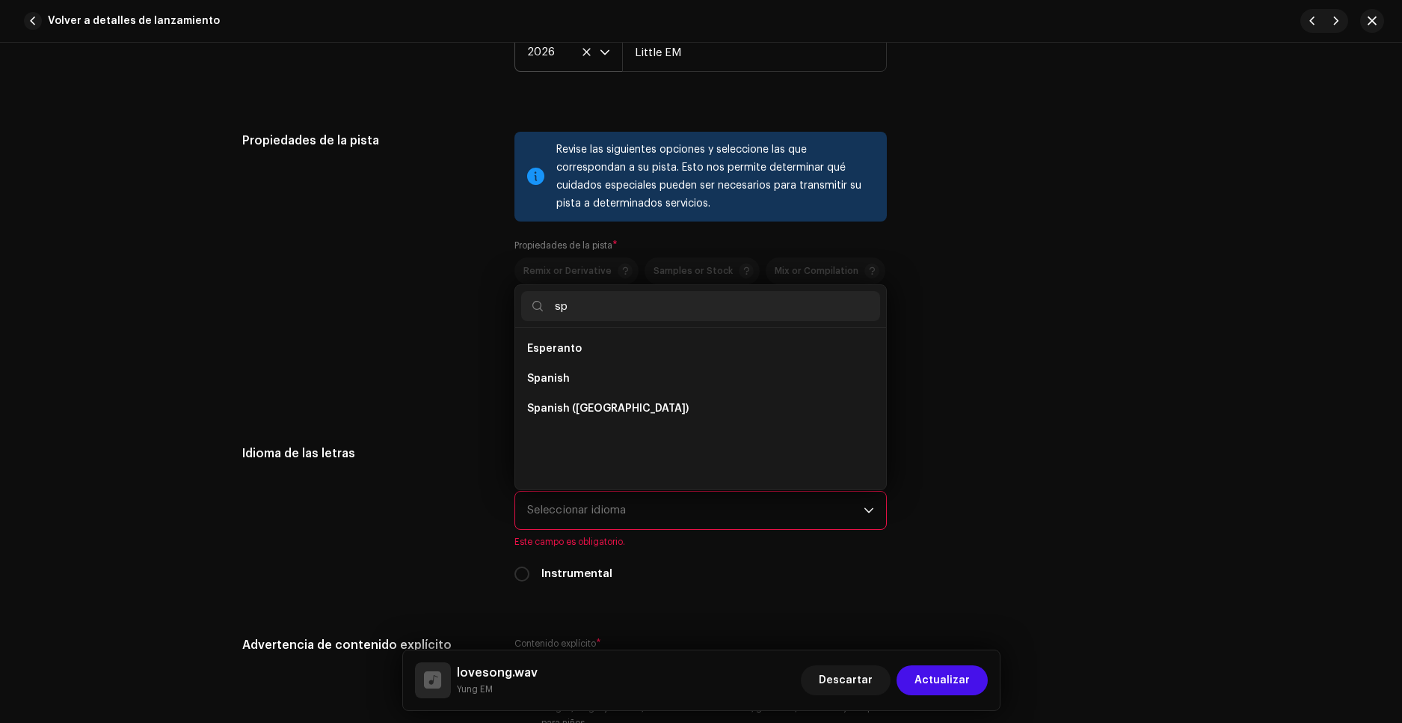
scroll to position [0, 0]
type input "spa"
click at [619, 369] on li "Spanish ([GEOGRAPHIC_DATA])" at bounding box center [700, 379] width 359 height 30
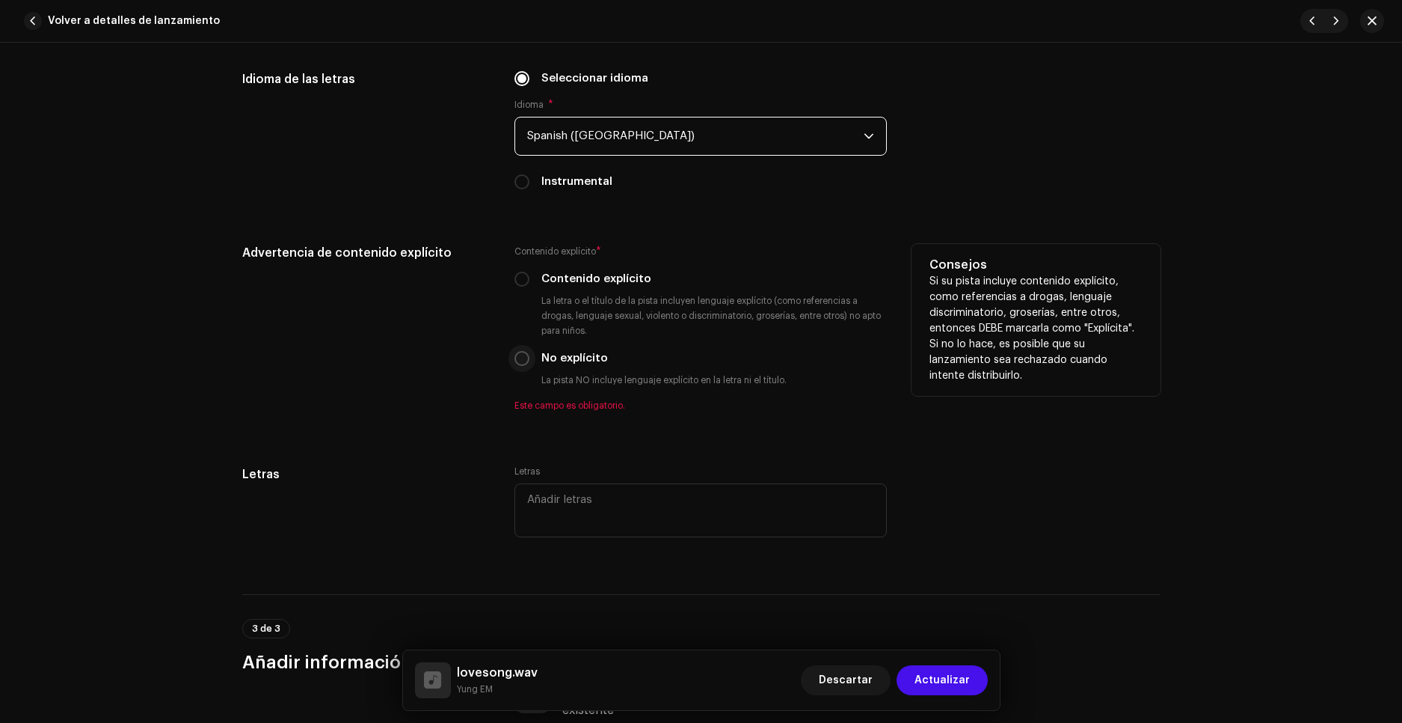
click at [526, 365] on p-radiobutton at bounding box center [522, 358] width 15 height 15
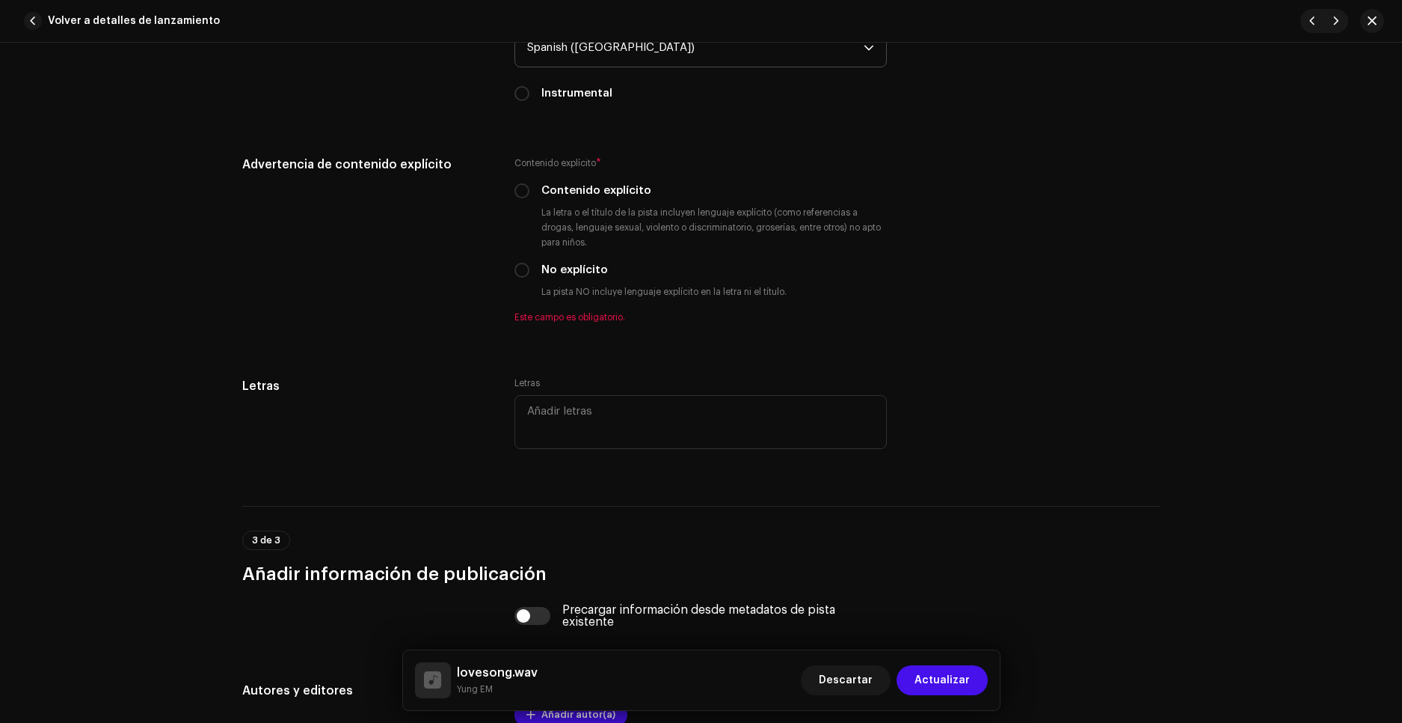
scroll to position [2543, 0]
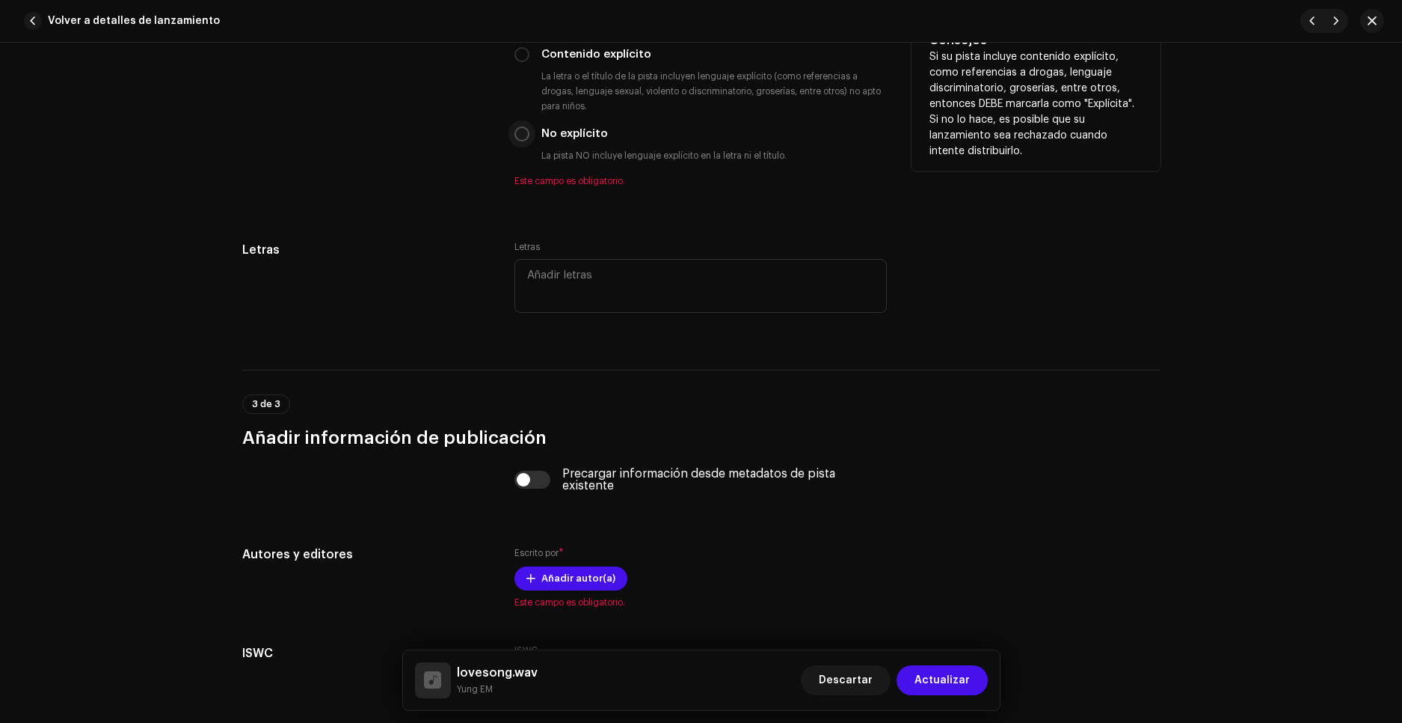
click at [523, 131] on input "No explícito" at bounding box center [522, 133] width 15 height 15
radio input "true"
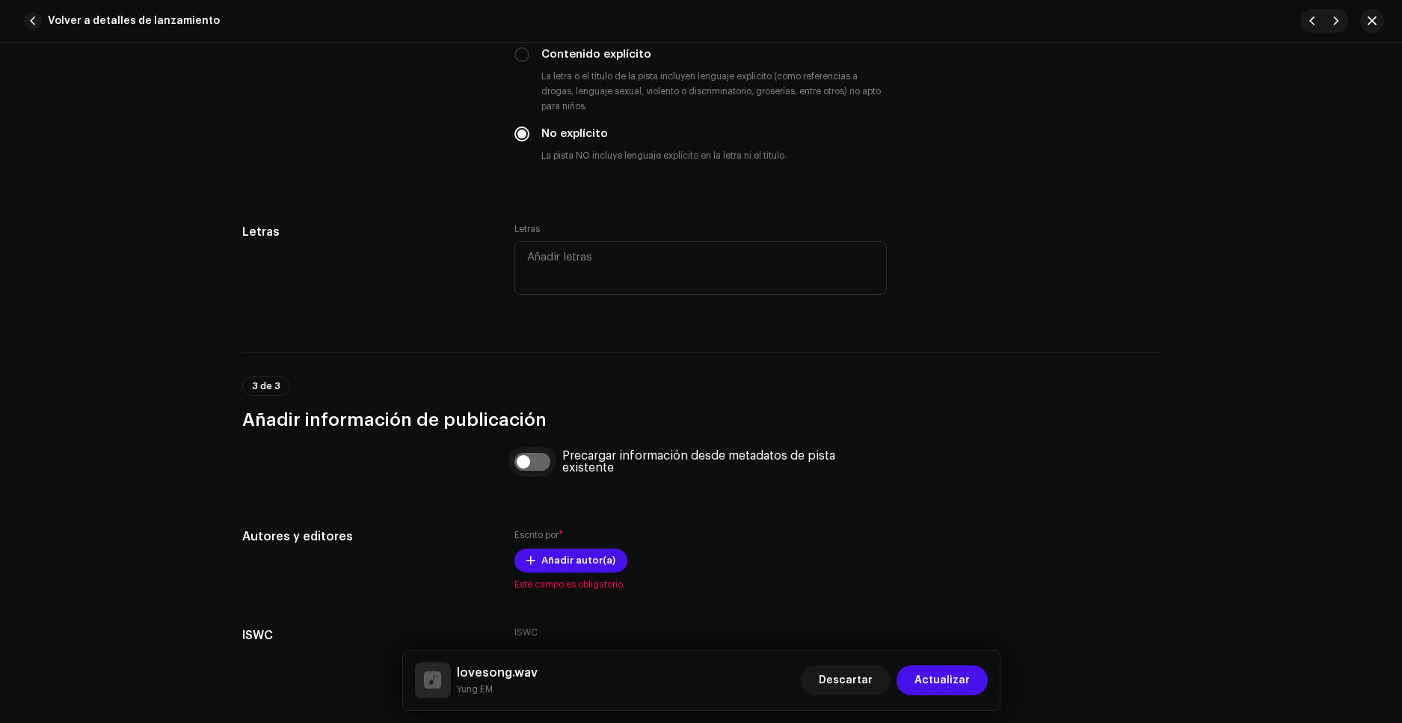
click at [527, 463] on input "checkbox" at bounding box center [533, 462] width 36 height 18
checkbox input "true"
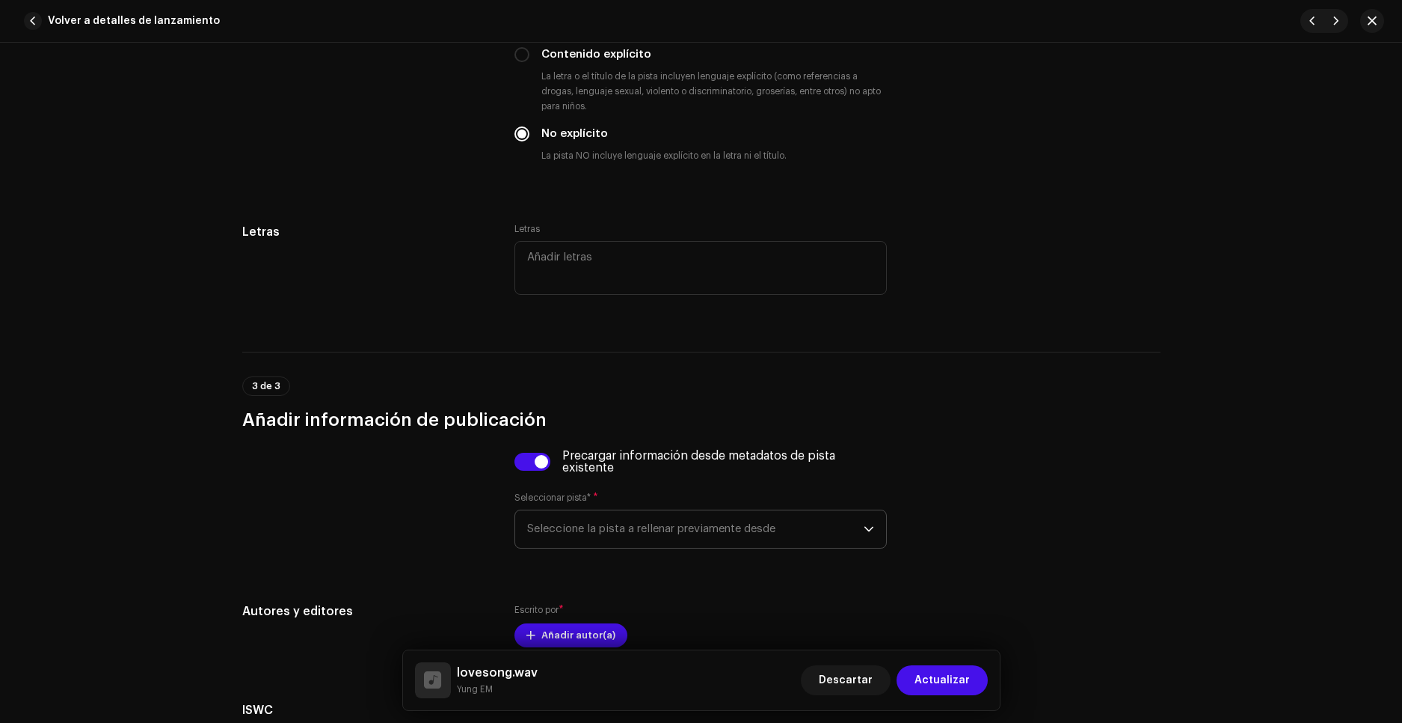
click at [569, 533] on span "Seleccione la pista a rellenar previamente desde" at bounding box center [695, 528] width 337 height 37
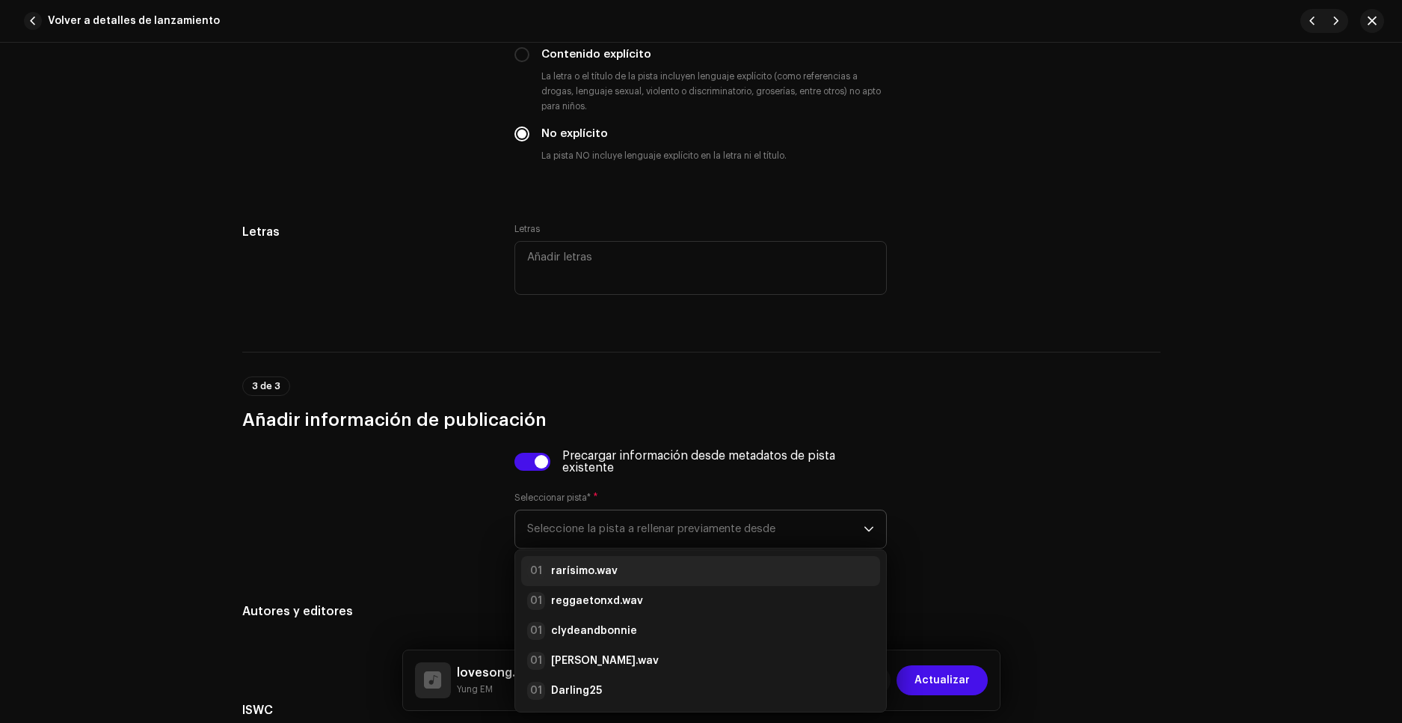
click at [609, 577] on strong "rarísimo.wav" at bounding box center [584, 570] width 67 height 15
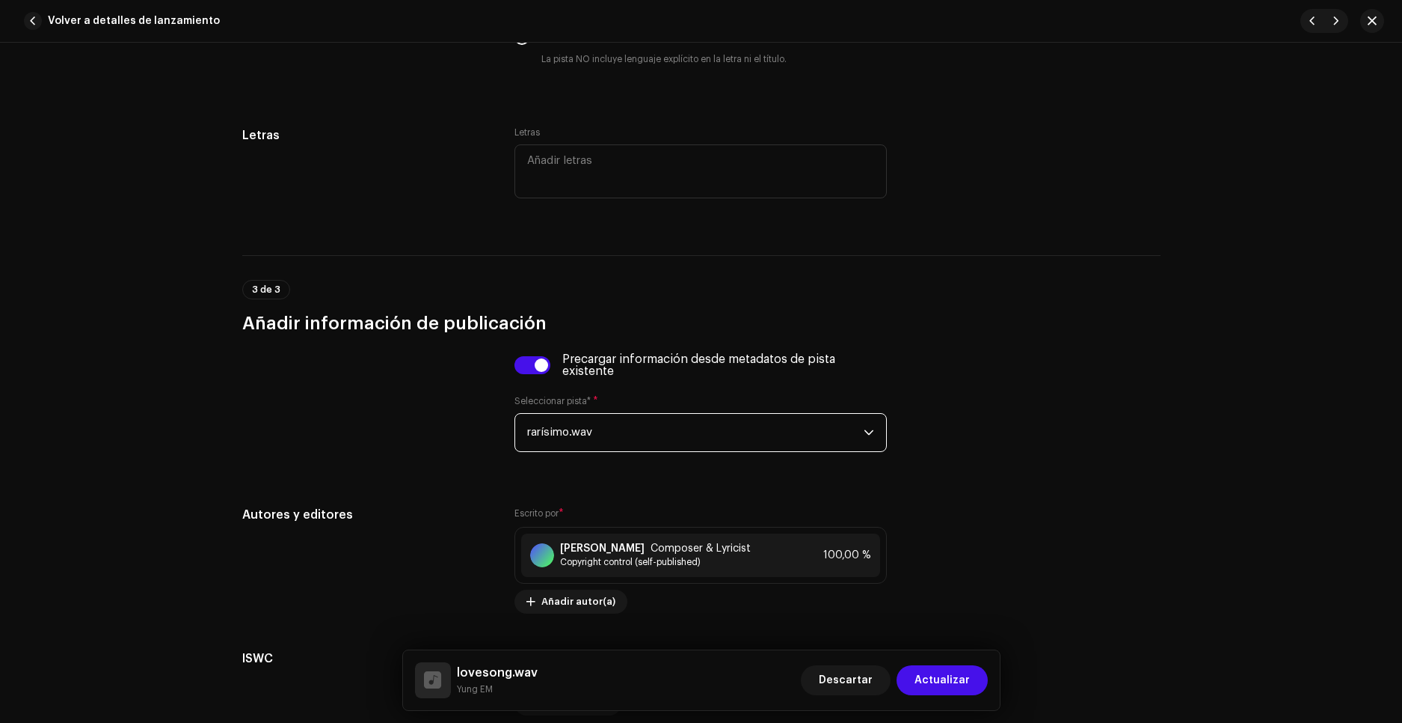
scroll to position [2776, 0]
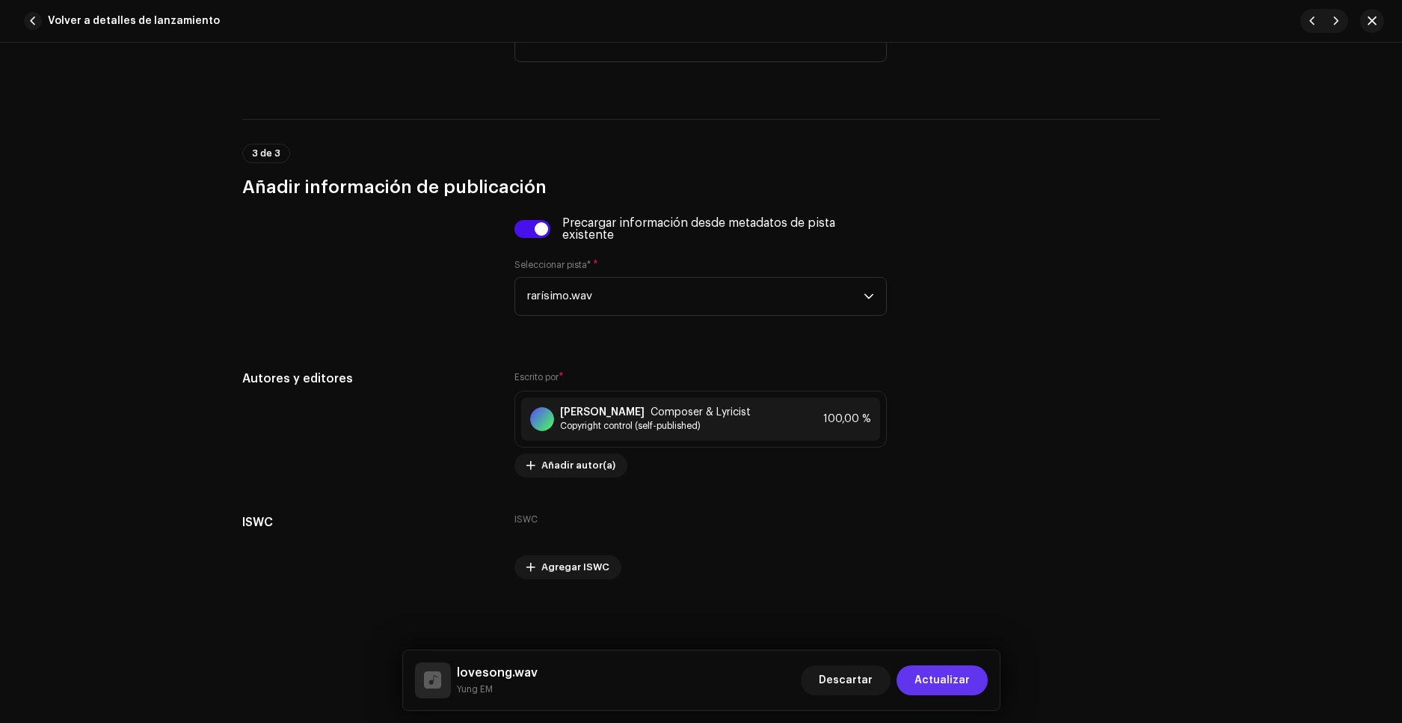
click at [925, 677] on span "Actualizar" at bounding box center [942, 680] width 55 height 30
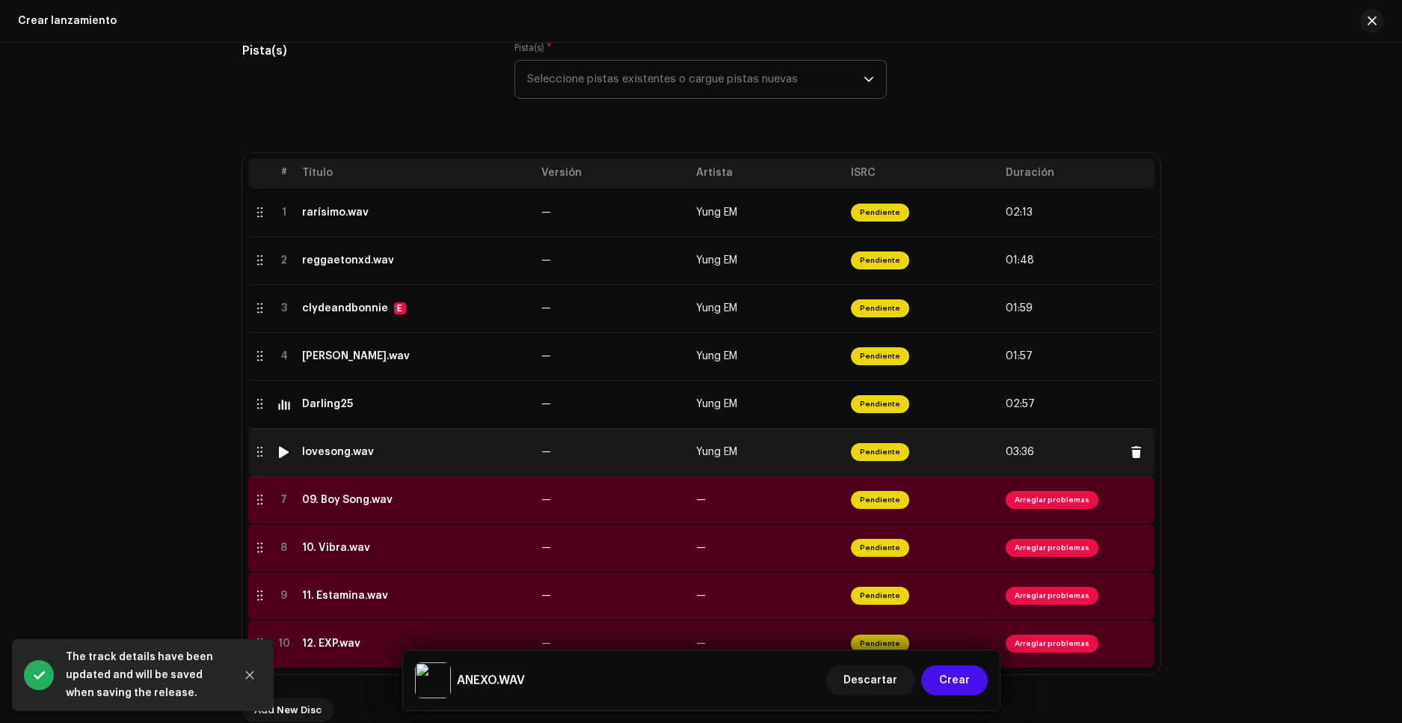
click at [282, 452] on div at bounding box center [283, 452] width 11 height 12
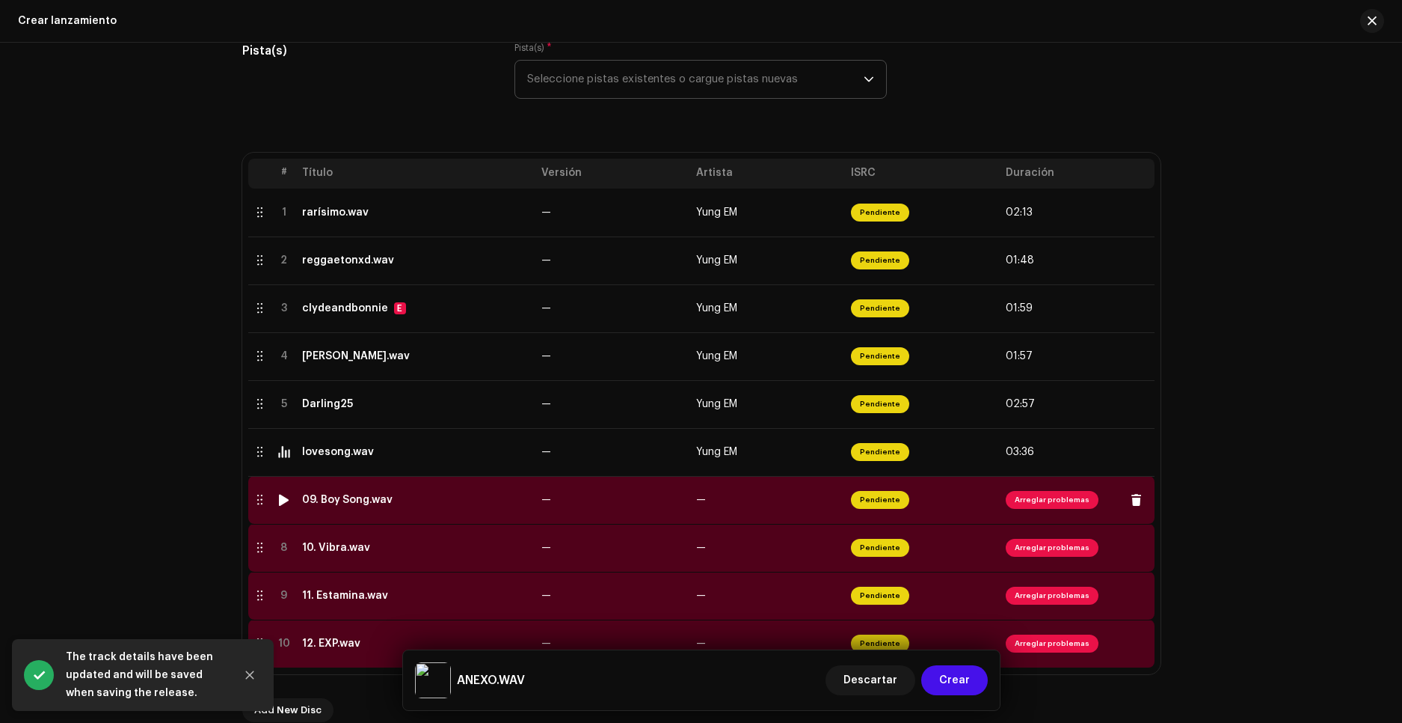
click at [1026, 506] on span "Arreglar problemas" at bounding box center [1052, 500] width 93 height 18
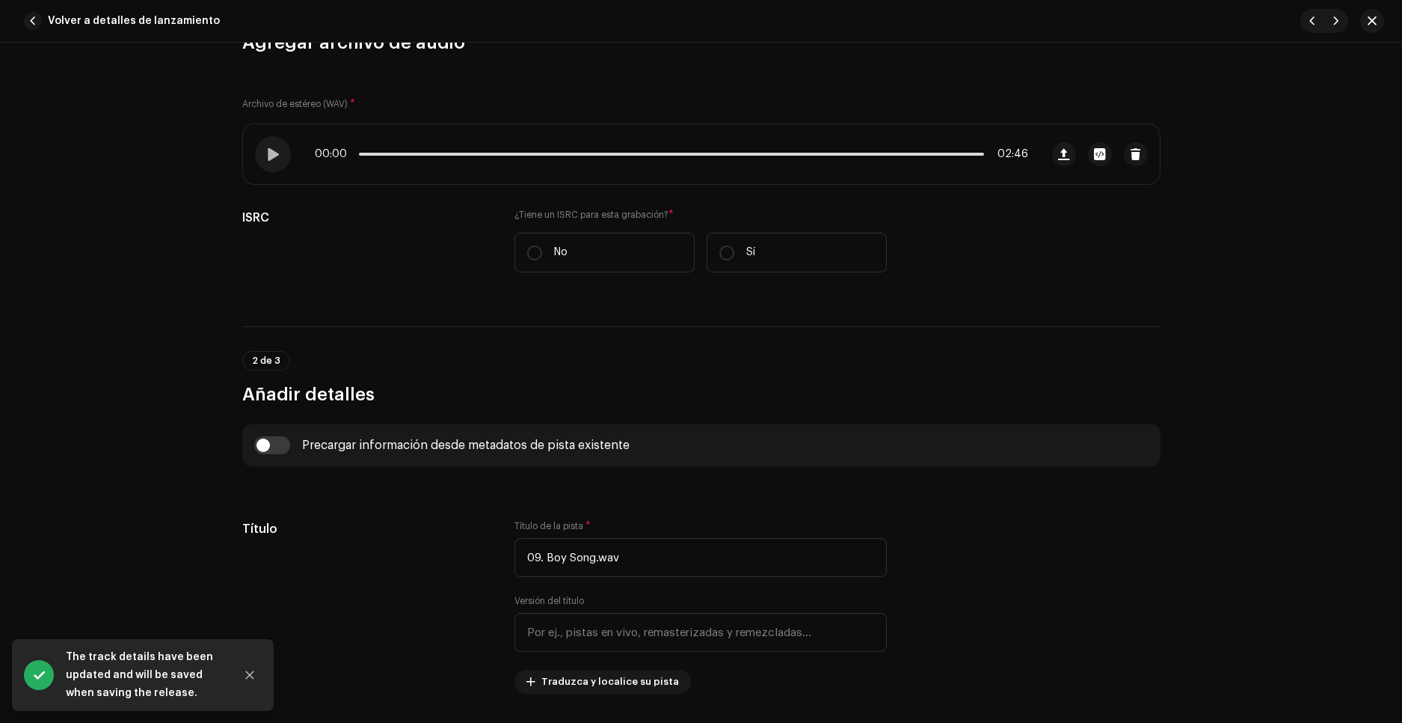
scroll to position [374, 0]
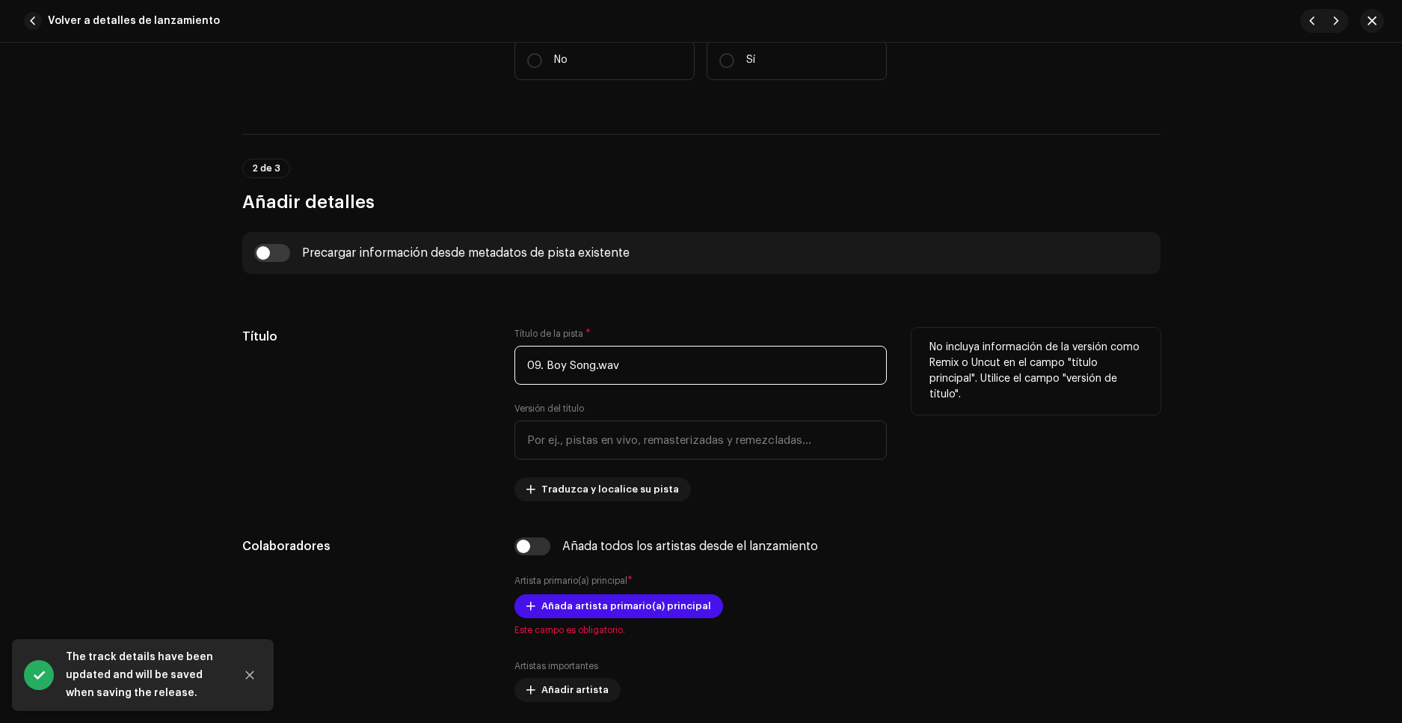
drag, startPoint x: 486, startPoint y: 364, endPoint x: 415, endPoint y: 364, distance: 71.1
click at [415, 364] on div "Título Título de la pista * 09. Boy Song.wav Versión del título Traduzca y loca…" at bounding box center [701, 415] width 918 height 174
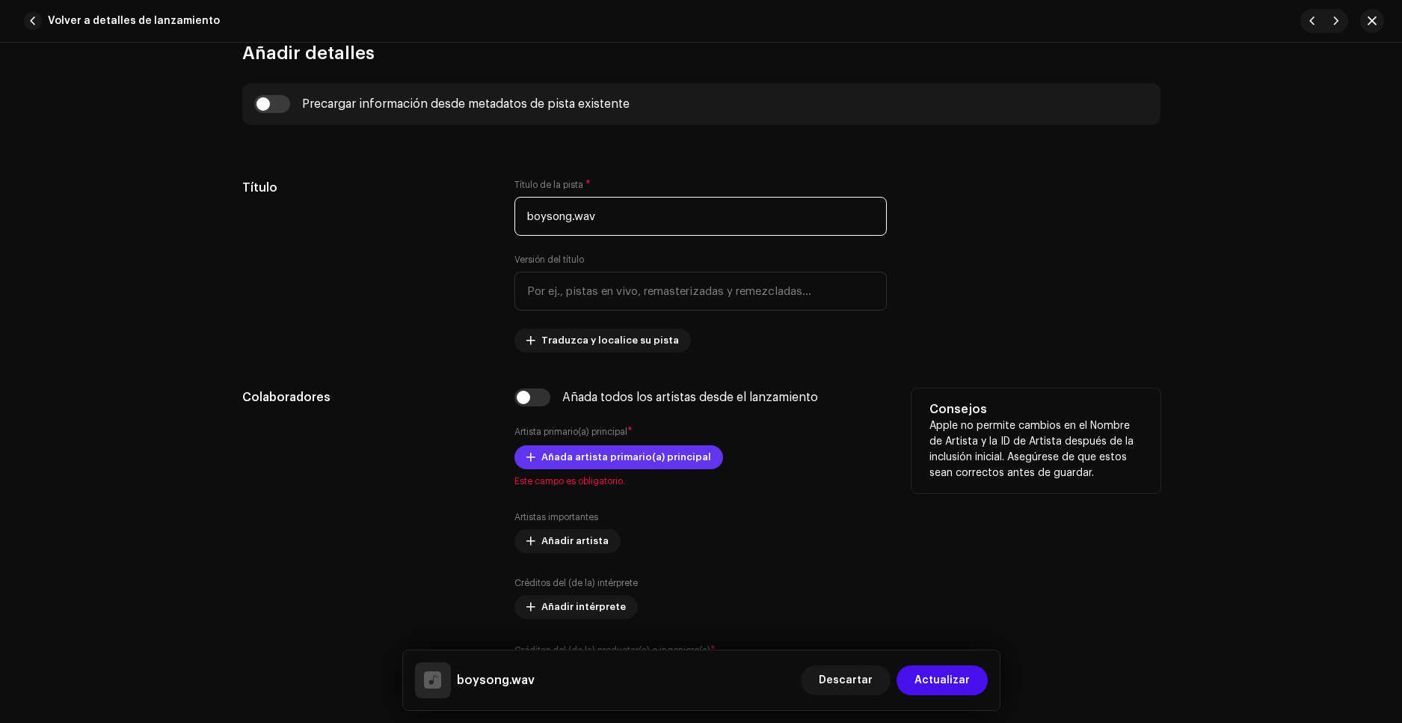
scroll to position [524, 0]
type input "boysong.wav"
click at [606, 447] on span "Añada artista primario(a) principal" at bounding box center [627, 456] width 170 height 30
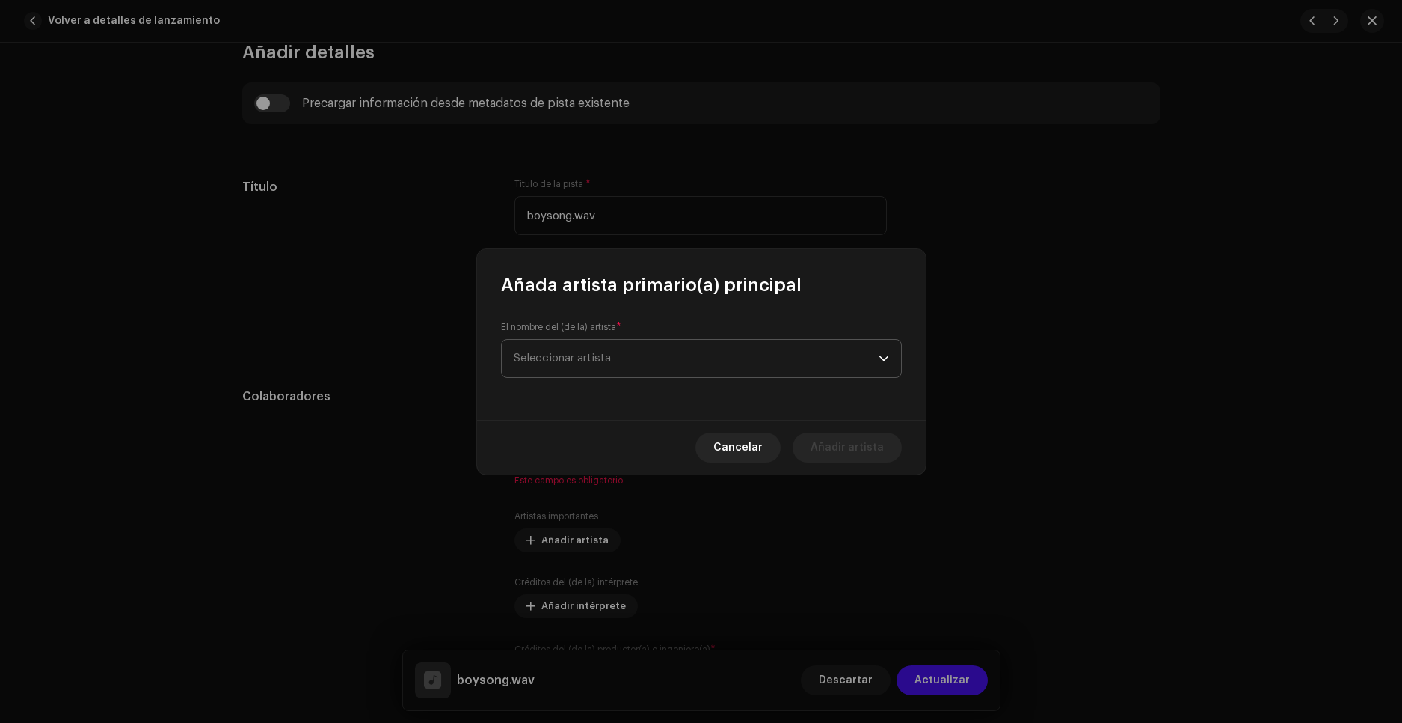
click at [591, 362] on span "Seleccionar artista" at bounding box center [562, 357] width 97 height 11
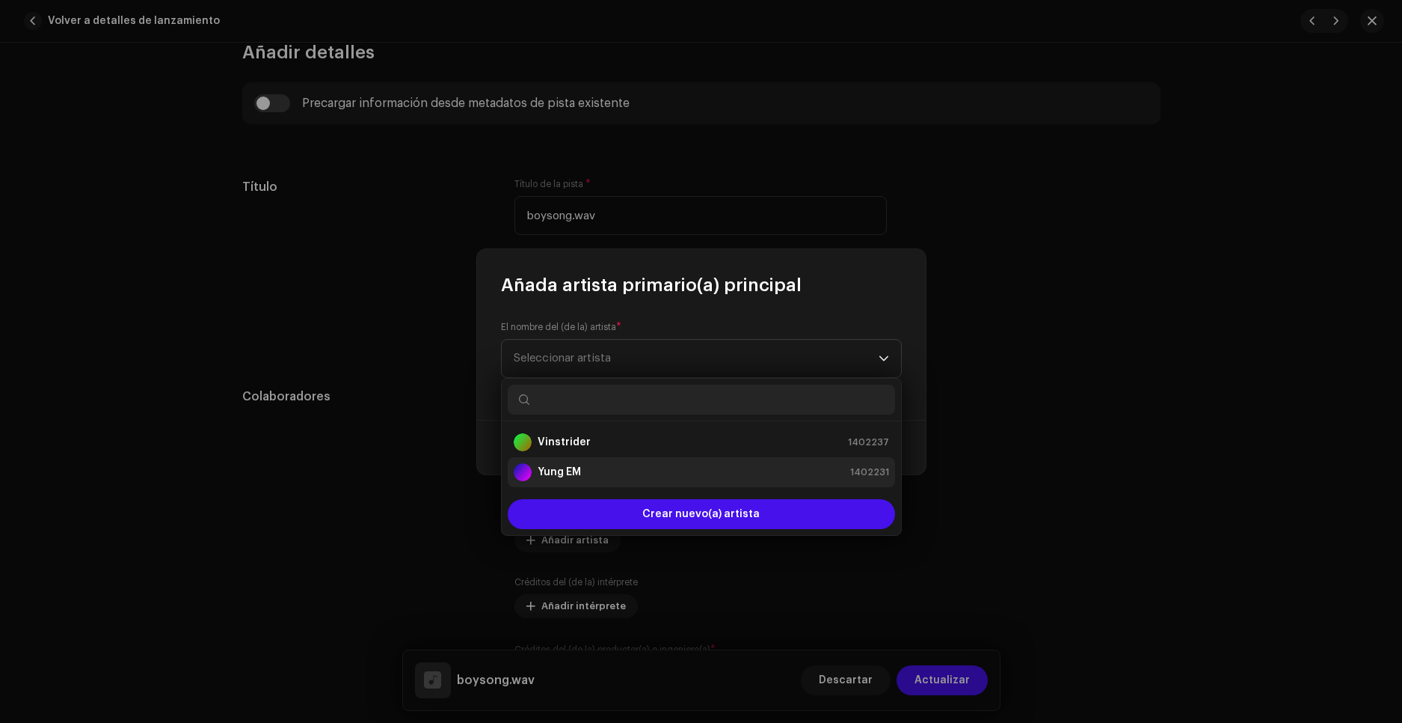
click at [592, 474] on div "Yung EM 1402231" at bounding box center [701, 472] width 375 height 18
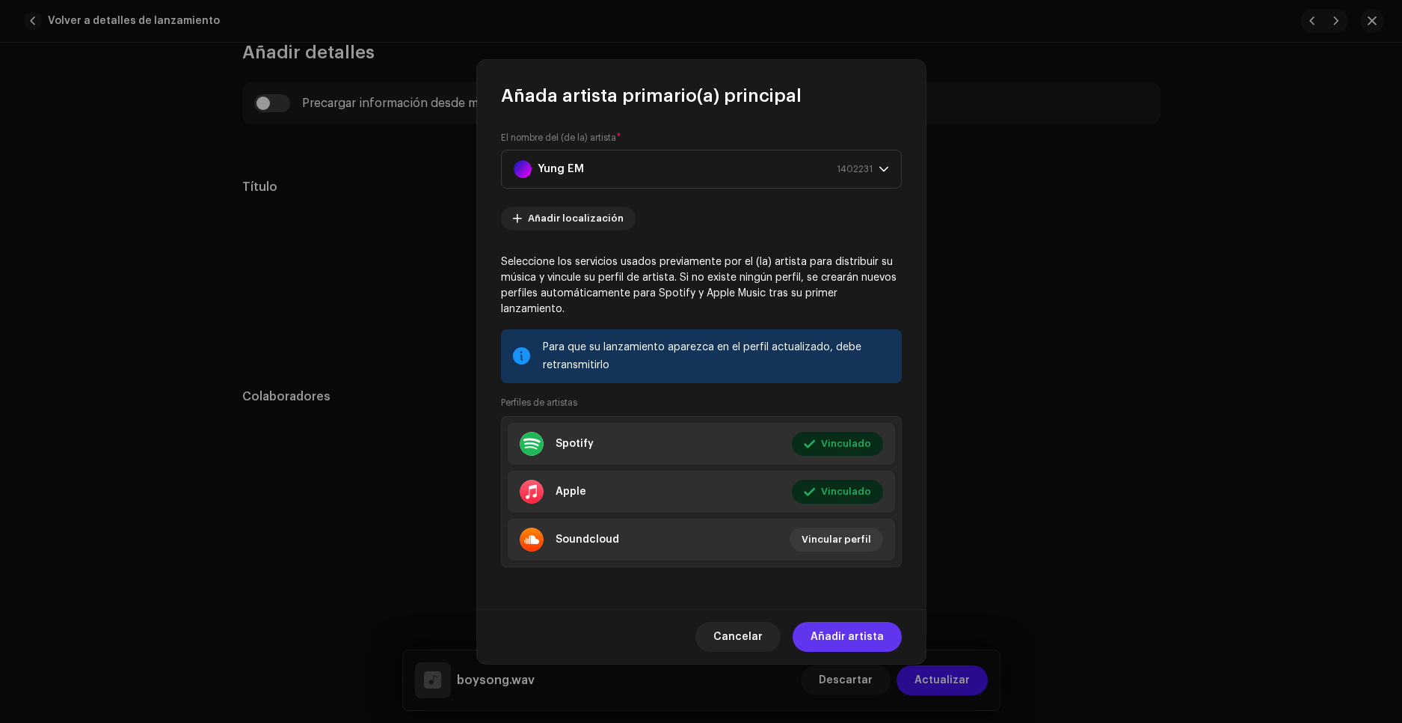
click at [853, 624] on span "Añadir artista" at bounding box center [847, 637] width 73 height 30
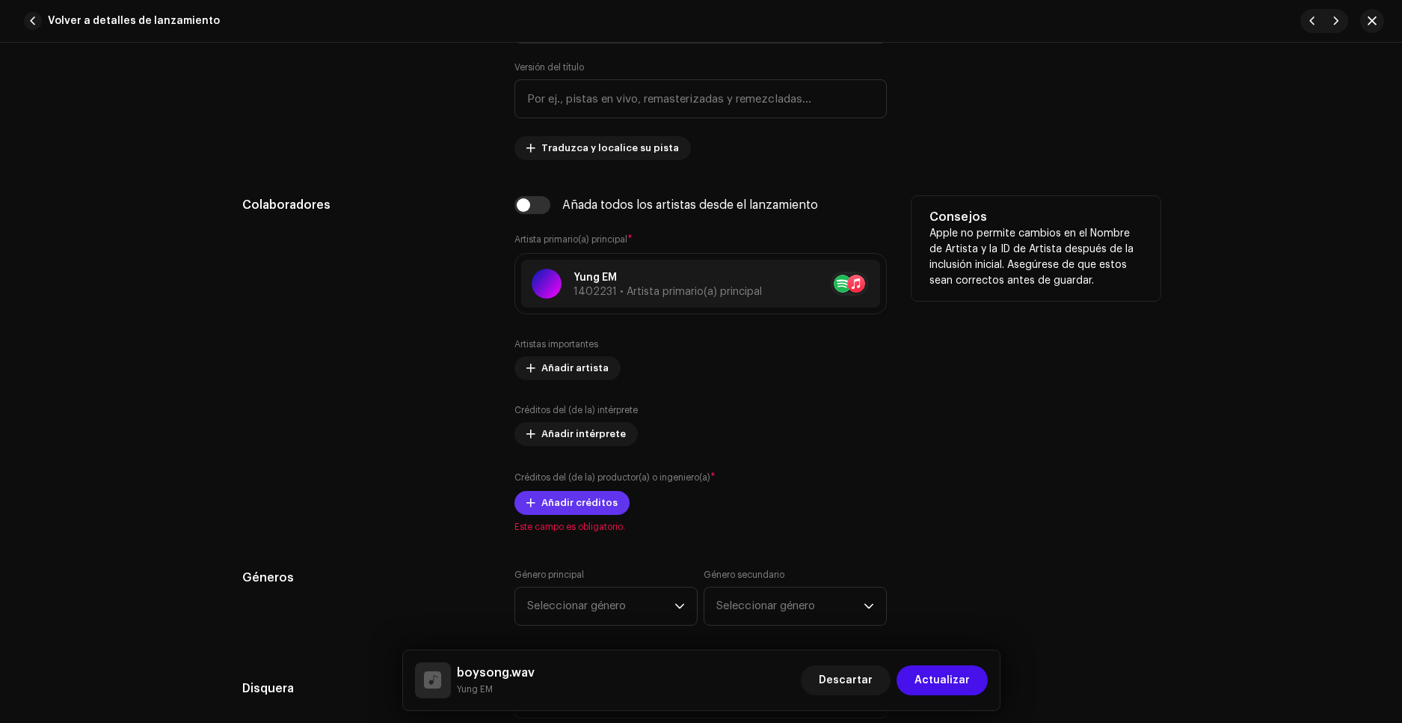
scroll to position [748, 0]
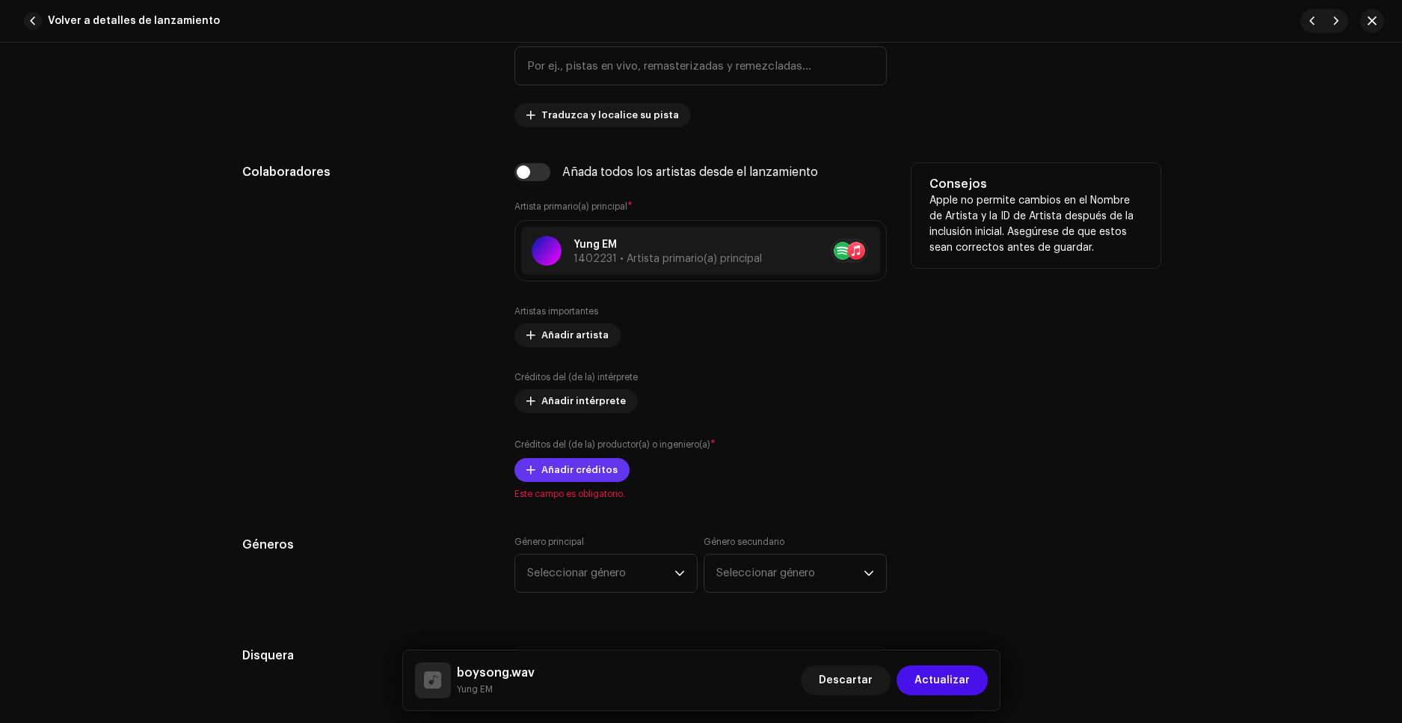
click at [562, 470] on span "Añadir créditos" at bounding box center [580, 470] width 76 height 30
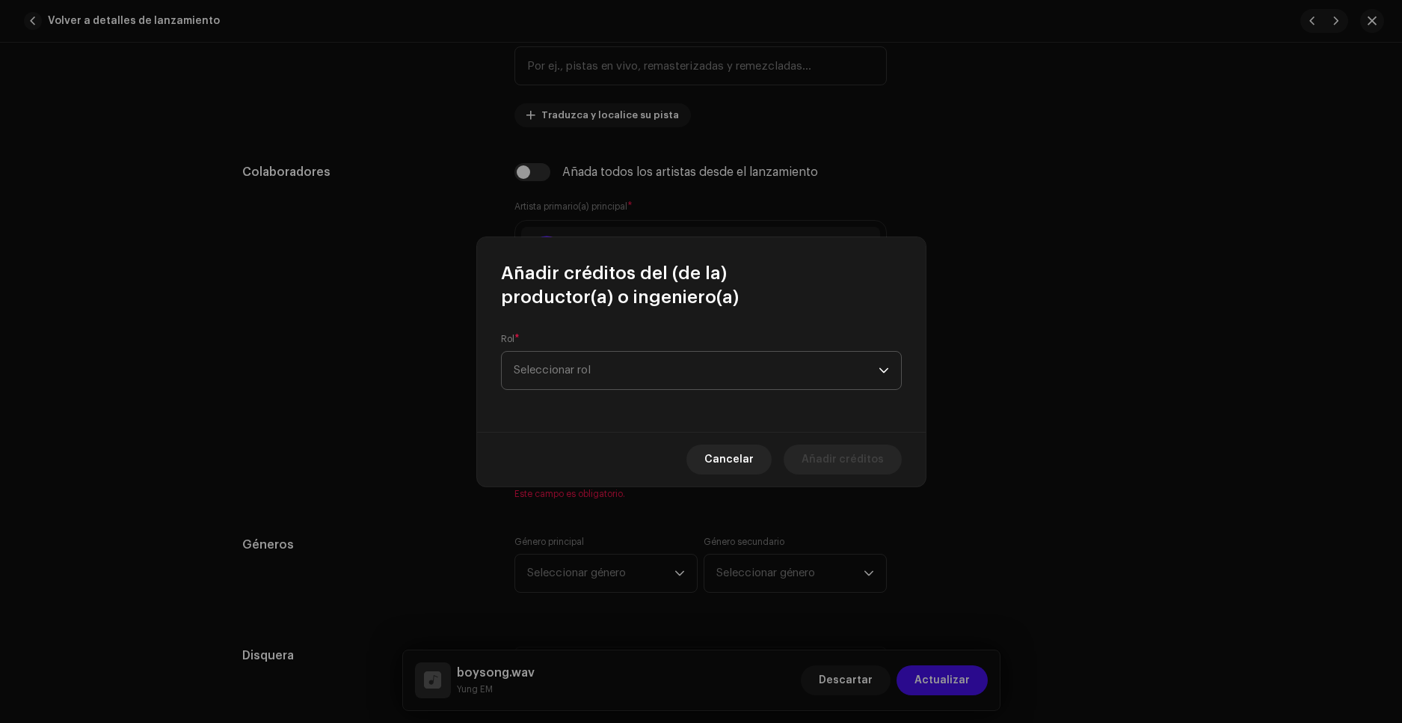
click at [627, 369] on span "Seleccionar rol" at bounding box center [696, 370] width 365 height 37
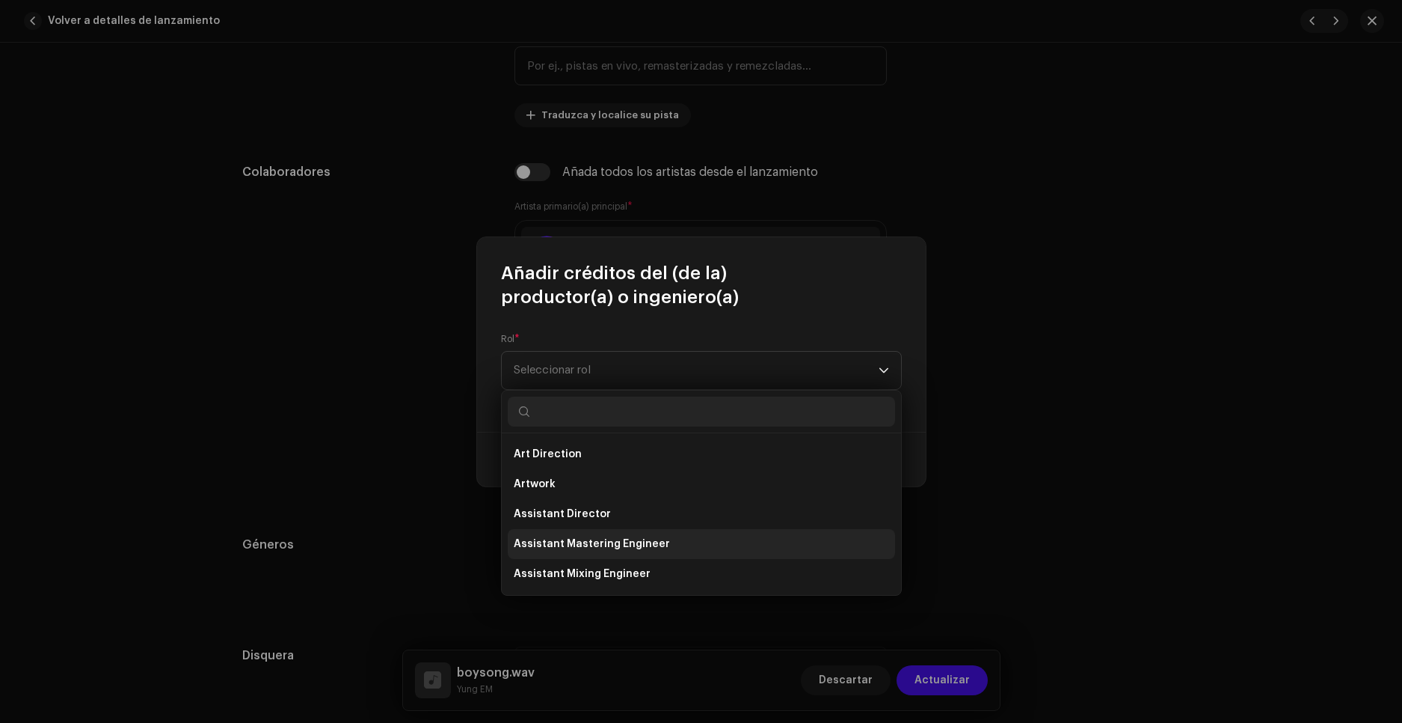
click at [619, 538] on span "Assistant Mastering Engineer" at bounding box center [592, 543] width 156 height 15
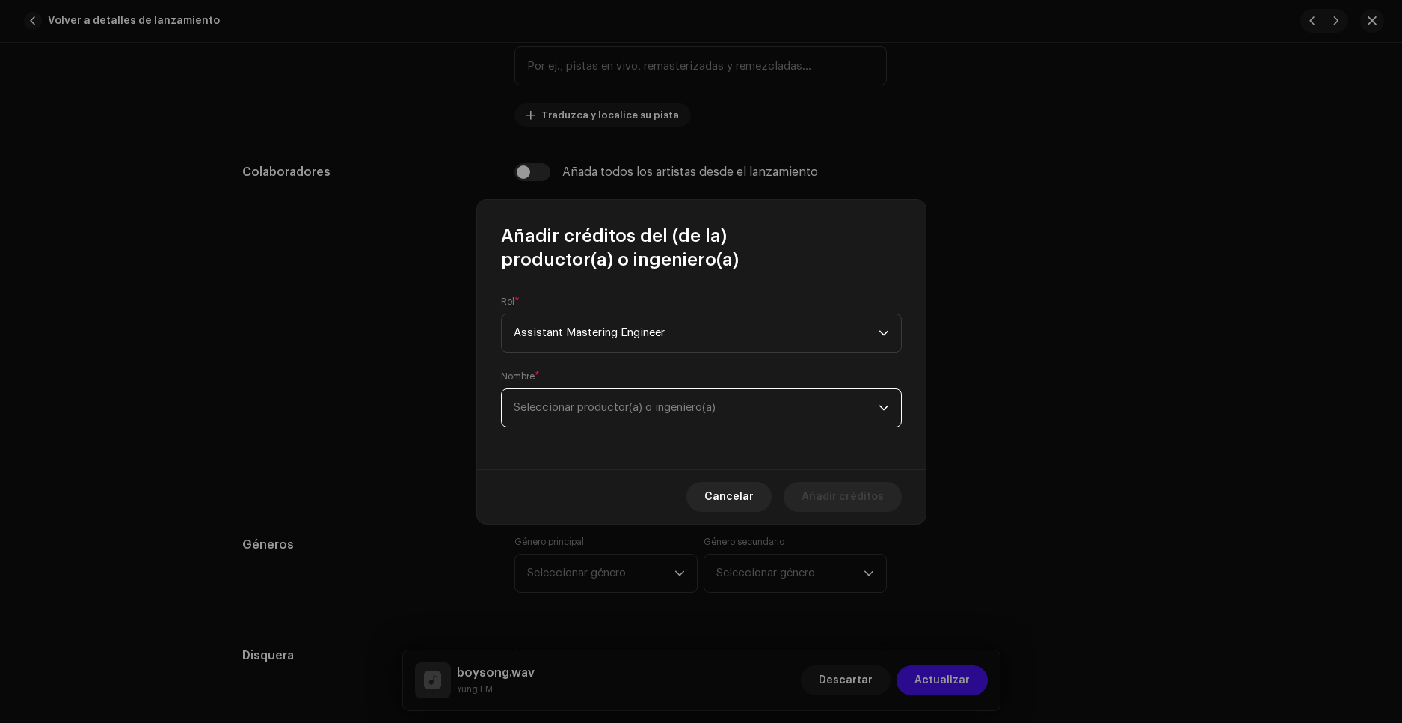
click at [732, 411] on span "Seleccionar productor(a) o ingeniero(a)" at bounding box center [696, 407] width 365 height 37
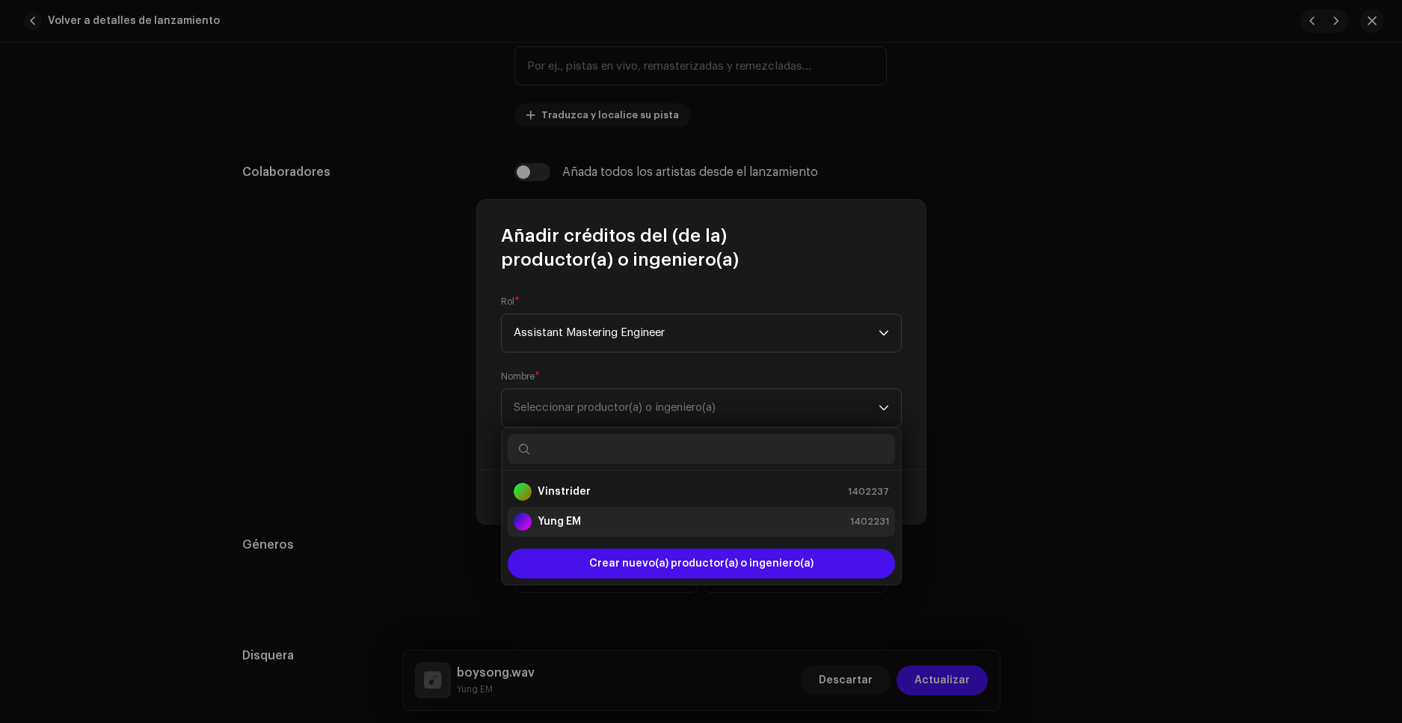
click at [607, 516] on div "Yung EM 1402231" at bounding box center [701, 521] width 375 height 18
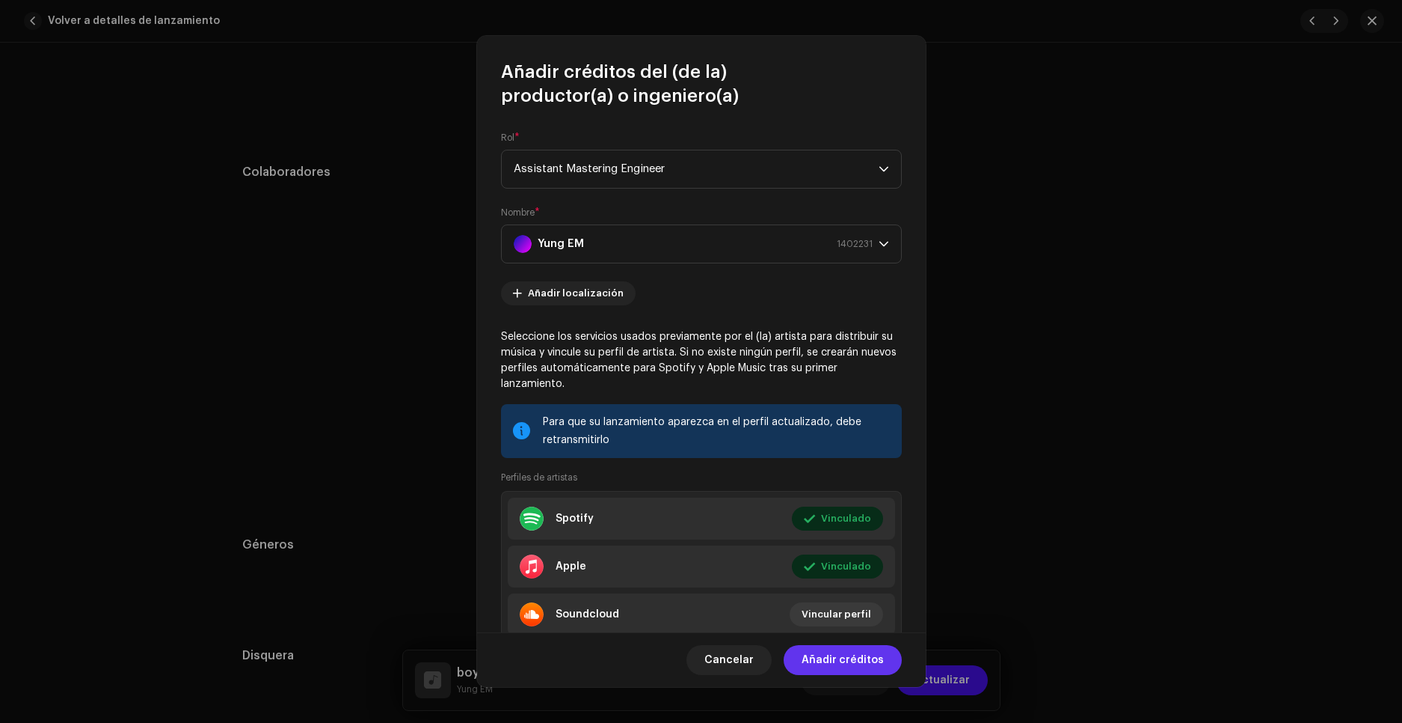
click at [853, 667] on span "Añadir créditos" at bounding box center [843, 660] width 82 height 30
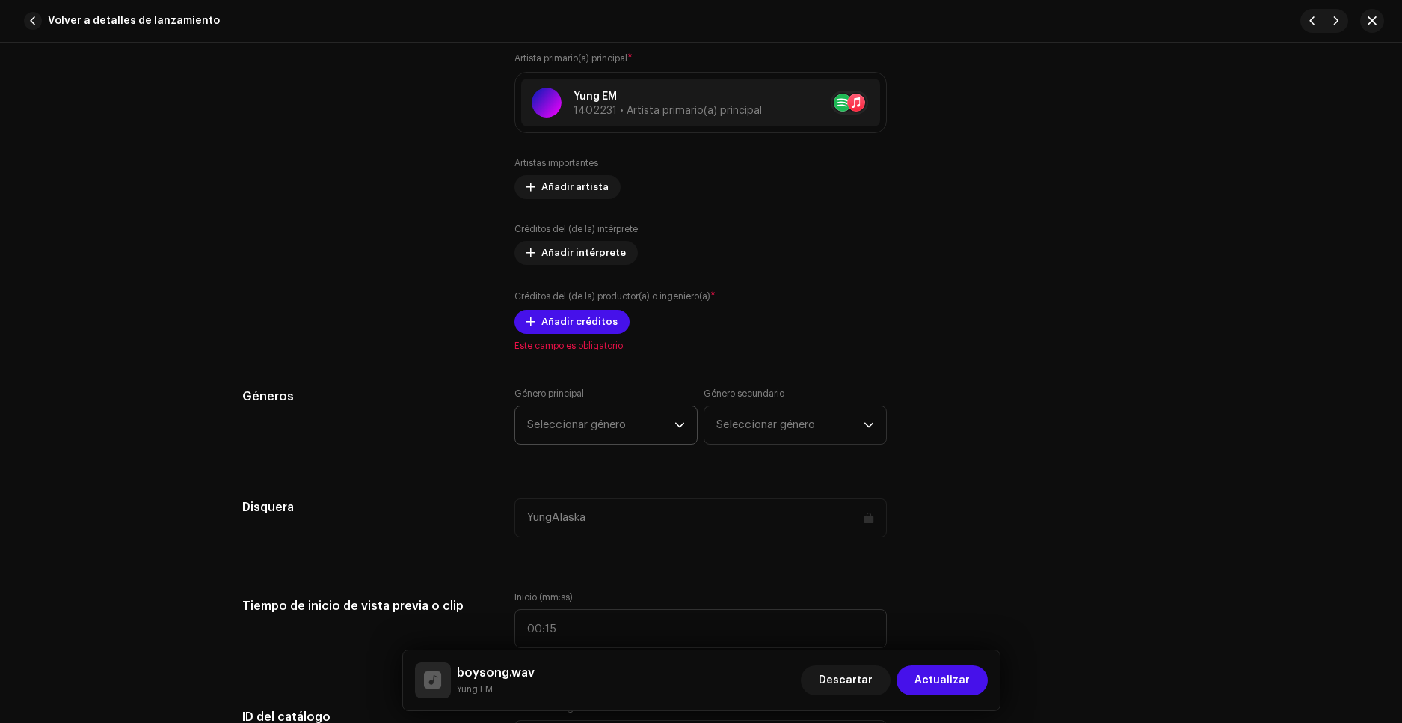
scroll to position [898, 0]
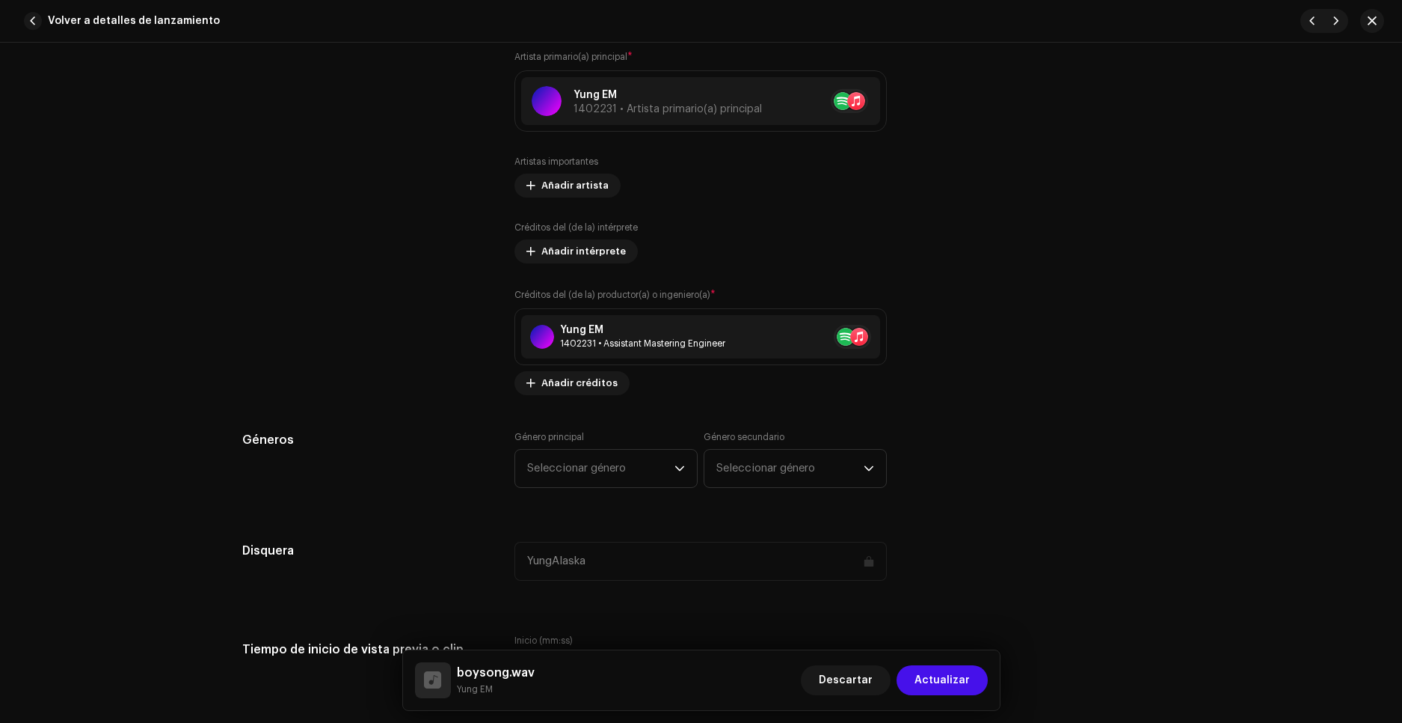
click at [575, 434] on label "Género principal" at bounding box center [550, 437] width 70 height 12
click at [586, 471] on span "Seleccionar género" at bounding box center [600, 468] width 147 height 37
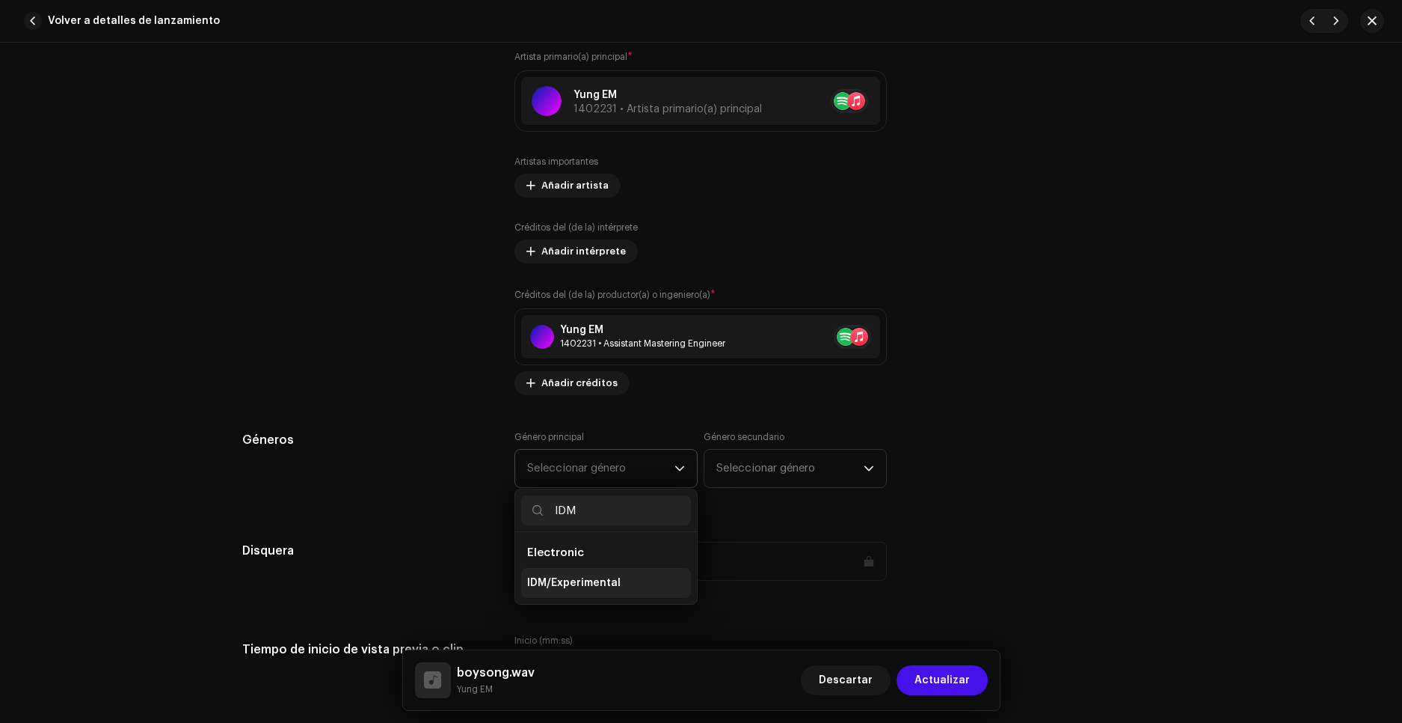
type input "IDM"
click at [577, 574] on li "IDM/Experimental" at bounding box center [606, 583] width 170 height 30
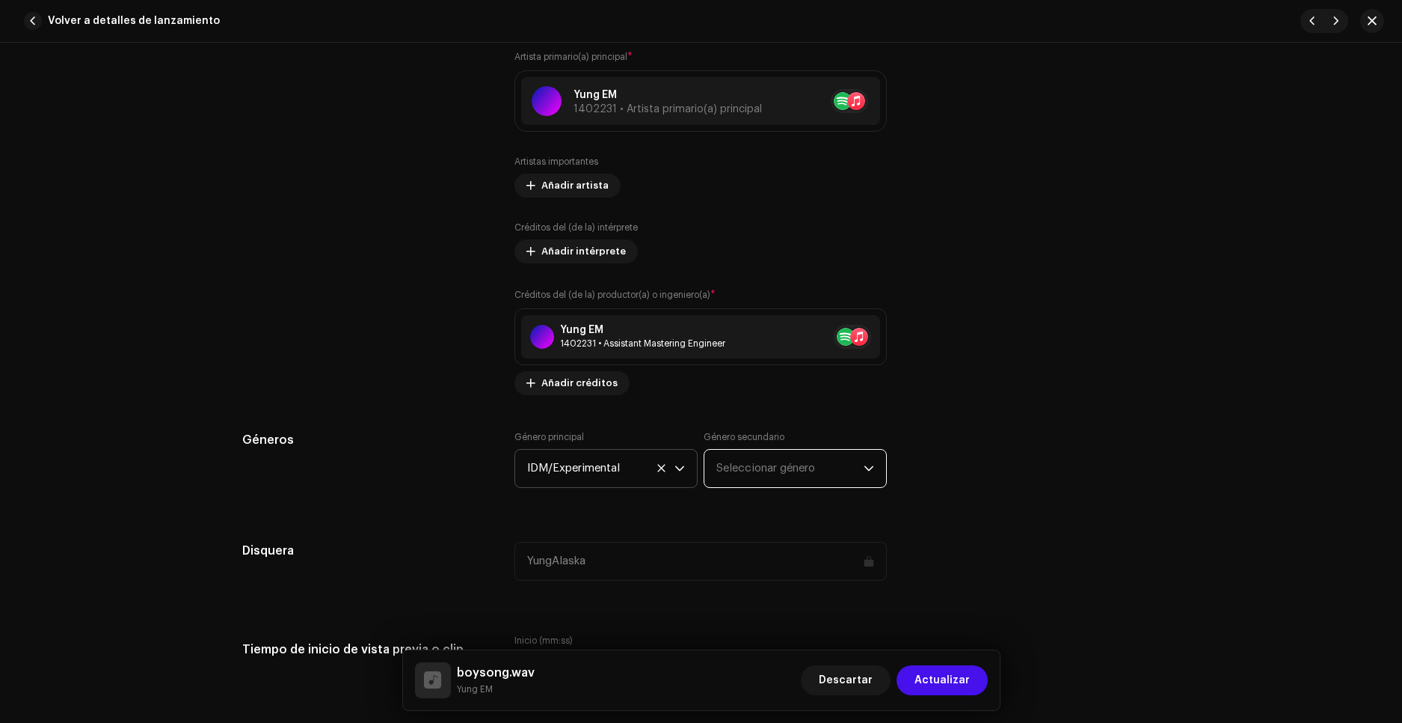
click at [756, 473] on span "Seleccionar género" at bounding box center [790, 468] width 147 height 37
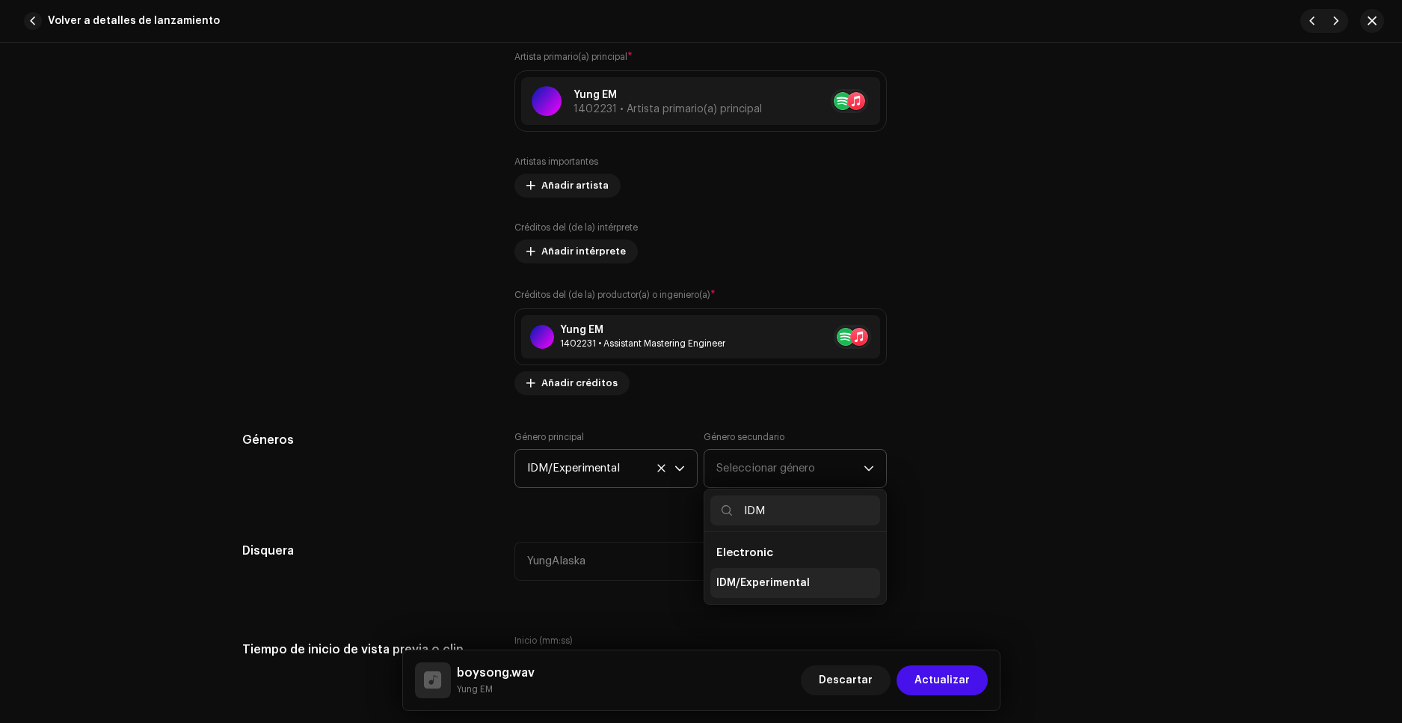
type input "IDM"
click at [735, 577] on span "IDM/Experimental" at bounding box center [763, 582] width 93 height 15
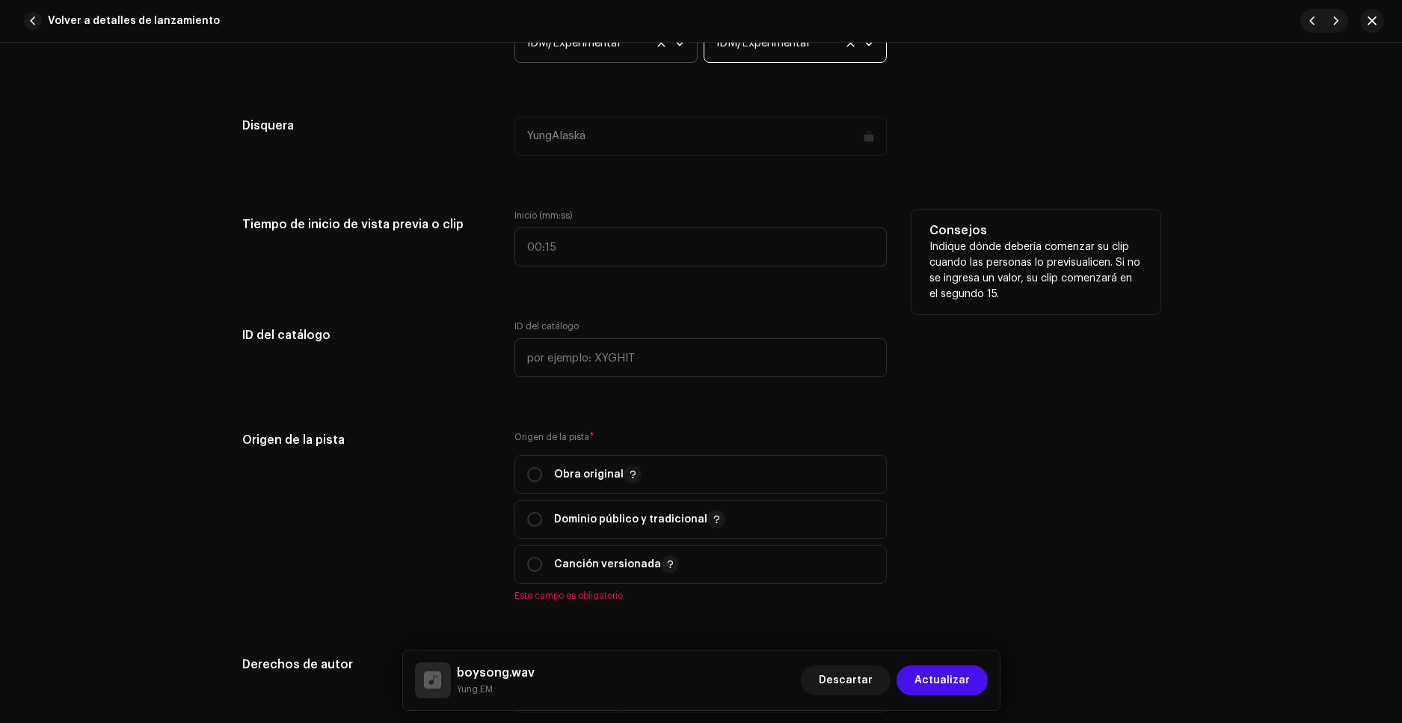
scroll to position [1346, 0]
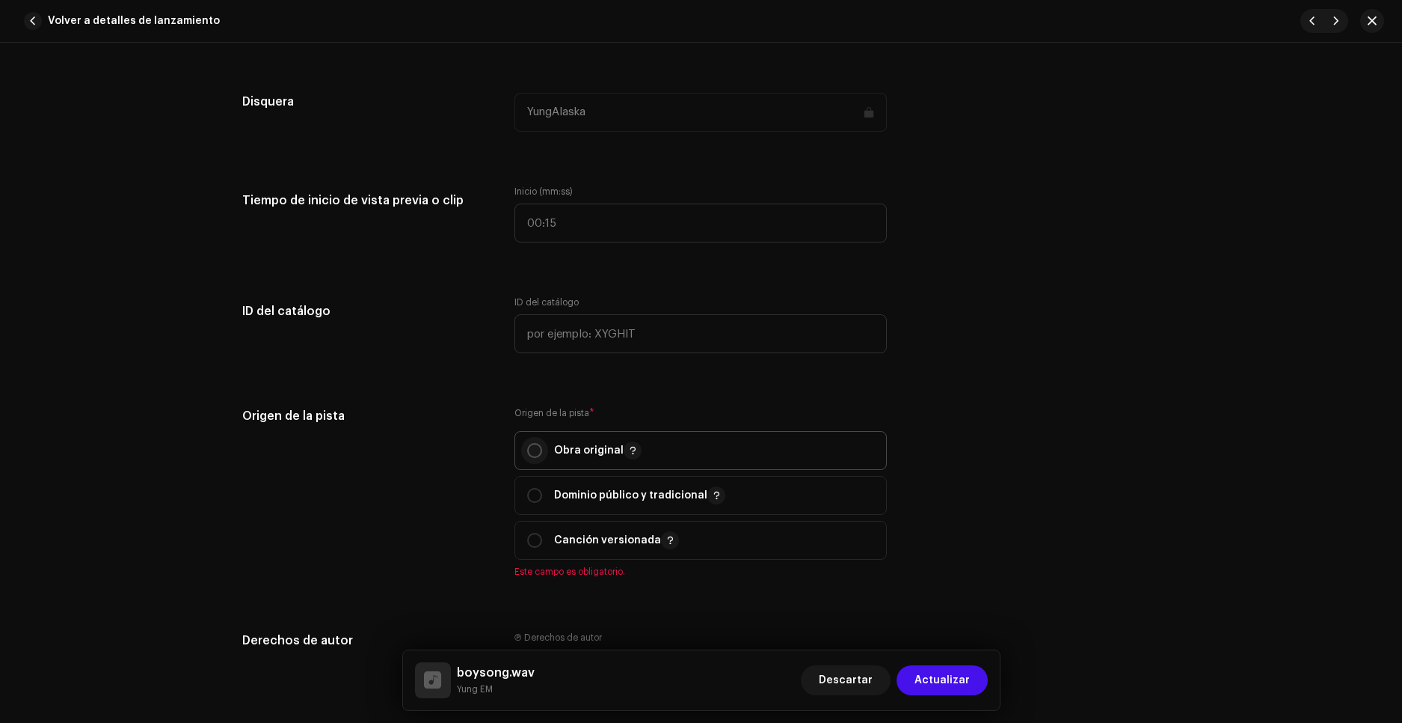
click at [533, 452] on input "radio" at bounding box center [534, 450] width 15 height 15
radio input "true"
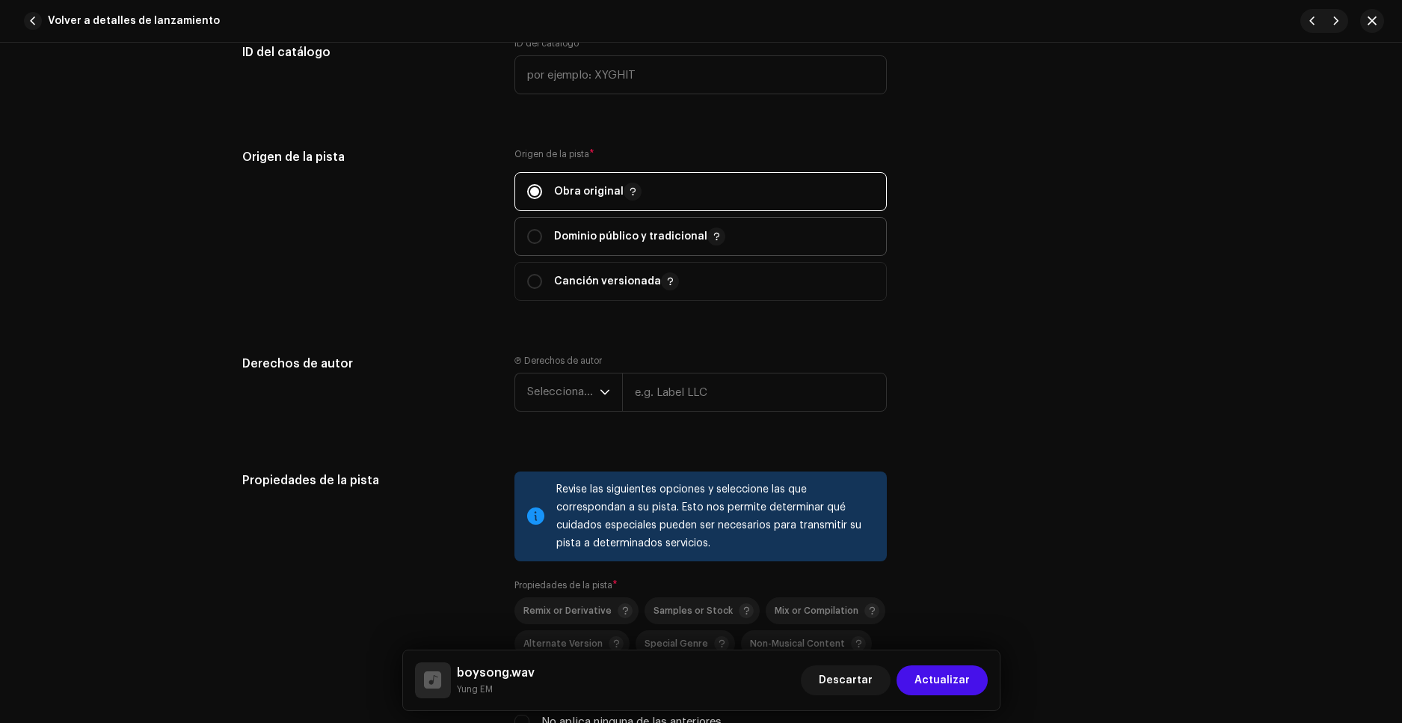
scroll to position [1646, 0]
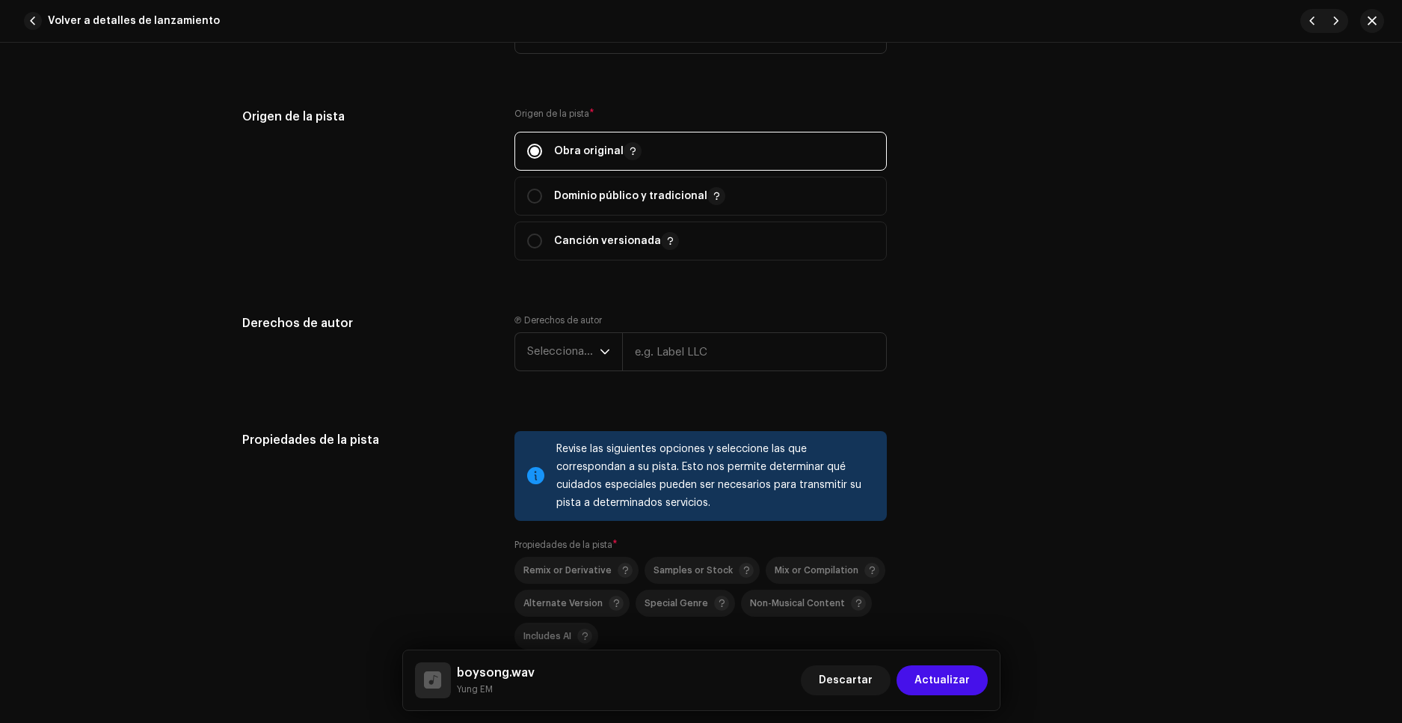
click at [556, 373] on re-m-copyright "Seleccionar año" at bounding box center [701, 354] width 372 height 45
click at [556, 365] on span "Seleccionar año" at bounding box center [563, 351] width 73 height 37
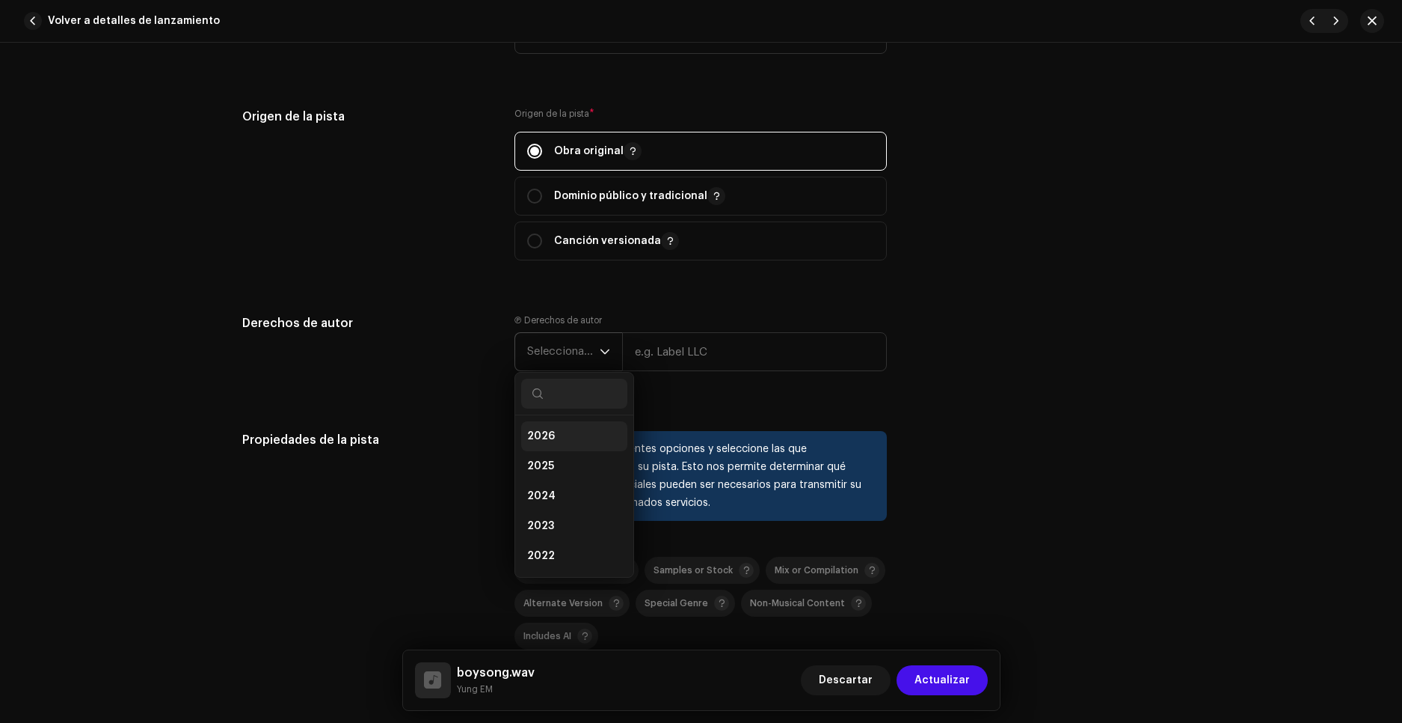
click at [566, 427] on li "2026" at bounding box center [574, 436] width 106 height 30
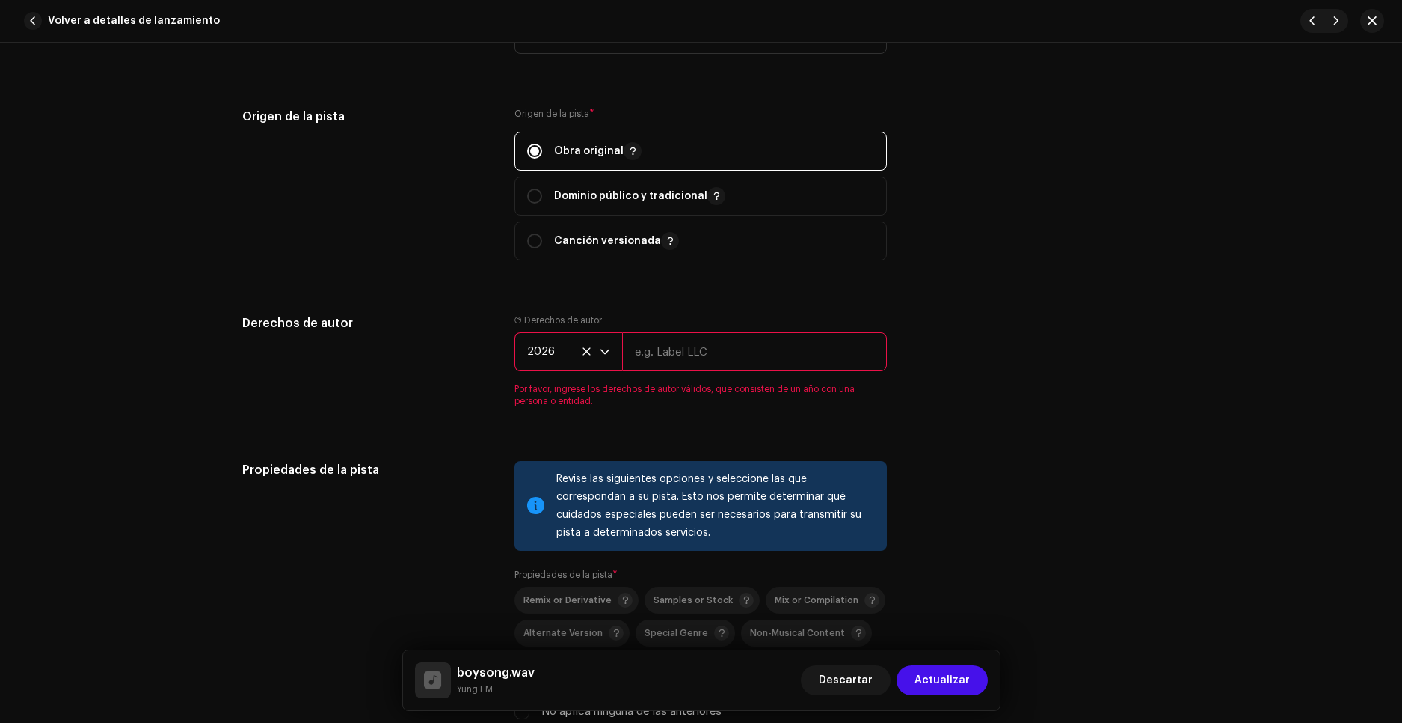
click at [651, 355] on input "text" at bounding box center [754, 351] width 265 height 39
type input "Little EM"
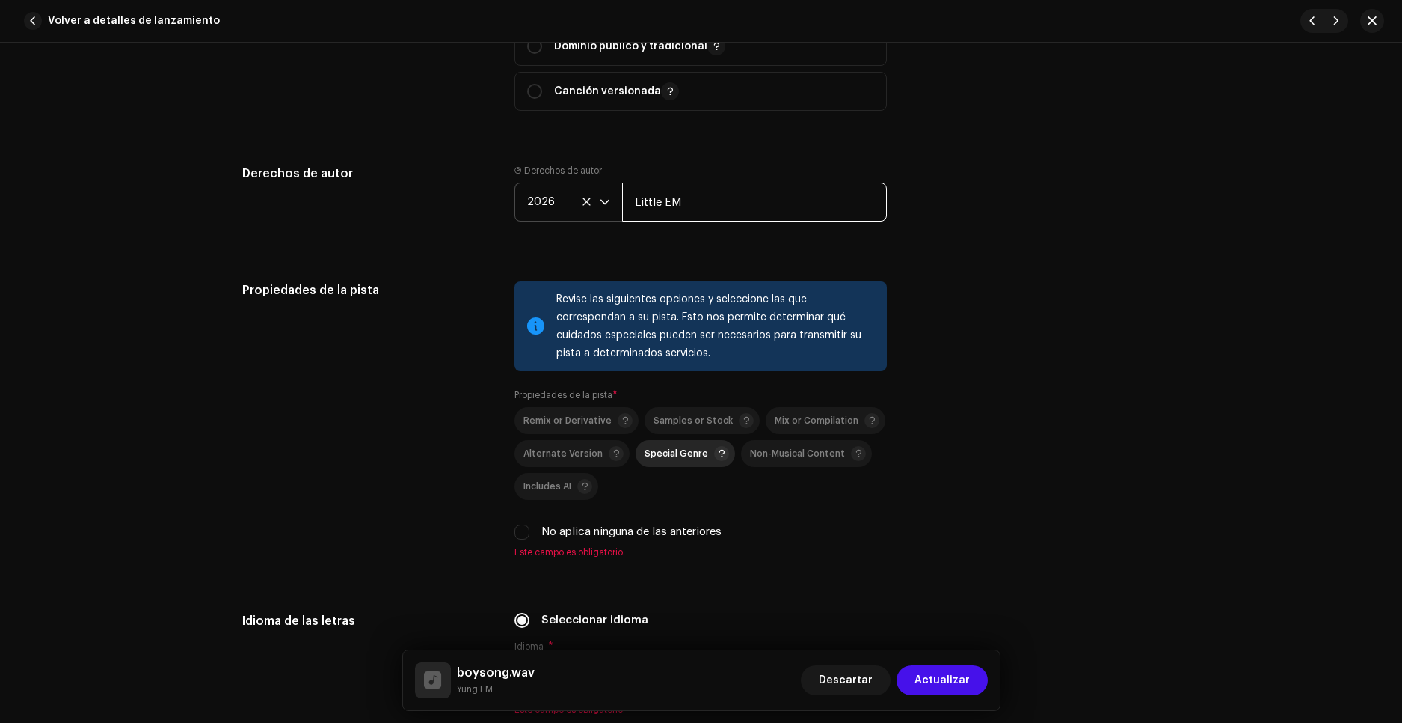
scroll to position [1945, 0]
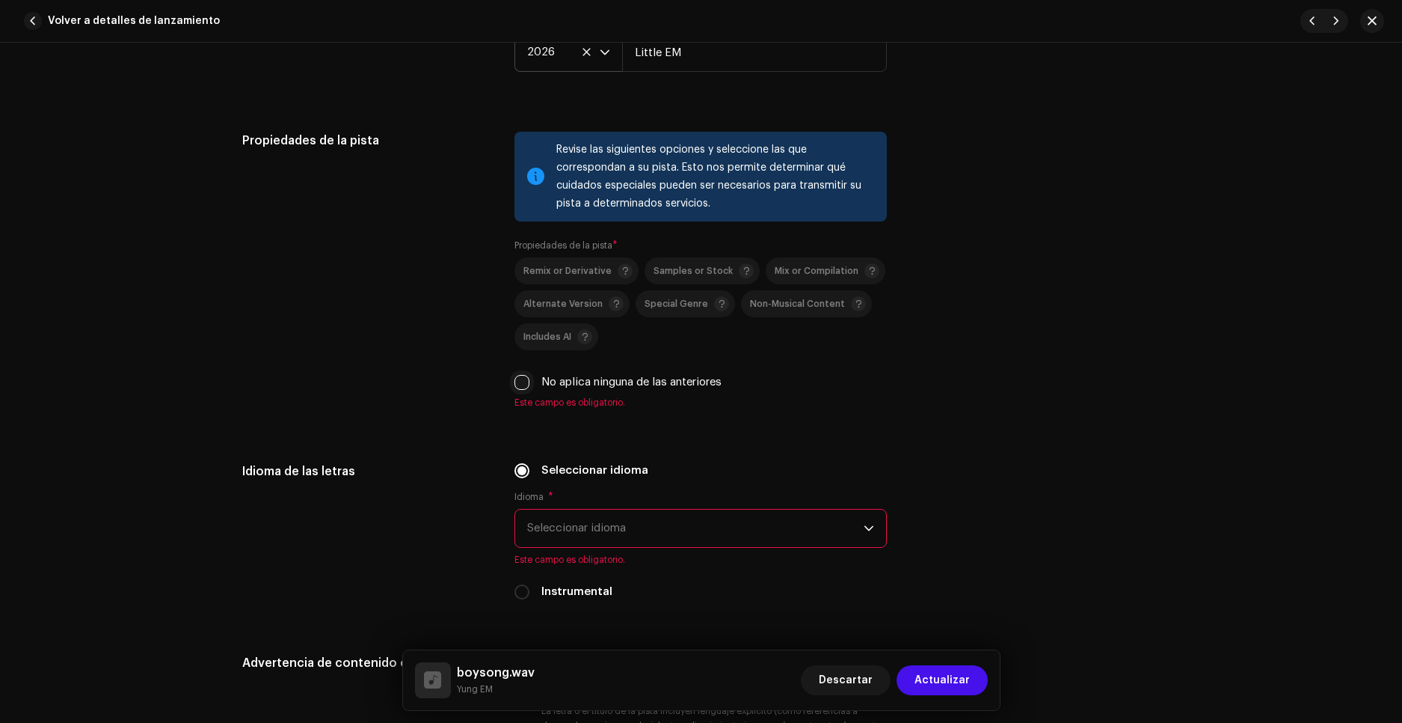
click at [522, 378] on input "No aplica ninguna de las anteriores" at bounding box center [522, 382] width 15 height 15
checkbox input "true"
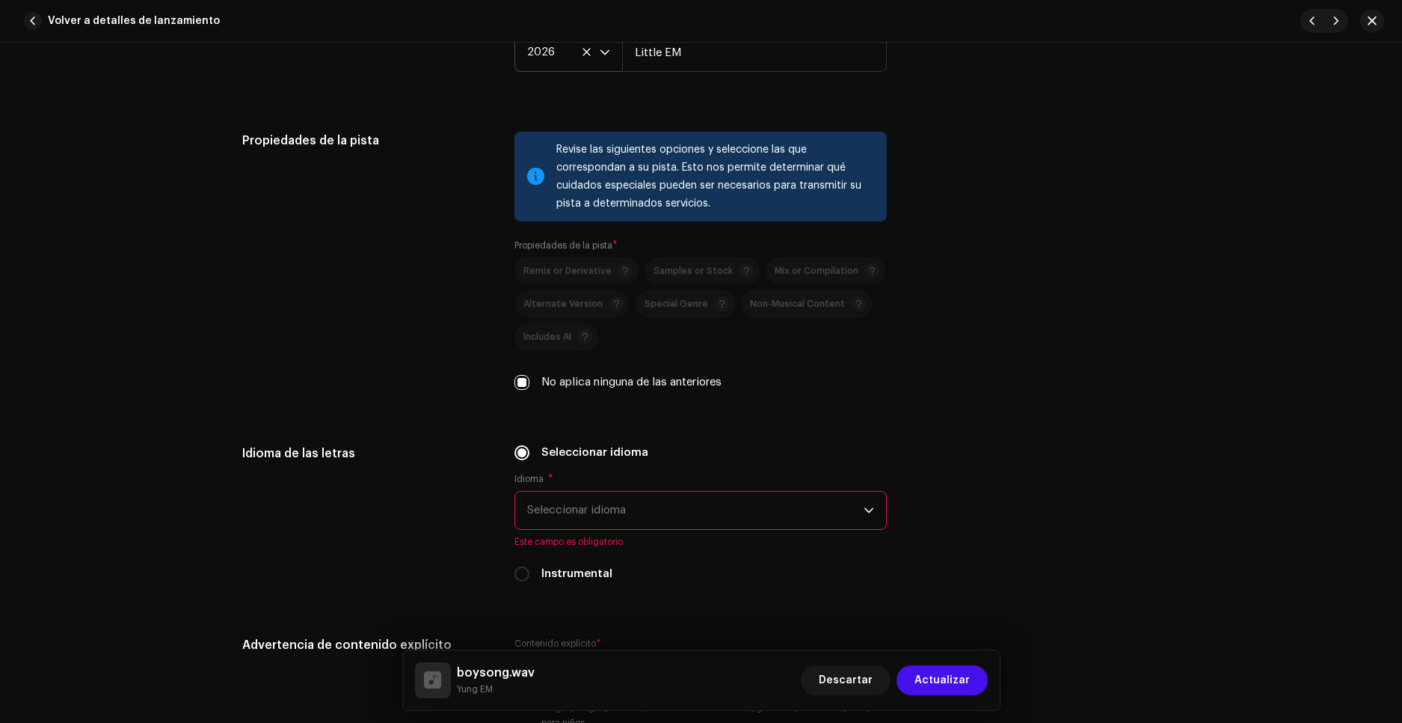
click at [574, 497] on span "Seleccionar idioma" at bounding box center [695, 509] width 337 height 37
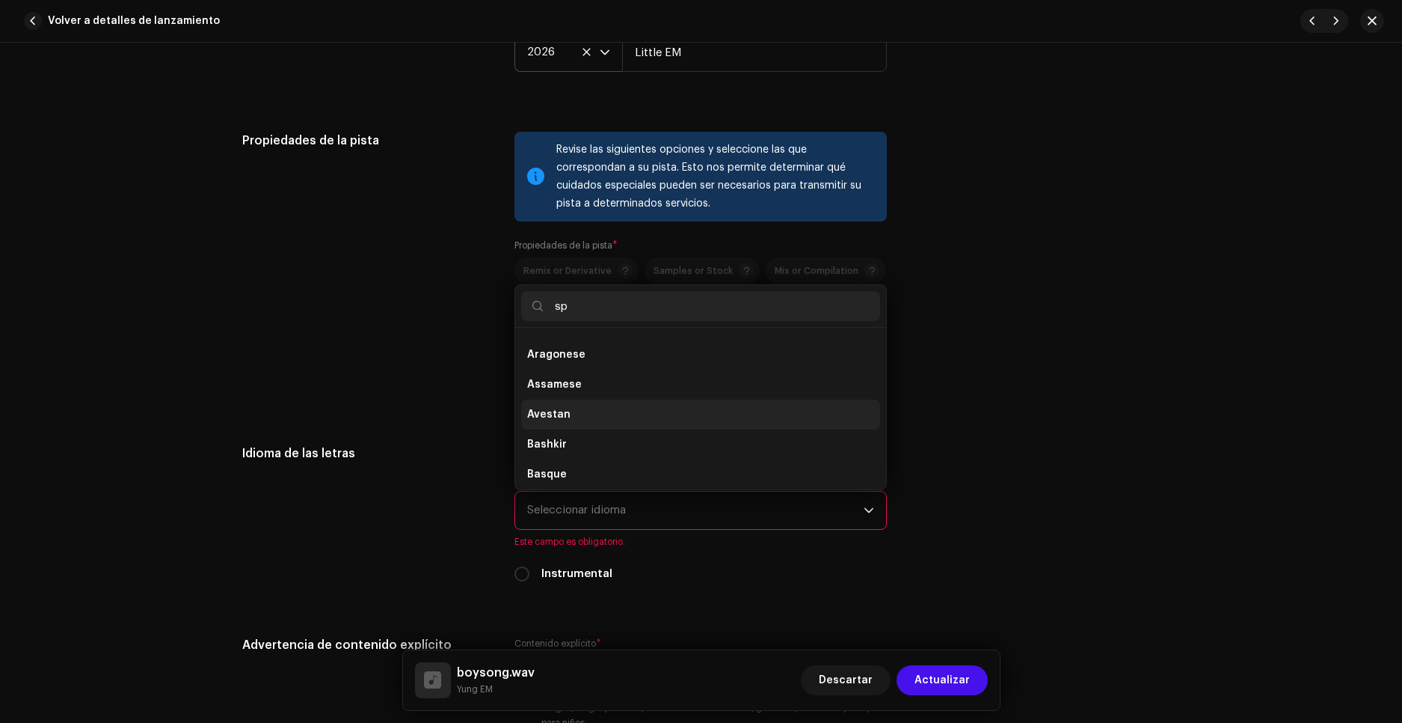
scroll to position [0, 0]
type input "sp"
click at [577, 405] on span "Spanish ([GEOGRAPHIC_DATA])" at bounding box center [608, 408] width 162 height 15
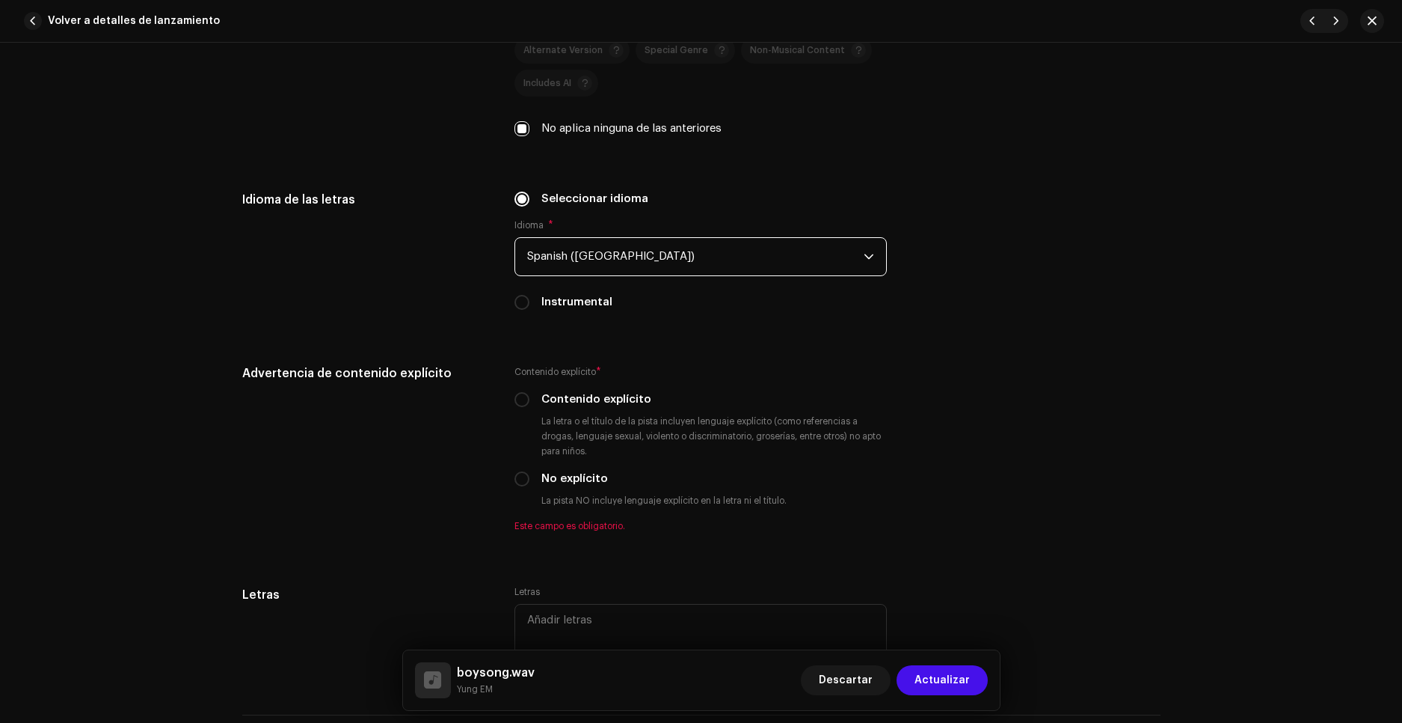
scroll to position [2244, 0]
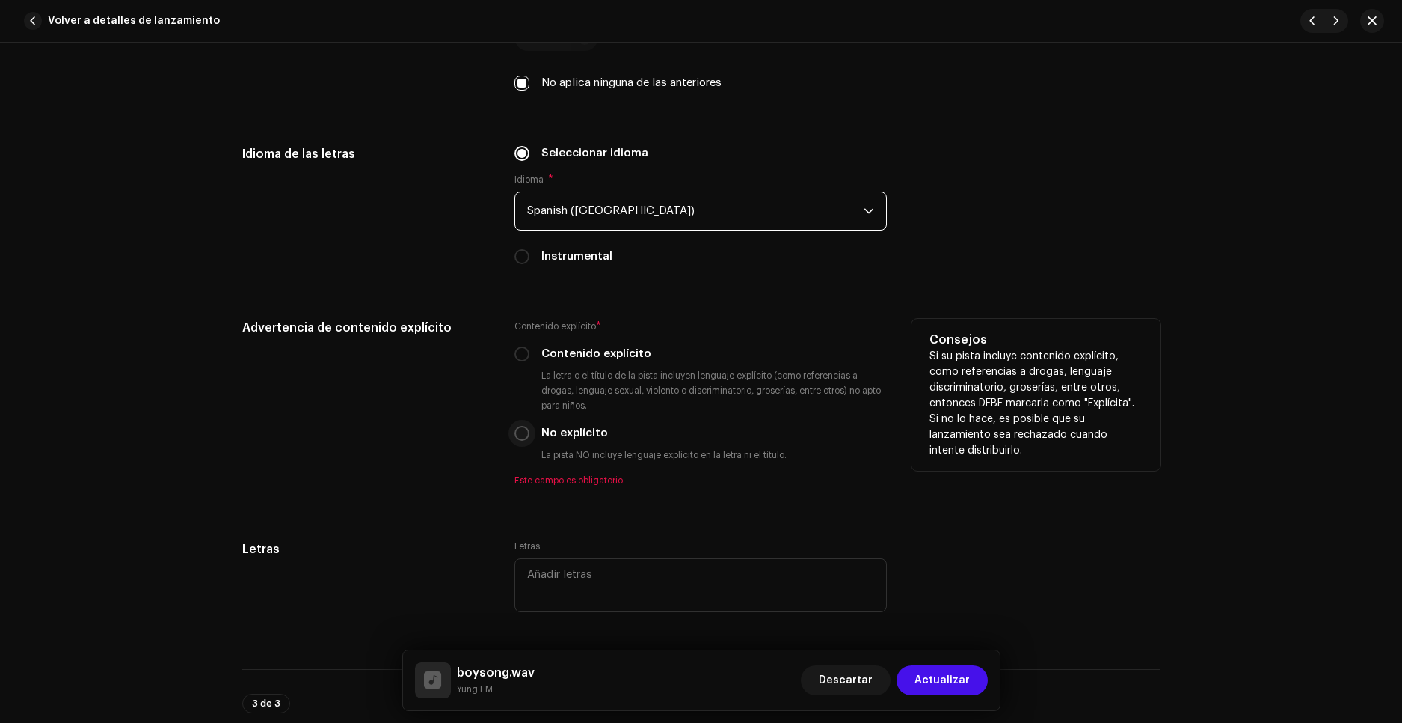
click at [522, 430] on input "No explícito" at bounding box center [522, 433] width 15 height 15
radio input "true"
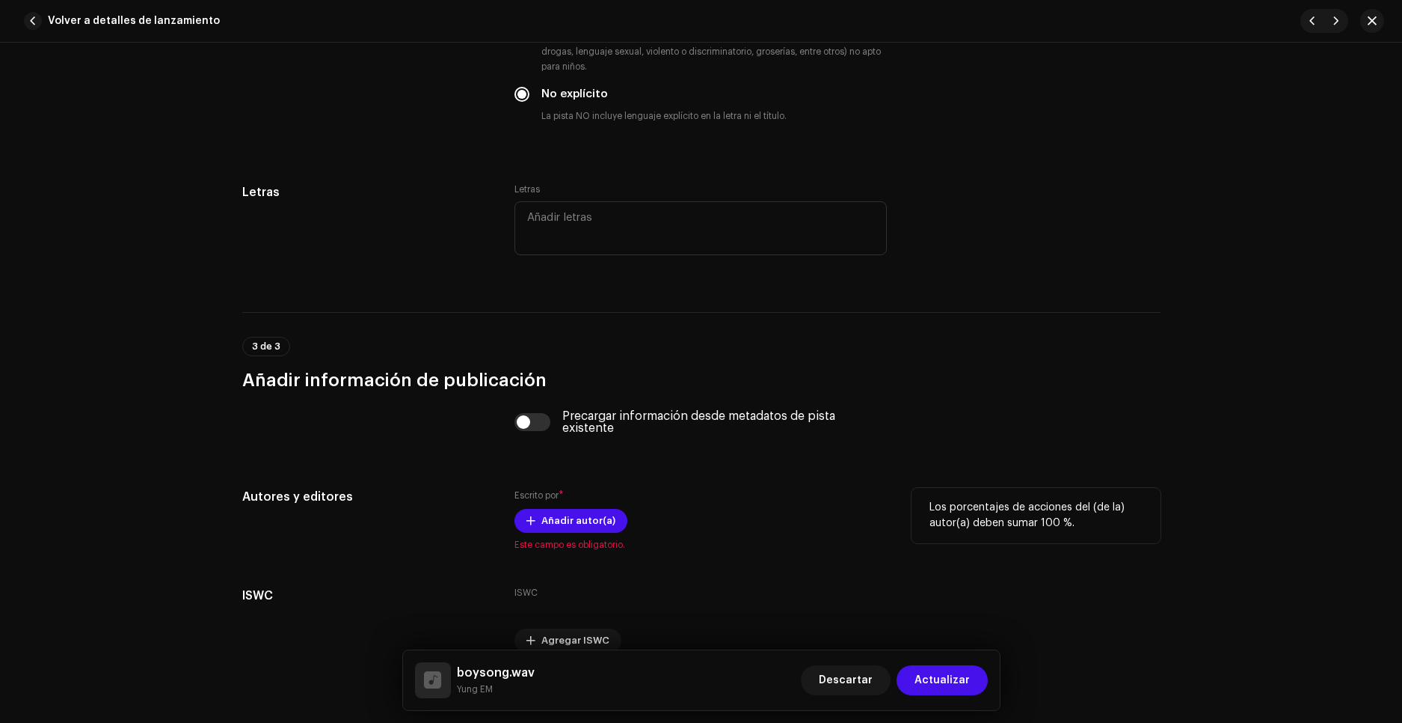
scroll to position [2618, 0]
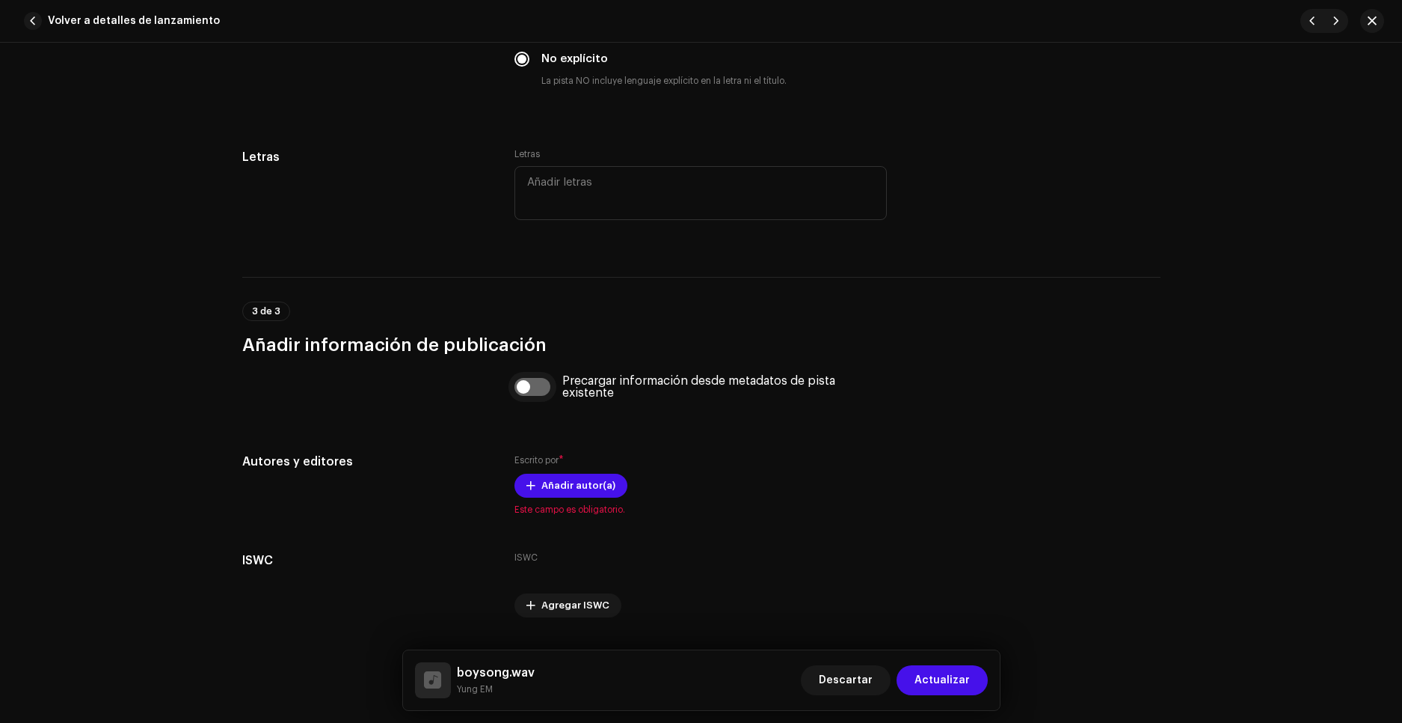
click at [530, 390] on input "checkbox" at bounding box center [533, 387] width 36 height 18
checkbox input "true"
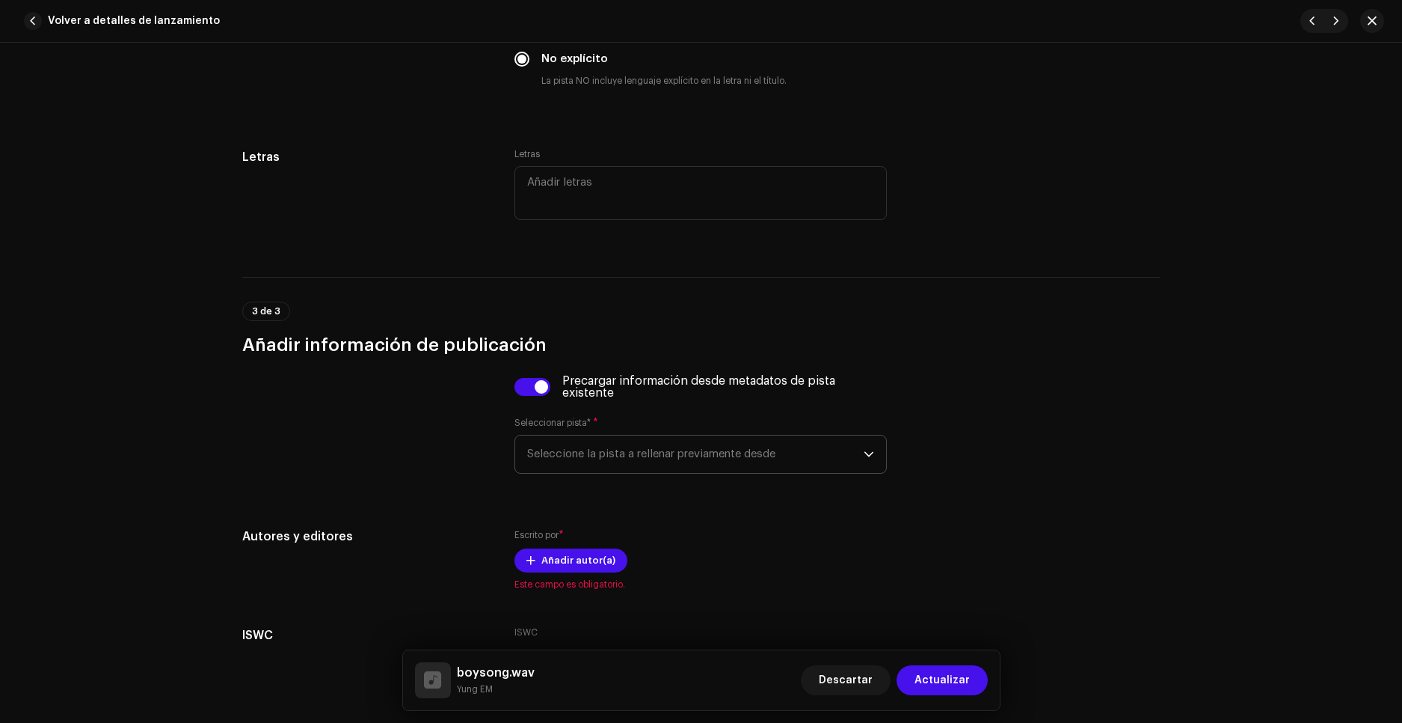
click at [727, 450] on span "Seleccione la pista a rellenar previamente desde" at bounding box center [695, 453] width 337 height 37
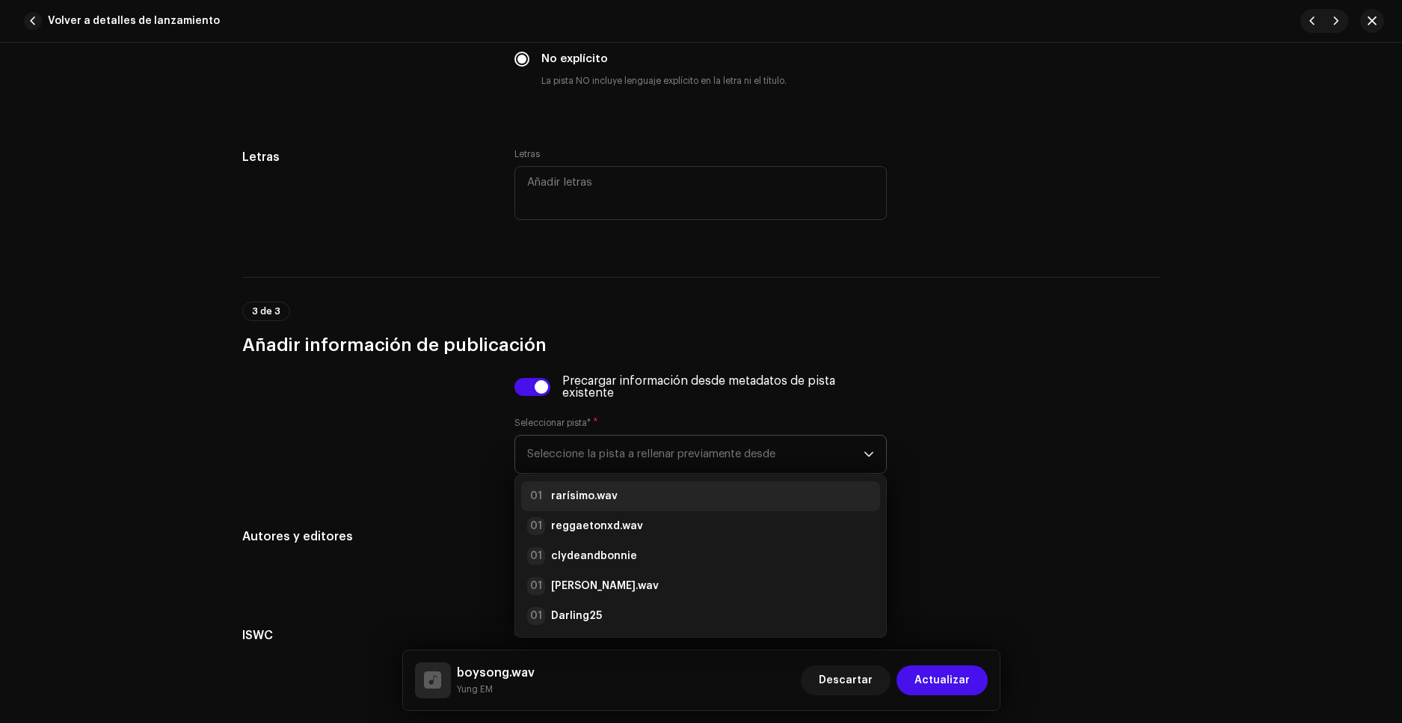
click at [576, 488] on div "01 rarísimo.wav" at bounding box center [572, 496] width 91 height 18
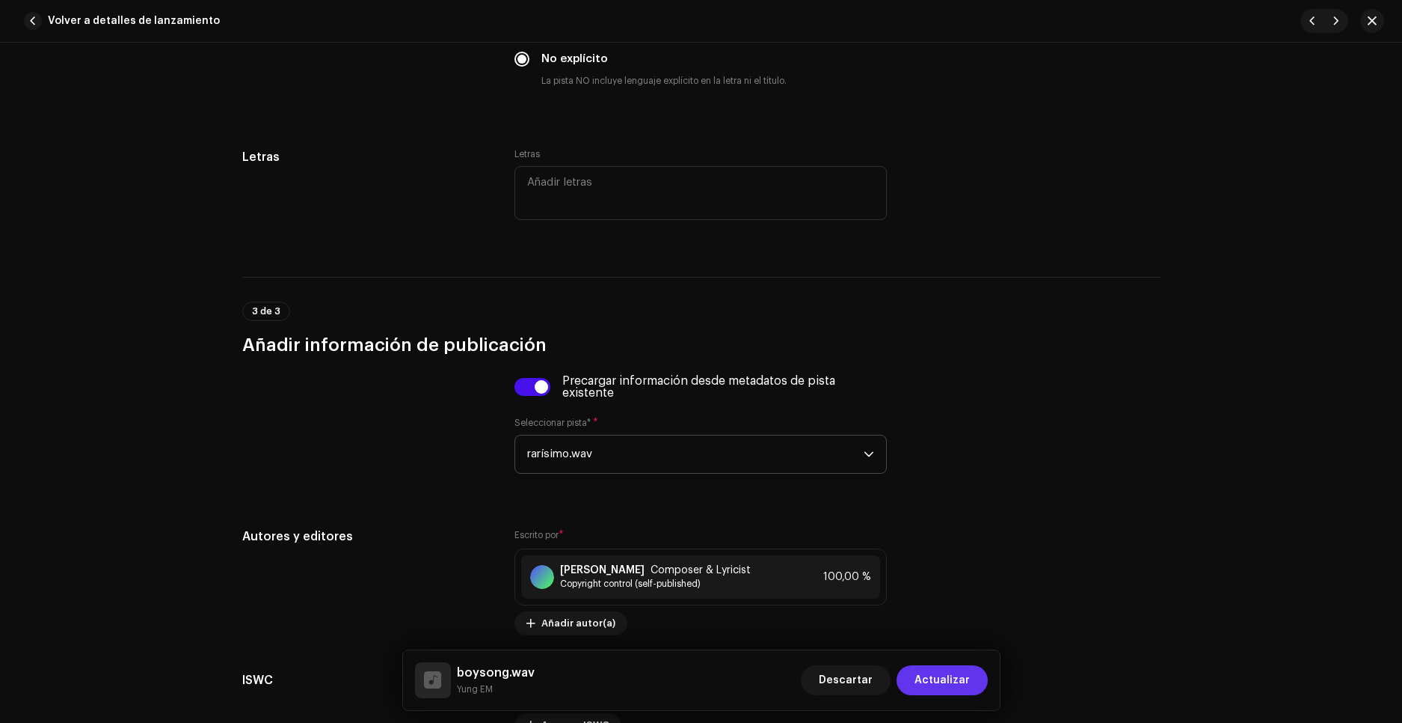
click at [951, 684] on span "Actualizar" at bounding box center [942, 680] width 55 height 30
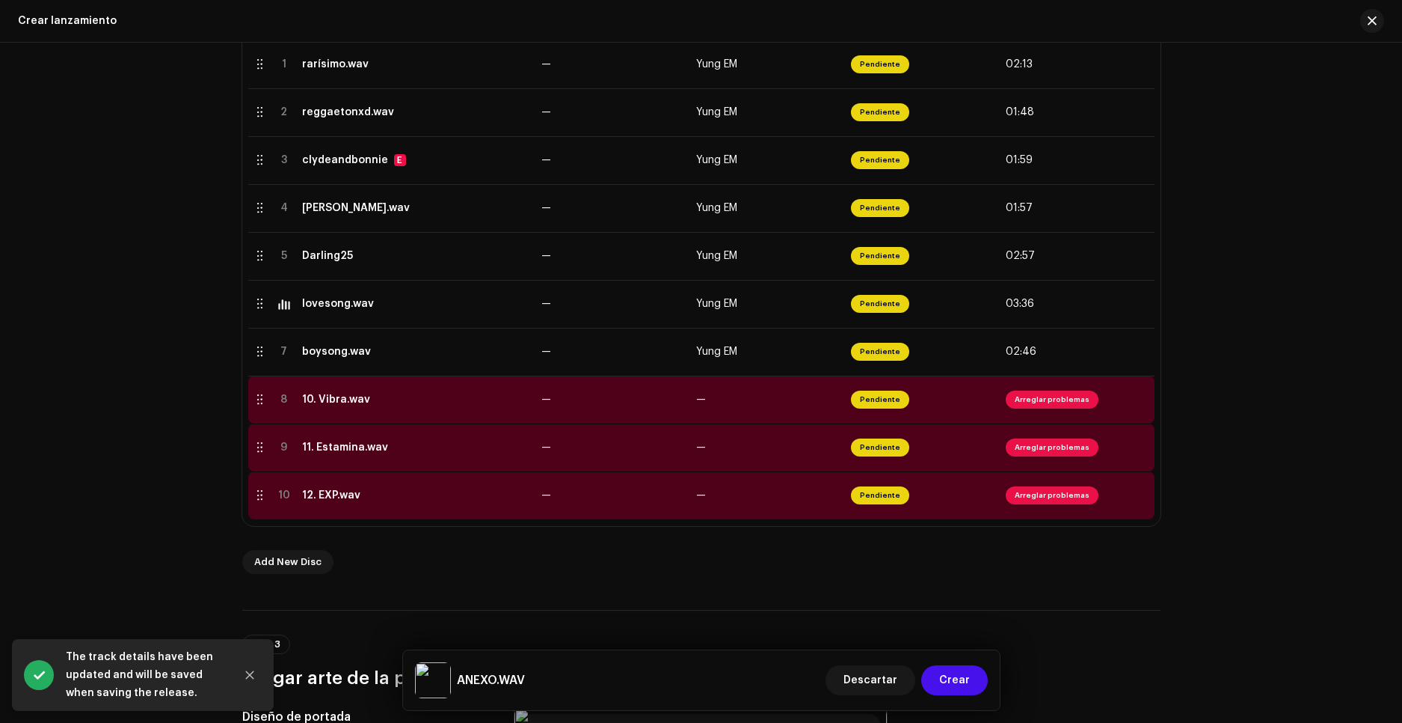
scroll to position [374, 0]
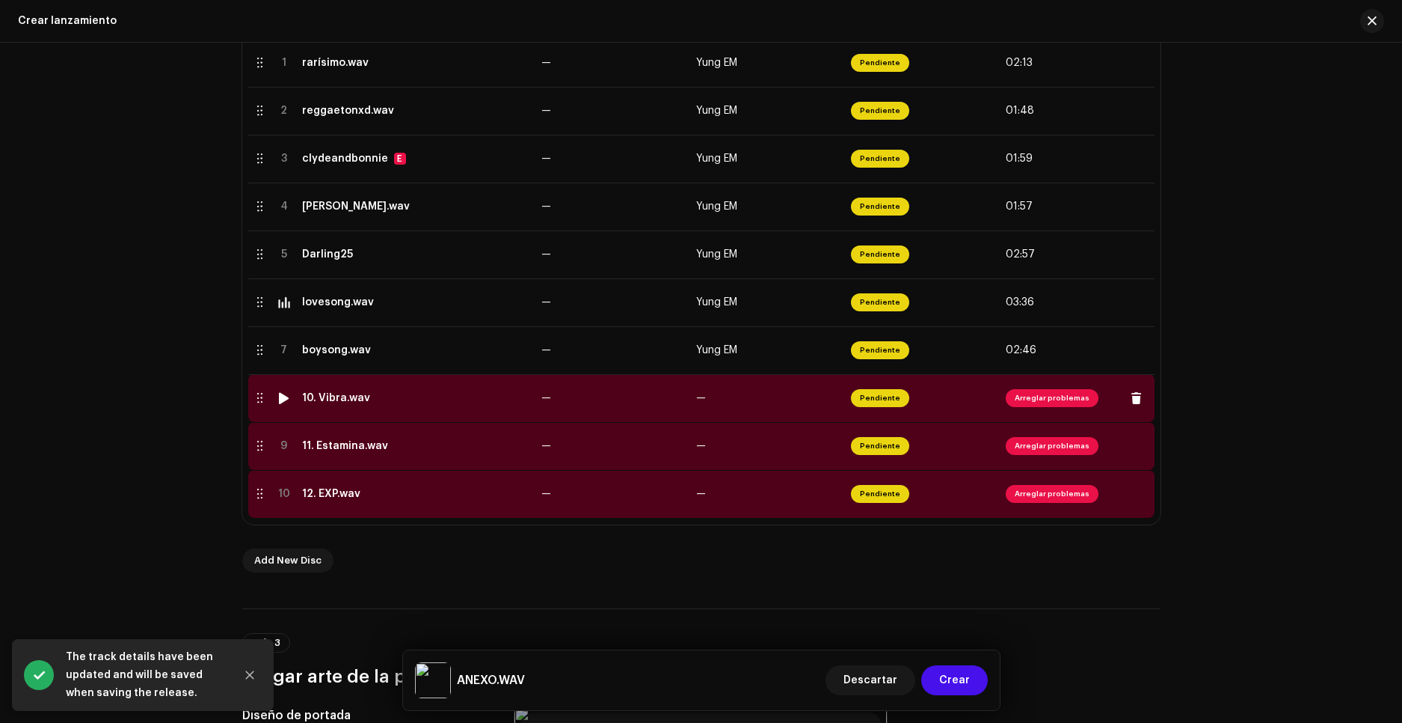
click at [282, 397] on div at bounding box center [283, 398] width 11 height 12
click at [1040, 405] on span "Arreglar problemas" at bounding box center [1052, 398] width 93 height 18
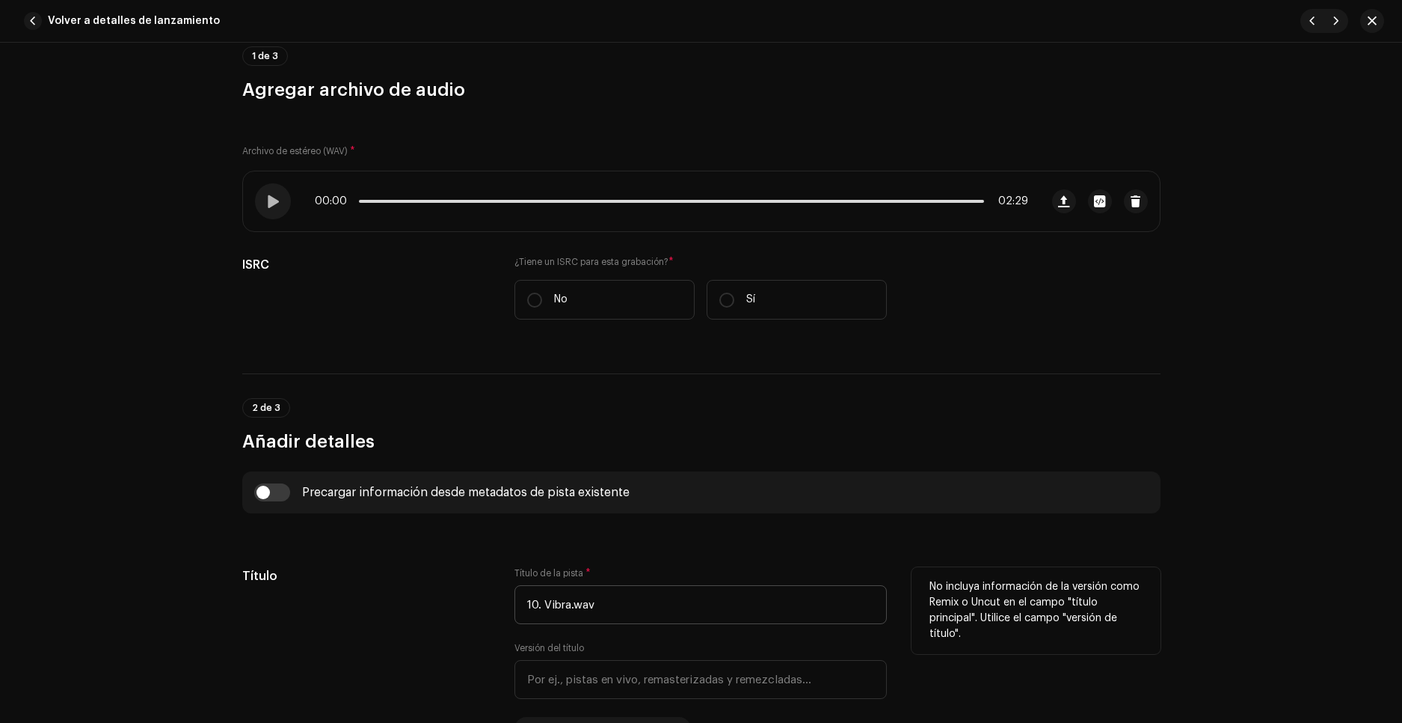
scroll to position [299, 0]
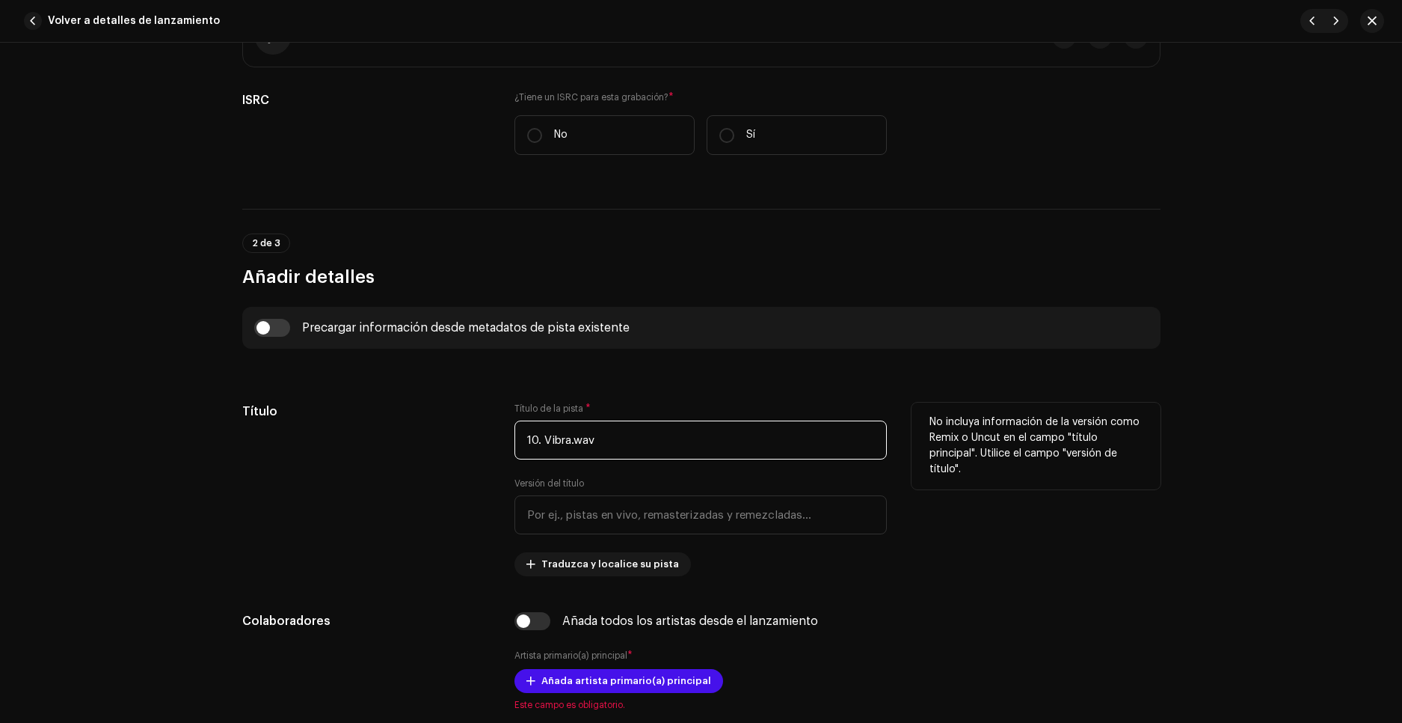
drag, startPoint x: 622, startPoint y: 435, endPoint x: 416, endPoint y: 425, distance: 206.7
click at [417, 423] on div "Título Título de la pista * 10. Vibra.wav Versión del título Traduzca y localic…" at bounding box center [701, 489] width 918 height 174
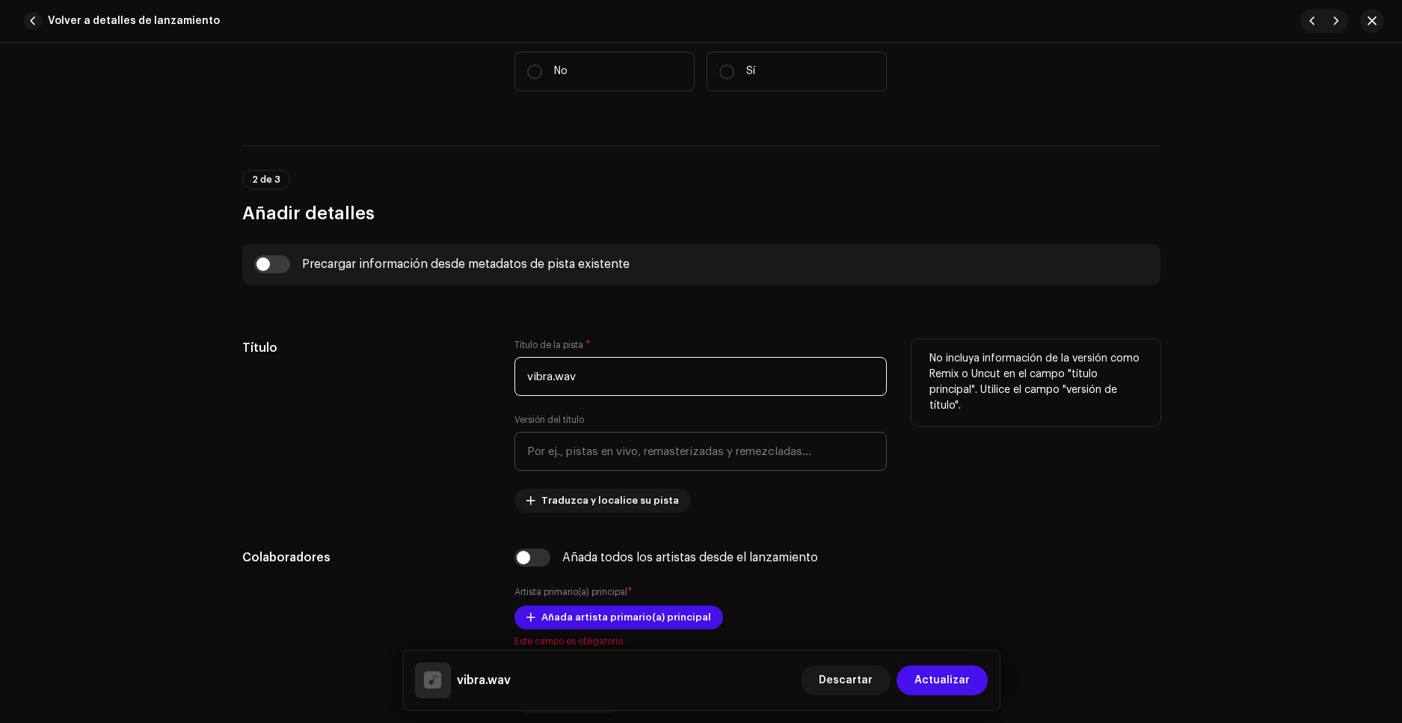
scroll to position [449, 0]
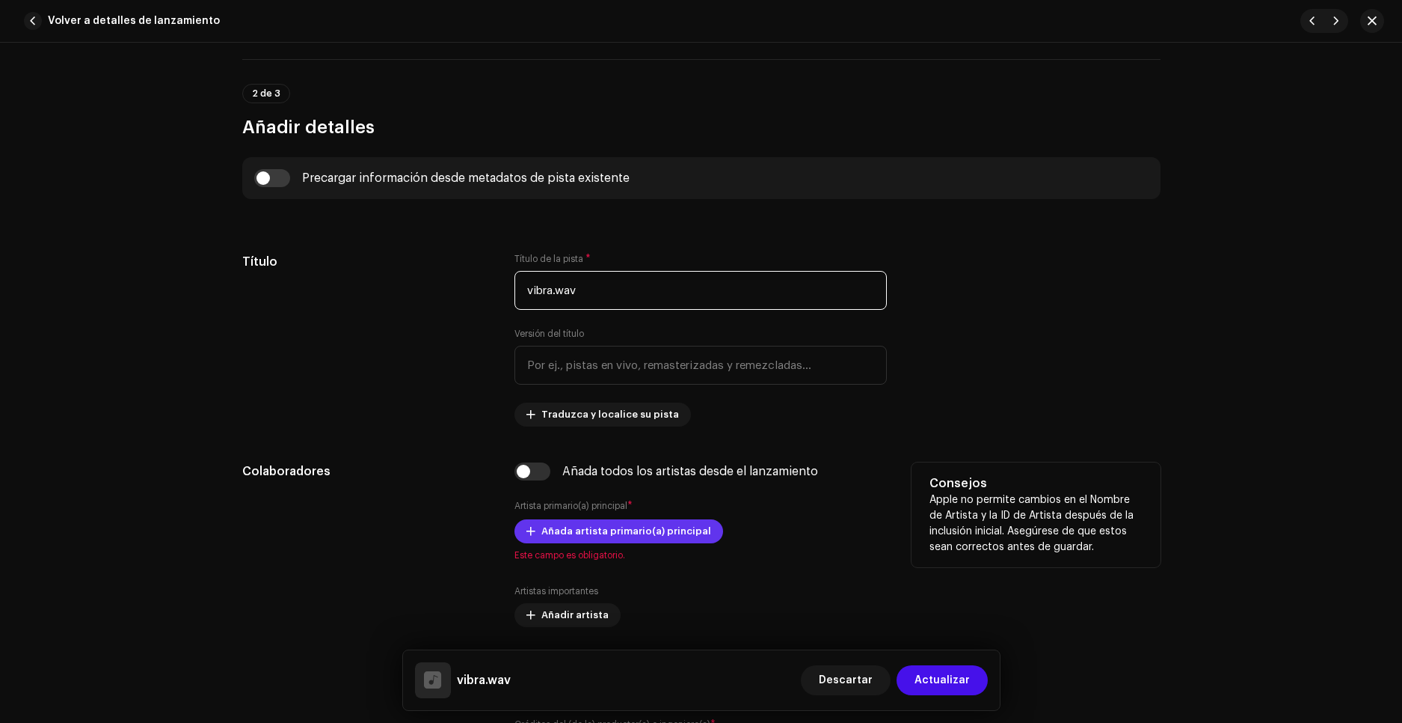
type input "vibra.wav"
click at [566, 530] on span "Añada artista primario(a) principal" at bounding box center [627, 531] width 170 height 30
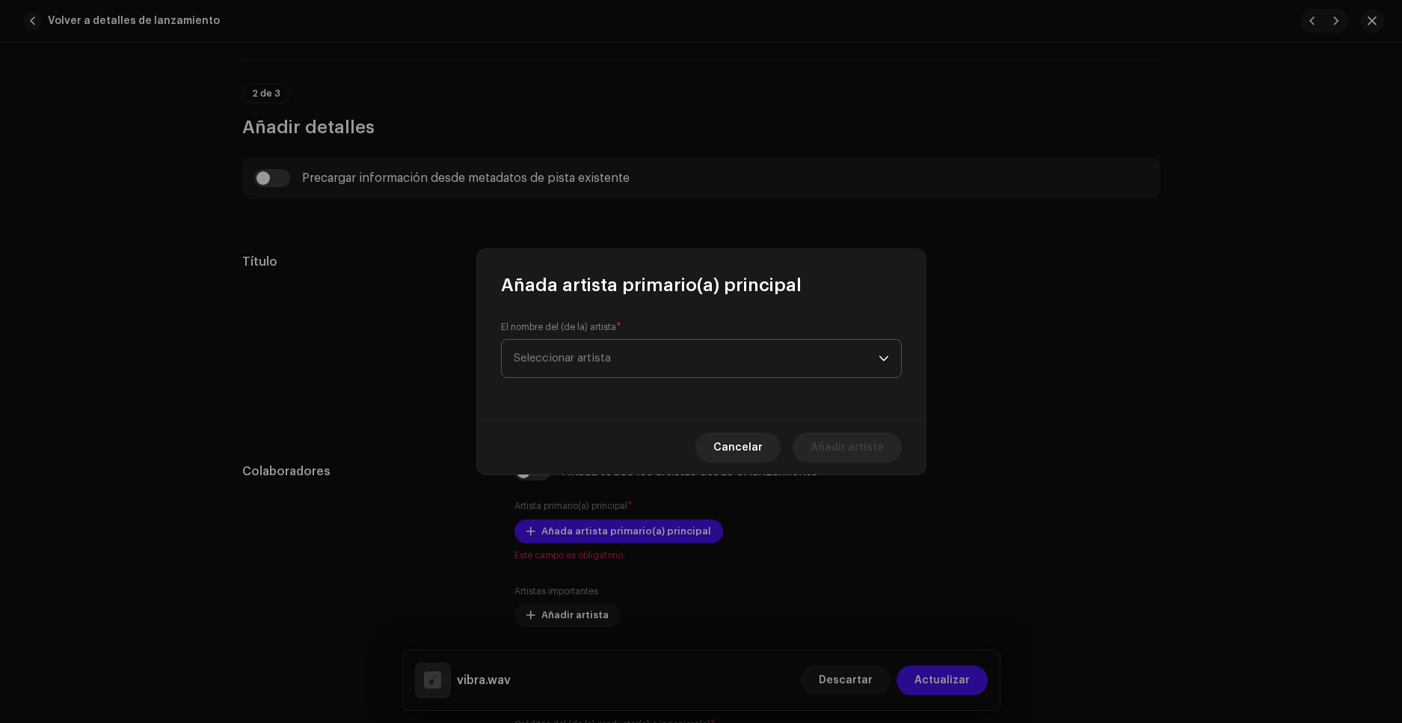
click at [565, 375] on span "Seleccionar artista" at bounding box center [696, 358] width 365 height 37
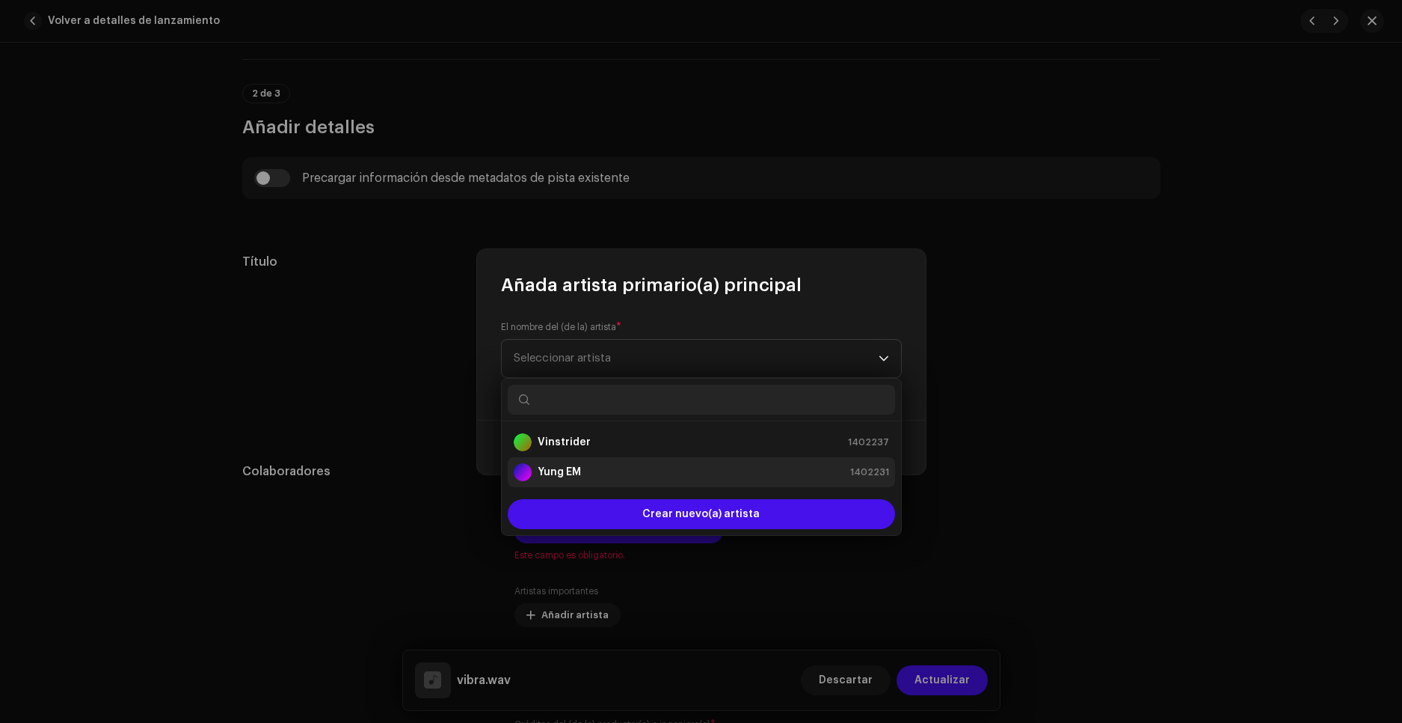
click at [579, 470] on strong "Yung EM" at bounding box center [559, 471] width 43 height 15
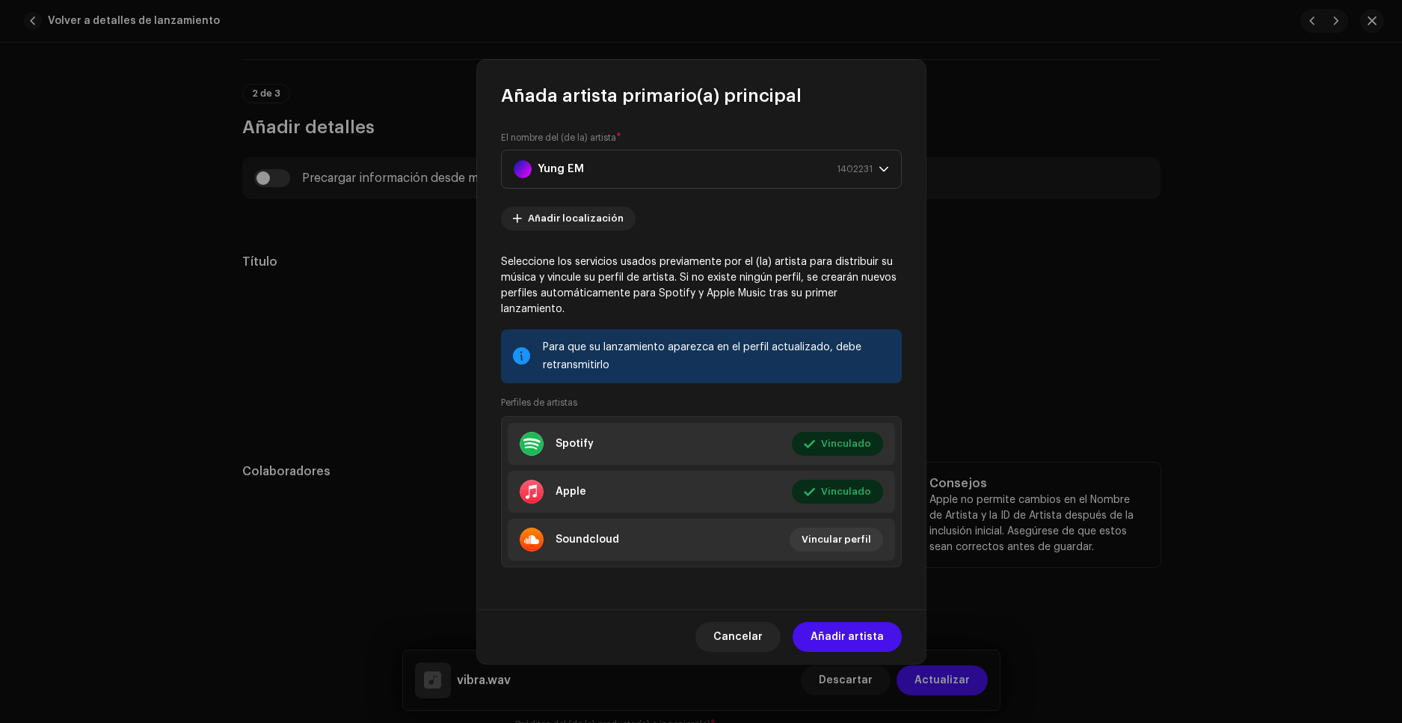
click at [847, 626] on span "Añadir artista" at bounding box center [847, 637] width 73 height 30
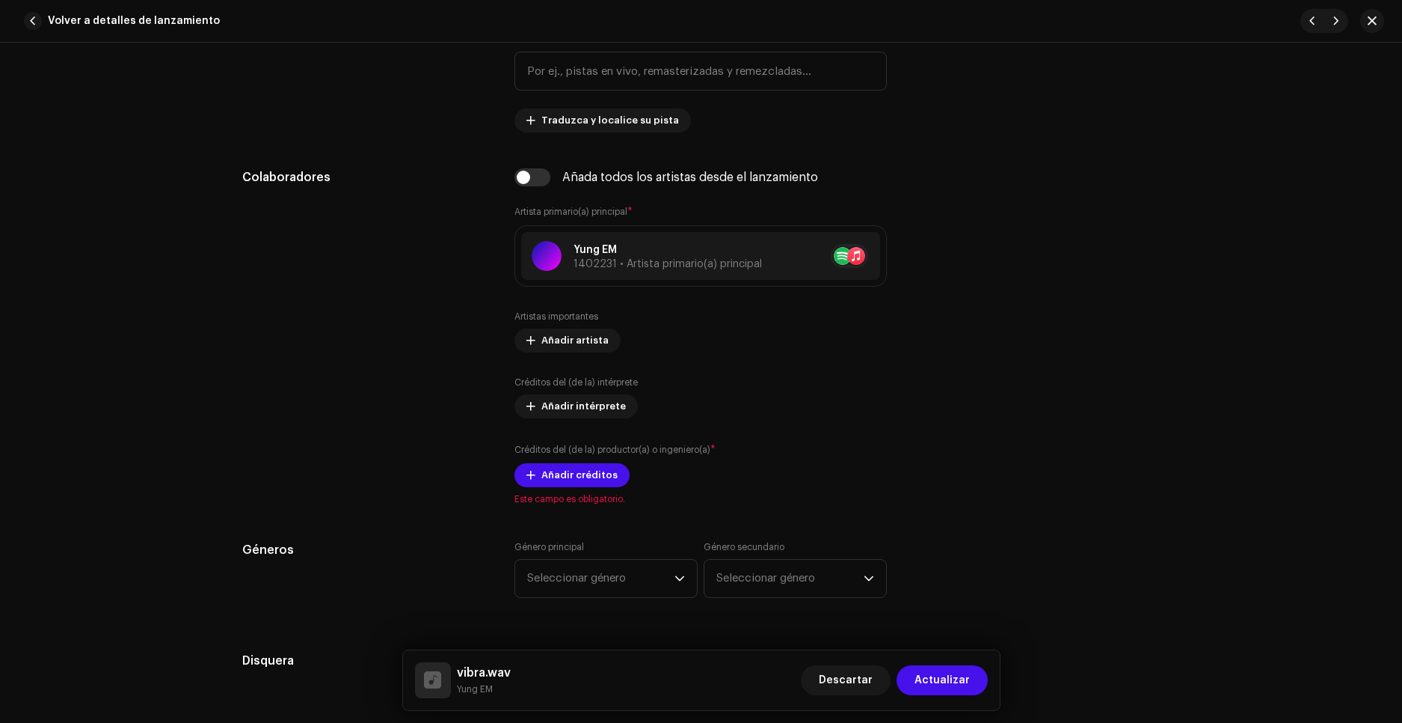
scroll to position [748, 0]
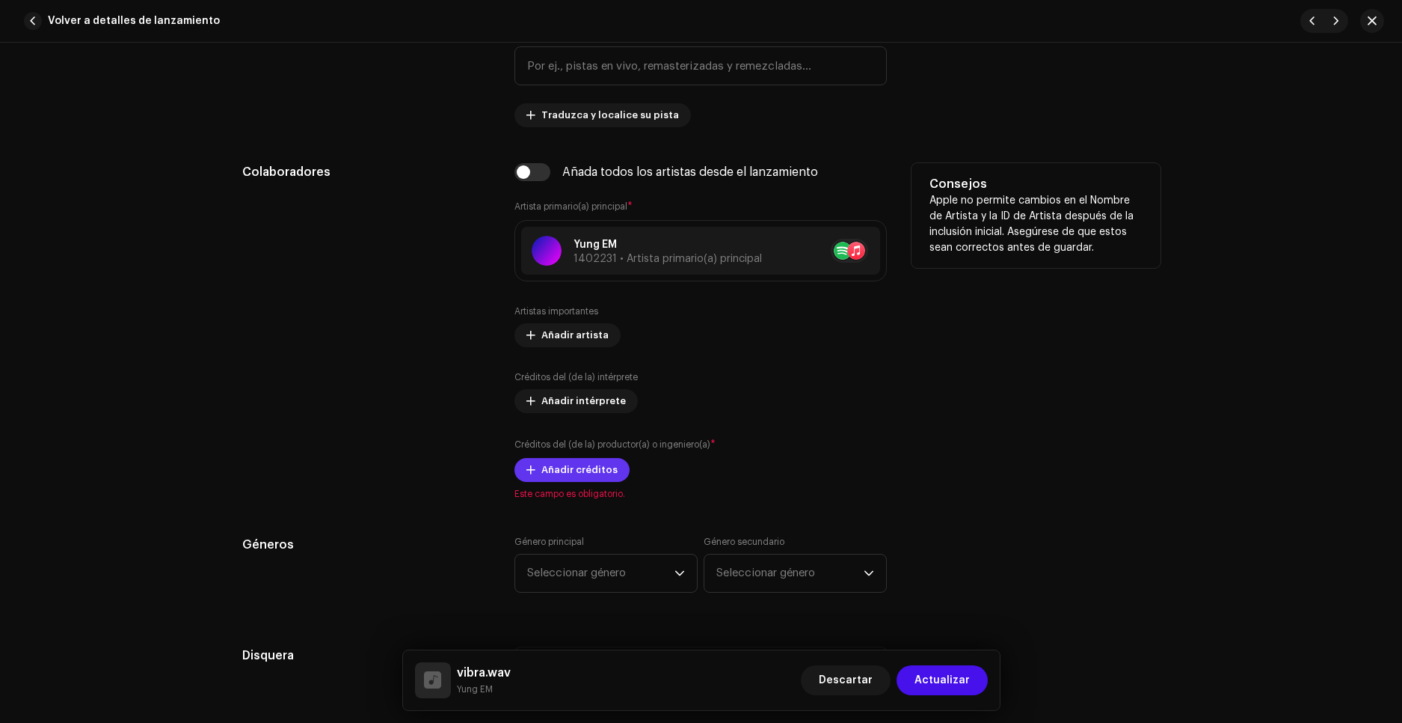
click at [565, 476] on span "Añadir créditos" at bounding box center [580, 470] width 76 height 30
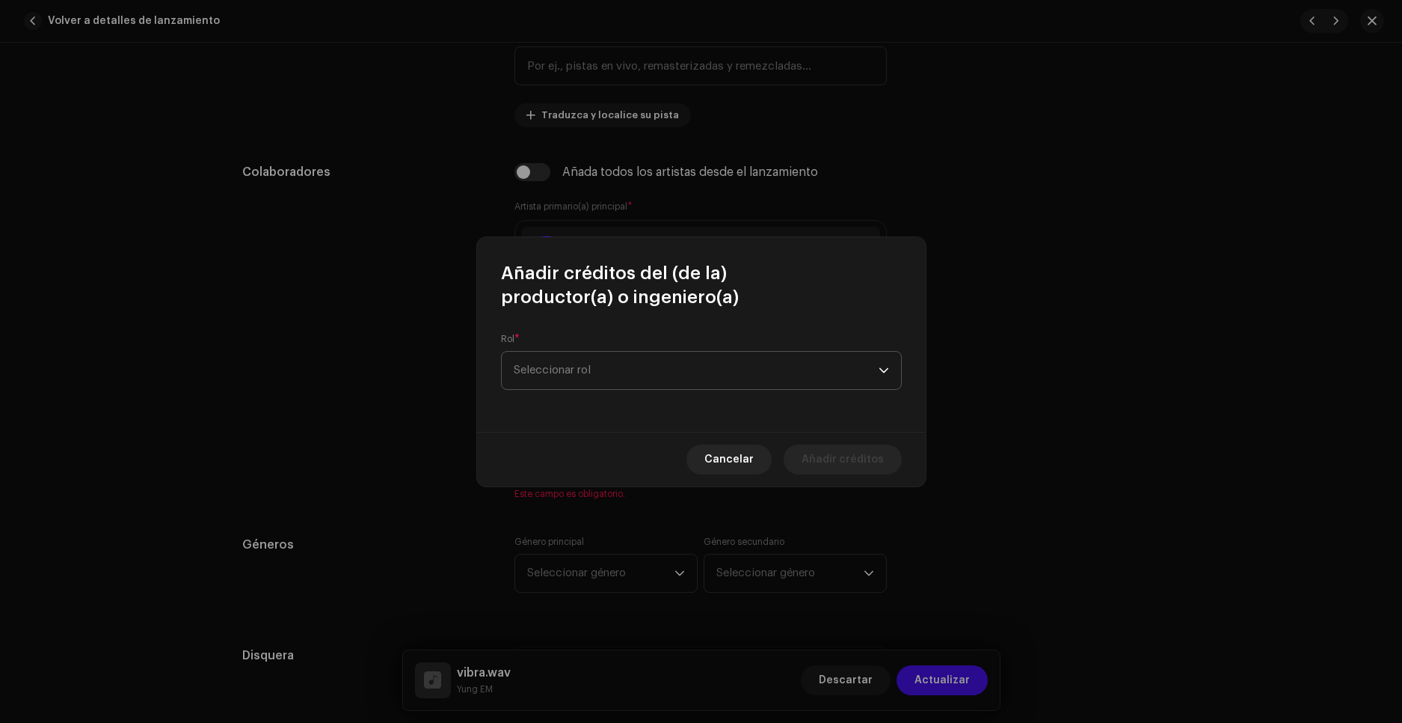
click at [609, 373] on span "Seleccionar rol" at bounding box center [696, 370] width 365 height 37
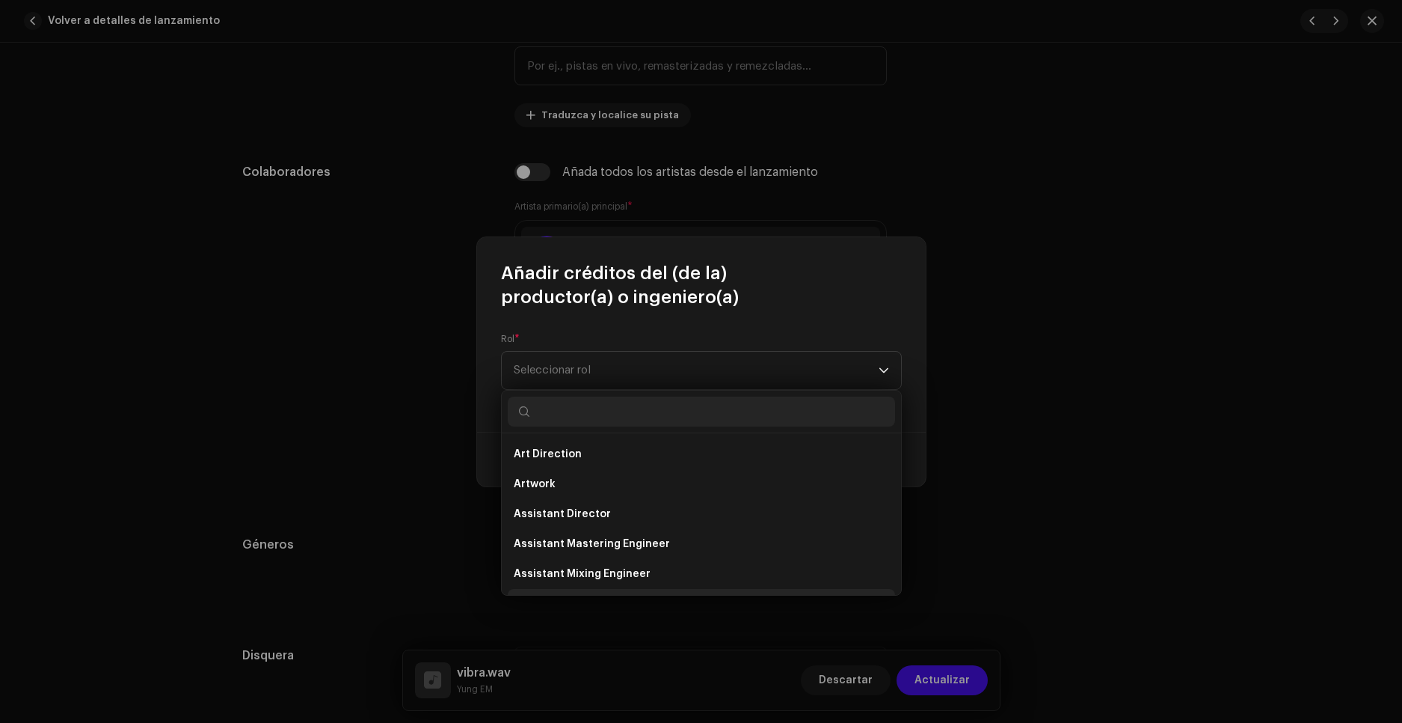
scroll to position [24, 0]
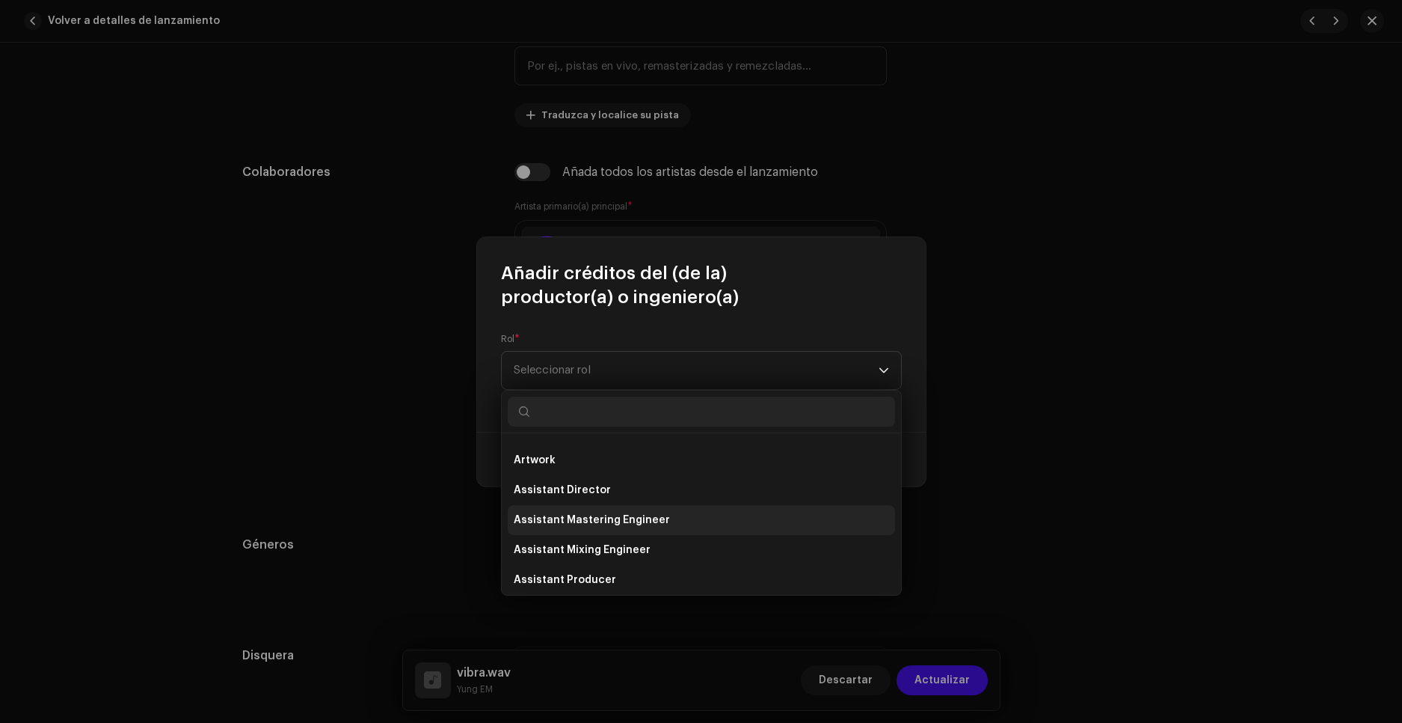
click at [634, 514] on span "Assistant Mastering Engineer" at bounding box center [592, 519] width 156 height 15
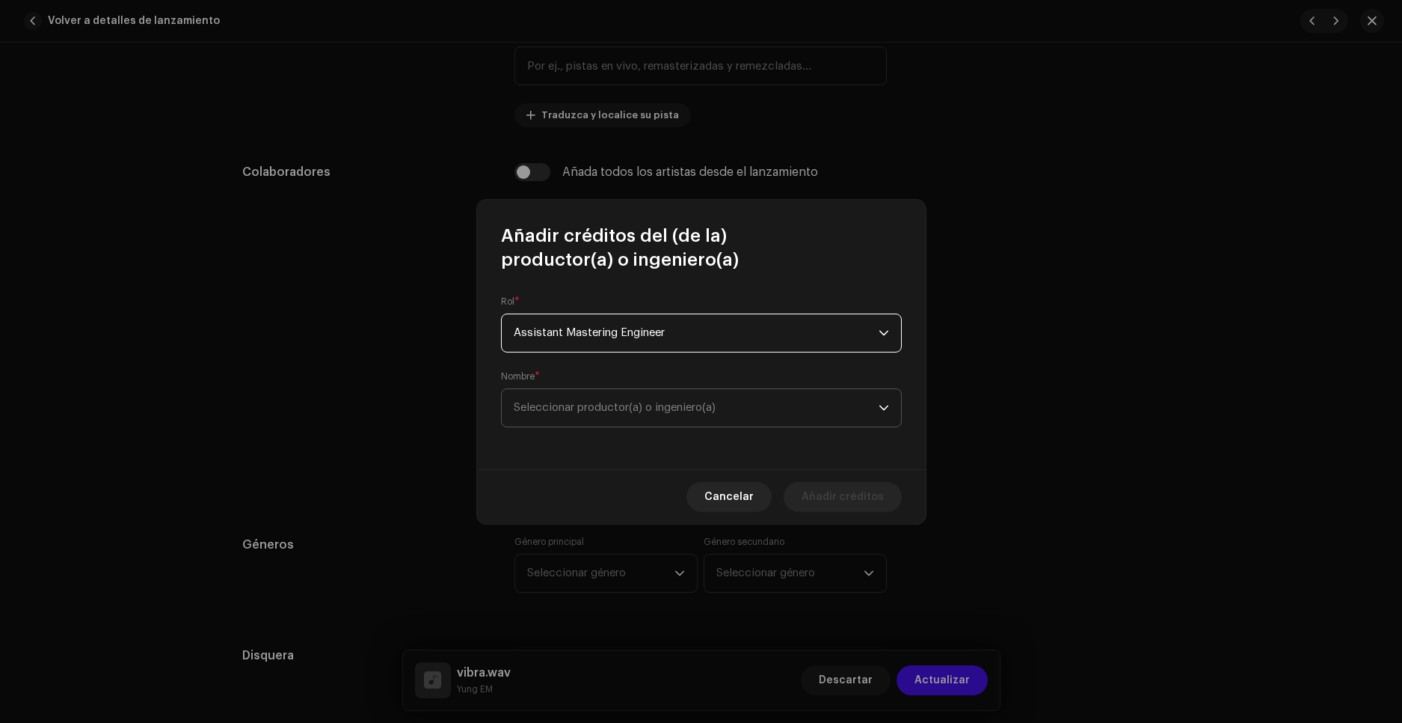
click at [690, 404] on span "Seleccionar productor(a) o ingeniero(a)" at bounding box center [615, 407] width 202 height 11
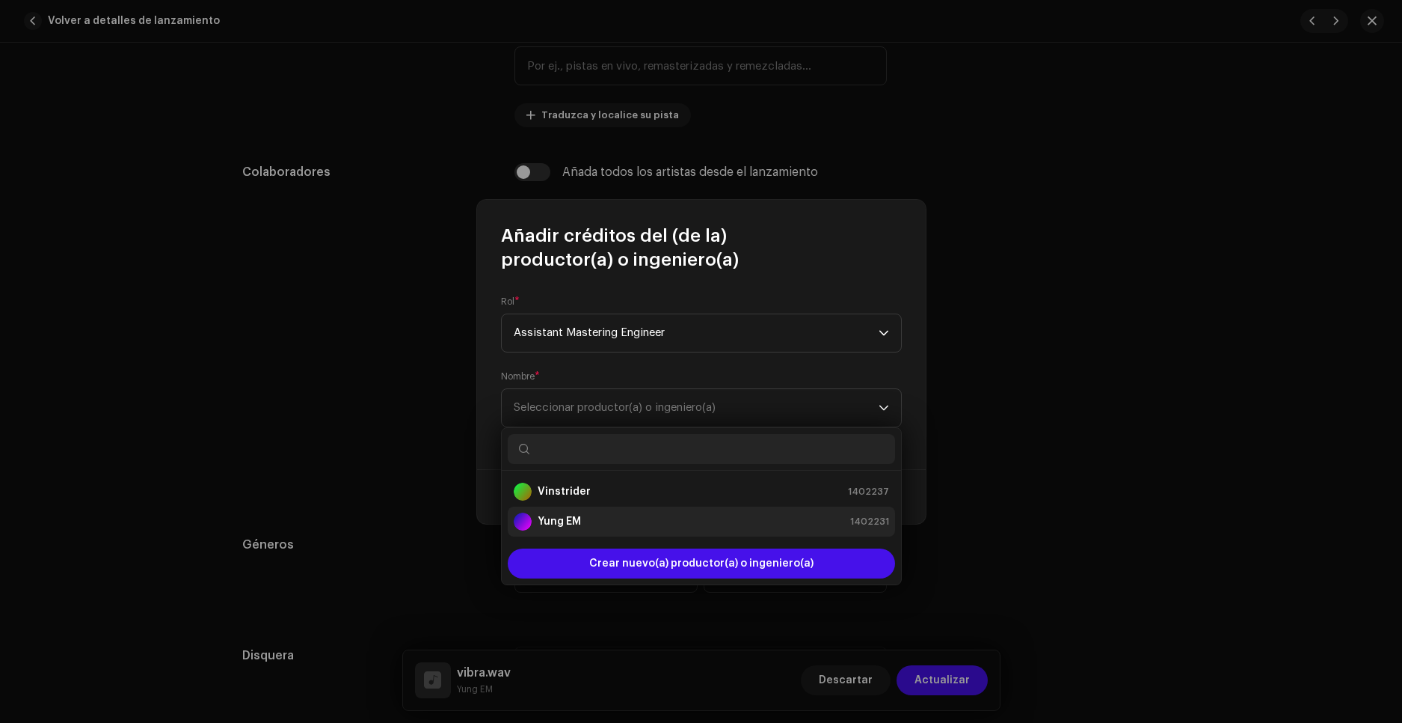
click at [607, 524] on div "Yung EM 1402231" at bounding box center [701, 521] width 375 height 18
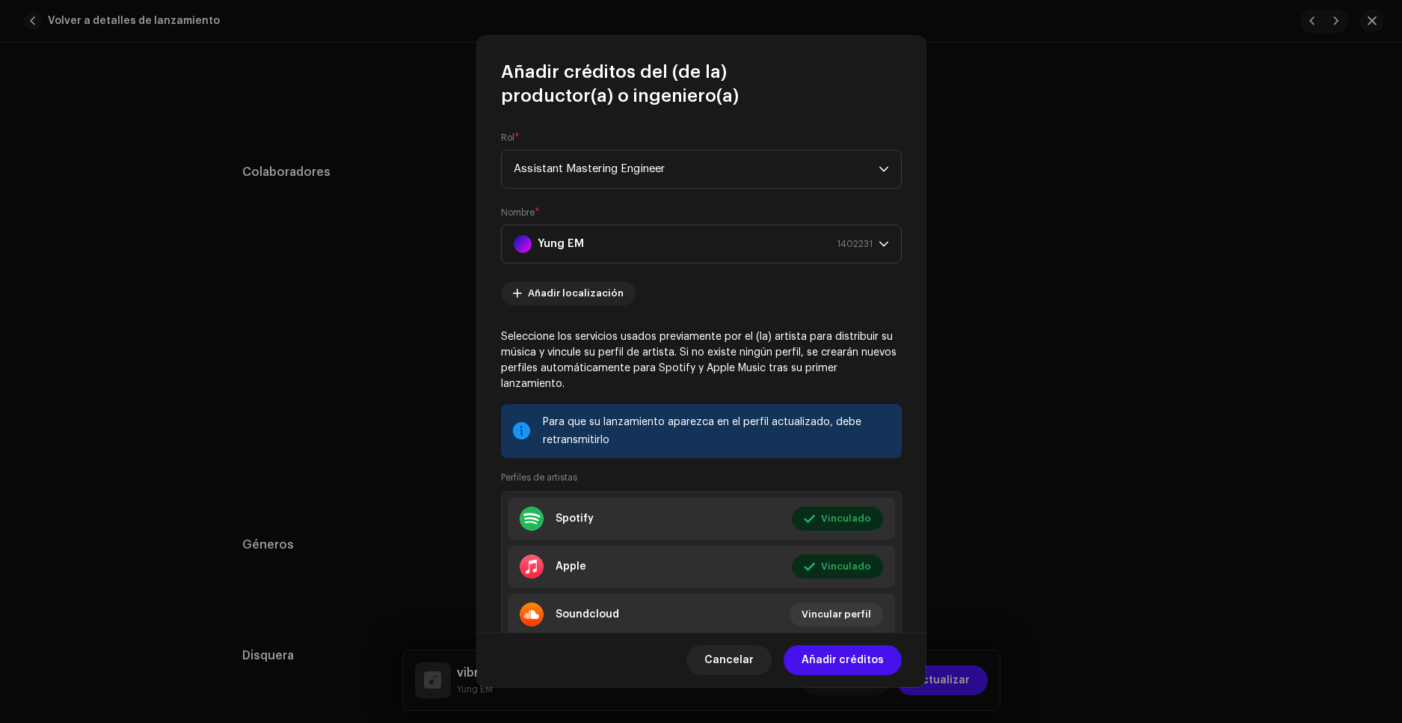
click at [867, 661] on span "Añadir créditos" at bounding box center [843, 660] width 82 height 30
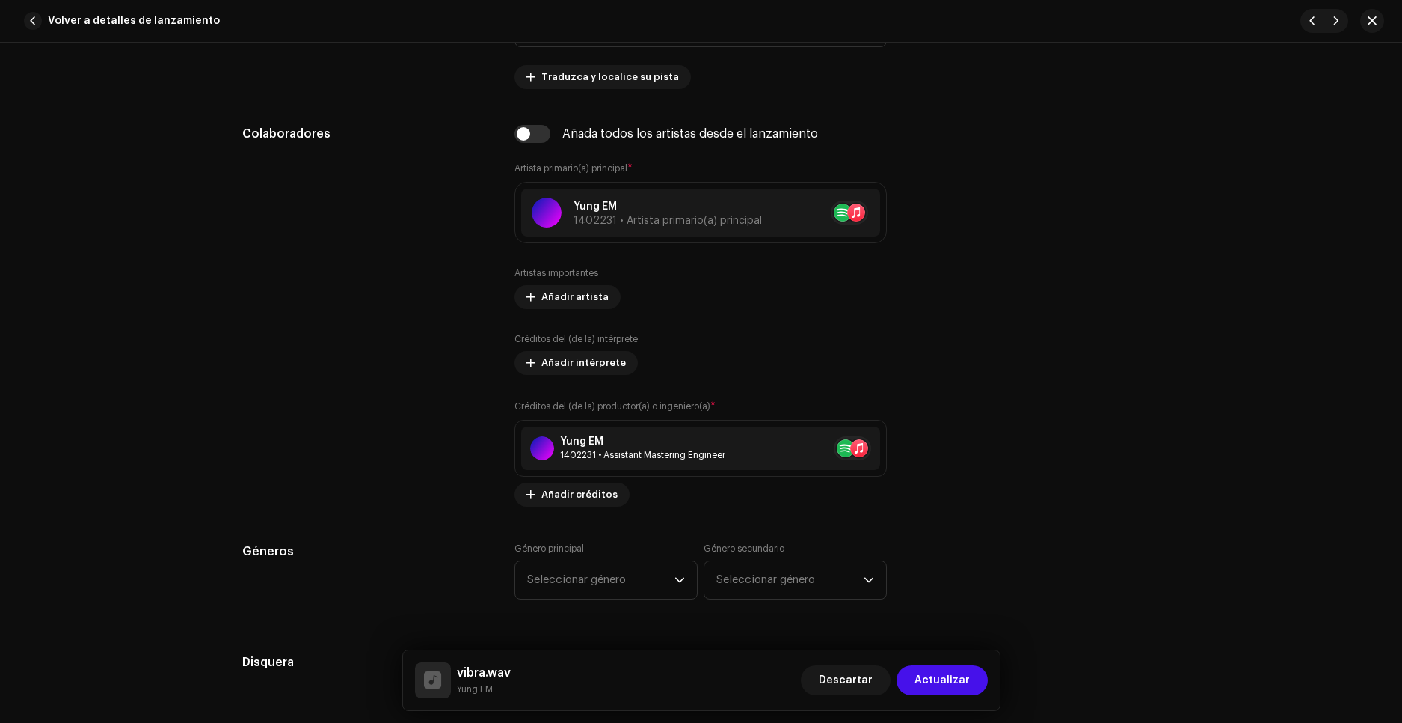
scroll to position [823, 0]
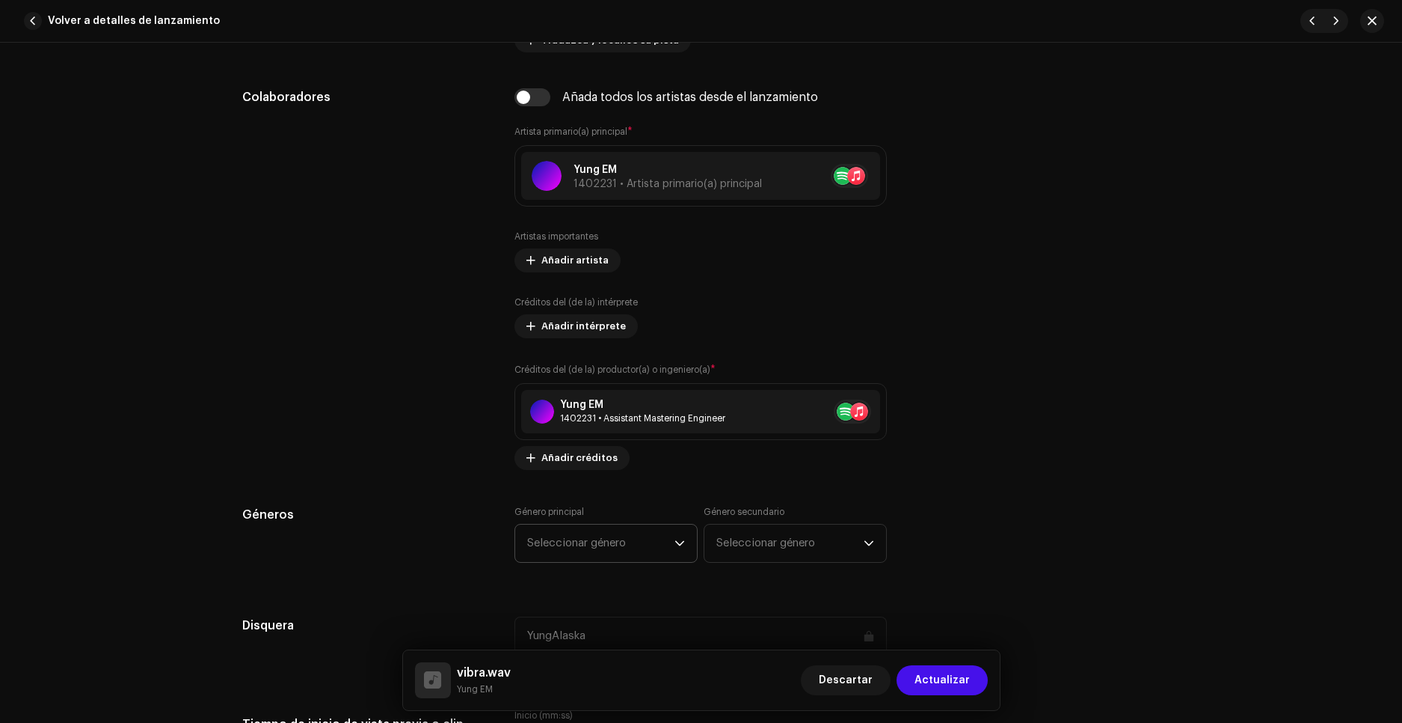
click at [607, 533] on span "Seleccionar género" at bounding box center [600, 542] width 147 height 37
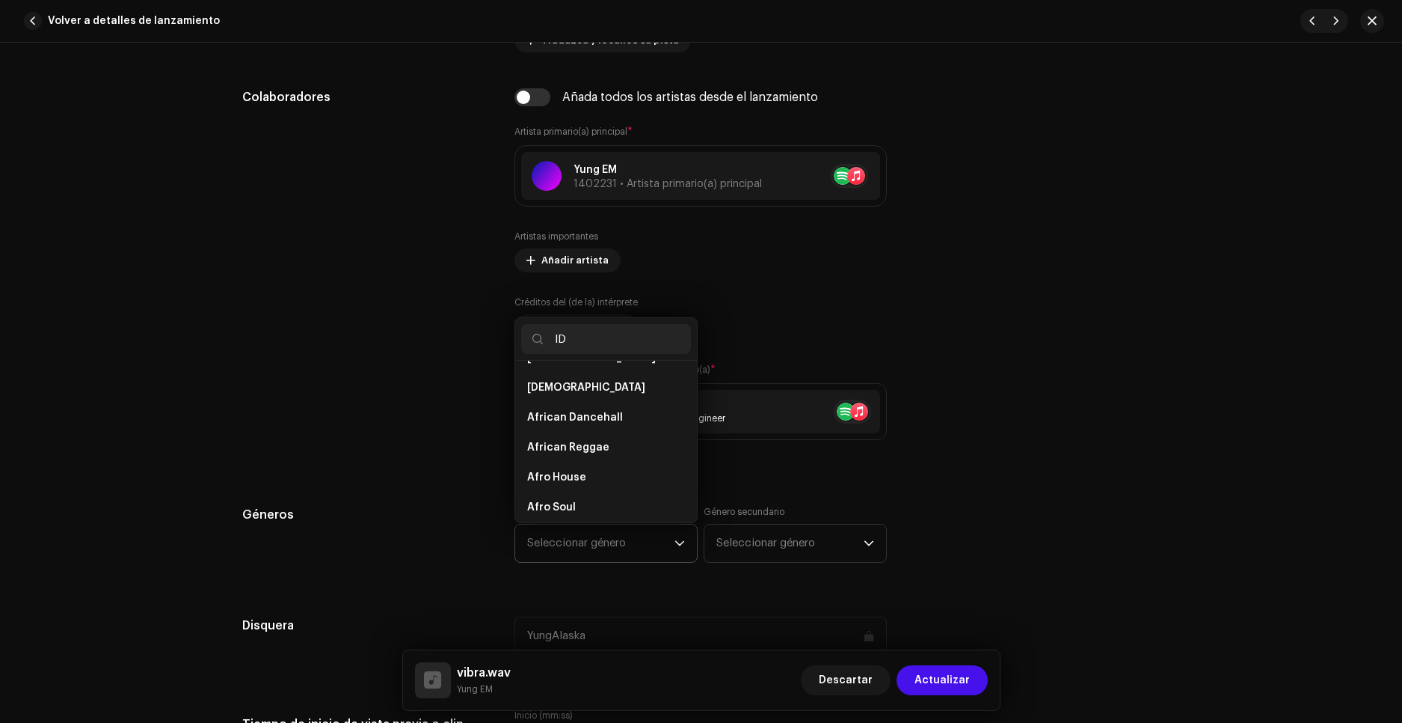
scroll to position [0, 0]
type input "ID"
click at [578, 402] on li "IDM/Experimental" at bounding box center [606, 411] width 170 height 30
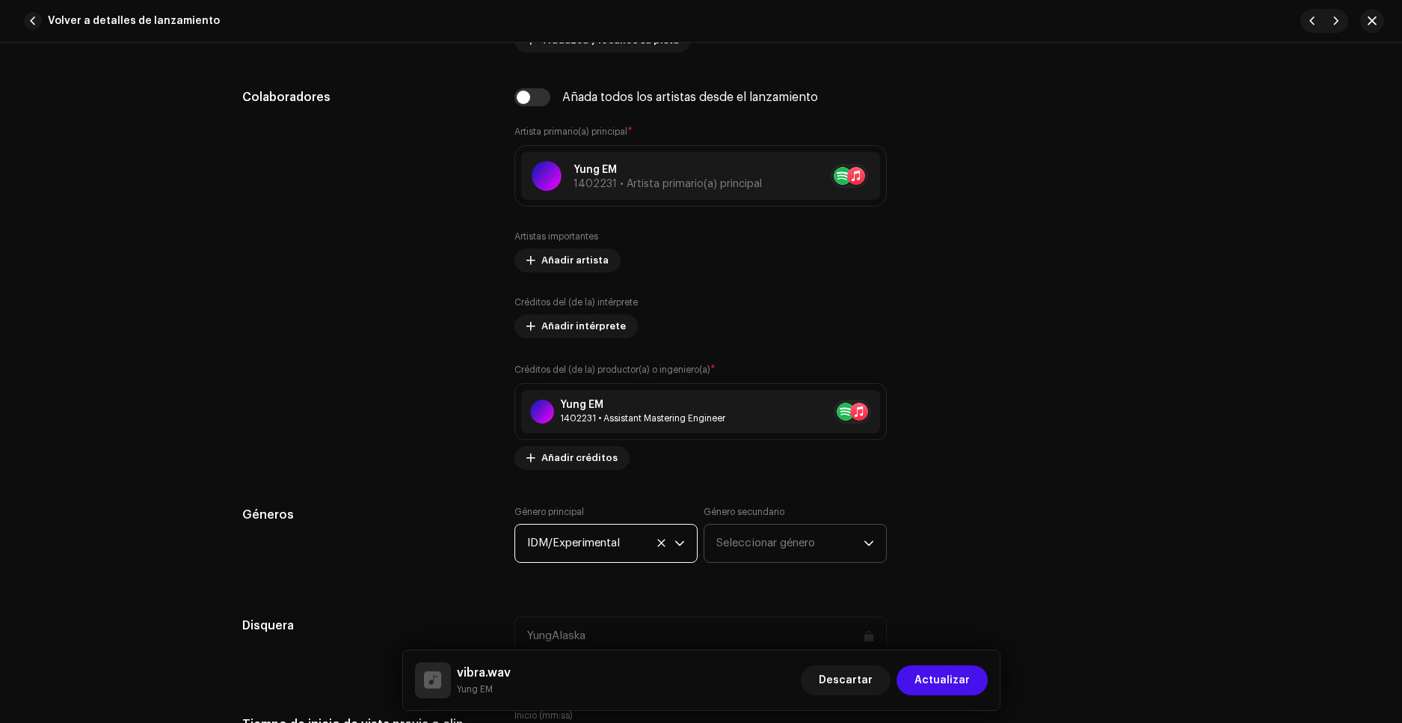
click at [800, 535] on span "Seleccionar género" at bounding box center [790, 542] width 147 height 37
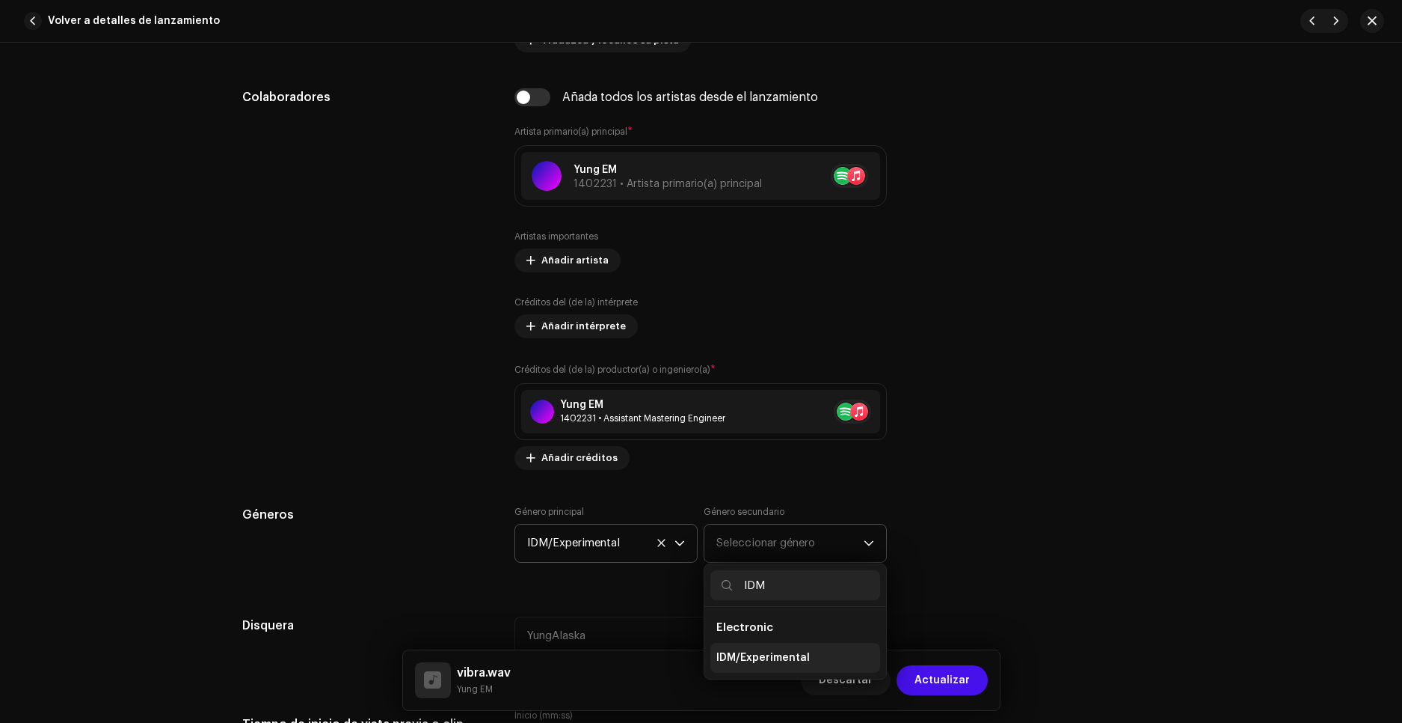
type input "IDM"
click at [736, 657] on span "IDM/Experimental" at bounding box center [763, 657] width 93 height 15
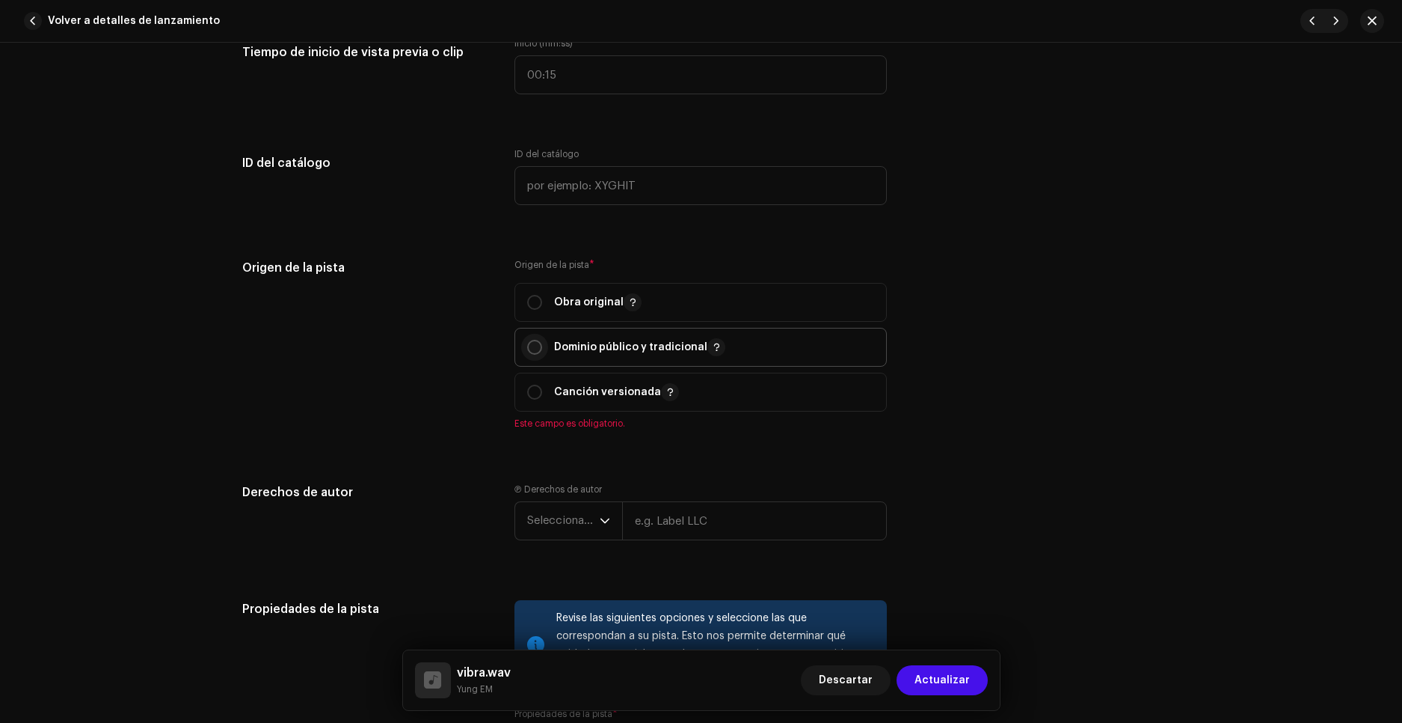
scroll to position [1496, 0]
click at [533, 304] on input "radio" at bounding box center [534, 300] width 15 height 15
radio input "true"
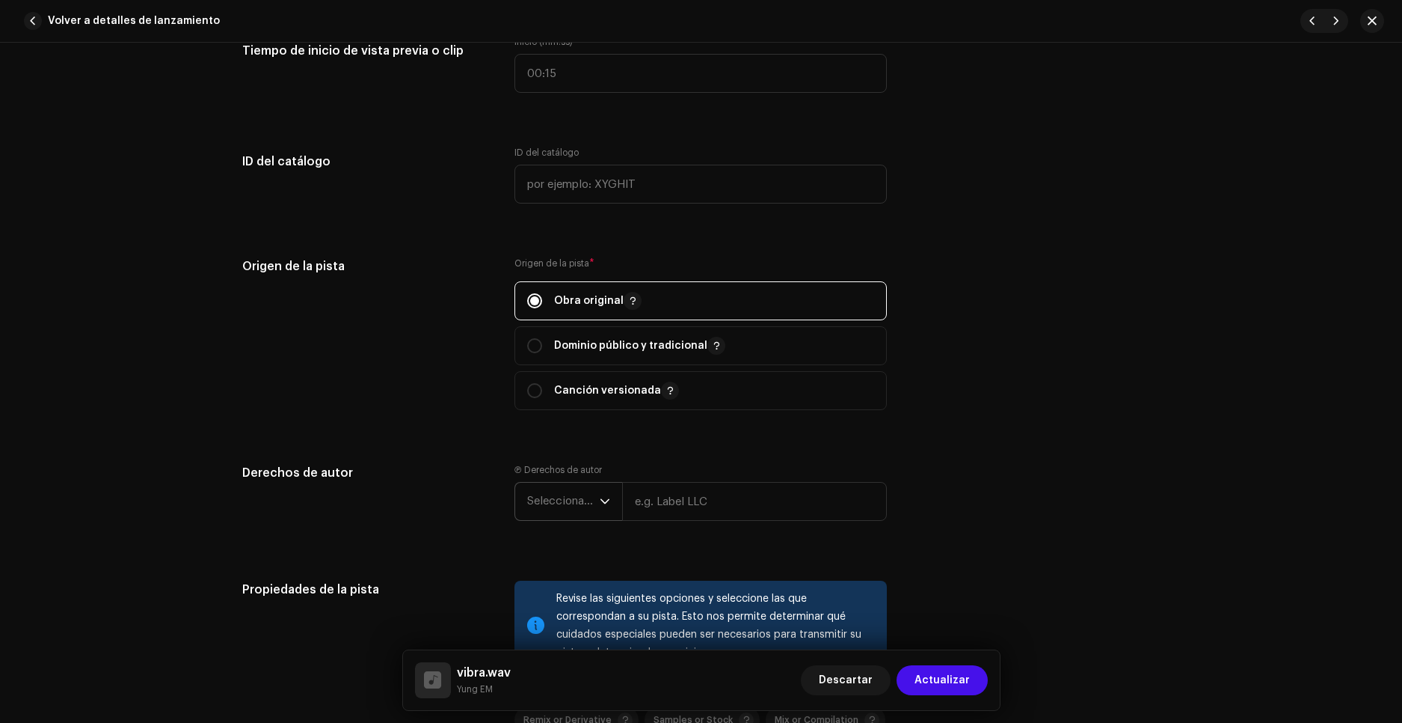
click at [580, 510] on span "Seleccionar año" at bounding box center [563, 500] width 73 height 37
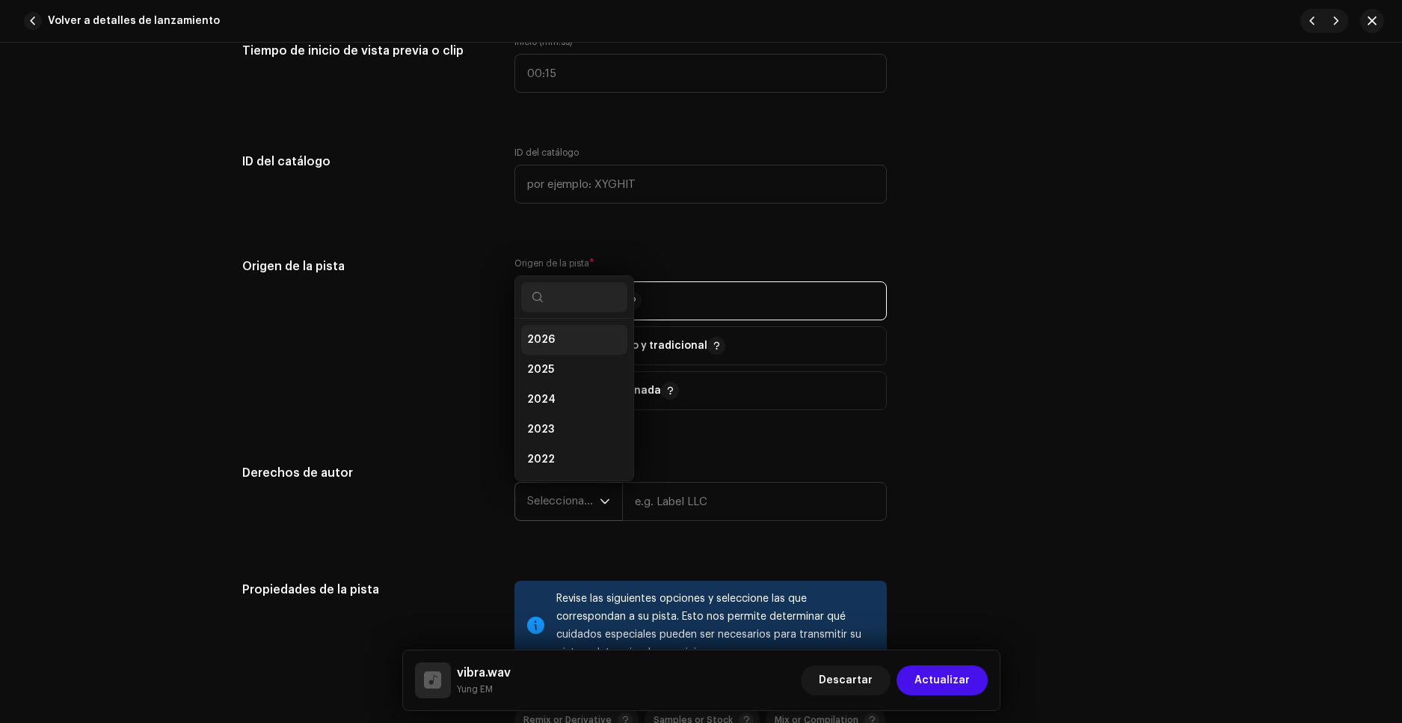
drag, startPoint x: 556, startPoint y: 331, endPoint x: 568, endPoint y: 351, distance: 22.5
click at [557, 332] on li "2026" at bounding box center [574, 340] width 106 height 30
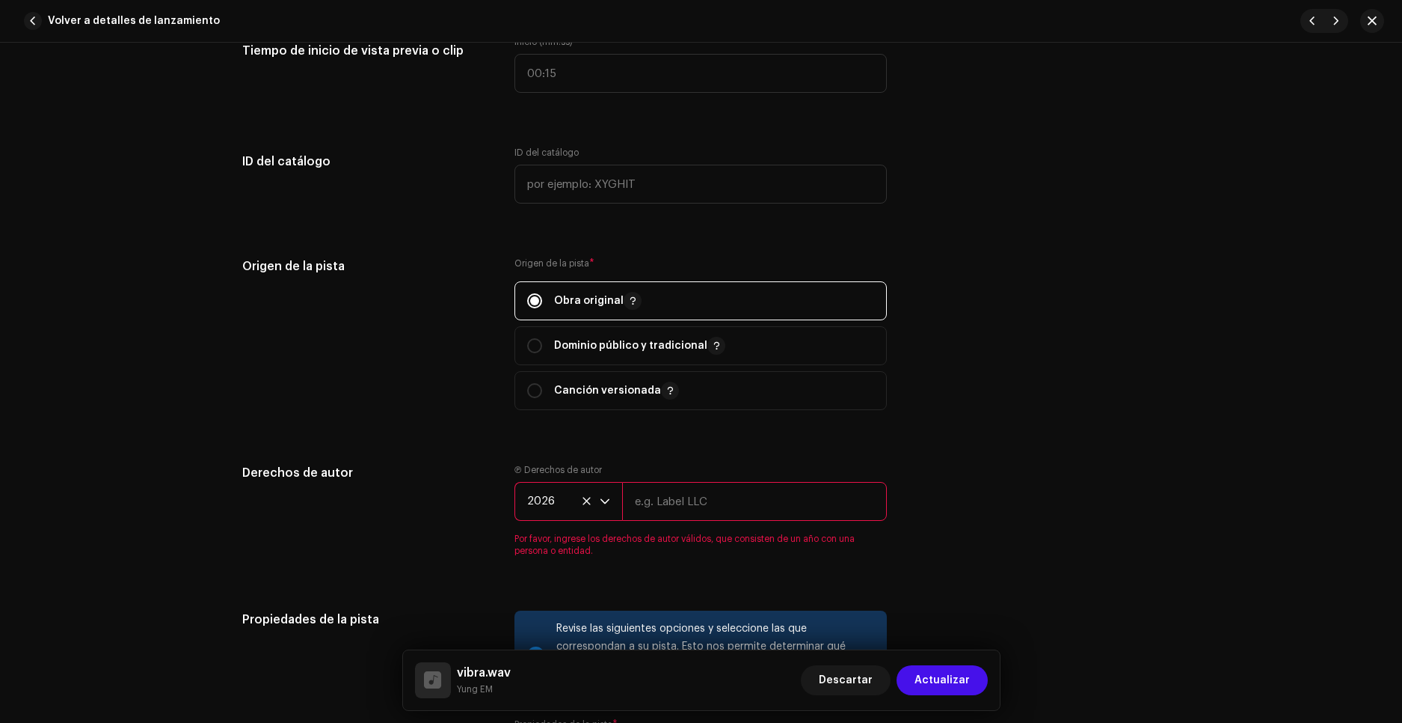
click at [662, 479] on div "Ⓟ Derechos de autor 2026 Por favor, ingrese los derechos de autor válidos, que …" at bounding box center [701, 510] width 372 height 93
click at [675, 503] on input "text" at bounding box center [754, 501] width 265 height 39
type input "Little EM"
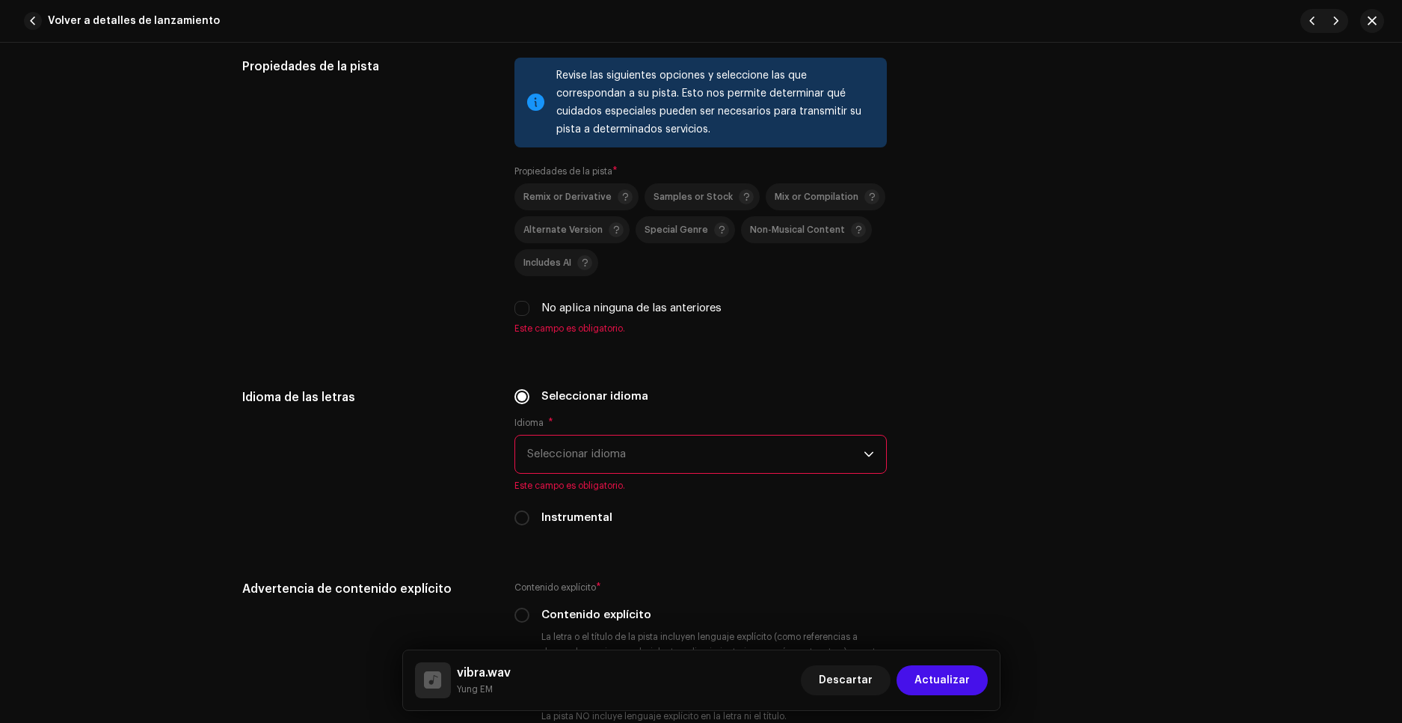
scroll to position [2019, 0]
click at [527, 311] on input "No aplica ninguna de las anteriores" at bounding box center [522, 307] width 15 height 15
checkbox input "true"
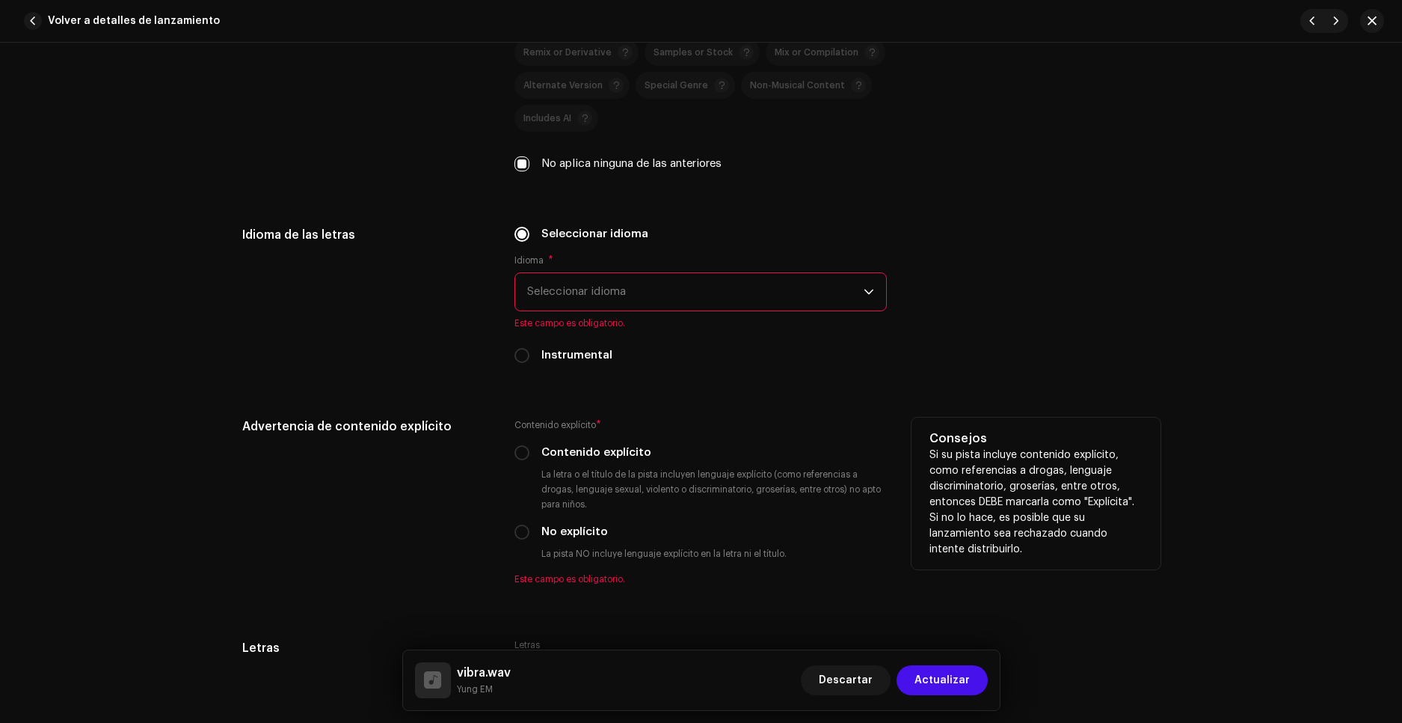
scroll to position [2169, 0]
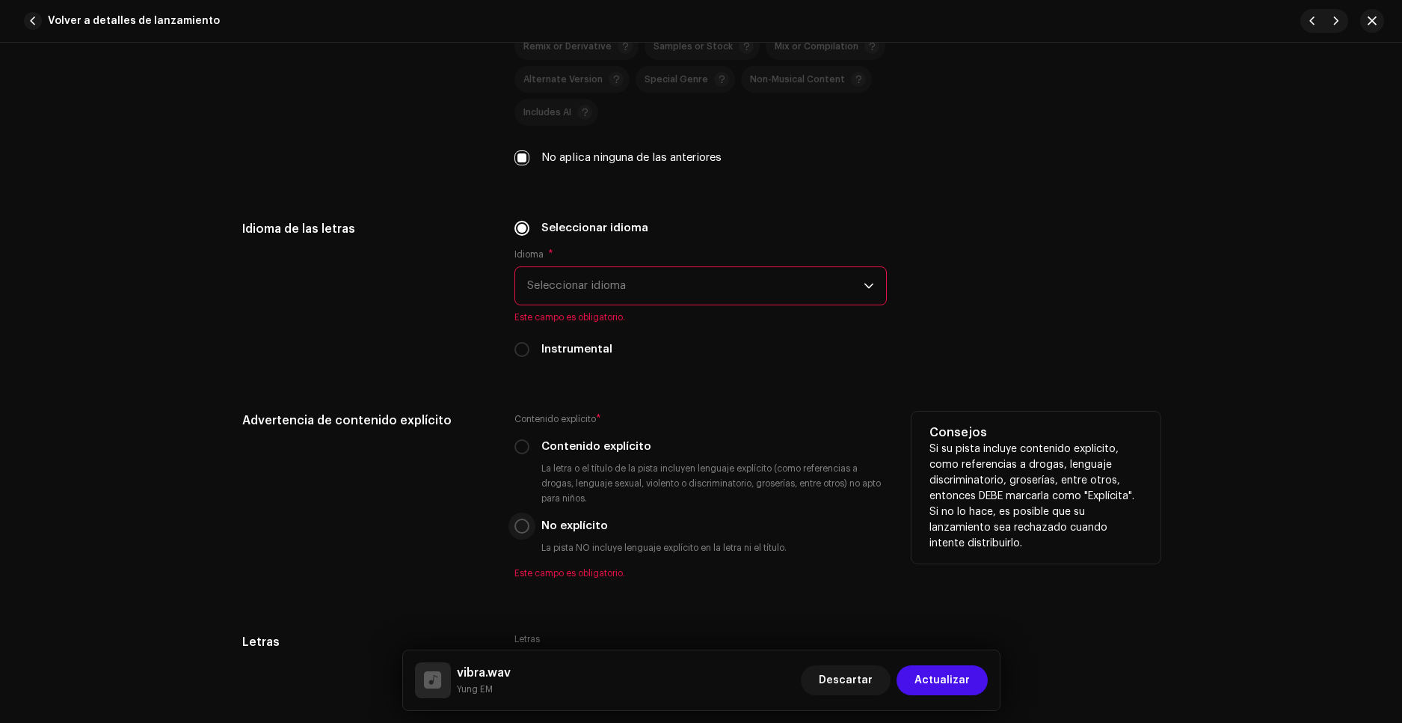
click at [519, 528] on input "No explícito" at bounding box center [522, 525] width 15 height 15
radio input "true"
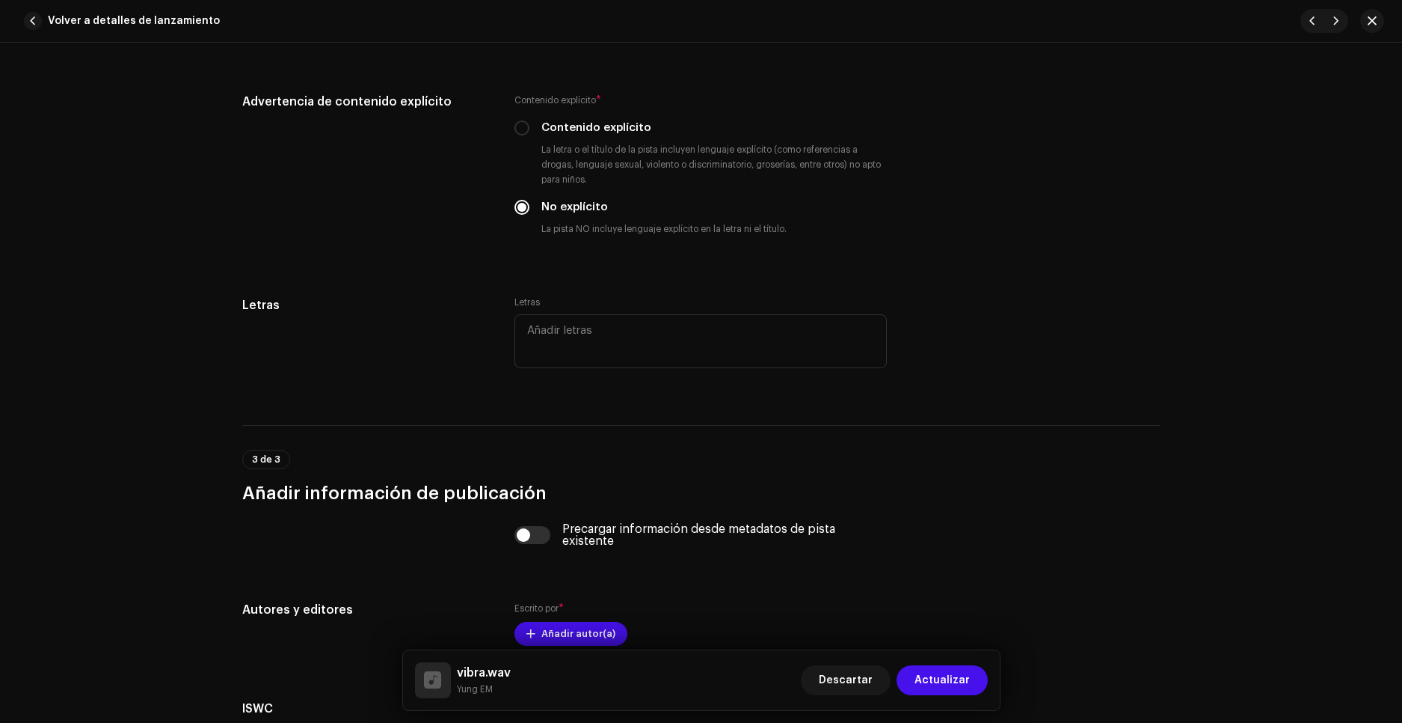
scroll to position [2674, 0]
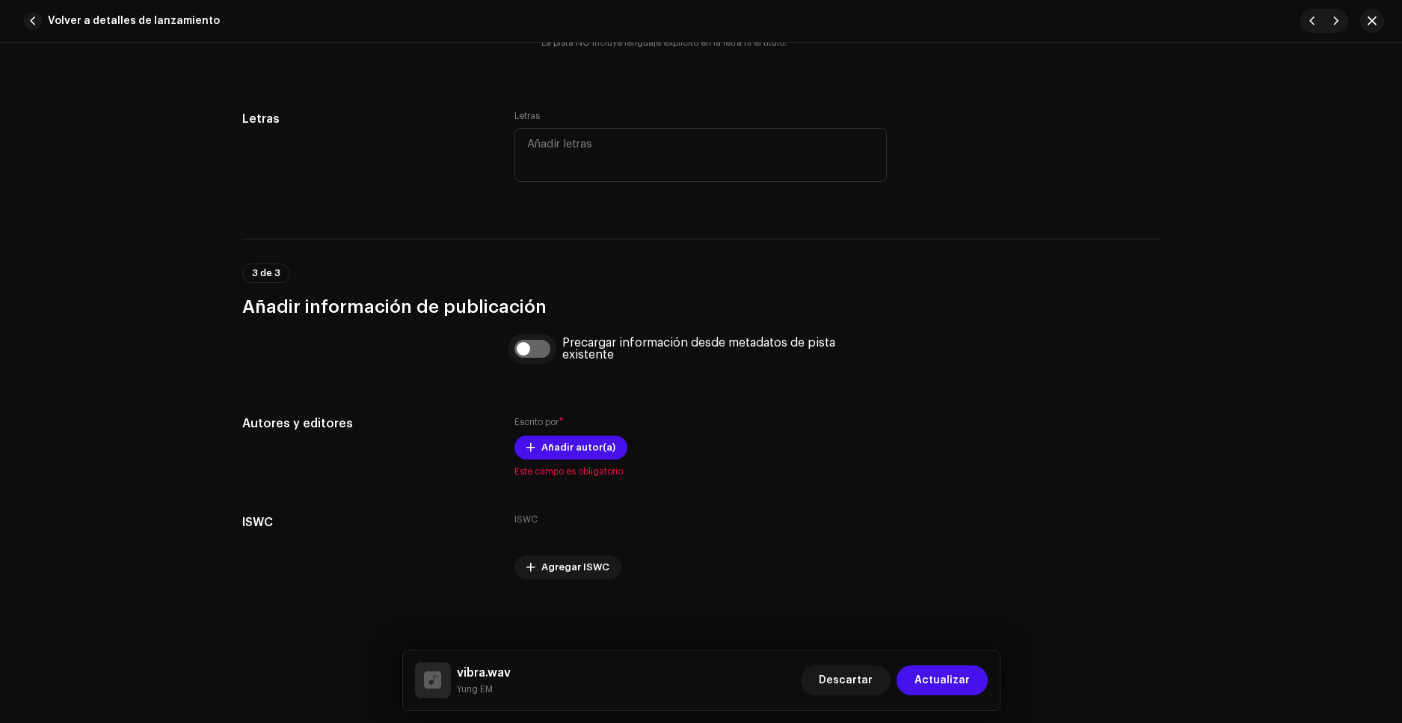
click at [527, 355] on input "checkbox" at bounding box center [533, 349] width 36 height 18
checkbox input "true"
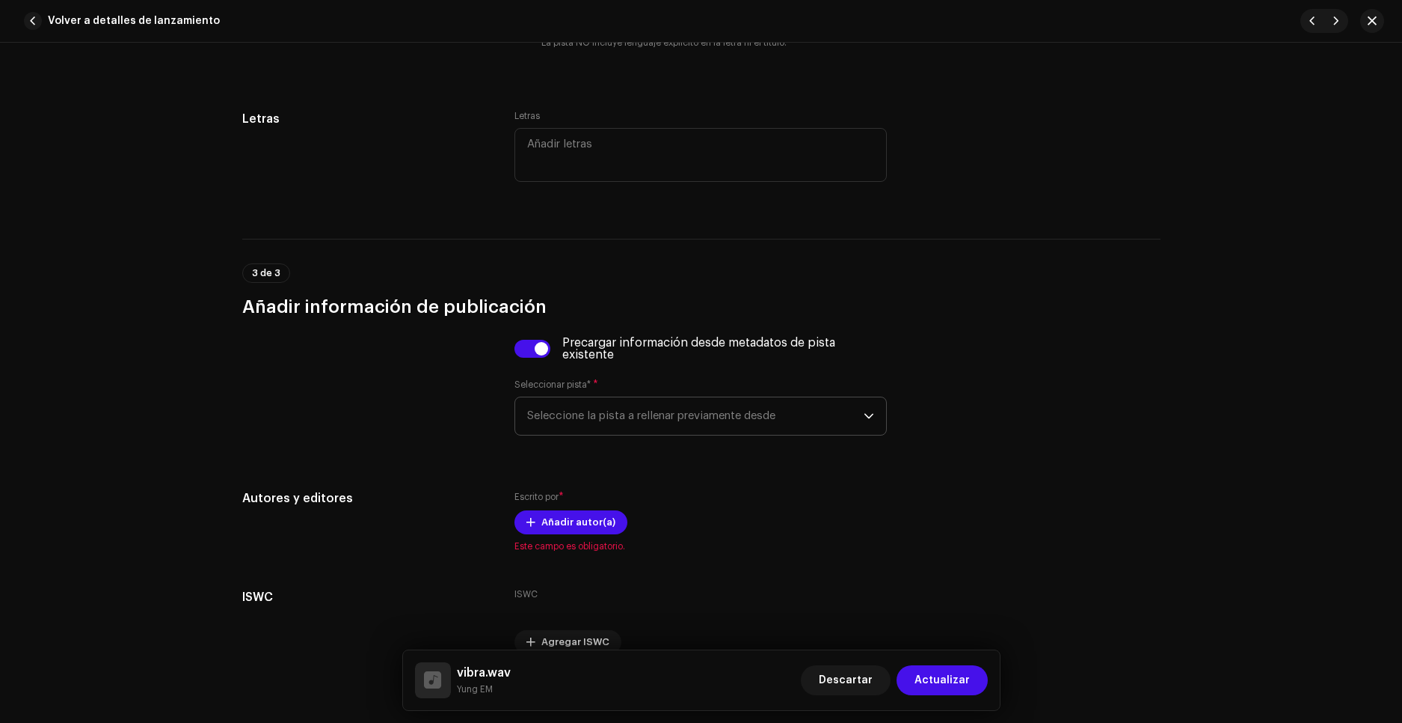
click at [545, 400] on span "Seleccione la pista a rellenar previamente desde" at bounding box center [695, 415] width 337 height 37
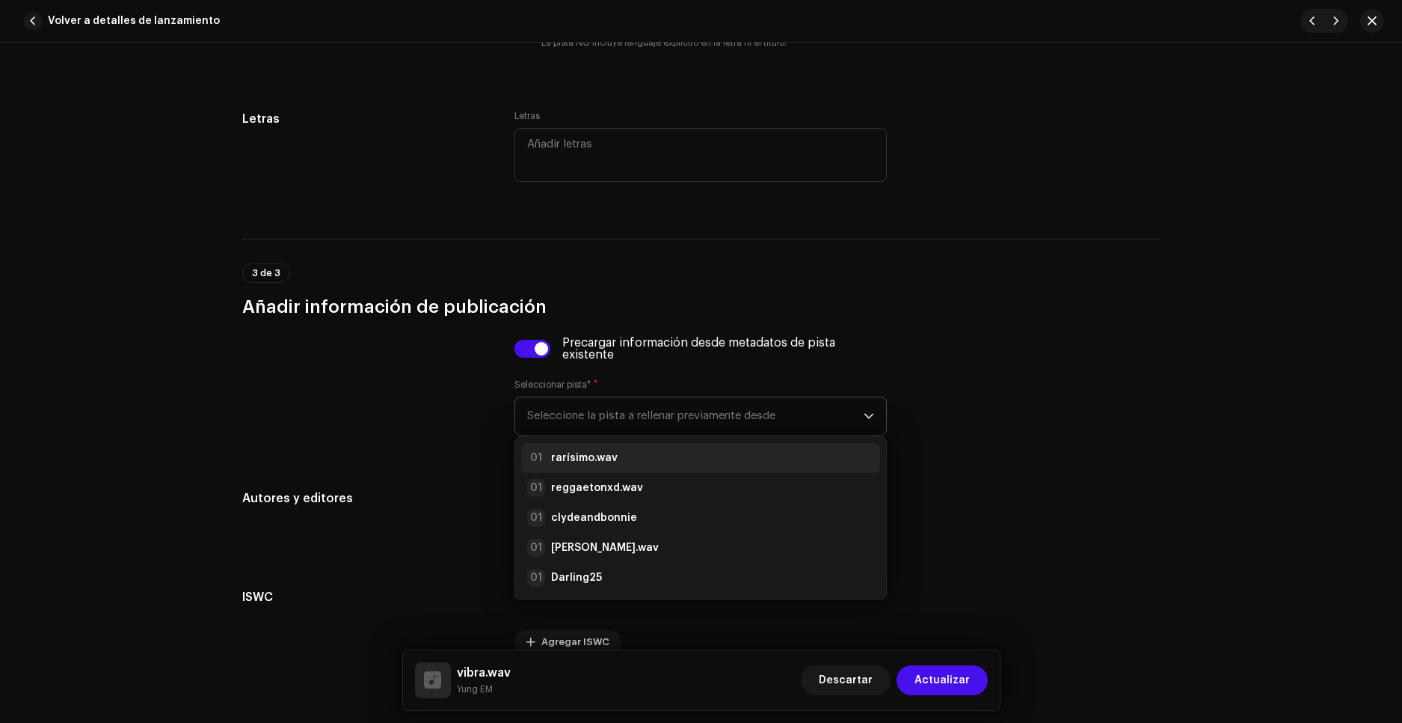
click at [568, 449] on div "01 rarísimo.wav" at bounding box center [572, 458] width 91 height 18
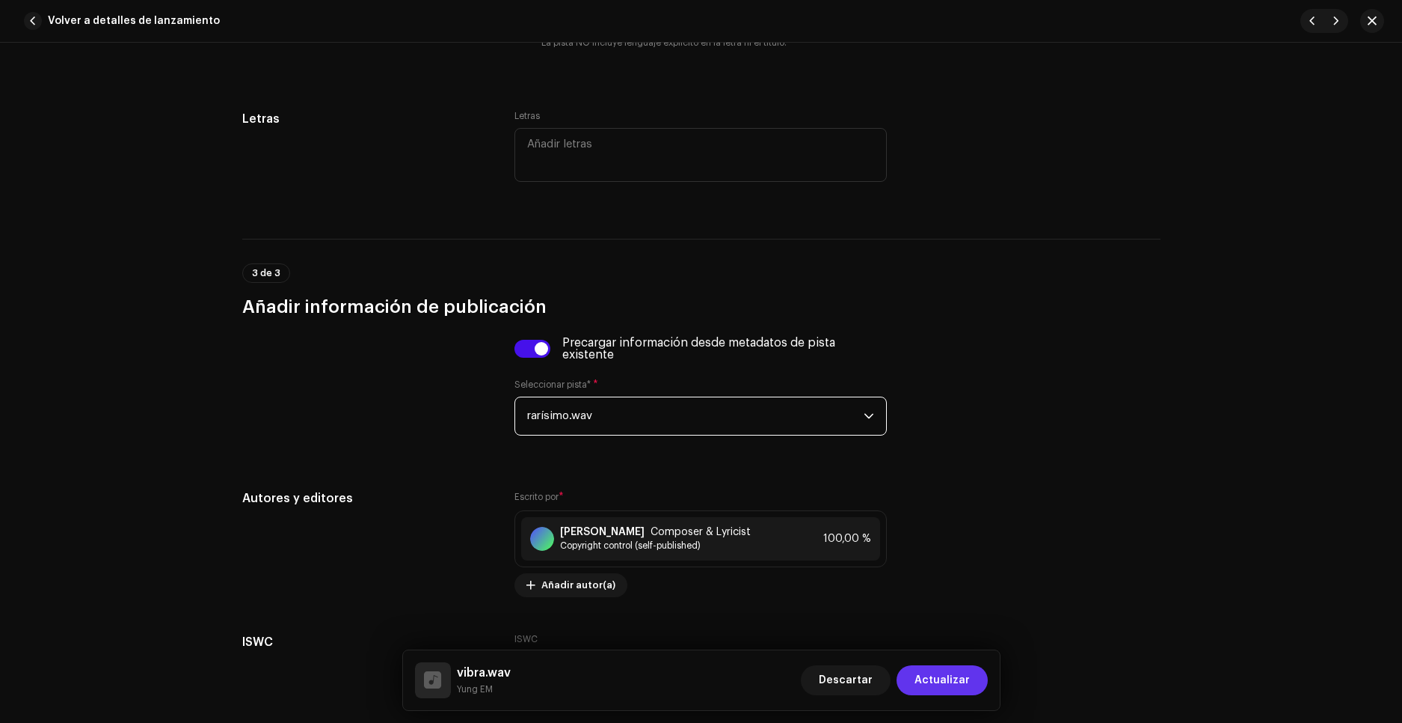
click at [958, 672] on span "Actualizar" at bounding box center [942, 680] width 55 height 30
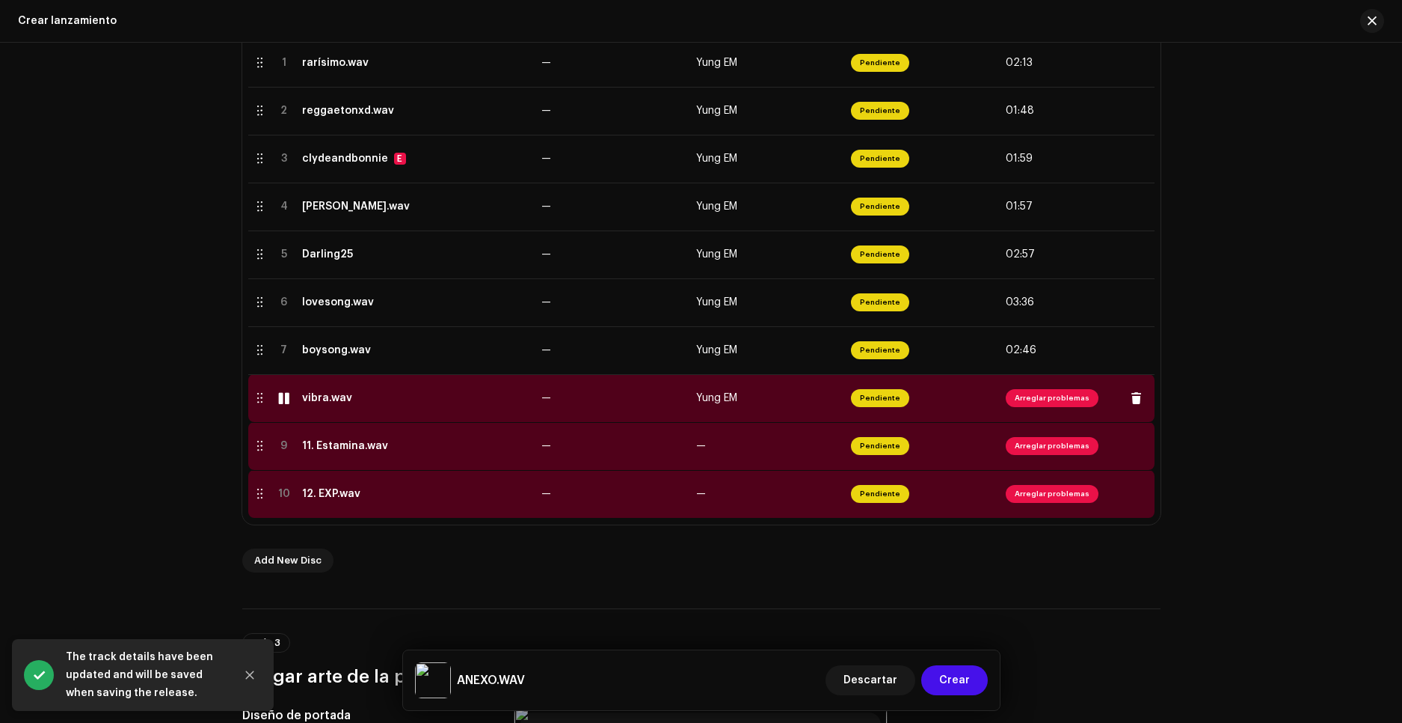
click at [739, 405] on td "Yung EM" at bounding box center [767, 398] width 155 height 48
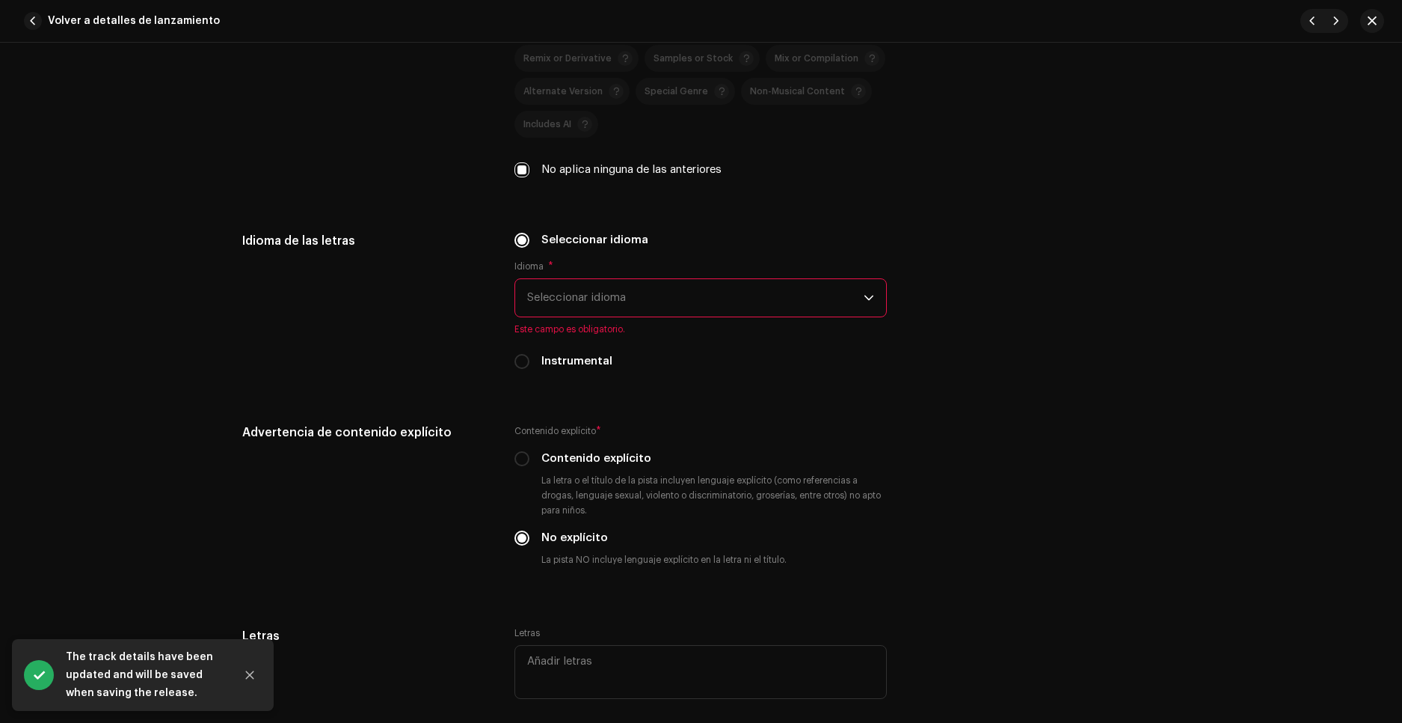
scroll to position [2169, 0]
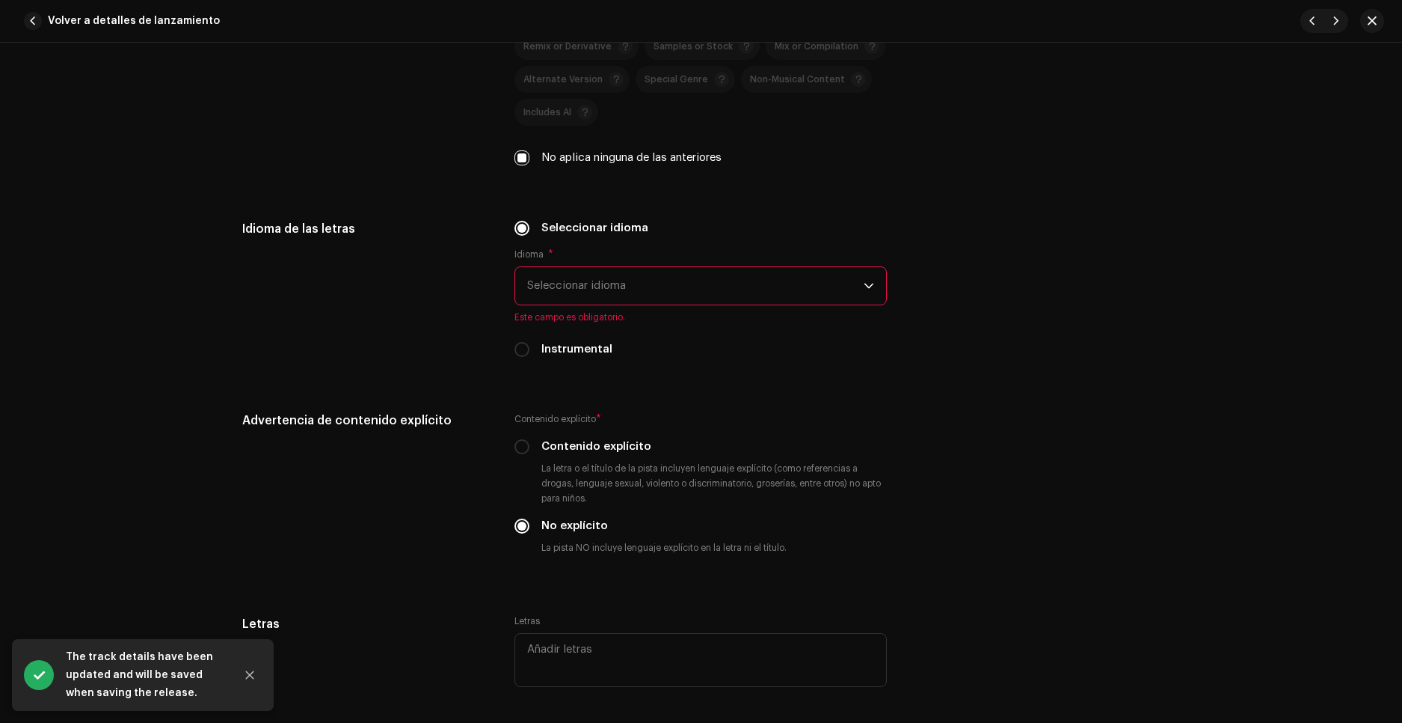
click at [602, 289] on span "Seleccionar idioma" at bounding box center [695, 285] width 337 height 37
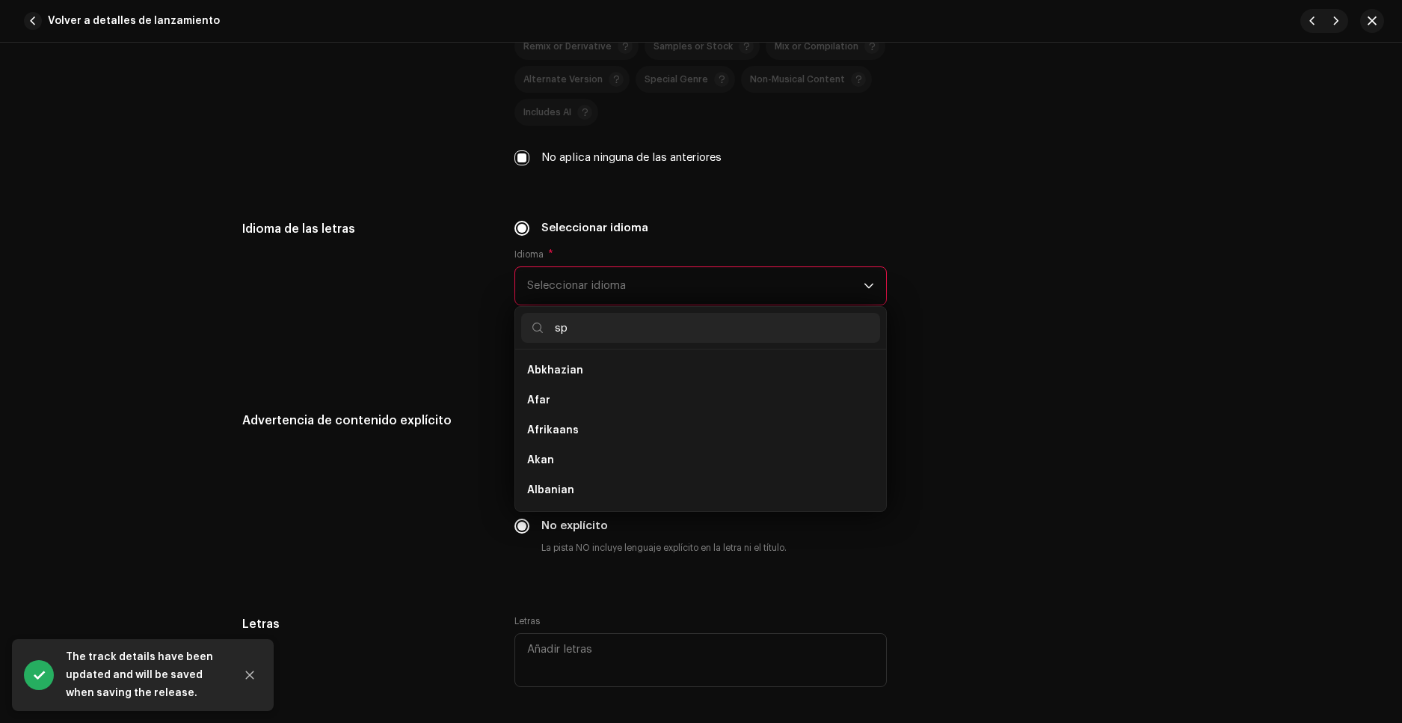
scroll to position [0, 0]
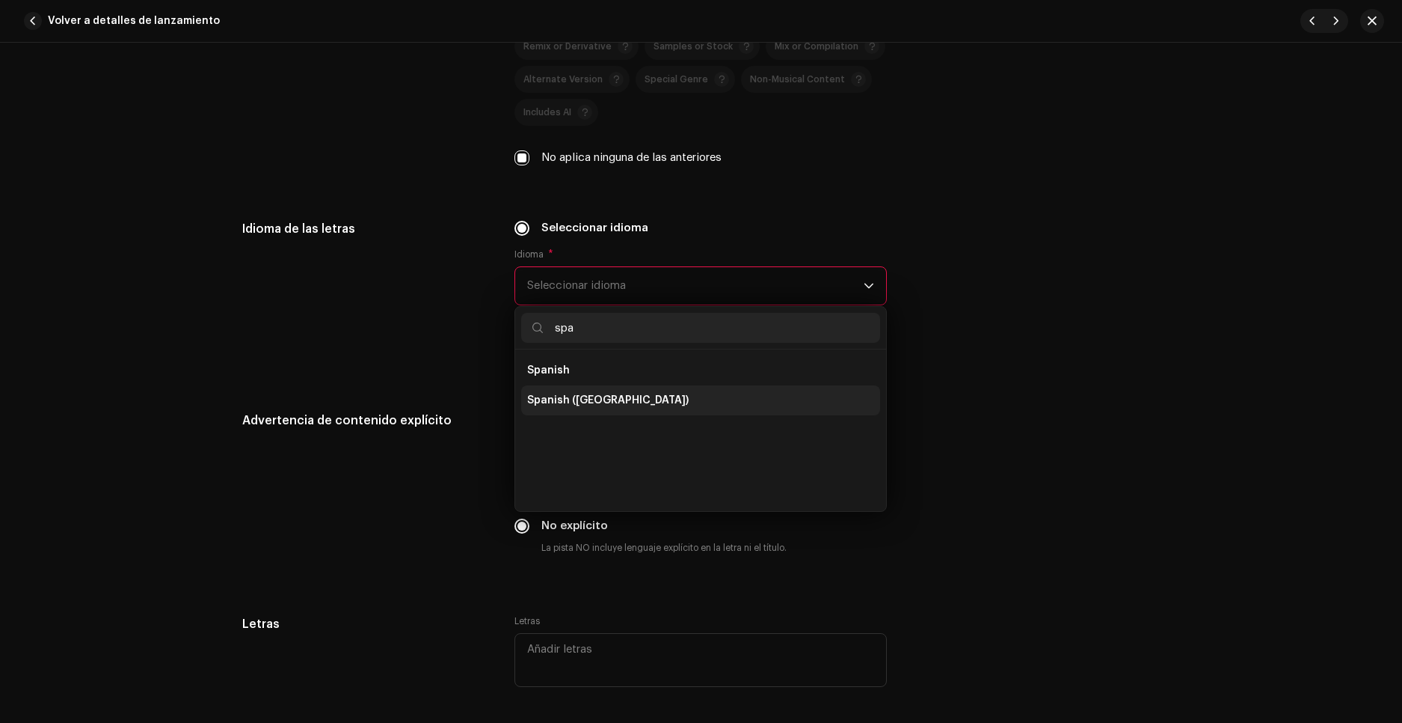
type input "spa"
click at [616, 399] on span "Spanish ([GEOGRAPHIC_DATA])" at bounding box center [608, 400] width 162 height 15
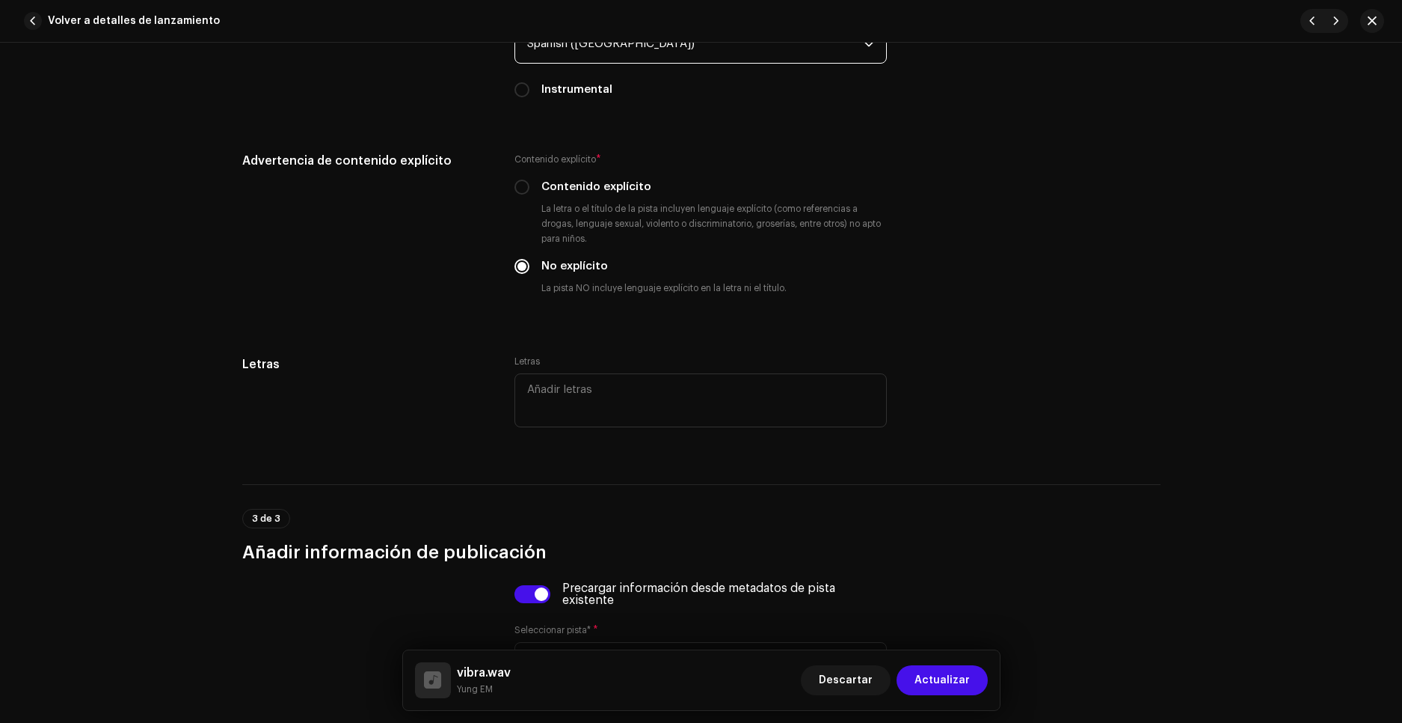
scroll to position [2776, 0]
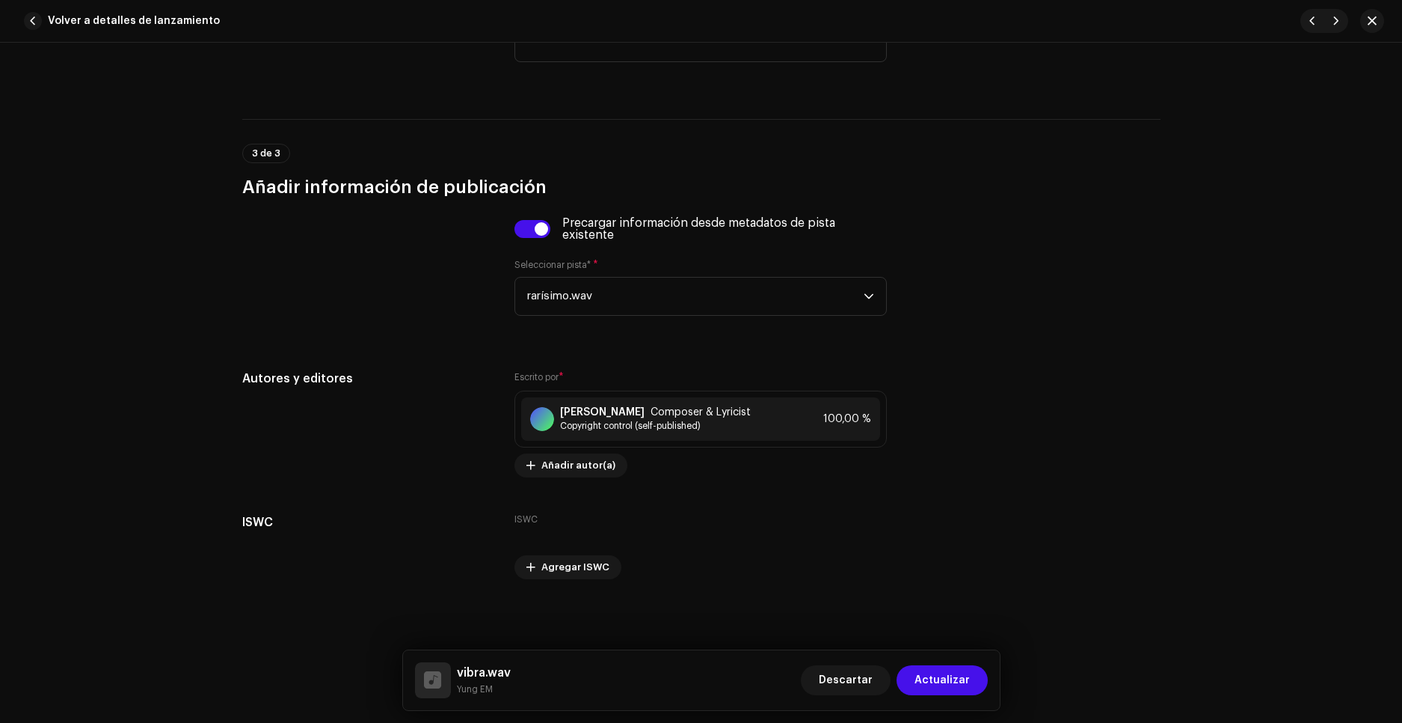
click at [957, 698] on div "vibra.wav Yung EM Descartar Actualizar" at bounding box center [701, 680] width 597 height 60
click at [948, 681] on span "Actualizar" at bounding box center [942, 680] width 55 height 30
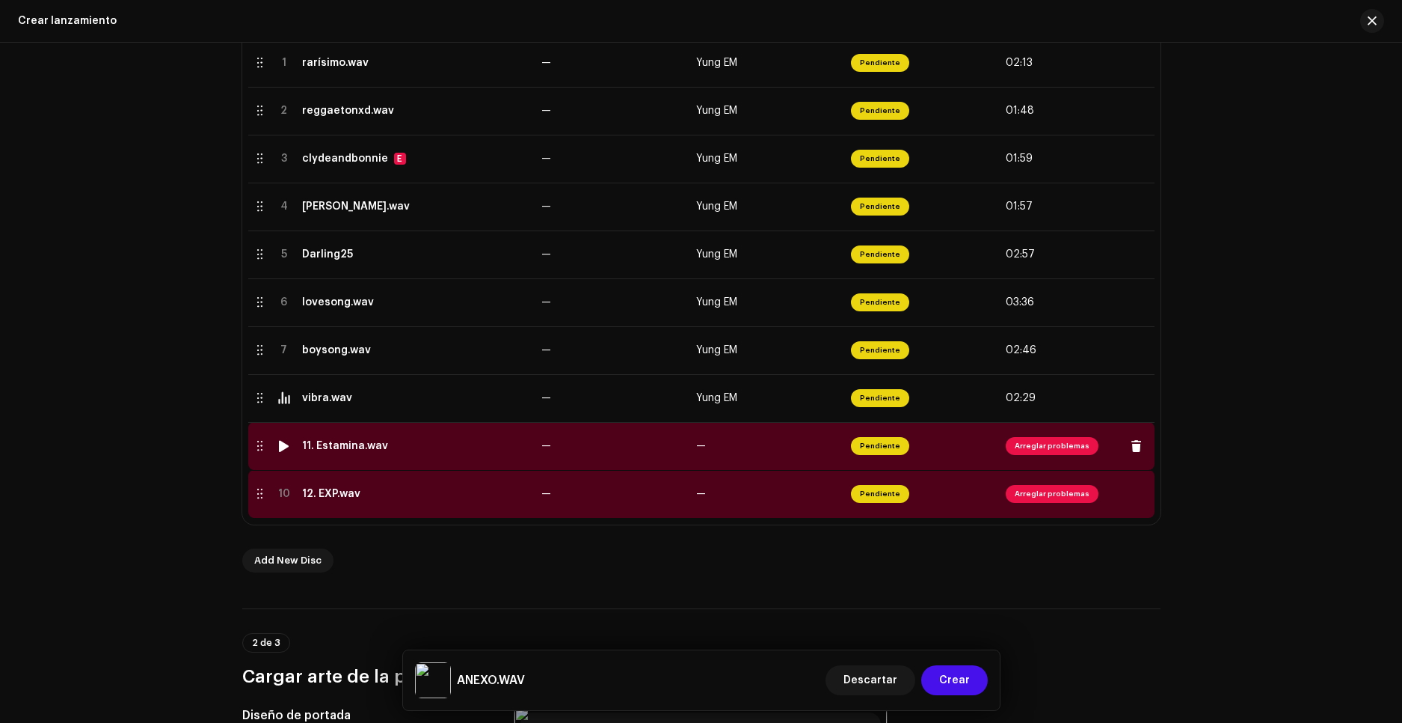
click at [284, 444] on div at bounding box center [283, 446] width 11 height 12
click at [362, 453] on td "11. Estamina.wav" at bounding box center [415, 446] width 239 height 48
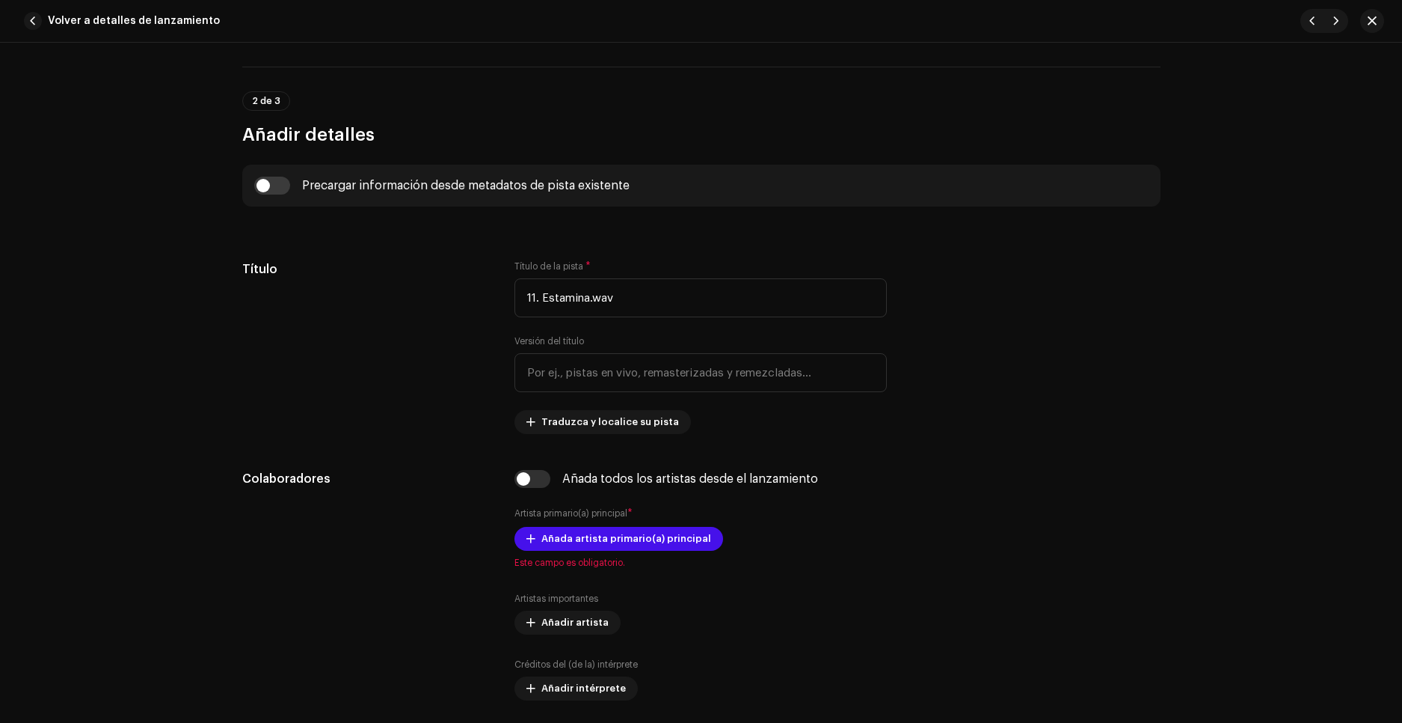
scroll to position [449, 0]
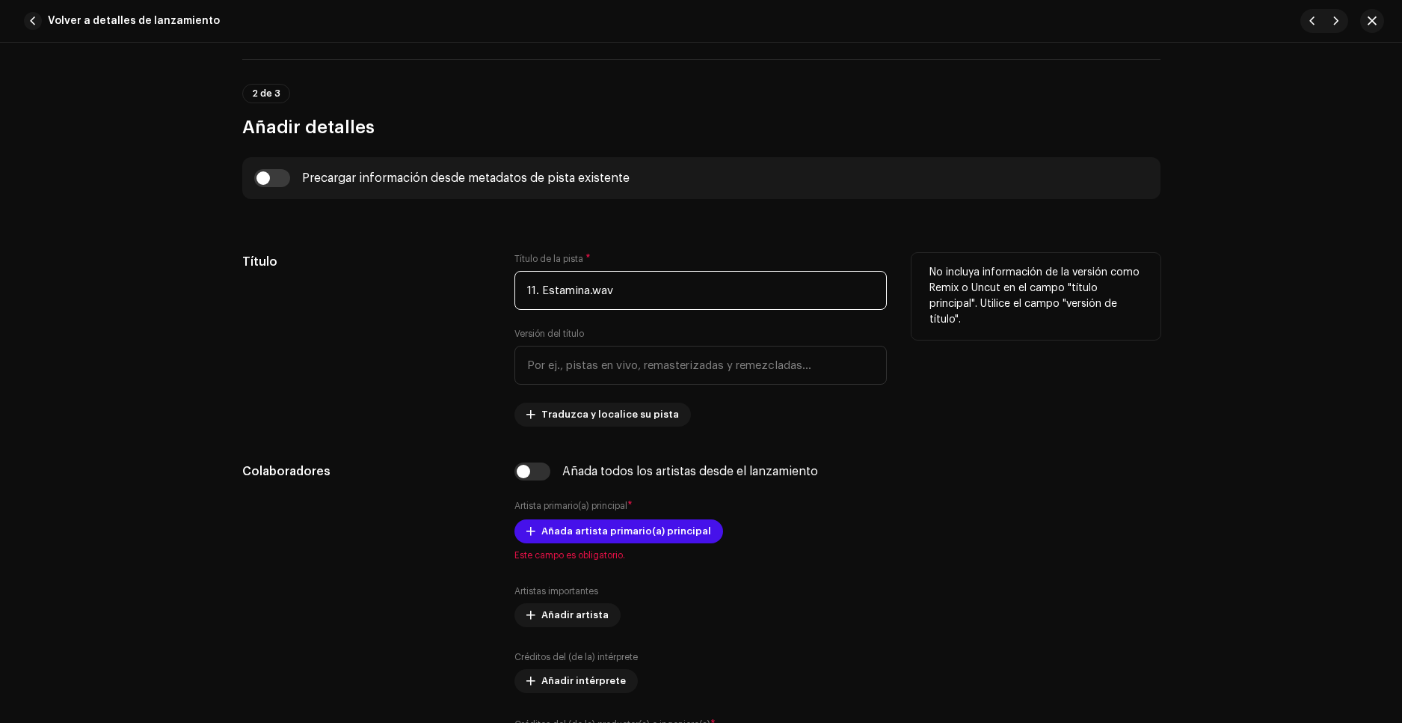
drag, startPoint x: 545, startPoint y: 288, endPoint x: 480, endPoint y: 289, distance: 64.3
click at [481, 289] on div "Título Título de la pista * 11. Estamina.wav Versión del título Traduzca y loca…" at bounding box center [701, 340] width 918 height 174
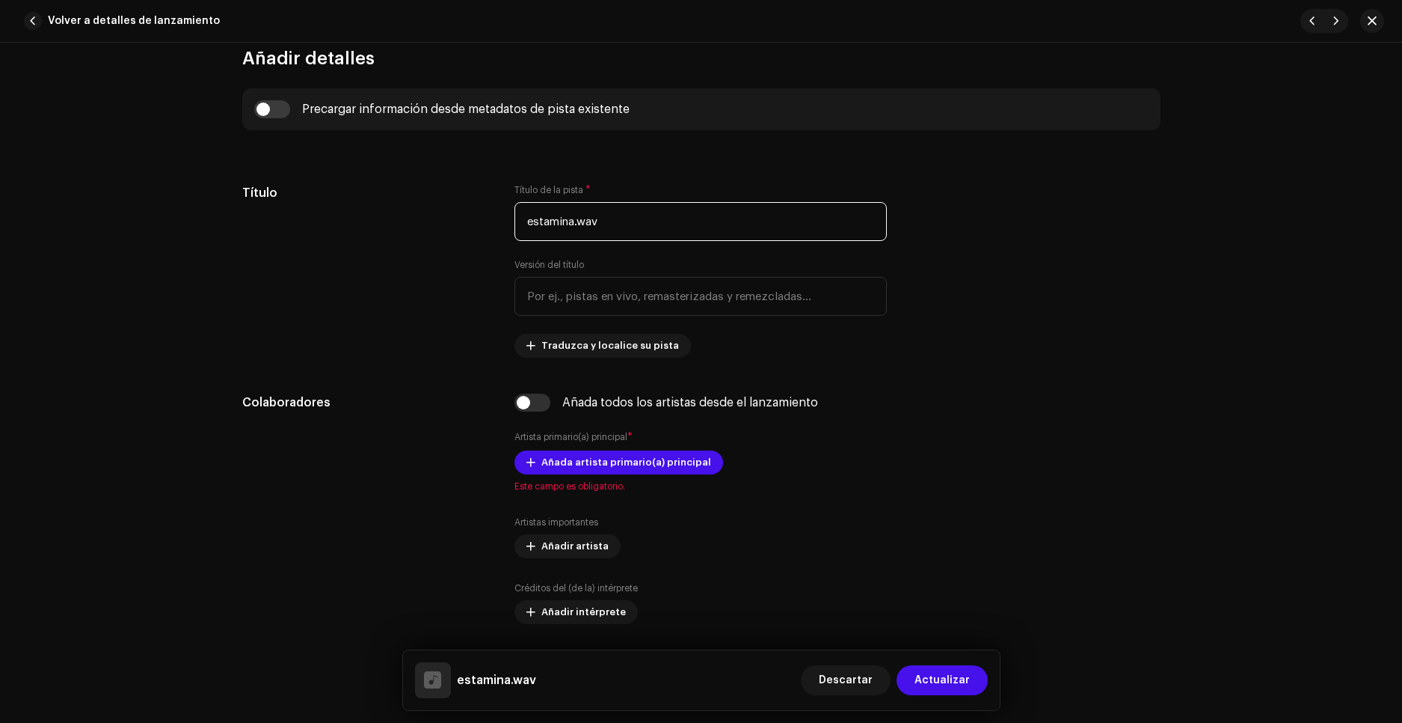
scroll to position [598, 0]
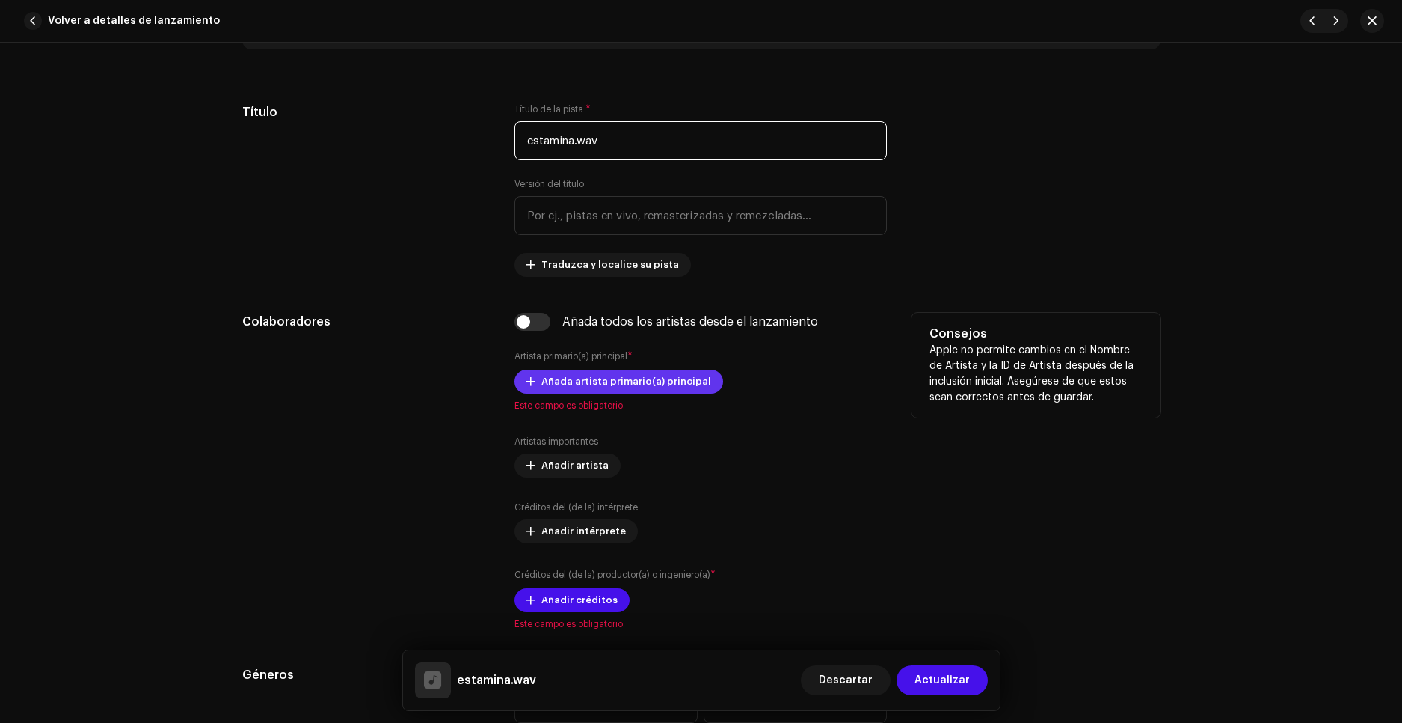
type input "estamina.wav"
click at [642, 386] on span "Añada artista primario(a) principal" at bounding box center [627, 381] width 170 height 30
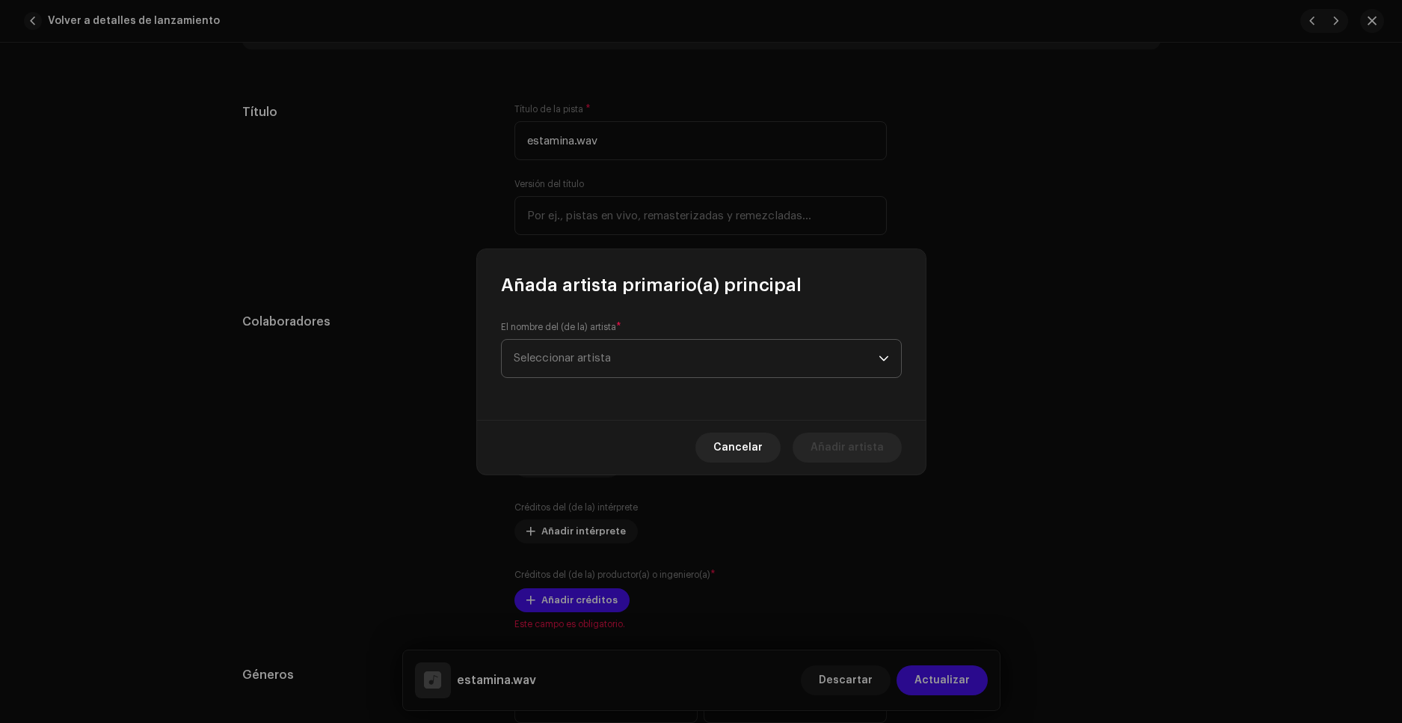
click at [611, 349] on span "Seleccionar artista" at bounding box center [696, 358] width 365 height 37
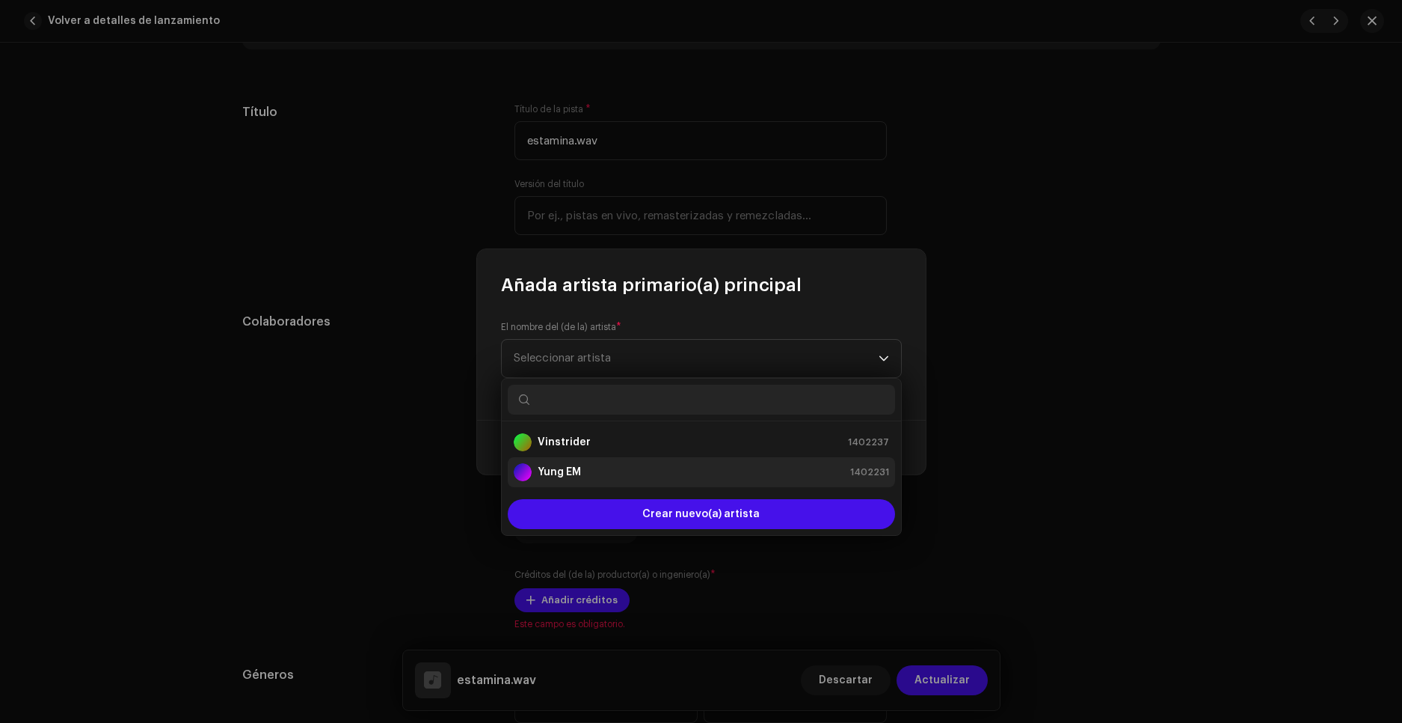
click at [589, 467] on div "Yung EM 1402231" at bounding box center [701, 472] width 375 height 18
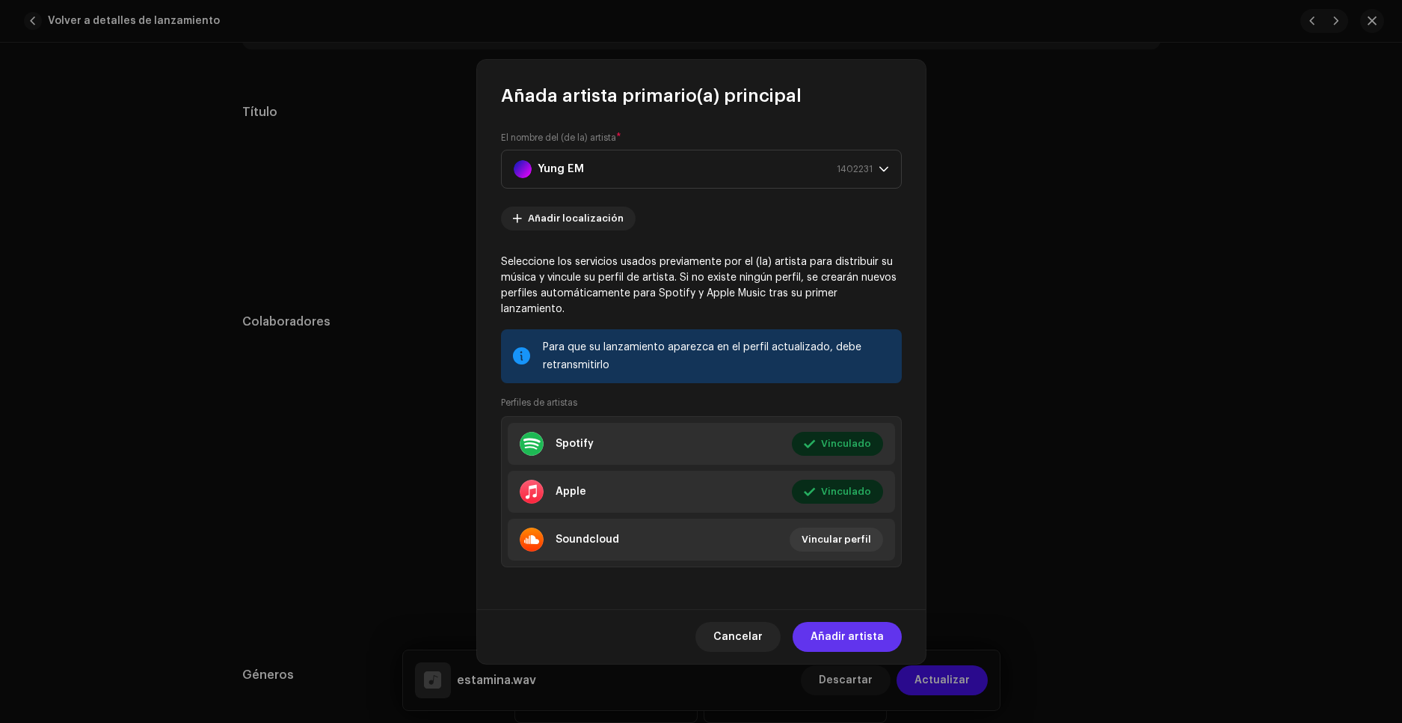
click at [854, 634] on span "Añadir artista" at bounding box center [847, 637] width 73 height 30
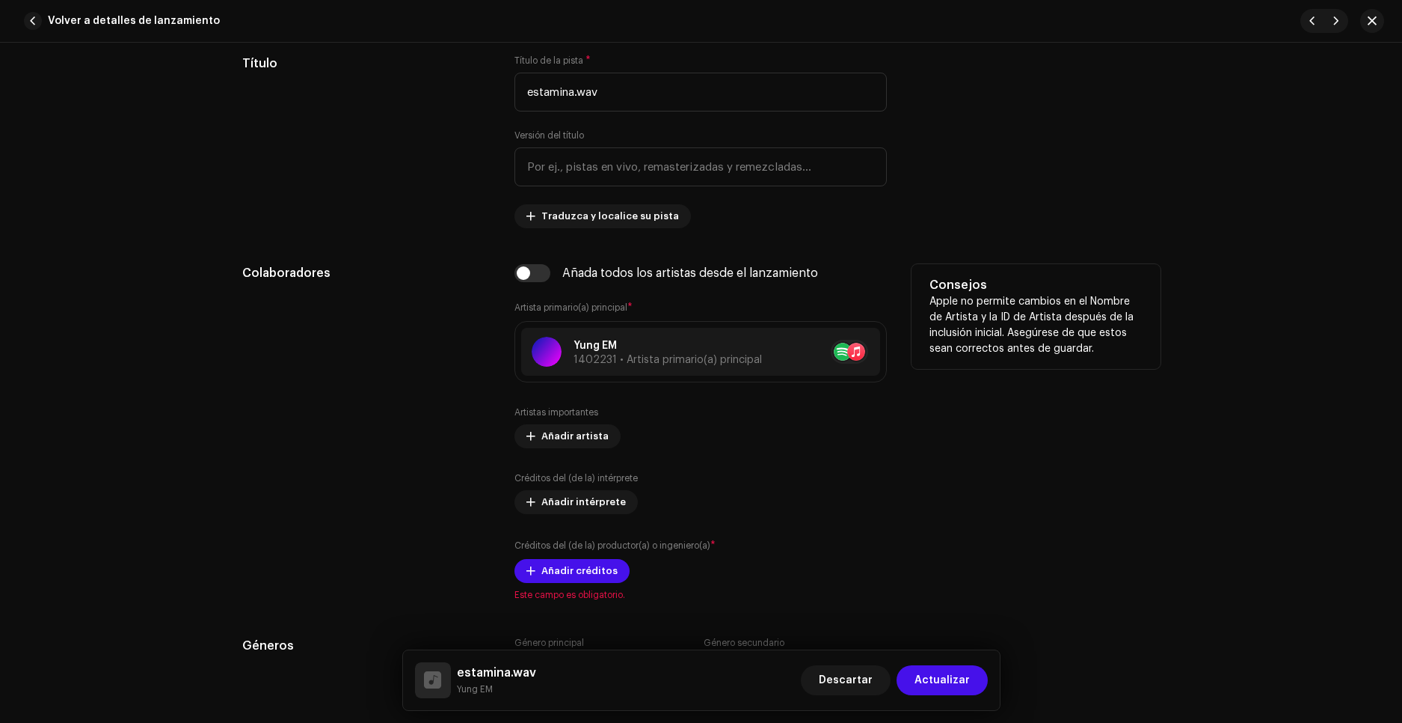
scroll to position [823, 0]
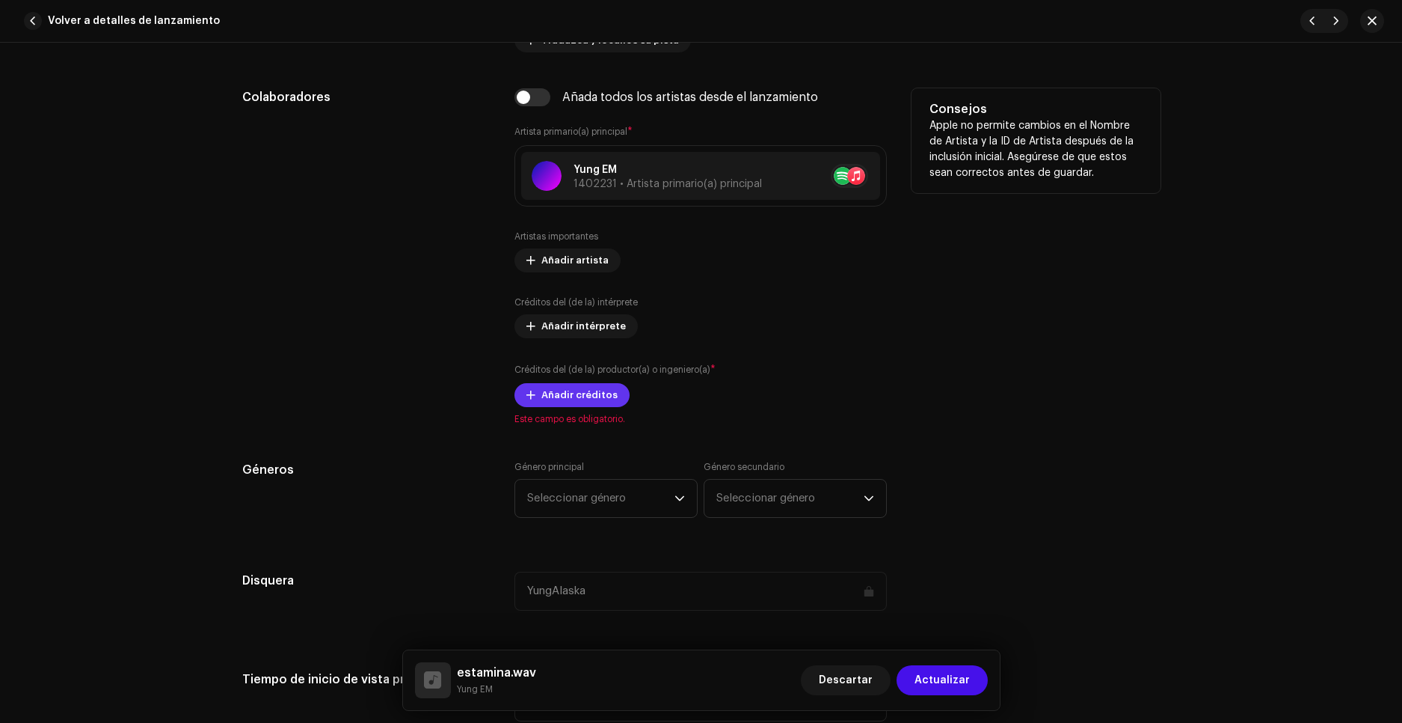
click at [563, 390] on span "Añadir créditos" at bounding box center [580, 395] width 76 height 30
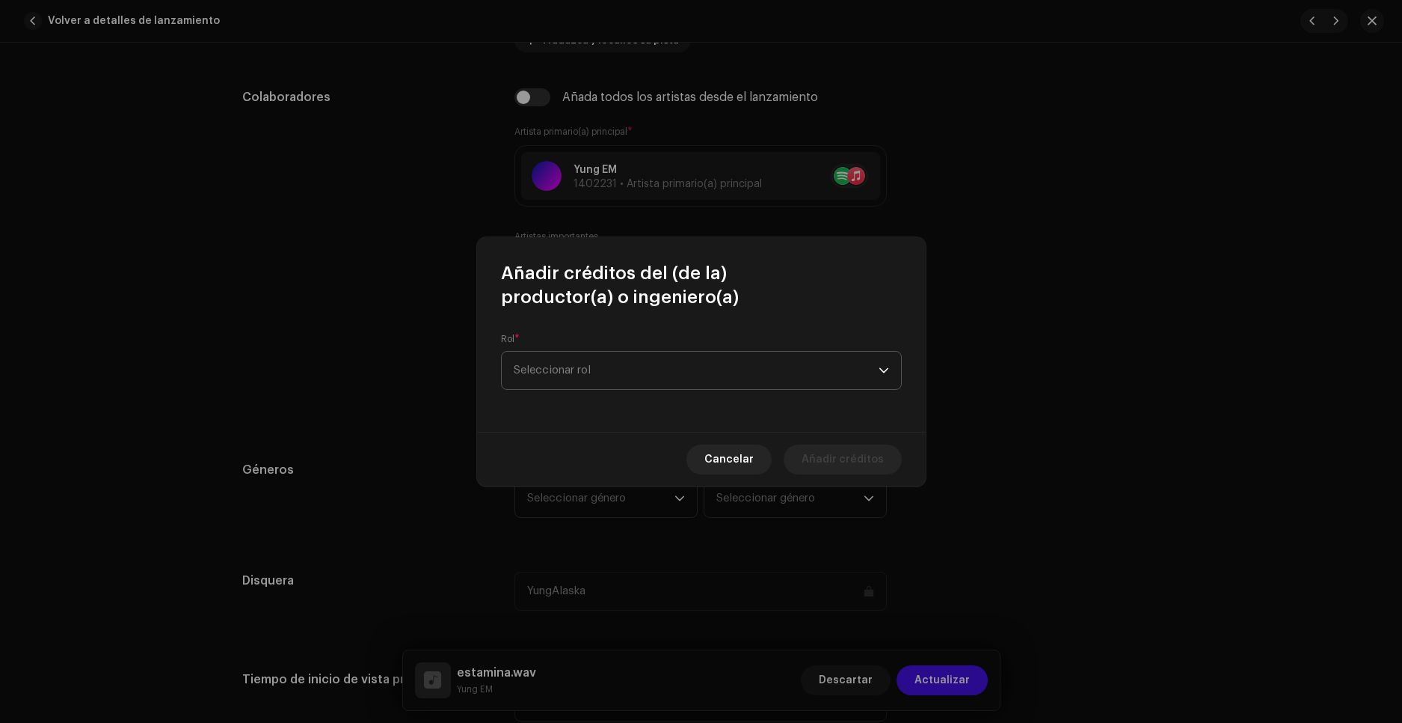
click at [626, 364] on span "Seleccionar rol" at bounding box center [696, 370] width 365 height 37
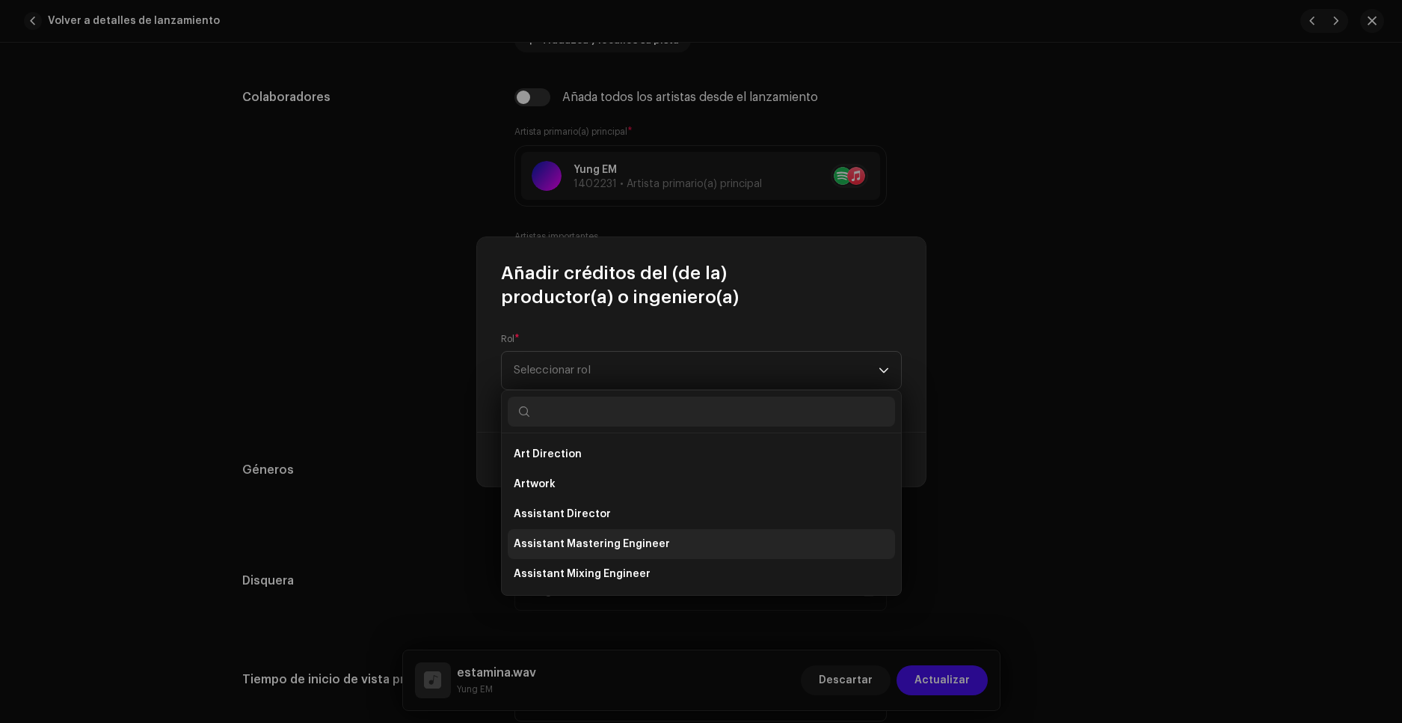
click at [681, 550] on li "Assistant Mastering Engineer" at bounding box center [701, 544] width 387 height 30
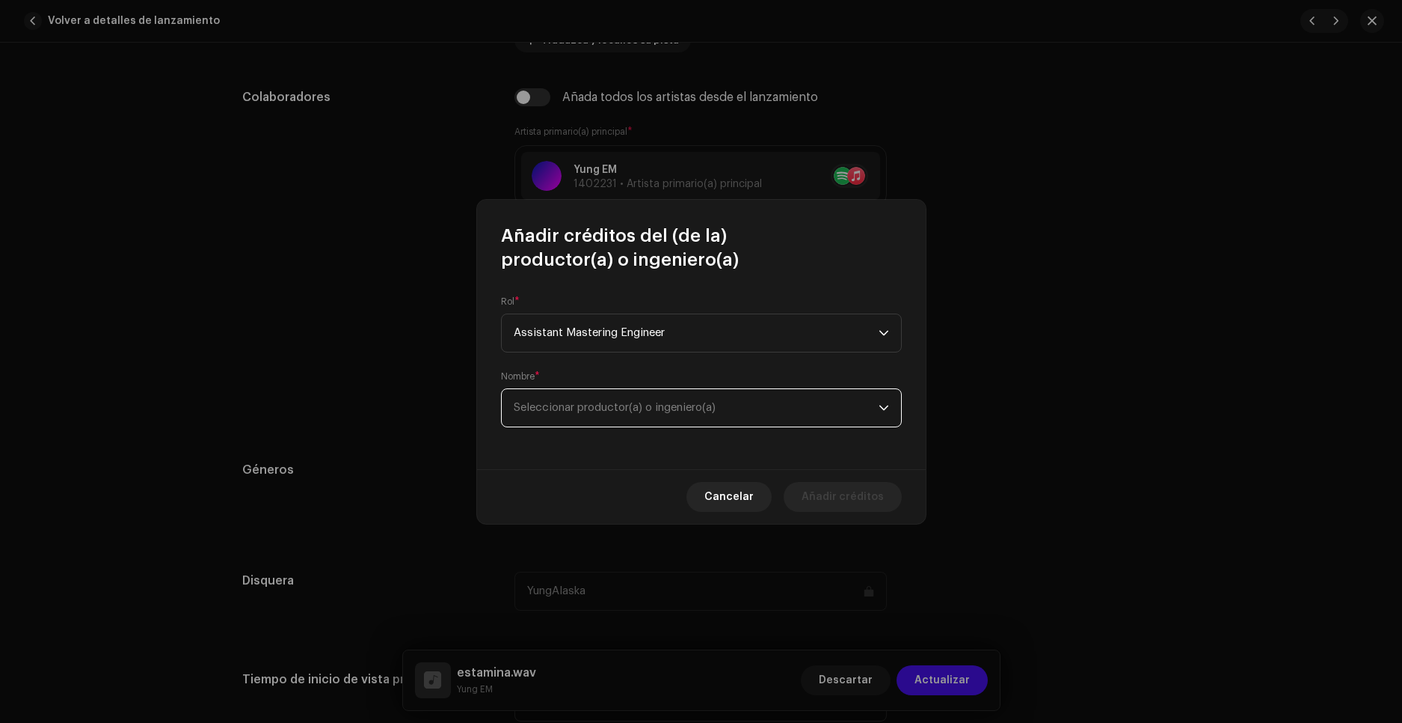
click at [730, 399] on span "Seleccionar productor(a) o ingeniero(a)" at bounding box center [696, 407] width 365 height 37
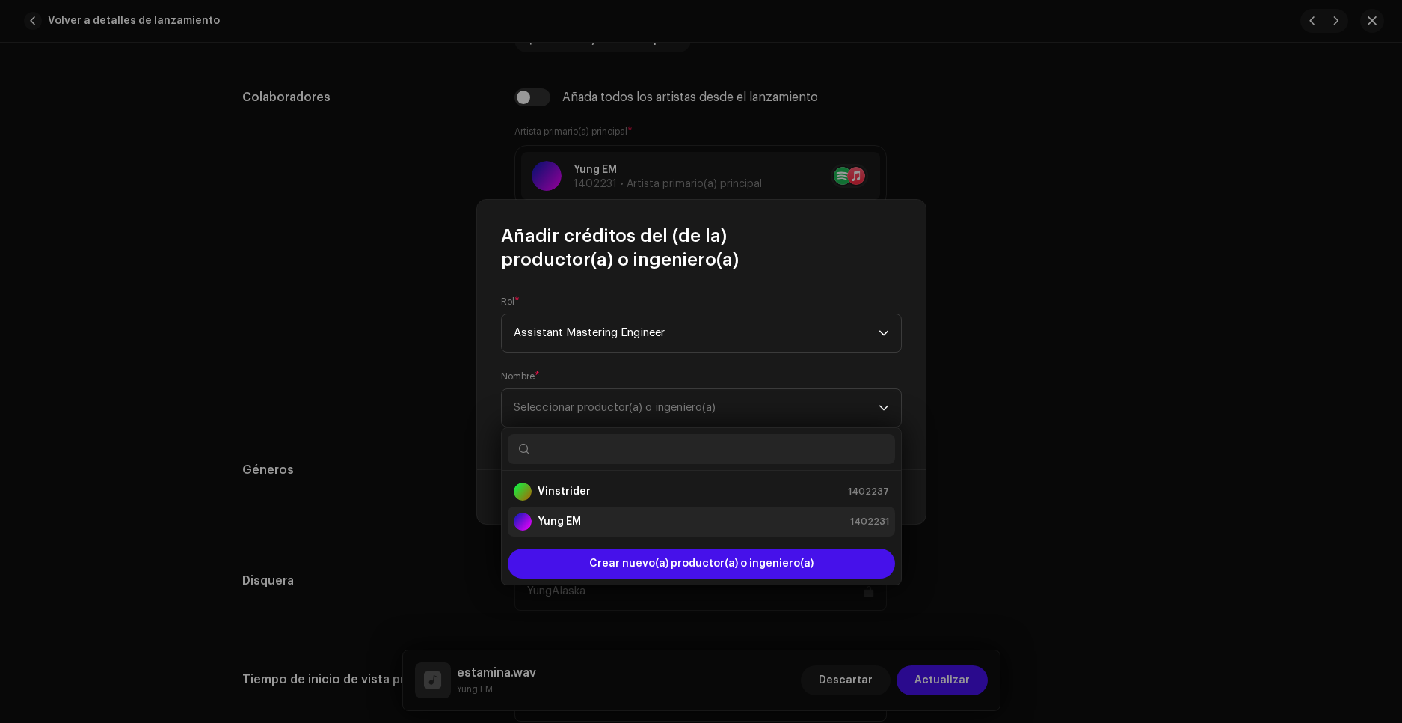
click at [589, 522] on div "Yung EM 1402231" at bounding box center [701, 521] width 375 height 18
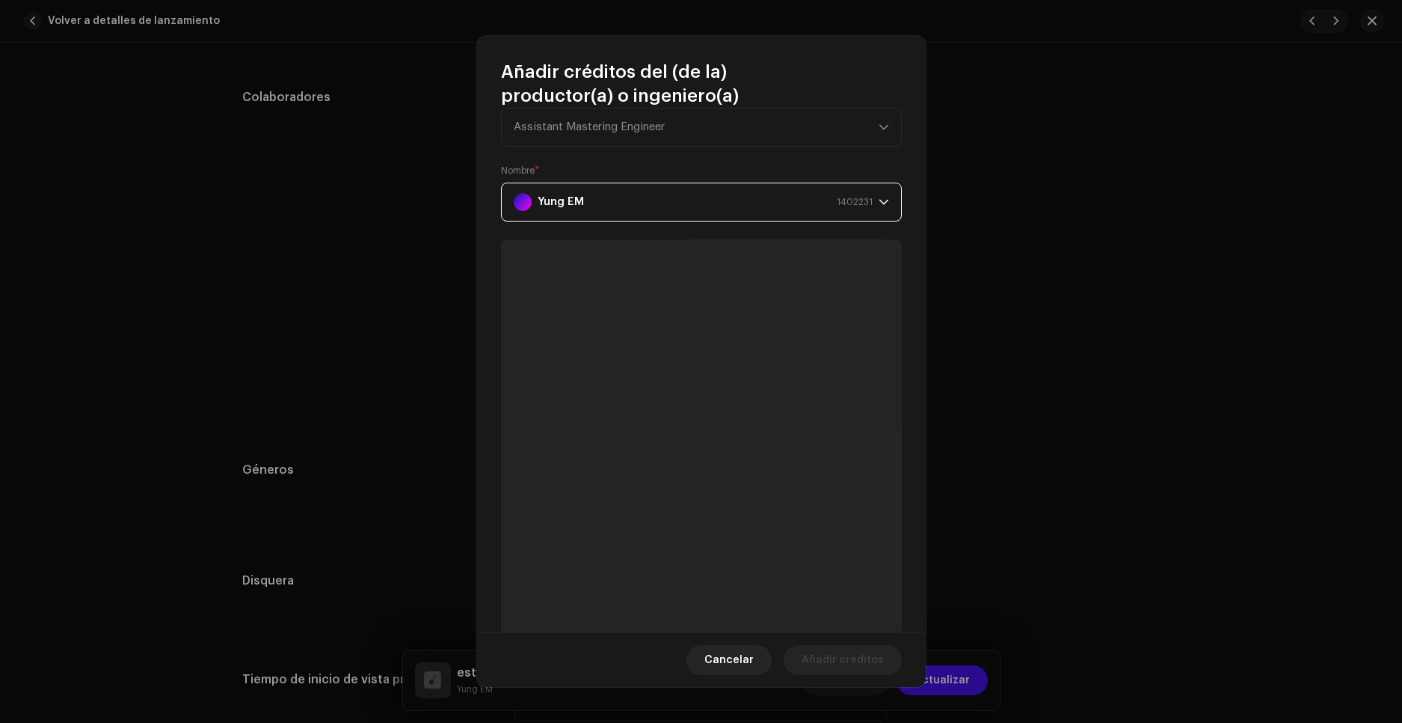
scroll to position [52, 0]
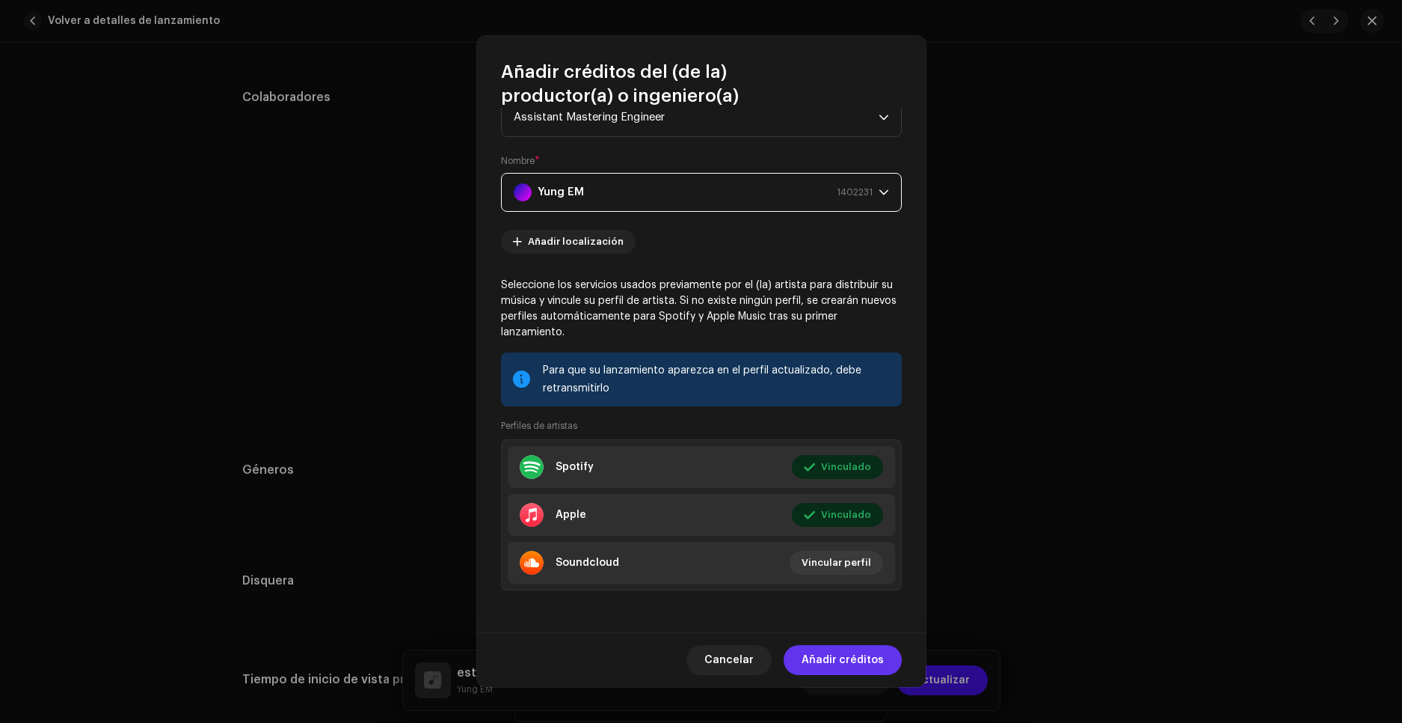
click at [859, 657] on span "Añadir créditos" at bounding box center [843, 660] width 82 height 30
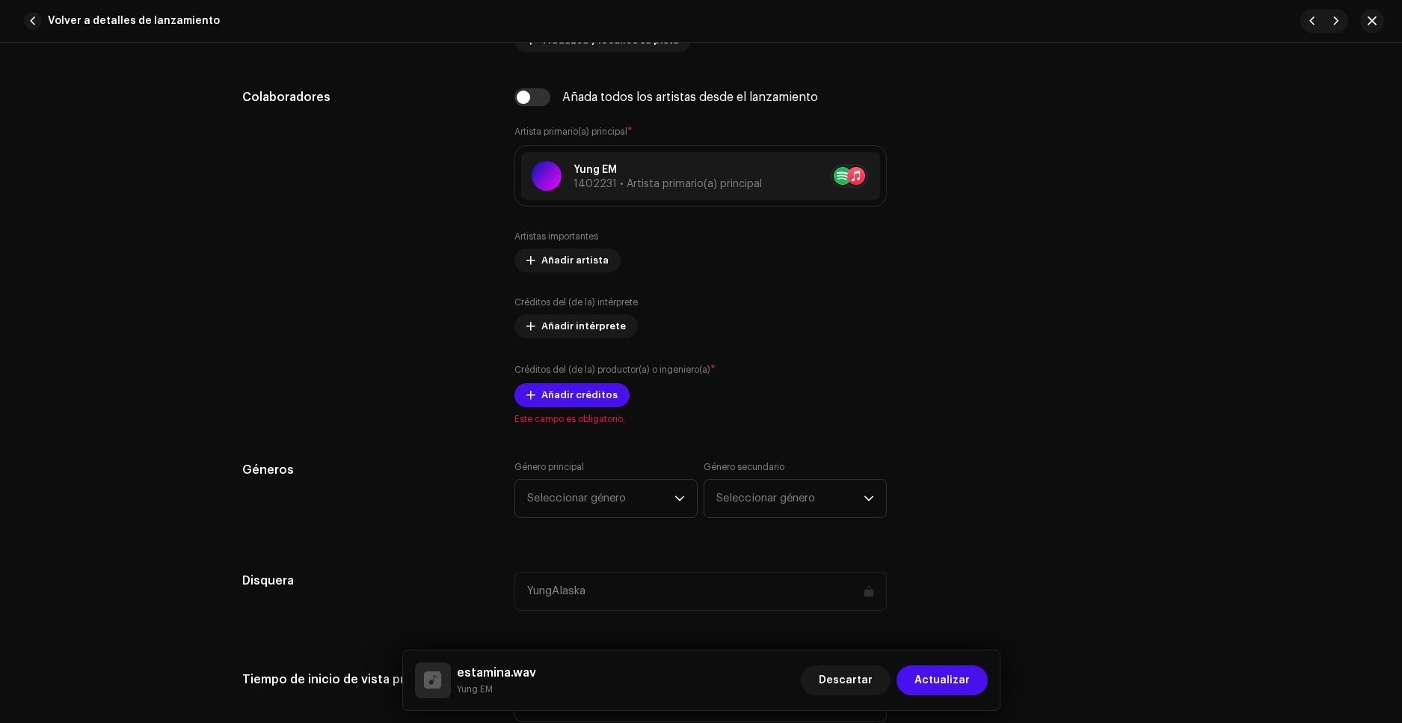
scroll to position [972, 0]
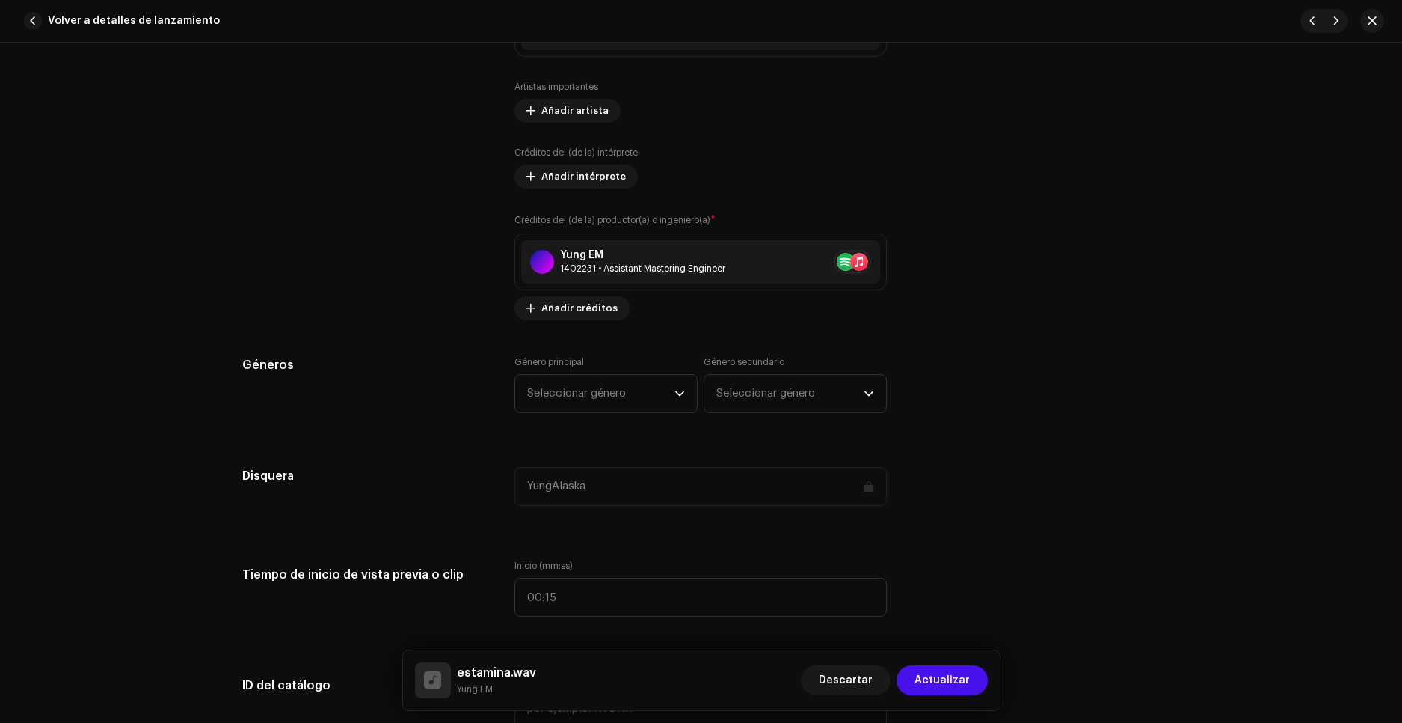
click at [576, 339] on div "Detalles de la pista Complete los siguientes pasos para finalizar su pista. 1 d…" at bounding box center [701, 720] width 966 height 3228
click at [605, 389] on span "Seleccionar género" at bounding box center [600, 393] width 147 height 37
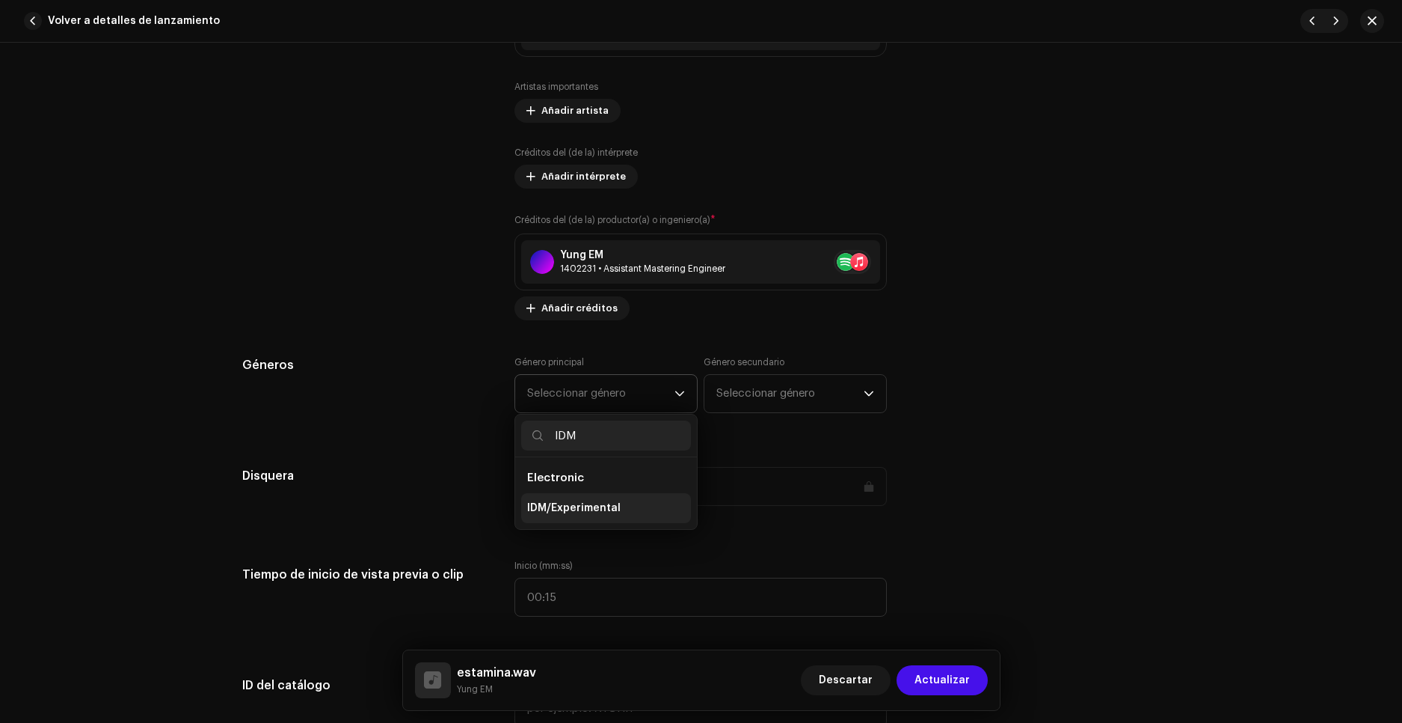
type input "IDM"
click at [624, 502] on li "IDM/Experimental" at bounding box center [606, 508] width 170 height 30
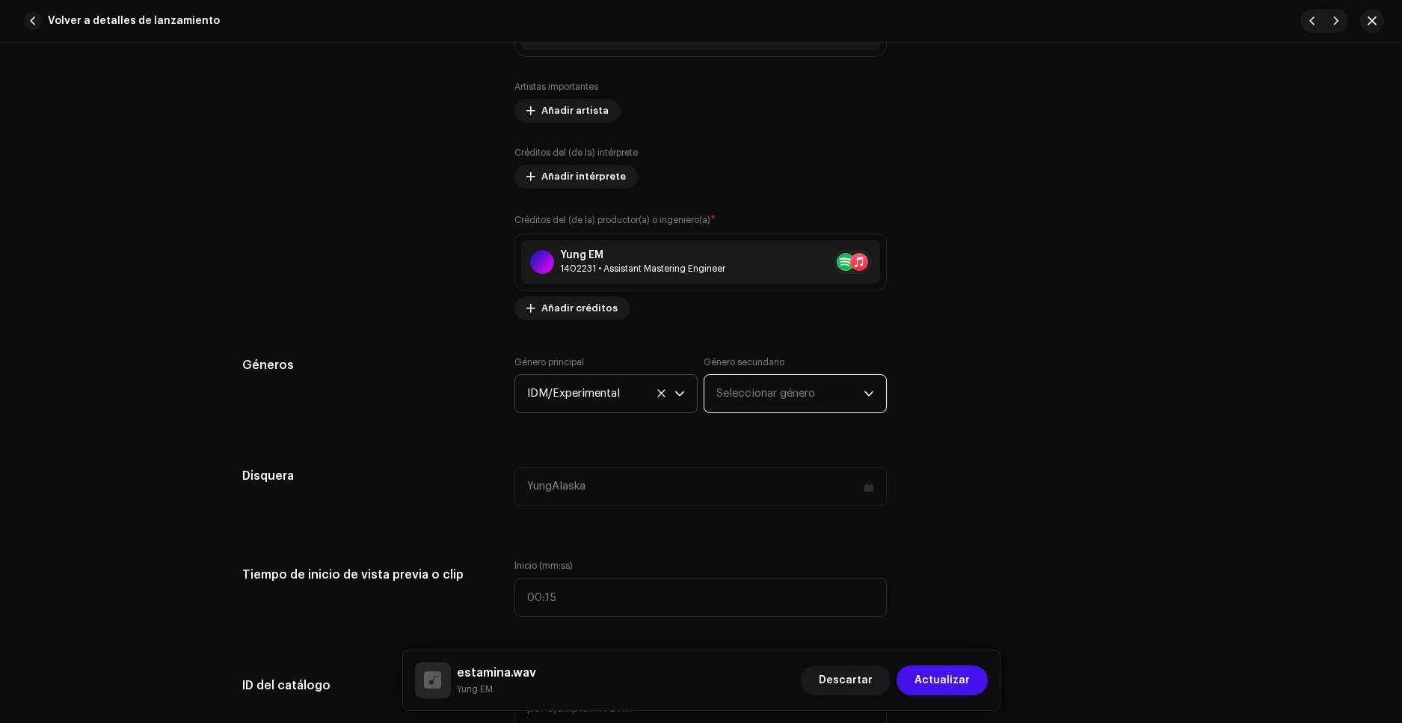
click at [766, 390] on span "Seleccionar género" at bounding box center [790, 393] width 147 height 37
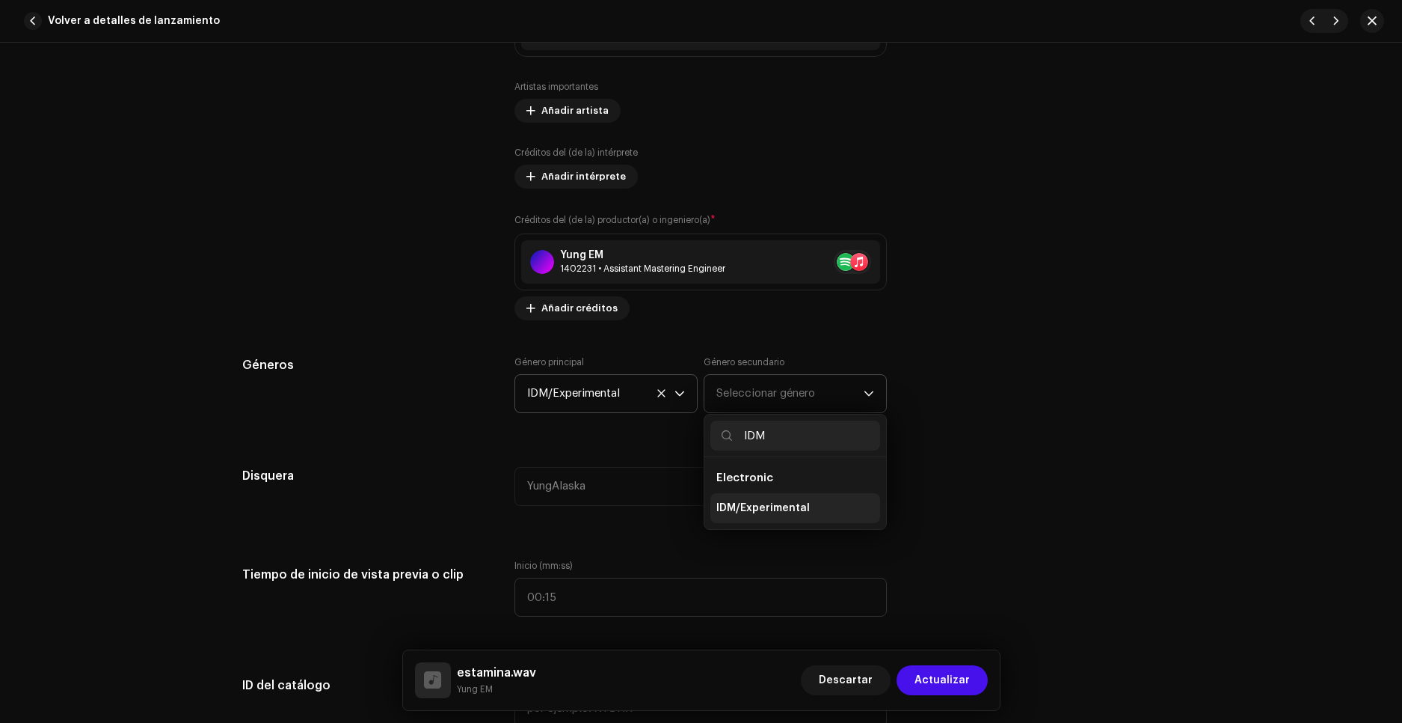
type input "IDM"
click at [784, 506] on span "IDM/Experimental" at bounding box center [763, 507] width 93 height 15
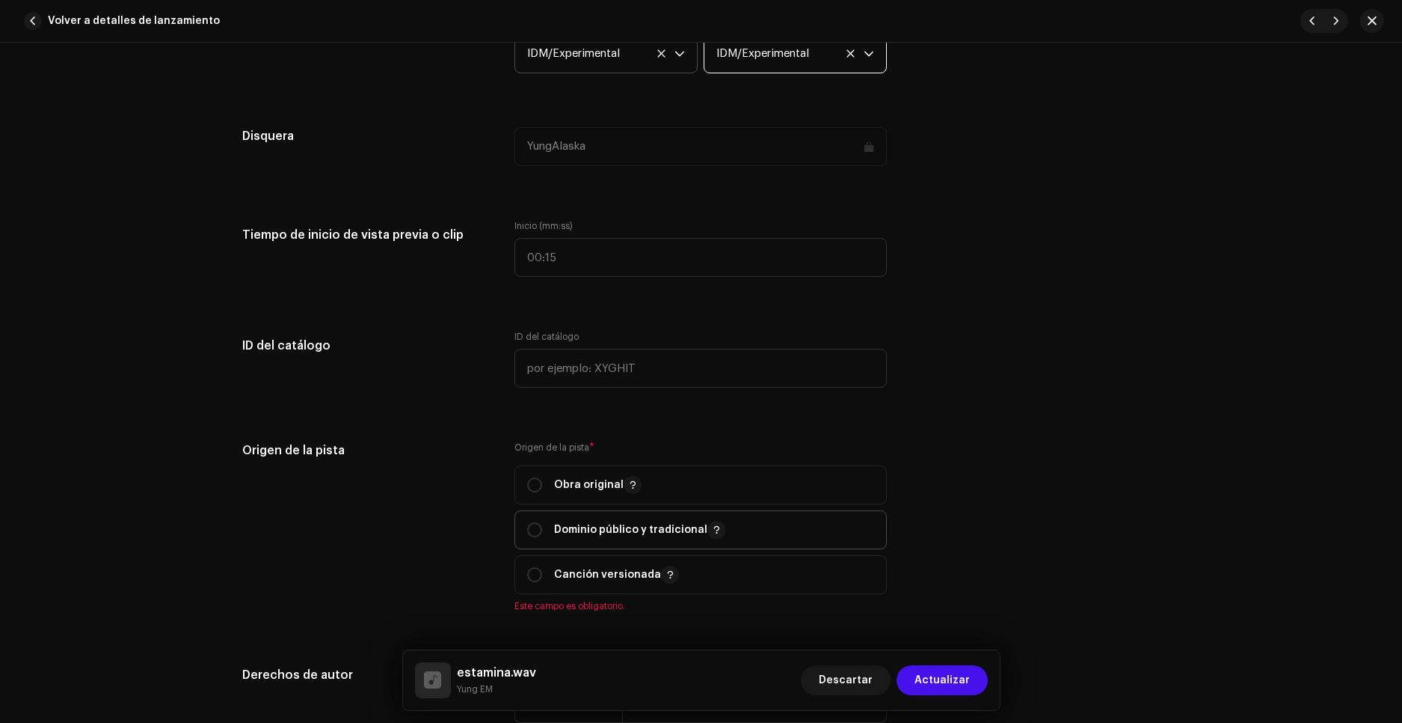
scroll to position [1421, 0]
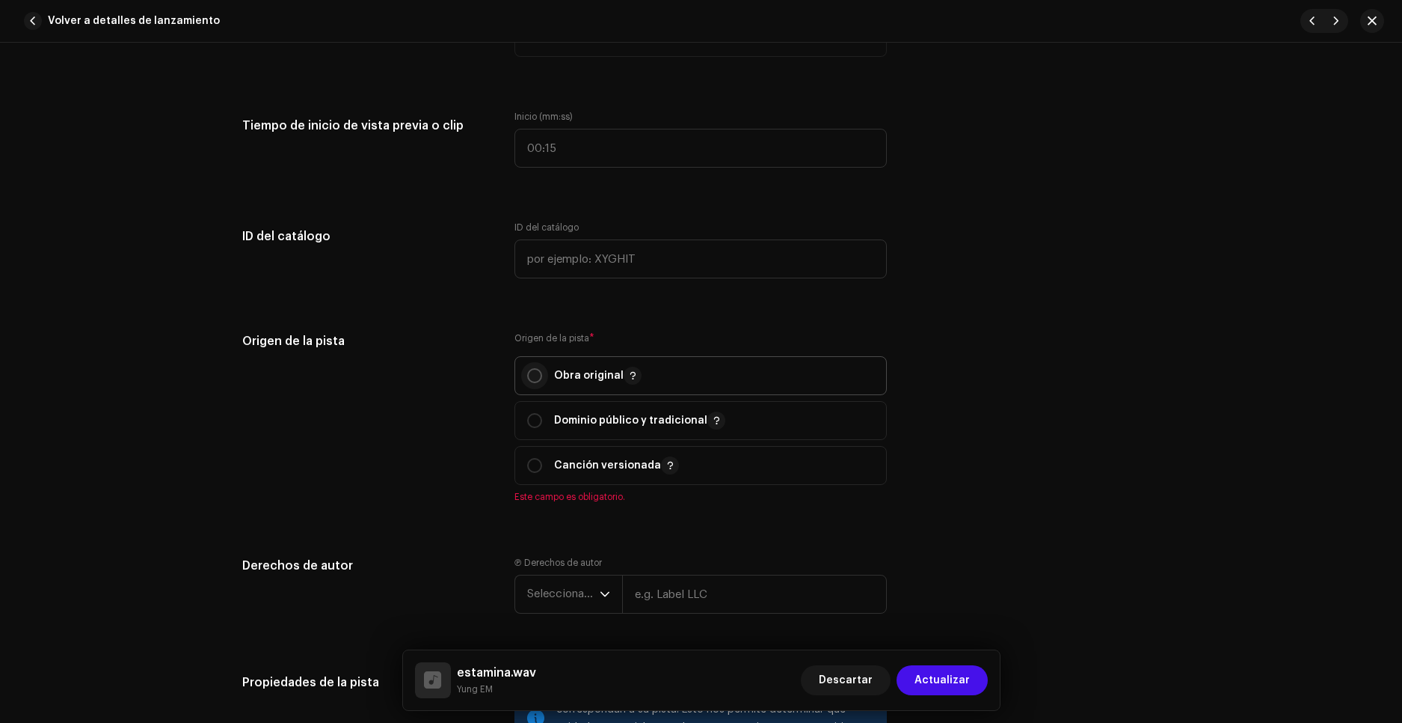
drag, startPoint x: 523, startPoint y: 369, endPoint x: 529, endPoint y: 376, distance: 9.0
click at [524, 369] on p-togglebutton "Obra original" at bounding box center [701, 375] width 372 height 39
radio input "true"
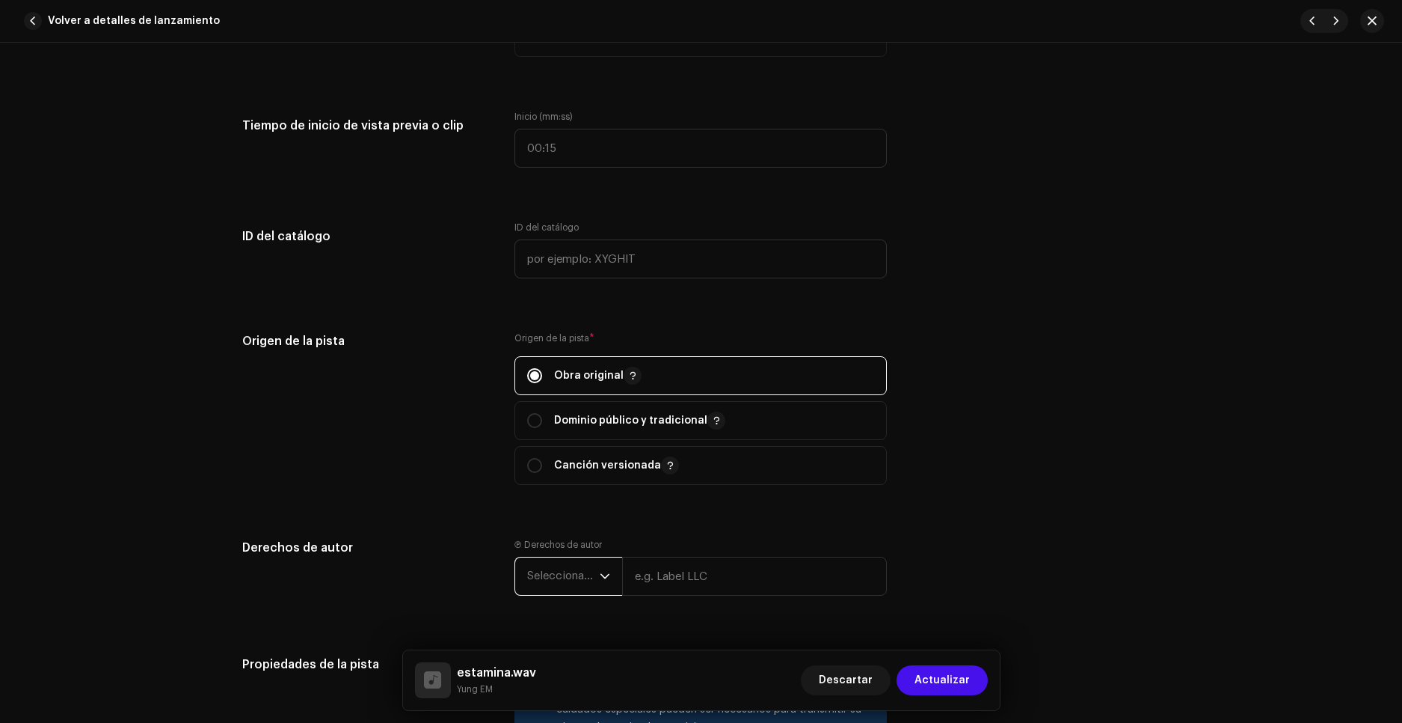
click at [580, 565] on span "Seleccionar año" at bounding box center [563, 575] width 73 height 37
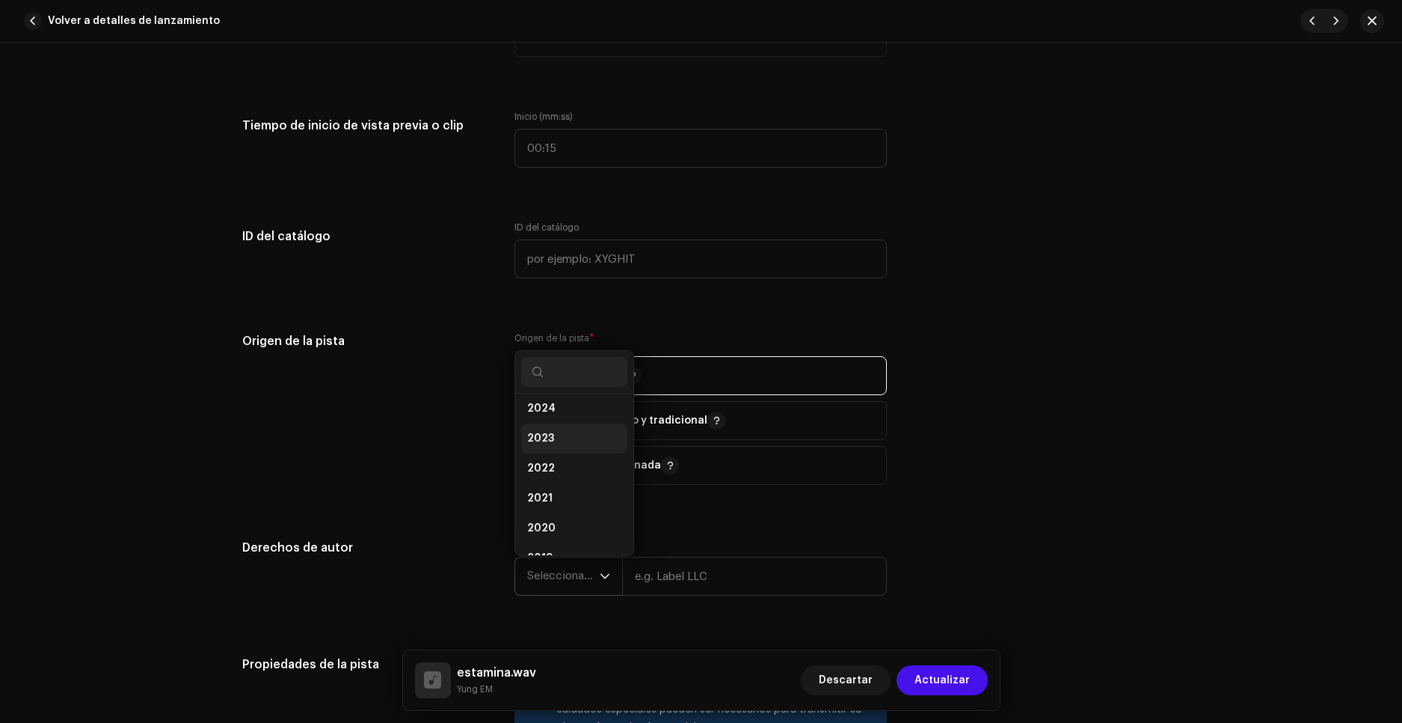
scroll to position [0, 0]
click at [549, 408] on span "2026" at bounding box center [541, 414] width 28 height 15
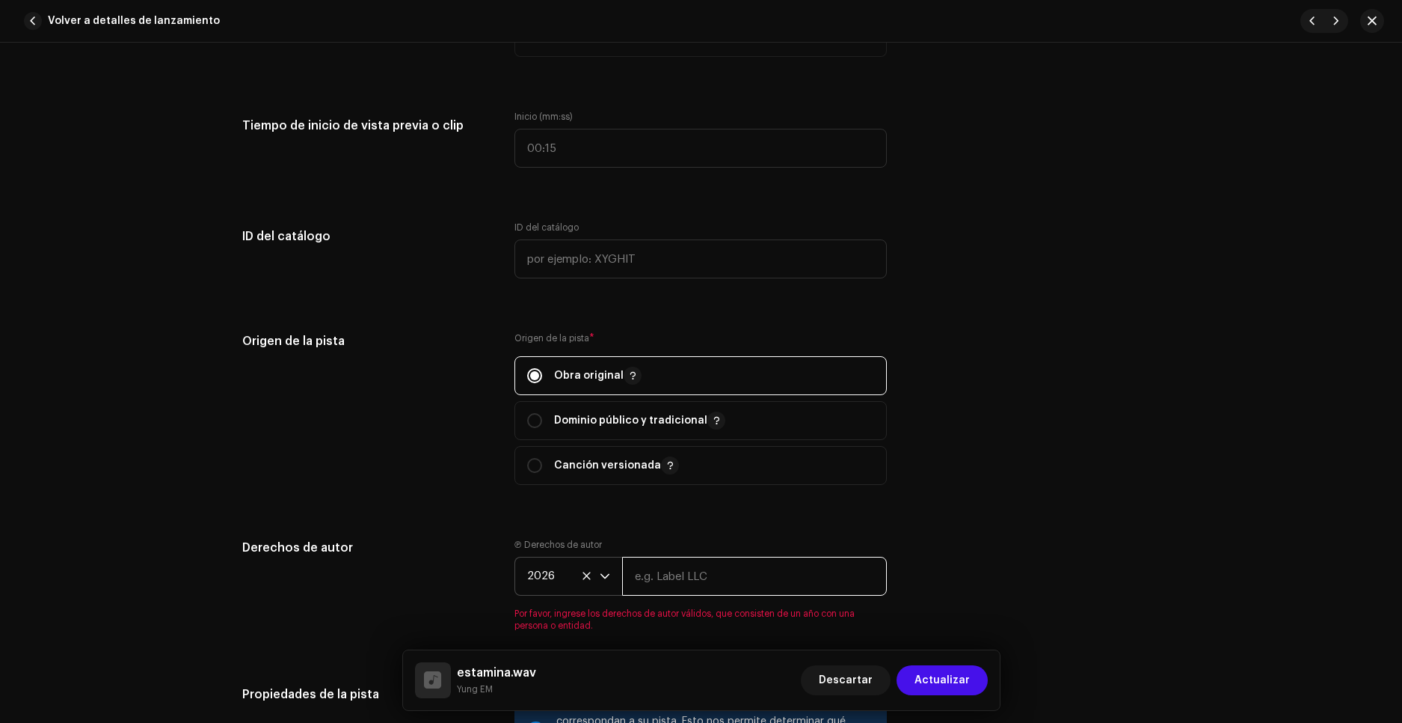
click at [671, 569] on input "text" at bounding box center [754, 575] width 265 height 39
type input "Little EM"
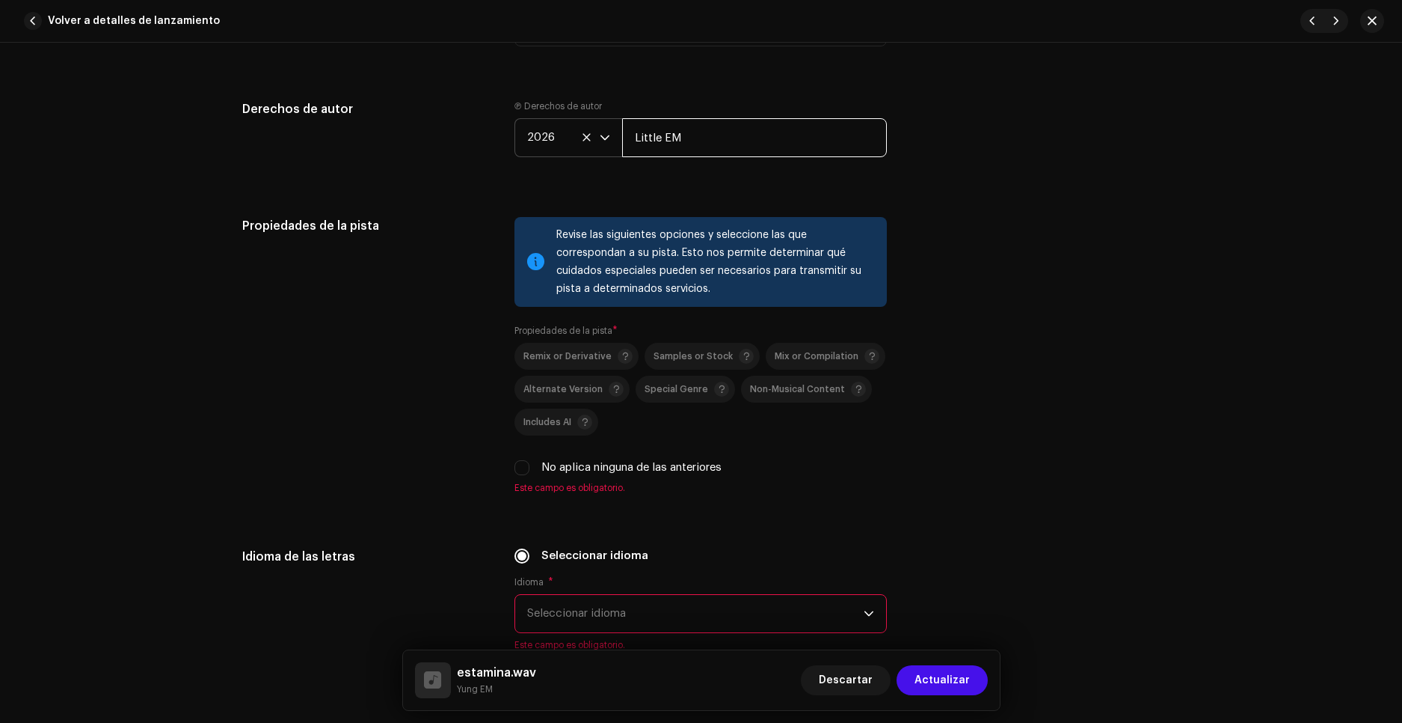
scroll to position [1870, 0]
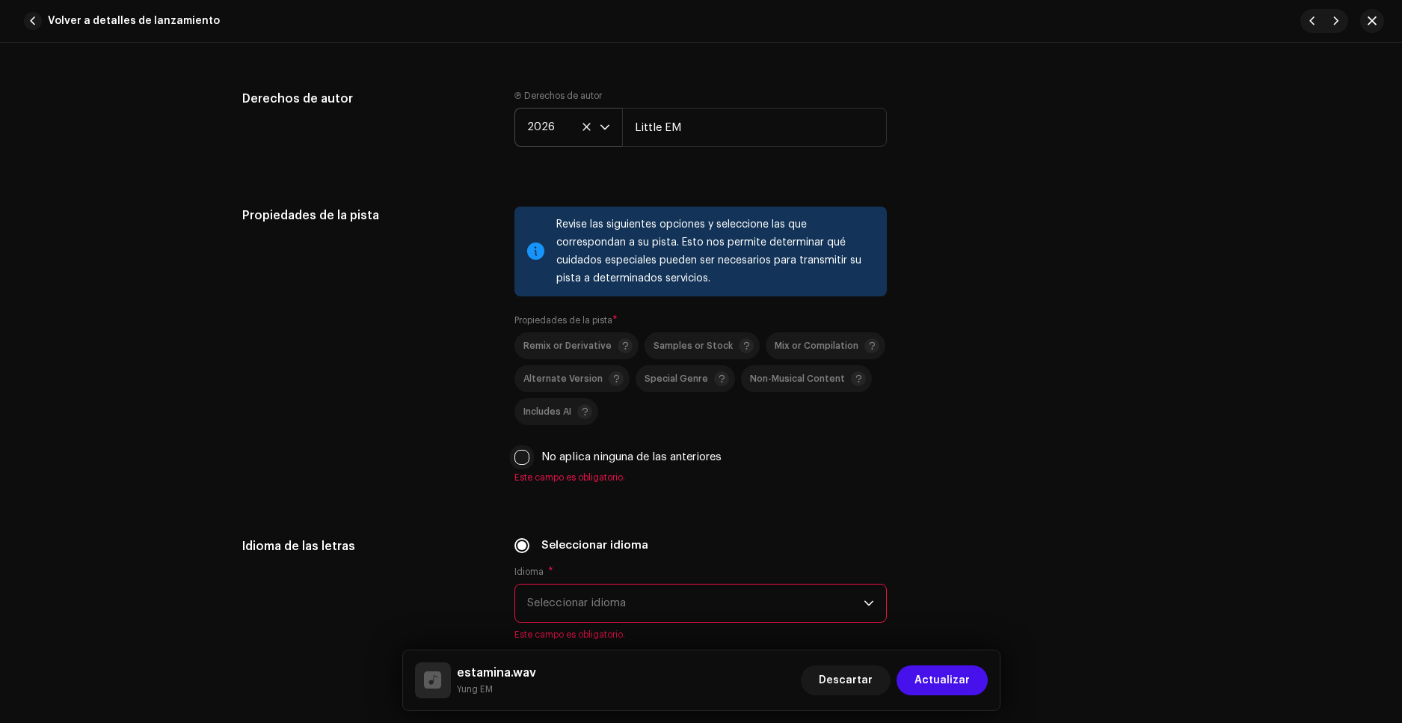
click at [525, 461] on input "No aplica ninguna de las anteriores" at bounding box center [522, 457] width 15 height 15
checkbox input "true"
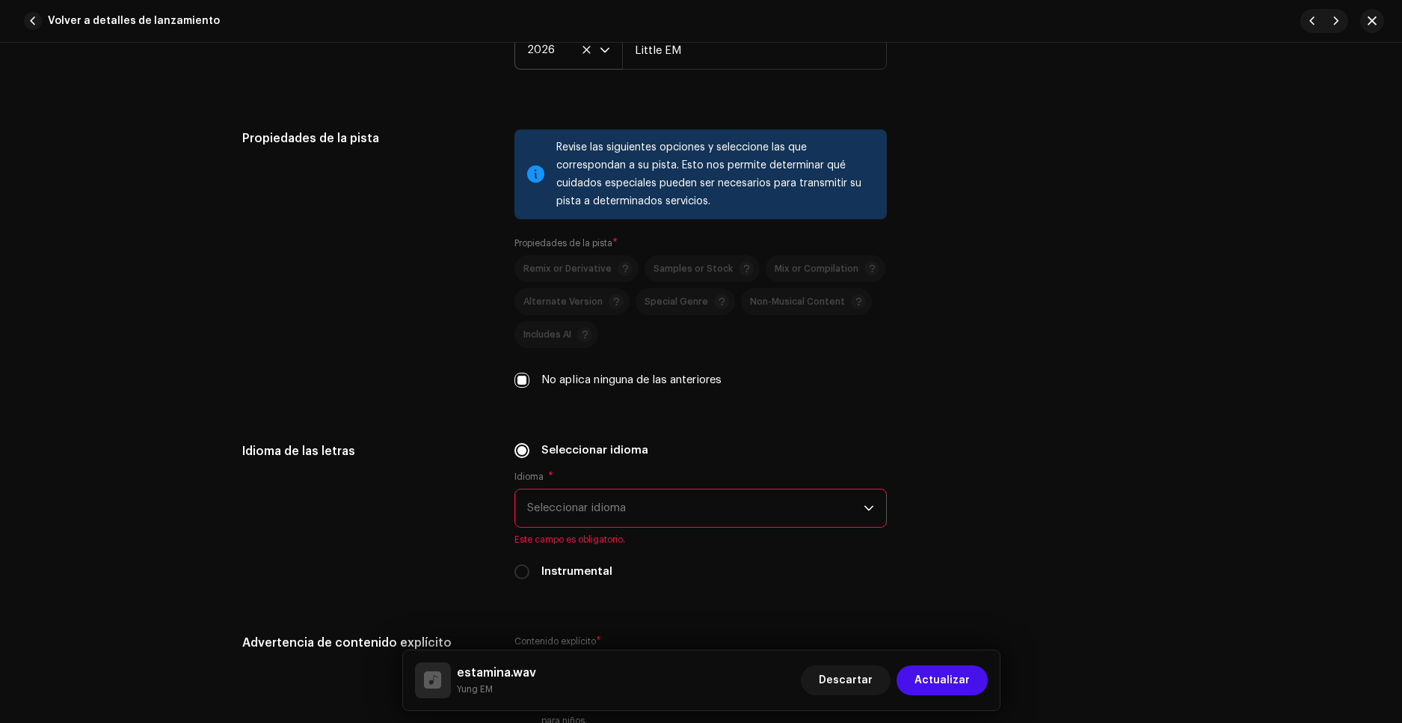
scroll to position [2019, 0]
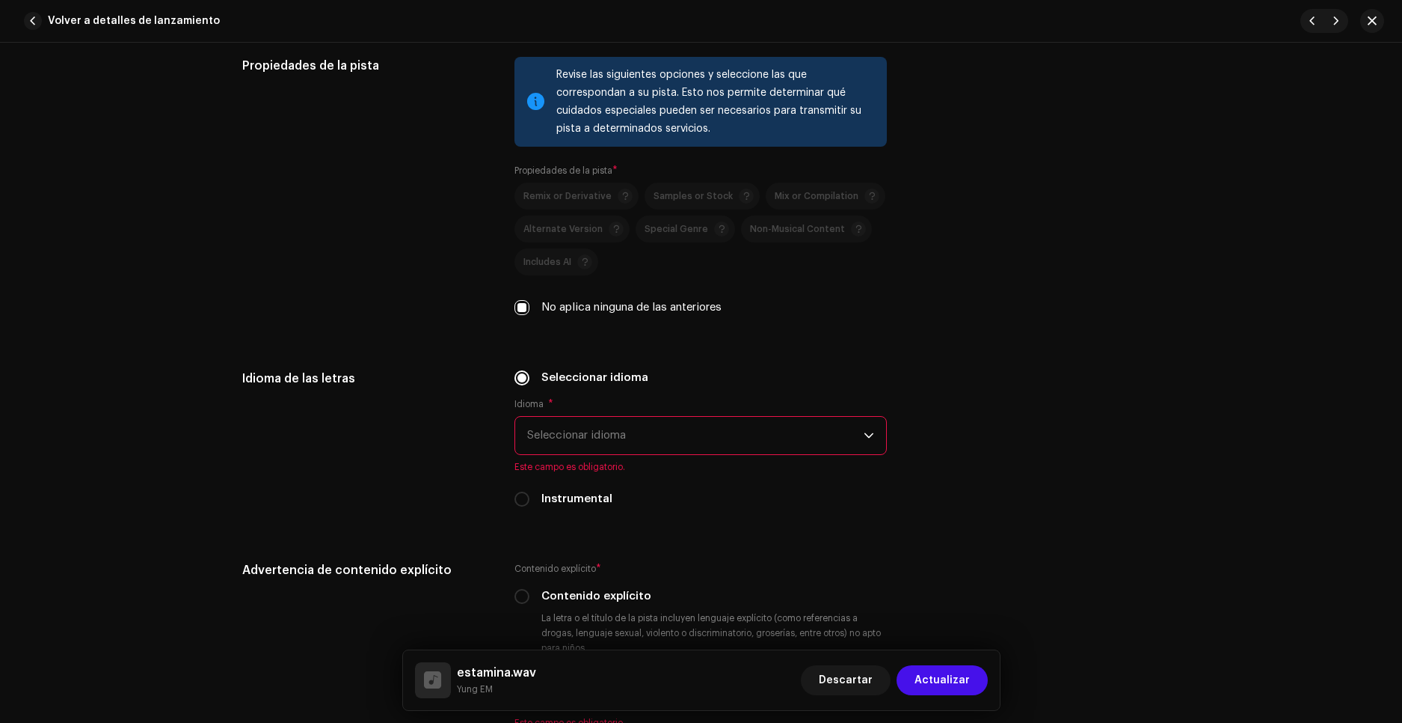
click at [604, 436] on span "Seleccionar idioma" at bounding box center [695, 435] width 337 height 37
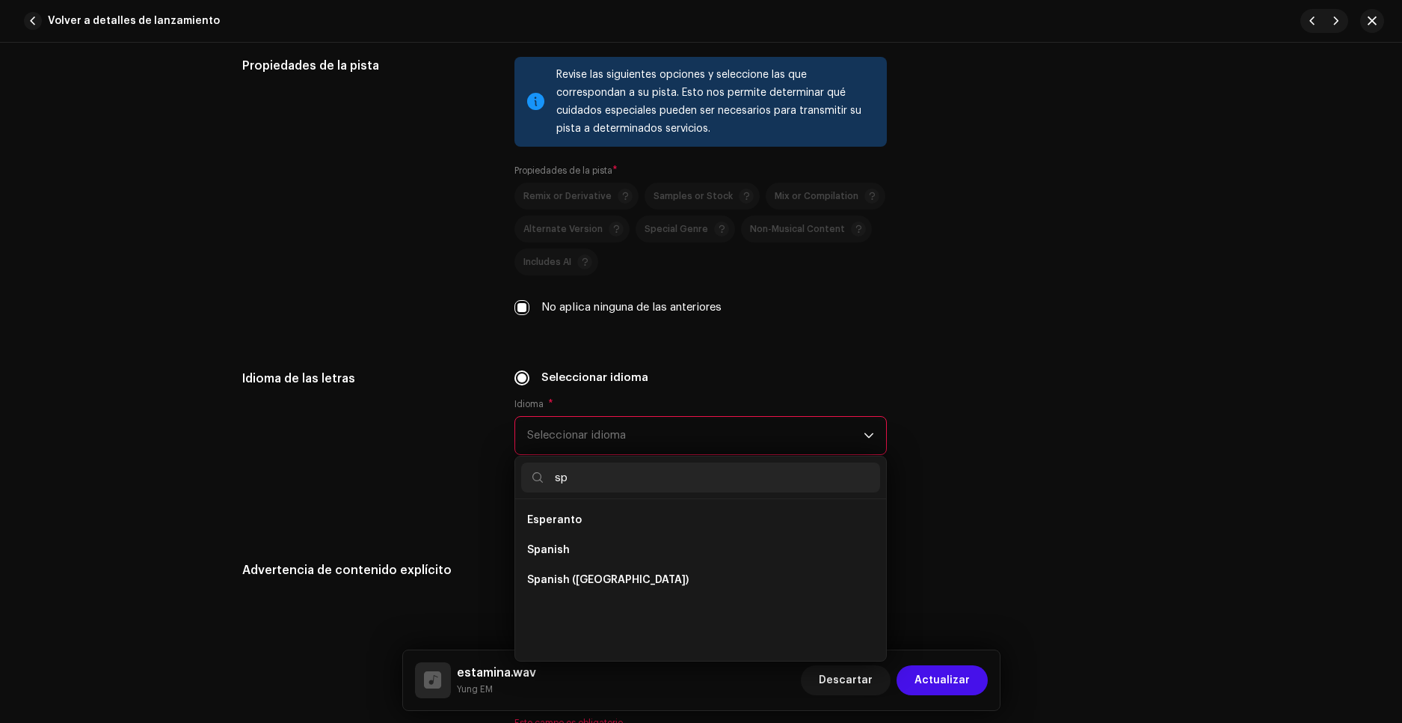
scroll to position [0, 0]
type input "sp"
click at [607, 576] on span "Spanish ([GEOGRAPHIC_DATA])" at bounding box center [608, 579] width 162 height 15
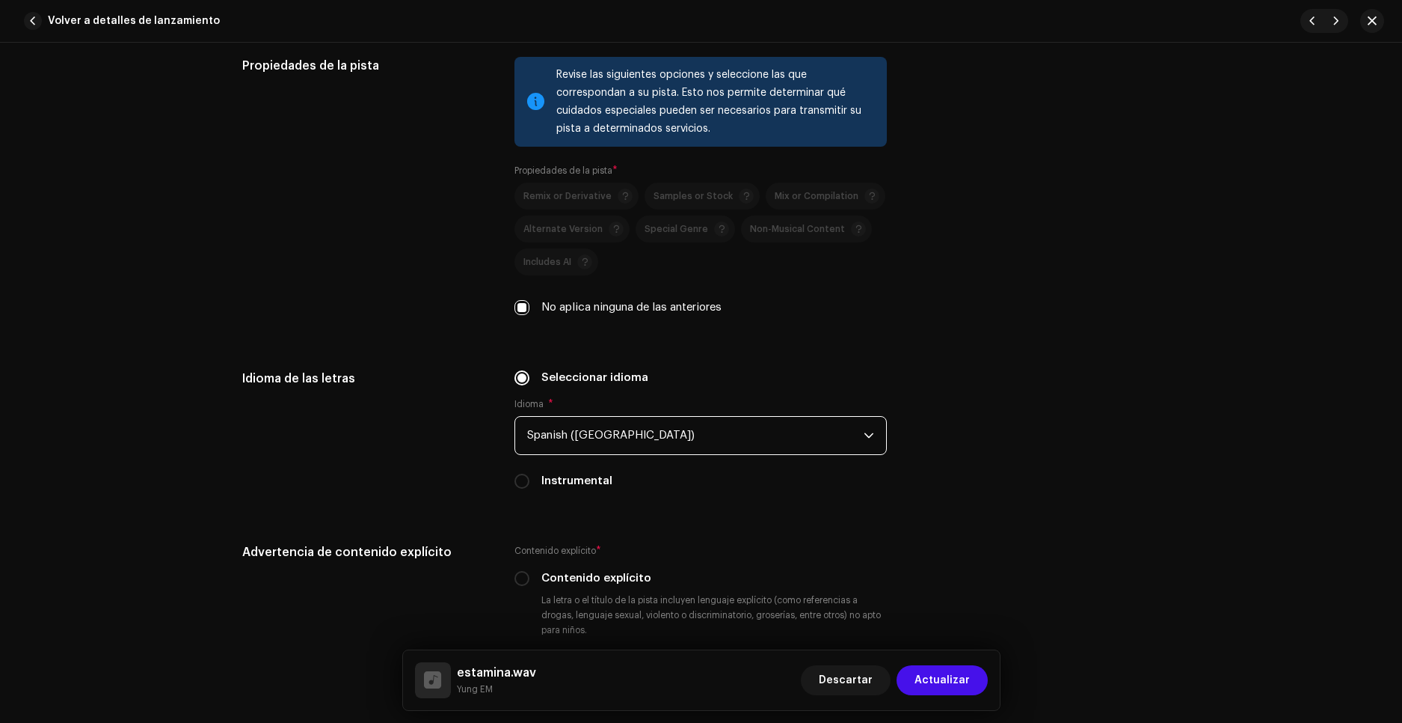
scroll to position [2244, 0]
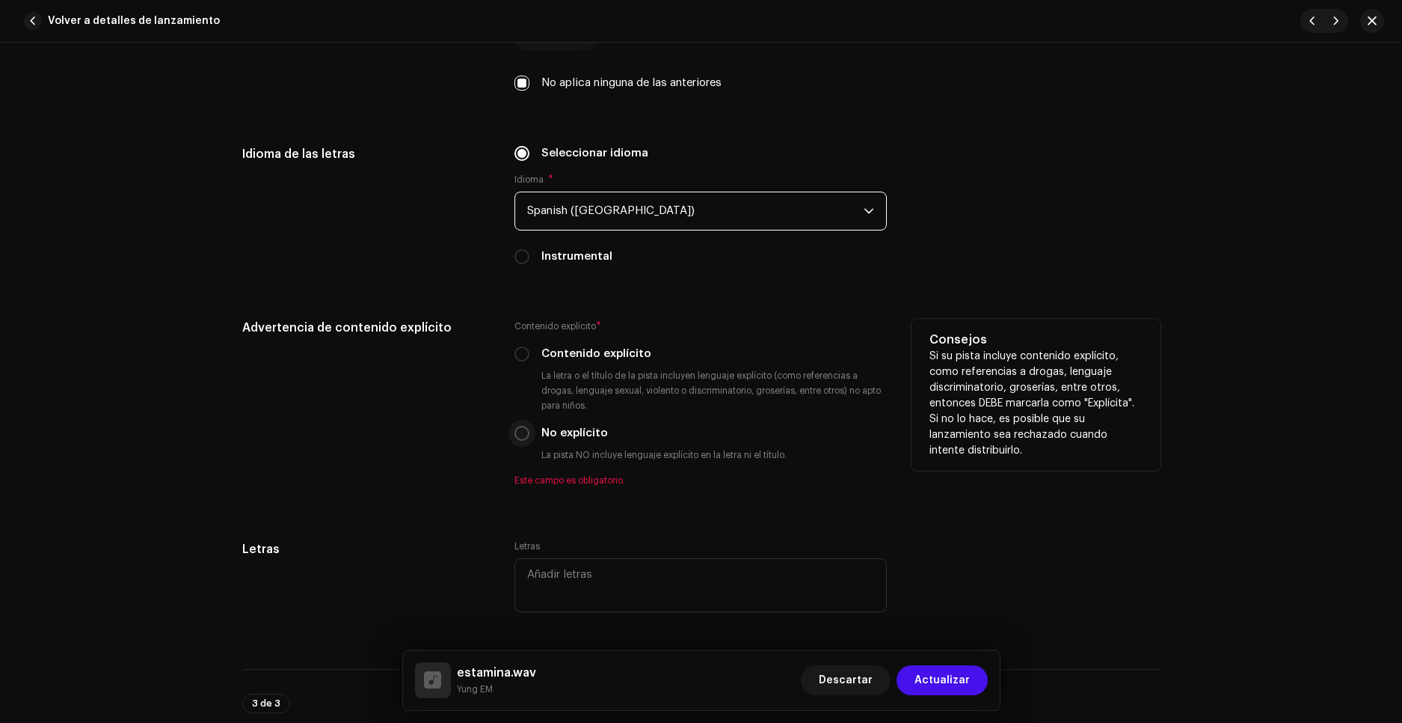
click at [518, 435] on input "No explícito" at bounding box center [522, 433] width 15 height 15
radio input "true"
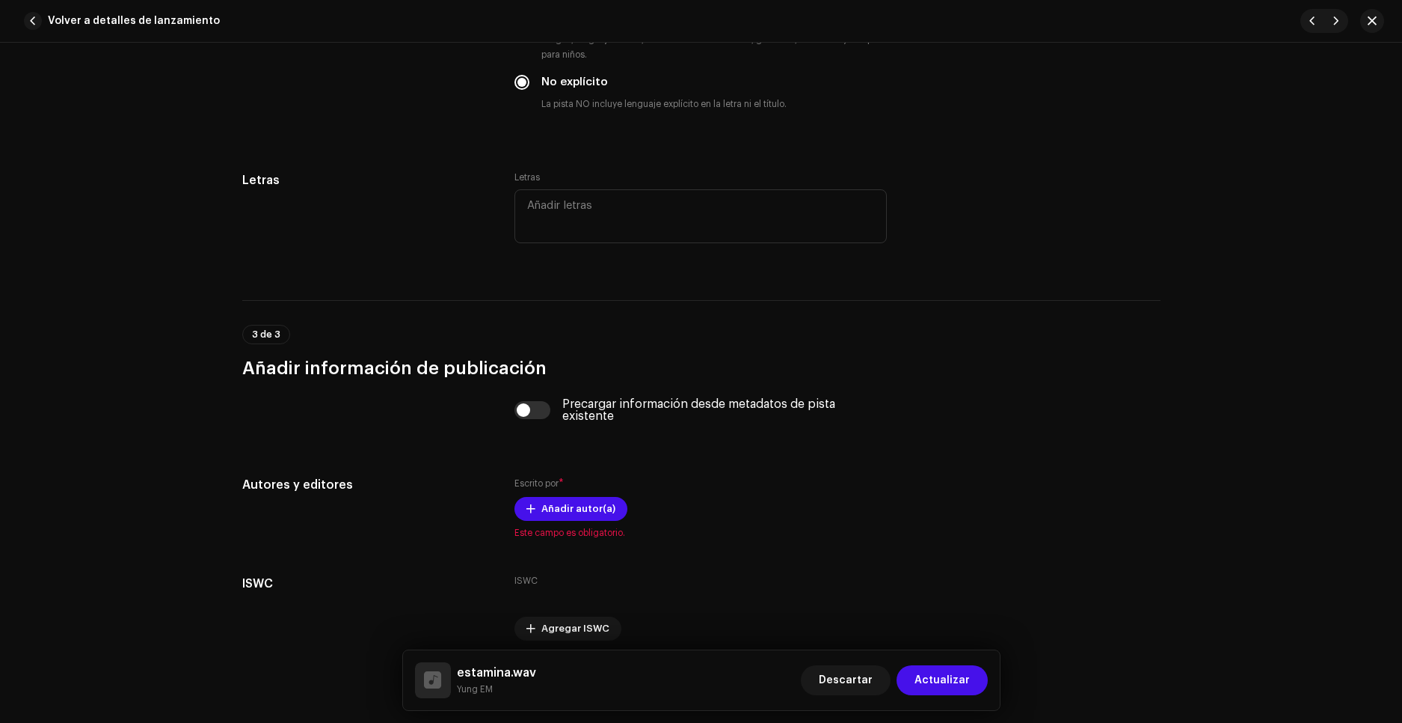
scroll to position [2656, 0]
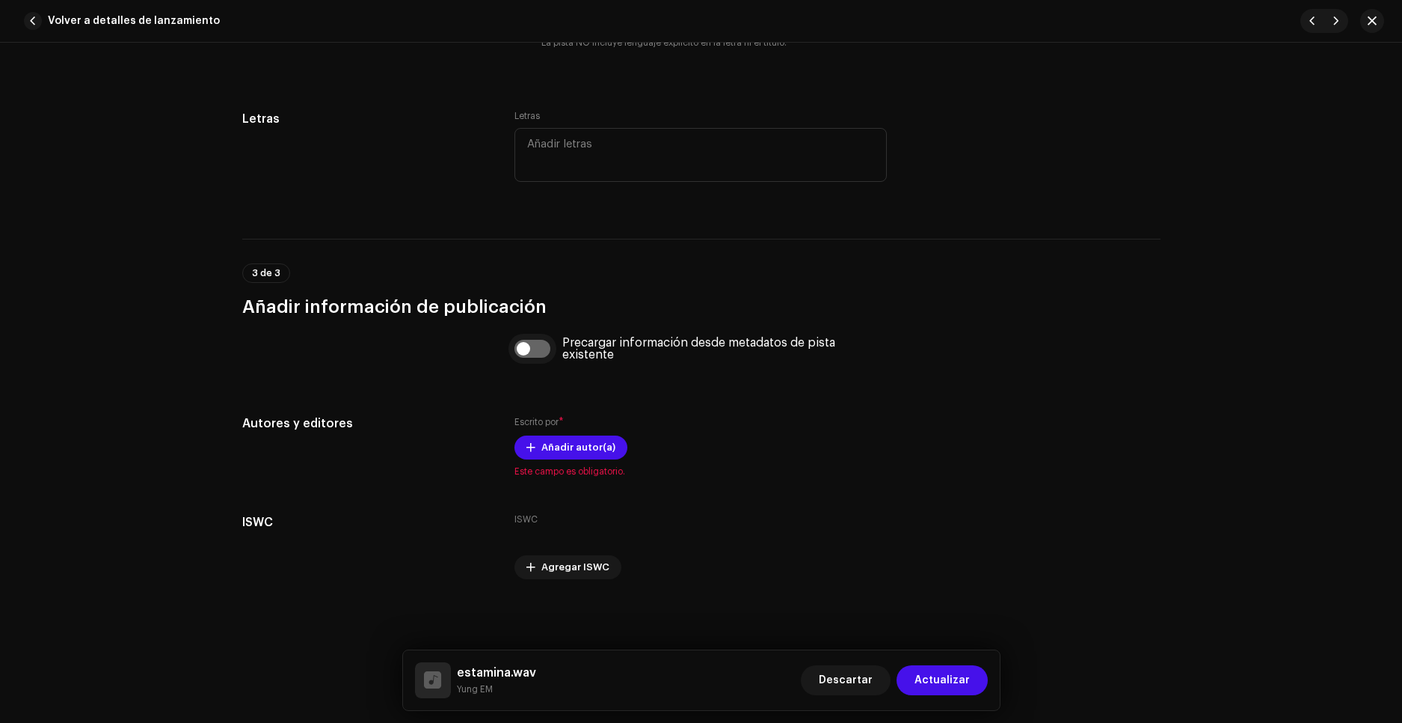
click at [539, 352] on input "checkbox" at bounding box center [533, 349] width 36 height 18
checkbox input "true"
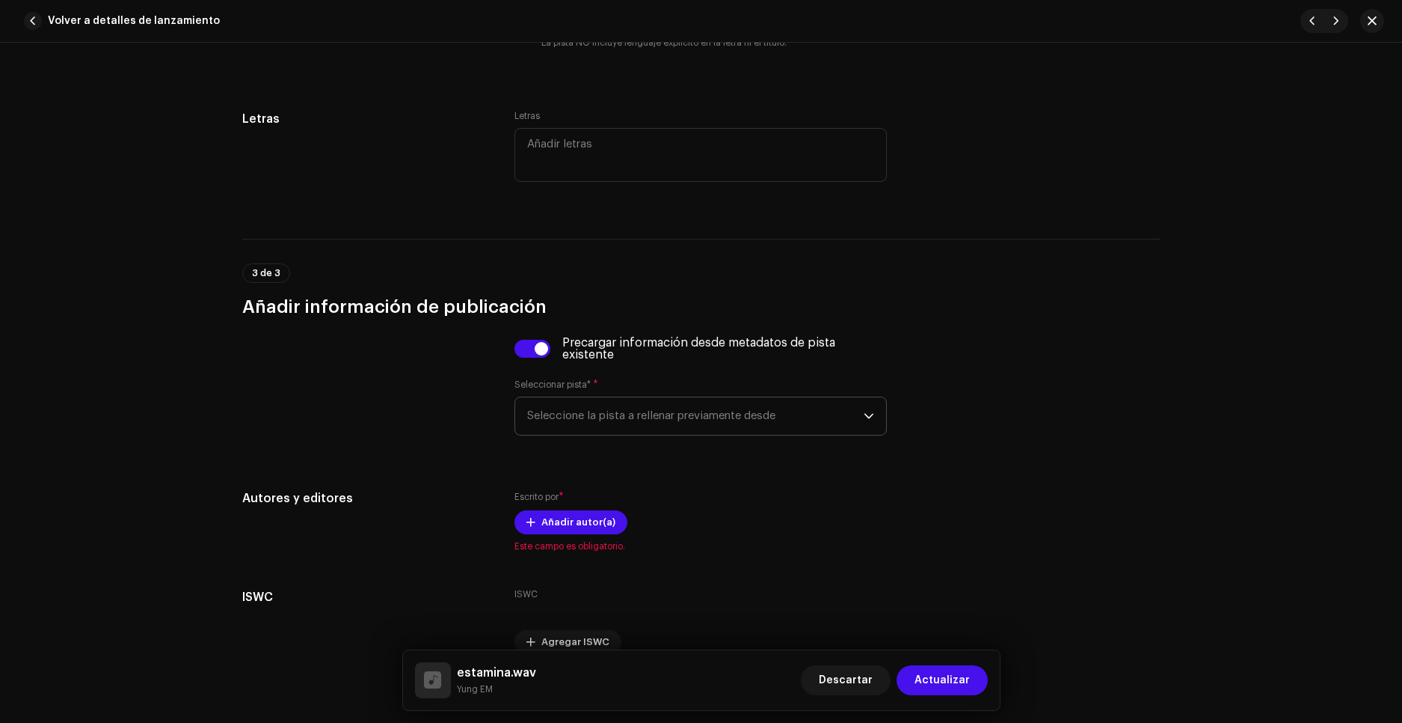
click at [571, 405] on span "Seleccione la pista a rellenar previamente desde" at bounding box center [695, 415] width 337 height 37
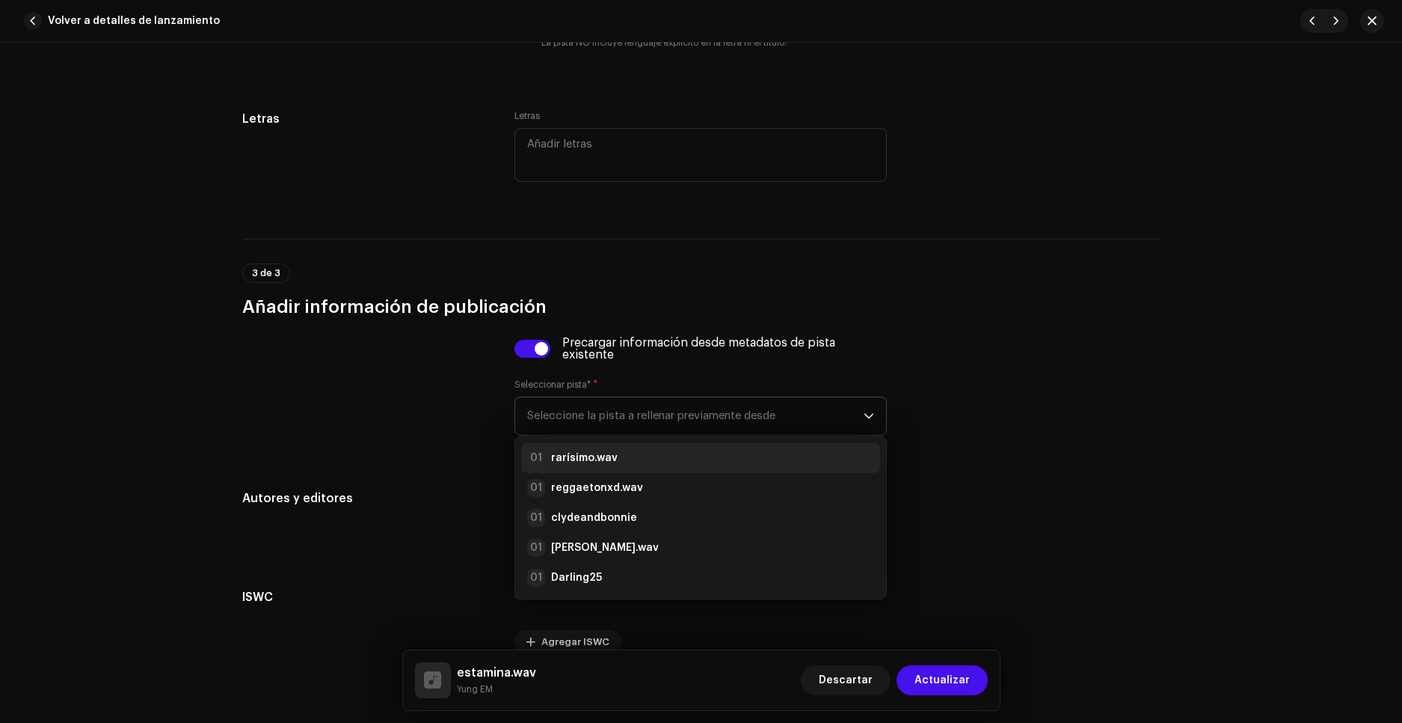
click at [592, 462] on strong "rarísimo.wav" at bounding box center [584, 457] width 67 height 15
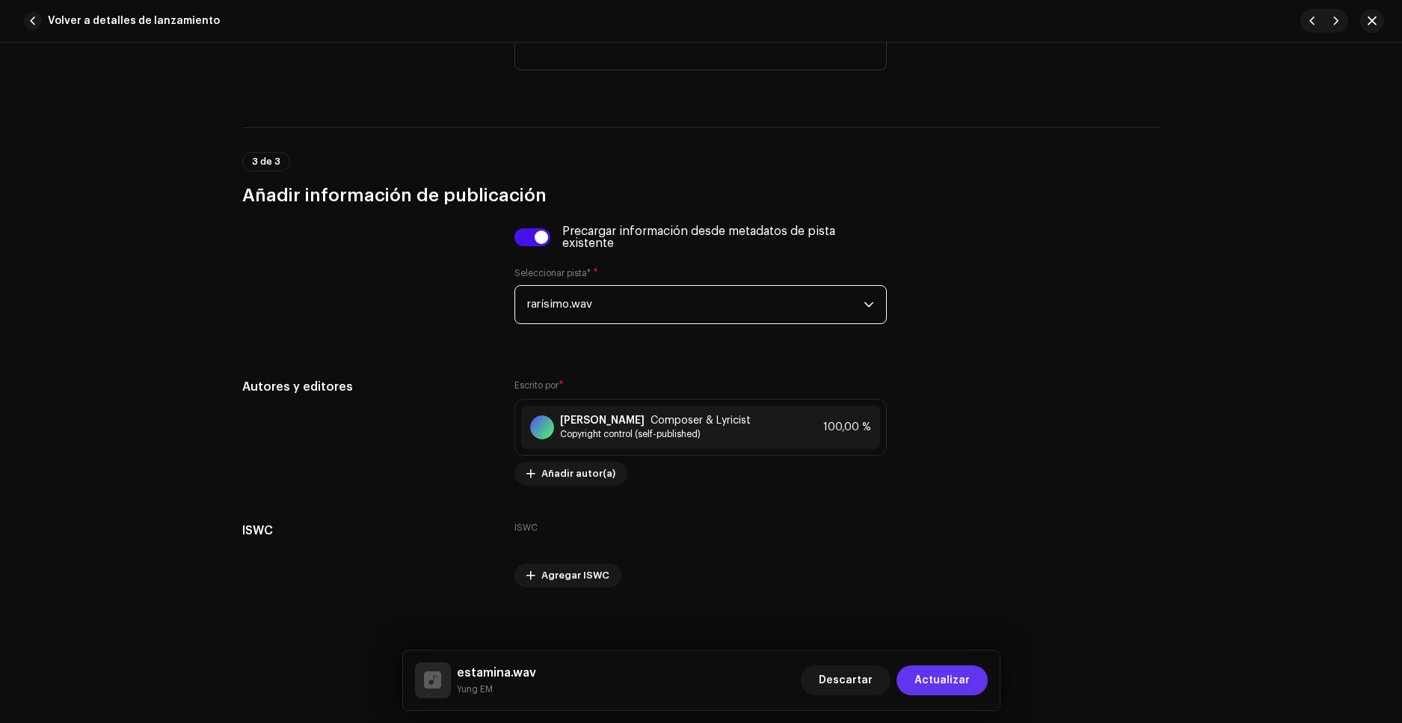
scroll to position [2776, 0]
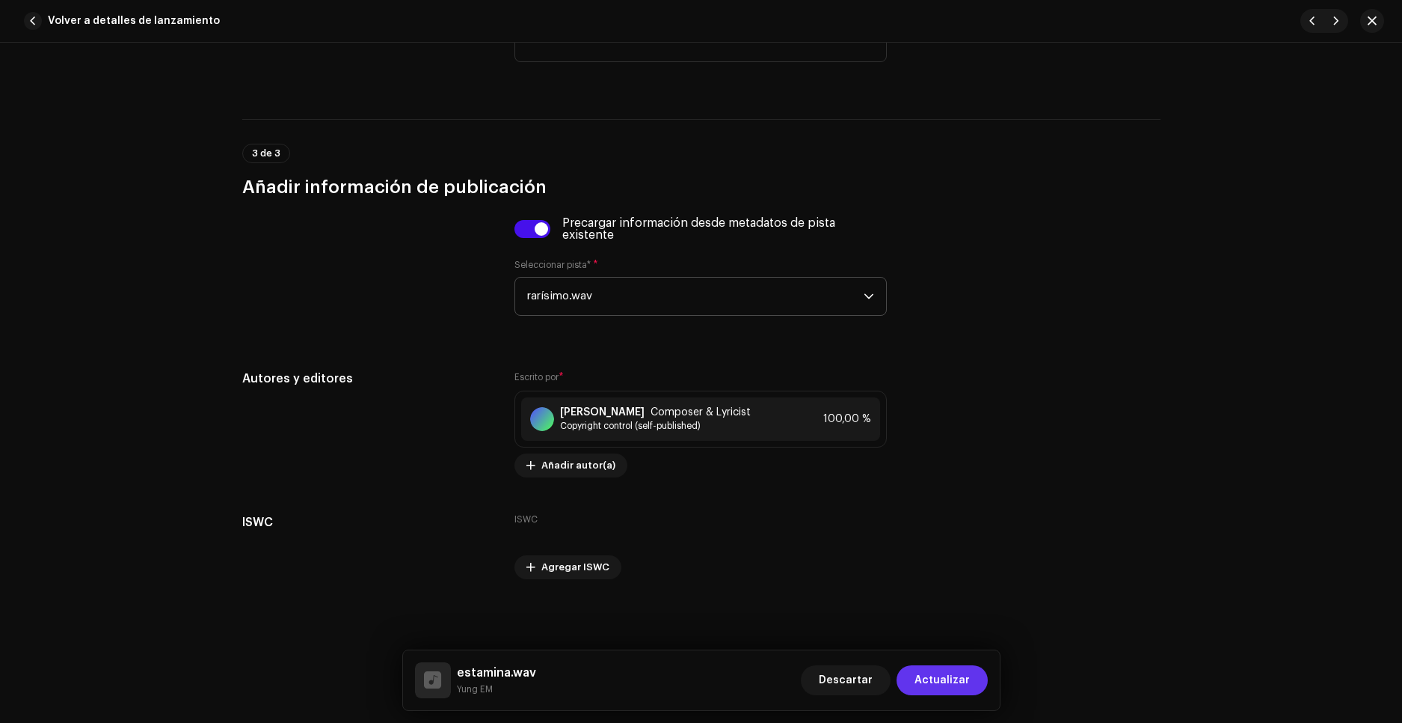
click at [957, 675] on span "Actualizar" at bounding box center [942, 680] width 55 height 30
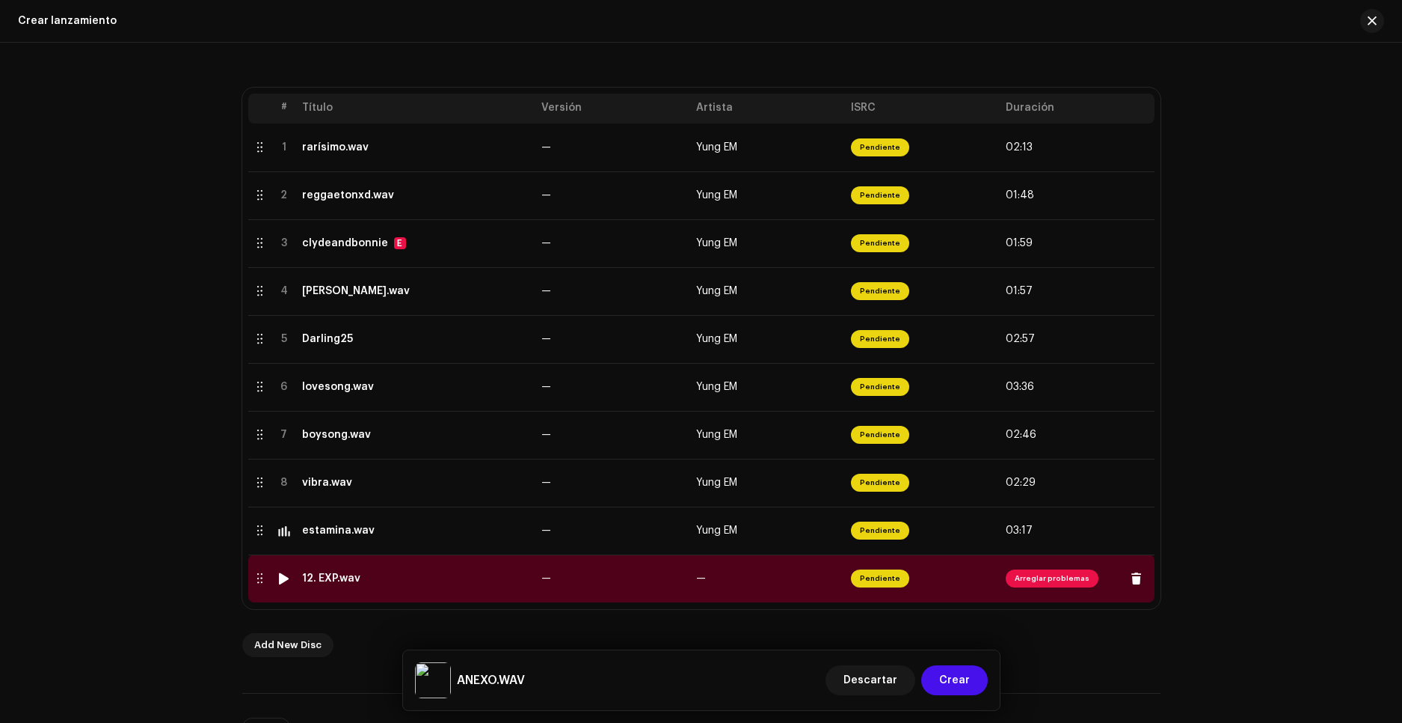
scroll to position [299, 0]
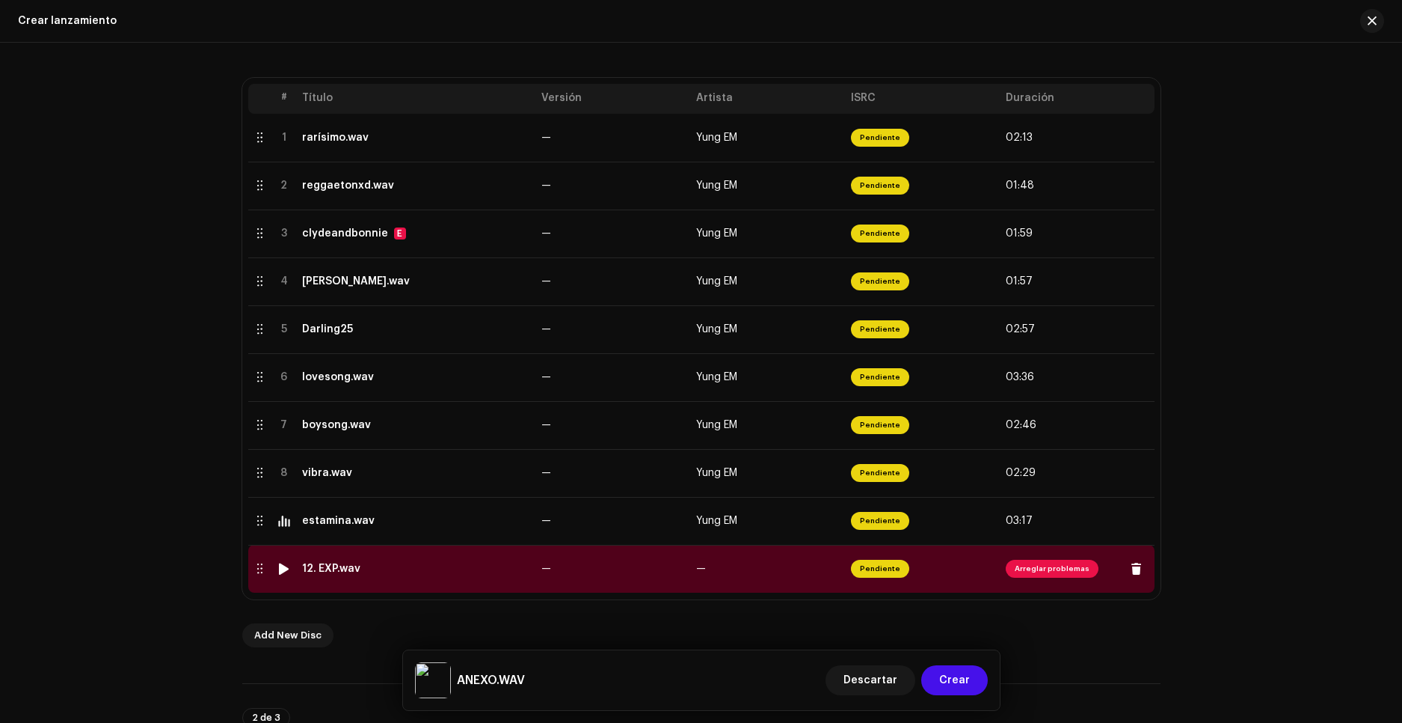
click at [285, 566] on div at bounding box center [283, 568] width 11 height 12
click at [366, 572] on div "12. EXP.wav" at bounding box center [415, 568] width 227 height 12
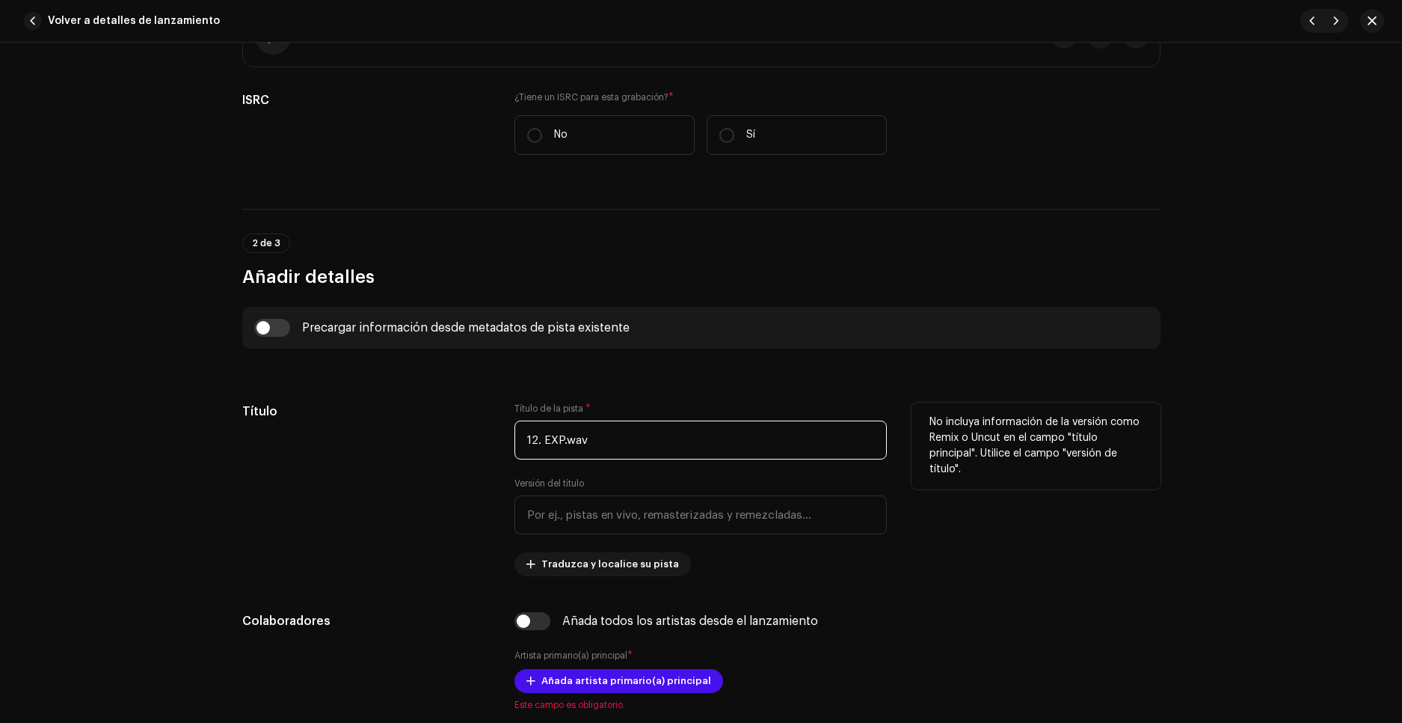
drag, startPoint x: 607, startPoint y: 442, endPoint x: 424, endPoint y: 454, distance: 183.6
click at [424, 454] on div "Título Título de la pista * 12. EXP.wav Versión del título Traduzca y localice …" at bounding box center [701, 489] width 918 height 174
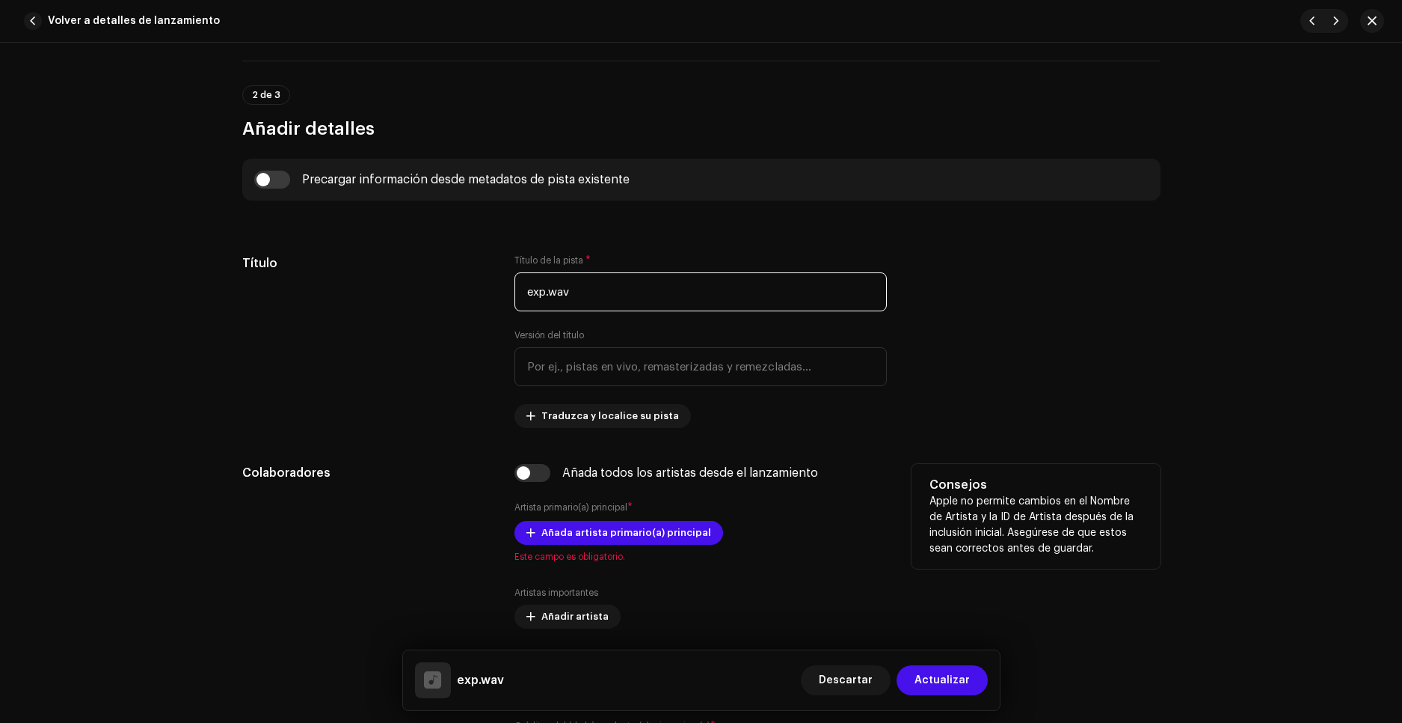
scroll to position [449, 0]
type input "exp.wav"
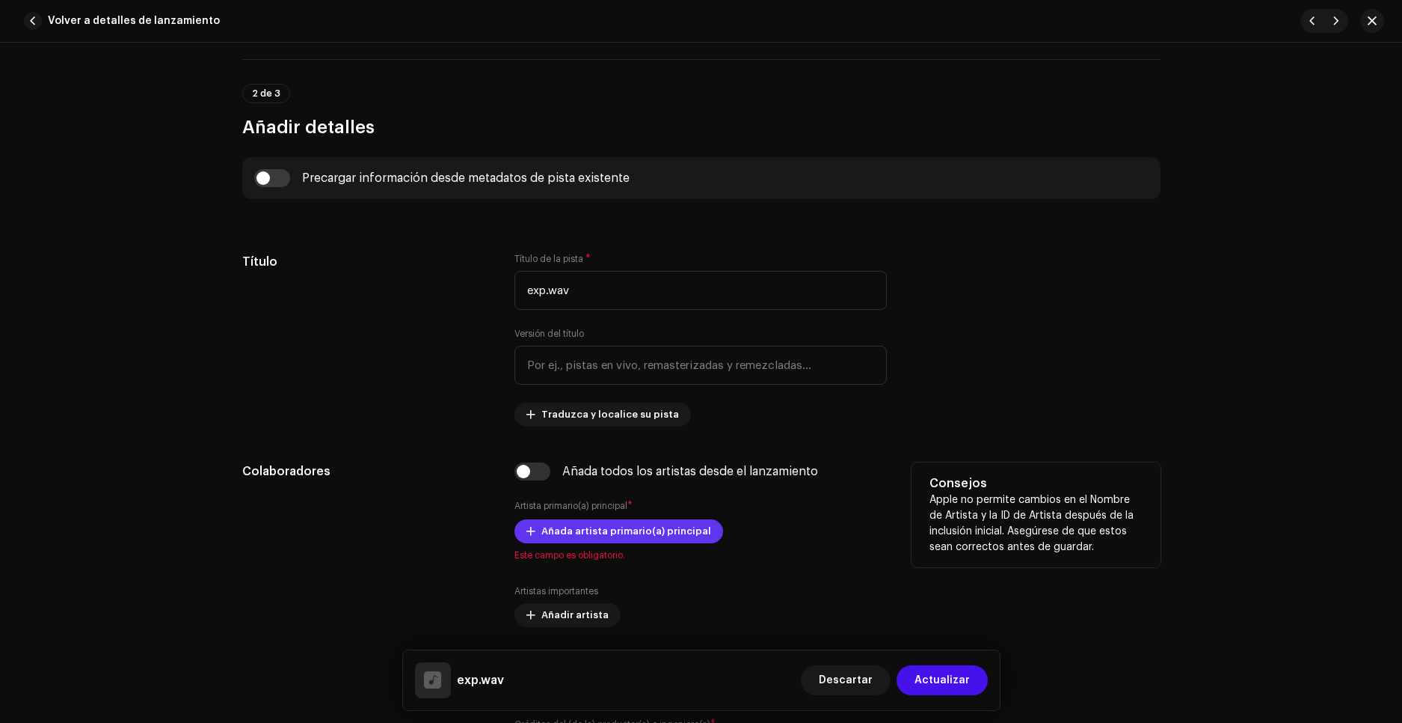
click at [567, 524] on span "Añada artista primario(a) principal" at bounding box center [627, 531] width 170 height 30
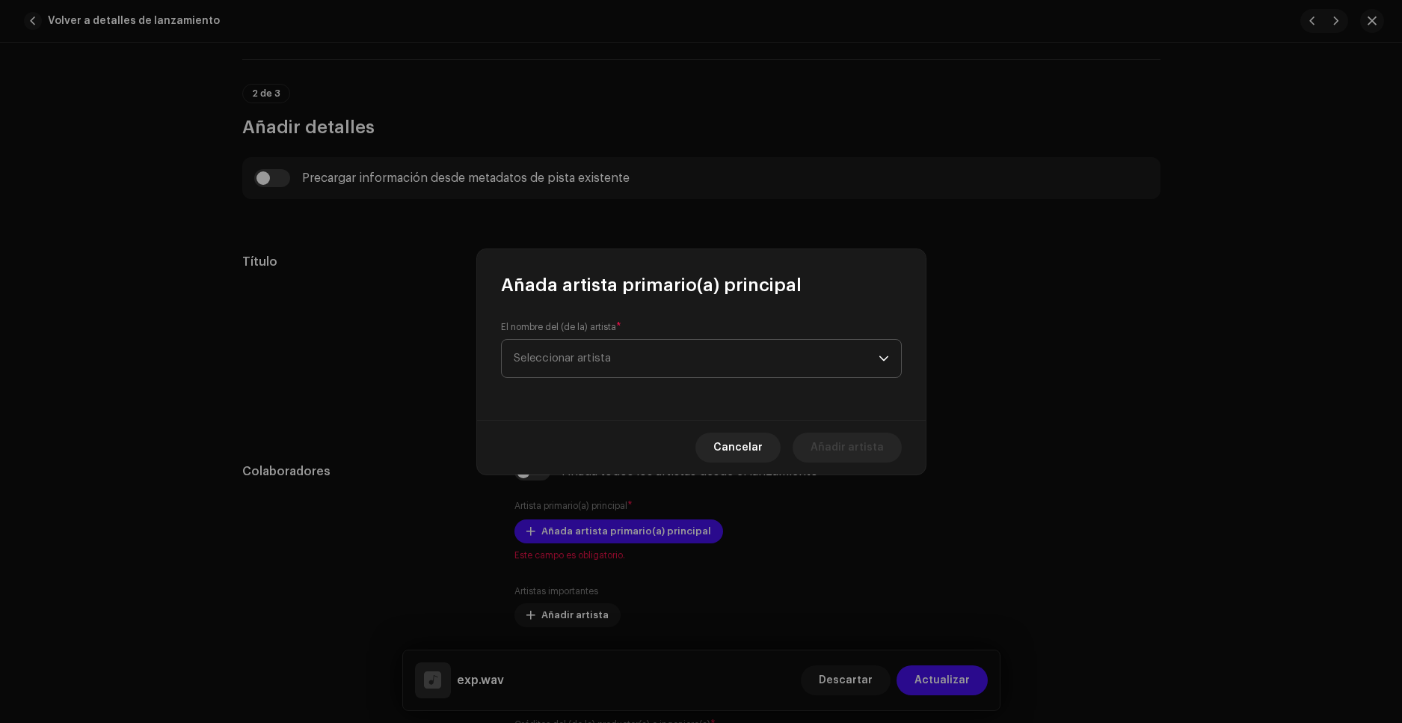
click at [564, 361] on span "Seleccionar artista" at bounding box center [562, 357] width 97 height 11
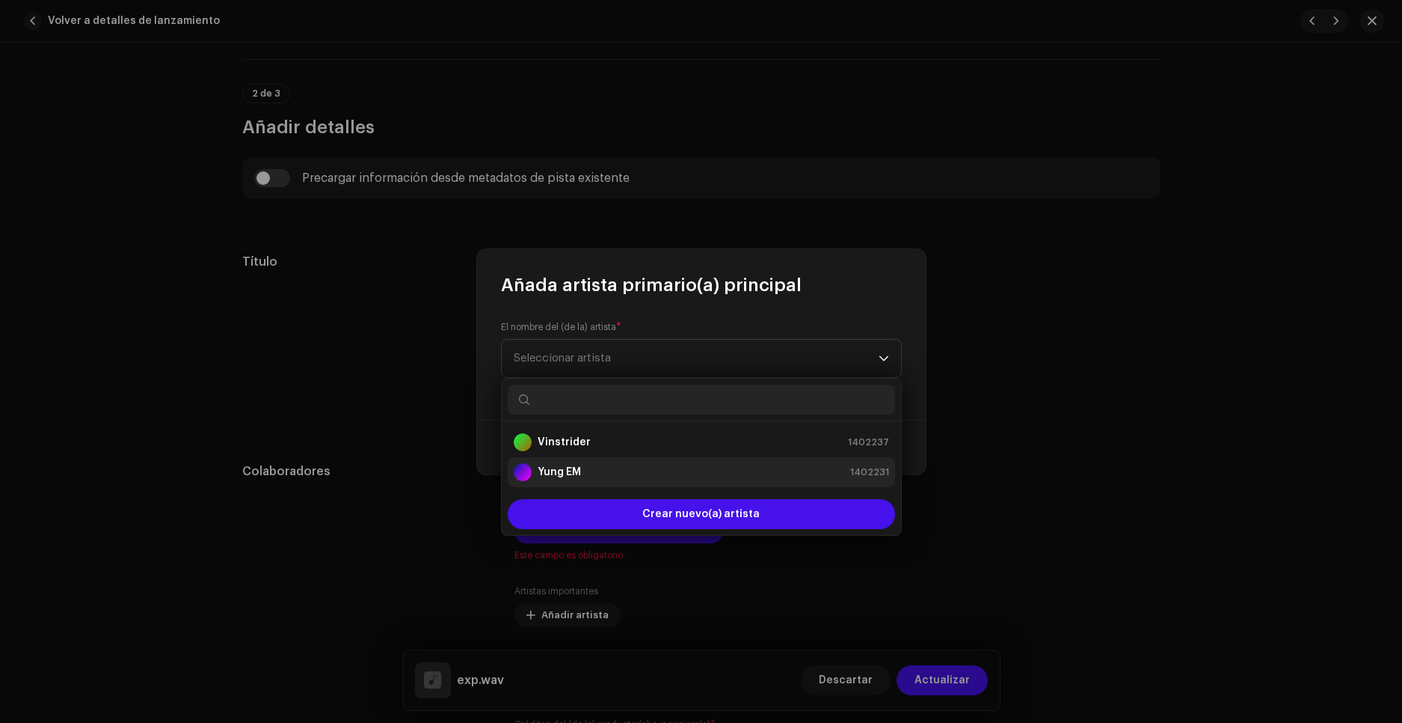
click at [583, 463] on div "Yung EM 1402231" at bounding box center [701, 472] width 375 height 18
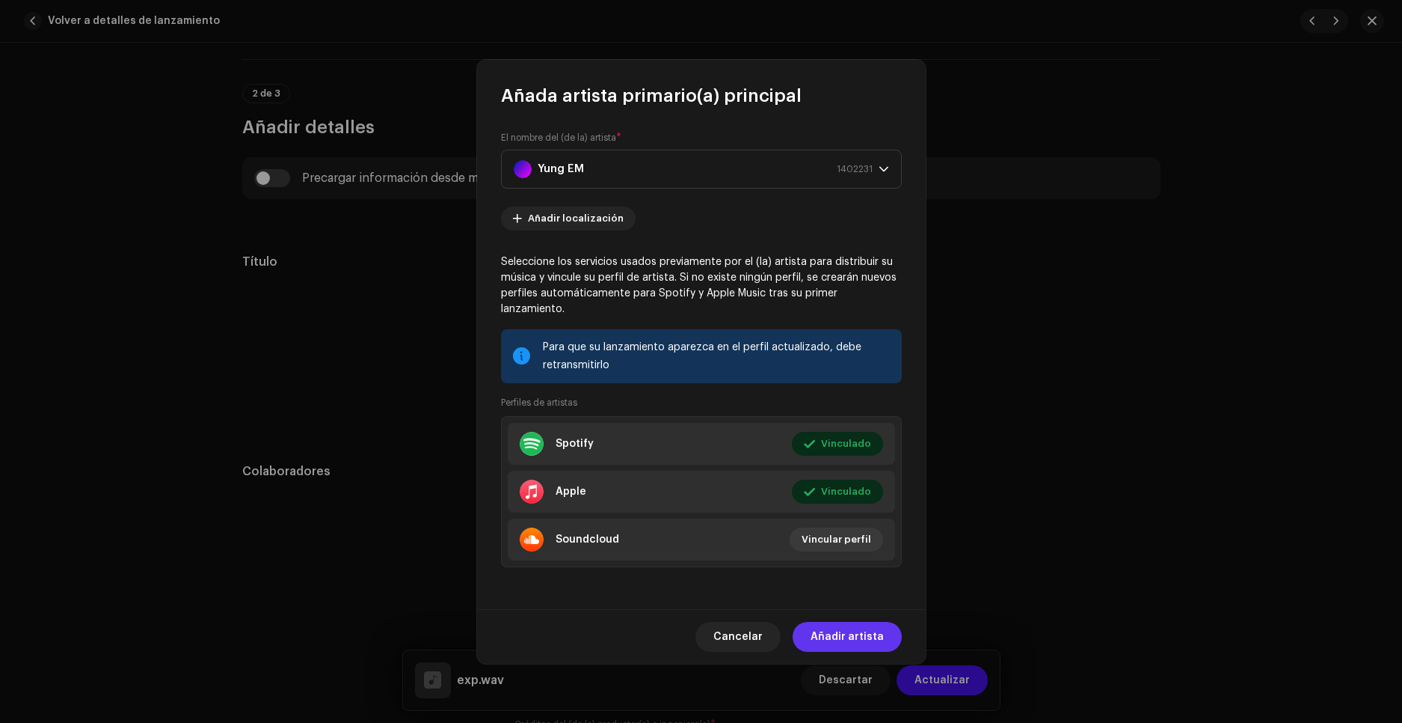
click at [847, 626] on span "Añadir artista" at bounding box center [847, 637] width 73 height 30
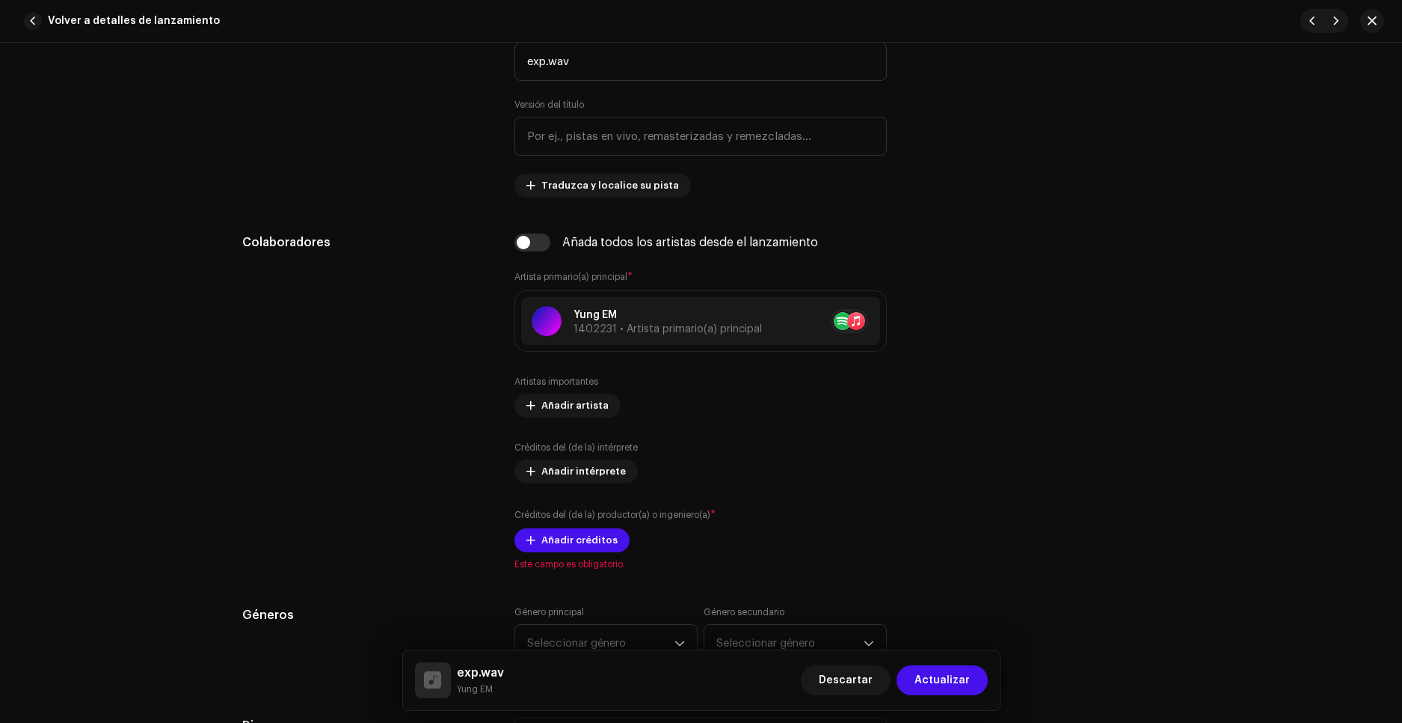
scroll to position [748, 0]
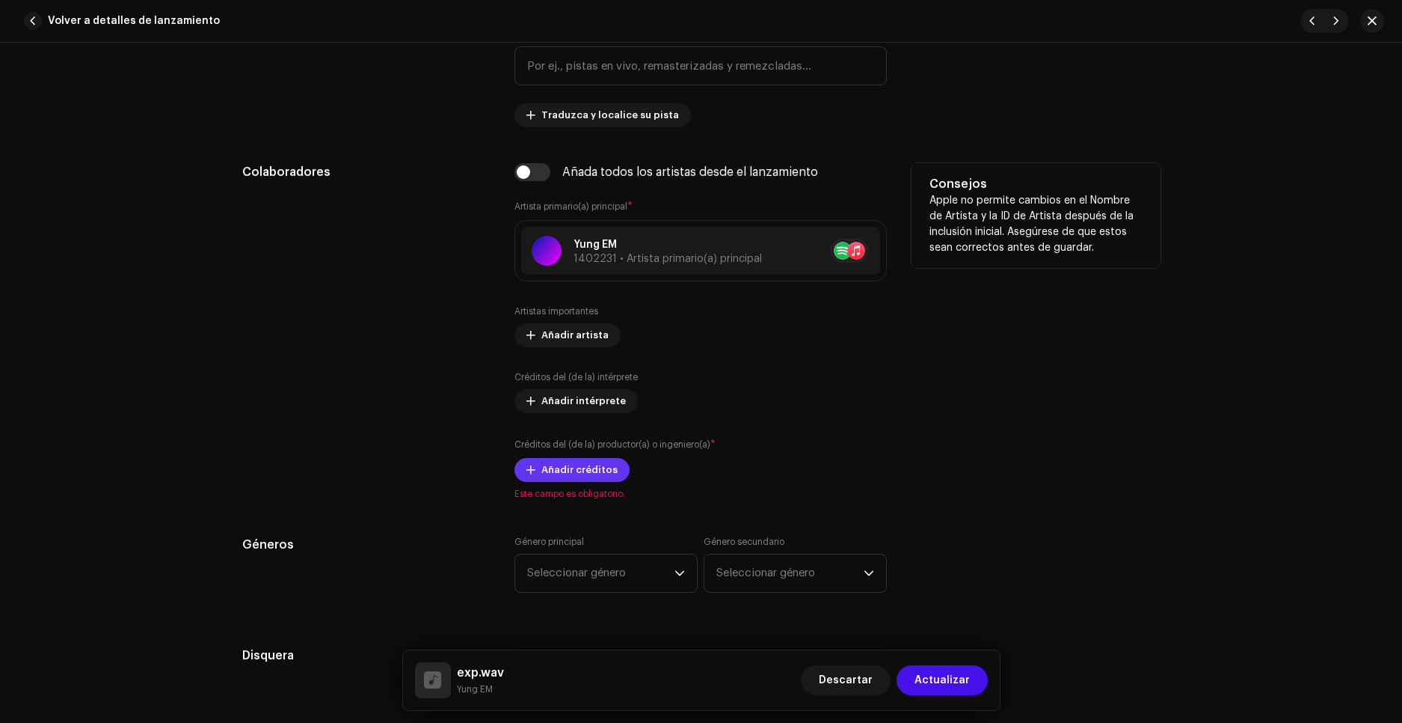
click at [562, 463] on span "Añadir créditos" at bounding box center [580, 470] width 76 height 30
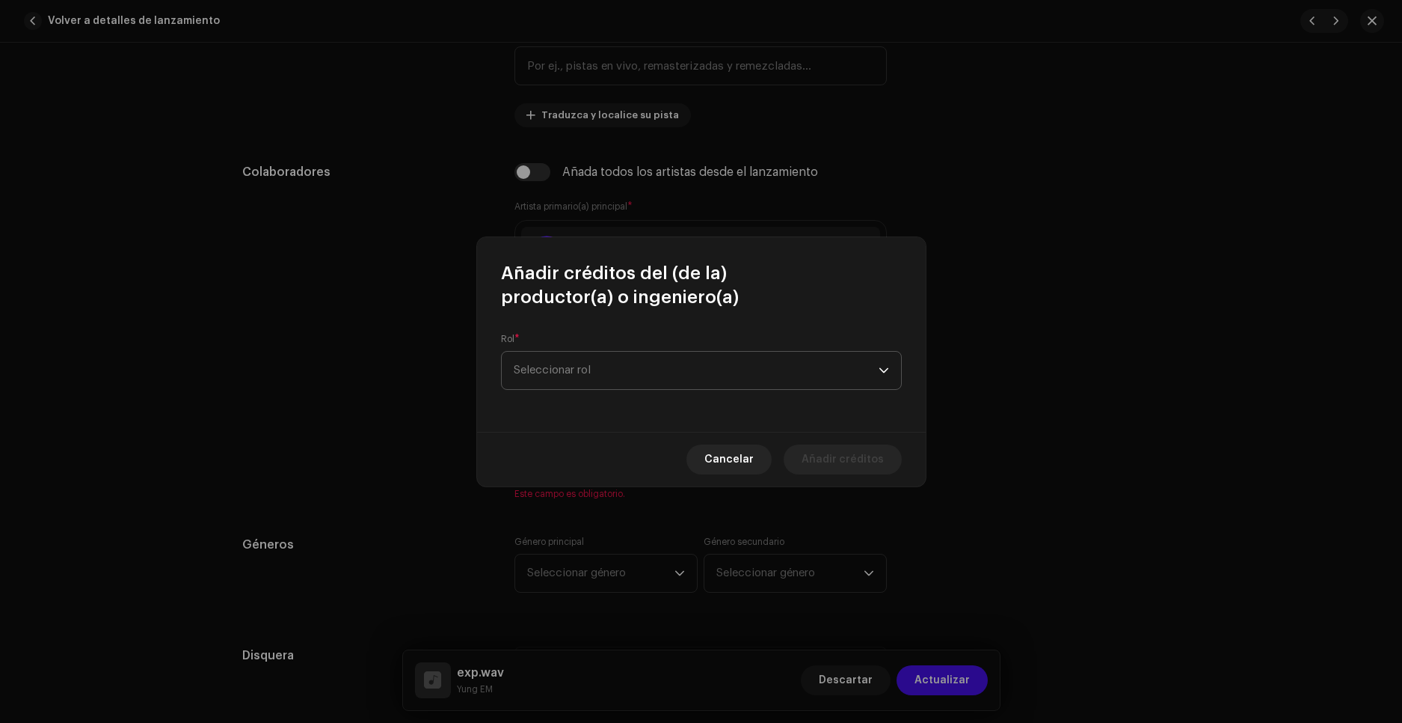
click at [588, 381] on span "Seleccionar rol" at bounding box center [696, 370] width 365 height 37
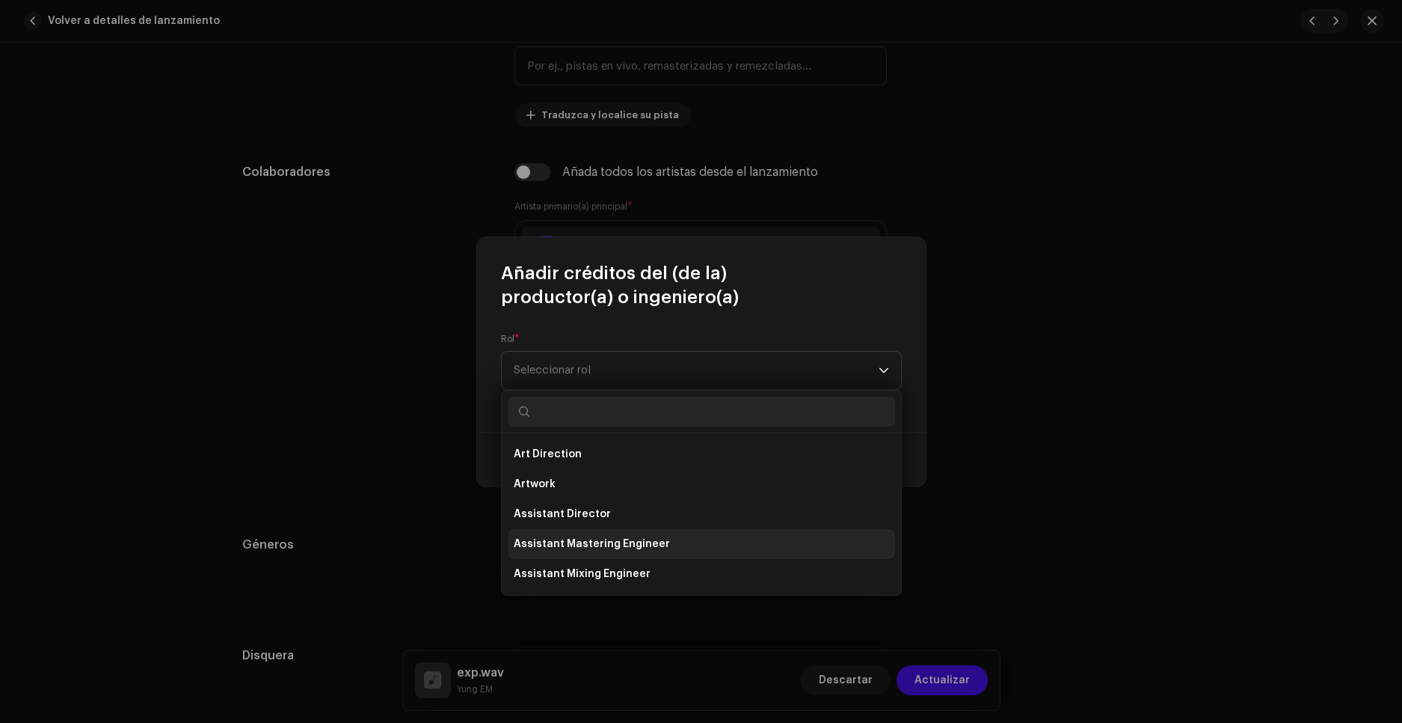
click at [641, 540] on span "Assistant Mastering Engineer" at bounding box center [592, 543] width 156 height 15
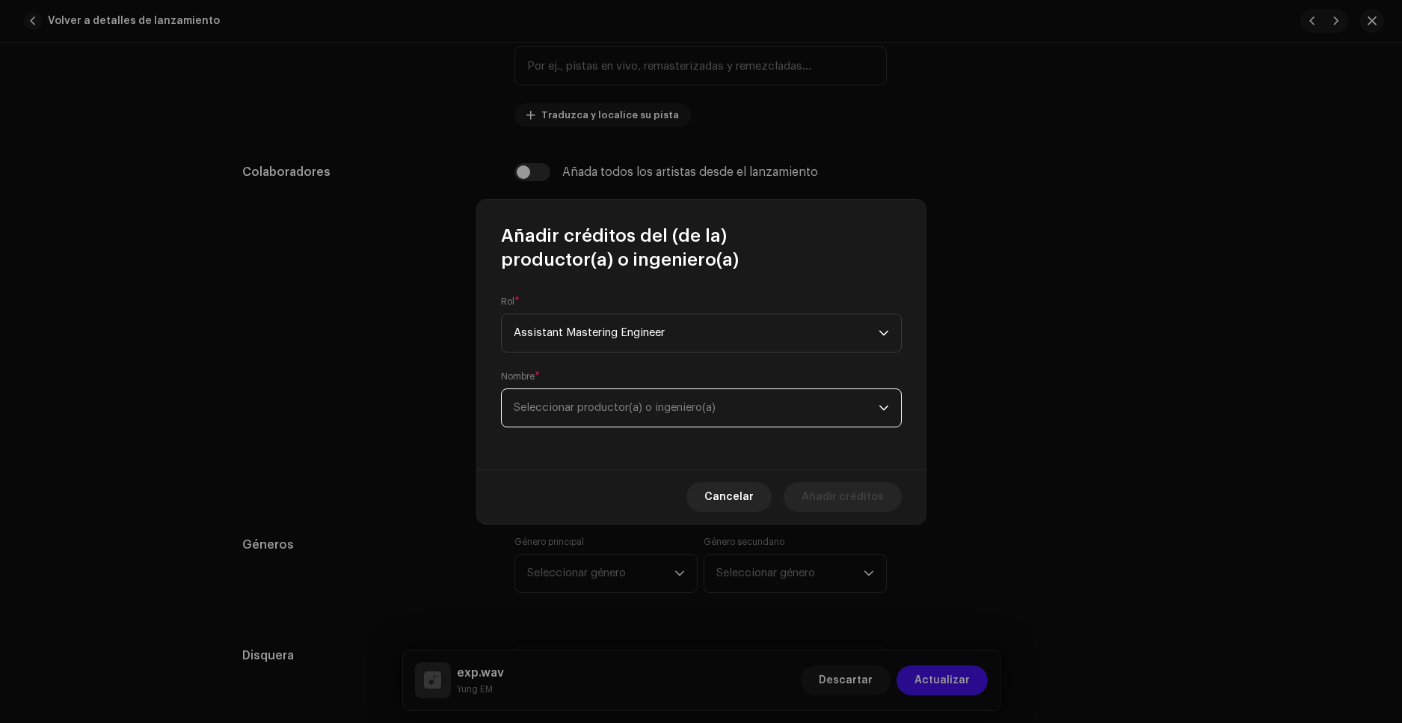
click at [626, 393] on span "Seleccionar productor(a) o ingeniero(a)" at bounding box center [696, 407] width 365 height 37
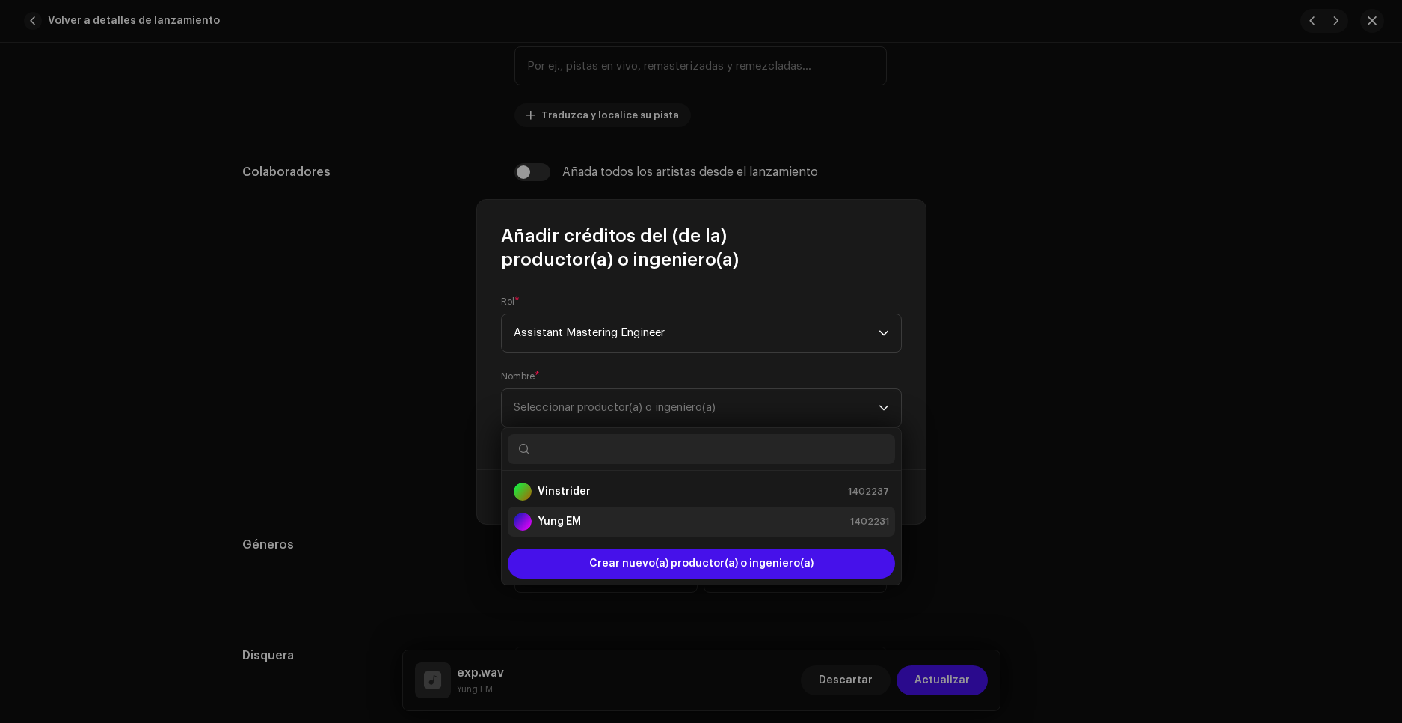
click at [571, 525] on strong "Yung EM" at bounding box center [559, 521] width 43 height 15
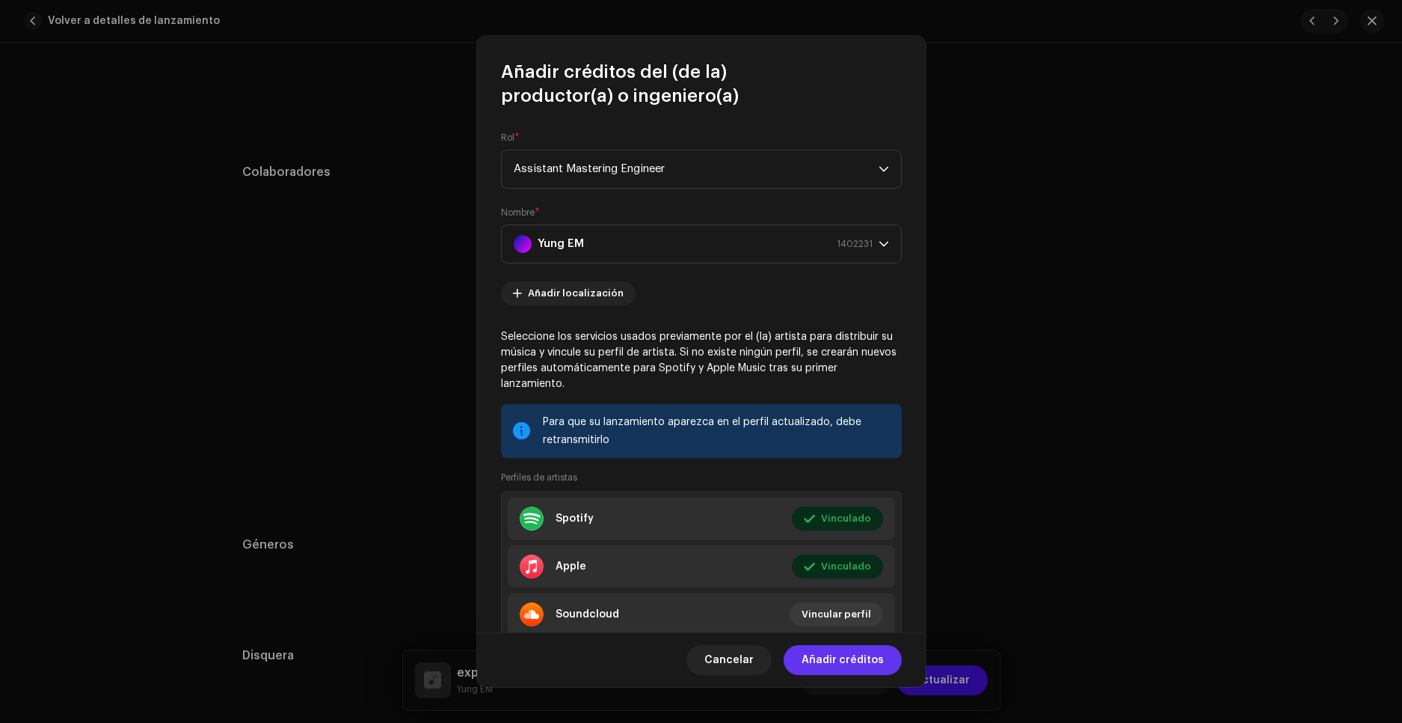
click at [850, 663] on span "Añadir créditos" at bounding box center [843, 660] width 82 height 30
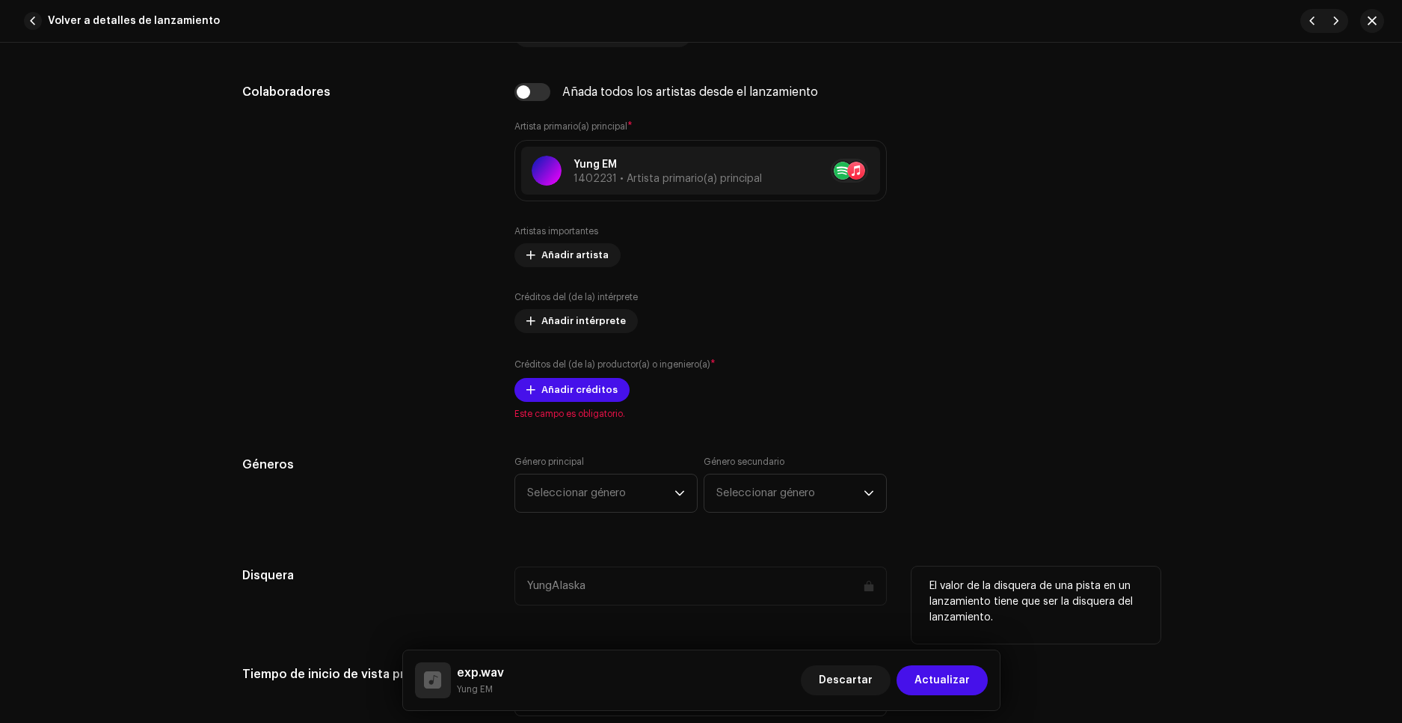
scroll to position [898, 0]
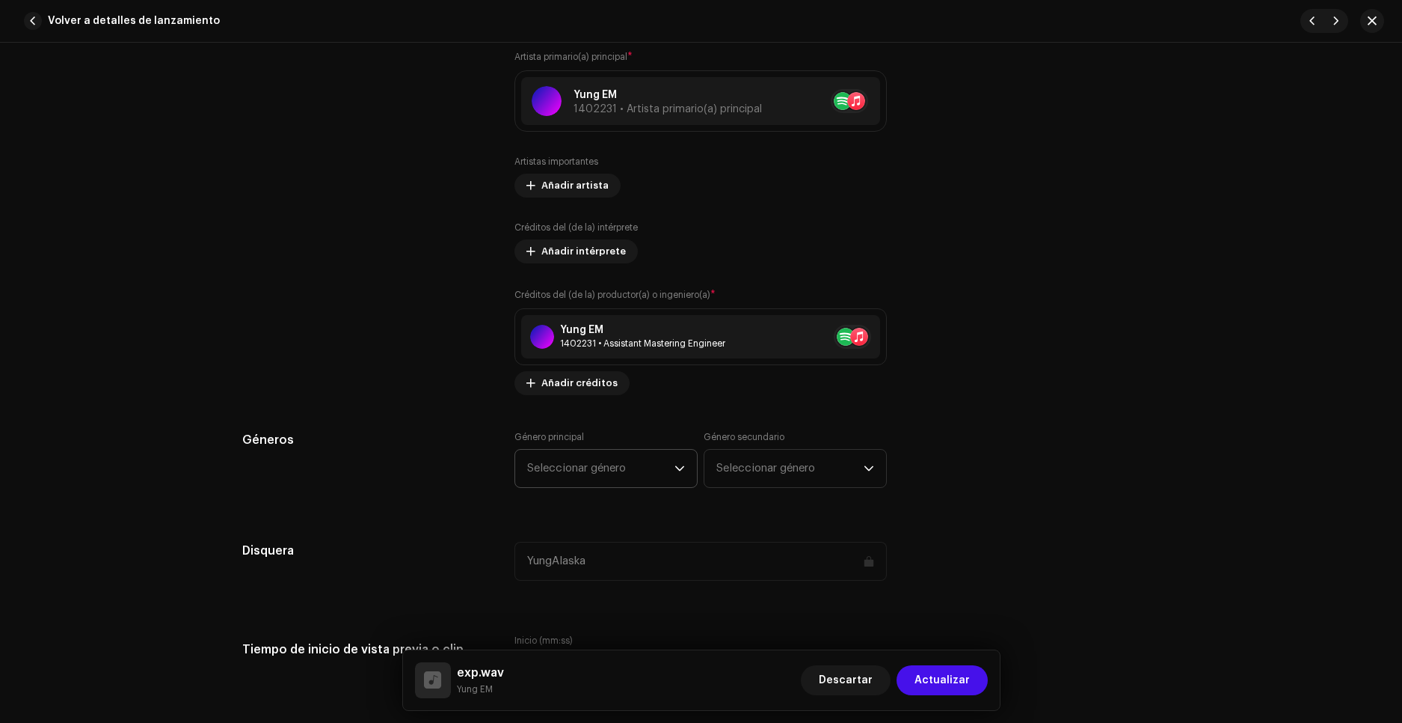
click at [553, 432] on label "Género principal" at bounding box center [550, 437] width 70 height 12
click at [583, 467] on span "Seleccionar género" at bounding box center [600, 468] width 147 height 37
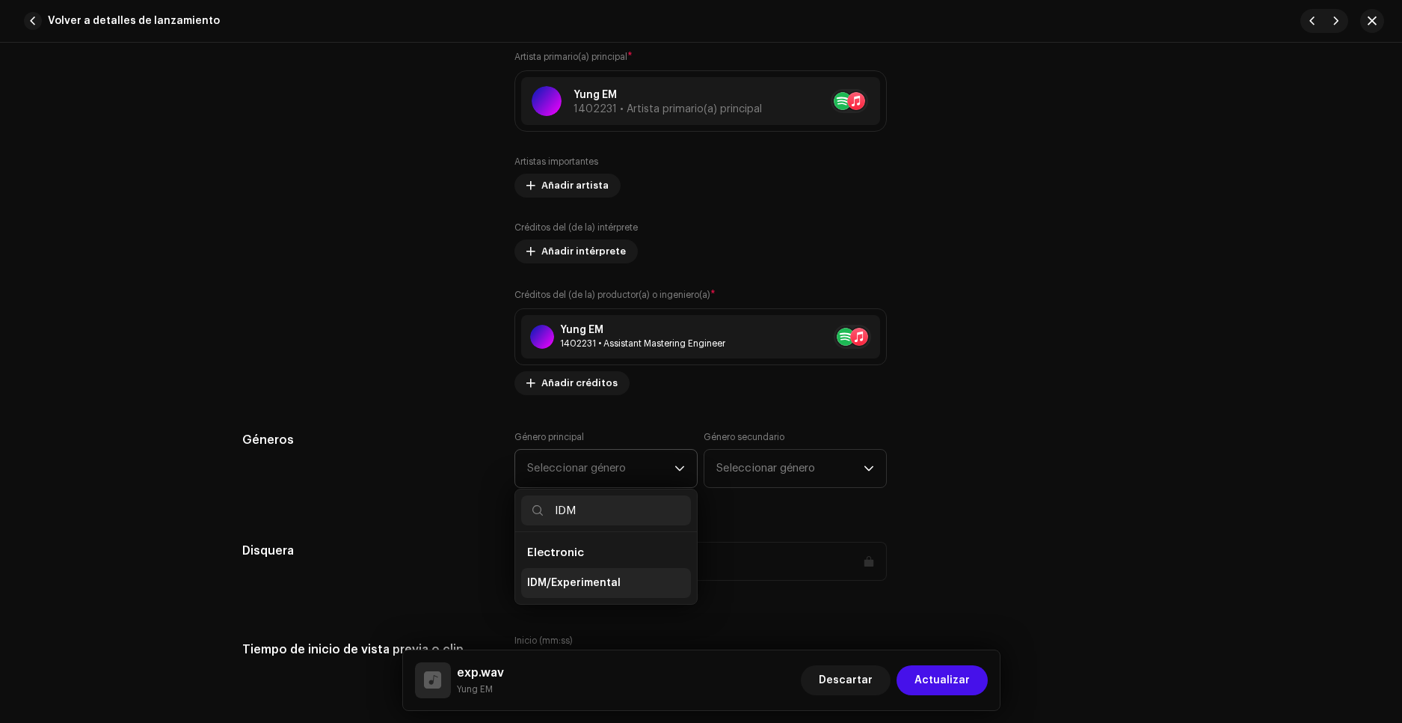
type input "IDM"
click at [601, 589] on span "IDM/Experimental" at bounding box center [573, 582] width 93 height 15
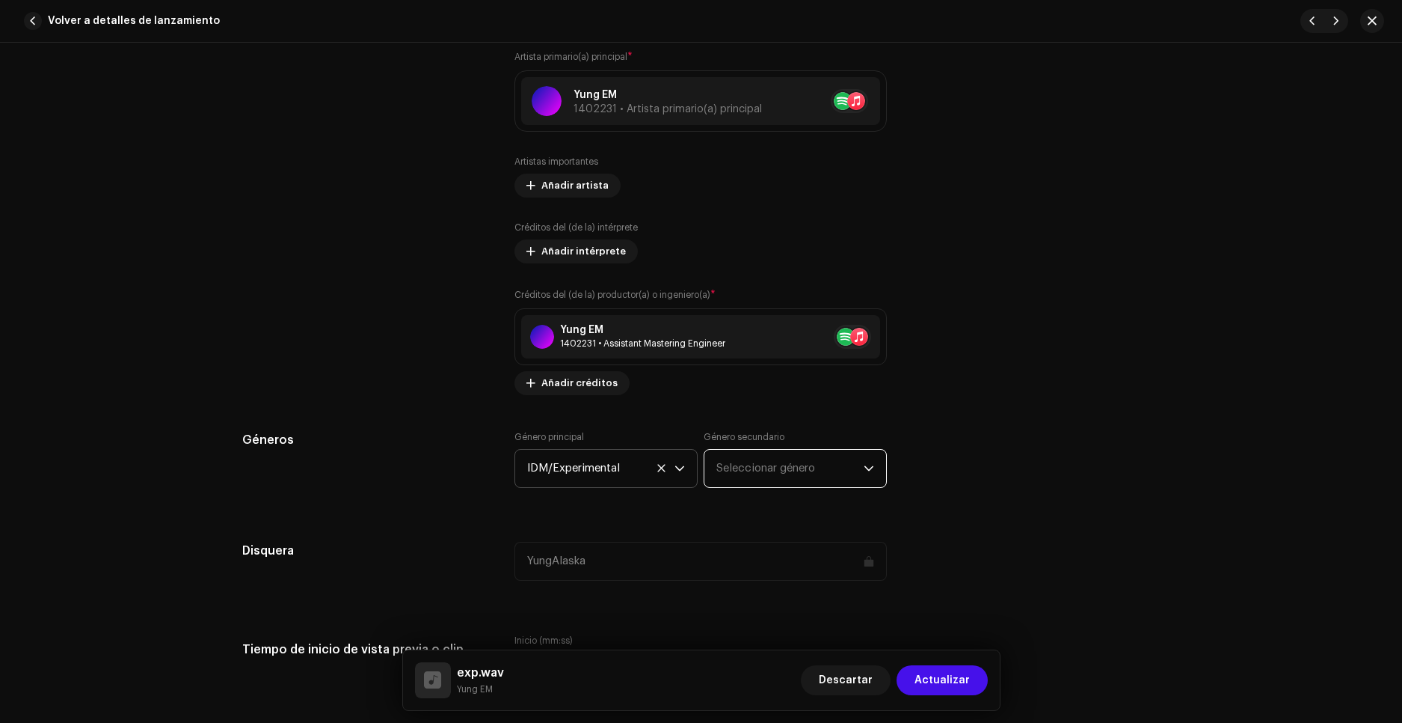
click at [746, 456] on span "Seleccionar género" at bounding box center [790, 468] width 147 height 37
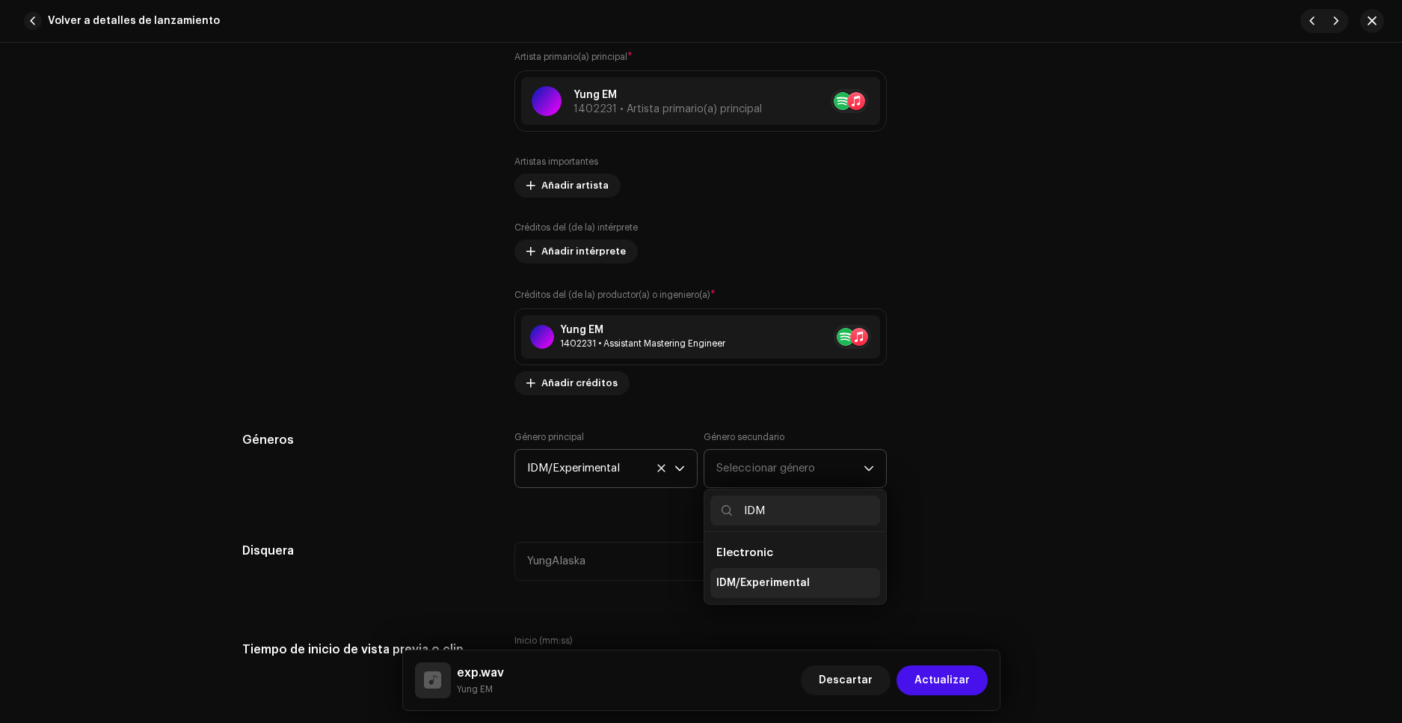
type input "IDM"
click at [754, 588] on span "IDM/Experimental" at bounding box center [763, 582] width 93 height 15
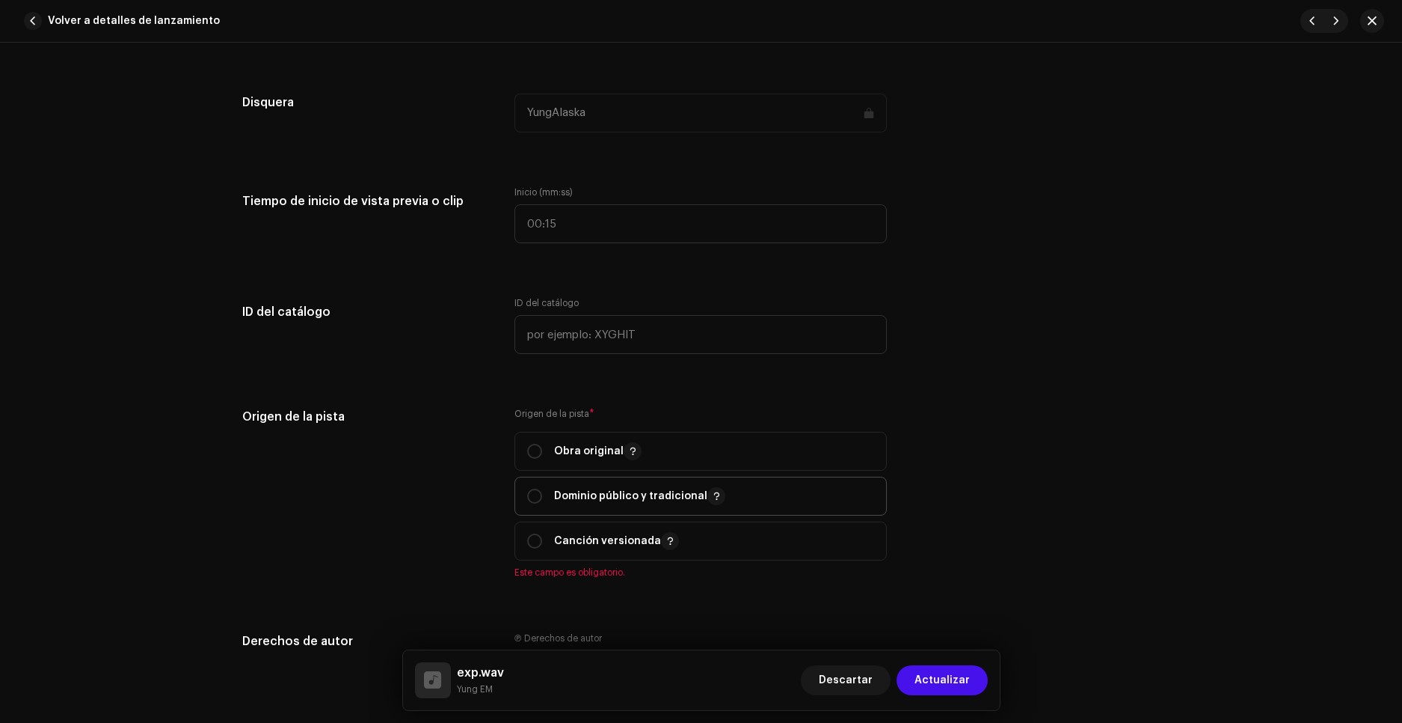
scroll to position [1346, 0]
click at [535, 457] on input "radio" at bounding box center [534, 450] width 15 height 15
radio input "true"
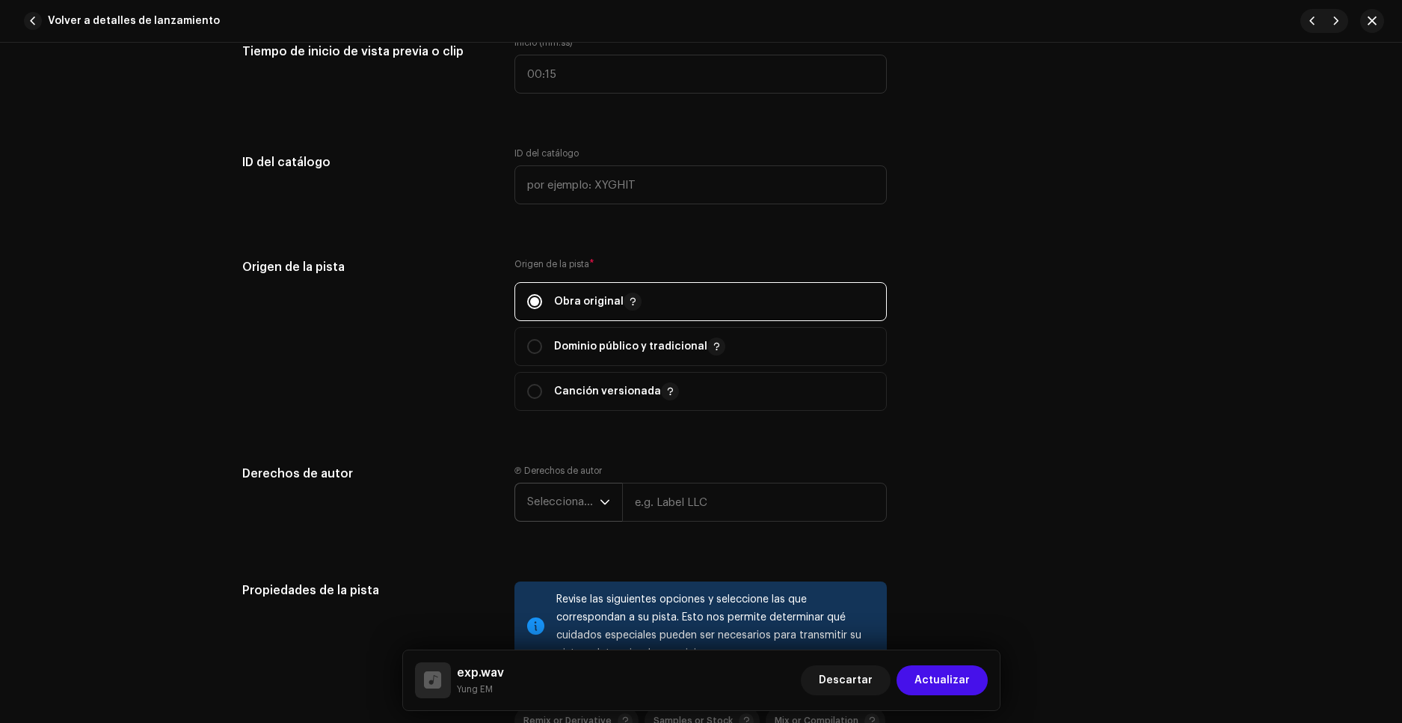
scroll to position [1496, 0]
click at [560, 510] on span "Seleccionar año" at bounding box center [563, 500] width 73 height 37
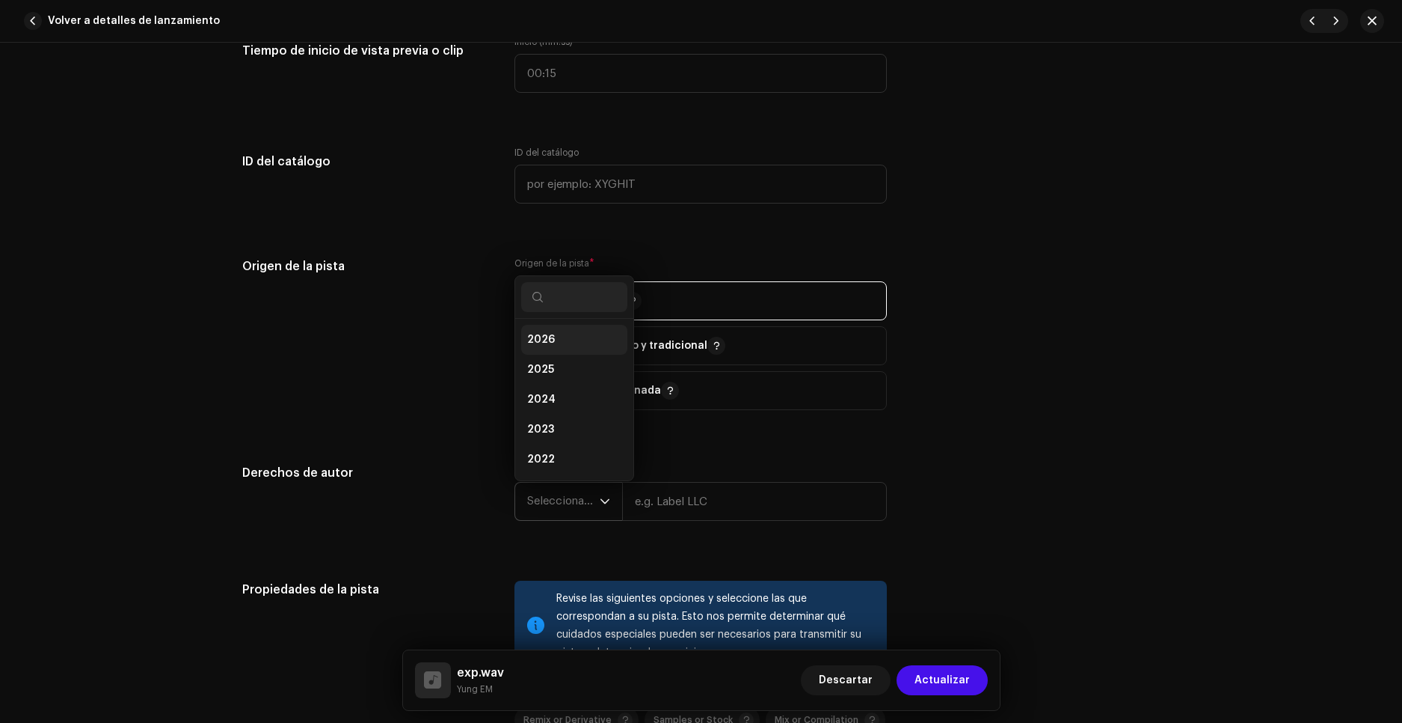
click at [554, 339] on li "2026" at bounding box center [574, 340] width 106 height 30
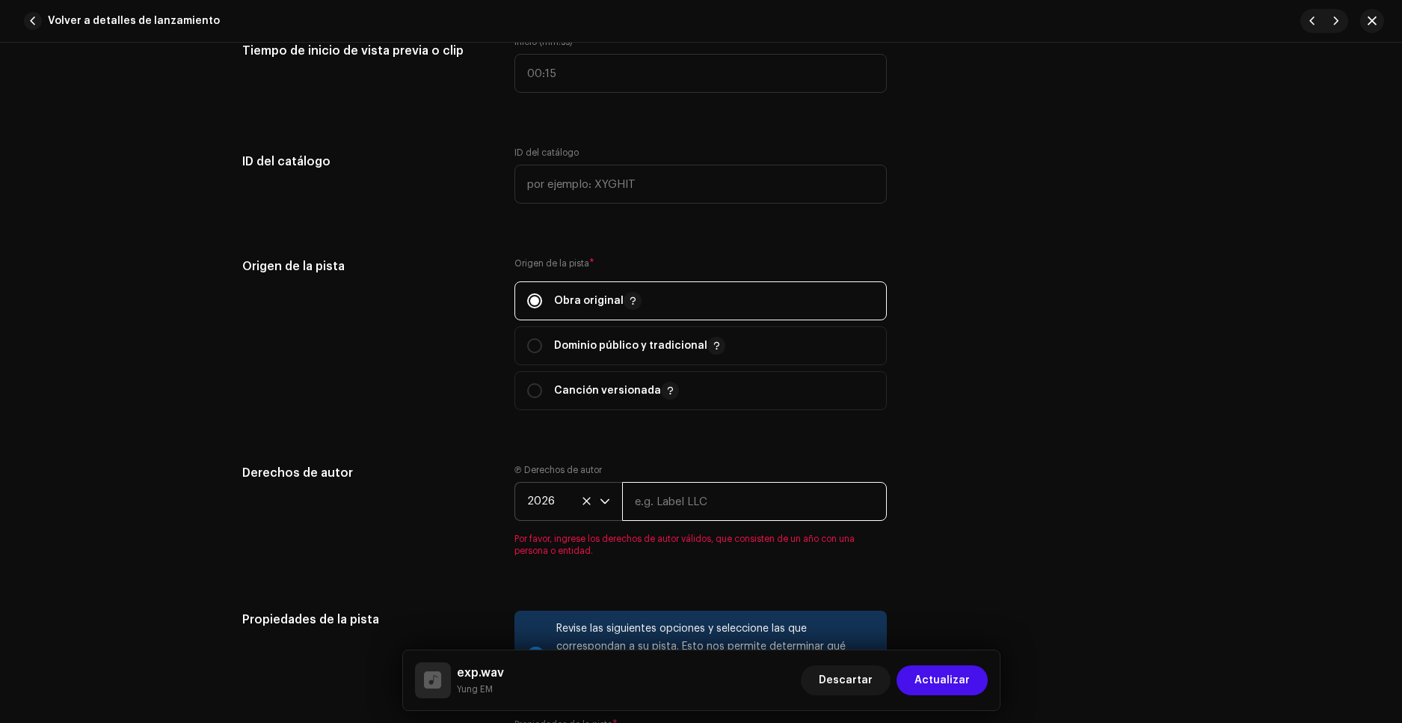
click at [702, 502] on input "text" at bounding box center [754, 501] width 265 height 39
type input "Little EM"
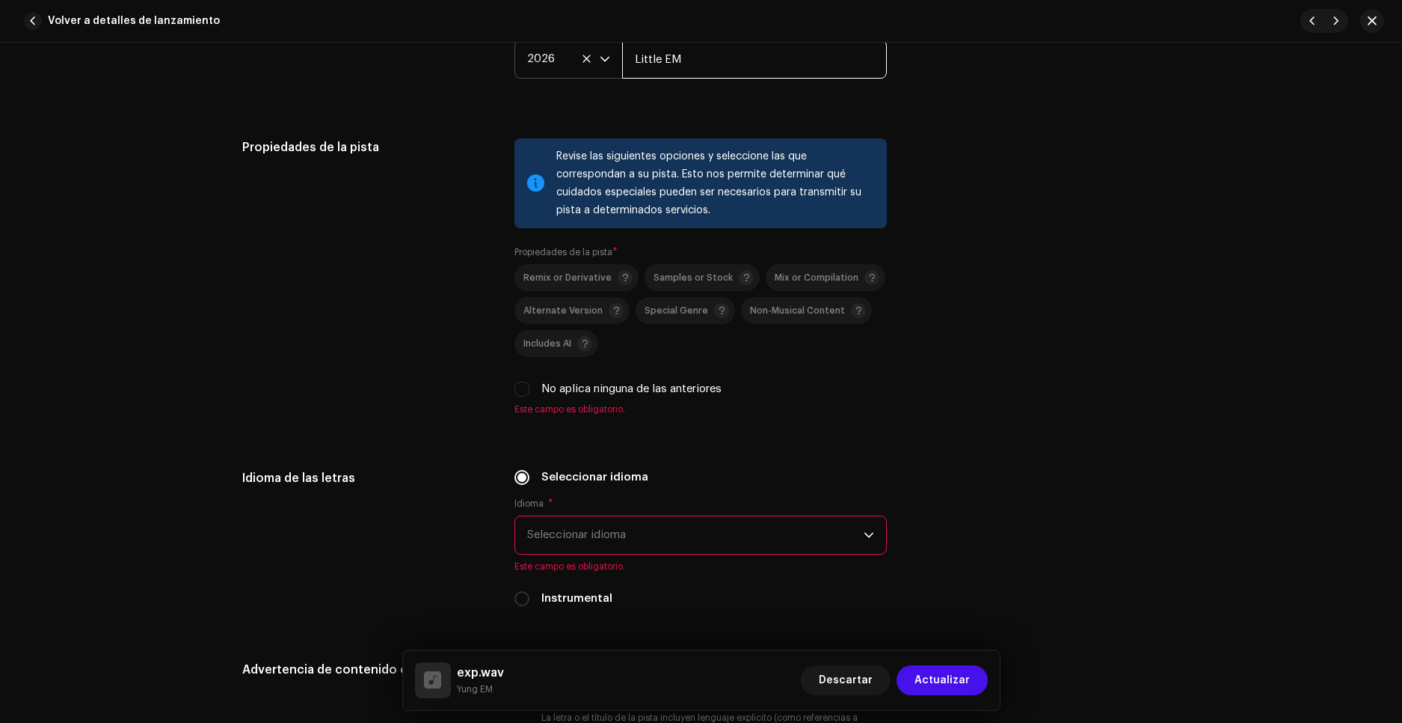
scroll to position [1945, 0]
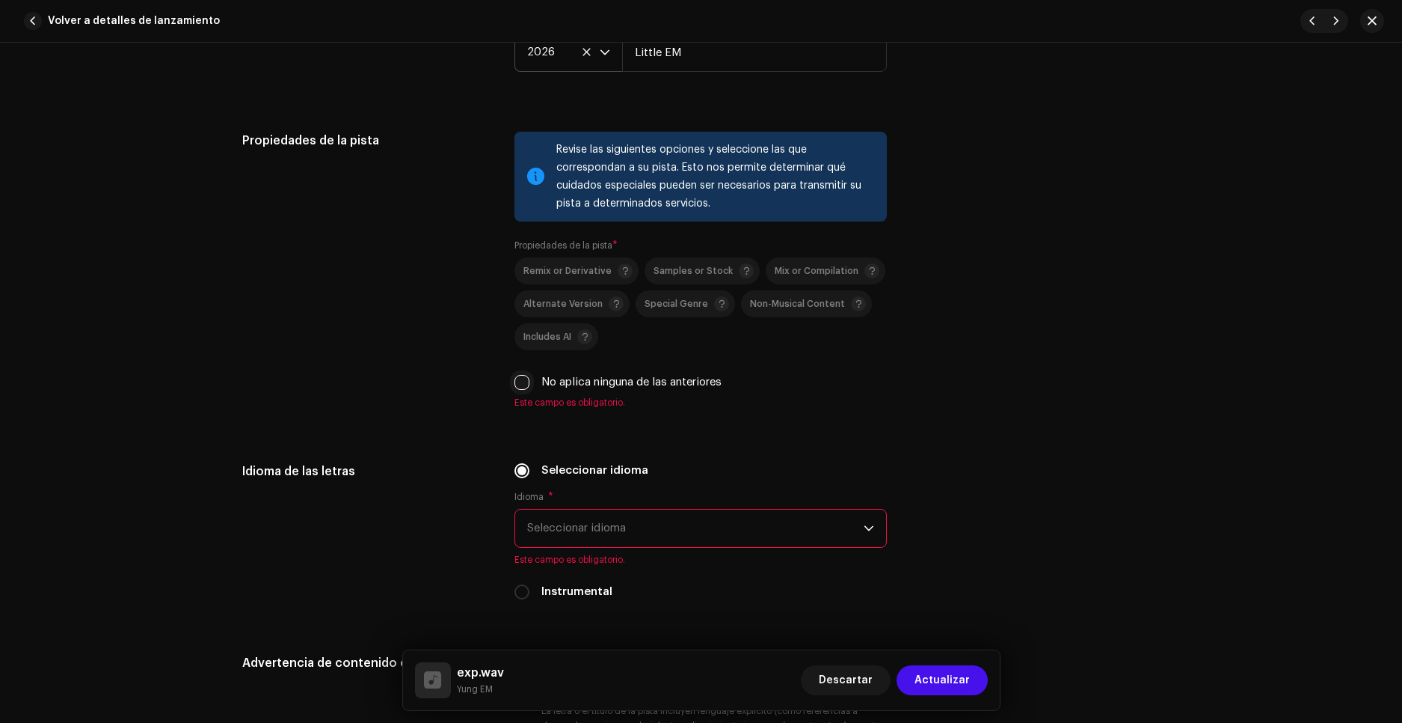
click at [526, 380] on input "No aplica ninguna de las anteriores" at bounding box center [522, 382] width 15 height 15
checkbox input "true"
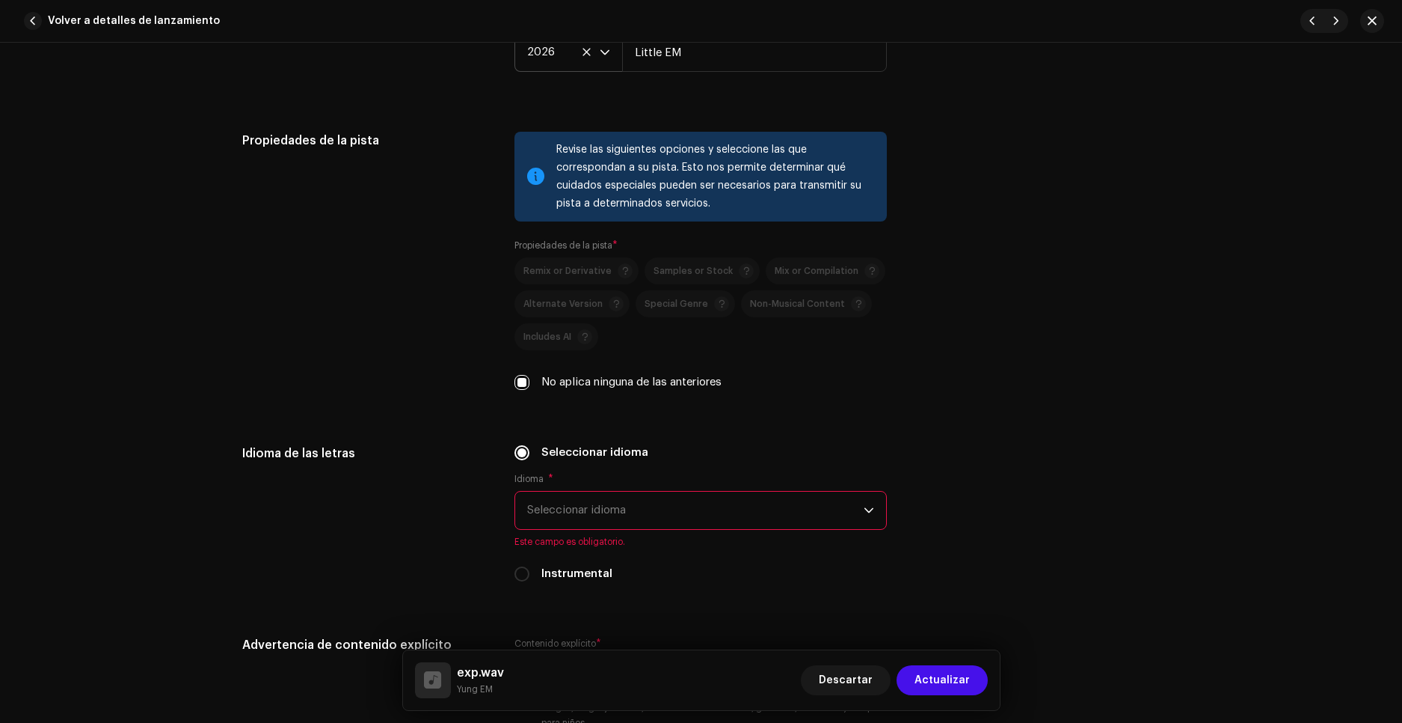
click at [569, 508] on span "Seleccionar idioma" at bounding box center [695, 509] width 337 height 37
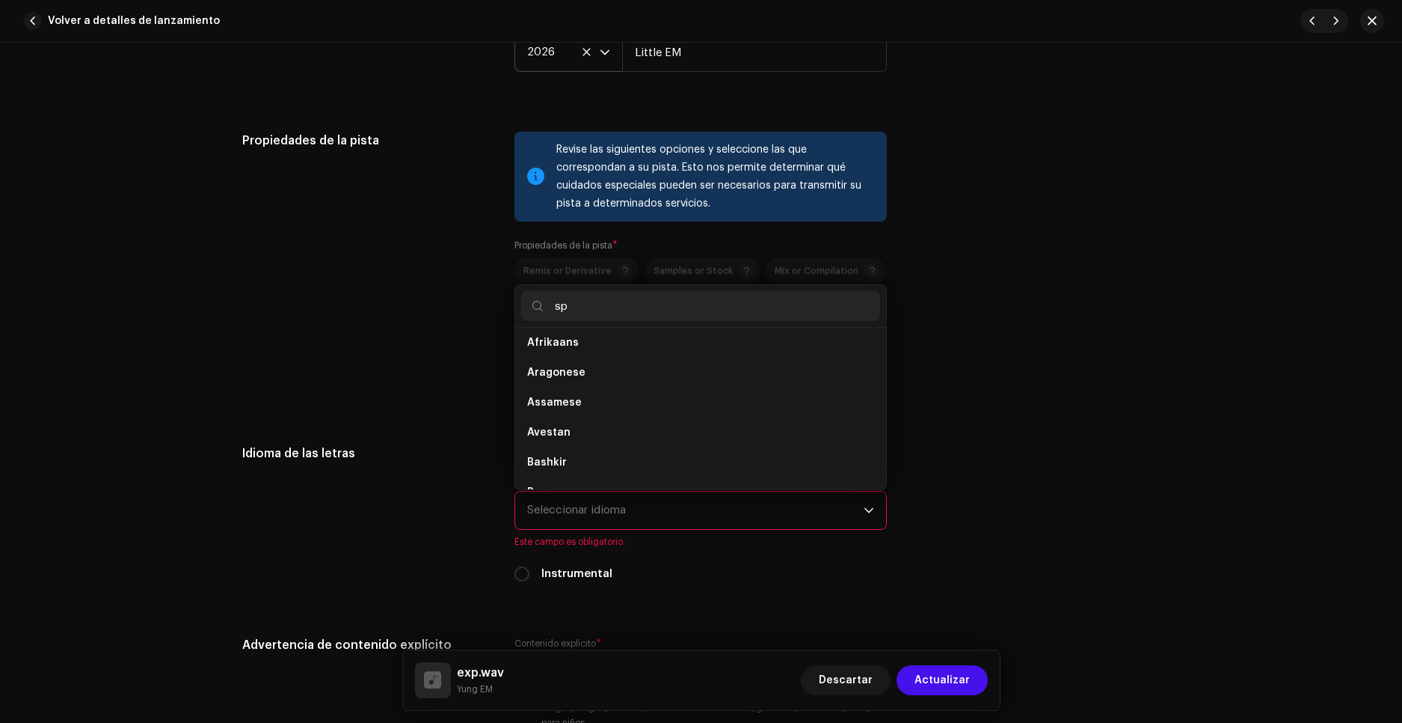
scroll to position [0, 0]
type input "sp"
click at [592, 409] on span "Spanish ([GEOGRAPHIC_DATA])" at bounding box center [608, 408] width 162 height 15
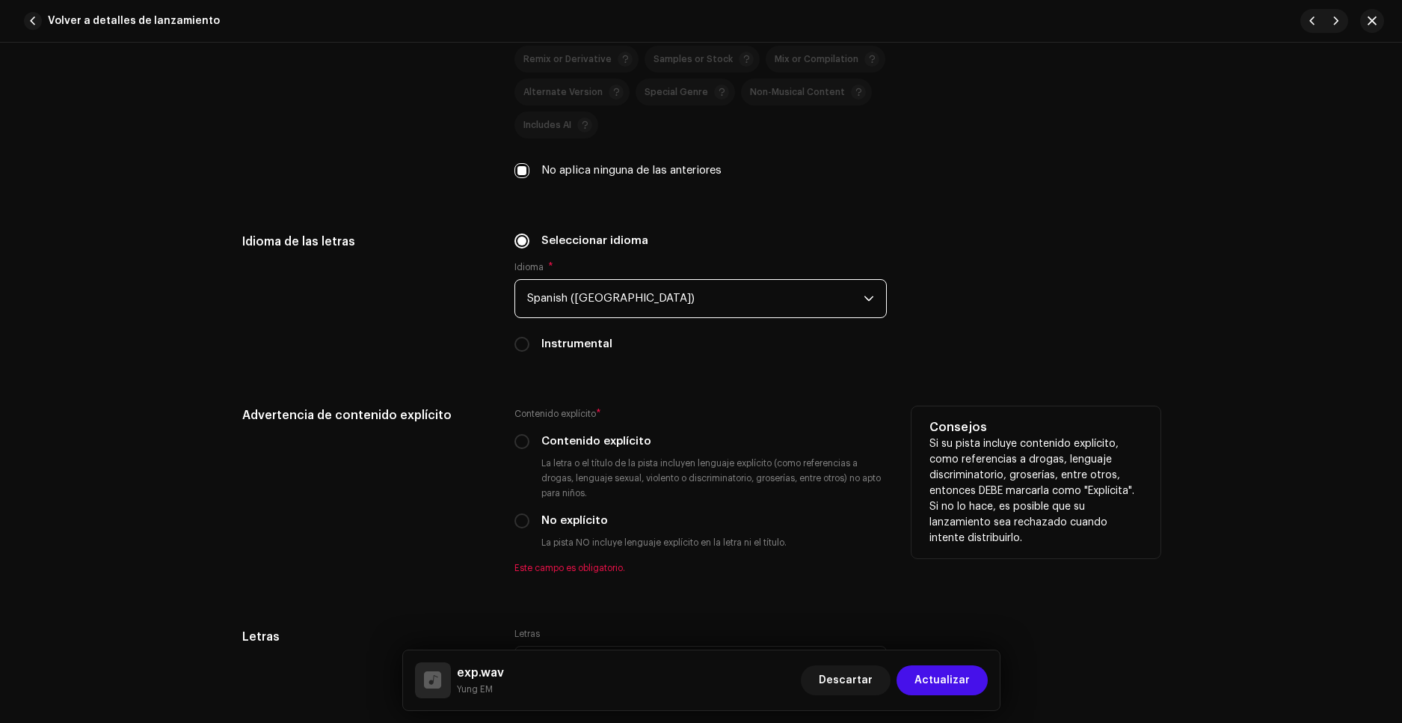
scroll to position [2244, 0]
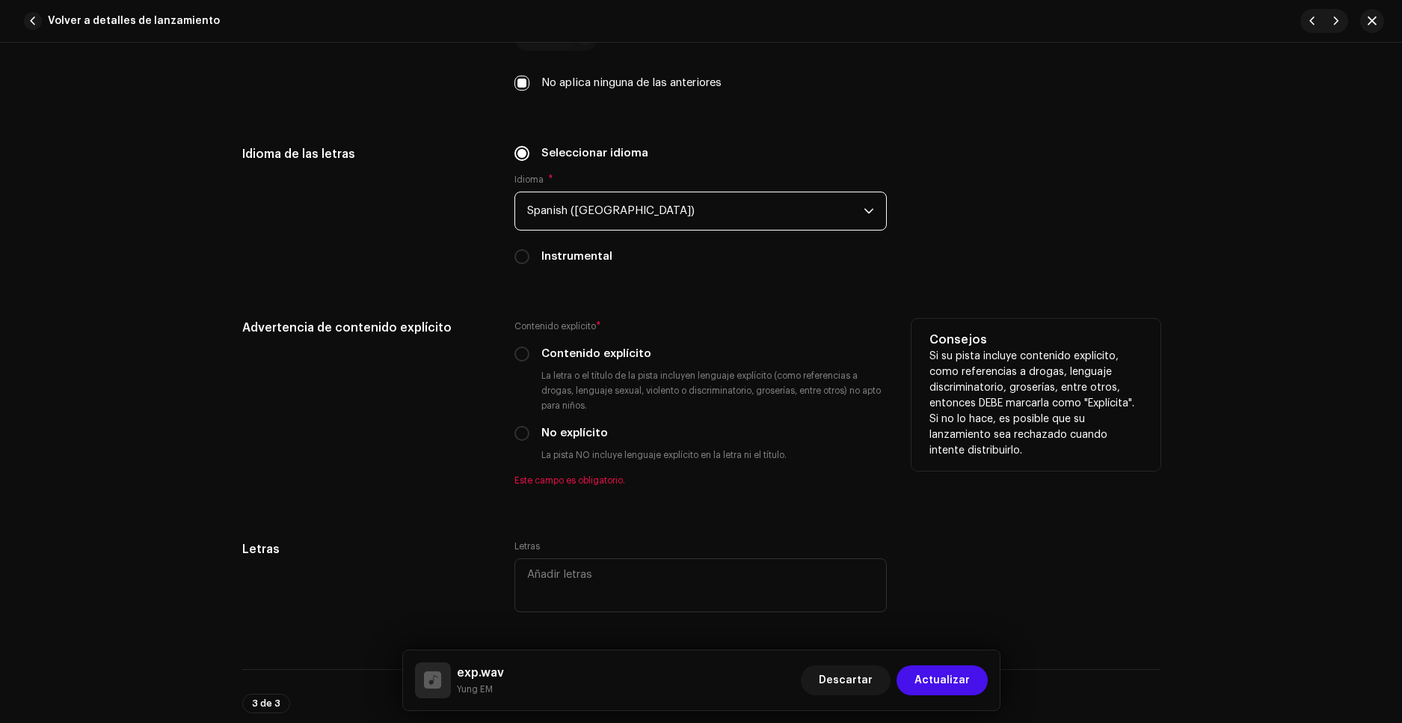
drag, startPoint x: 523, startPoint y: 425, endPoint x: 531, endPoint y: 446, distance: 22.5
click at [523, 427] on div "No explícito" at bounding box center [701, 433] width 372 height 16
click at [524, 435] on input "No explícito" at bounding box center [522, 433] width 15 height 15
radio input "true"
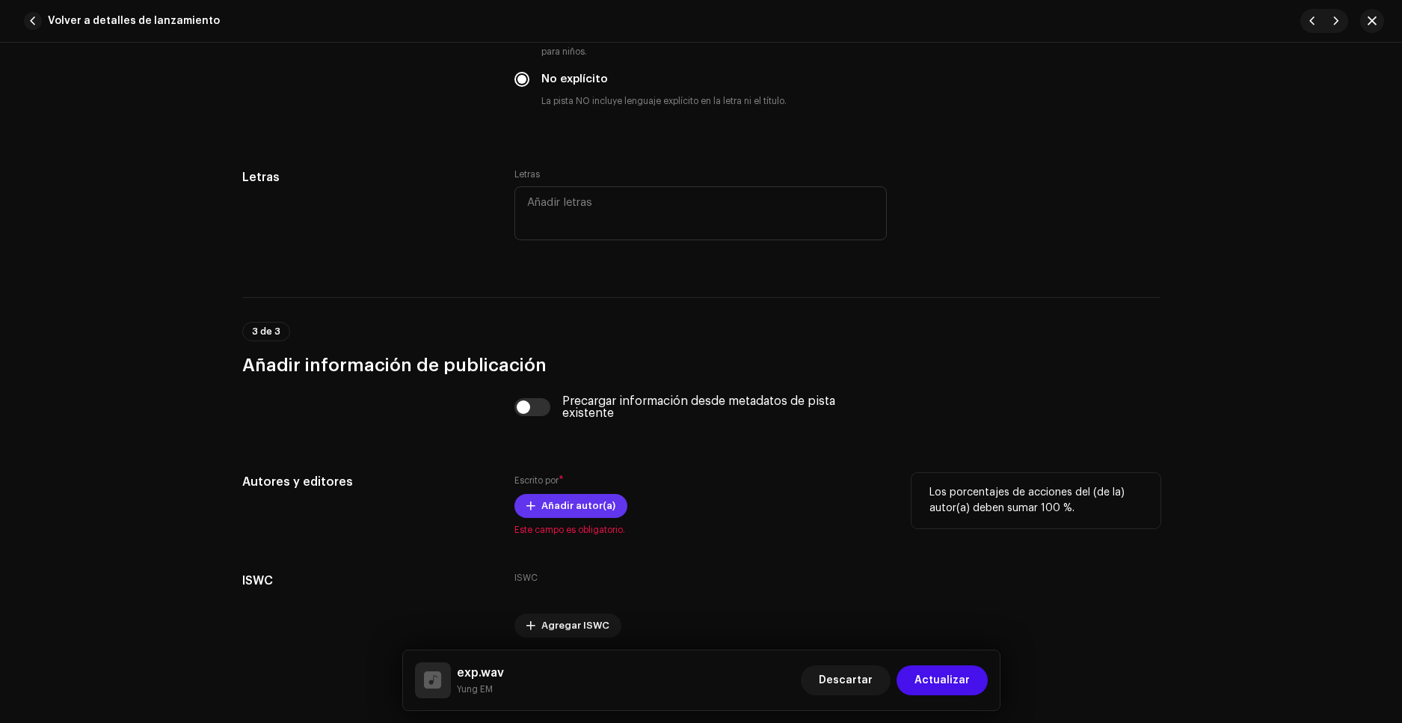
scroll to position [2656, 0]
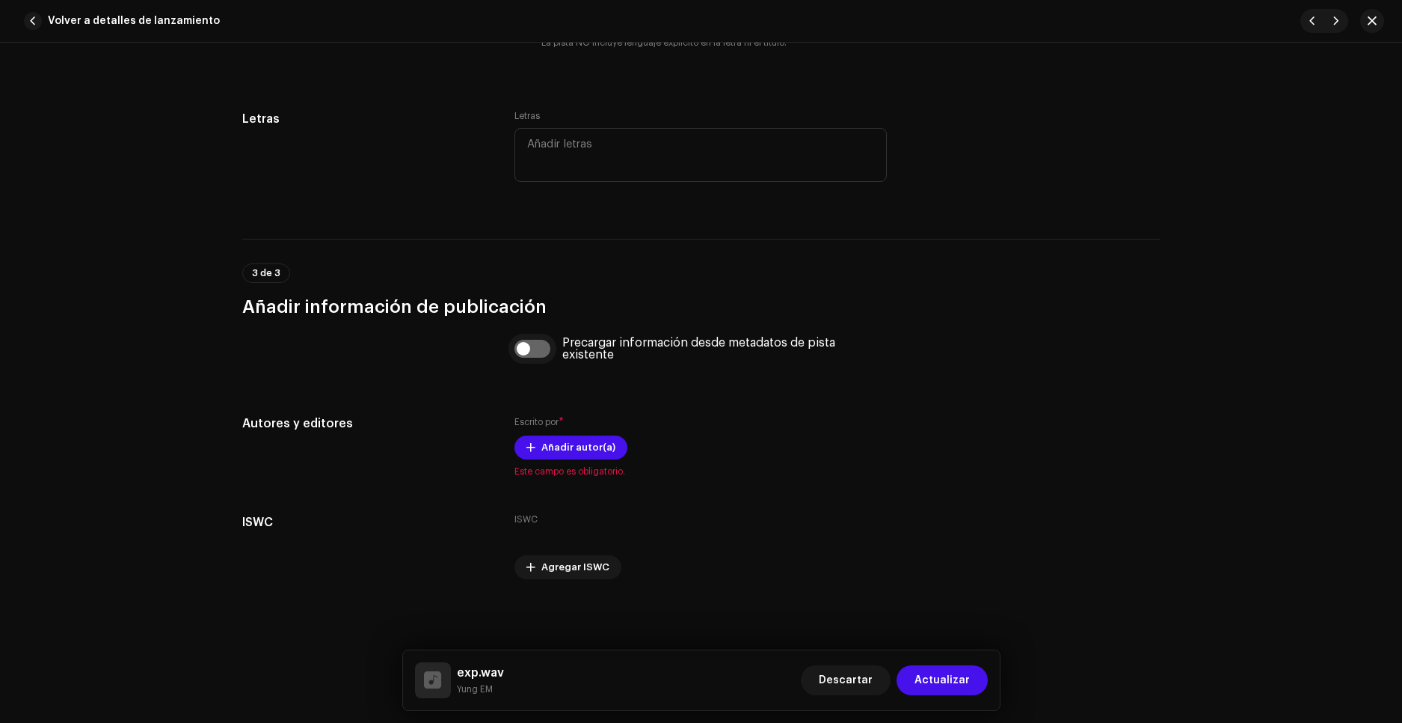
click at [529, 349] on input "checkbox" at bounding box center [533, 349] width 36 height 18
checkbox input "true"
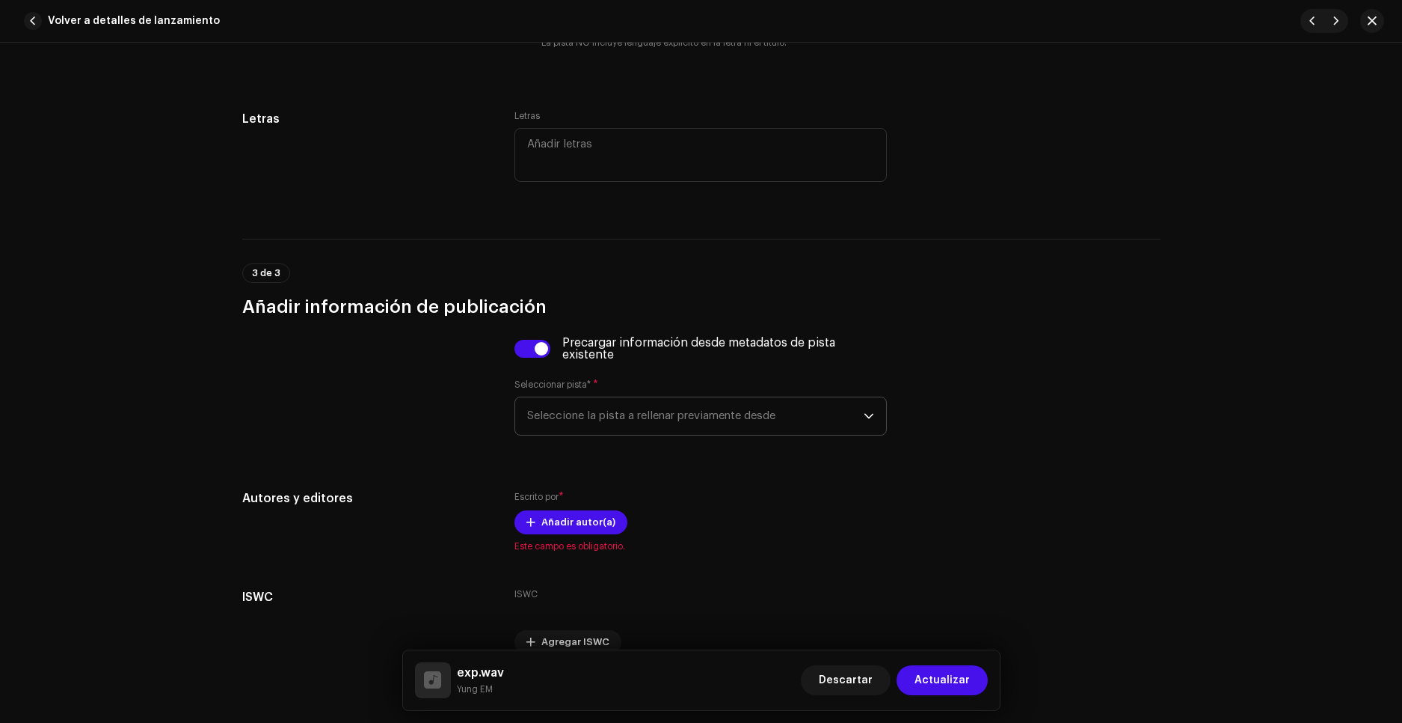
click at [589, 417] on span "Seleccione la pista a rellenar previamente desde" at bounding box center [695, 415] width 337 height 37
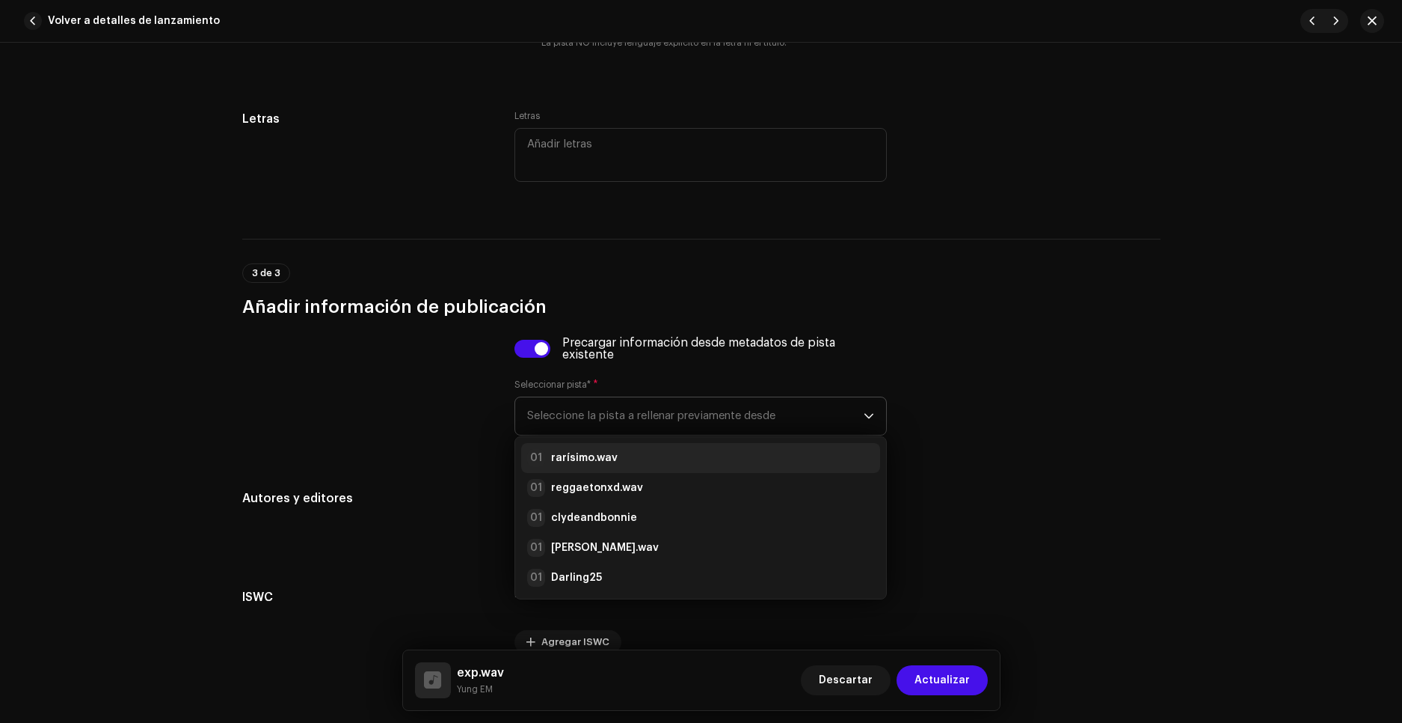
click at [645, 464] on div "01 rarísimo.wav" at bounding box center [700, 458] width 347 height 18
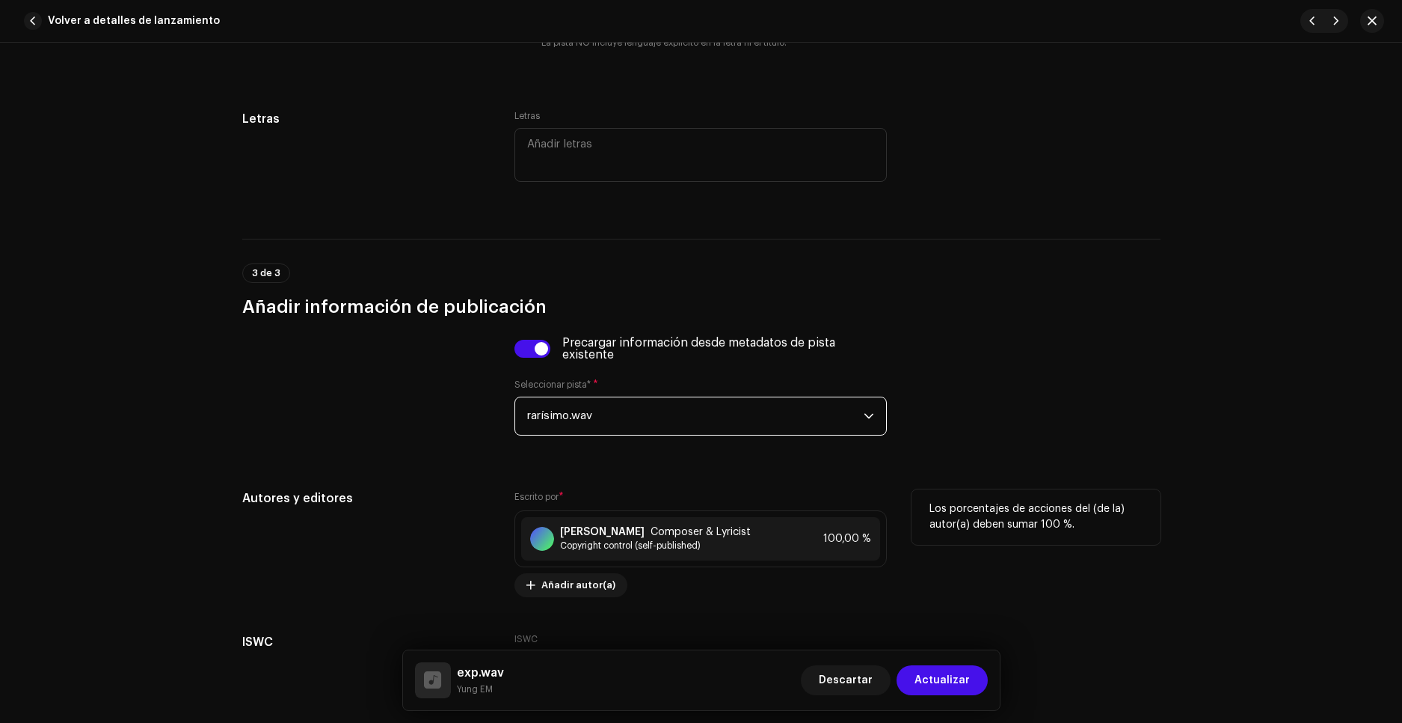
scroll to position [2776, 0]
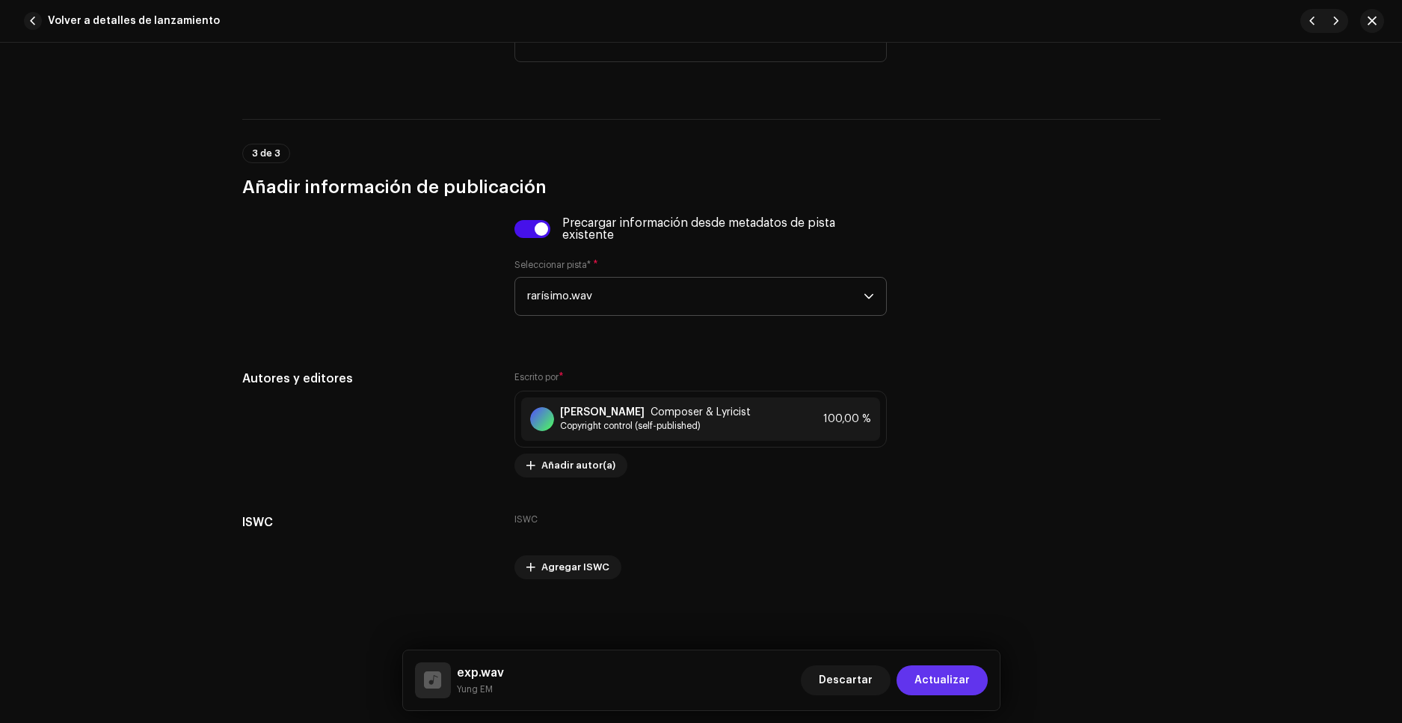
click at [969, 678] on span "Actualizar" at bounding box center [942, 680] width 55 height 30
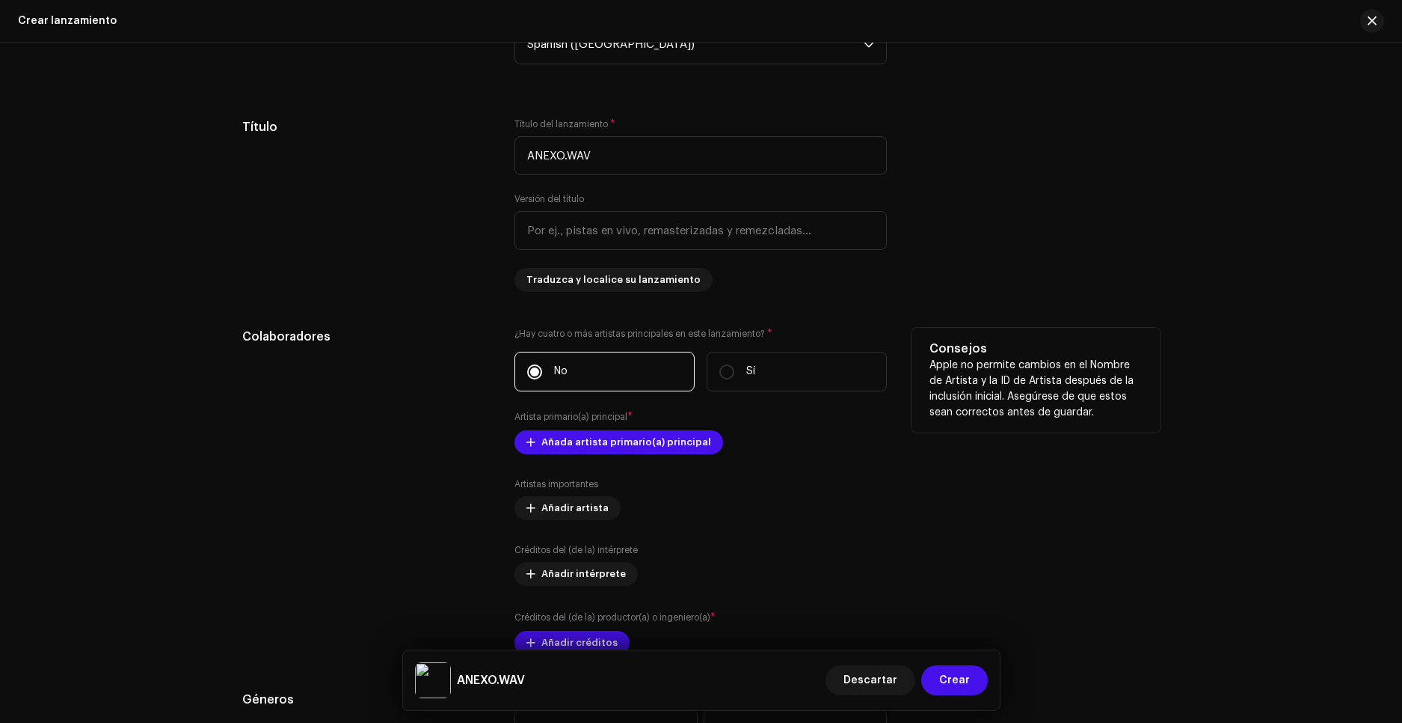
scroll to position [1795, 0]
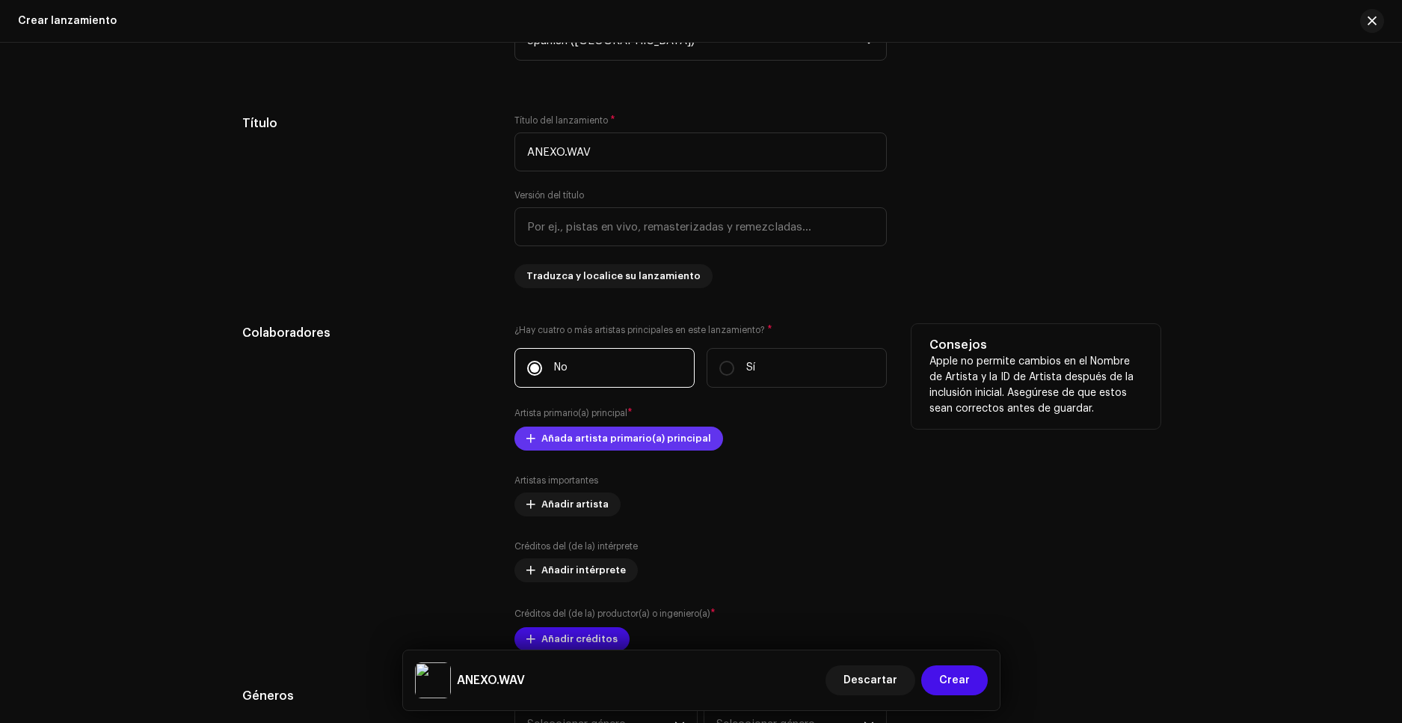
click at [657, 444] on span "Añada artista primario(a) principal" at bounding box center [627, 438] width 170 height 30
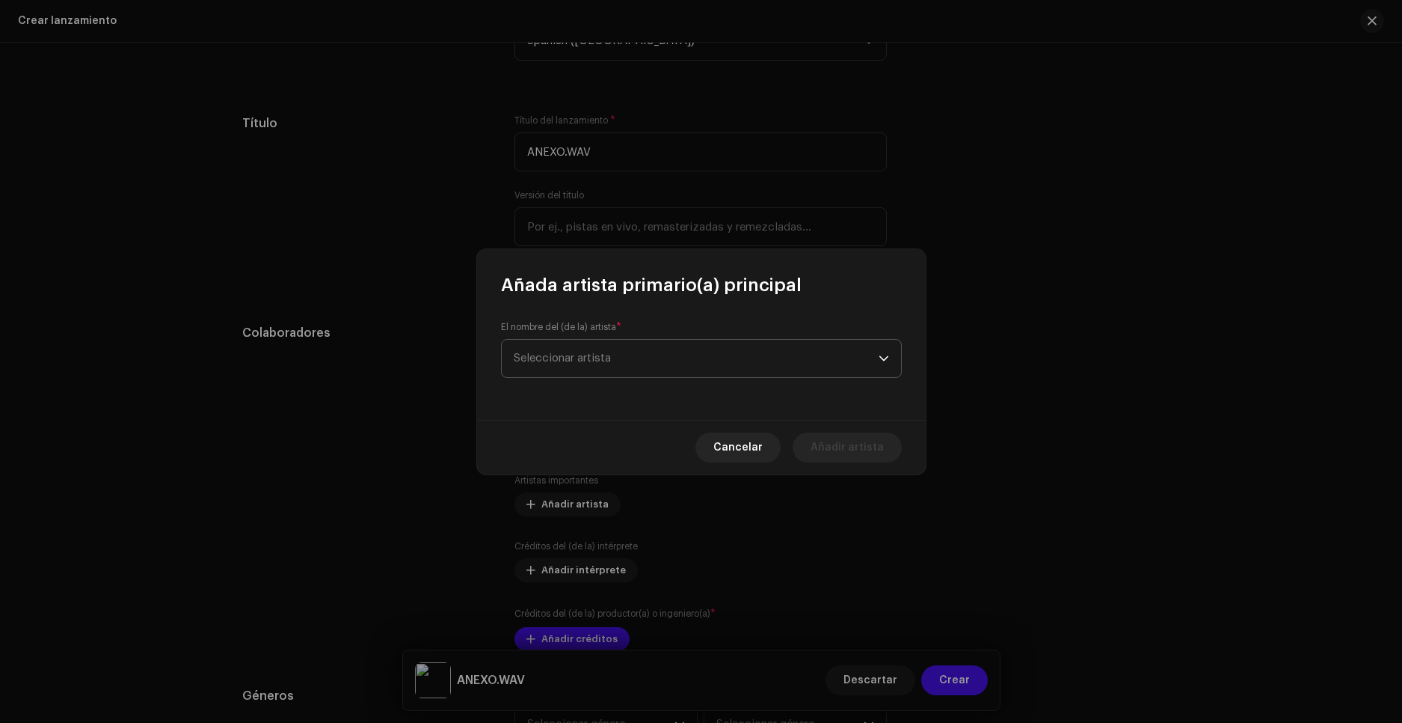
click at [596, 355] on span "Seleccionar artista" at bounding box center [562, 357] width 97 height 11
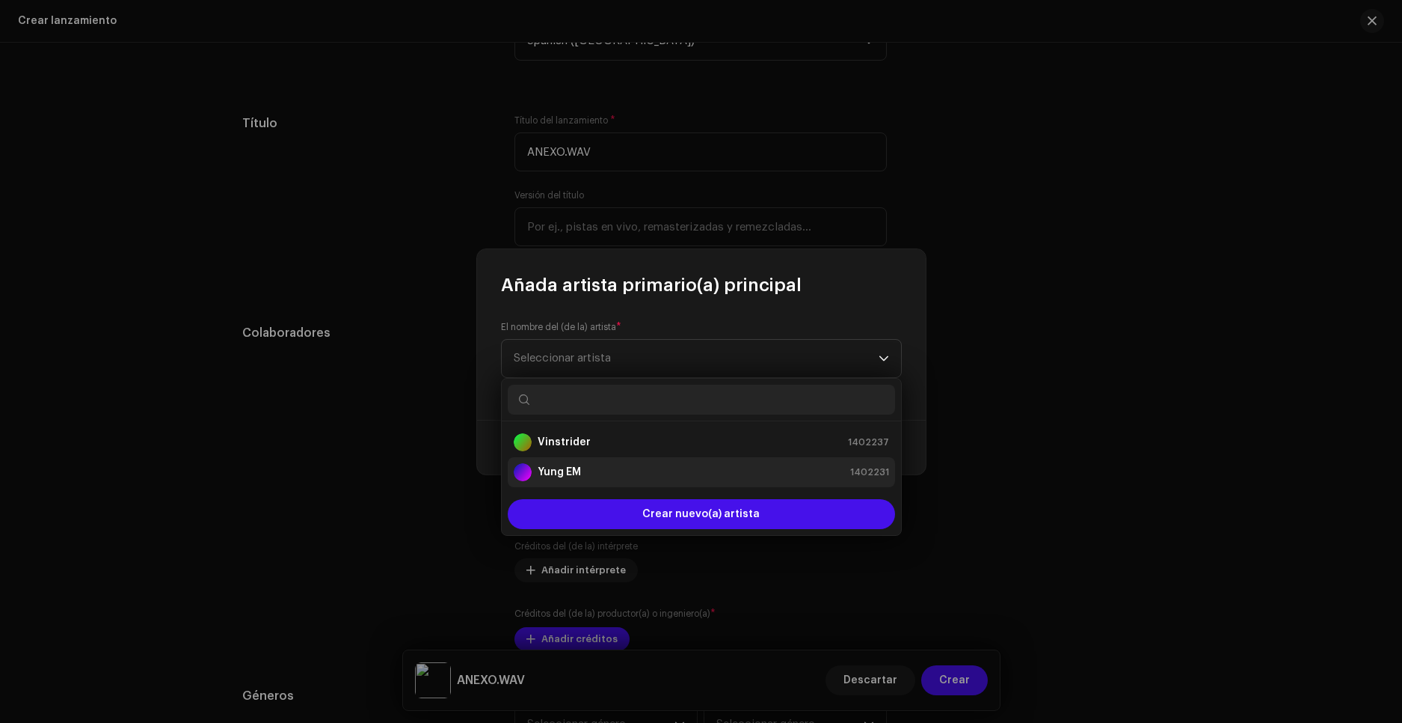
click at [575, 464] on strong "Yung EM" at bounding box center [559, 471] width 43 height 15
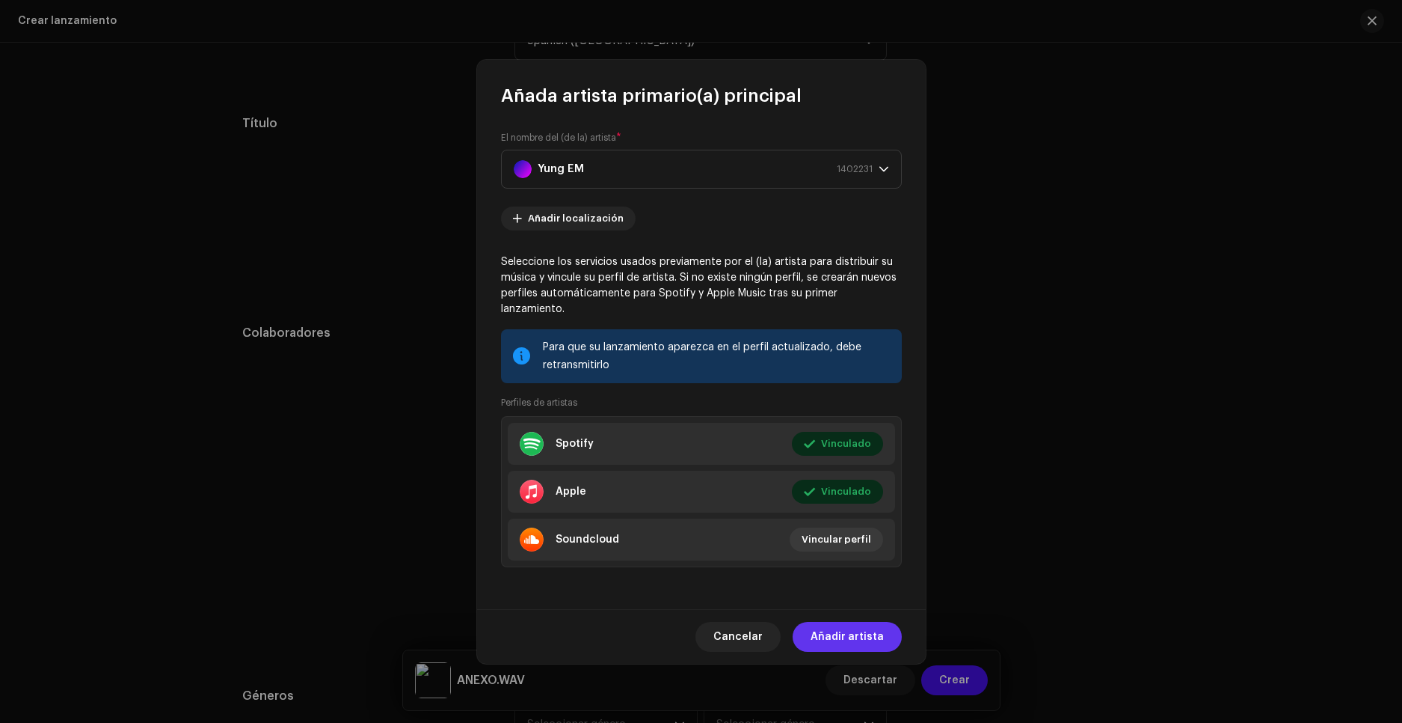
click at [856, 632] on span "Añadir artista" at bounding box center [847, 637] width 73 height 30
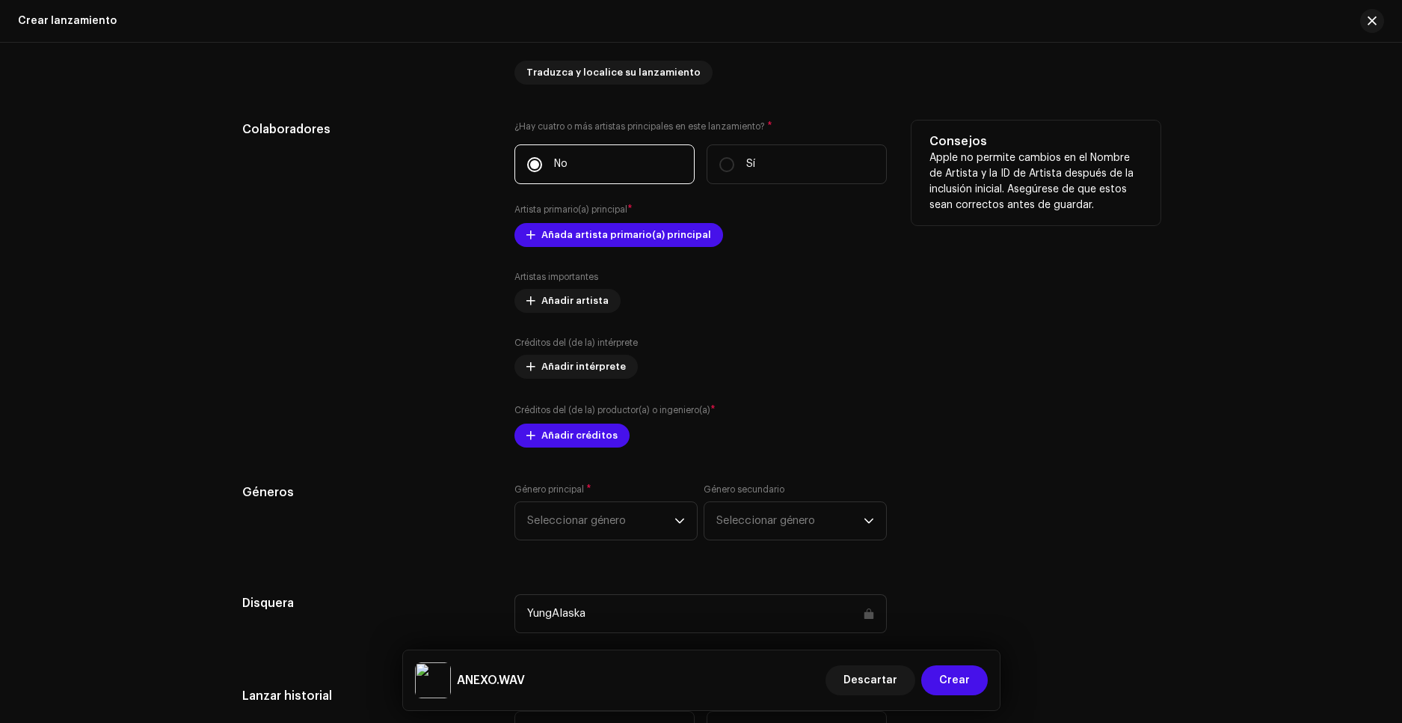
scroll to position [2019, 0]
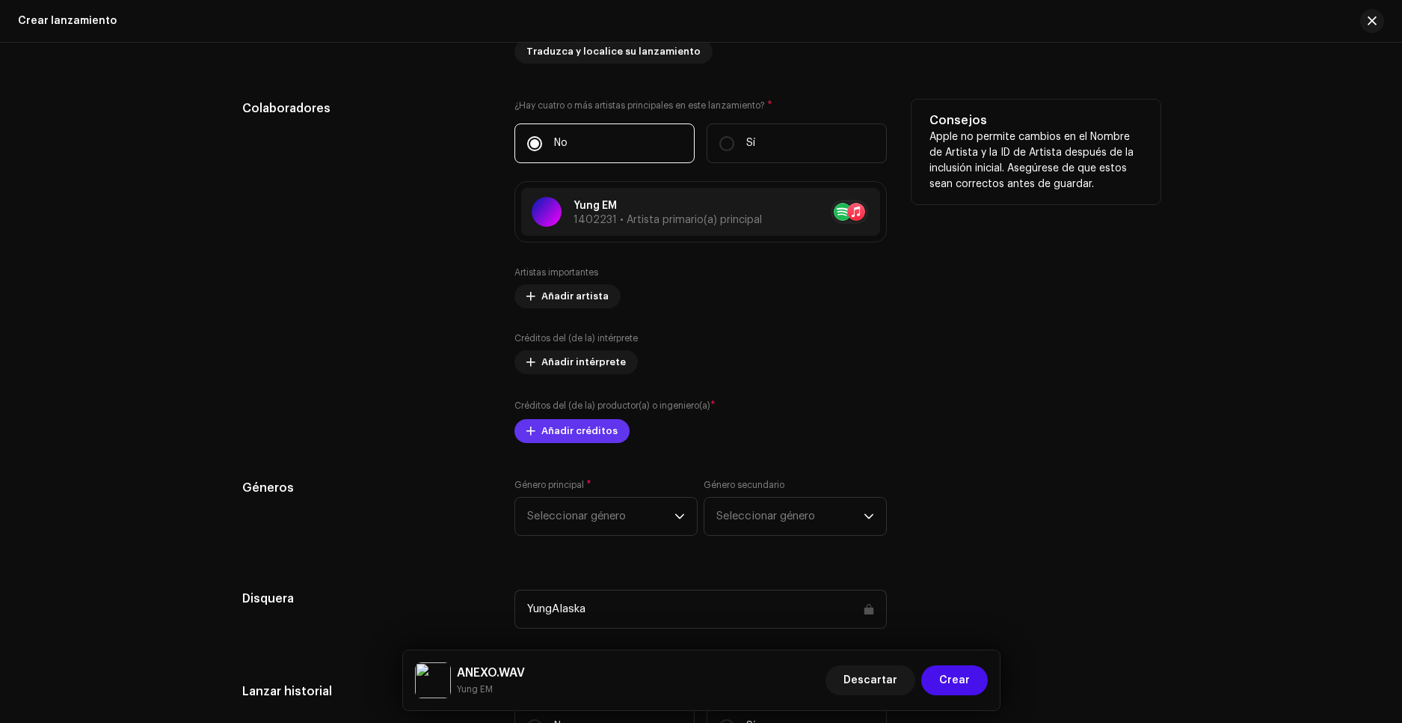
click at [593, 429] on span "Añadir créditos" at bounding box center [580, 431] width 76 height 30
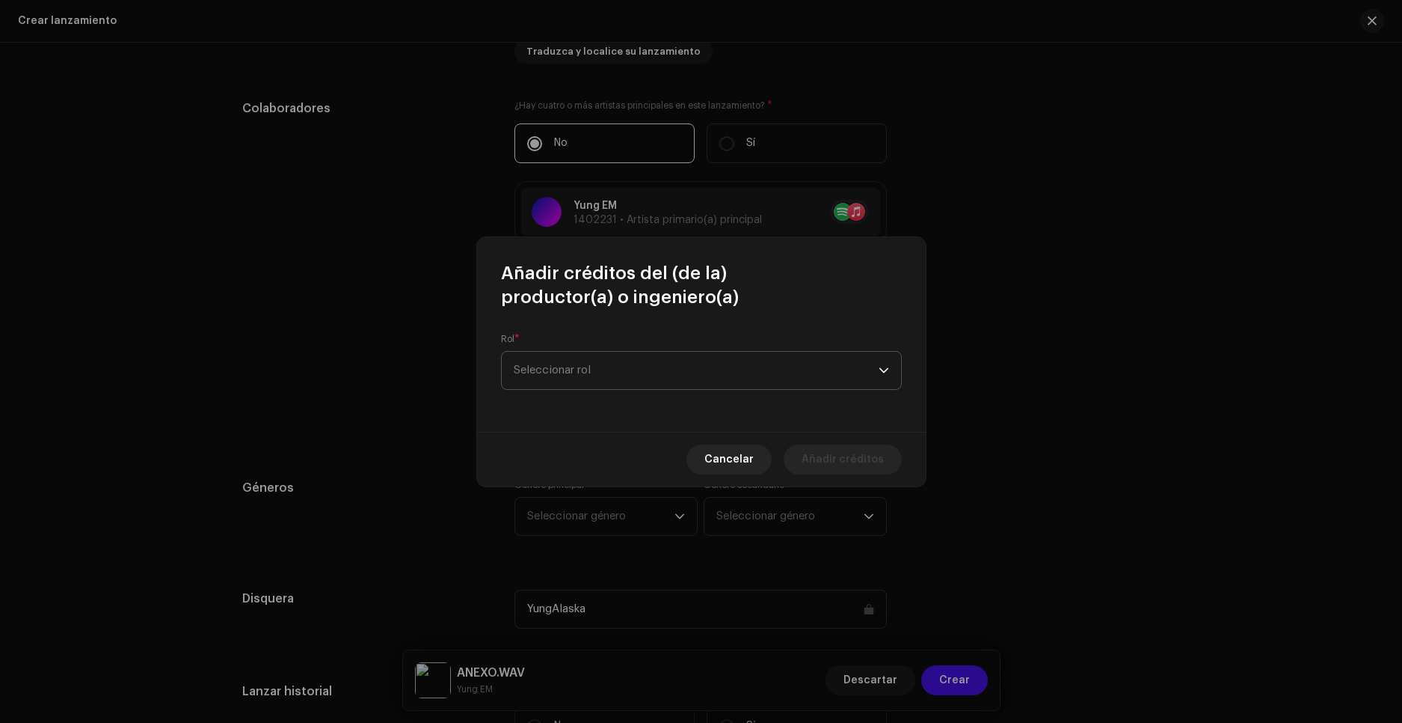
click at [612, 369] on span "Seleccionar rol" at bounding box center [696, 370] width 365 height 37
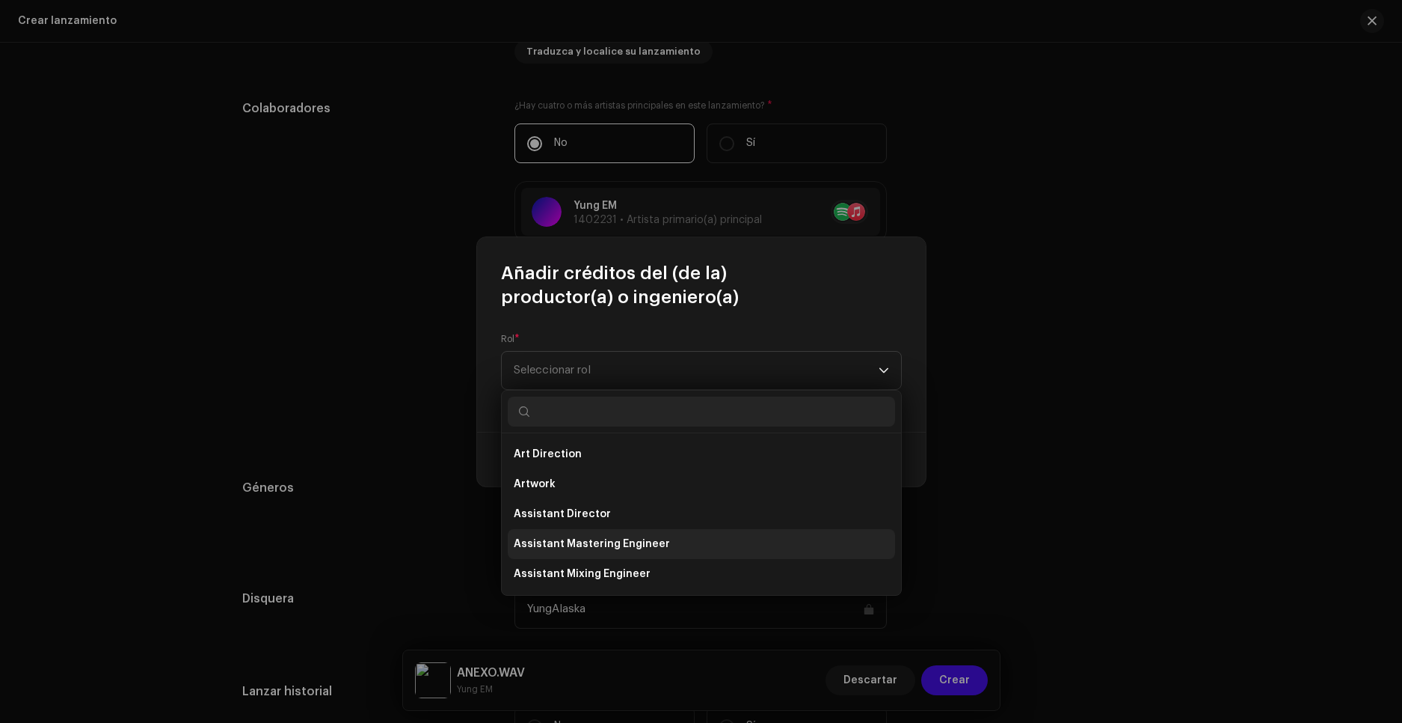
click at [639, 540] on span "Assistant Mastering Engineer" at bounding box center [592, 543] width 156 height 15
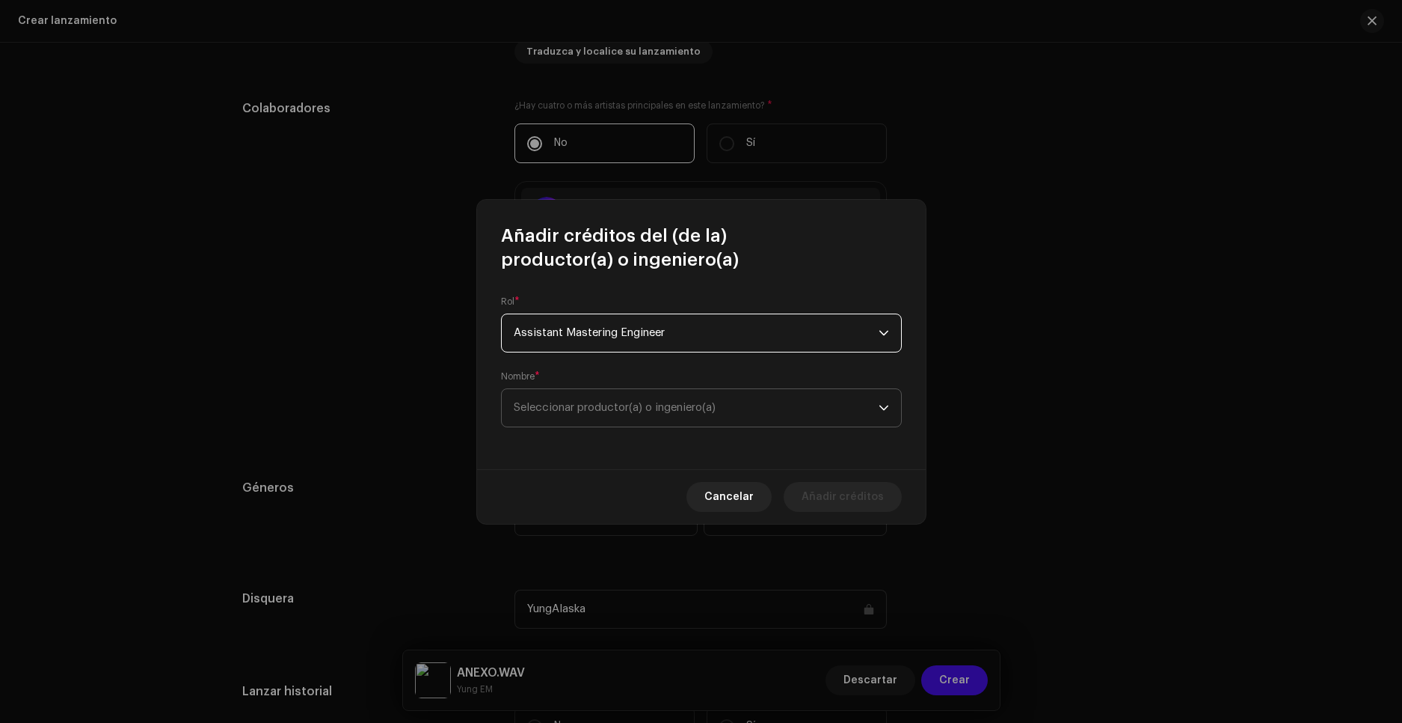
click at [674, 396] on span "Seleccionar productor(a) o ingeniero(a)" at bounding box center [696, 407] width 365 height 37
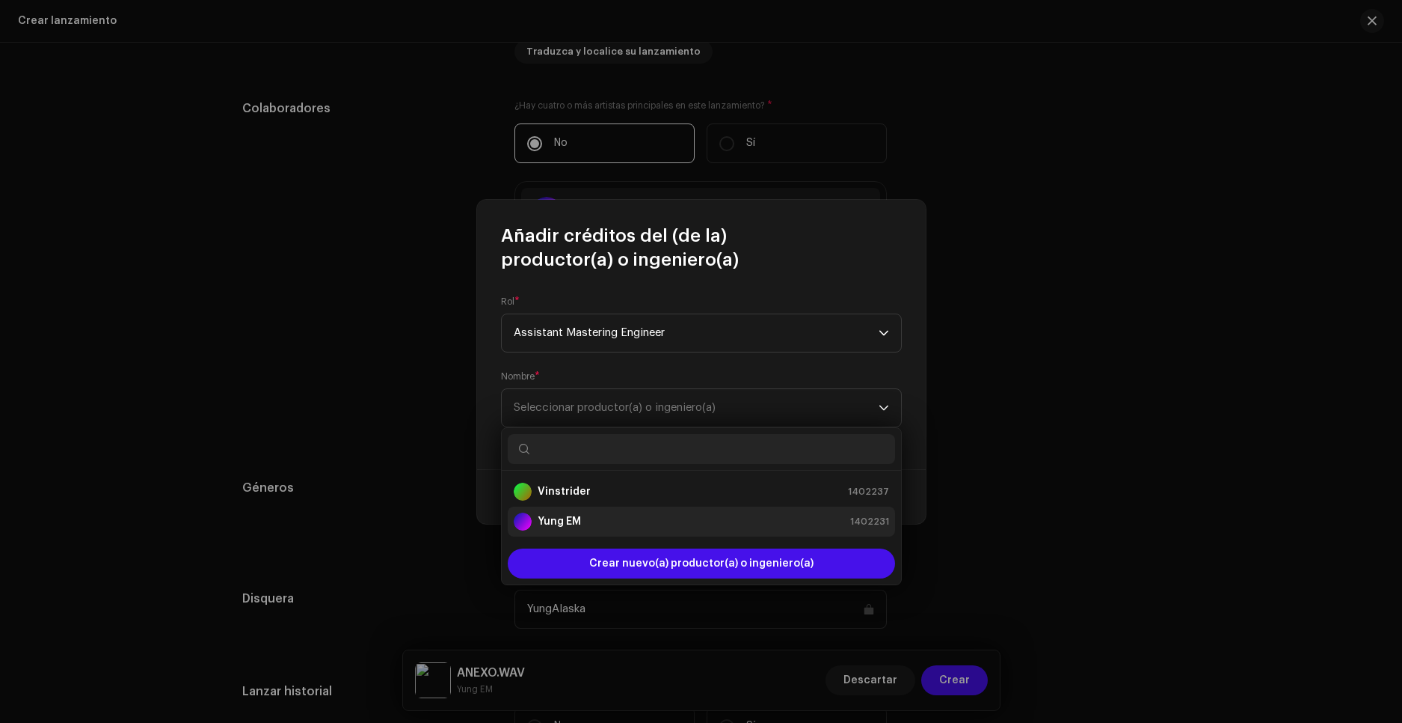
click at [603, 520] on div "Yung EM 1402231" at bounding box center [701, 521] width 375 height 18
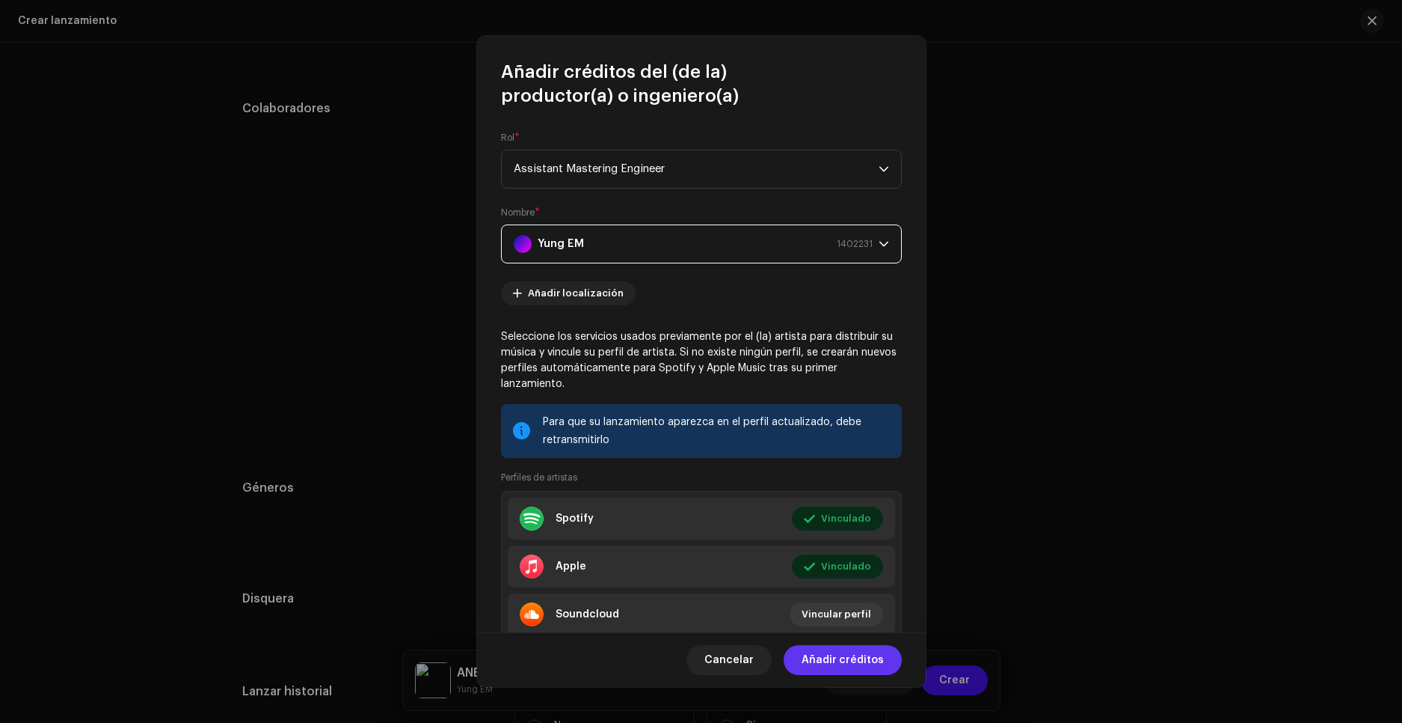
click at [860, 665] on span "Añadir créditos" at bounding box center [843, 660] width 82 height 30
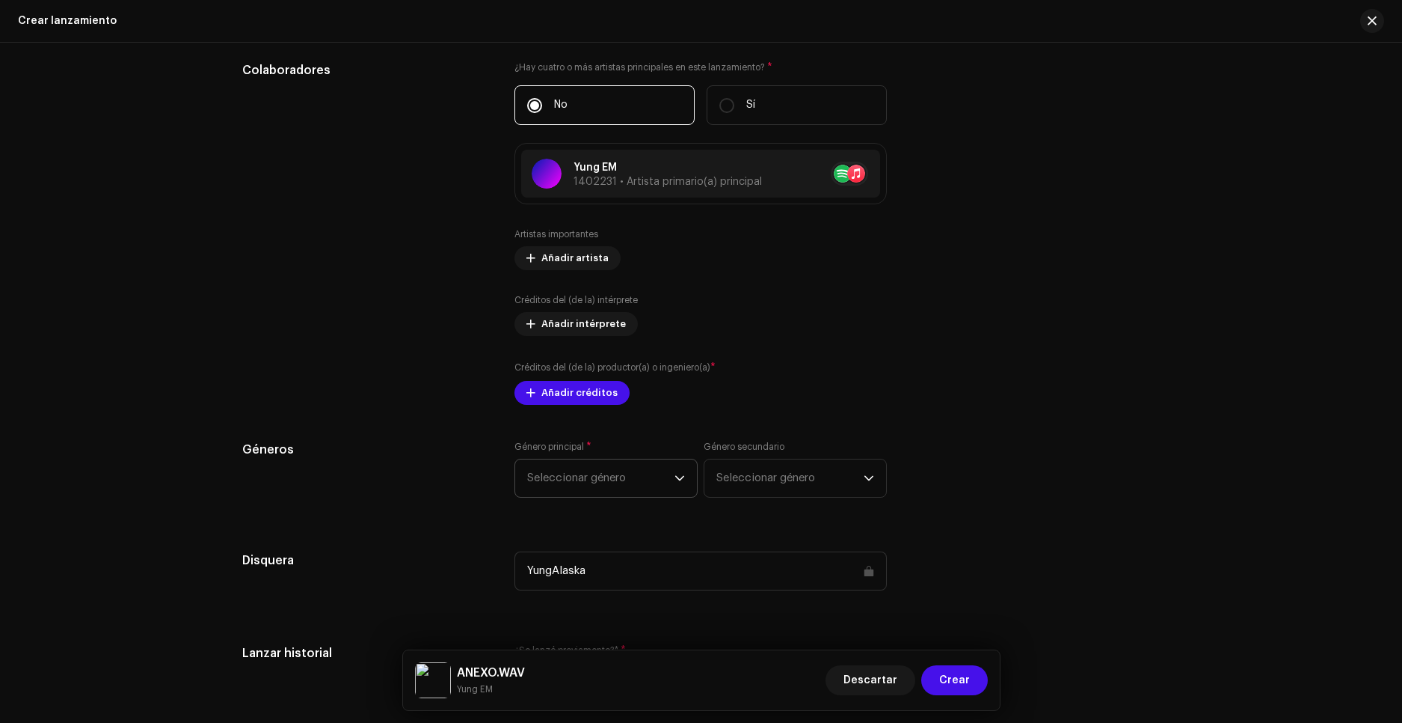
scroll to position [2094, 0]
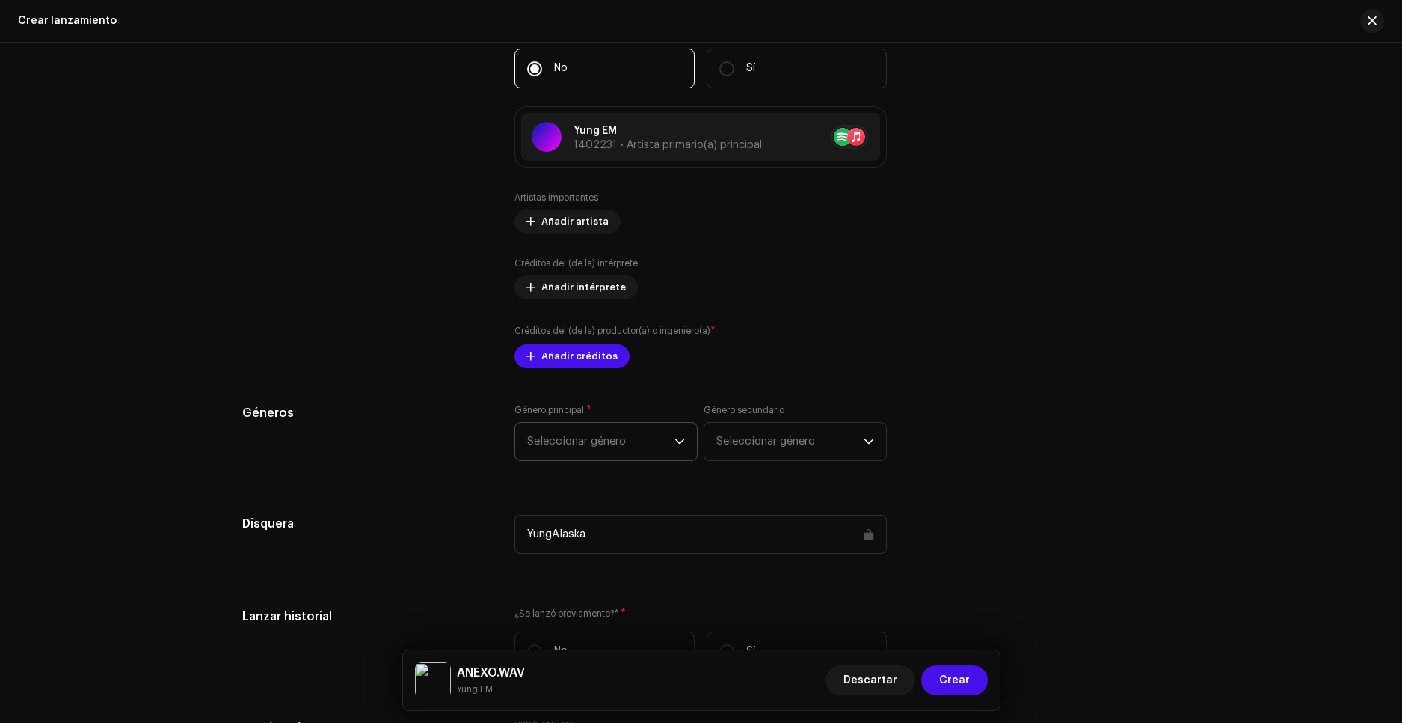
click at [585, 445] on div "Rellenar previamente la información de lanzamiento a partir de los metadatos de…" at bounding box center [701, 290] width 918 height 1598
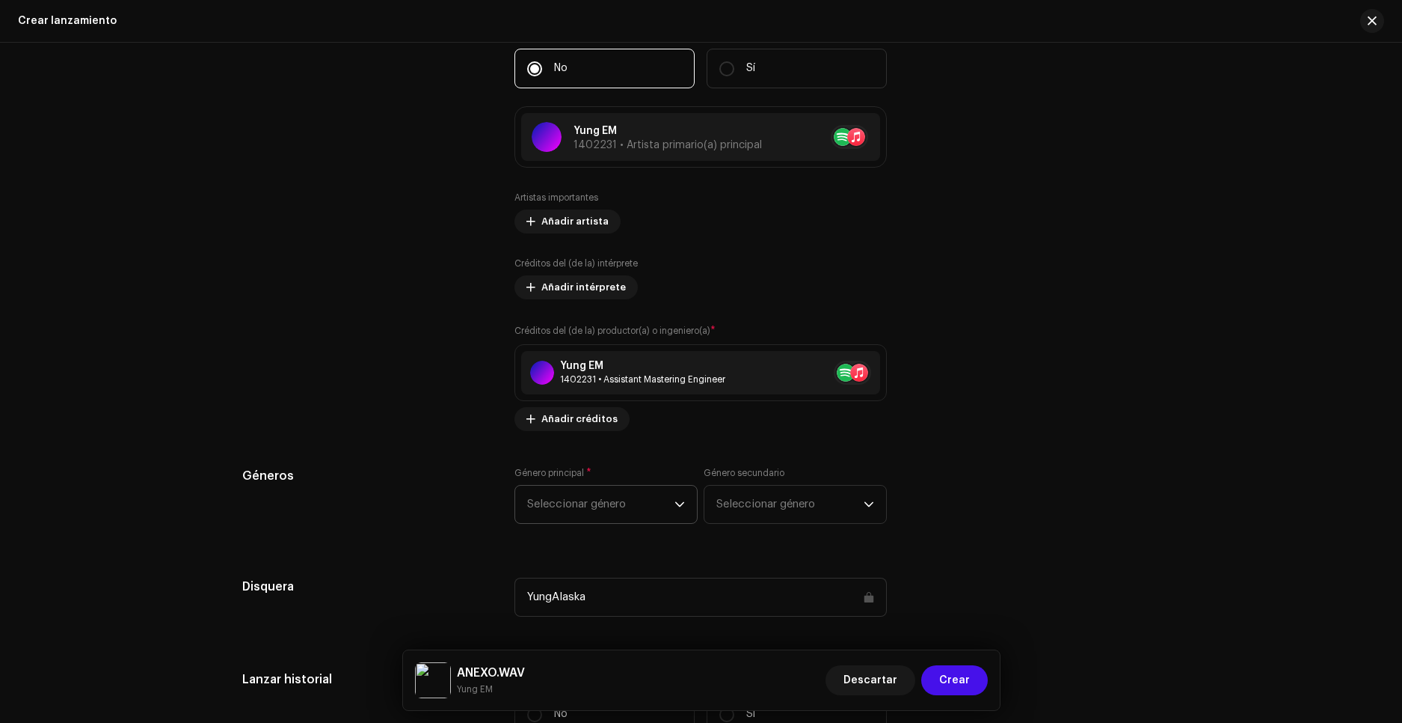
click at [592, 497] on span "Seleccionar género" at bounding box center [600, 503] width 147 height 37
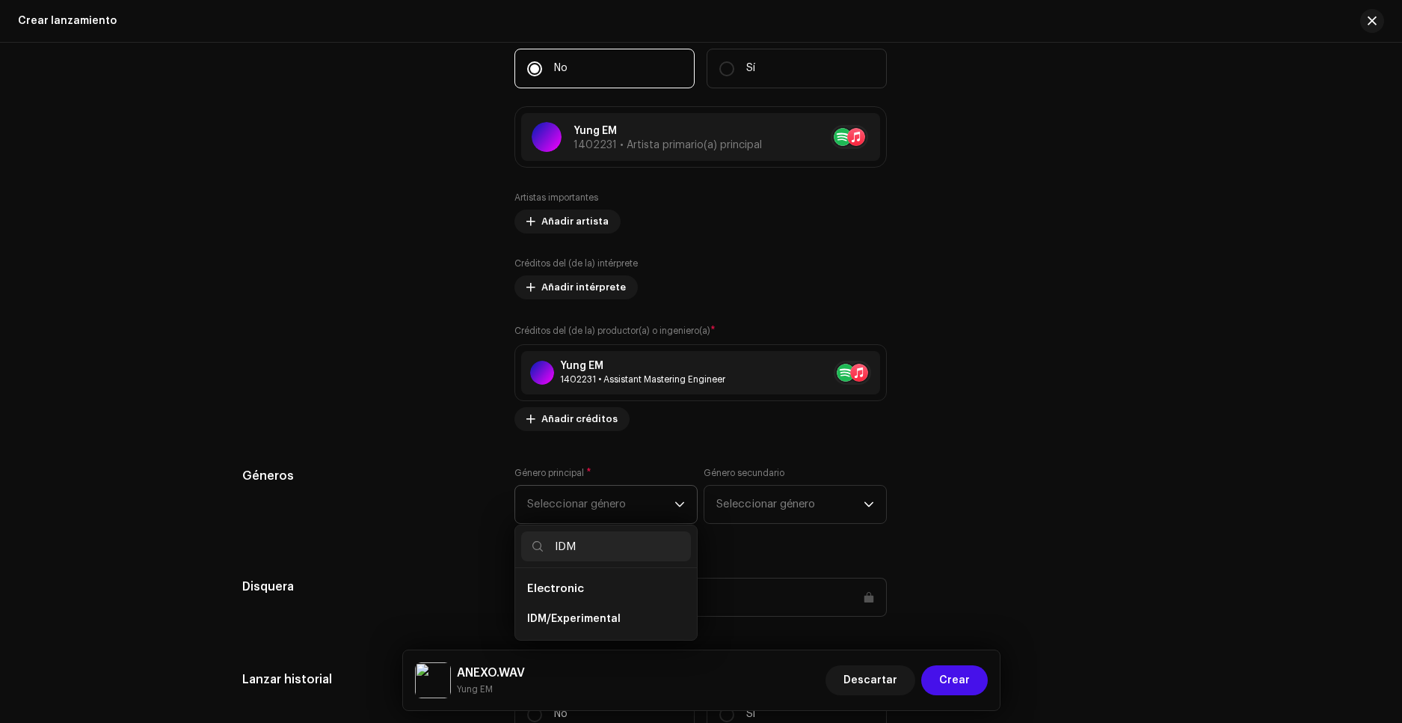
scroll to position [0, 0]
type input "IDM"
click at [612, 617] on span "IDM/Experimental" at bounding box center [573, 618] width 93 height 15
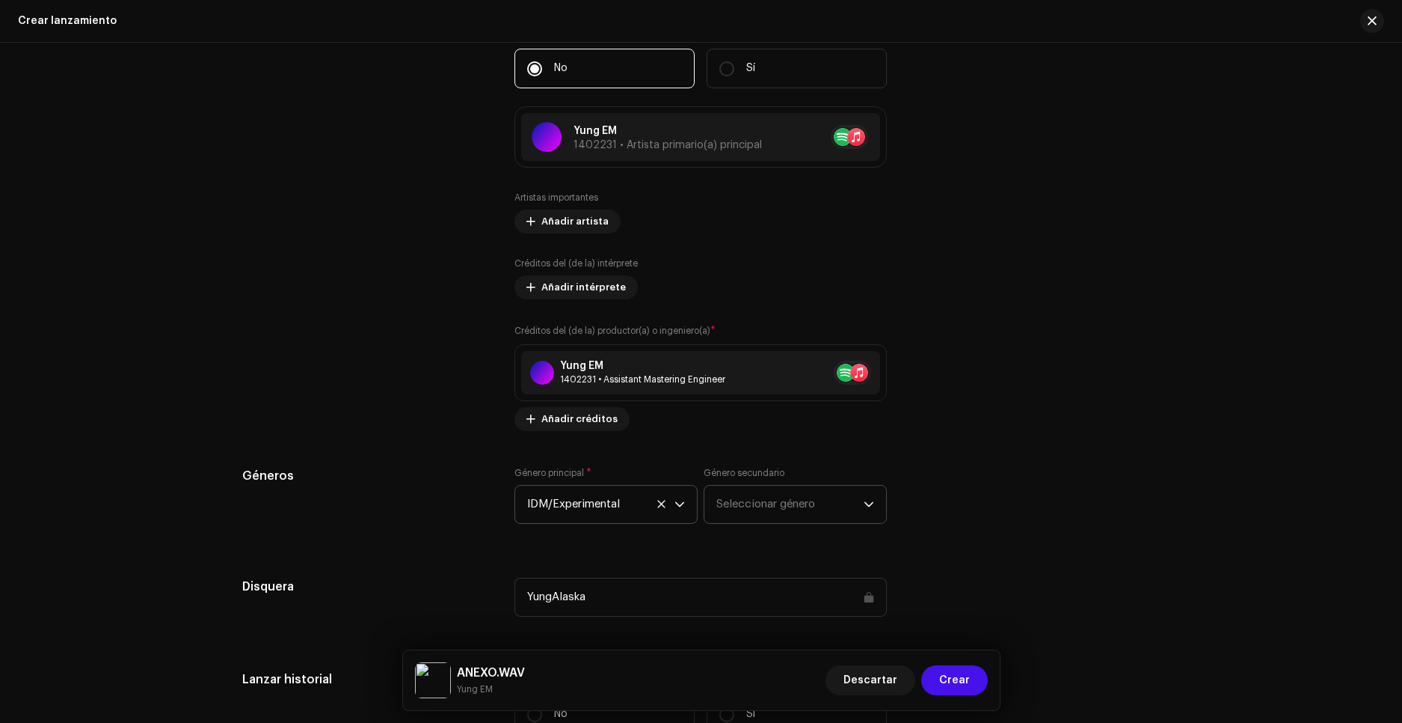
click at [768, 485] on p-select "Seleccionar género" at bounding box center [795, 504] width 183 height 39
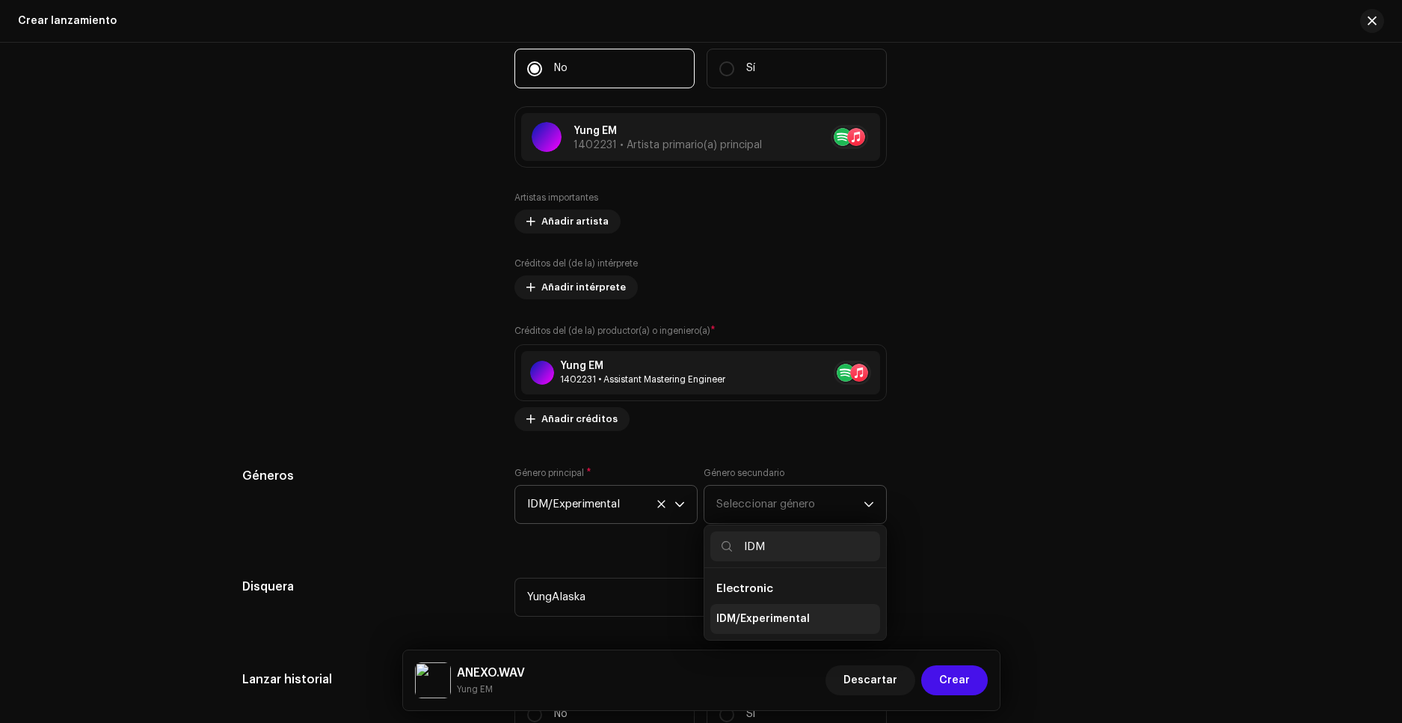
type input "IDM"
click at [792, 616] on span "IDM/Experimental" at bounding box center [763, 618] width 93 height 15
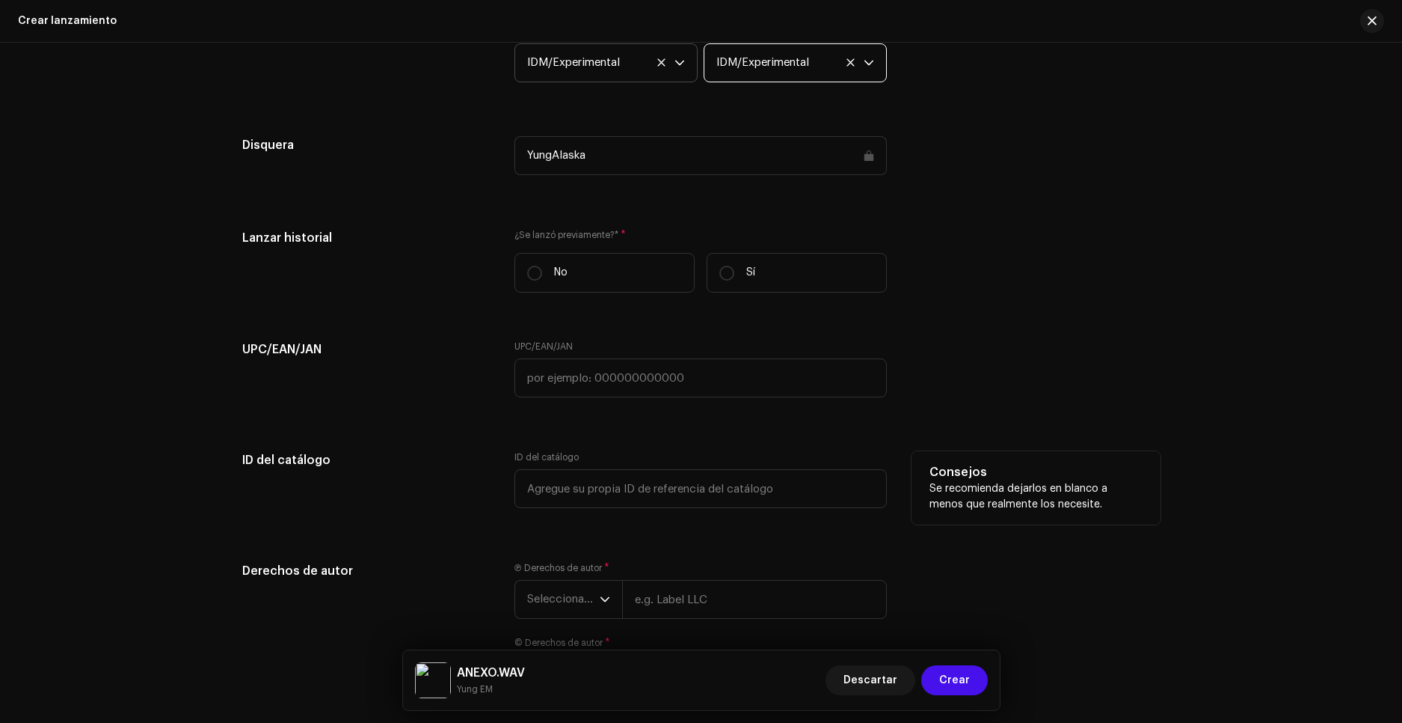
scroll to position [2543, 0]
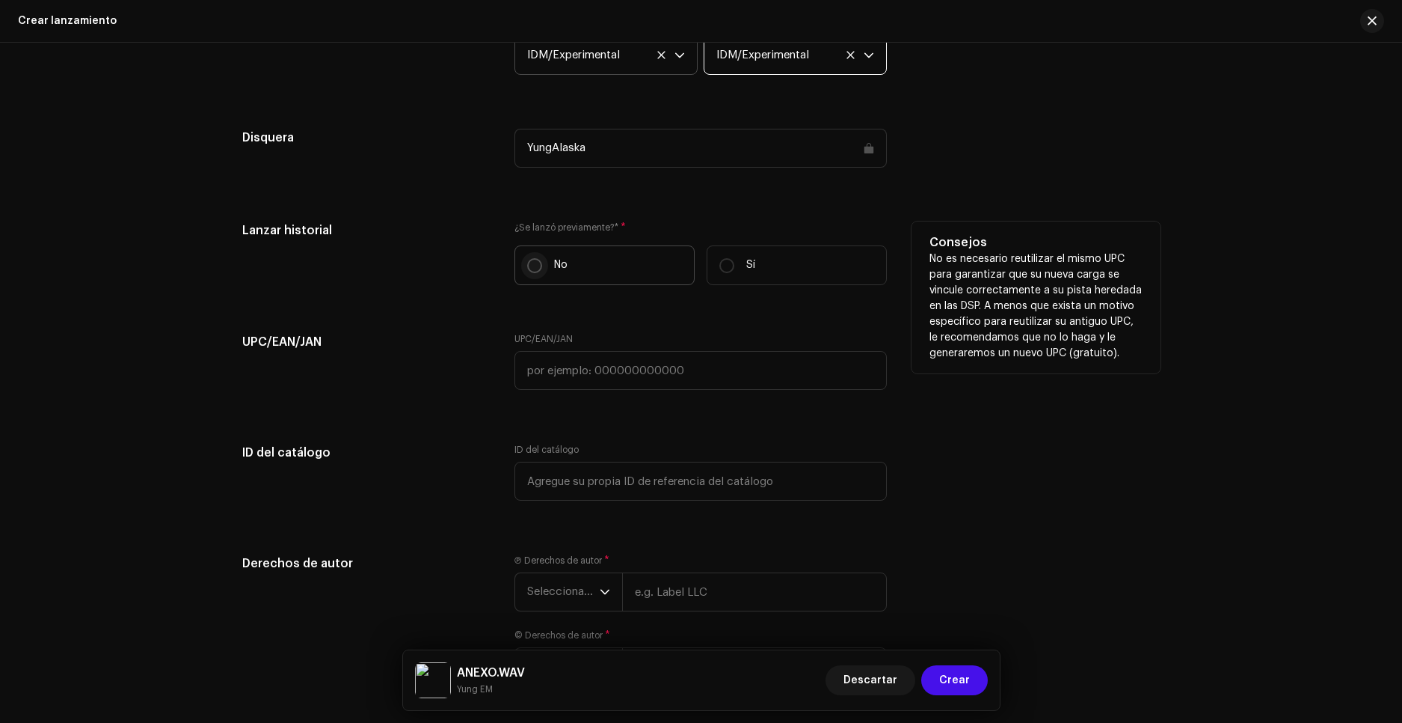
click at [534, 266] on input "No" at bounding box center [534, 265] width 15 height 15
radio input "true"
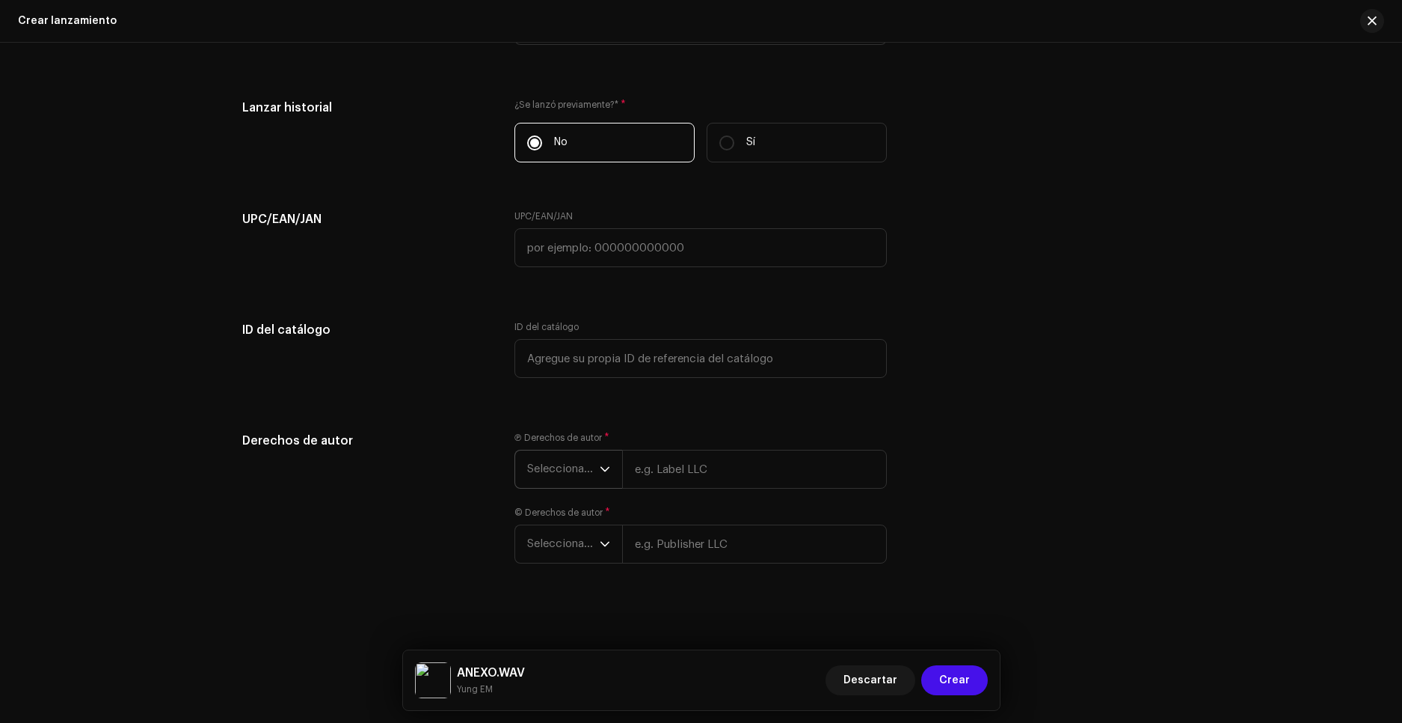
scroll to position [2668, 0]
click at [600, 476] on div "dropdown trigger" at bounding box center [605, 466] width 10 height 37
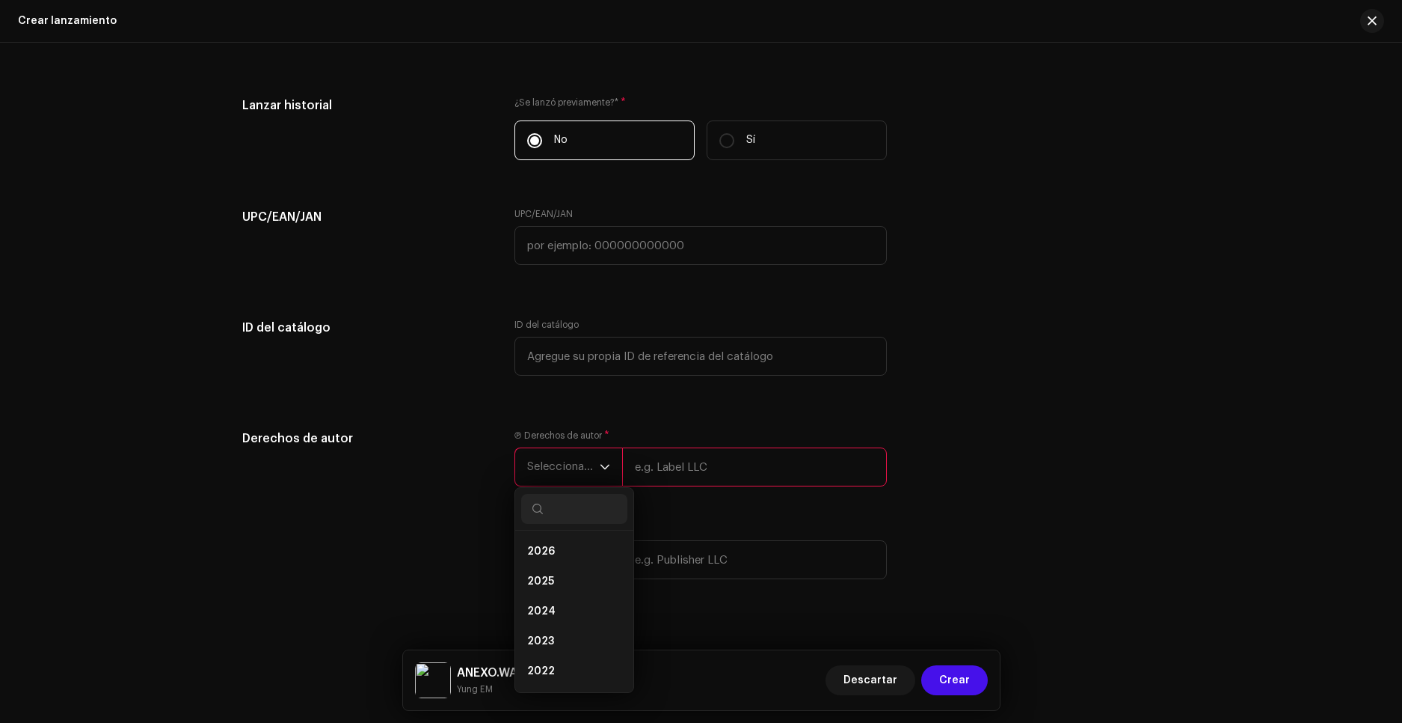
click at [452, 450] on div "Derechos de autor" at bounding box center [366, 513] width 249 height 168
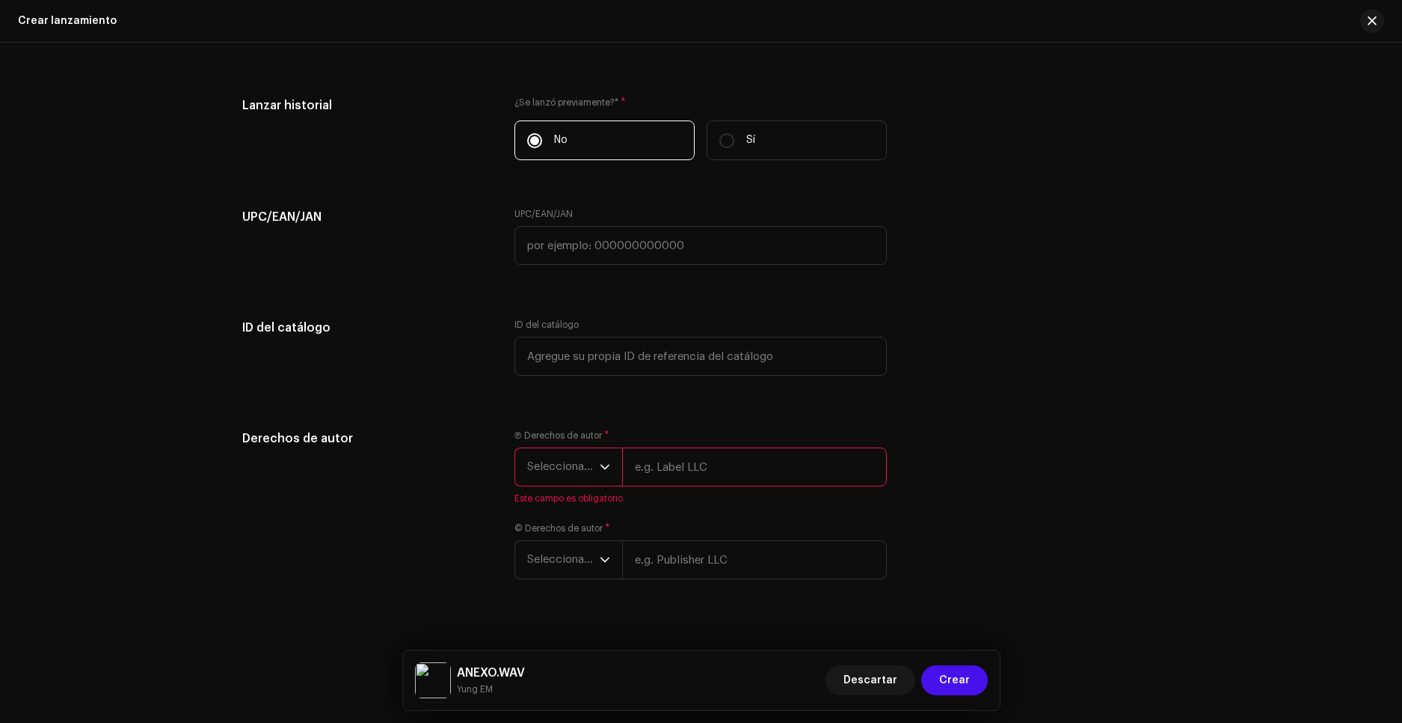
click at [565, 465] on span "Seleccionar año" at bounding box center [563, 466] width 73 height 37
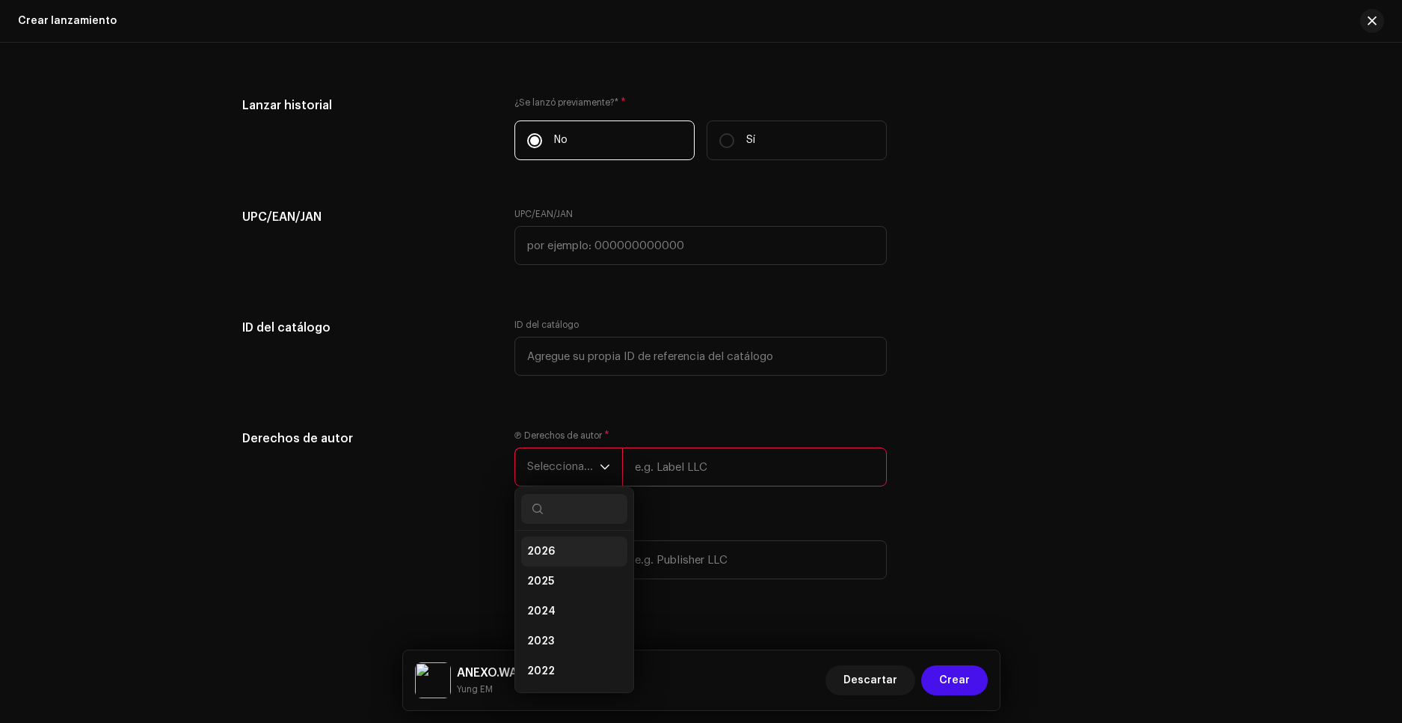
click at [550, 543] on li "2026" at bounding box center [574, 551] width 106 height 30
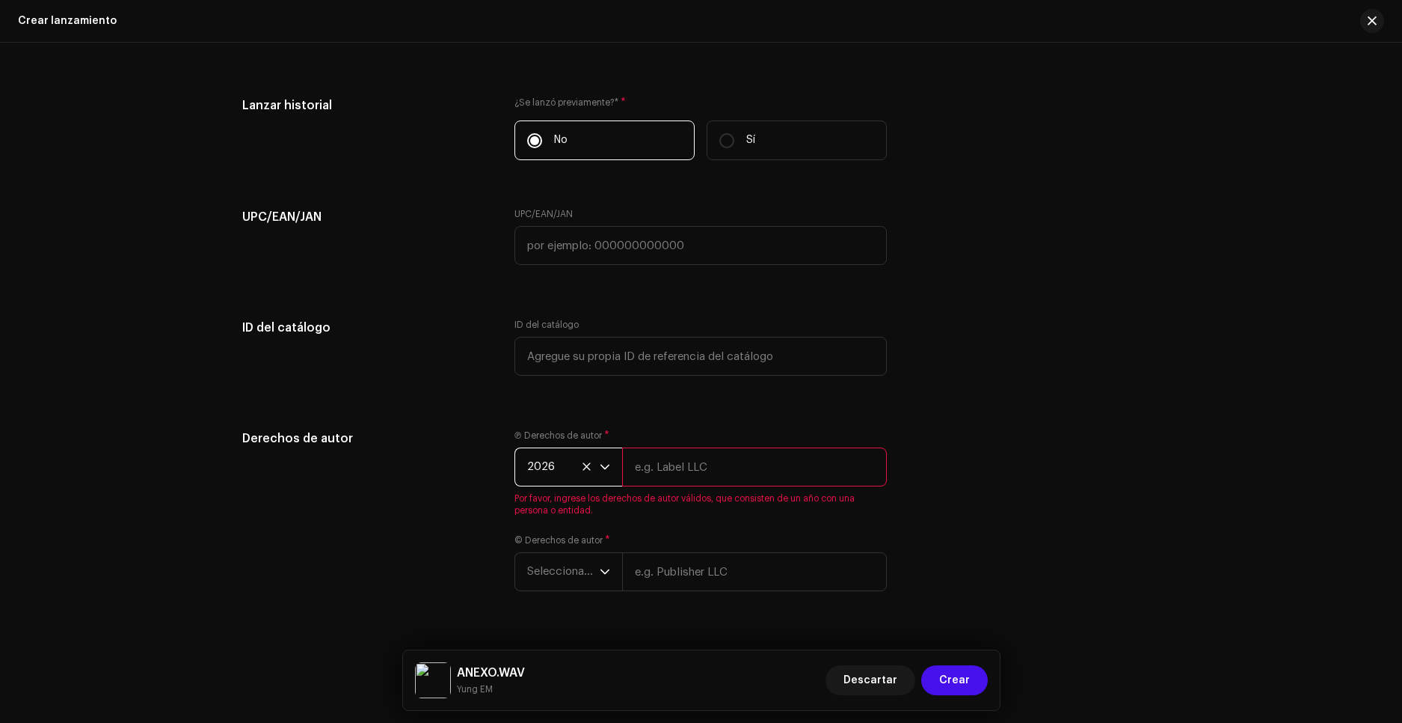
click at [676, 480] on input "text" at bounding box center [754, 466] width 265 height 39
type input "Little EM"
click at [556, 566] on div "Ⓟ Derechos de autor * 2026 Little EM © Derechos de autor * Seleccionar año" at bounding box center [701, 504] width 372 height 150
click at [563, 547] on span "Seleccionar año" at bounding box center [563, 541] width 73 height 37
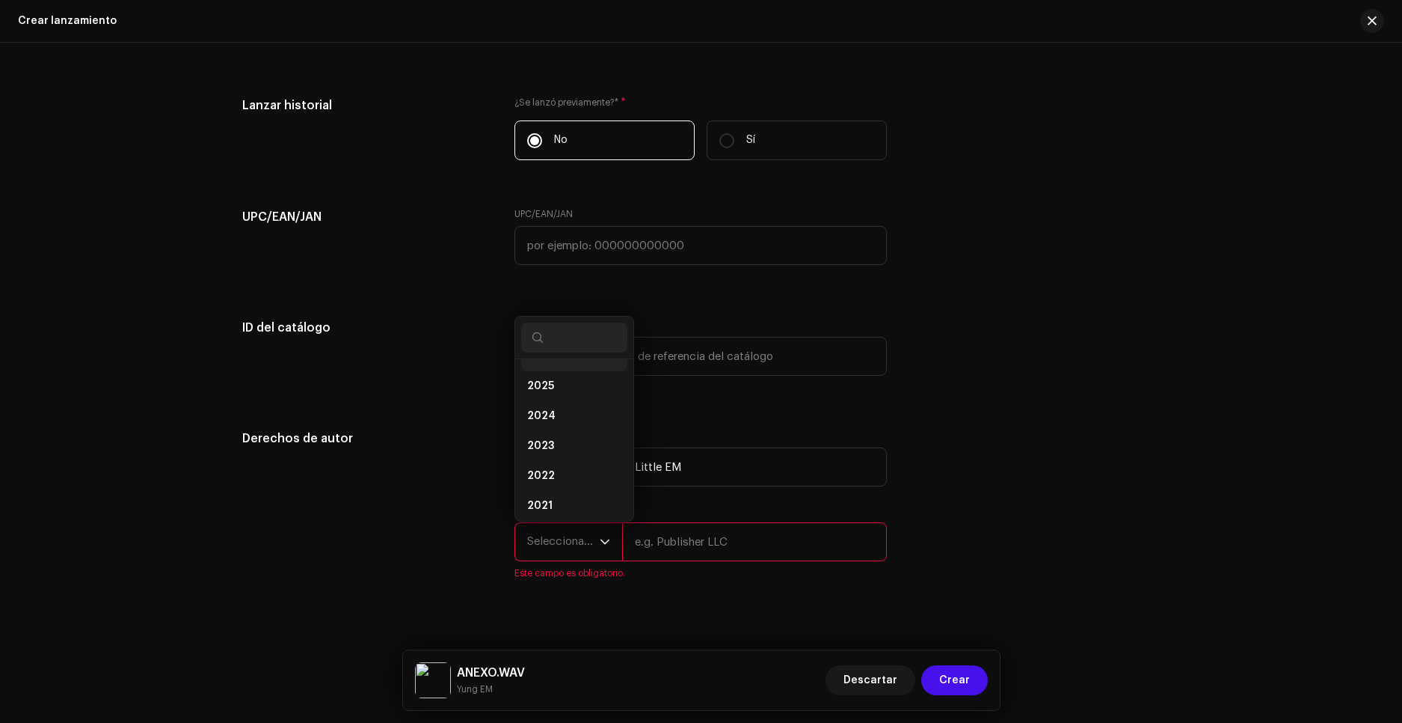
scroll to position [6, 0]
click at [560, 372] on li "2026" at bounding box center [574, 374] width 106 height 30
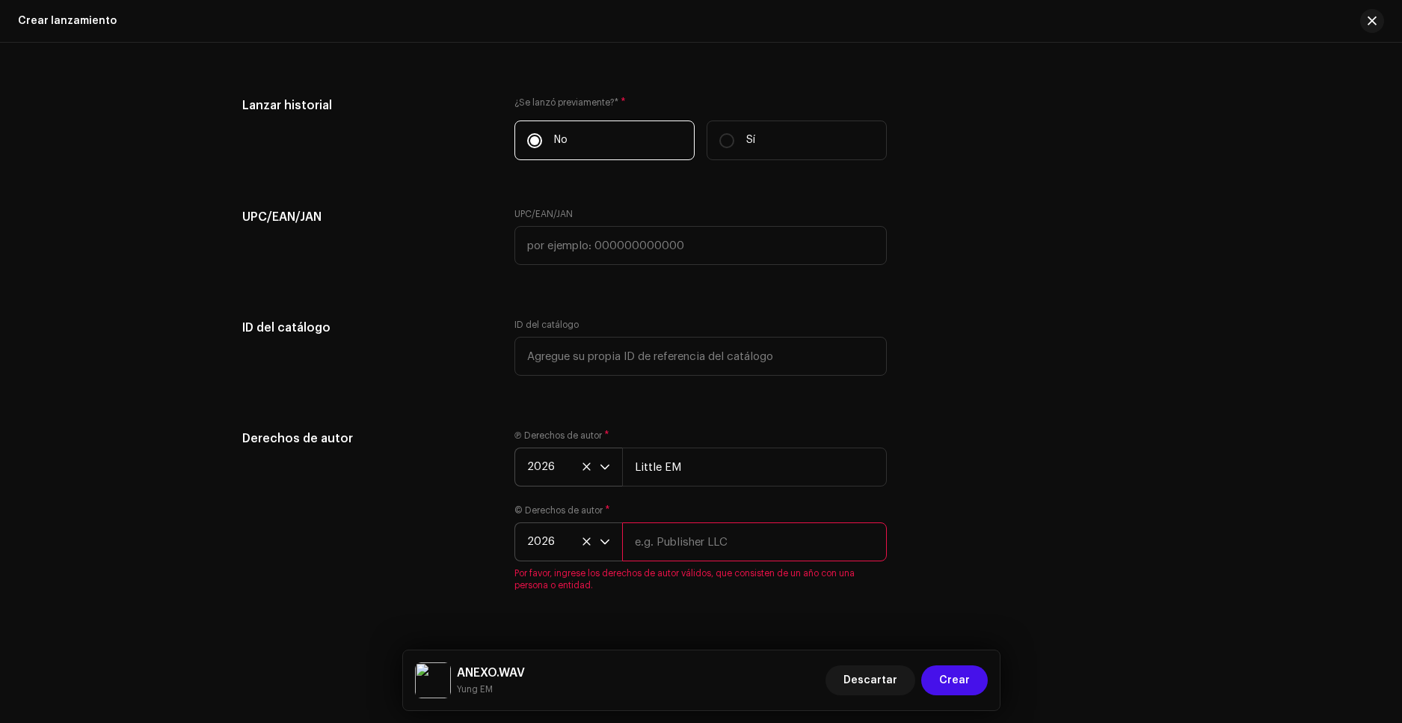
click at [671, 543] on input "text" at bounding box center [754, 541] width 265 height 39
type input "Little EM"
click at [964, 671] on span "Crear" at bounding box center [954, 680] width 31 height 30
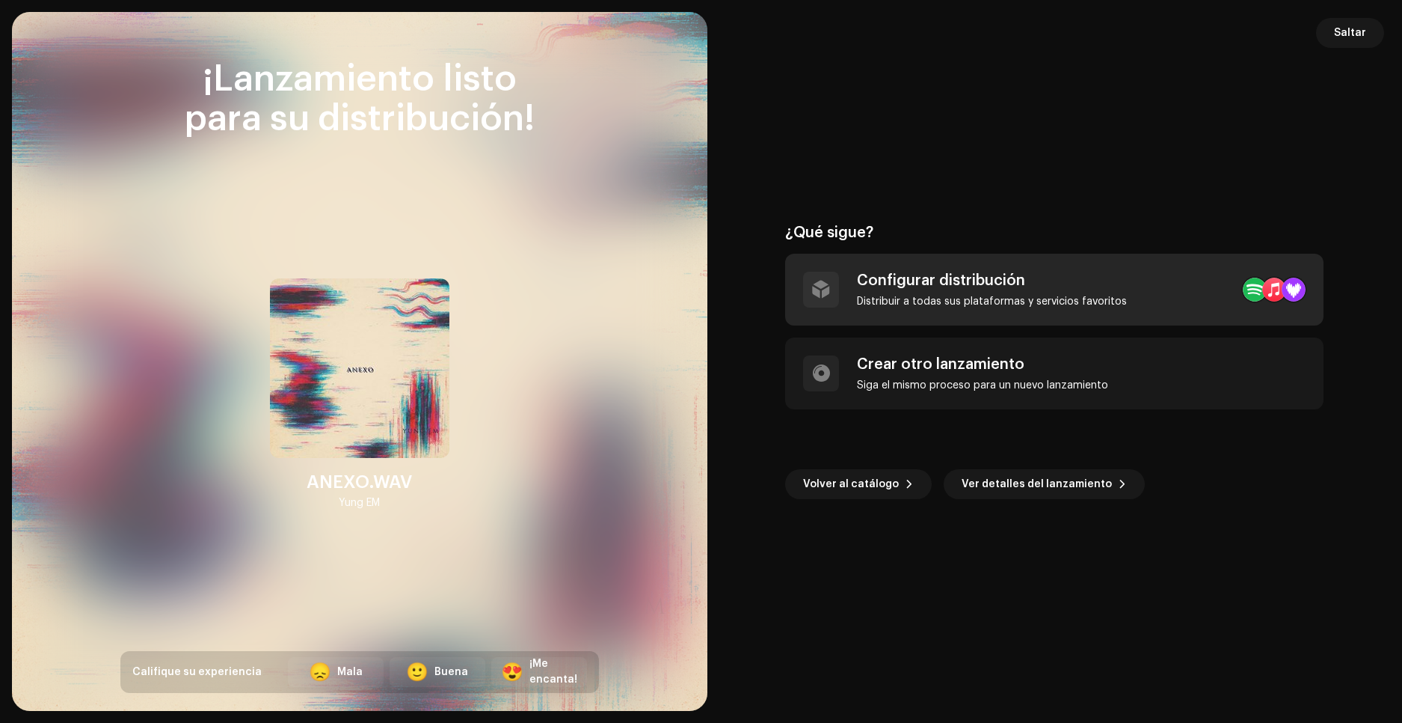
click at [922, 280] on div "Configurar distribución" at bounding box center [992, 281] width 270 height 18
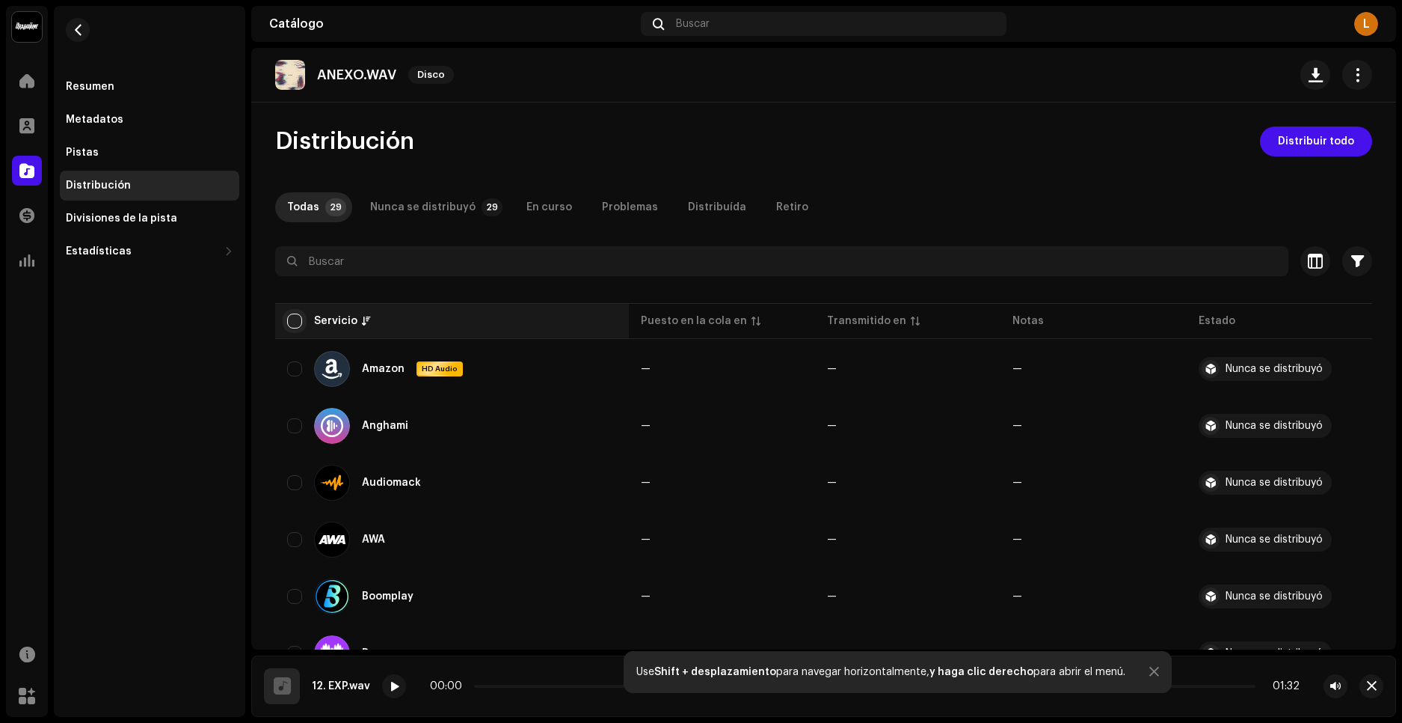
click at [301, 318] on input "checkbox" at bounding box center [294, 320] width 15 height 15
checkbox input "true"
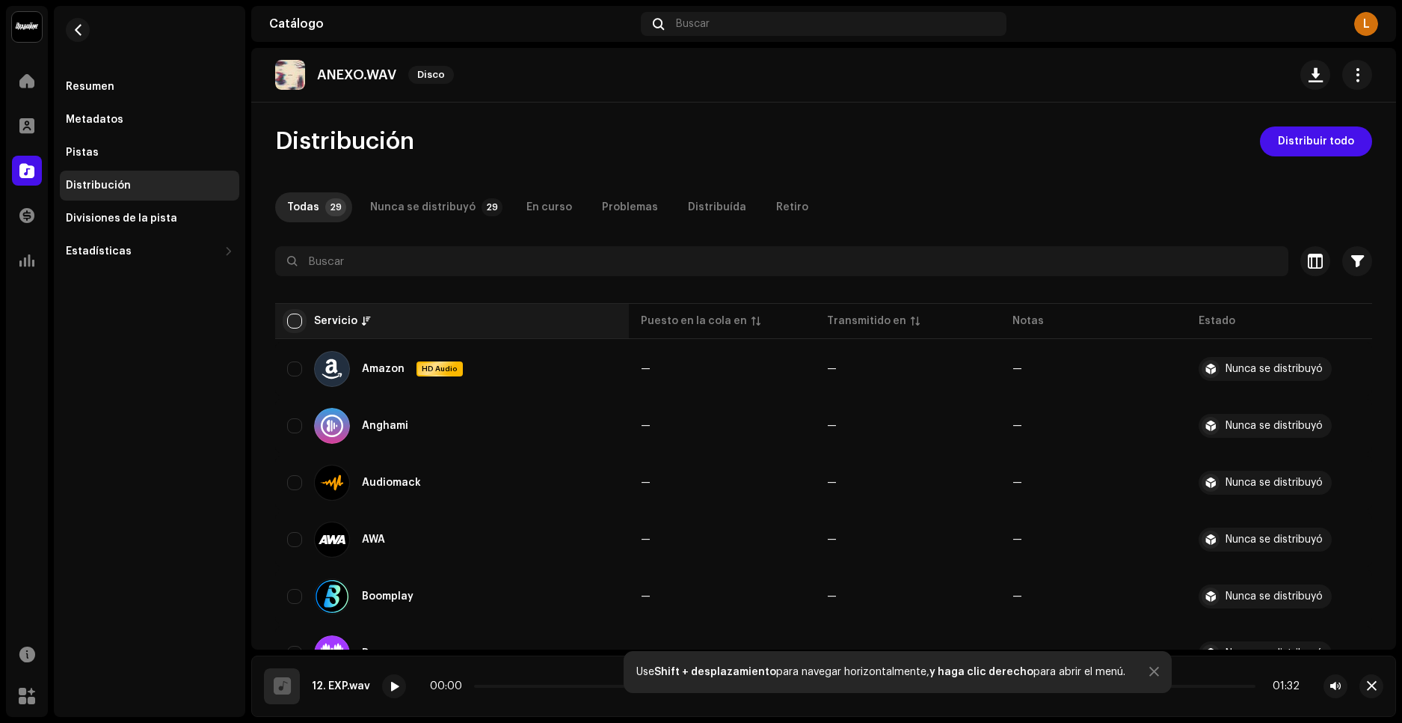
checkbox input "true"
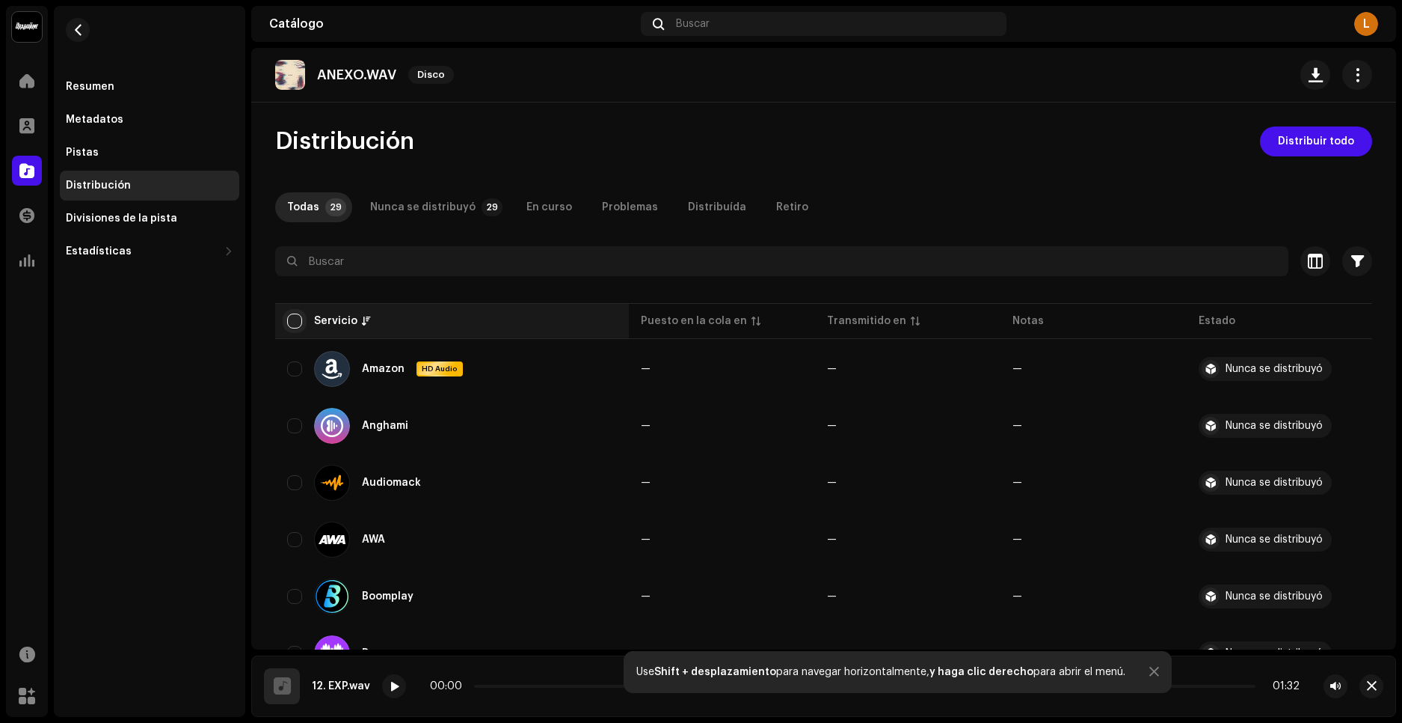
checkbox input "true"
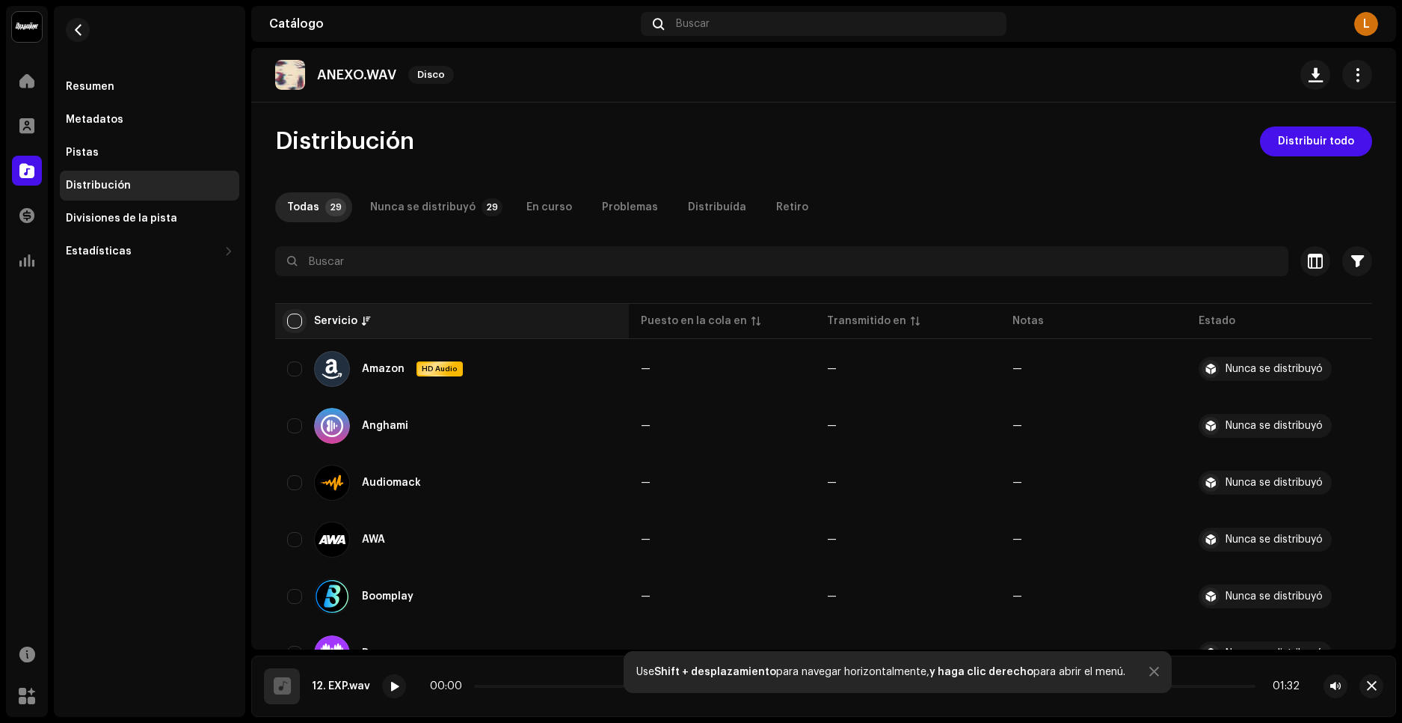
checkbox input "true"
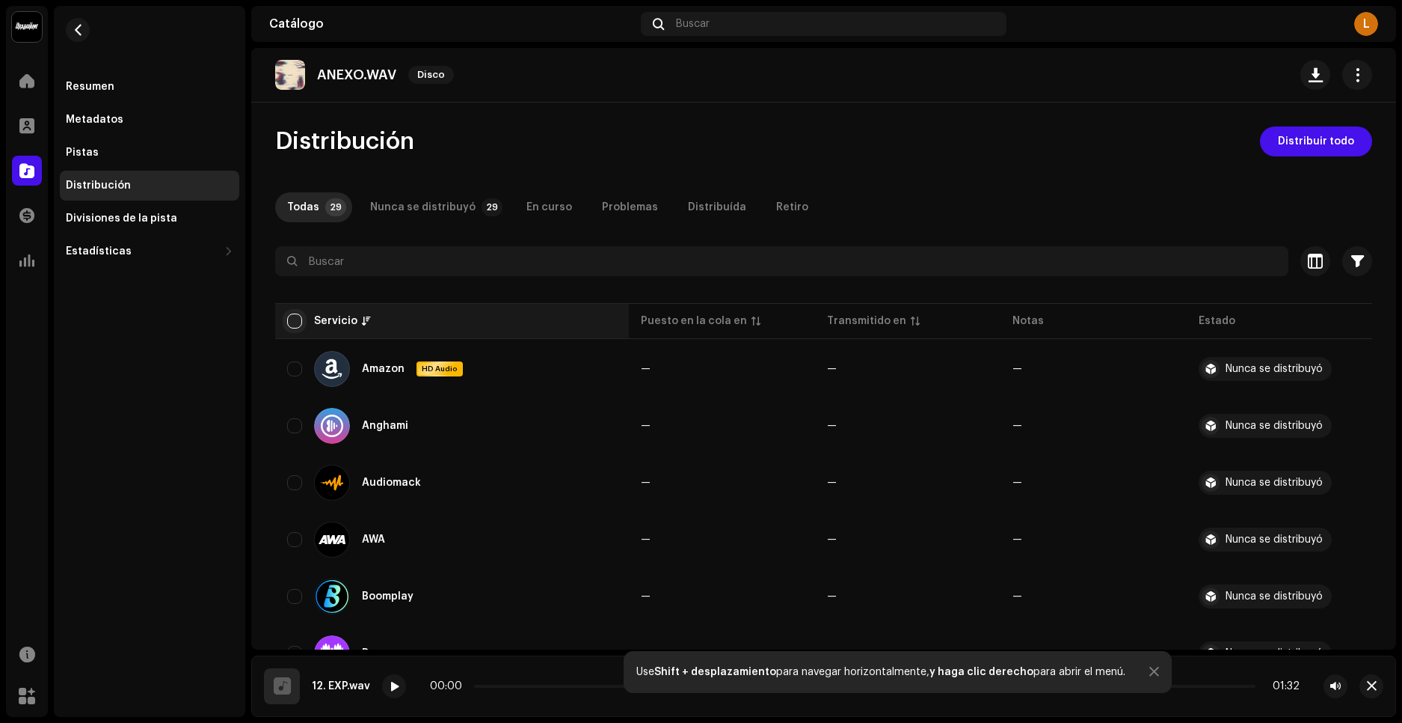
checkbox input "true"
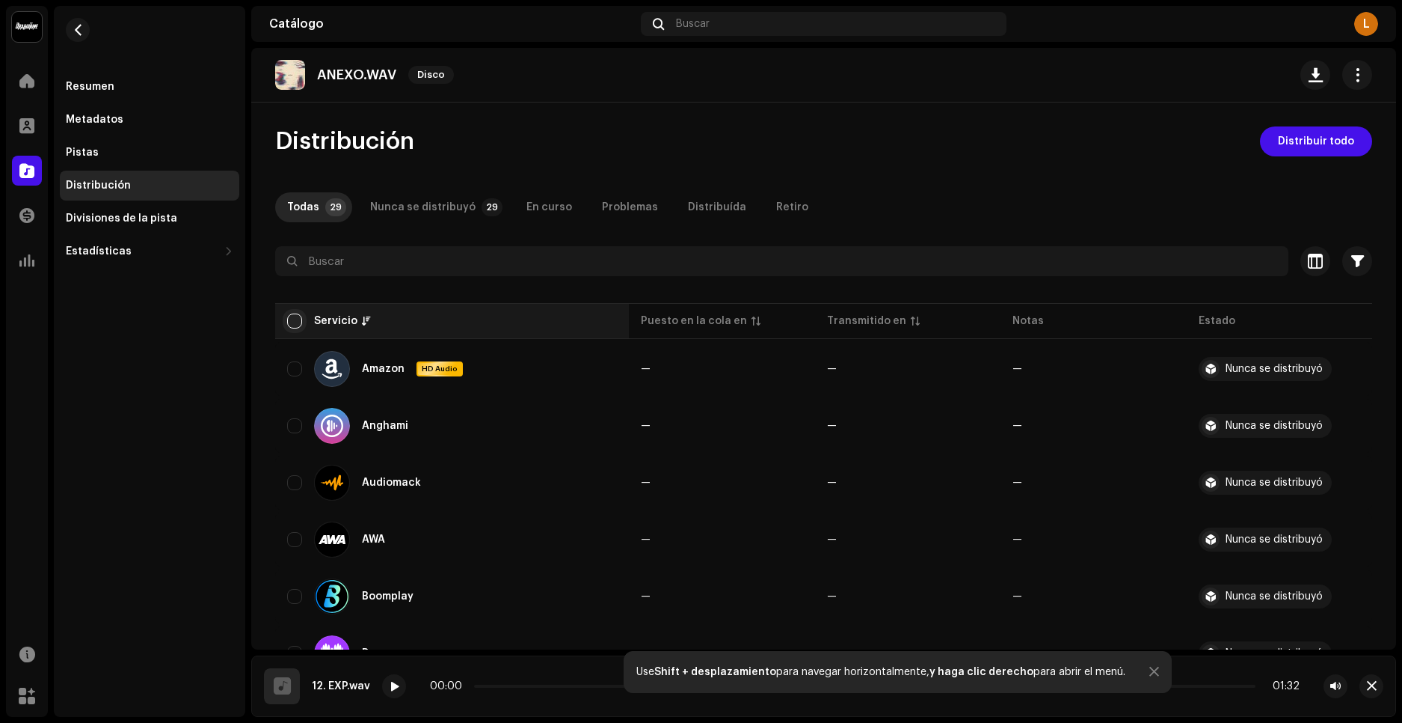
checkbox input "true"
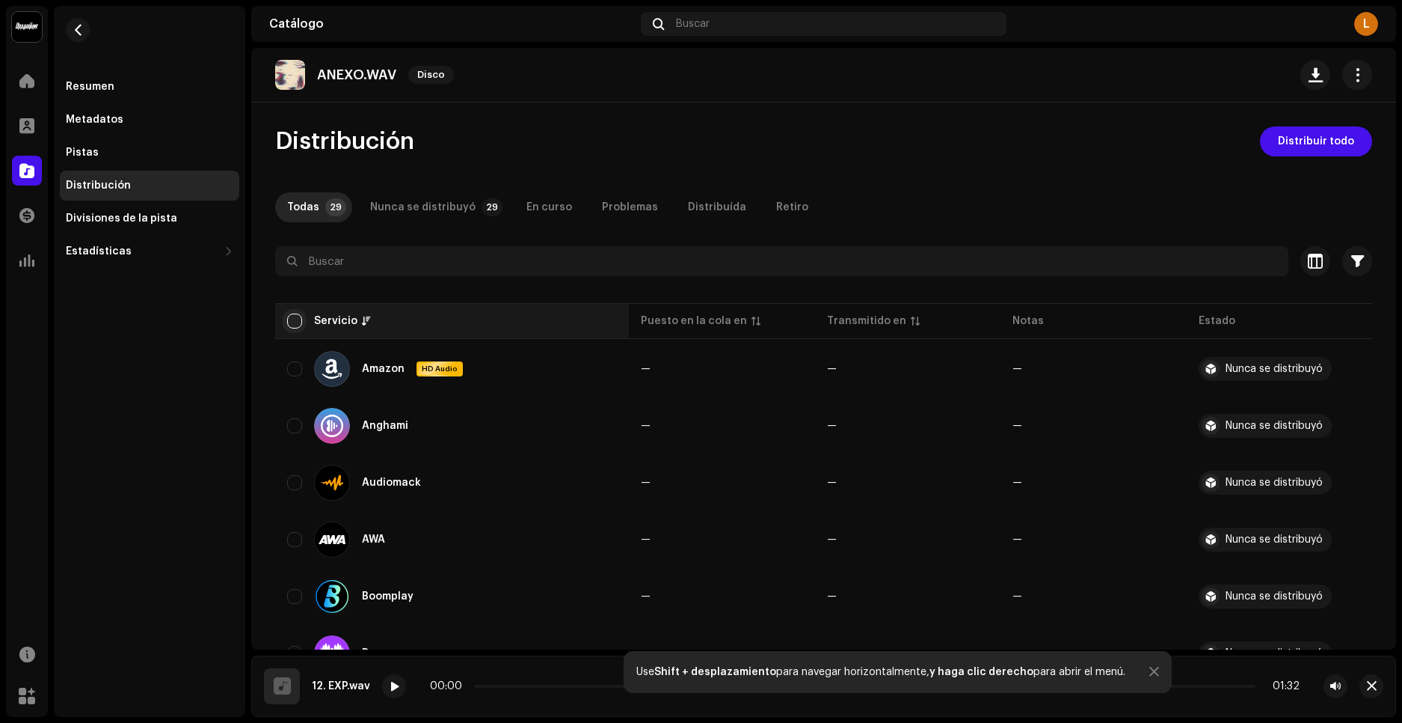
checkbox input "true"
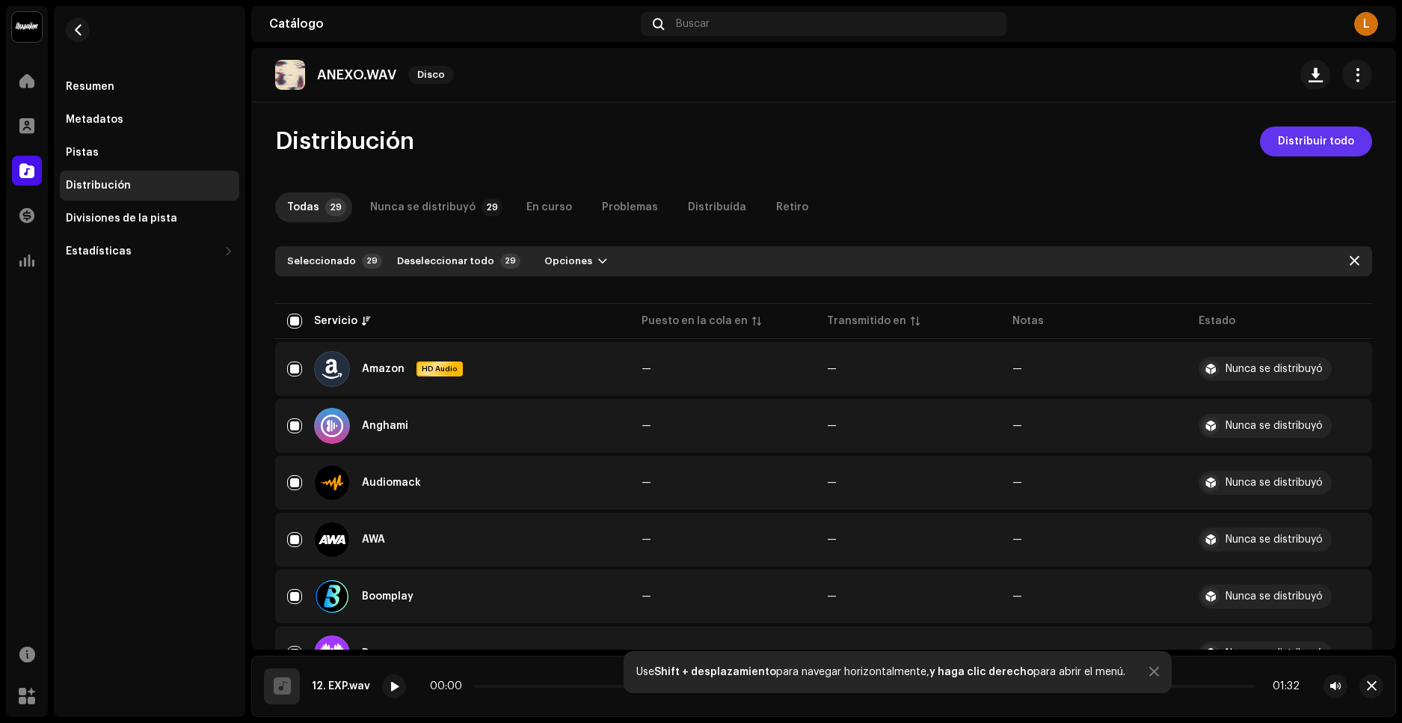
click at [1311, 147] on span "Distribuir todo" at bounding box center [1316, 141] width 76 height 30
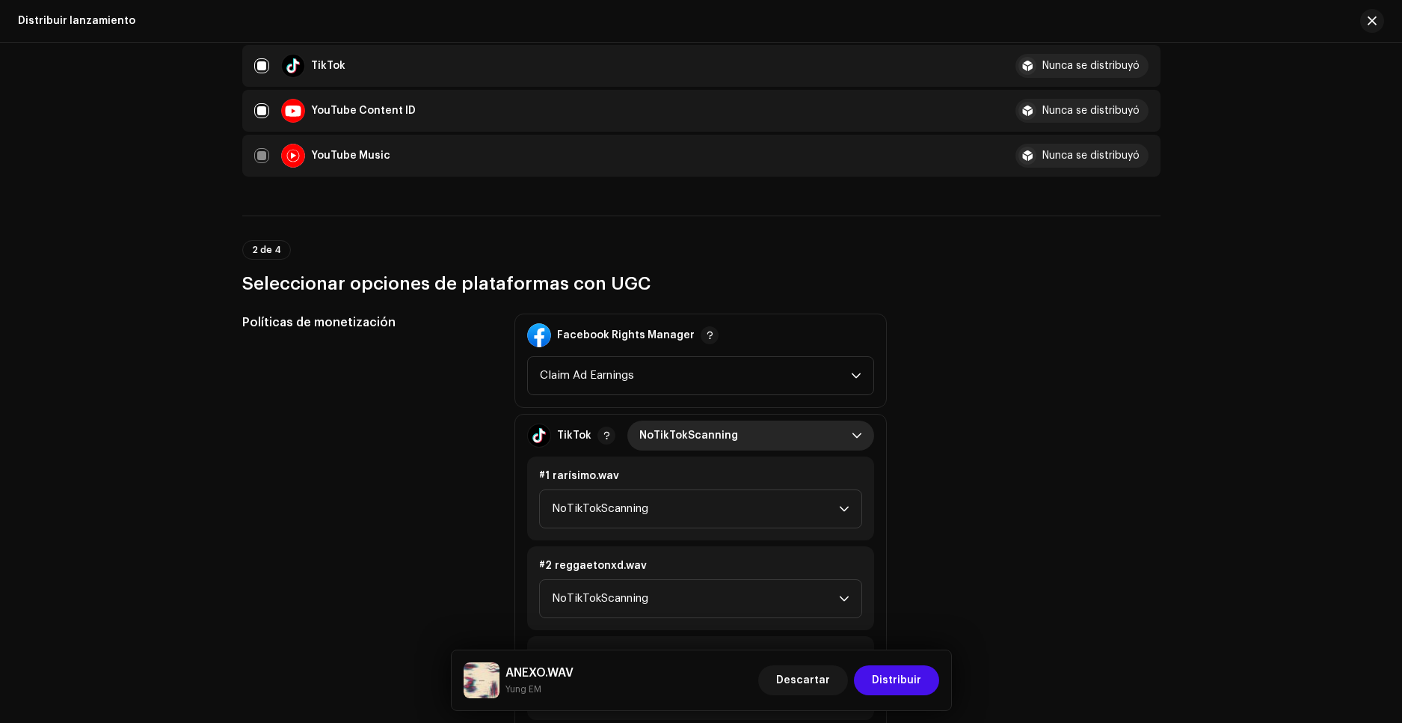
scroll to position [1346, 0]
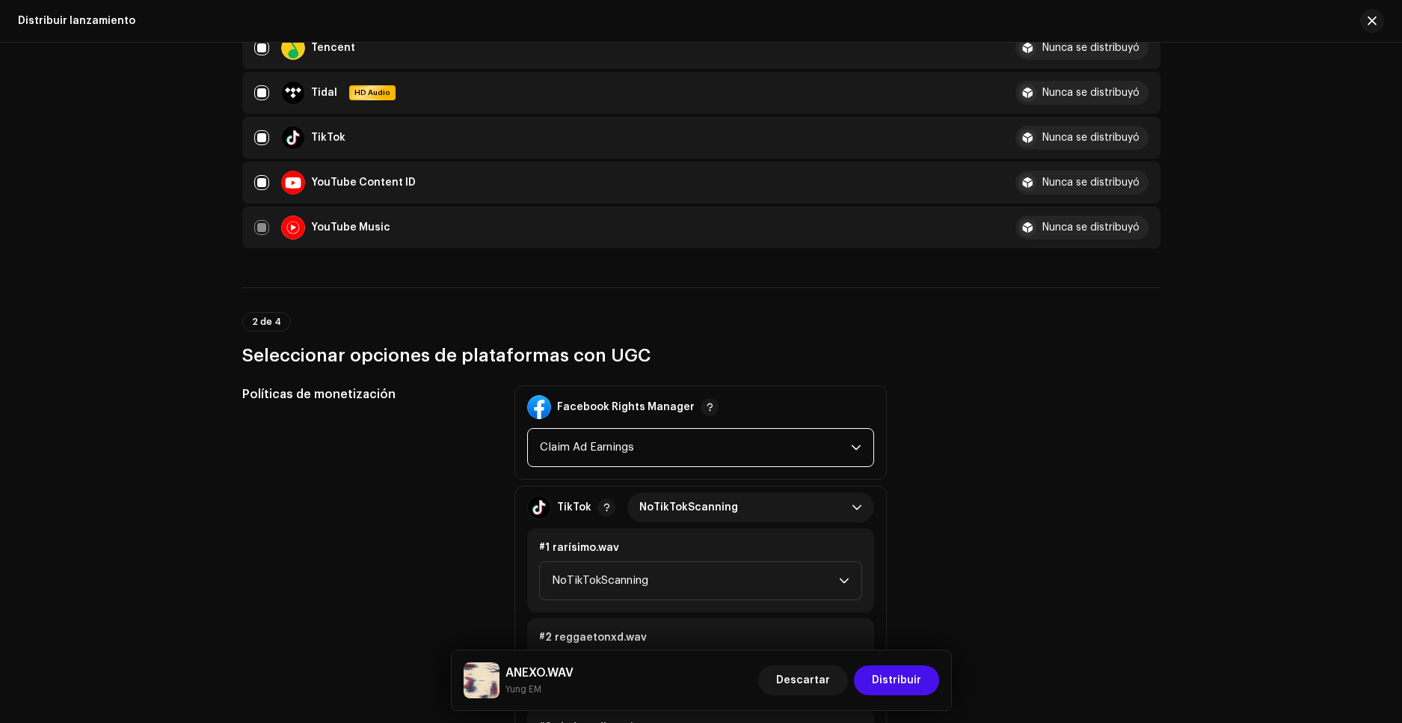
click at [669, 448] on span "Claim Ad Earnings" at bounding box center [695, 447] width 311 height 37
click at [762, 503] on span "NoTikTokScanning" at bounding box center [746, 507] width 212 height 30
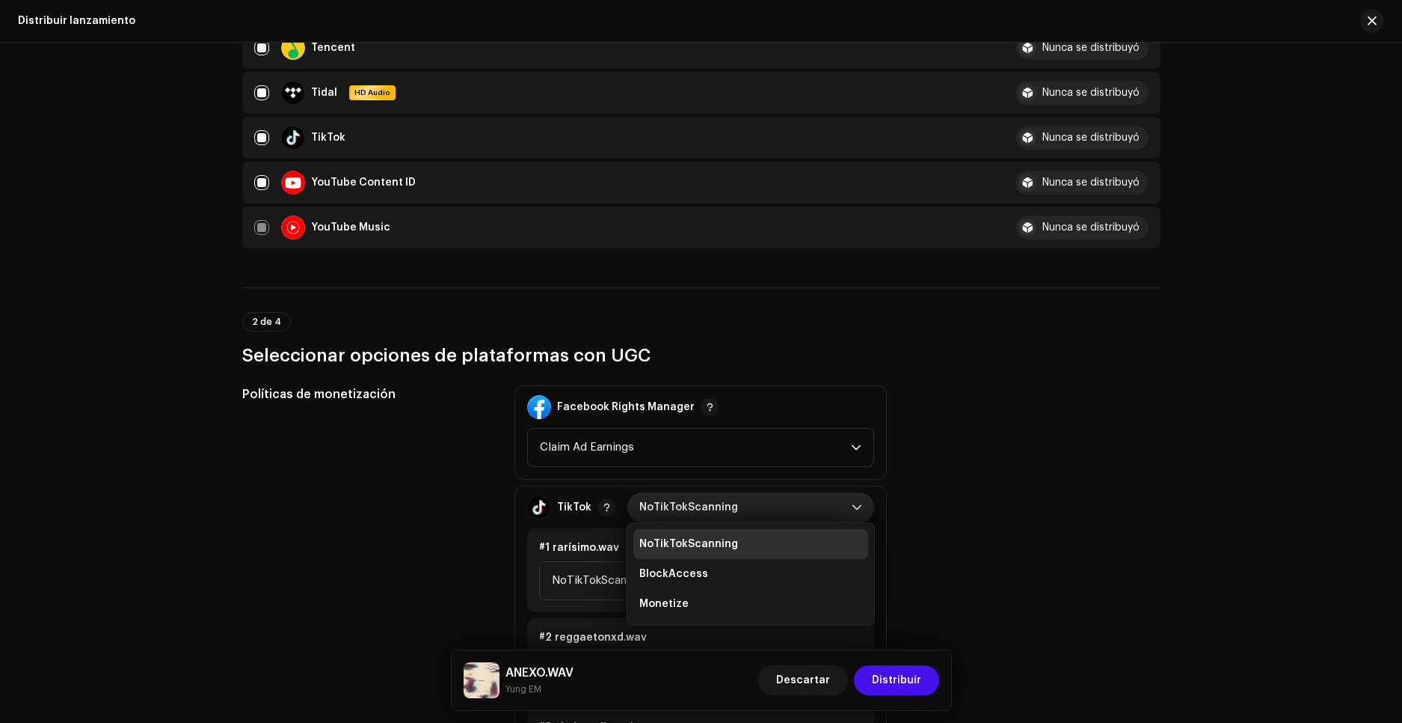
click at [761, 503] on span "NoTikTokScanning" at bounding box center [746, 507] width 212 height 30
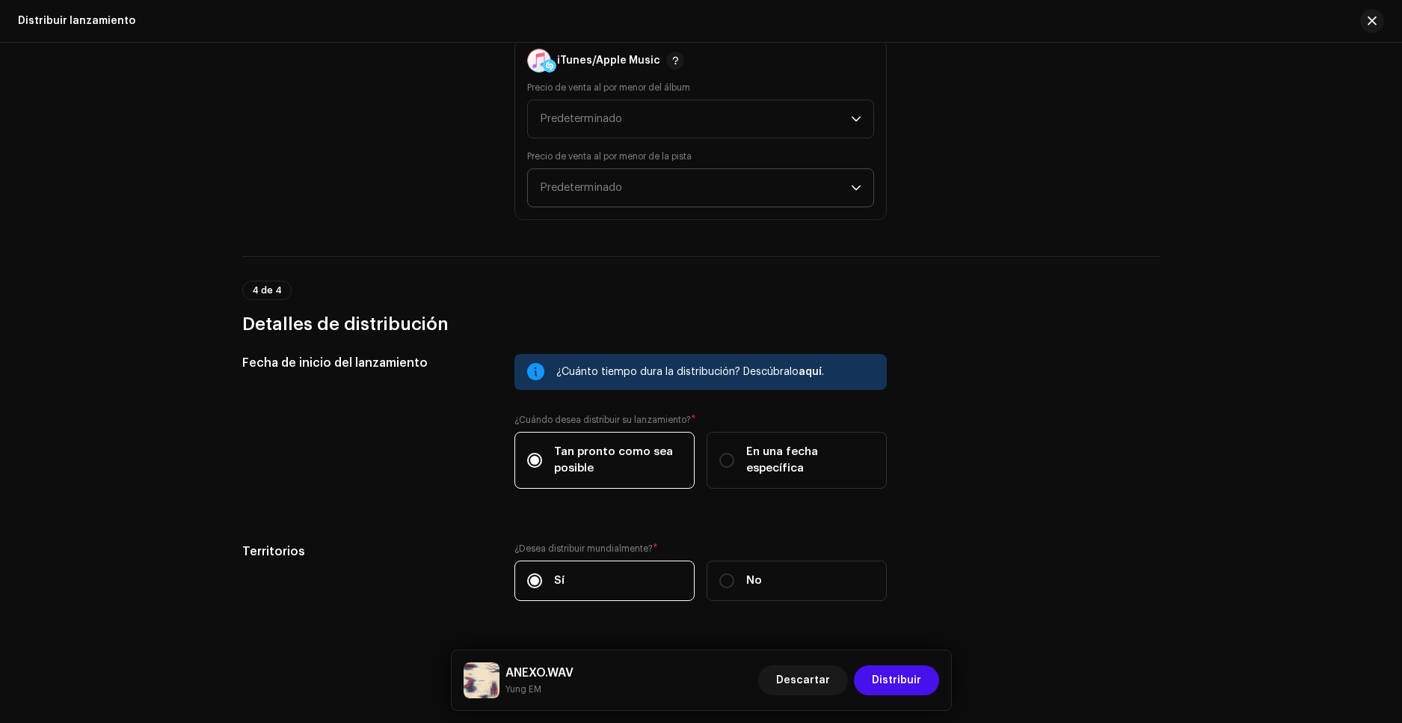
scroll to position [3201, 0]
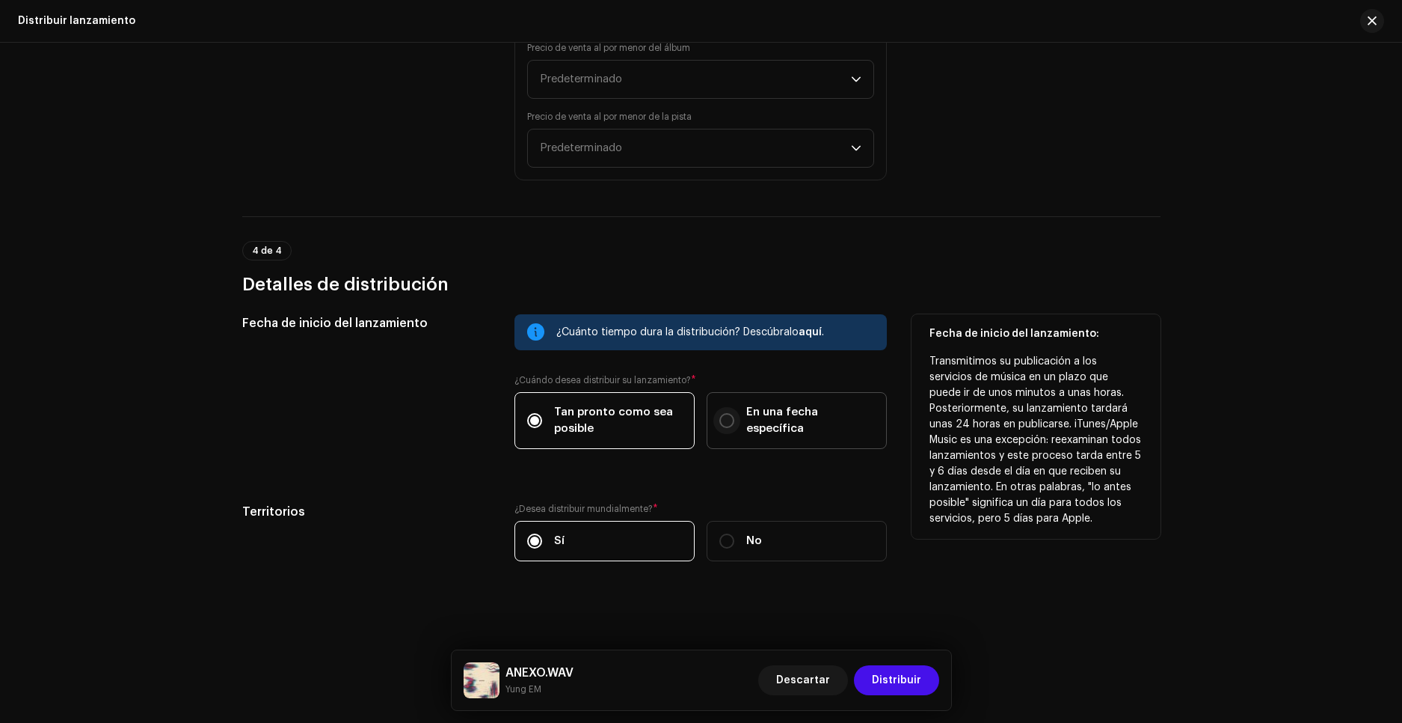
click at [728, 419] on input "En una fecha específica" at bounding box center [727, 420] width 15 height 15
radio input "true"
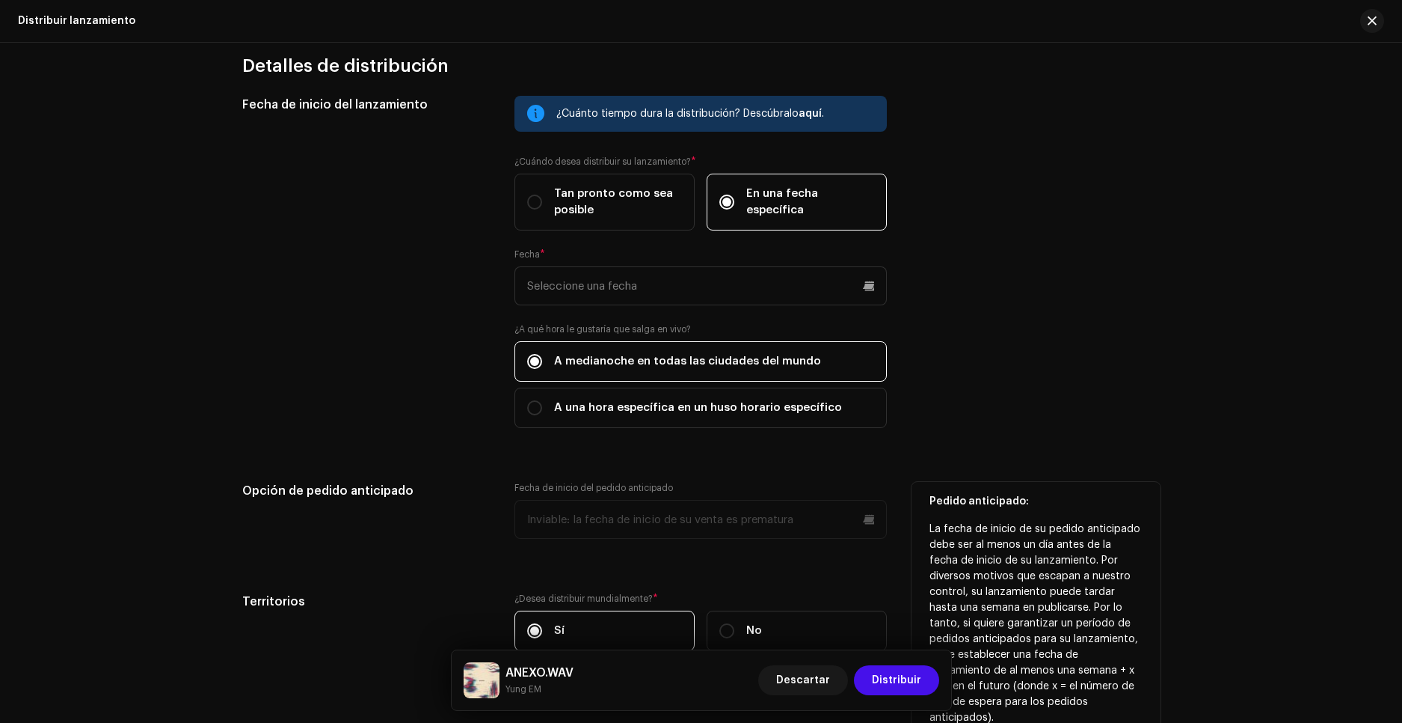
scroll to position [3425, 0]
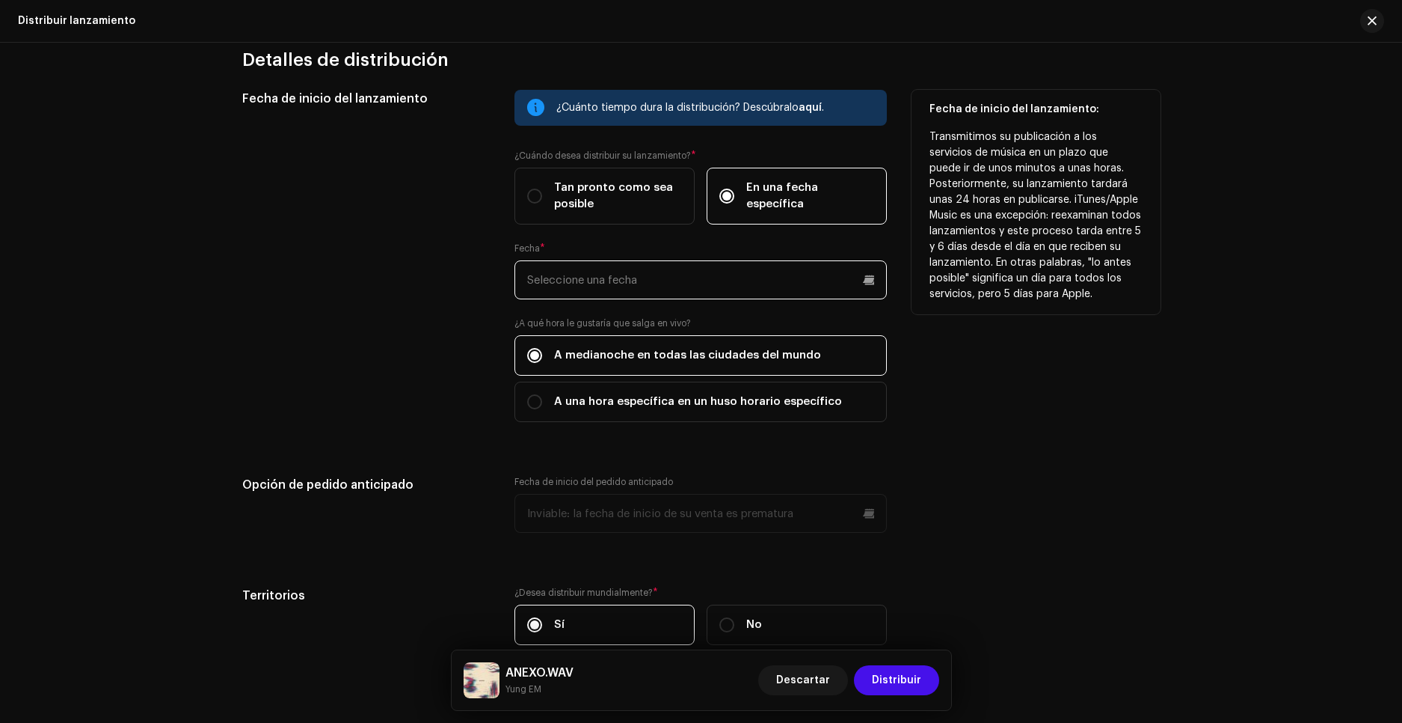
click at [868, 283] on input "text" at bounding box center [701, 279] width 372 height 39
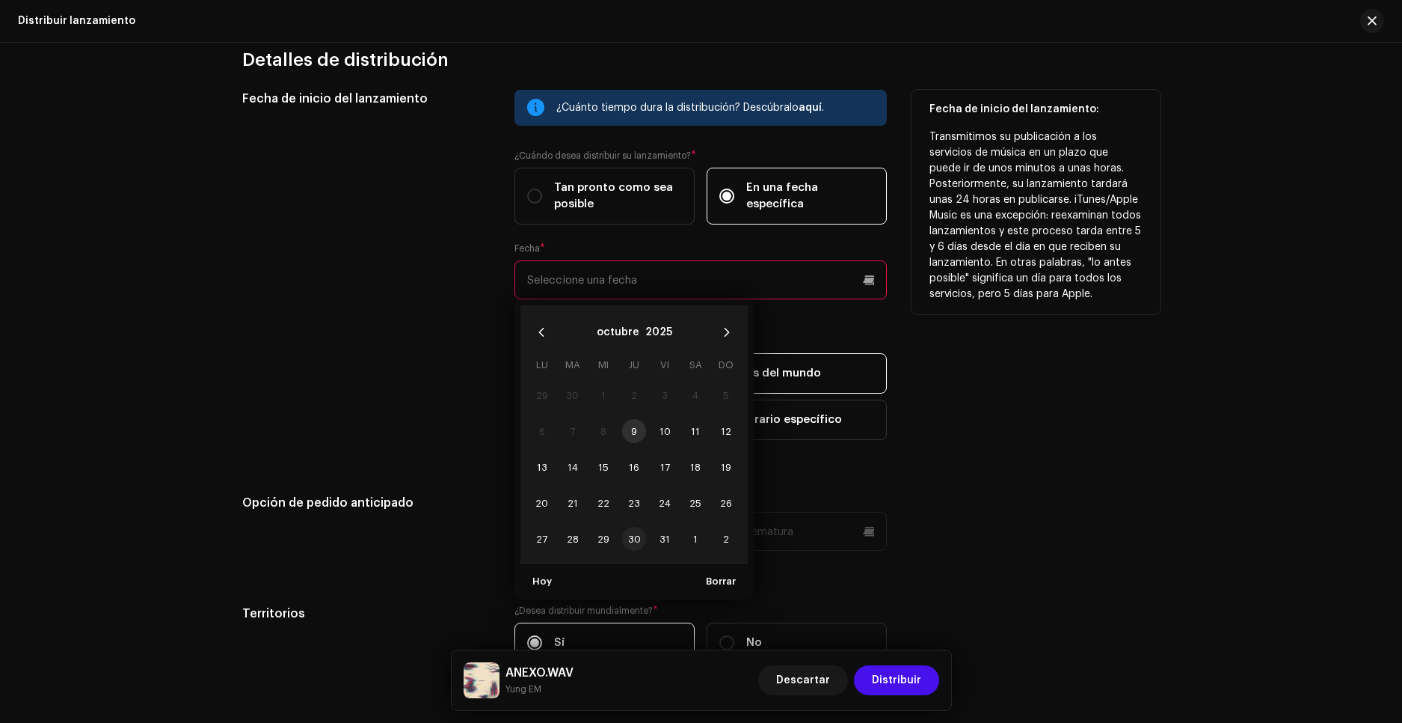
click at [632, 538] on span "30" at bounding box center [634, 539] width 24 height 24
type input "[DATE]"
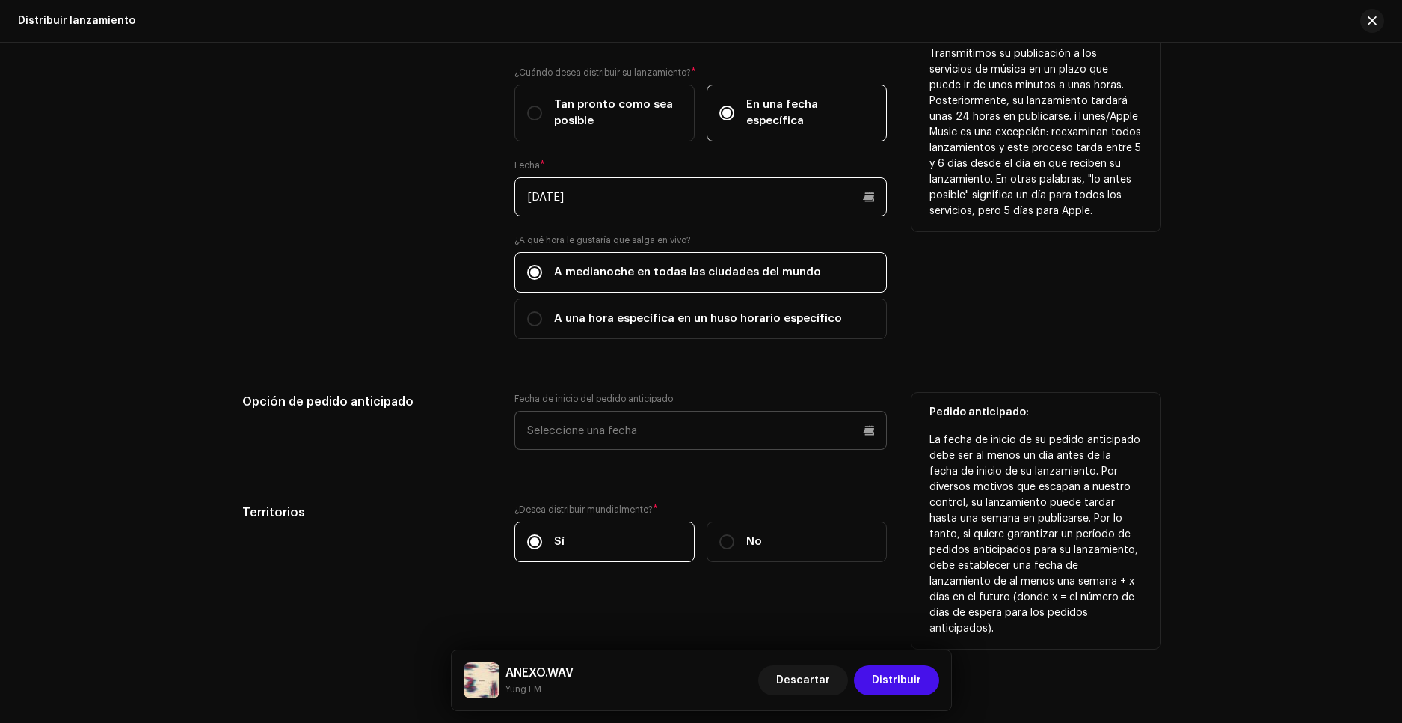
scroll to position [3509, 0]
click at [870, 429] on input "text" at bounding box center [701, 429] width 372 height 39
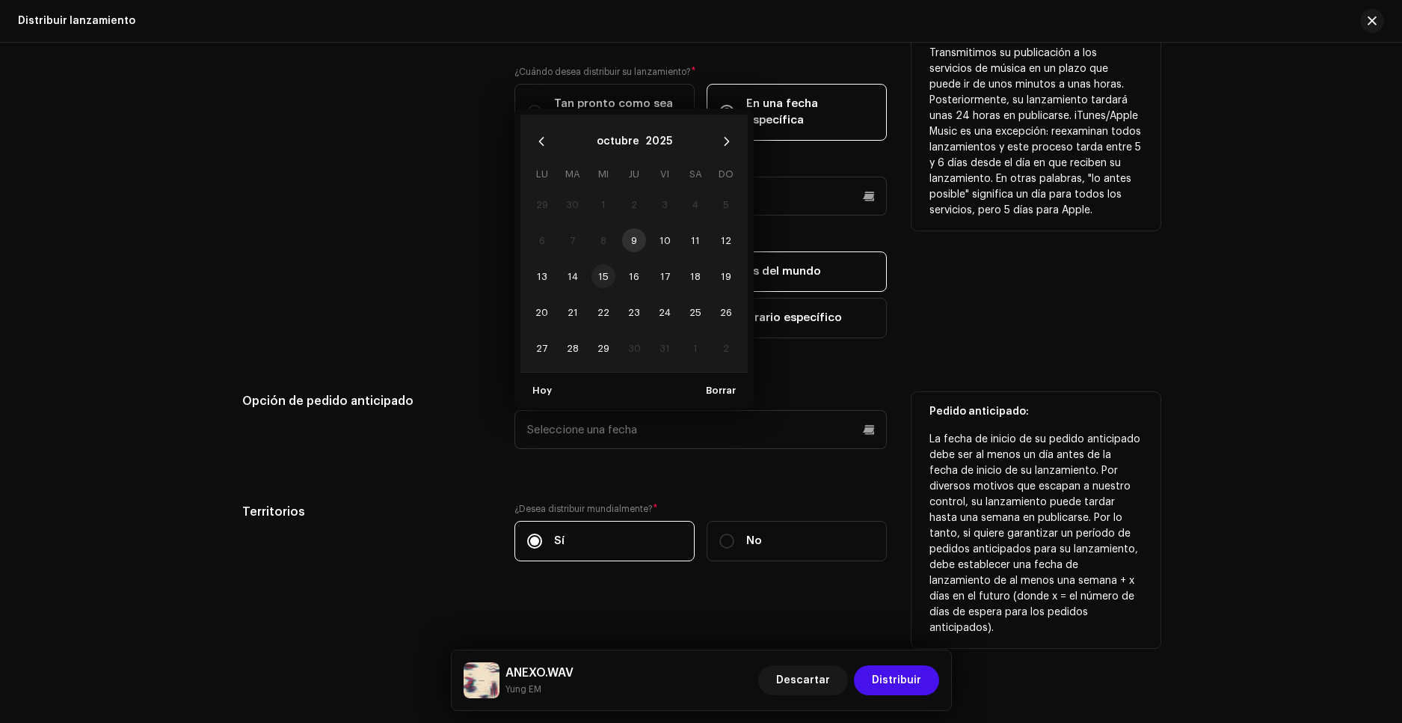
click at [609, 279] on span "15" at bounding box center [604, 276] width 24 height 24
type input "[DATE]"
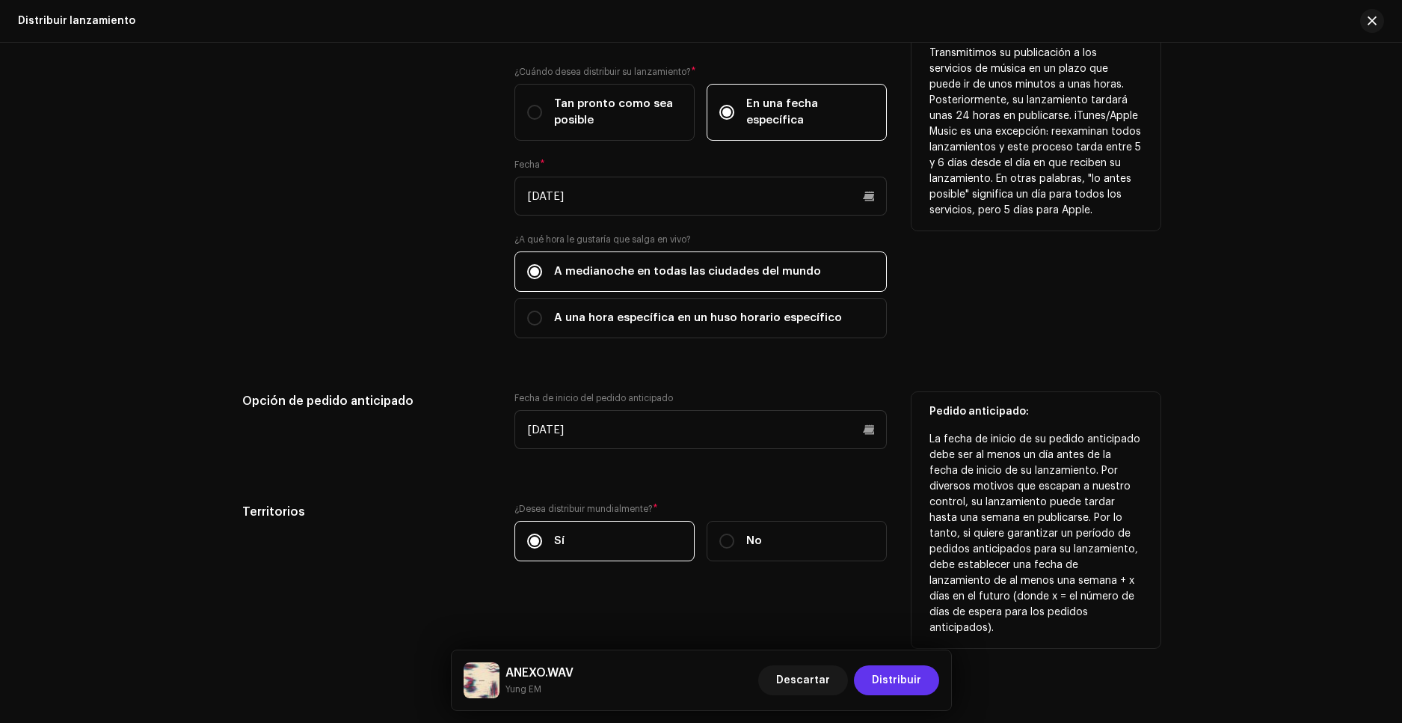
click at [910, 683] on span "Distribuir" at bounding box center [896, 680] width 49 height 30
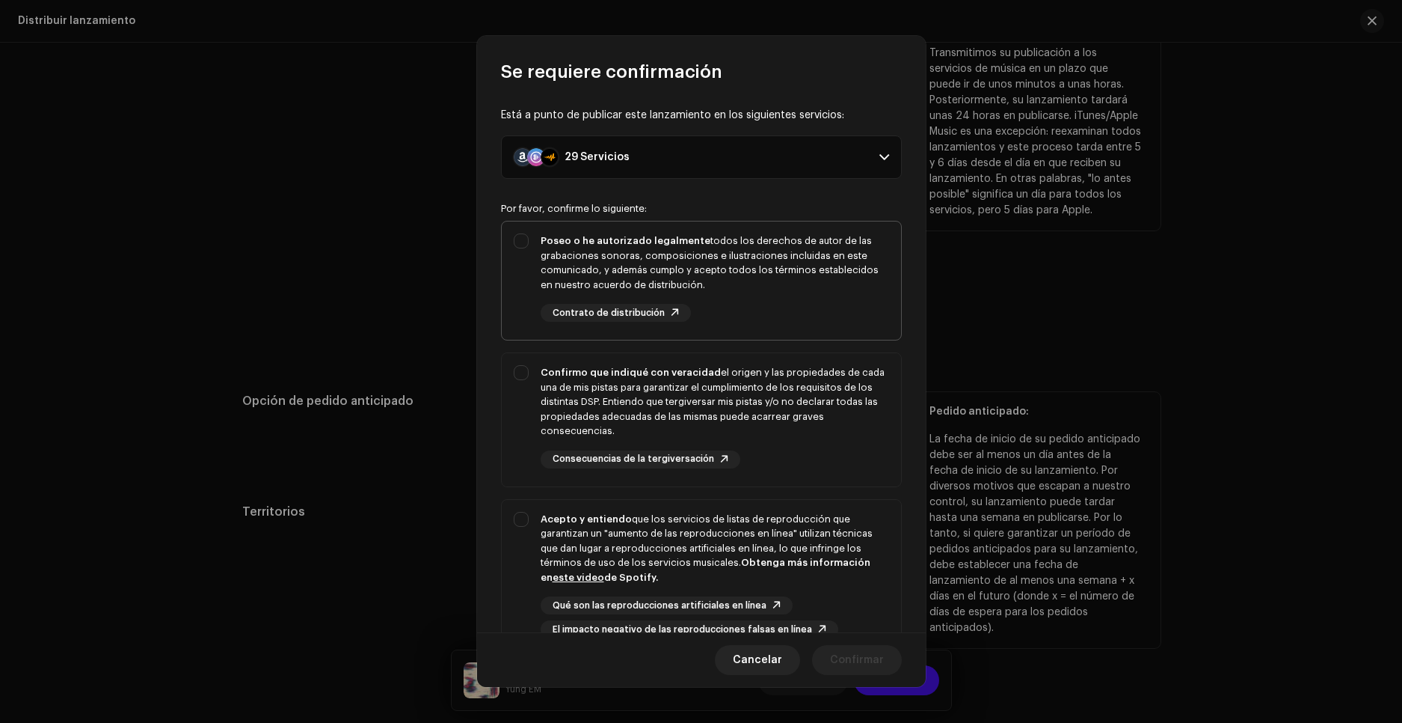
click at [531, 252] on div "Poseo o he autorizado legalmente todos los derechos de autor de las grabaciones…" at bounding box center [701, 277] width 399 height 112
checkbox input "true"
click at [530, 372] on div "Confirmo que indiqué con veracidad el origen y las propiedades de cada una de m…" at bounding box center [701, 416] width 399 height 127
checkbox input "true"
click at [524, 521] on div "Acepto y entiendo que los servicios de listas de reproducción que garantizan un…" at bounding box center [701, 575] width 399 height 151
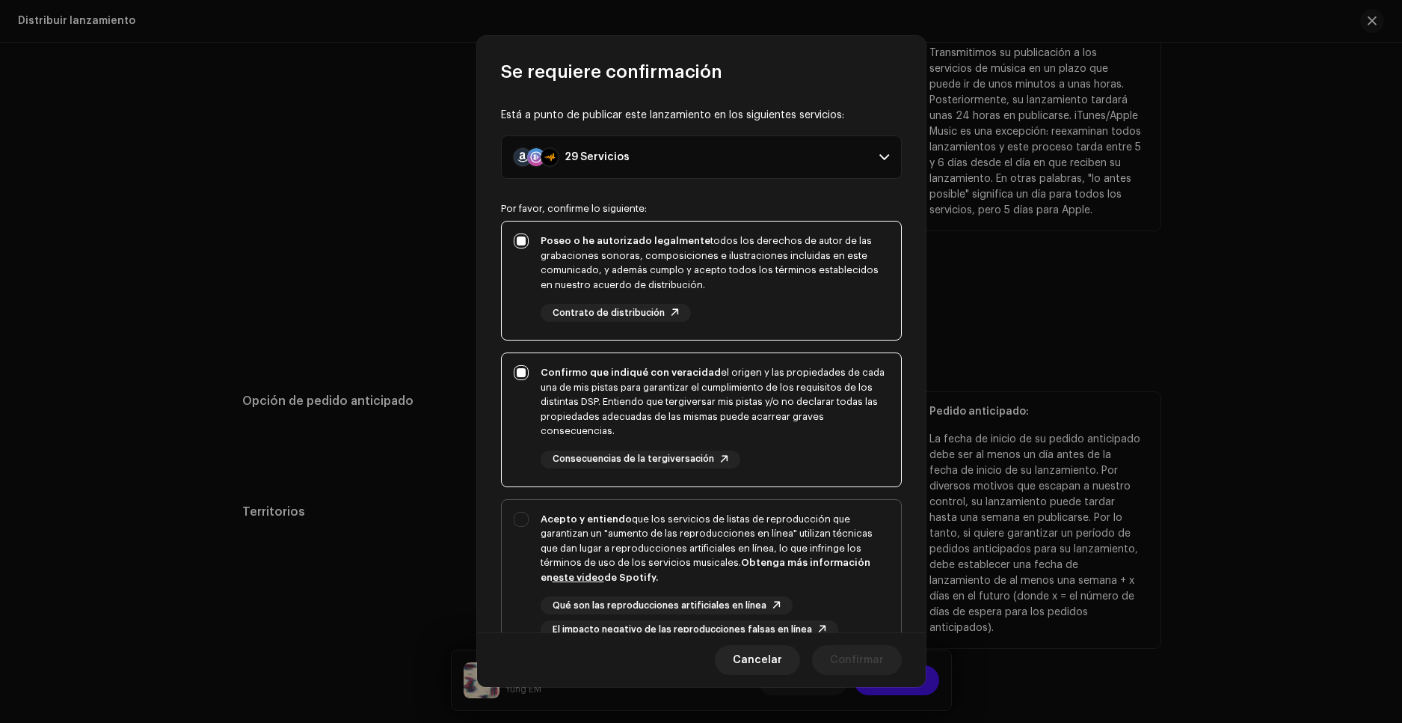
checkbox input "true"
click at [855, 666] on span "Confirmar" at bounding box center [857, 660] width 54 height 30
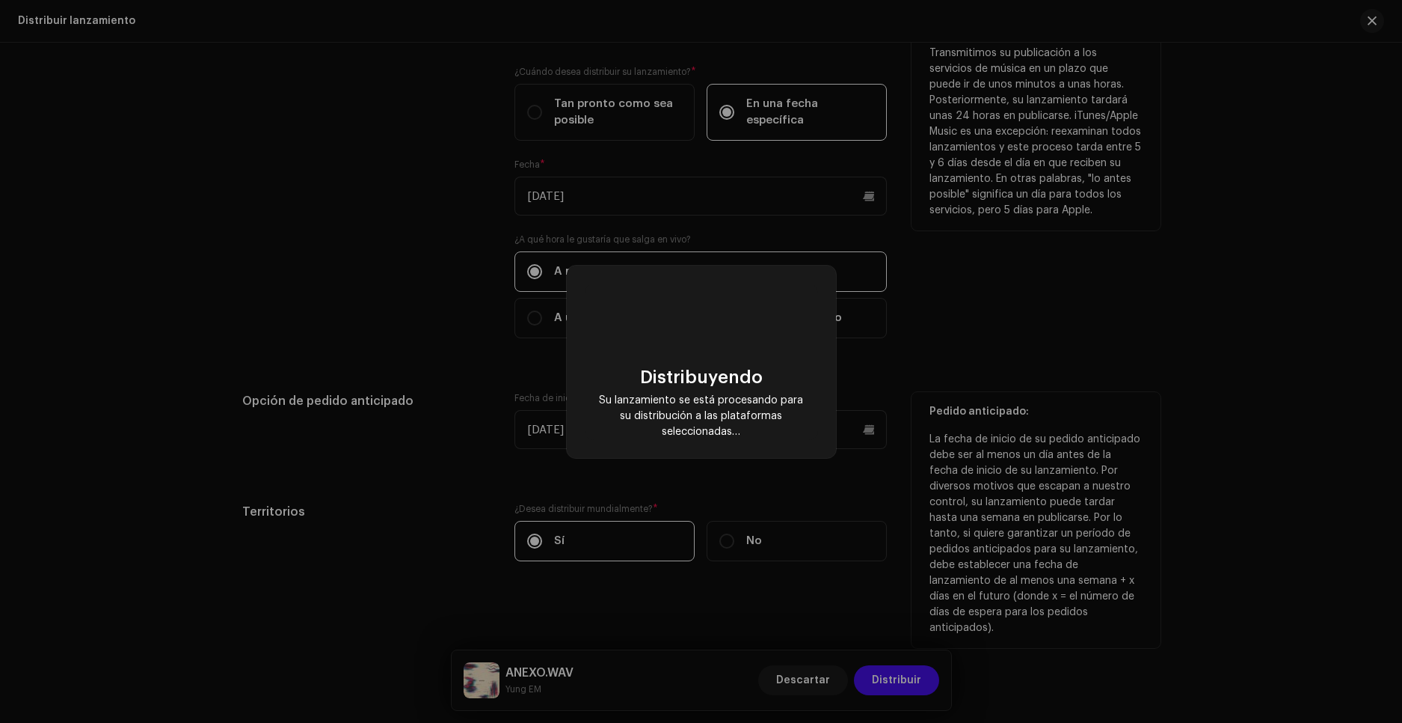
checkbox input "false"
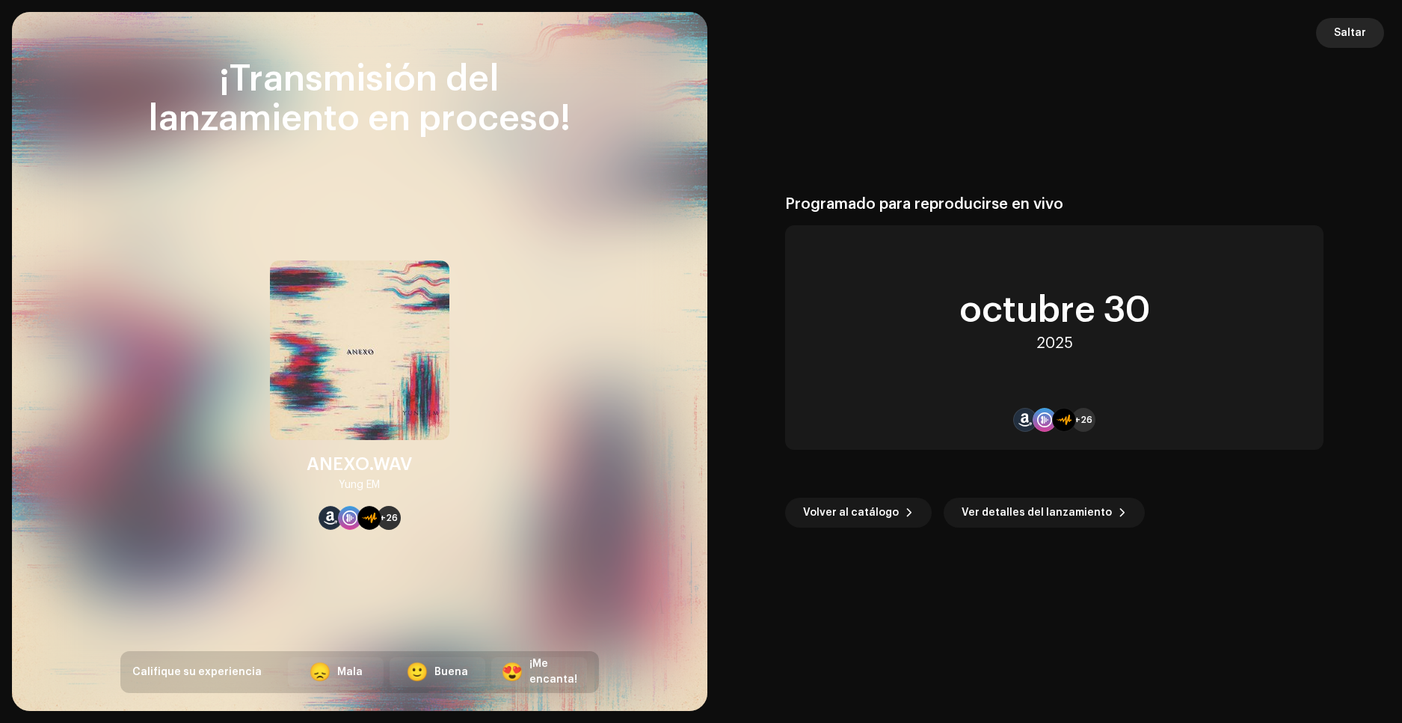
click at [1352, 33] on span "Saltar" at bounding box center [1350, 33] width 32 height 30
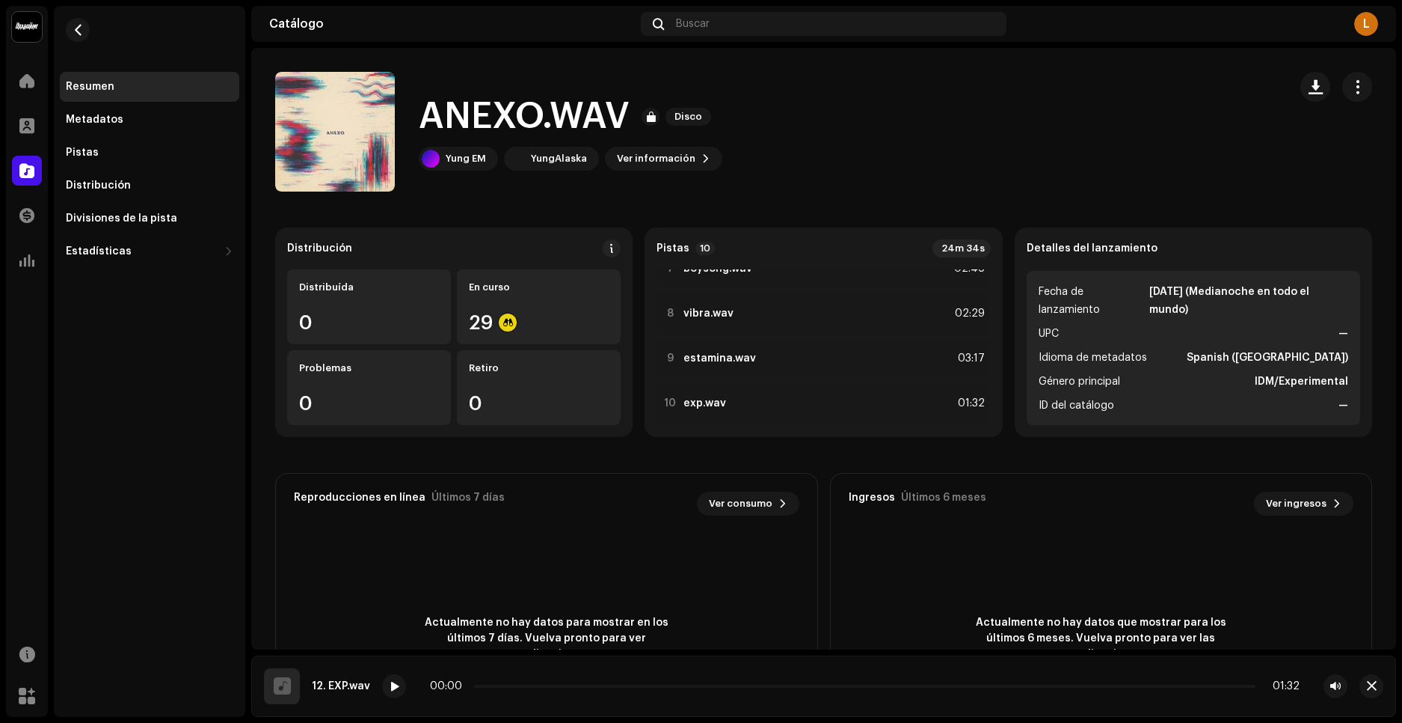
scroll to position [299, 0]
click at [123, 160] on div "Pistas" at bounding box center [150, 153] width 180 height 30
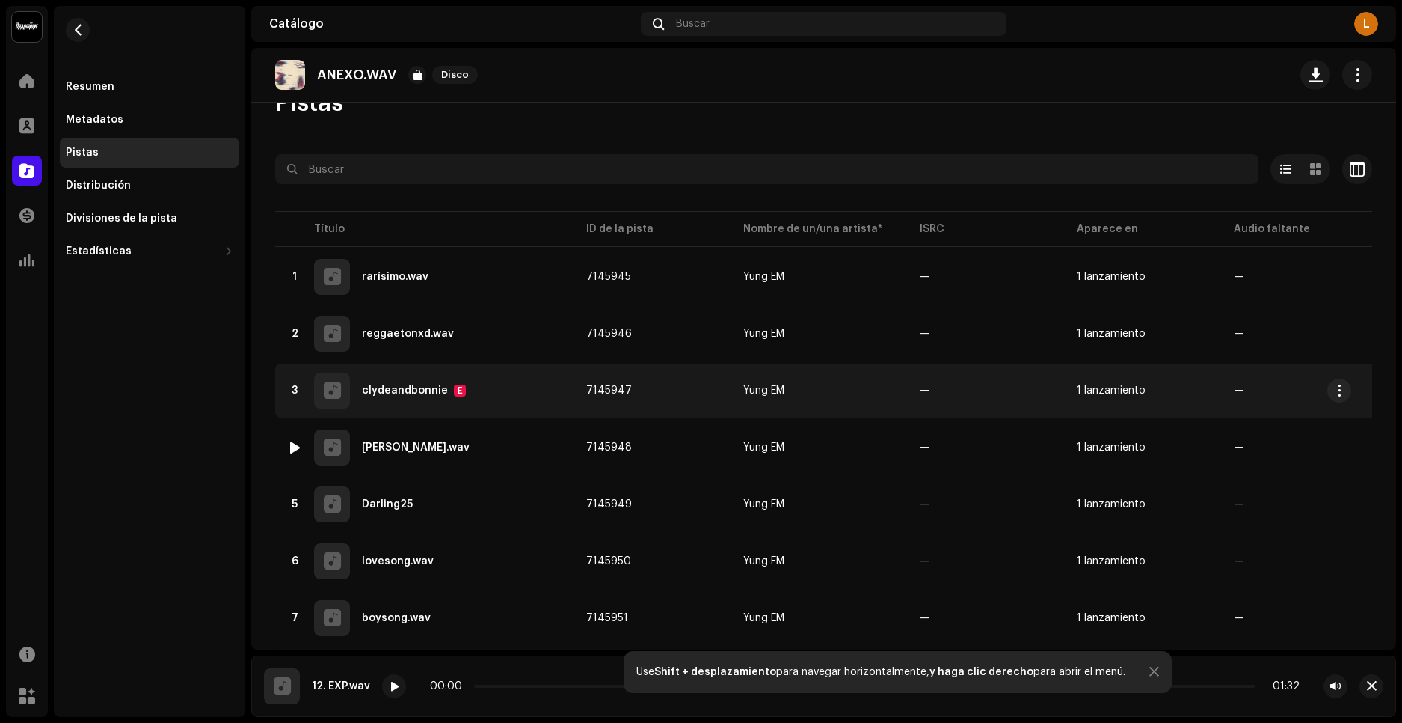
scroll to position [150, 0]
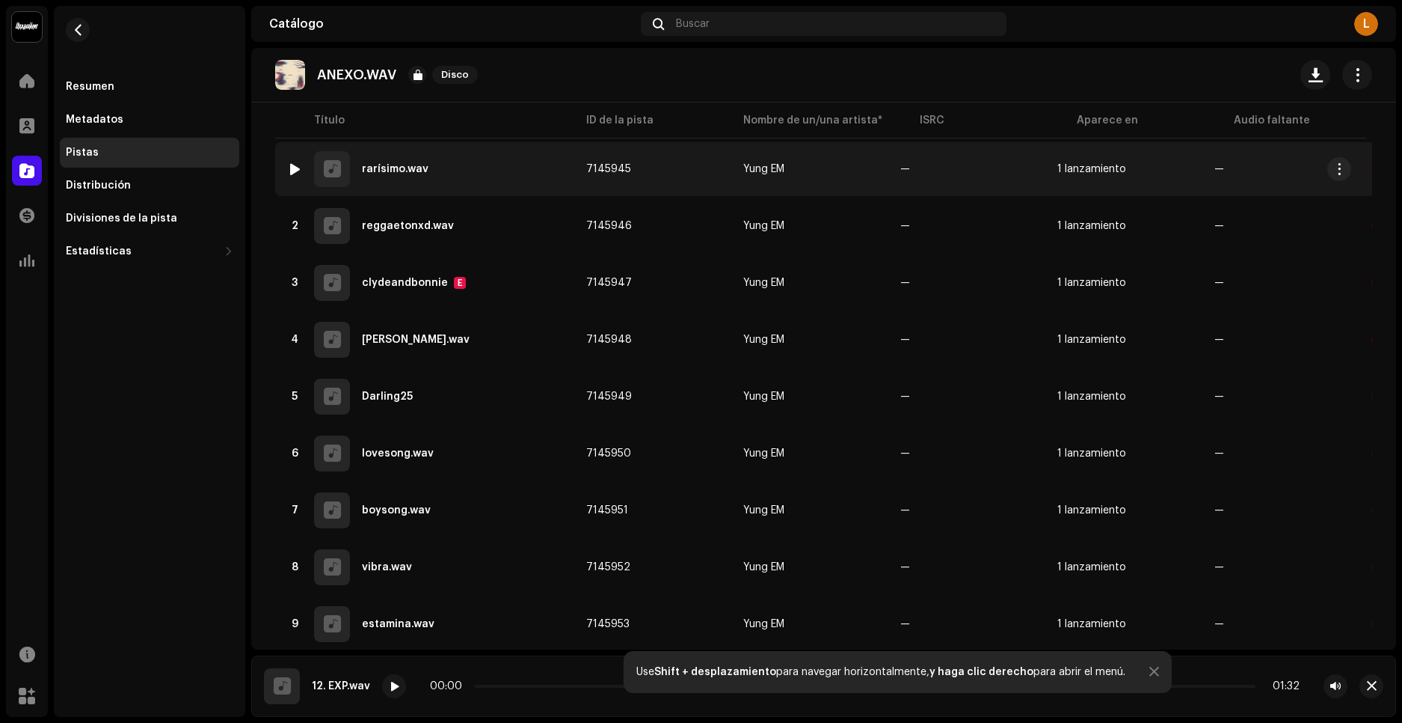
click at [301, 169] on img at bounding box center [294, 168] width 19 height 19
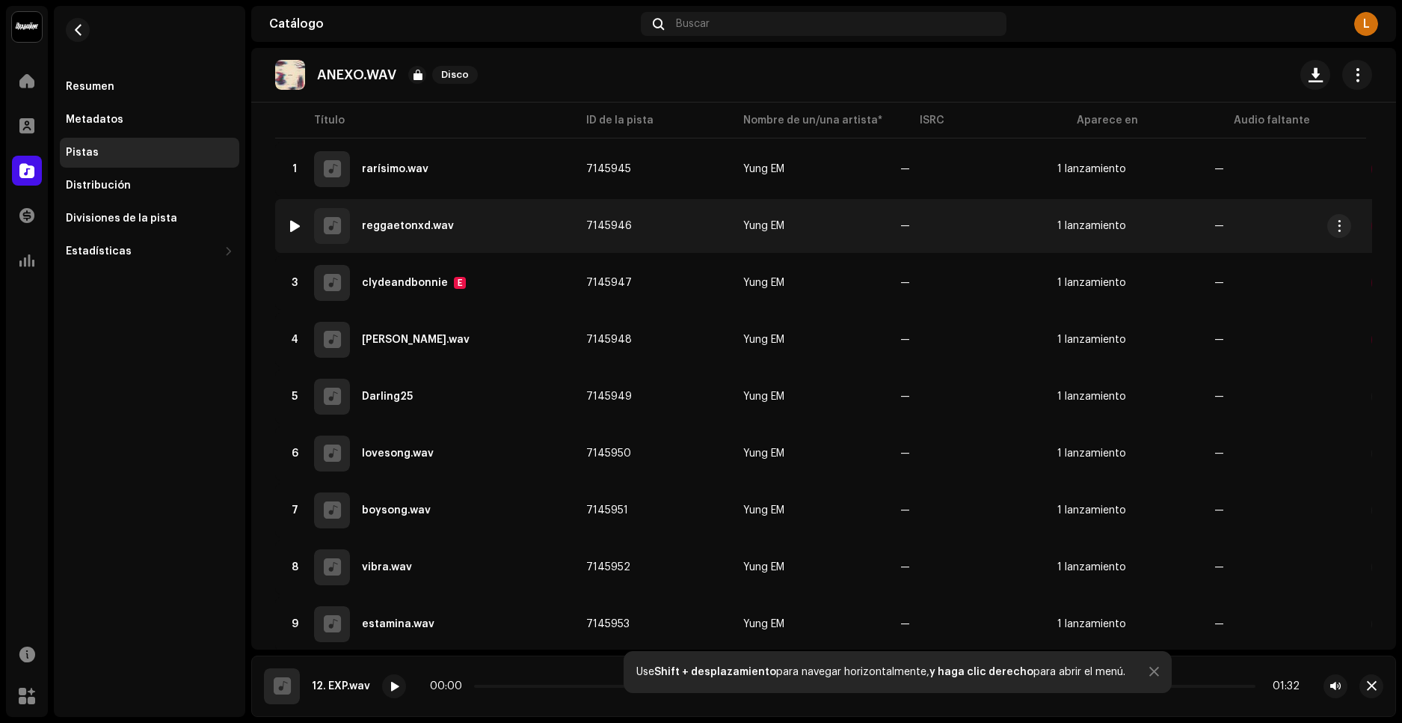
click at [293, 222] on div at bounding box center [294, 226] width 11 height 12
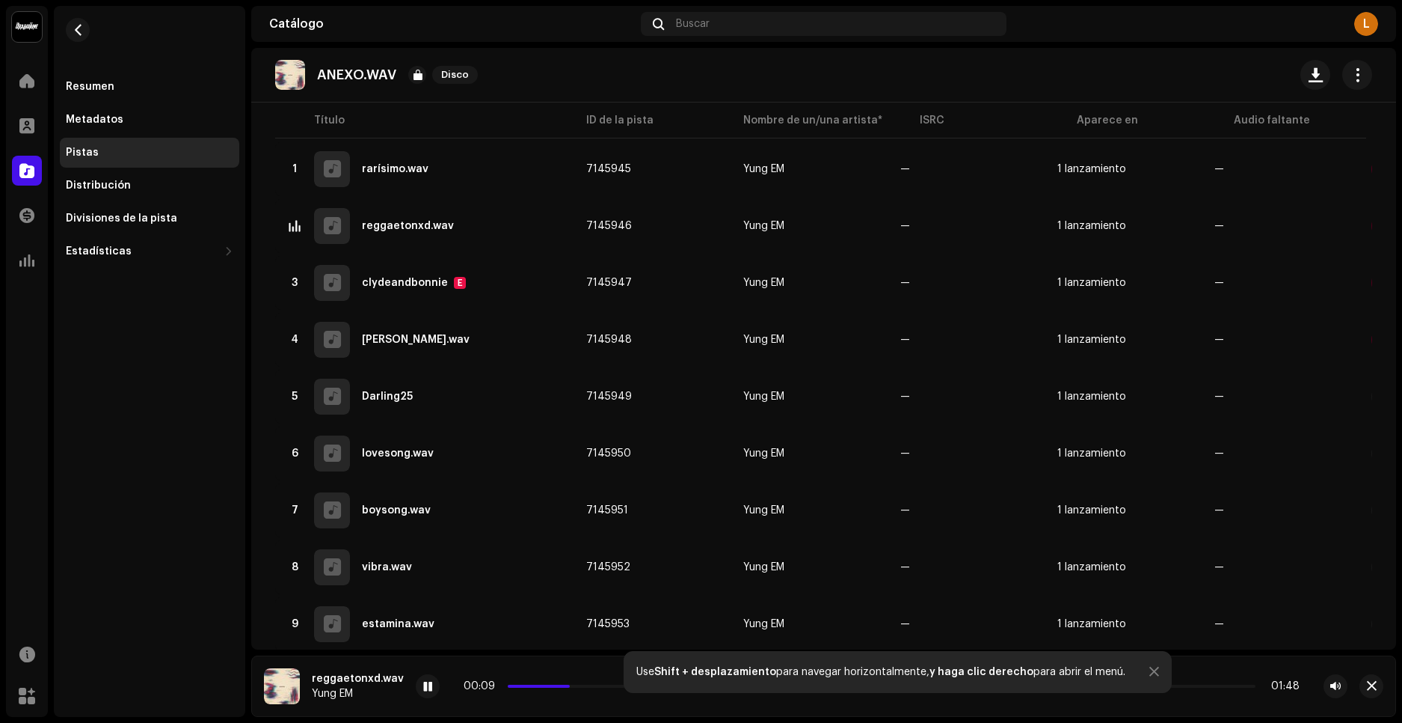
click at [191, 531] on div "Resumen Metadatos Pistas Distribución Divisiones de la pista Estadísticas Consu…" at bounding box center [149, 361] width 191 height 711
click at [1348, 82] on button "button" at bounding box center [1358, 75] width 30 height 30
click at [132, 435] on div "Resumen Metadatos Pistas Distribución Divisiones de la pista Estadísticas Consu…" at bounding box center [149, 361] width 191 height 711
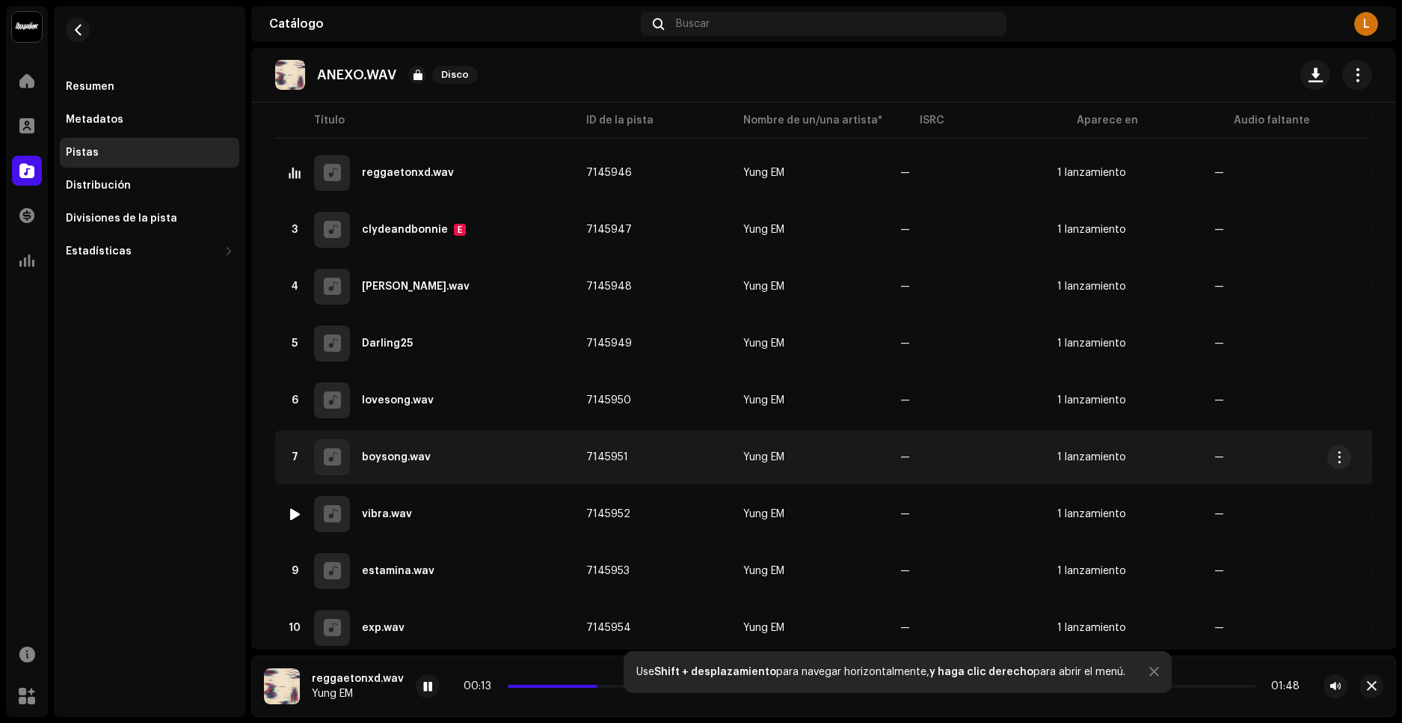
scroll to position [253, 0]
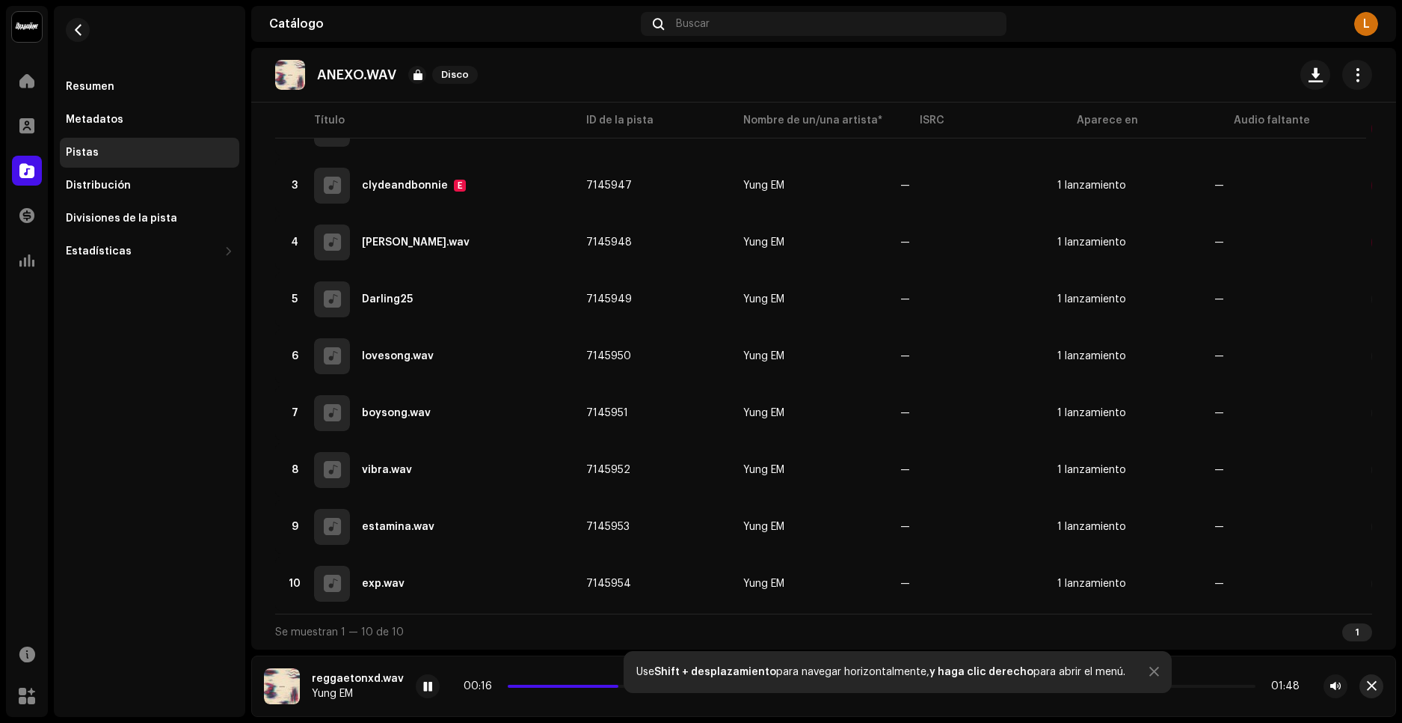
click at [1373, 684] on span "button" at bounding box center [1372, 686] width 10 height 12
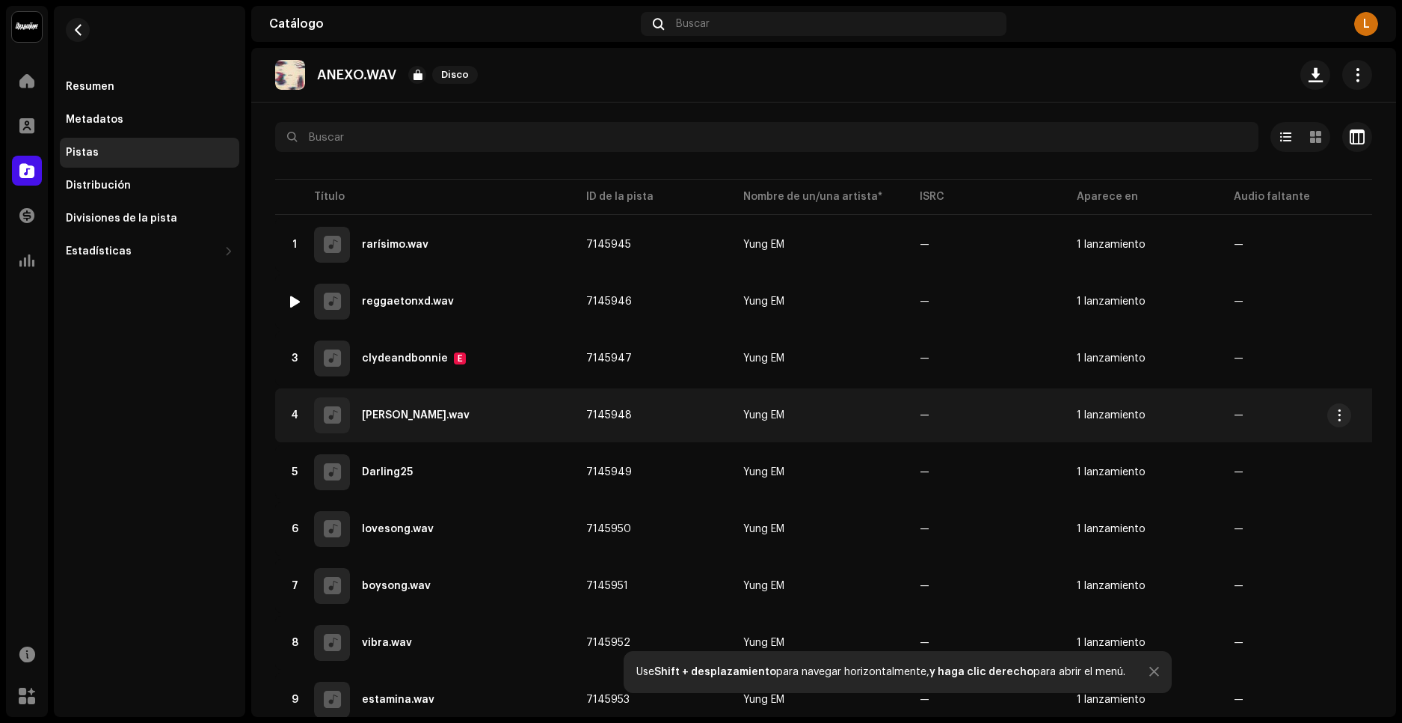
scroll to position [0, 0]
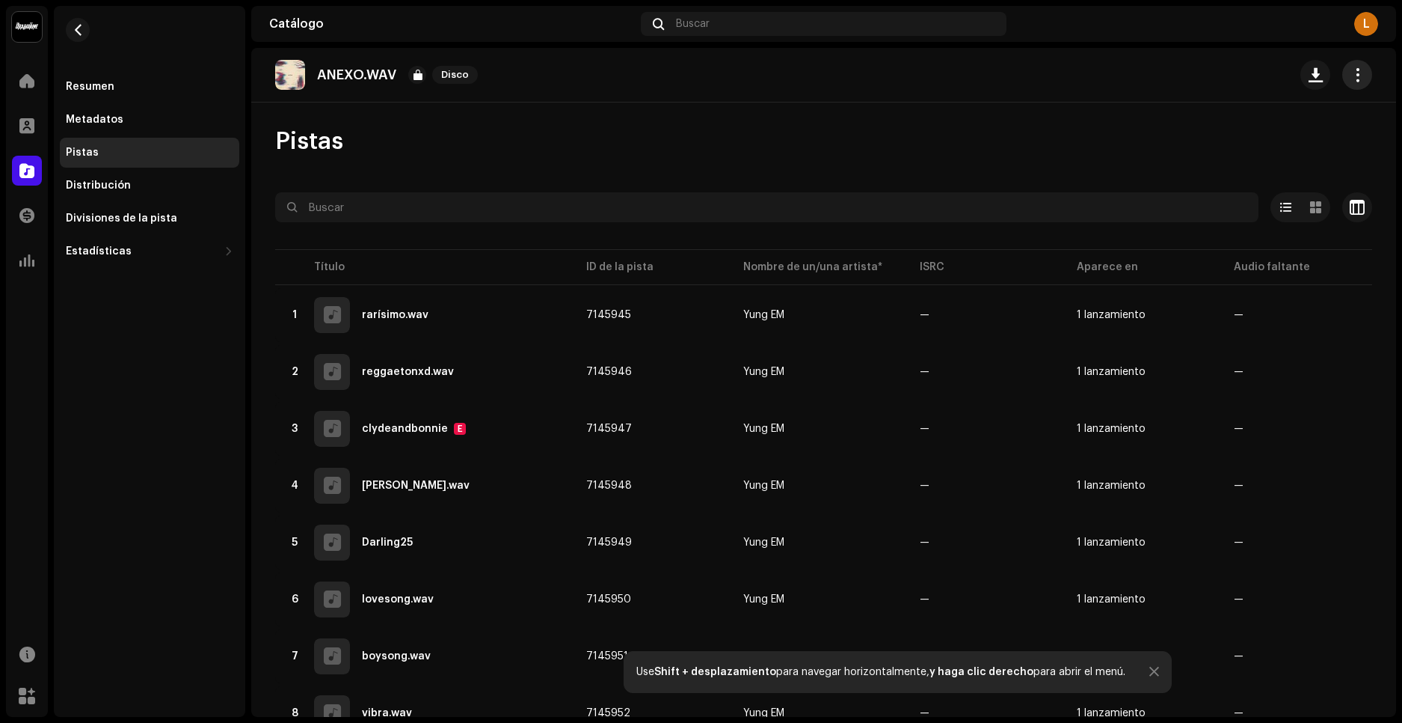
click at [1353, 64] on button "button" at bounding box center [1358, 75] width 30 height 30
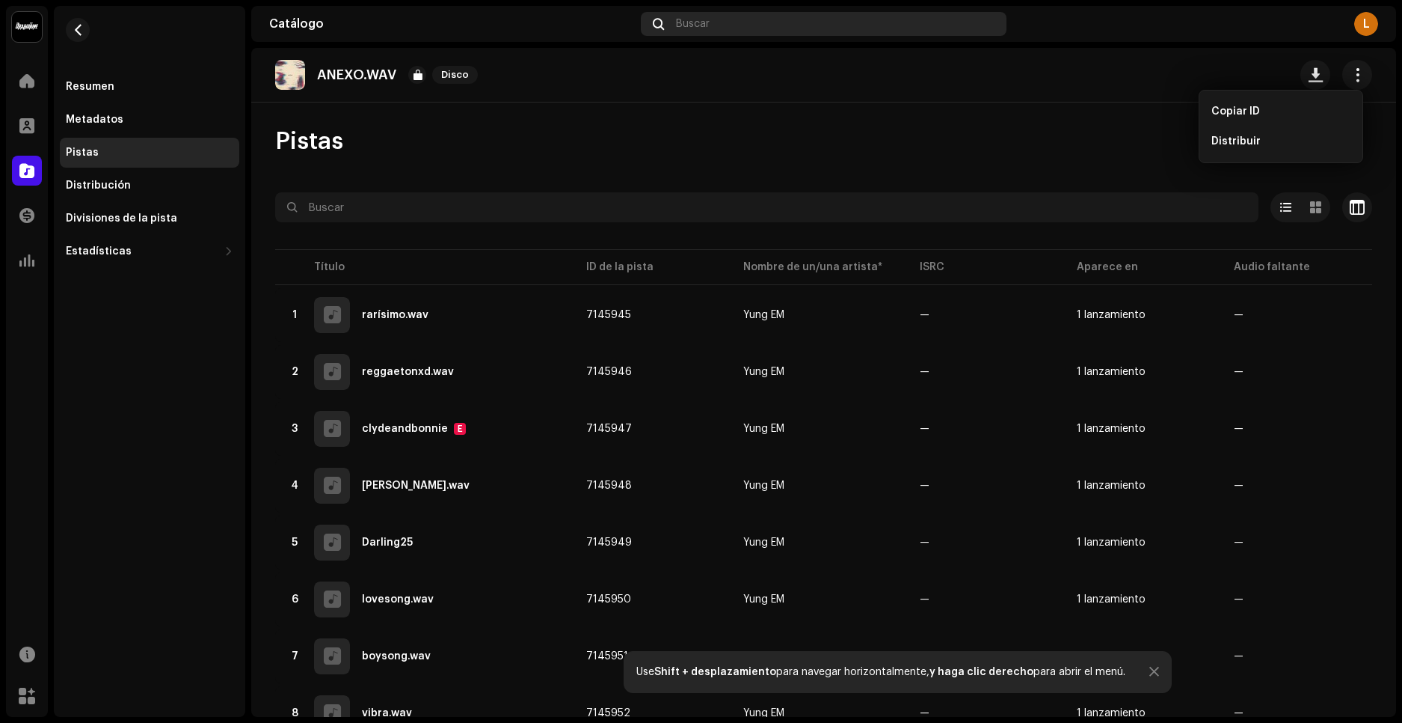
click at [1003, 27] on div "Buscar" at bounding box center [824, 24] width 366 height 24
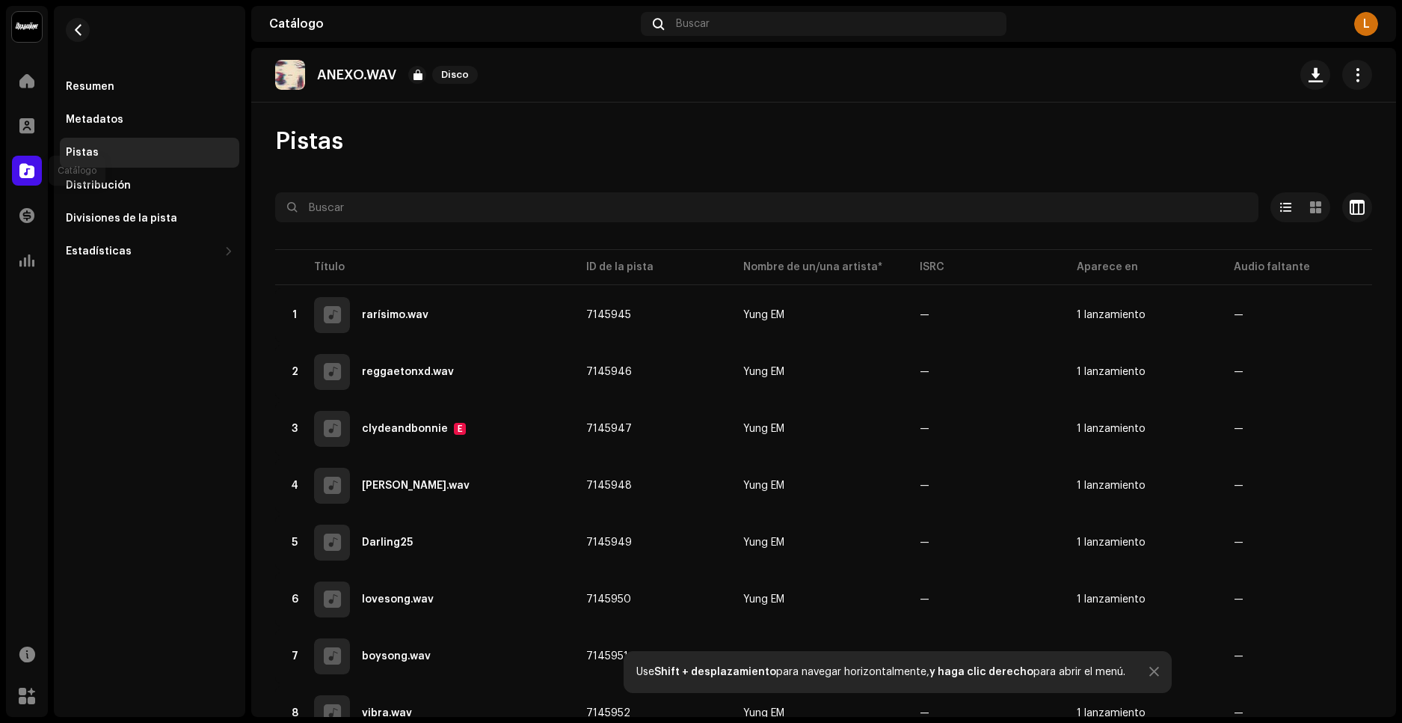
click at [39, 183] on div at bounding box center [27, 171] width 30 height 30
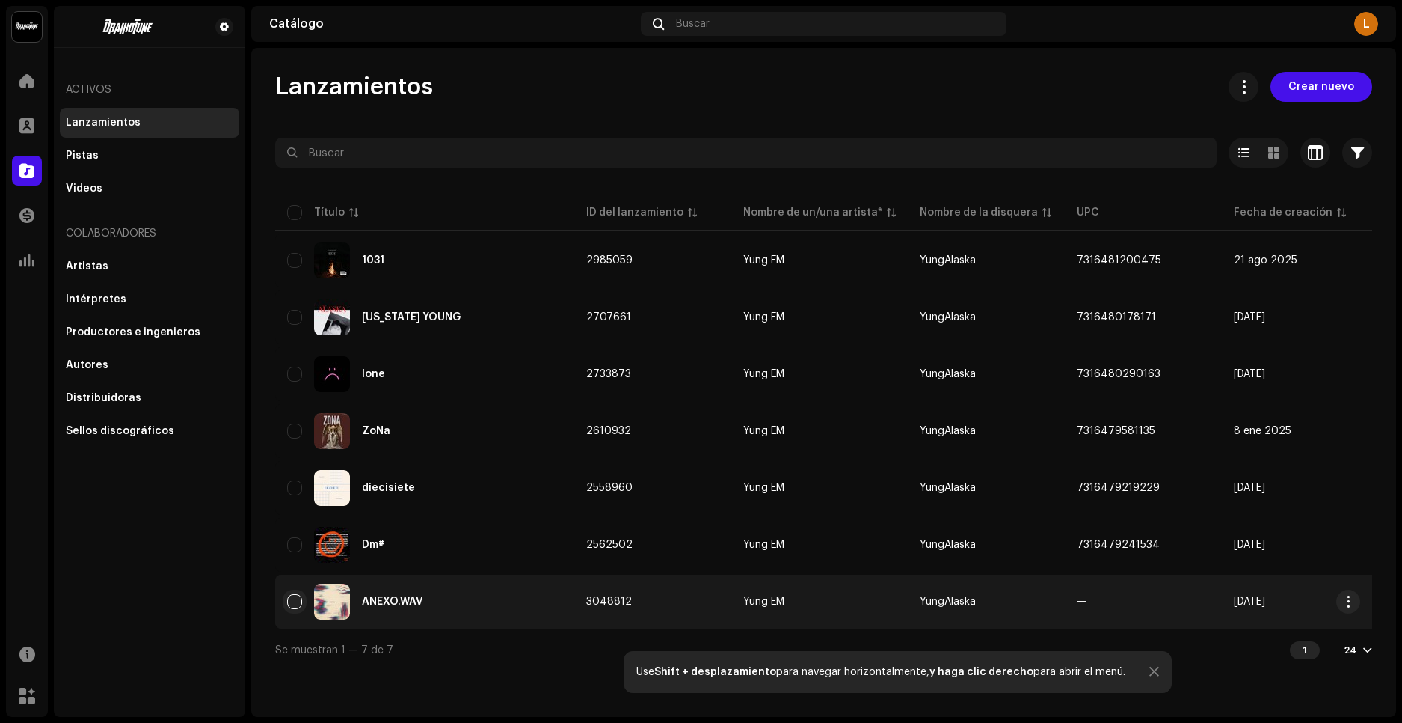
click at [298, 606] on input "checkbox" at bounding box center [294, 601] width 15 height 15
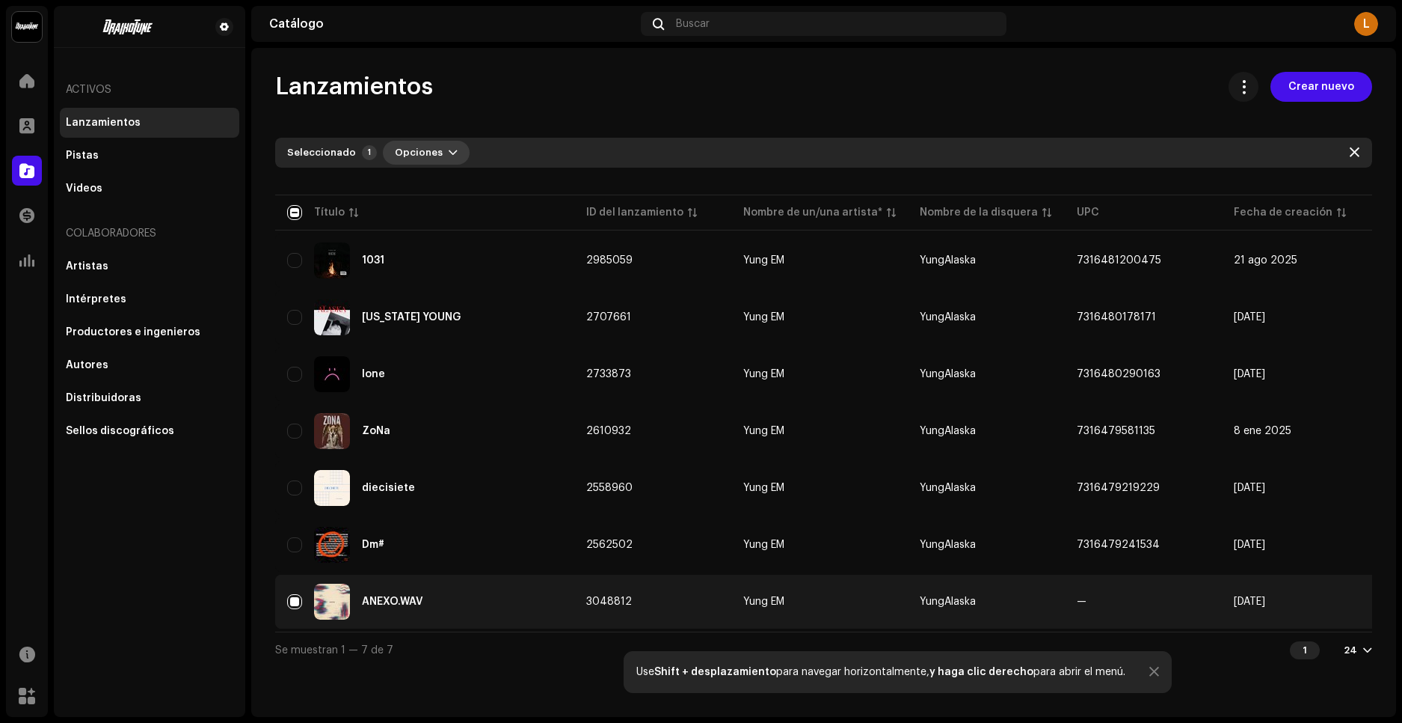
click at [449, 154] on span "button" at bounding box center [453, 153] width 9 height 12
click at [1248, 81] on span at bounding box center [1244, 87] width 14 height 12
click at [1249, 81] on span at bounding box center [1244, 87] width 14 height 12
click at [475, 690] on div "Lanzamientos Crear nuevo Seleccionado 1 Opciones Filtros Estado de distribución…" at bounding box center [823, 382] width 1145 height 669
click at [1353, 608] on button "button" at bounding box center [1349, 601] width 24 height 24
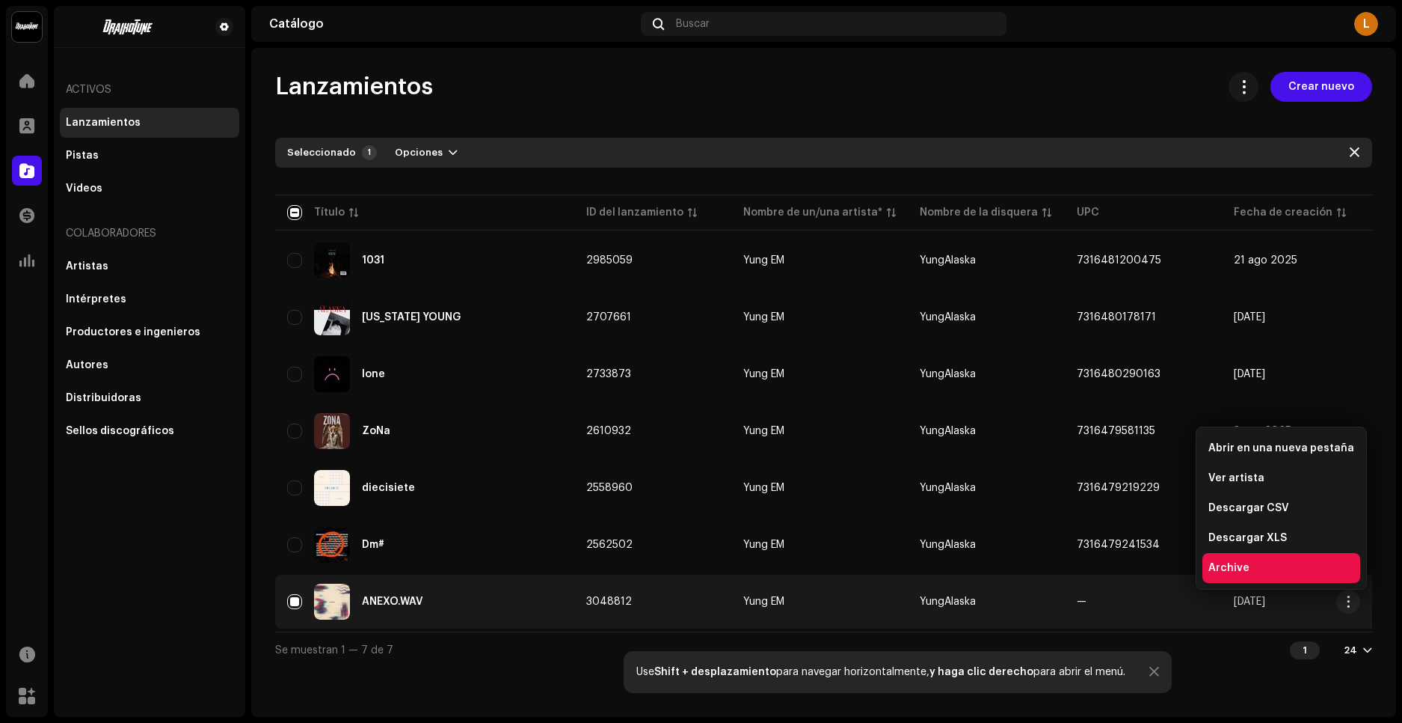
click at [1230, 573] on span "Archive" at bounding box center [1229, 568] width 41 height 12
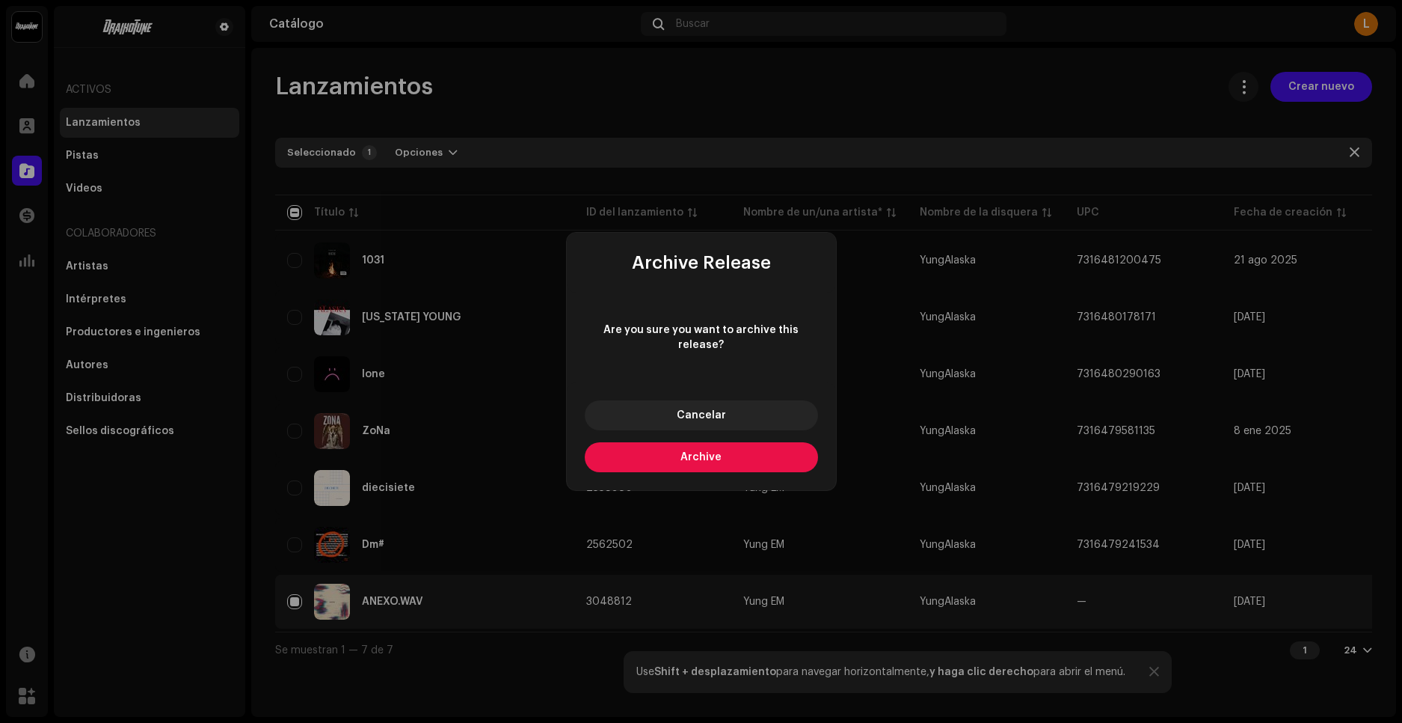
click at [698, 452] on span "Archive" at bounding box center [701, 457] width 41 height 10
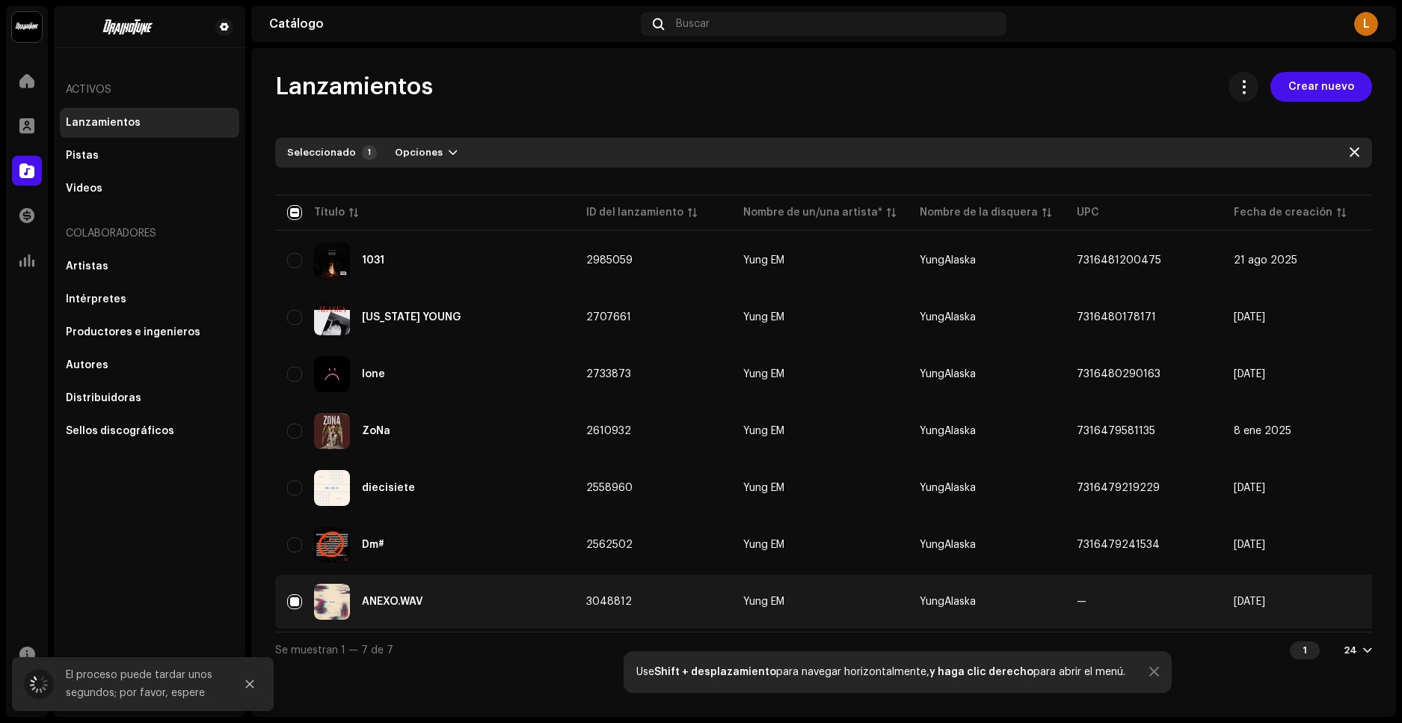
checkbox input "false"
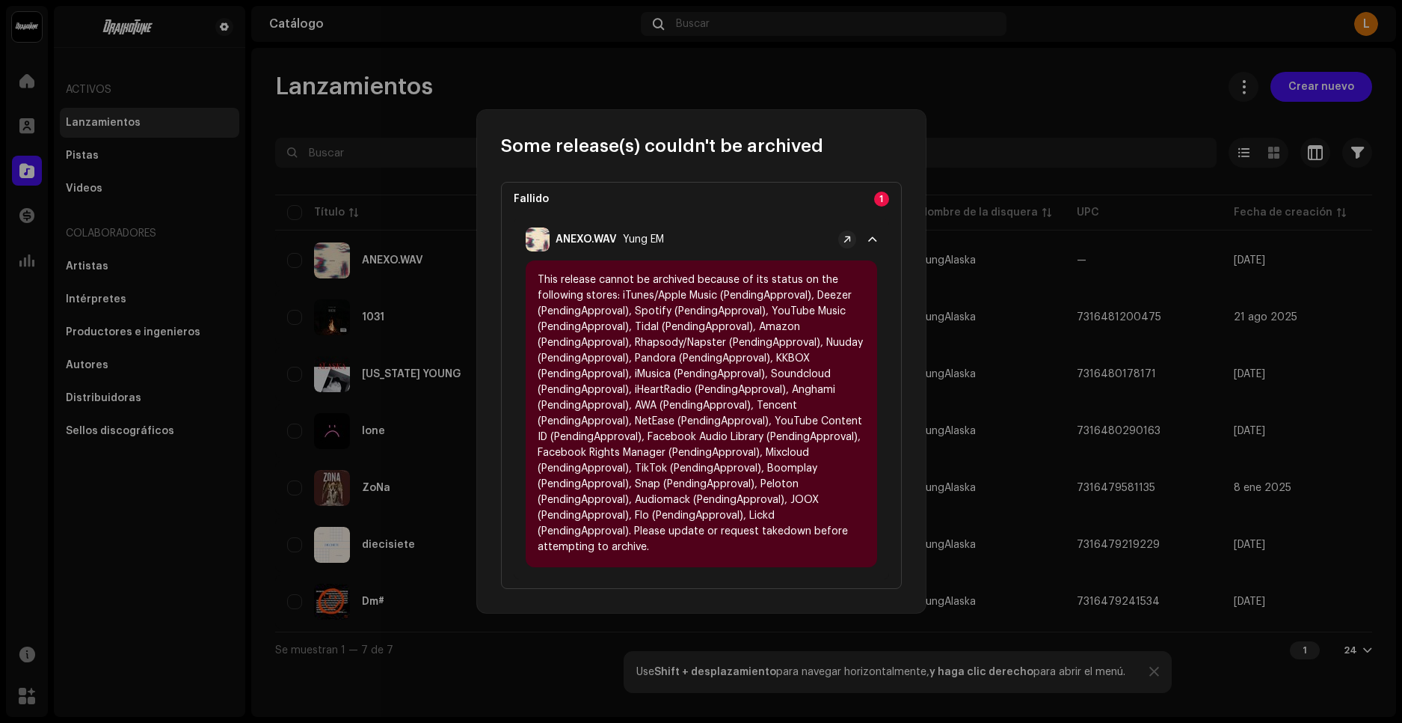
click at [874, 238] on span at bounding box center [872, 239] width 9 height 12
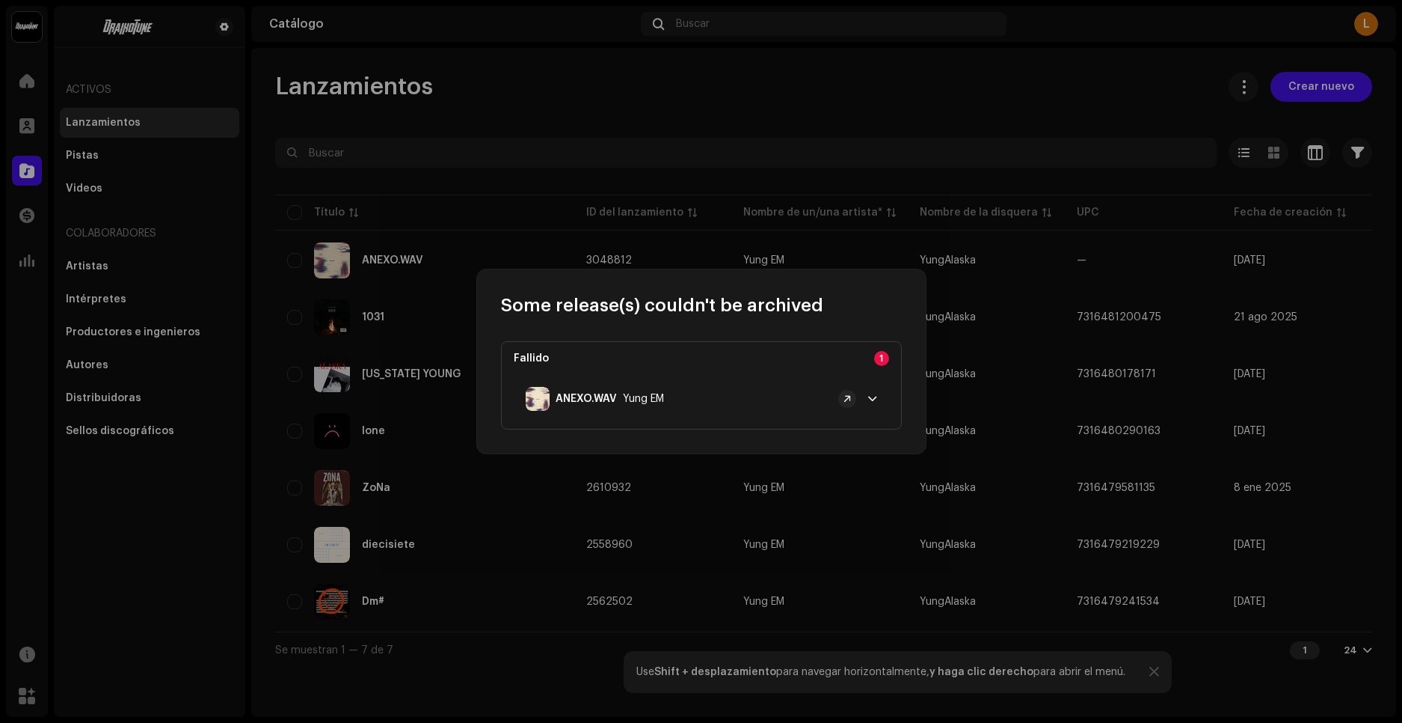
click at [440, 266] on div "Some release(s) couldn't be archived Fallido 1 ANEXO.WAV Yung EM" at bounding box center [701, 361] width 1402 height 723
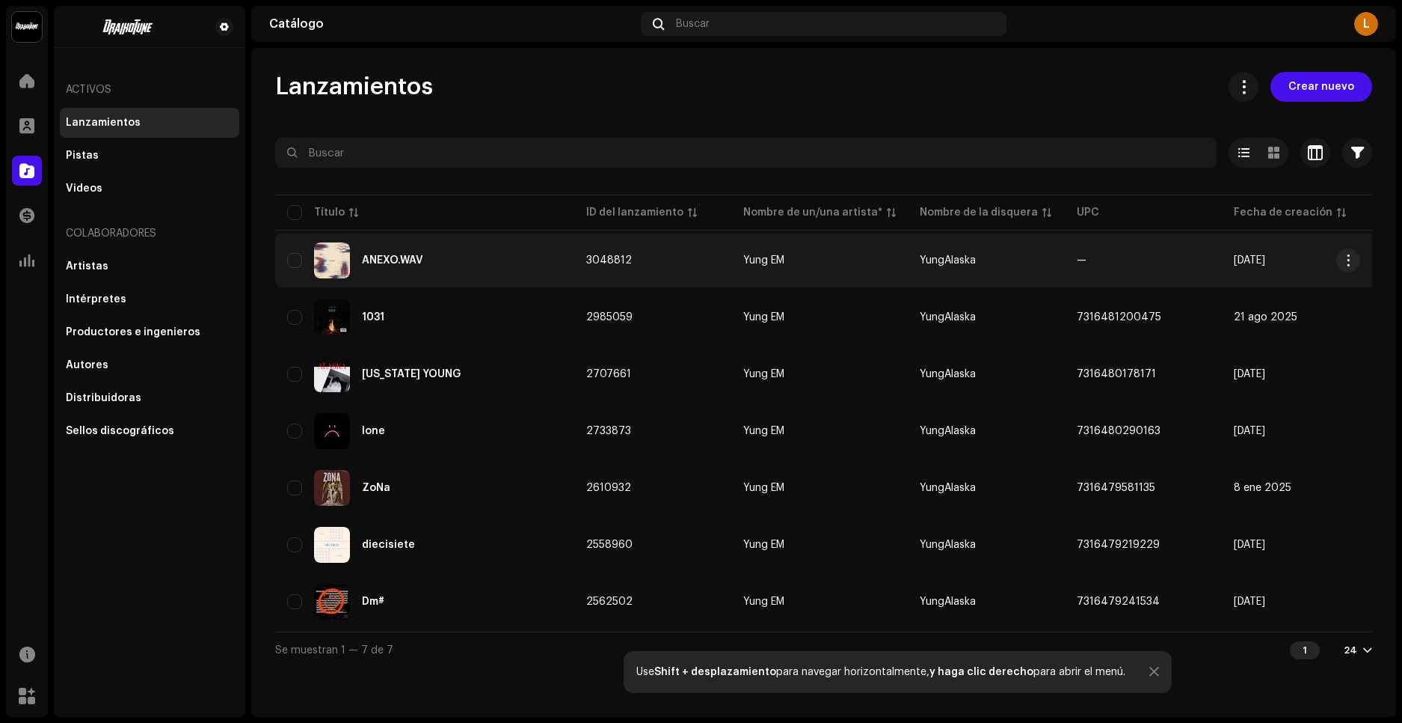
click at [393, 260] on div "ANEXO.WAV" at bounding box center [392, 260] width 61 height 10
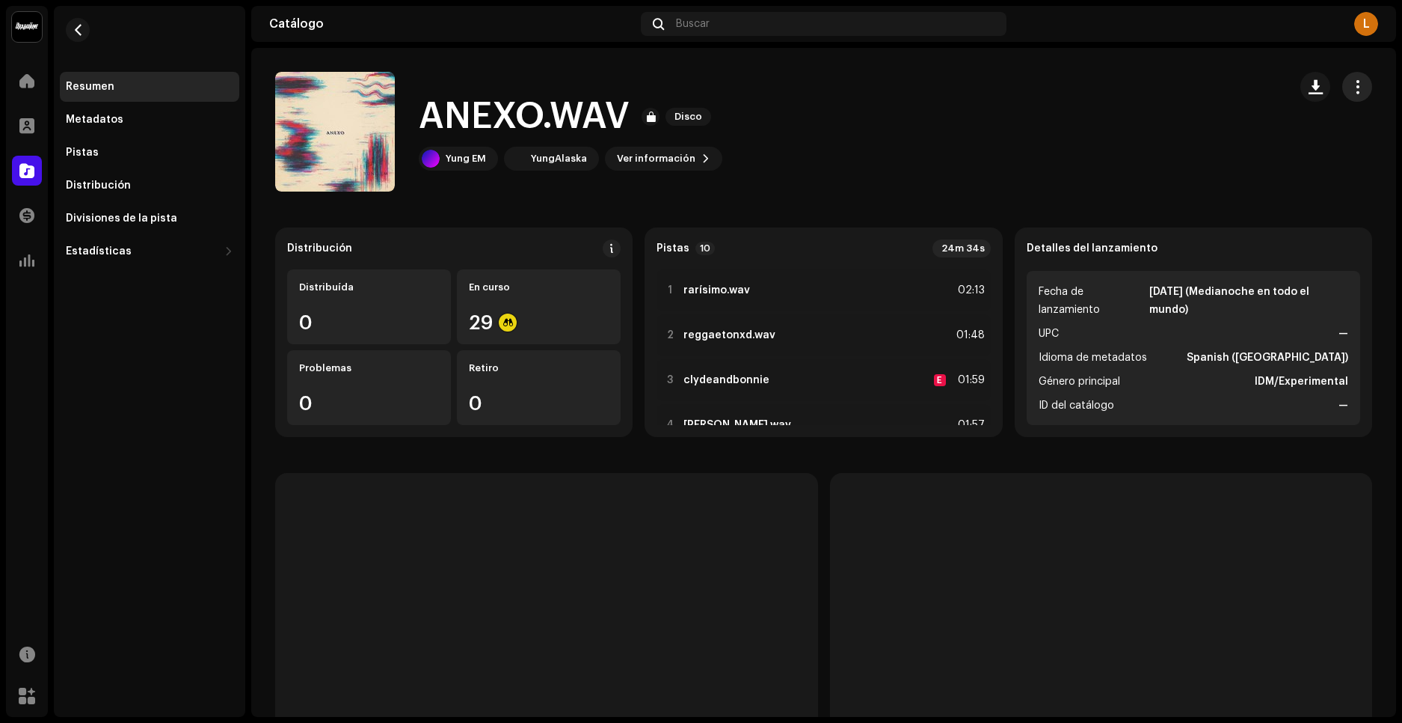
click at [1356, 79] on button "button" at bounding box center [1358, 87] width 30 height 30
click at [835, 127] on div "ANEXO.WAV Disco Yung EM YungAlaska Ver información" at bounding box center [776, 132] width 1002 height 120
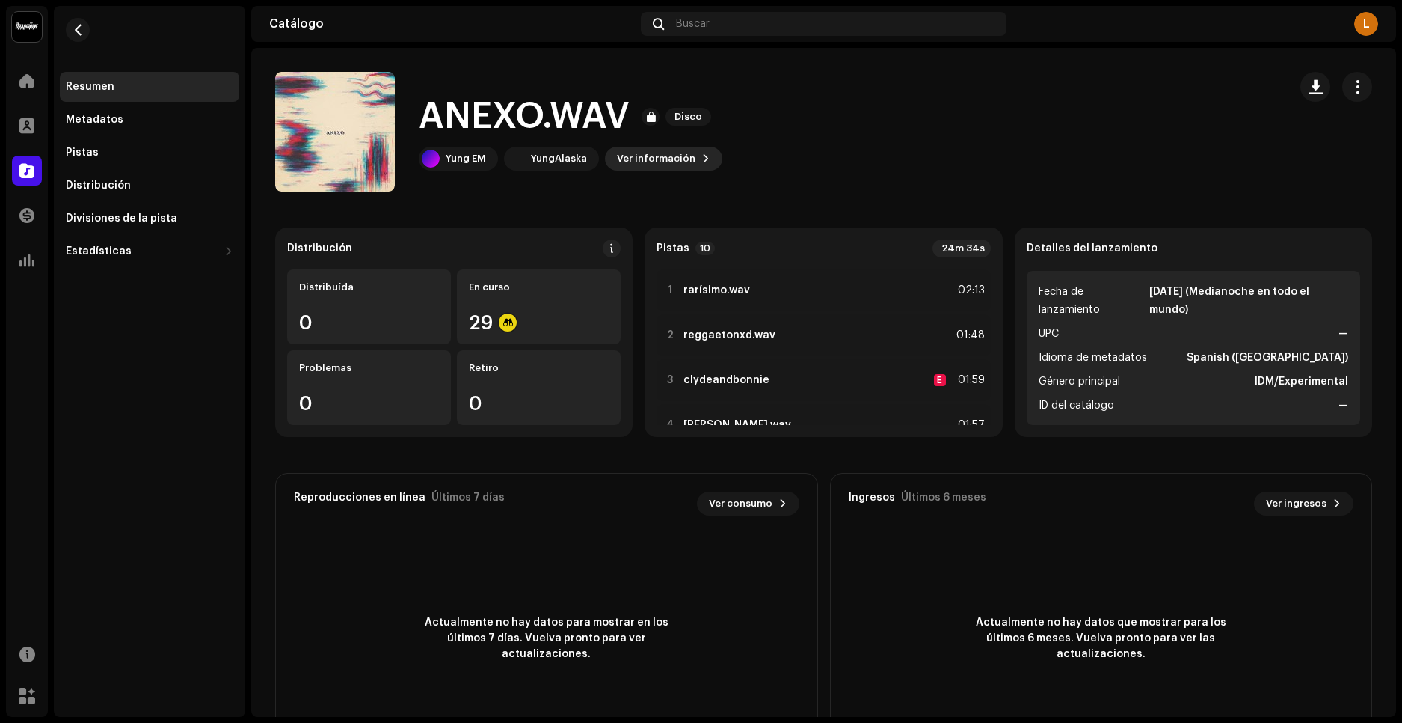
click at [642, 153] on span "Ver información" at bounding box center [656, 159] width 79 height 30
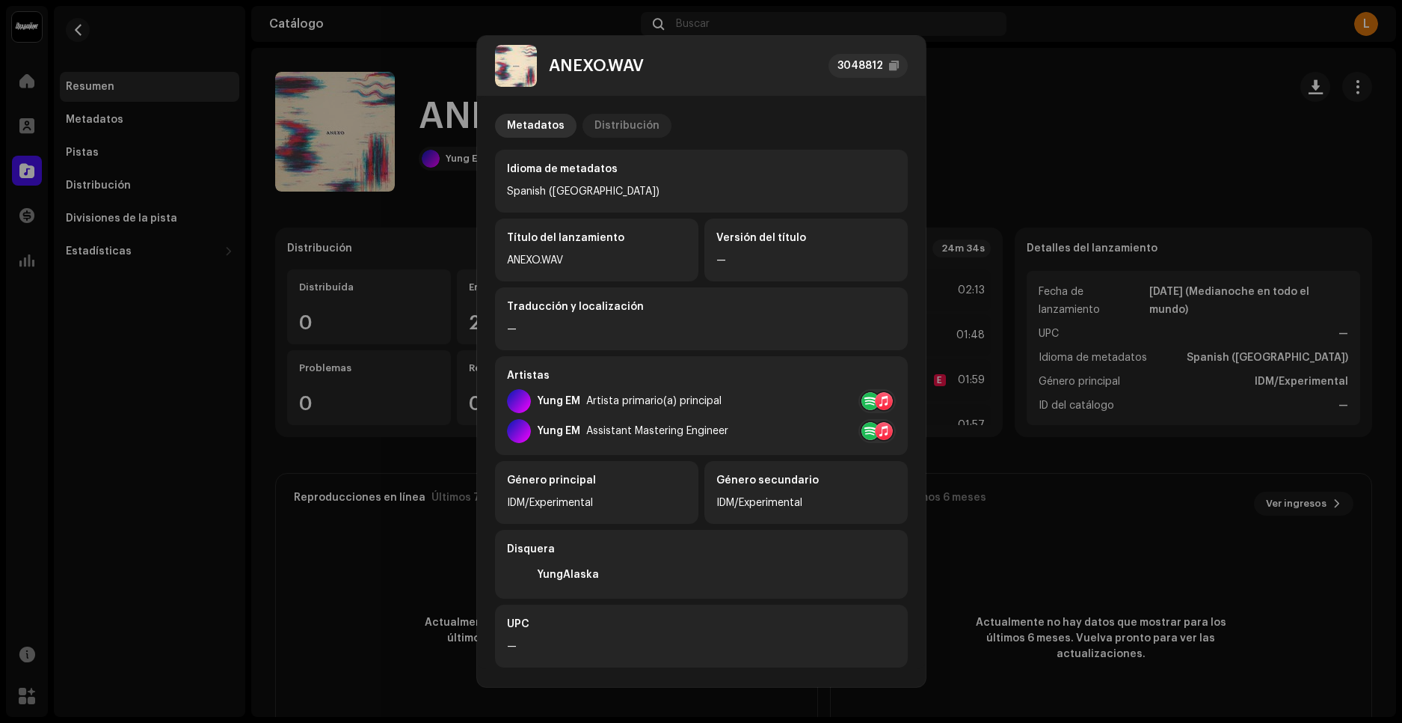
click at [628, 123] on div "Distribución" at bounding box center [627, 126] width 65 height 24
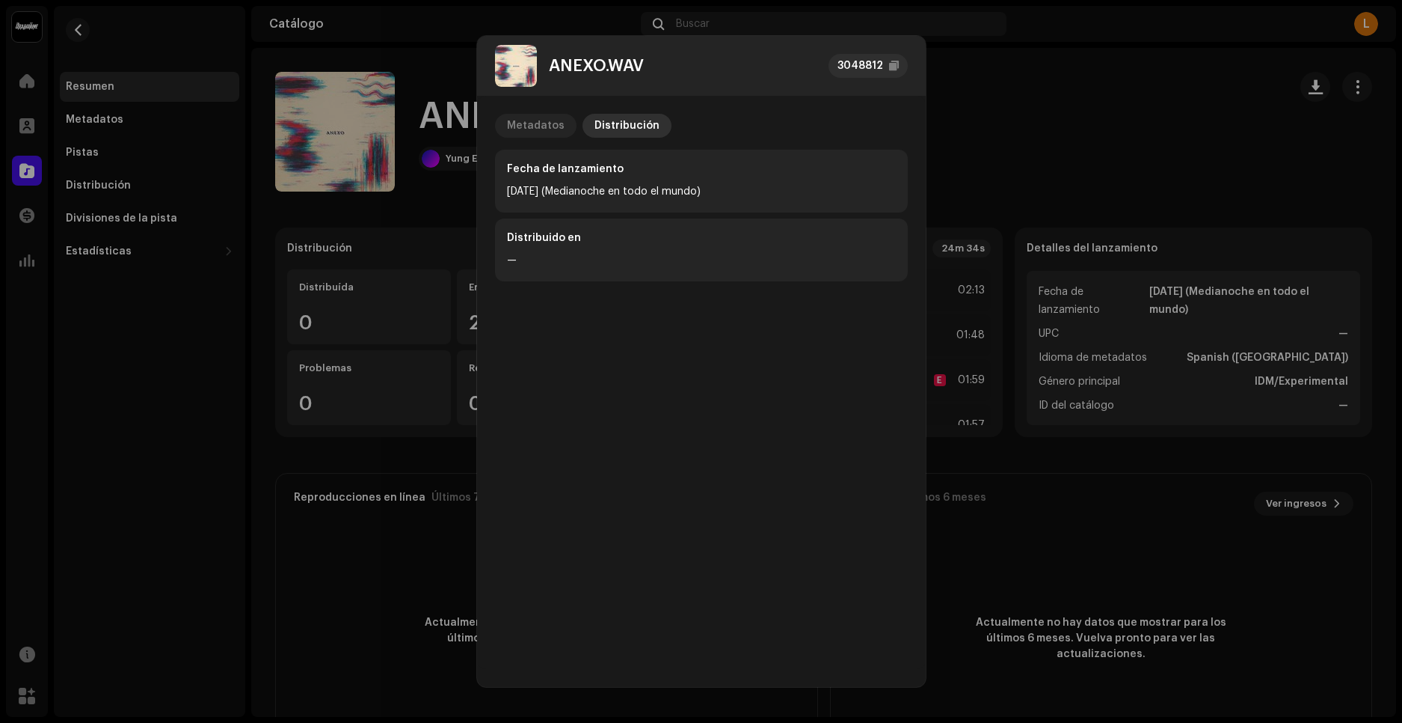
click at [550, 118] on div "Metadatos" at bounding box center [536, 126] width 58 height 24
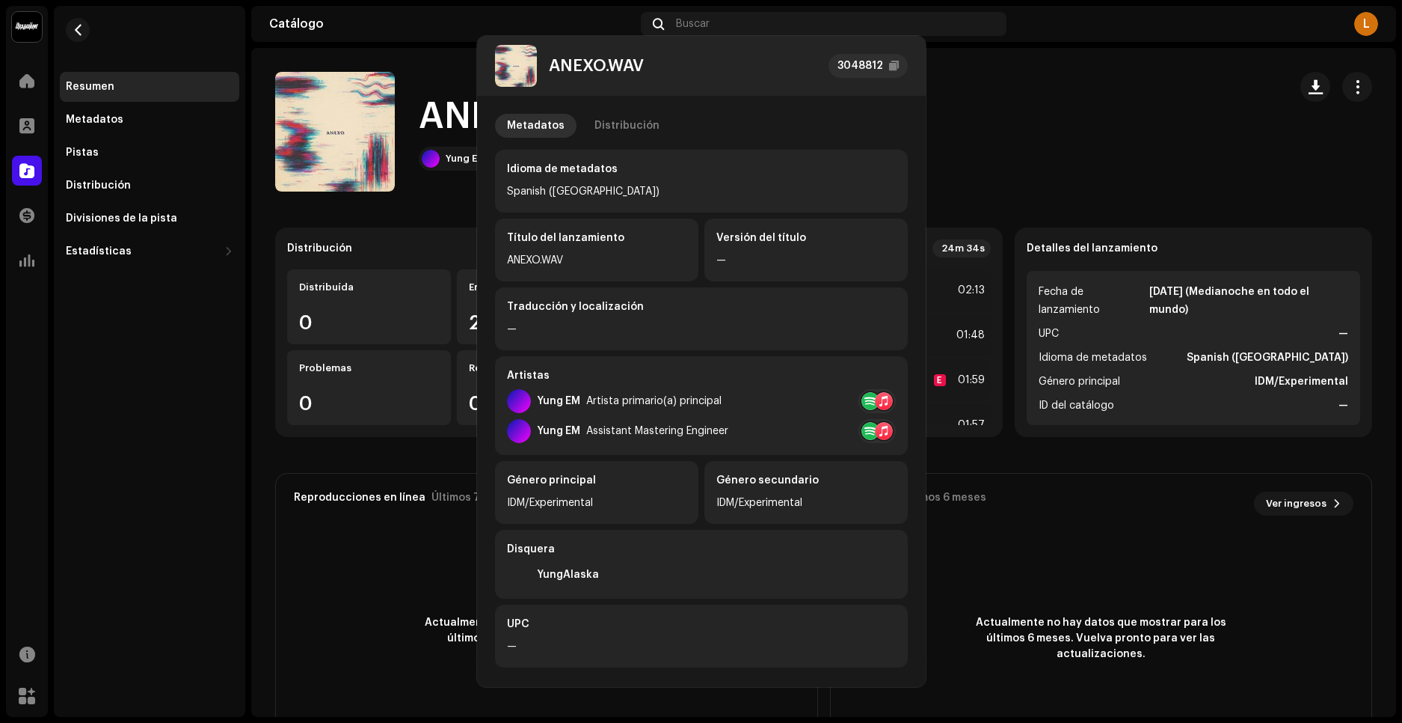
click at [1058, 355] on div "ANEXO.WAV 3048812 Metadatos Distribución Idioma de metadatos Spanish ([GEOGRAPH…" at bounding box center [701, 361] width 1402 height 723
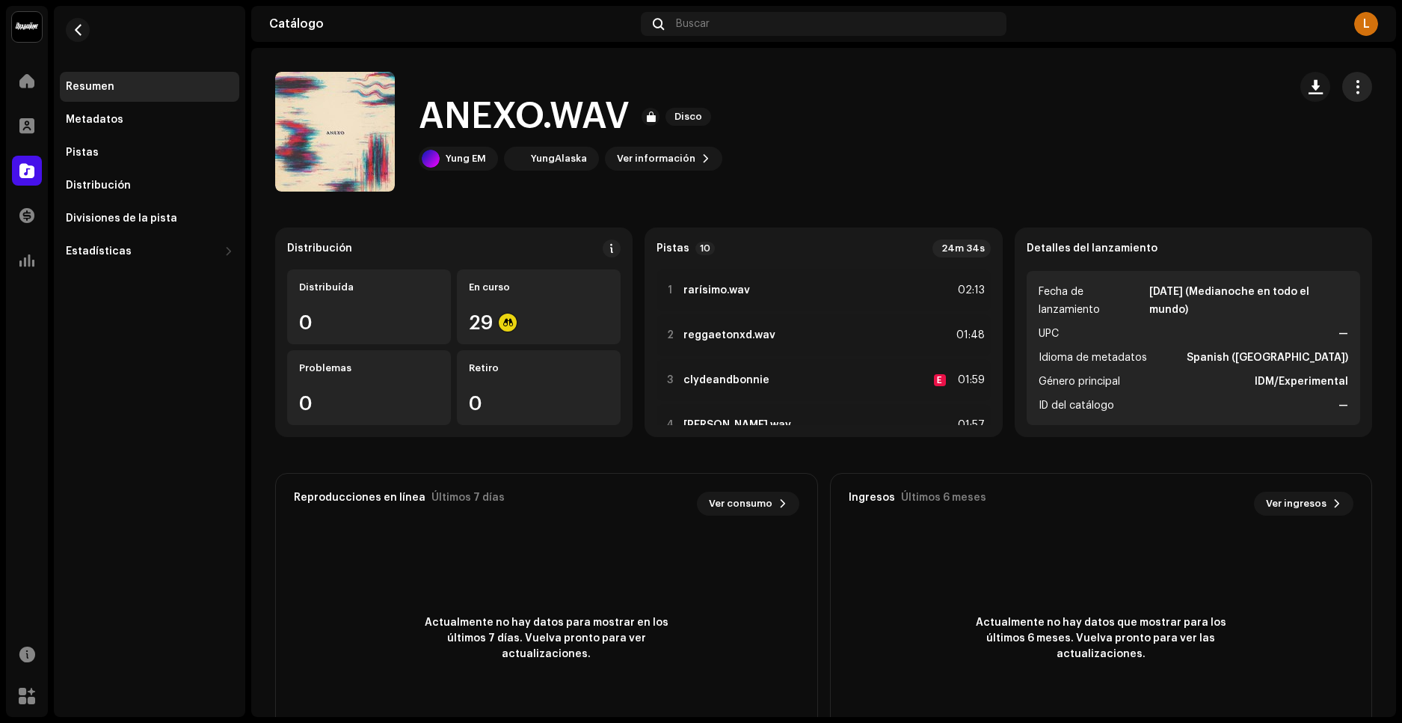
click at [1355, 88] on span "button" at bounding box center [1358, 87] width 14 height 12
click at [1220, 158] on span "Distribuir" at bounding box center [1236, 153] width 49 height 12
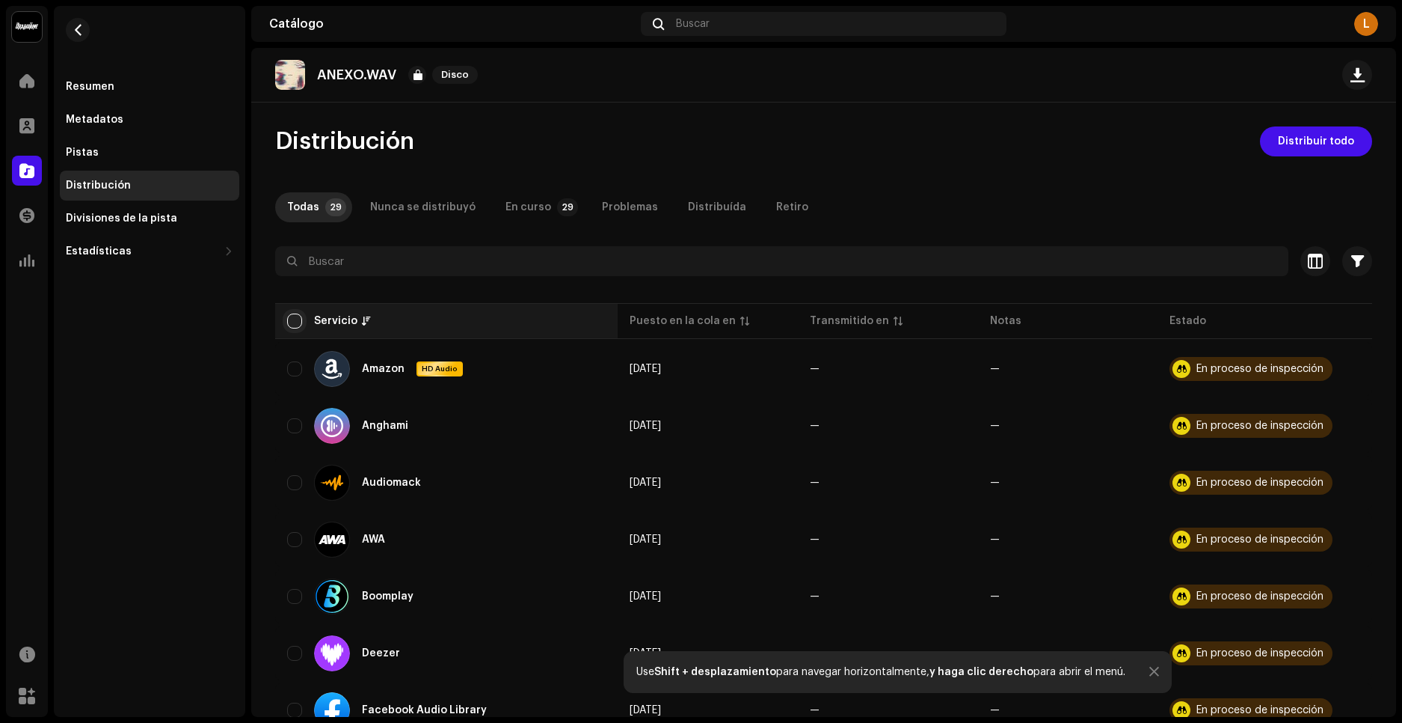
click at [301, 319] on input "checkbox" at bounding box center [294, 320] width 15 height 15
checkbox input "true"
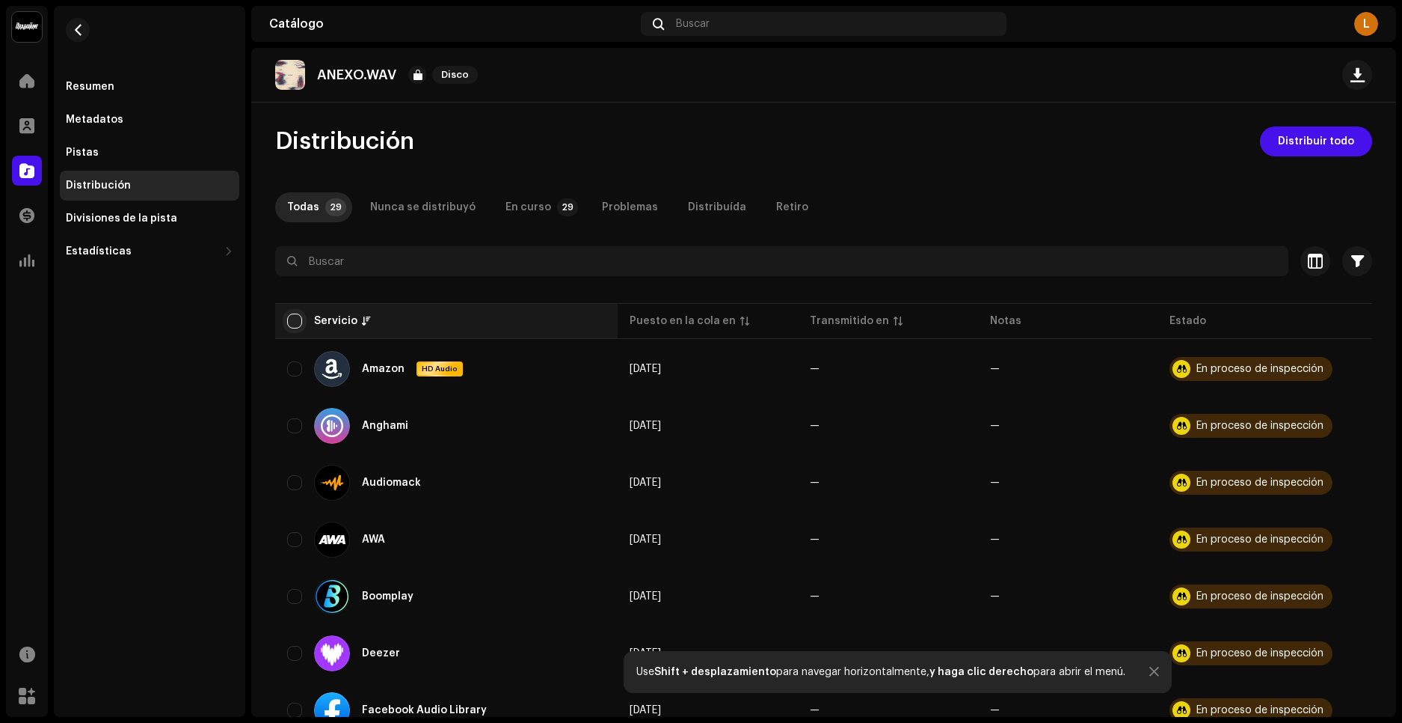
checkbox input "true"
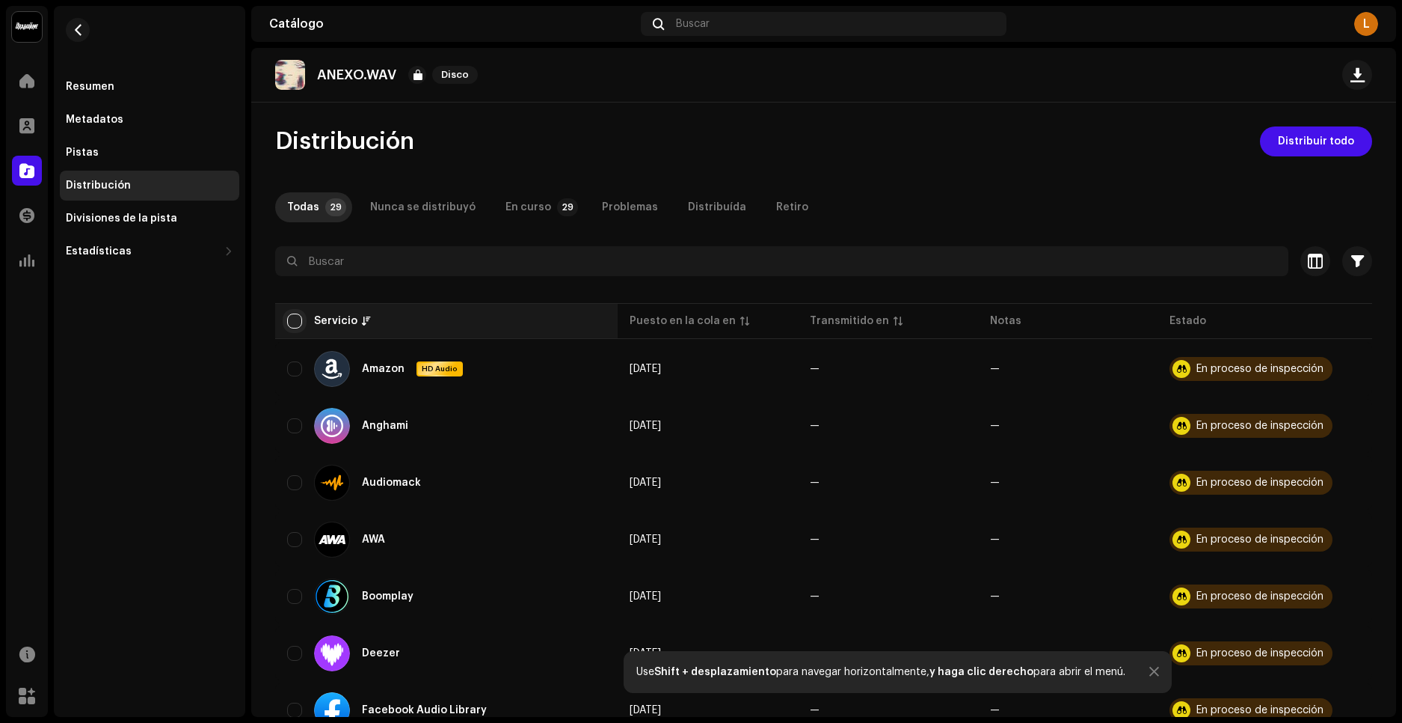
checkbox input "true"
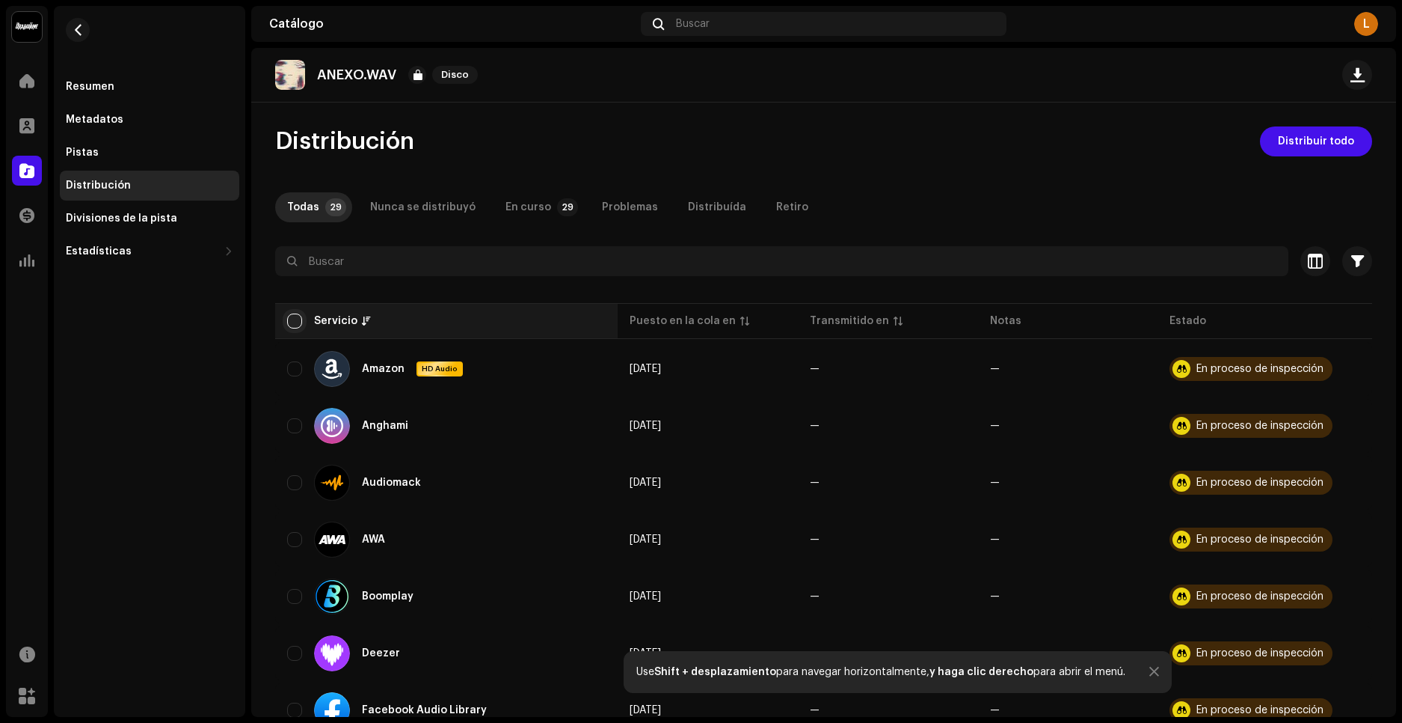
checkbox input "true"
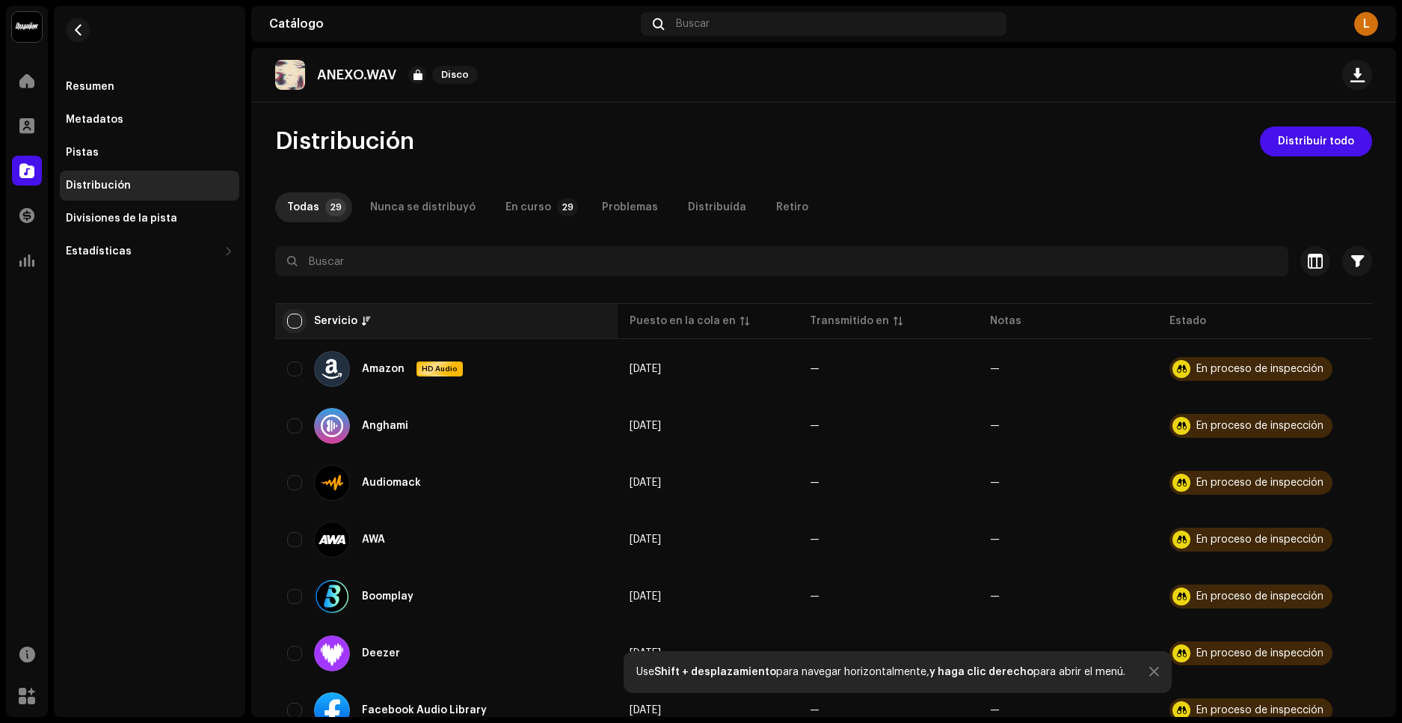
checkbox input "true"
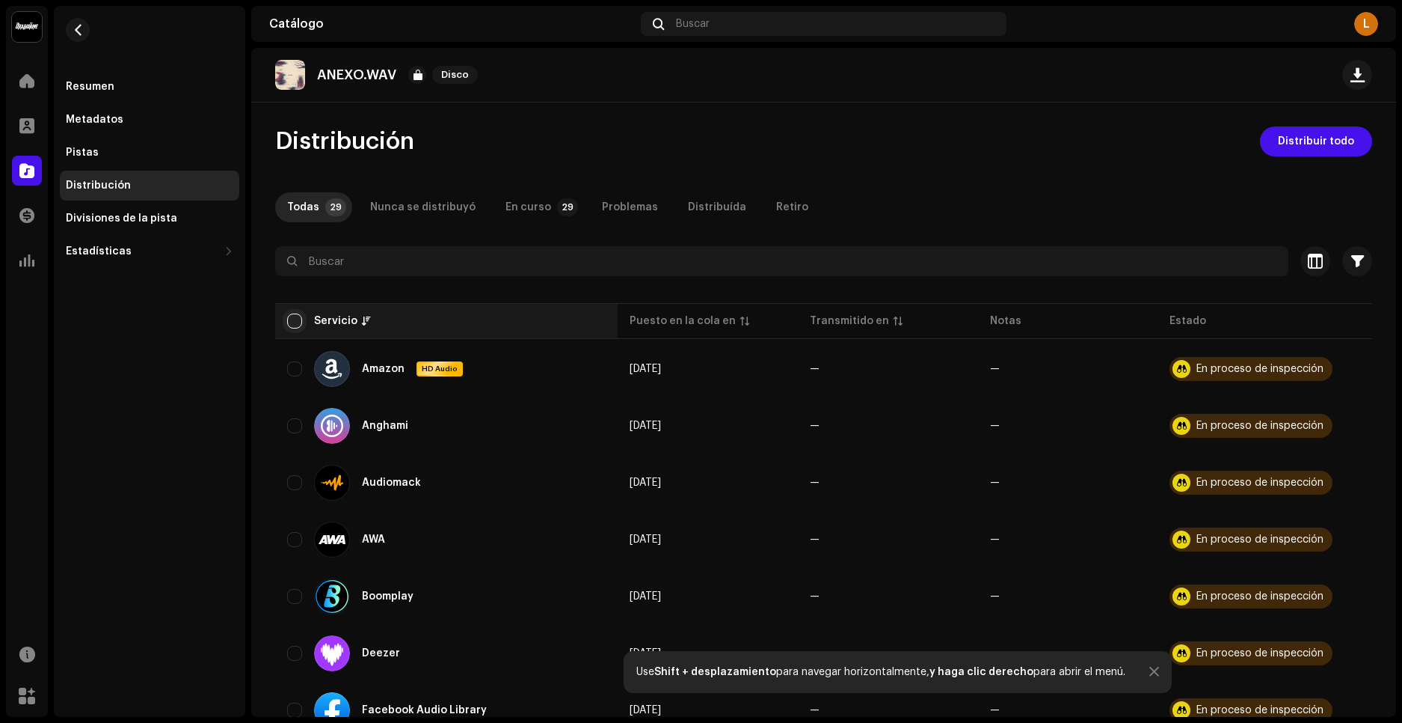
checkbox input "true"
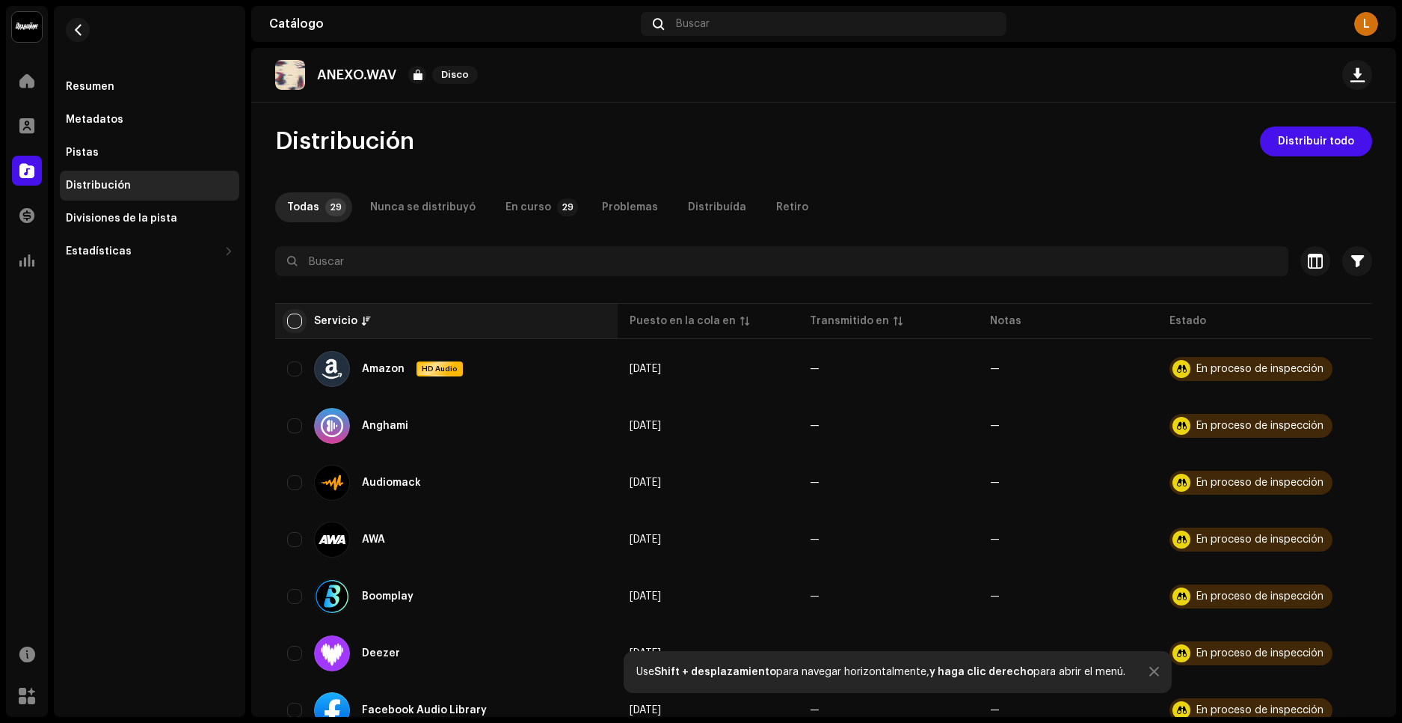
checkbox input "true"
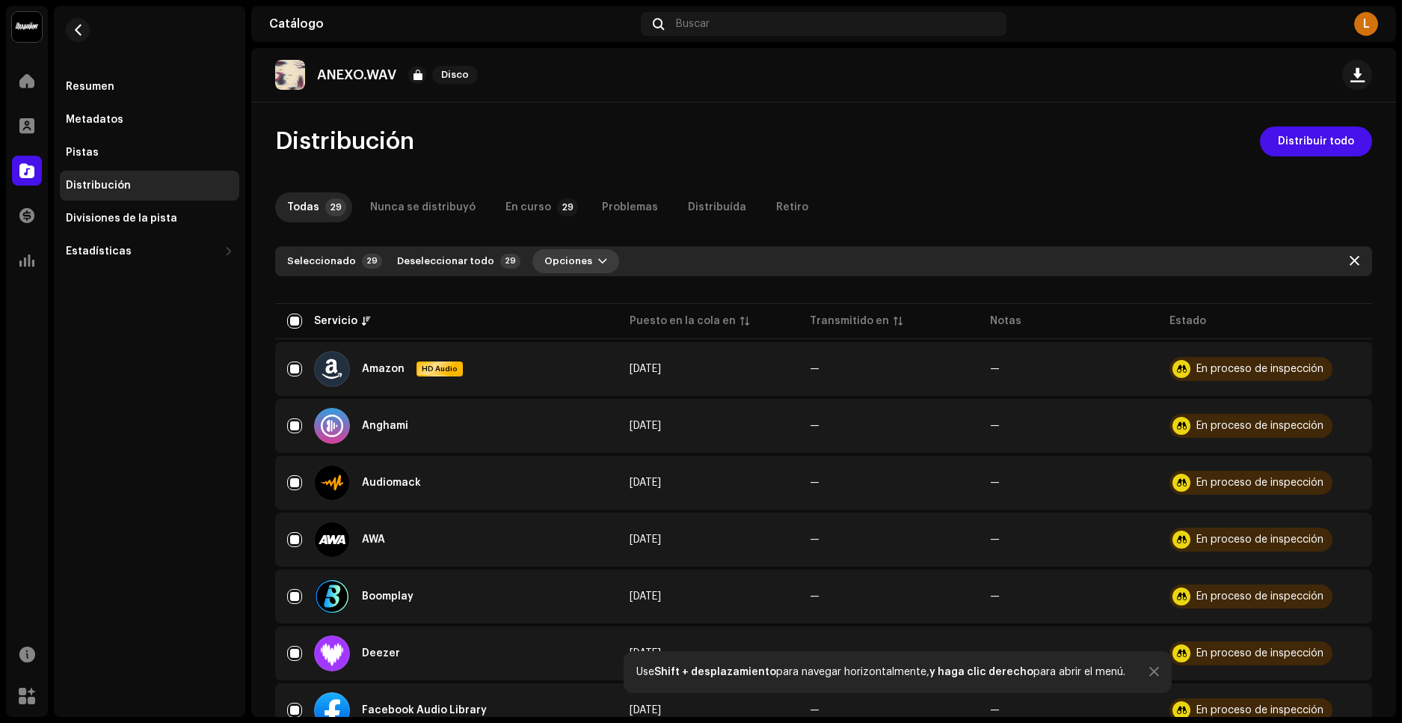
click at [560, 258] on span "Opciones" at bounding box center [569, 261] width 48 height 30
click at [139, 91] on div "Resumen" at bounding box center [150, 87] width 168 height 12
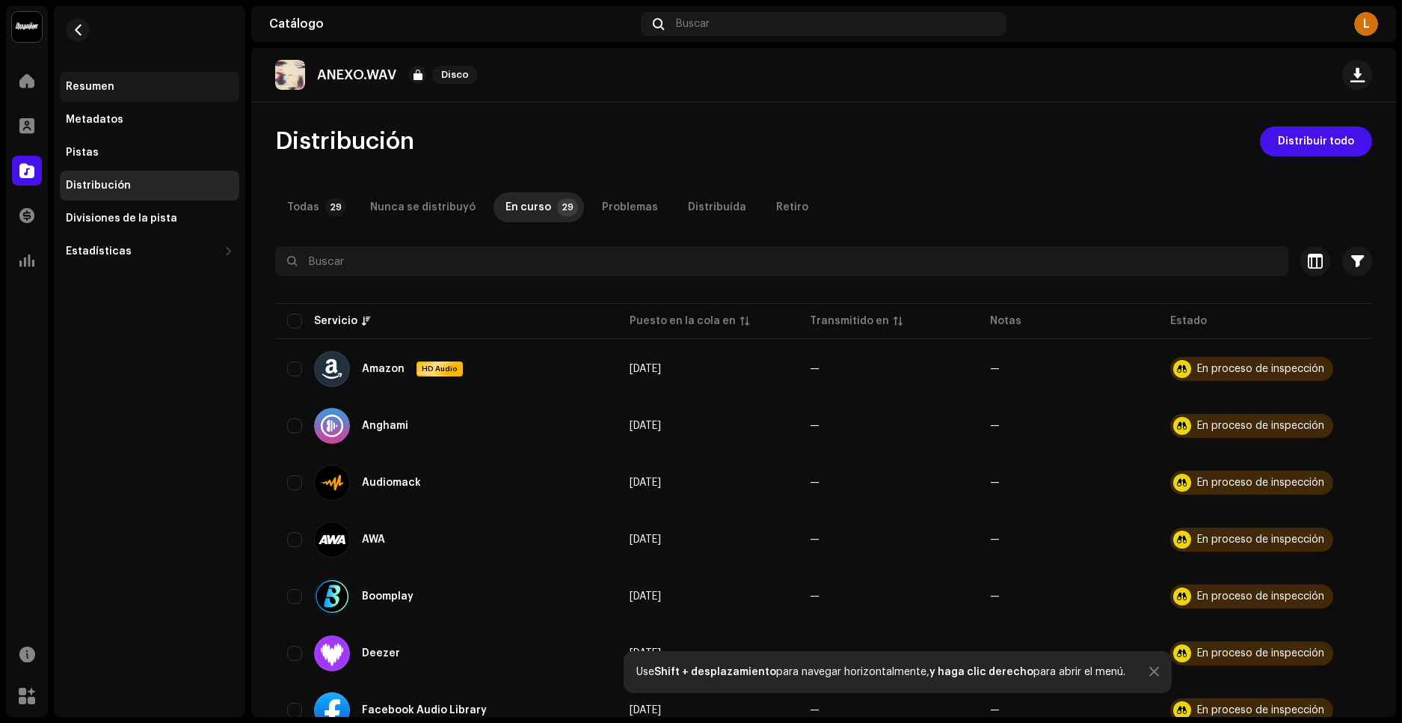
click at [102, 88] on div "Resumen" at bounding box center [90, 87] width 49 height 12
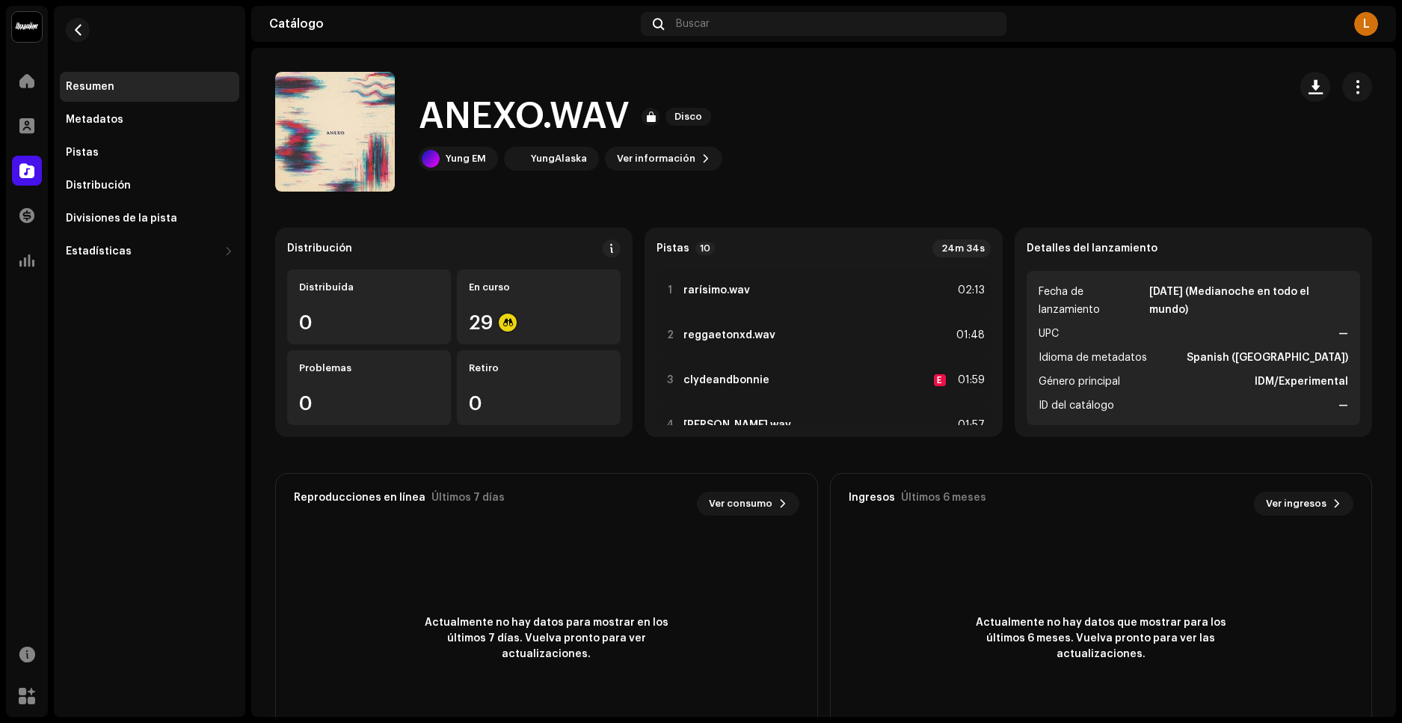
click at [176, 408] on div "Resumen Metadatos Pistas Distribución Divisiones de la pista Estadísticas Consu…" at bounding box center [149, 361] width 191 height 711
click at [31, 88] on div at bounding box center [27, 81] width 30 height 30
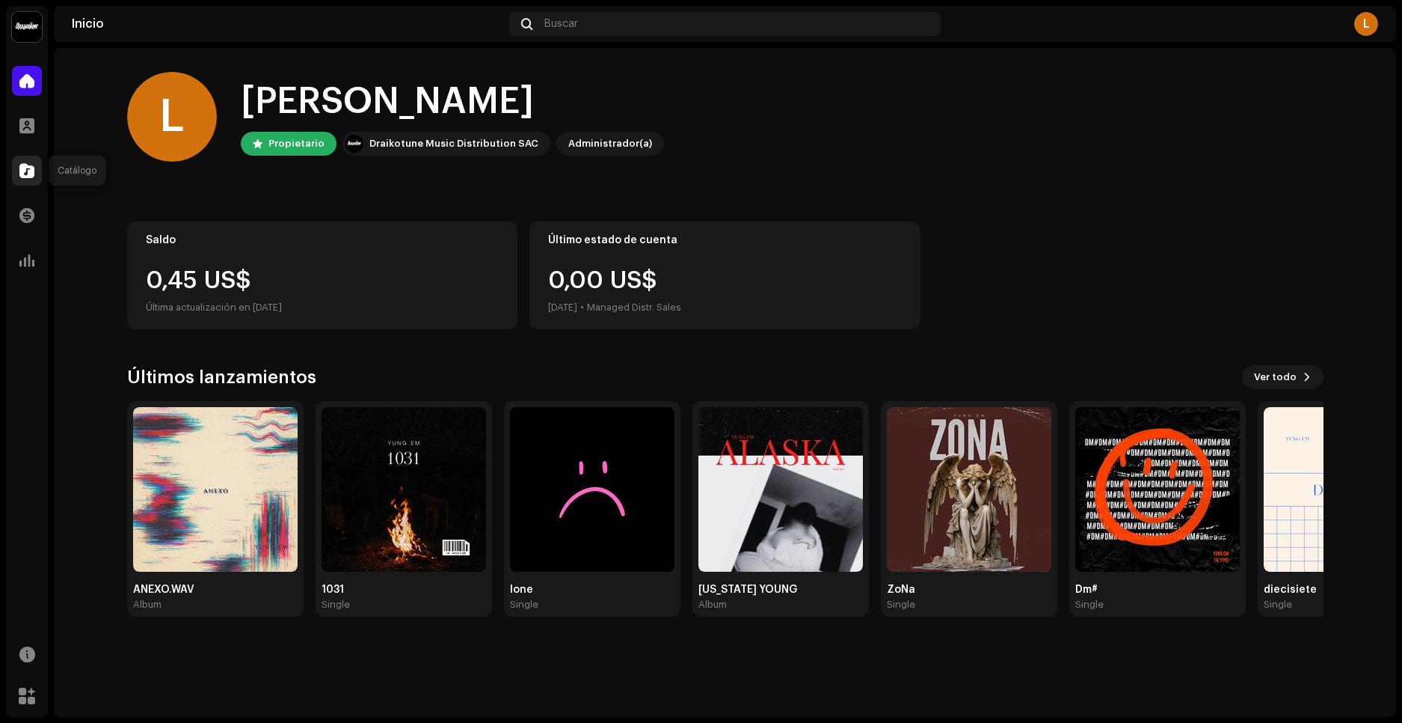
click at [37, 167] on div at bounding box center [27, 171] width 30 height 30
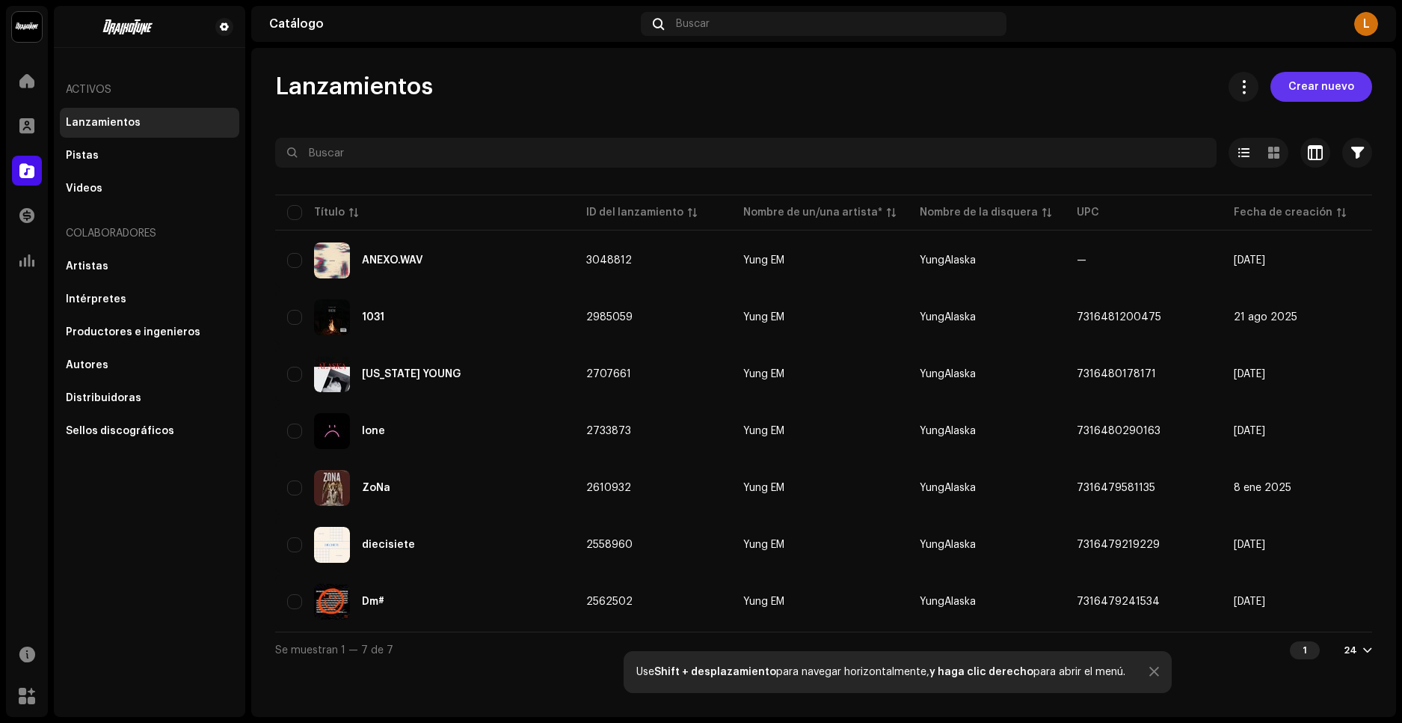
click at [1303, 91] on span "Crear nuevo" at bounding box center [1322, 87] width 66 height 30
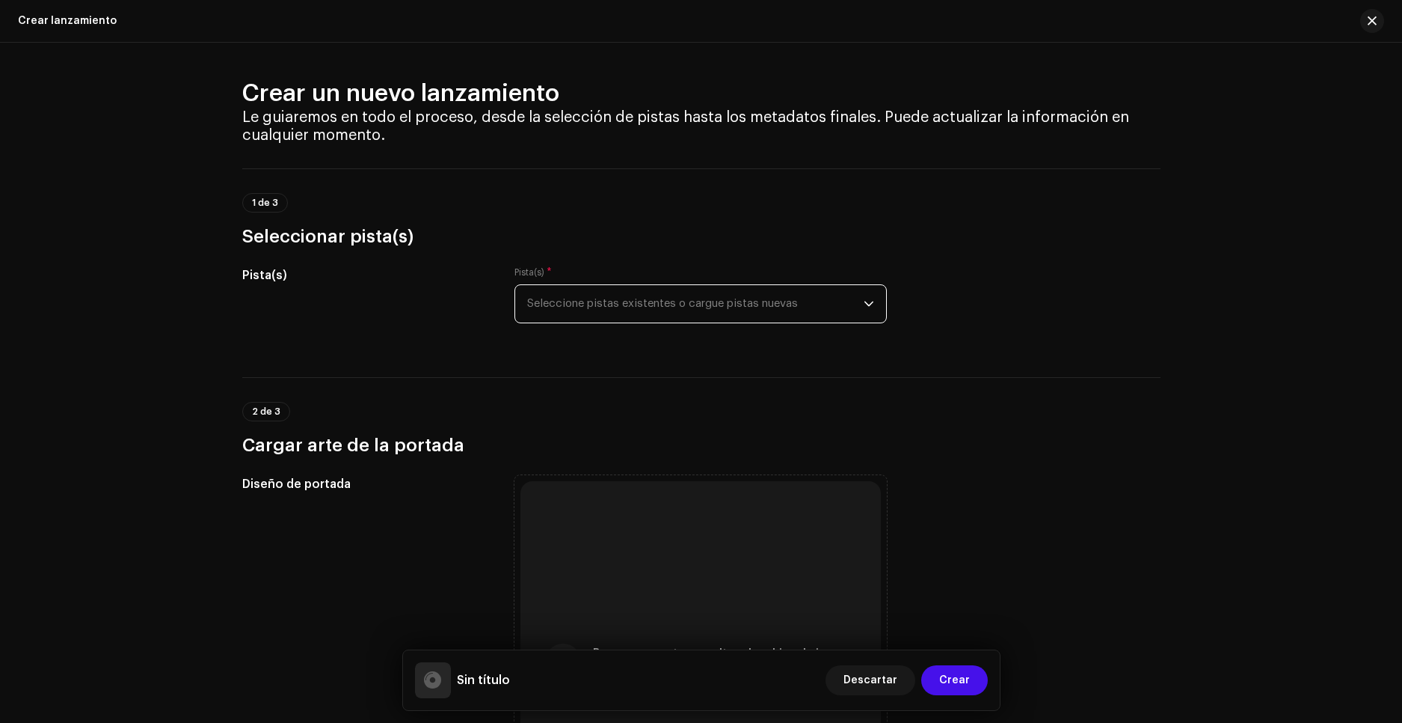
click at [601, 305] on span "Seleccione pistas existentes o cargue pistas nuevas" at bounding box center [695, 303] width 337 height 37
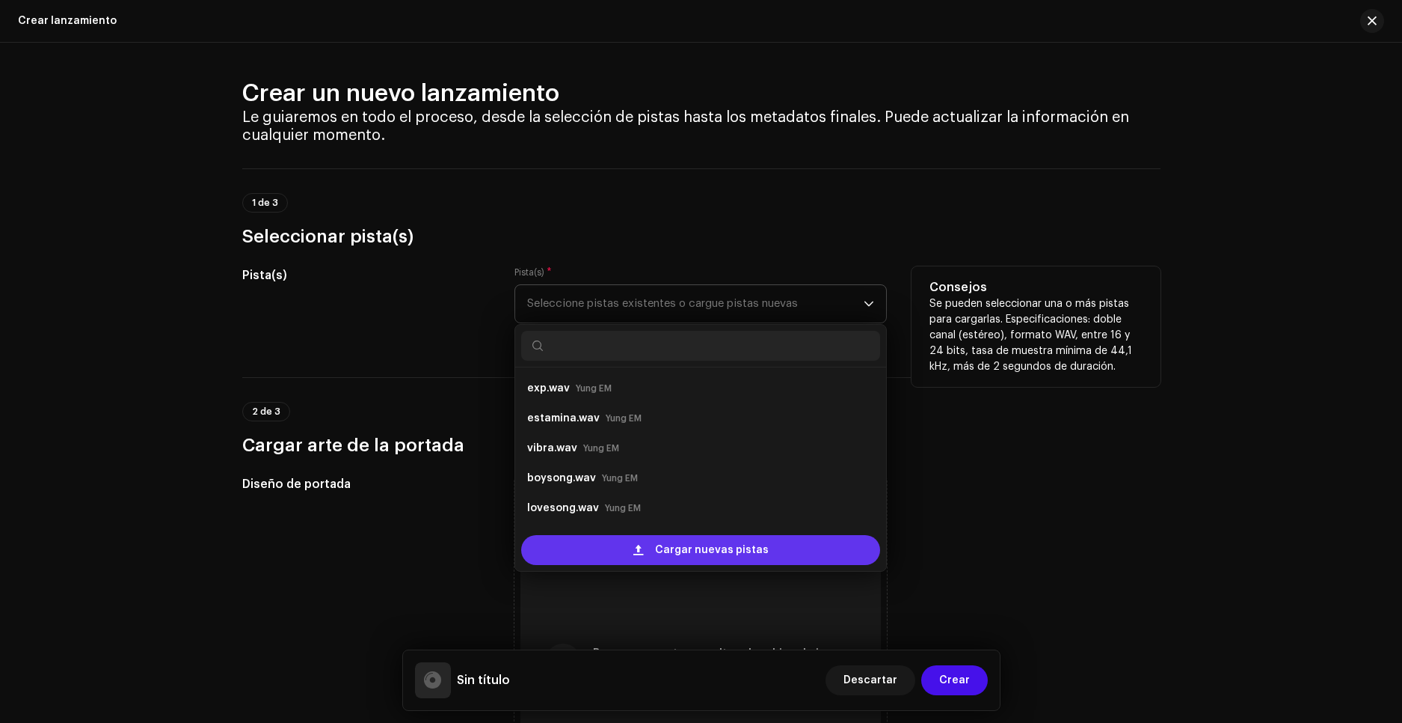
click at [627, 557] on div "Cargar nuevas pistas" at bounding box center [700, 550] width 359 height 30
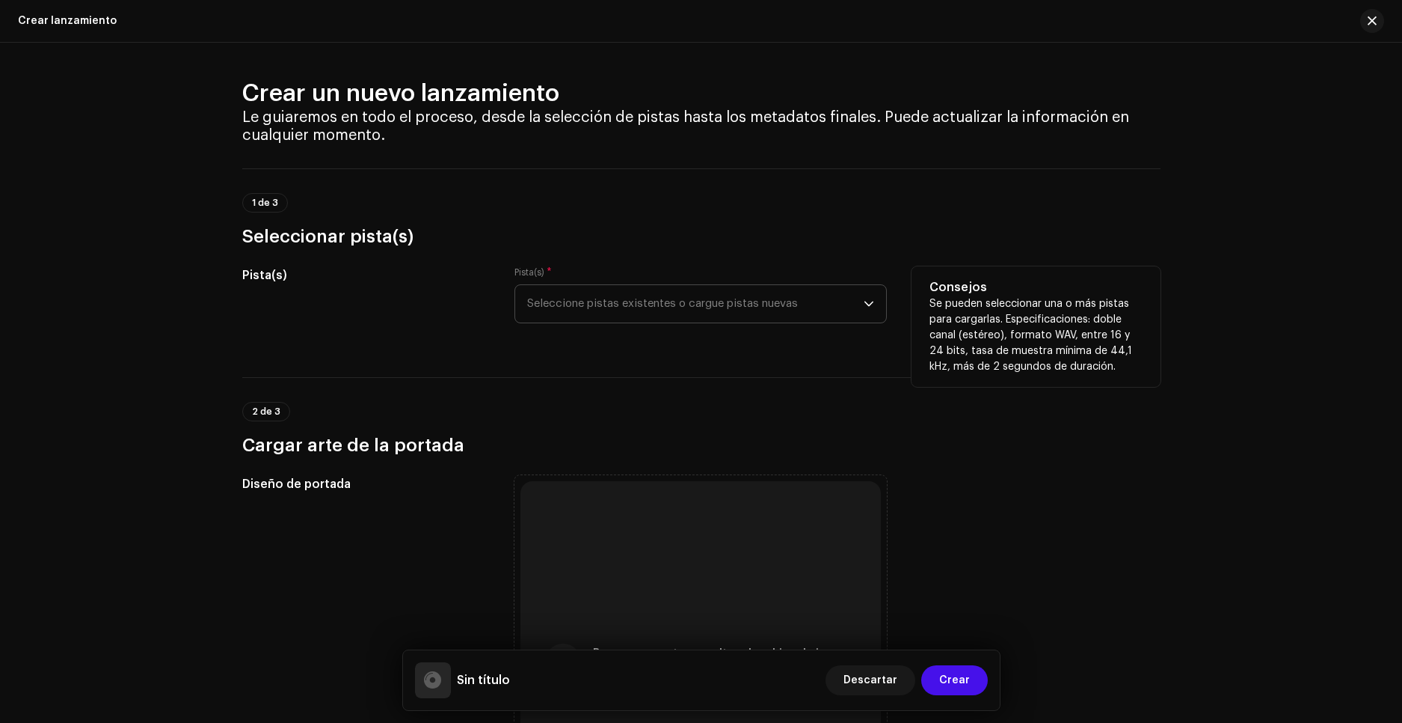
click at [580, 306] on span "Seleccione pistas existentes o cargue pistas nuevas" at bounding box center [695, 303] width 337 height 37
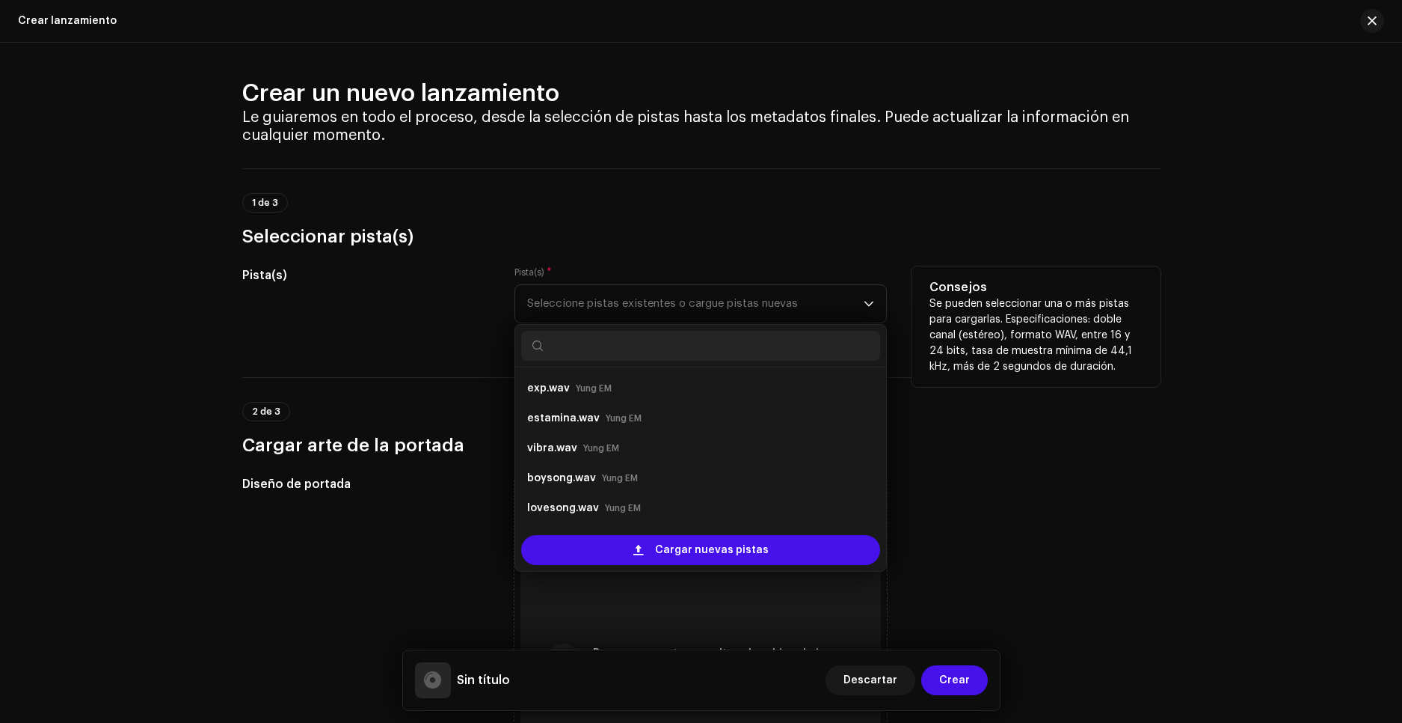
scroll to position [24, 0]
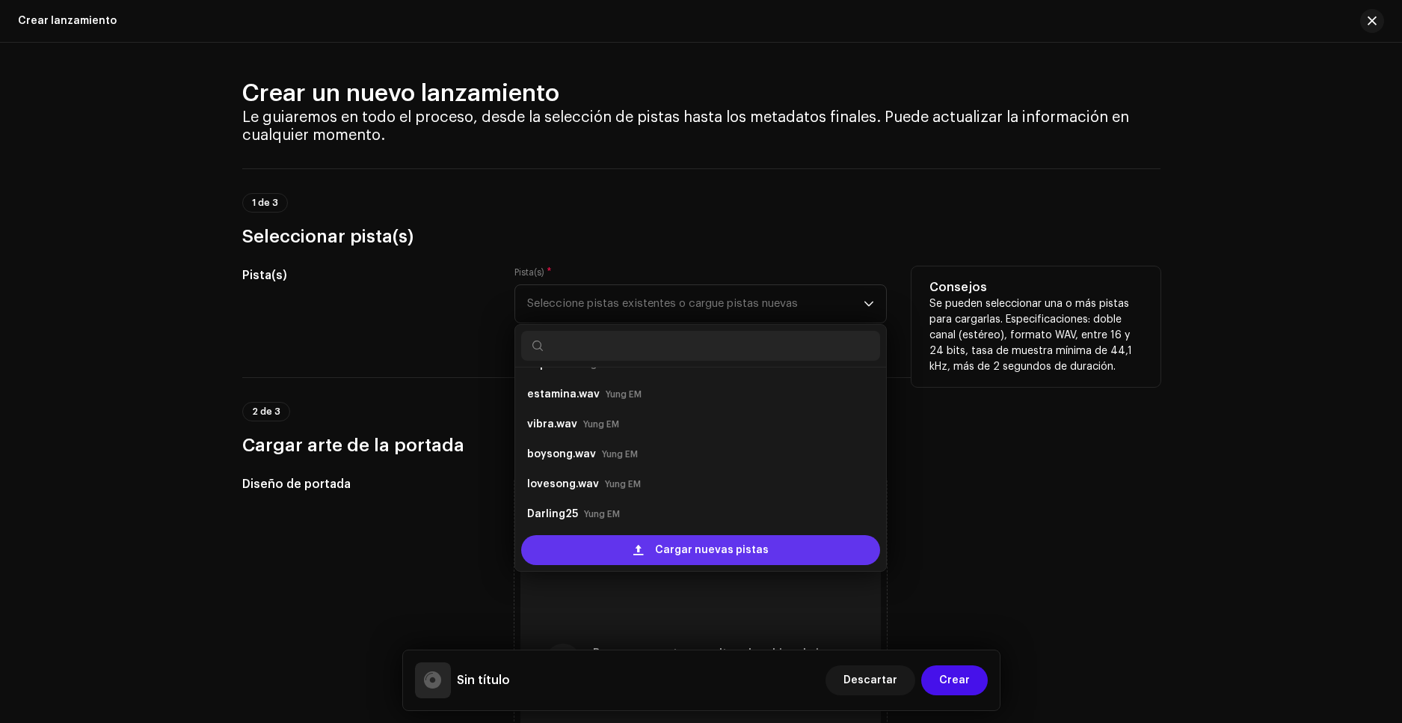
click at [637, 552] on span at bounding box center [639, 550] width 10 height 12
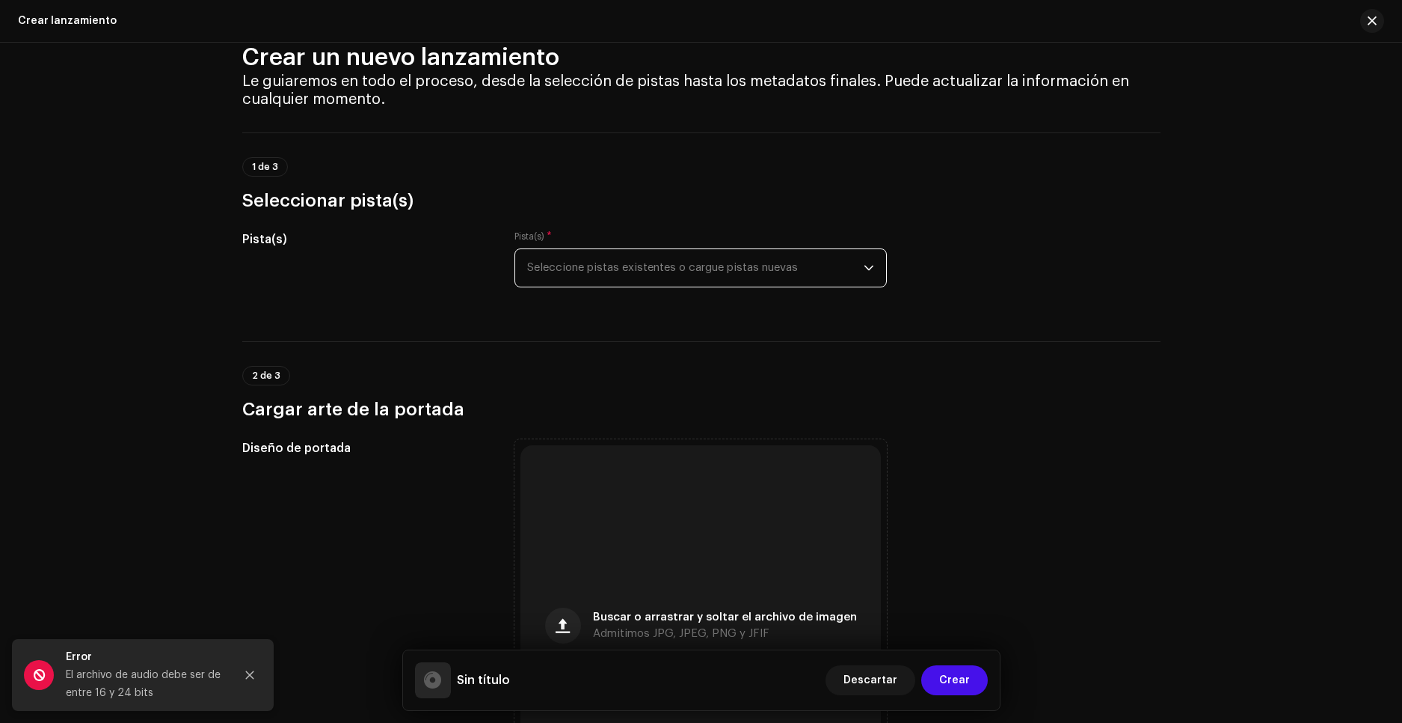
scroll to position [0, 0]
